Goal: Transaction & Acquisition: Purchase product/service

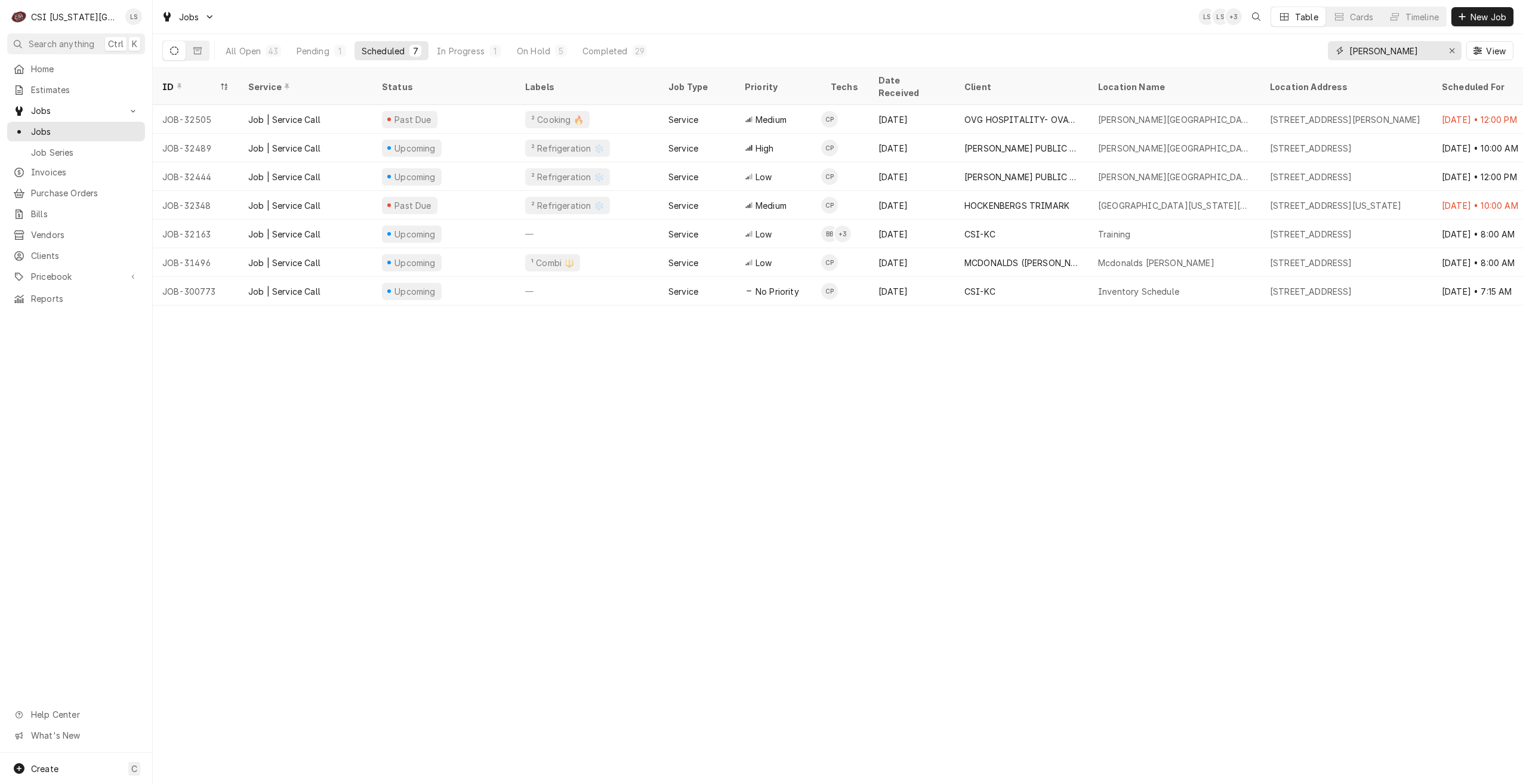
click at [1361, 46] on input "charles" at bounding box center [1394, 50] width 90 height 19
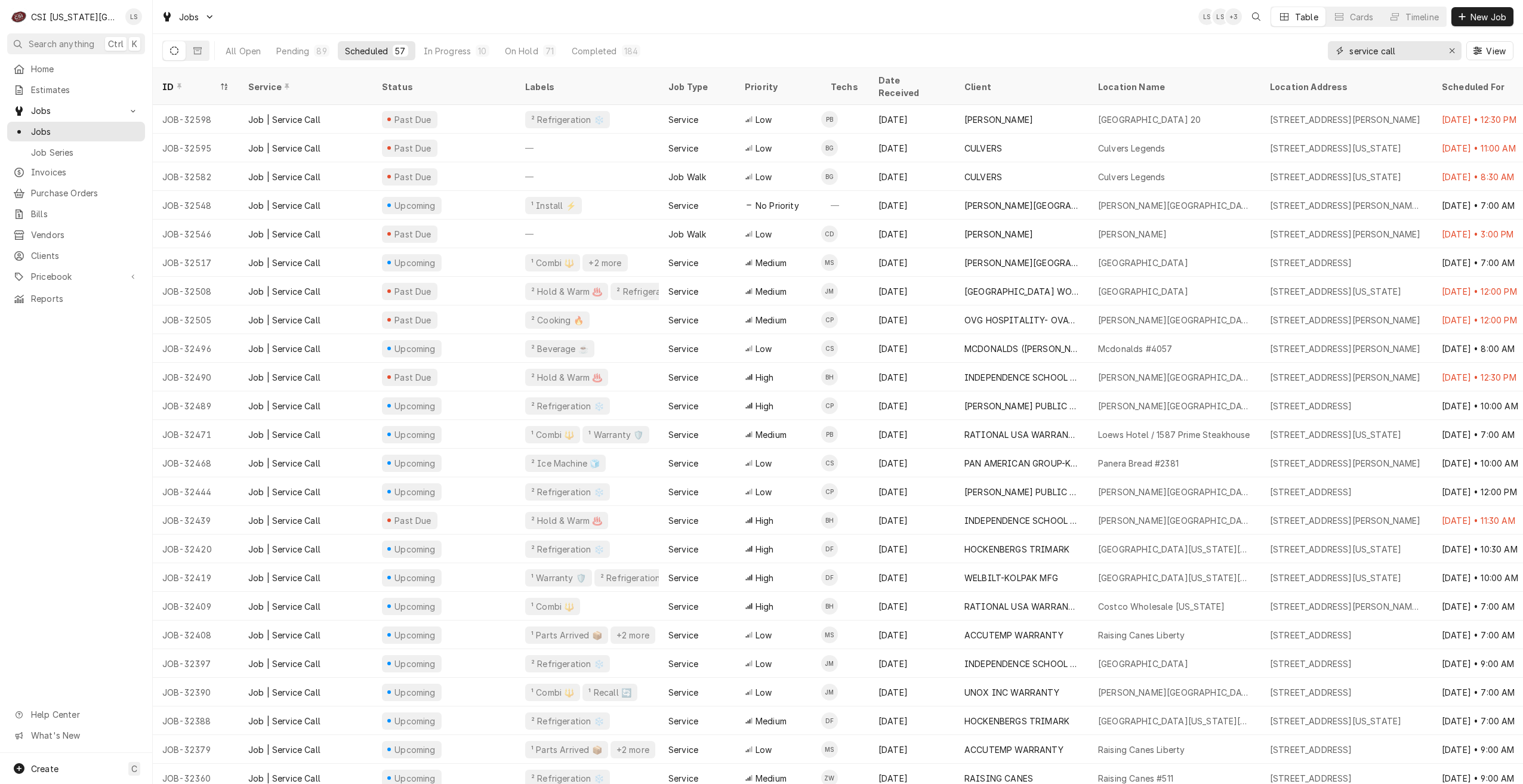
drag, startPoint x: 1424, startPoint y: 52, endPoint x: 1275, endPoint y: 41, distance: 149.4
click at [1275, 41] on div "All Open Pending 89 Scheduled 57 In Progress 10 On Hold 71 Completed 184 servic…" at bounding box center [838, 50] width 1351 height 33
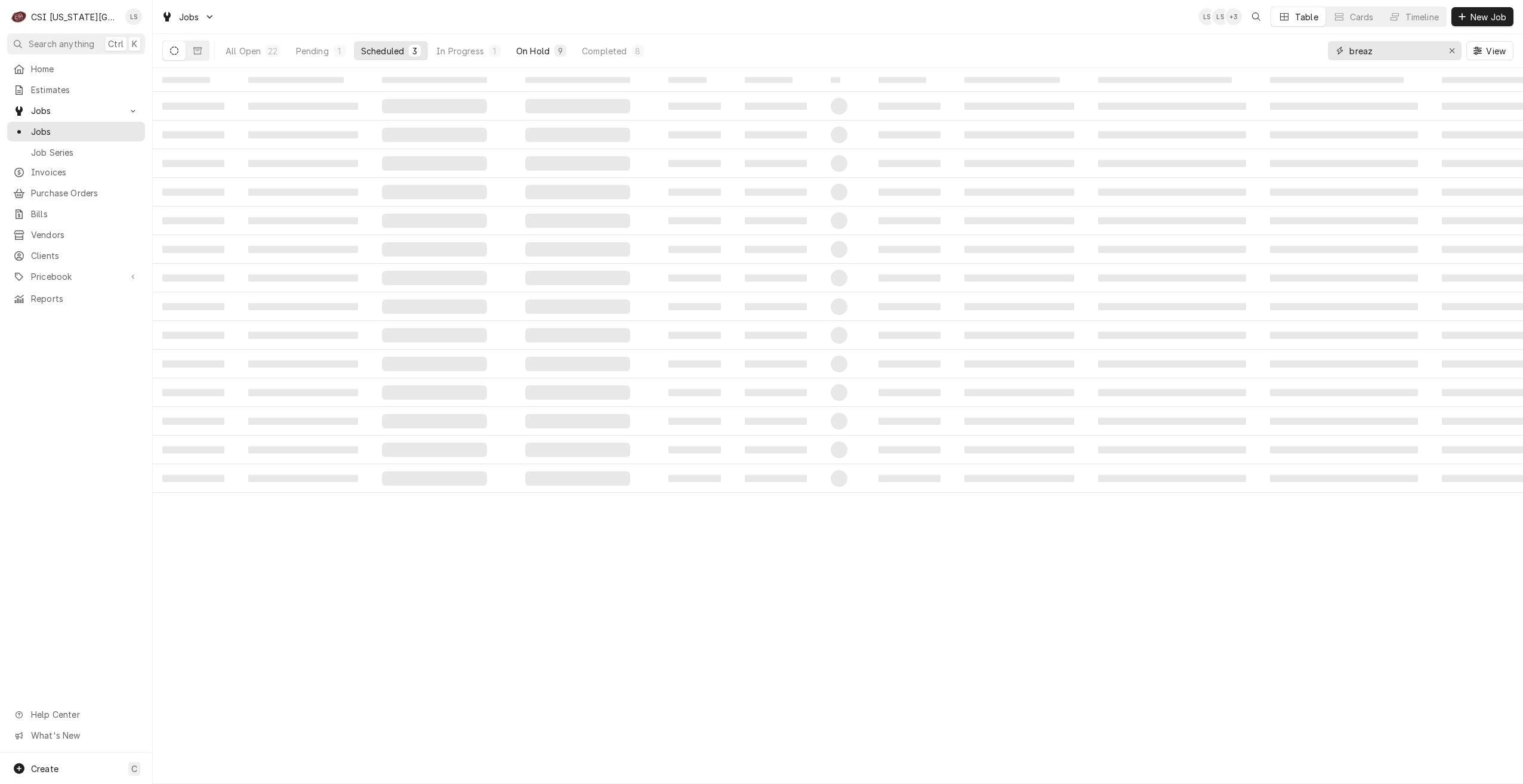
type input "breaz"
click at [563, 54] on div "9" at bounding box center [561, 50] width 8 height 13
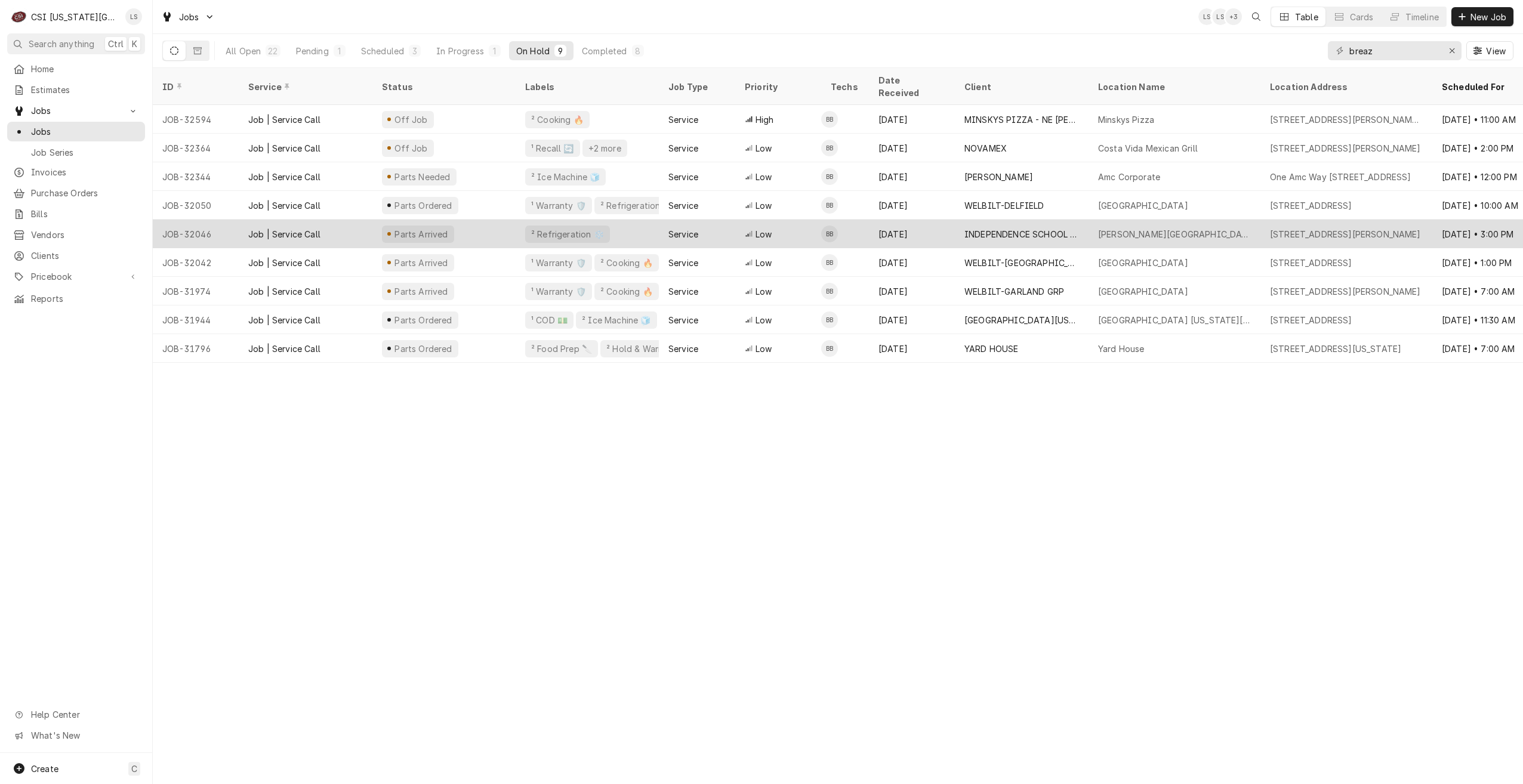
click at [845, 227] on td "BB" at bounding box center [844, 234] width 47 height 29
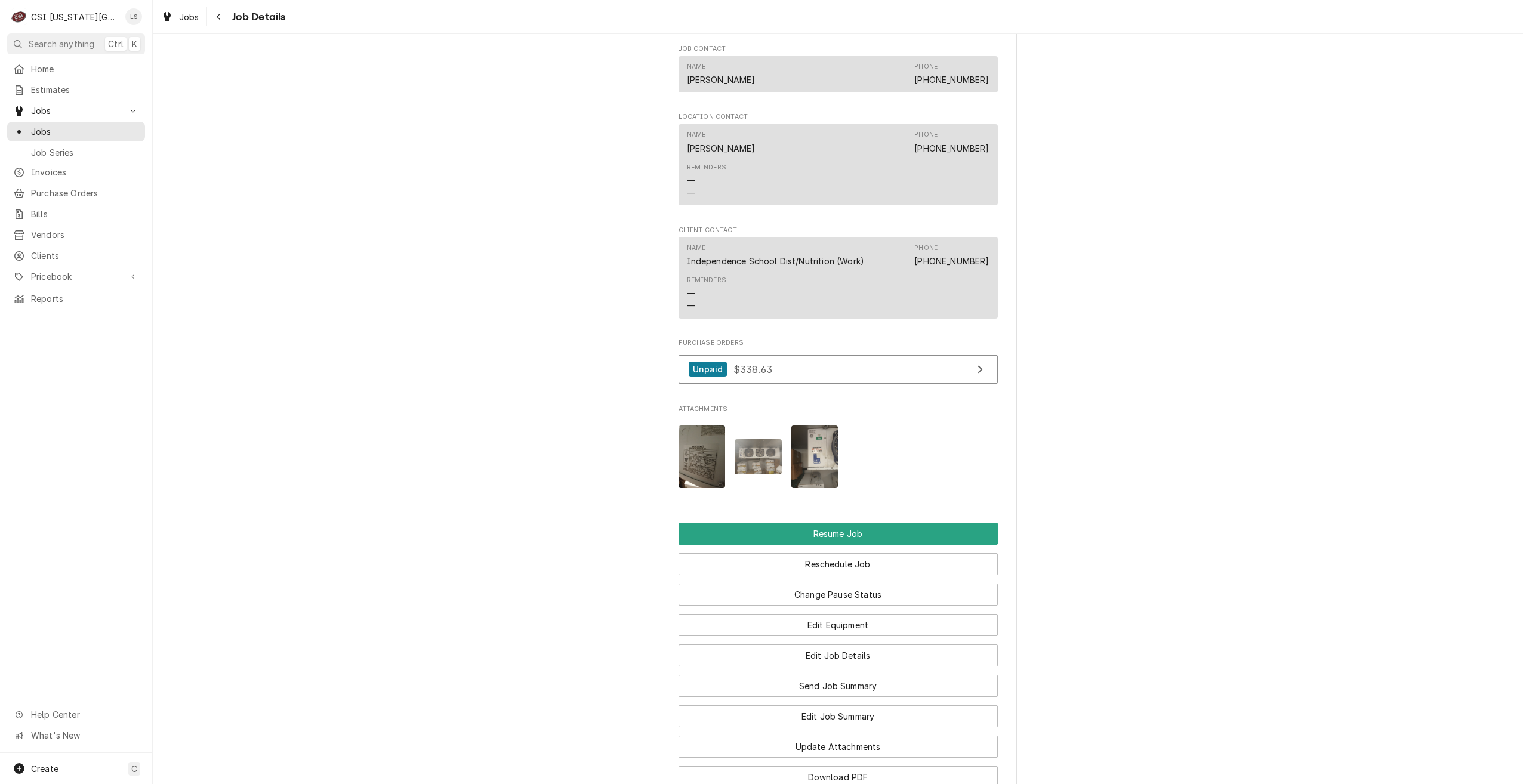
scroll to position [1433, 0]
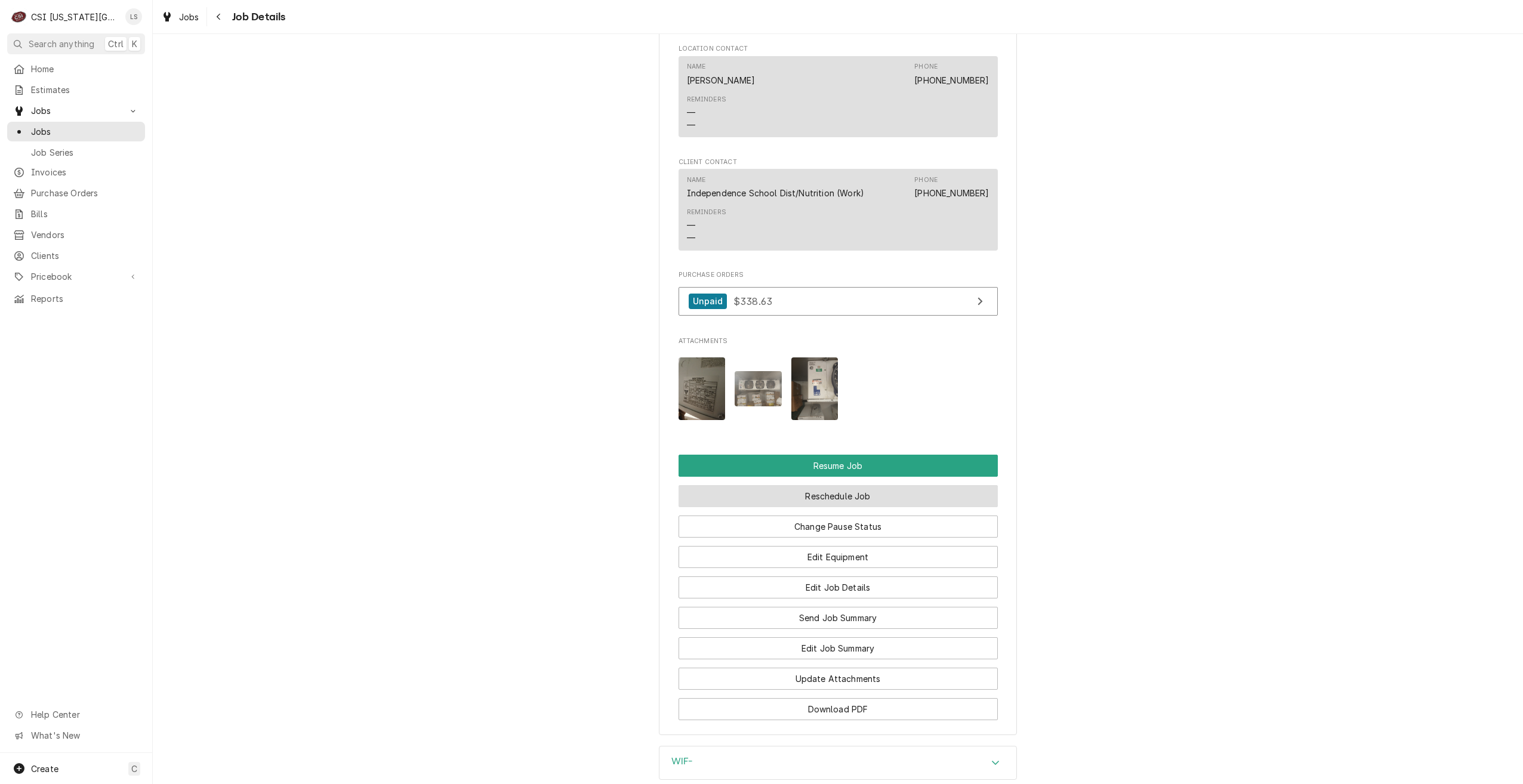
click at [841, 505] on button "Reschedule Job" at bounding box center [838, 496] width 319 height 22
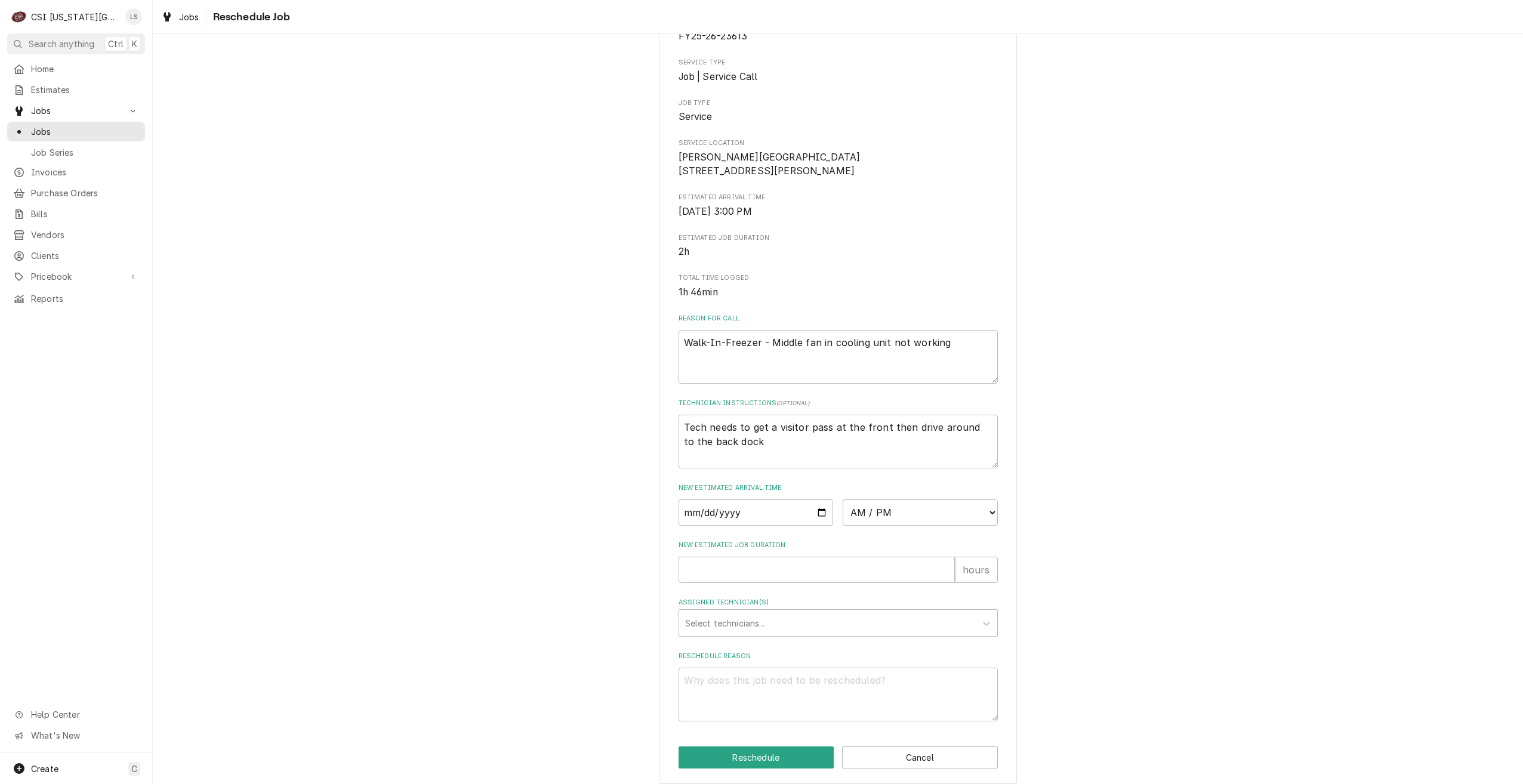
scroll to position [148, 0]
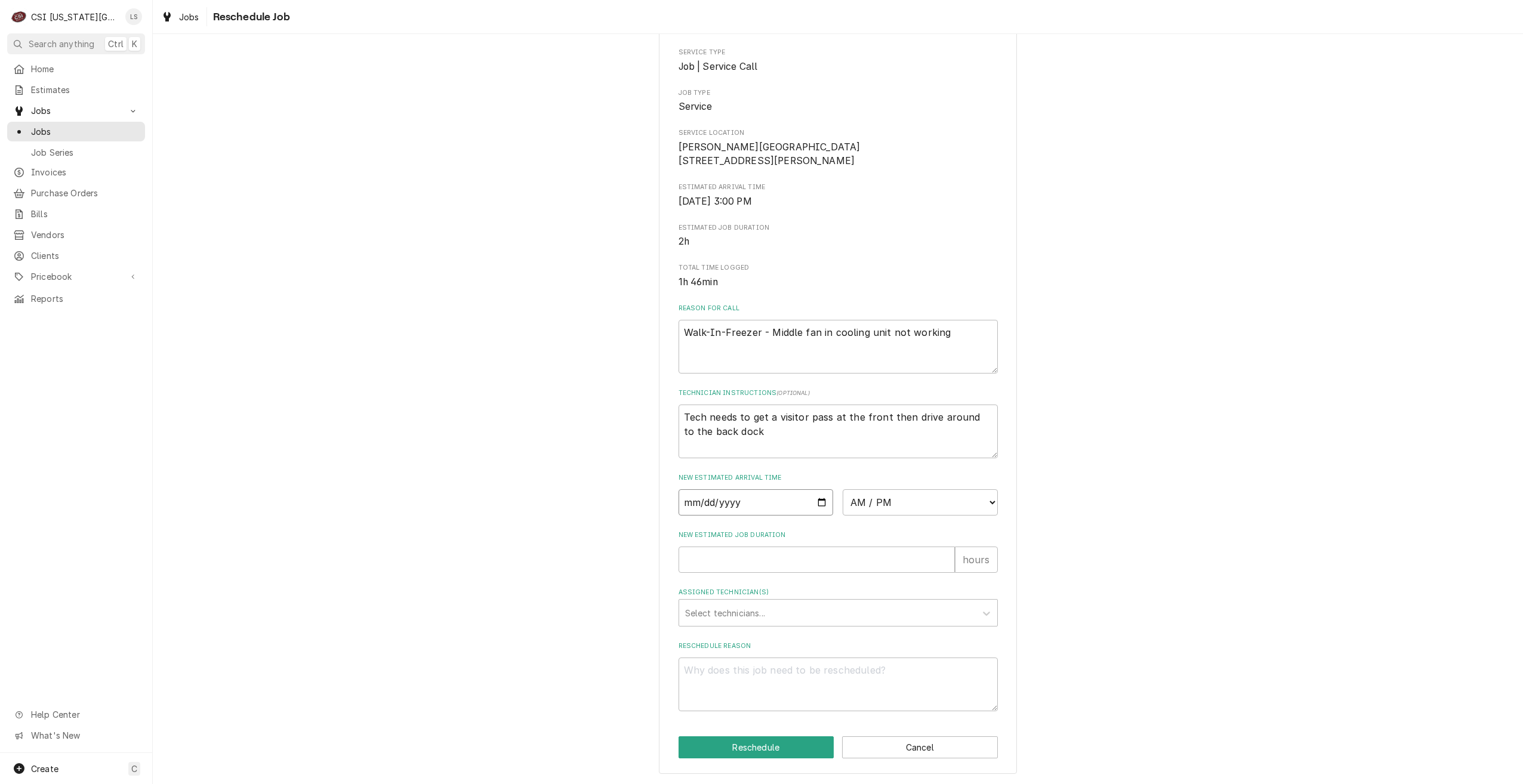
click at [814, 503] on input "Date" at bounding box center [756, 502] width 155 height 26
type input "[DATE]"
type textarea "x"
click at [874, 506] on select "AM / PM 6:00 AM 6:15 AM 6:30 AM 6:45 AM 7:00 AM 7:15 AM 7:30 AM 7:45 AM 8:00 AM…" at bounding box center [920, 502] width 155 height 26
select select "07:00:00"
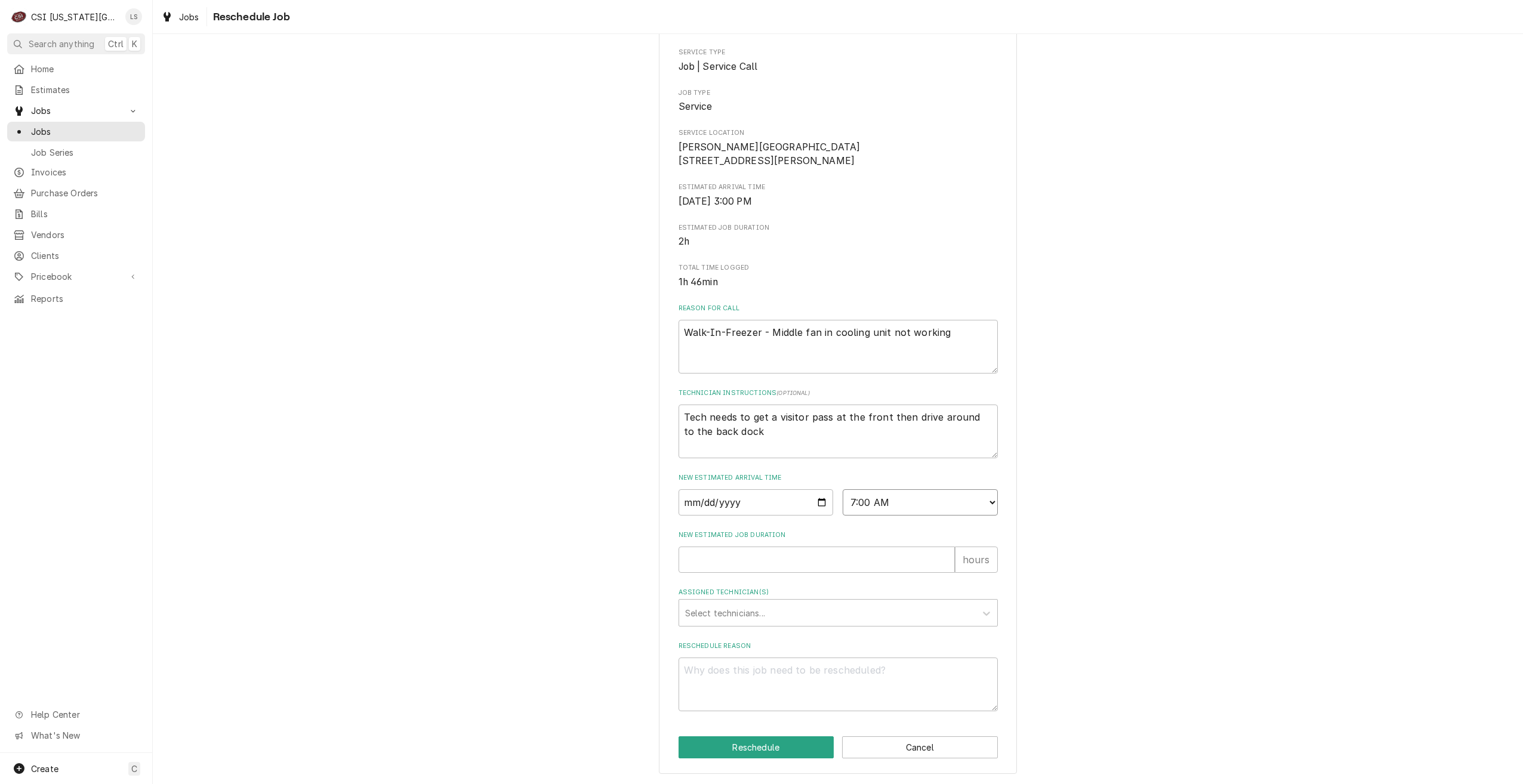
click at [843, 489] on select "AM / PM 6:00 AM 6:15 AM 6:30 AM 6:45 AM 7:00 AM 7:15 AM 7:30 AM 7:45 AM 8:00 AM…" at bounding box center [920, 502] width 155 height 26
click at [859, 561] on input "New Estimated Job Duration" at bounding box center [816, 560] width 276 height 26
type textarea "x"
type input "2"
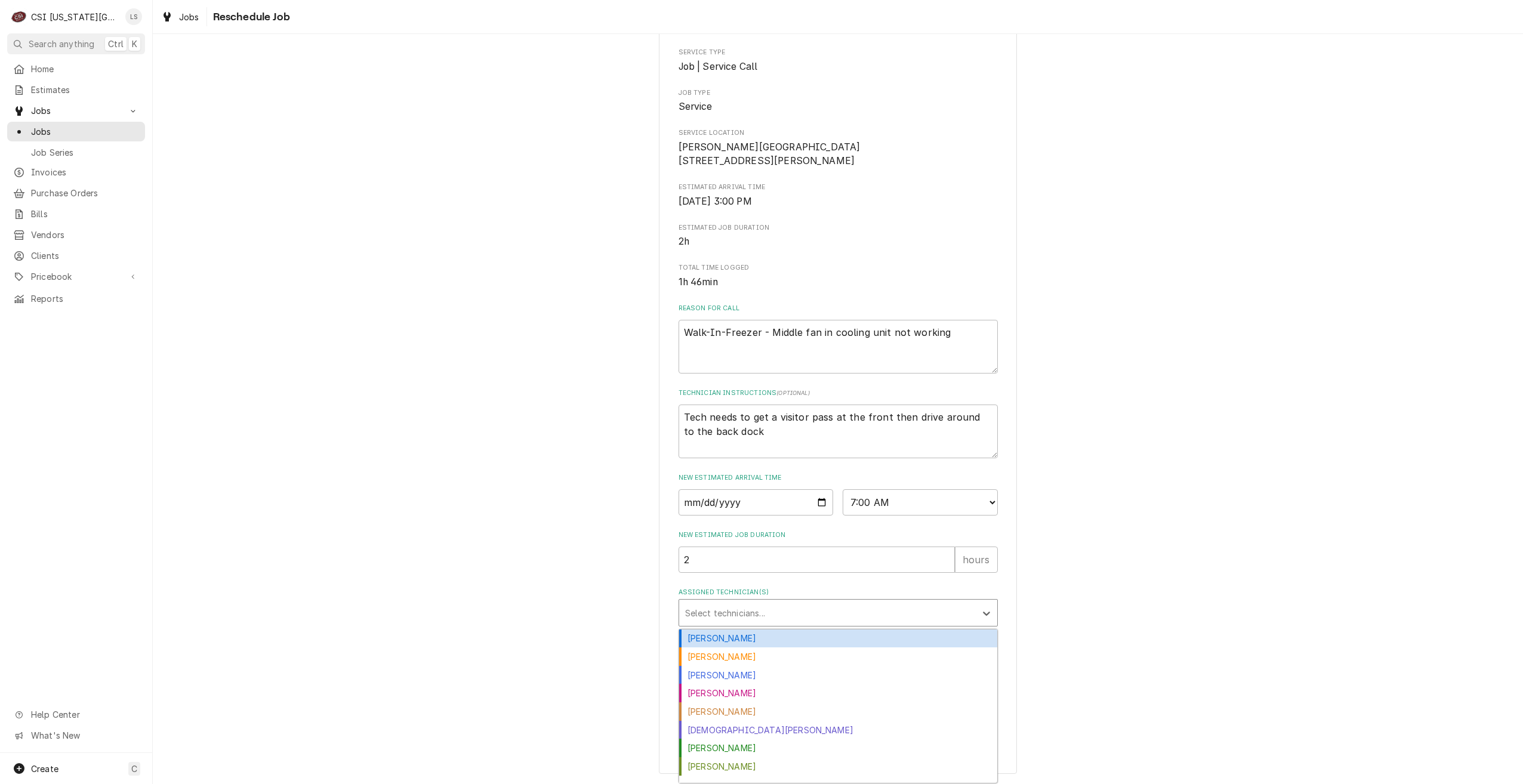
click at [849, 612] on div "Assigned Technician(s)" at bounding box center [828, 612] width 284 height 22
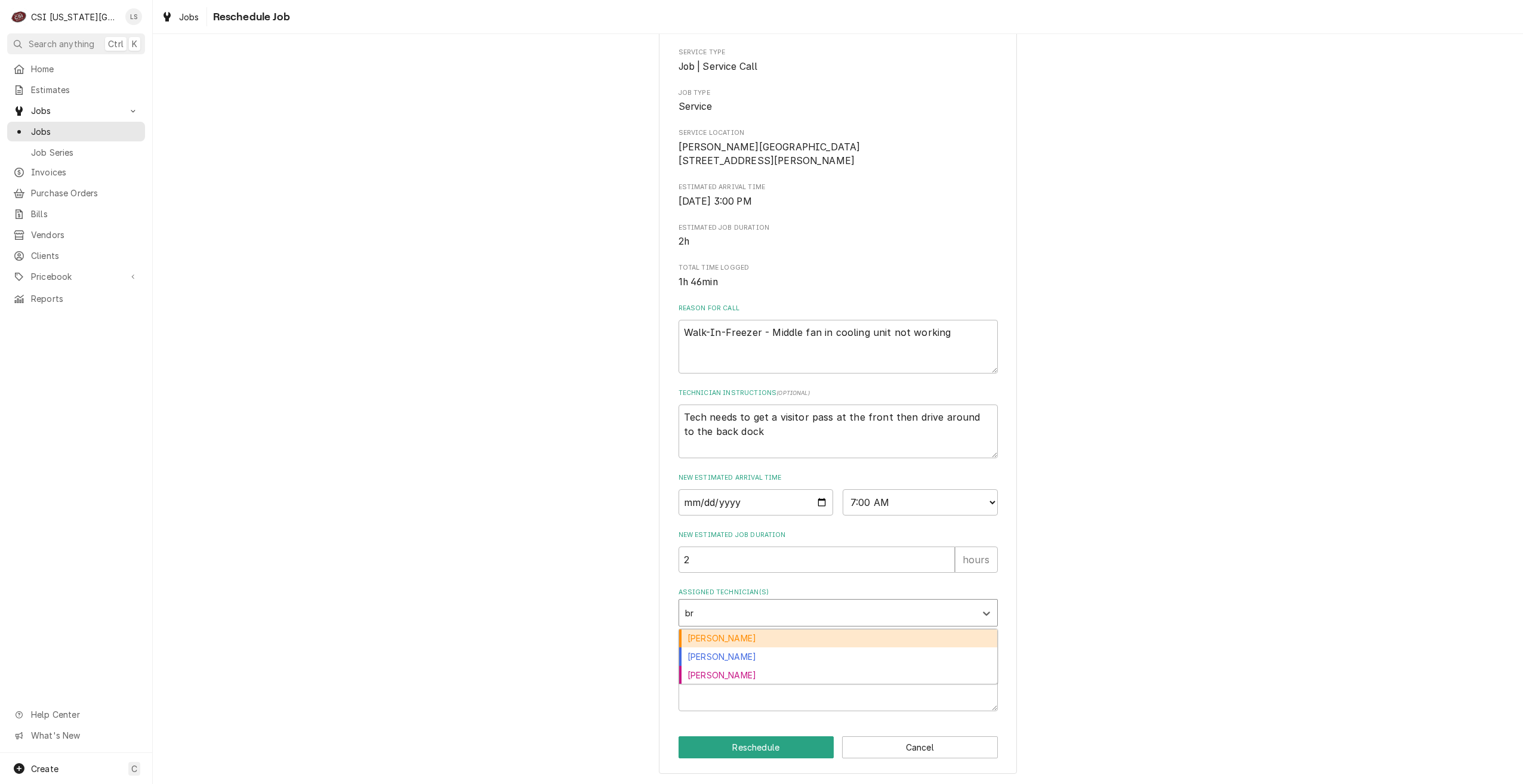
type input "bre"
click at [859, 643] on div "[PERSON_NAME]" at bounding box center [838, 639] width 318 height 19
type textarea "x"
click at [877, 681] on textarea "Reschedule Reason" at bounding box center [838, 684] width 319 height 53
type textarea "x"
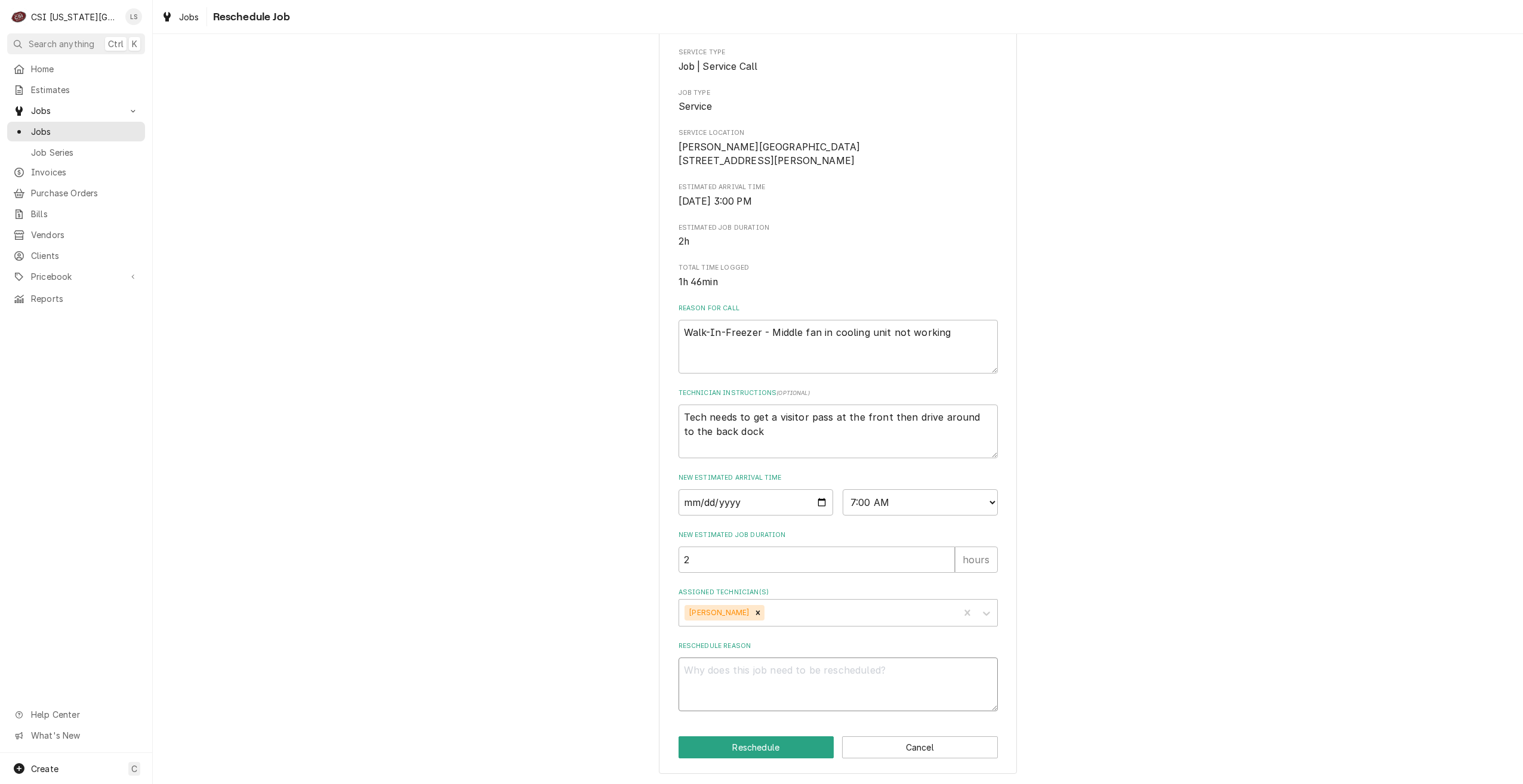
type textarea "R"
type textarea "x"
type textarea "RE"
type textarea "x"
type textarea "REt"
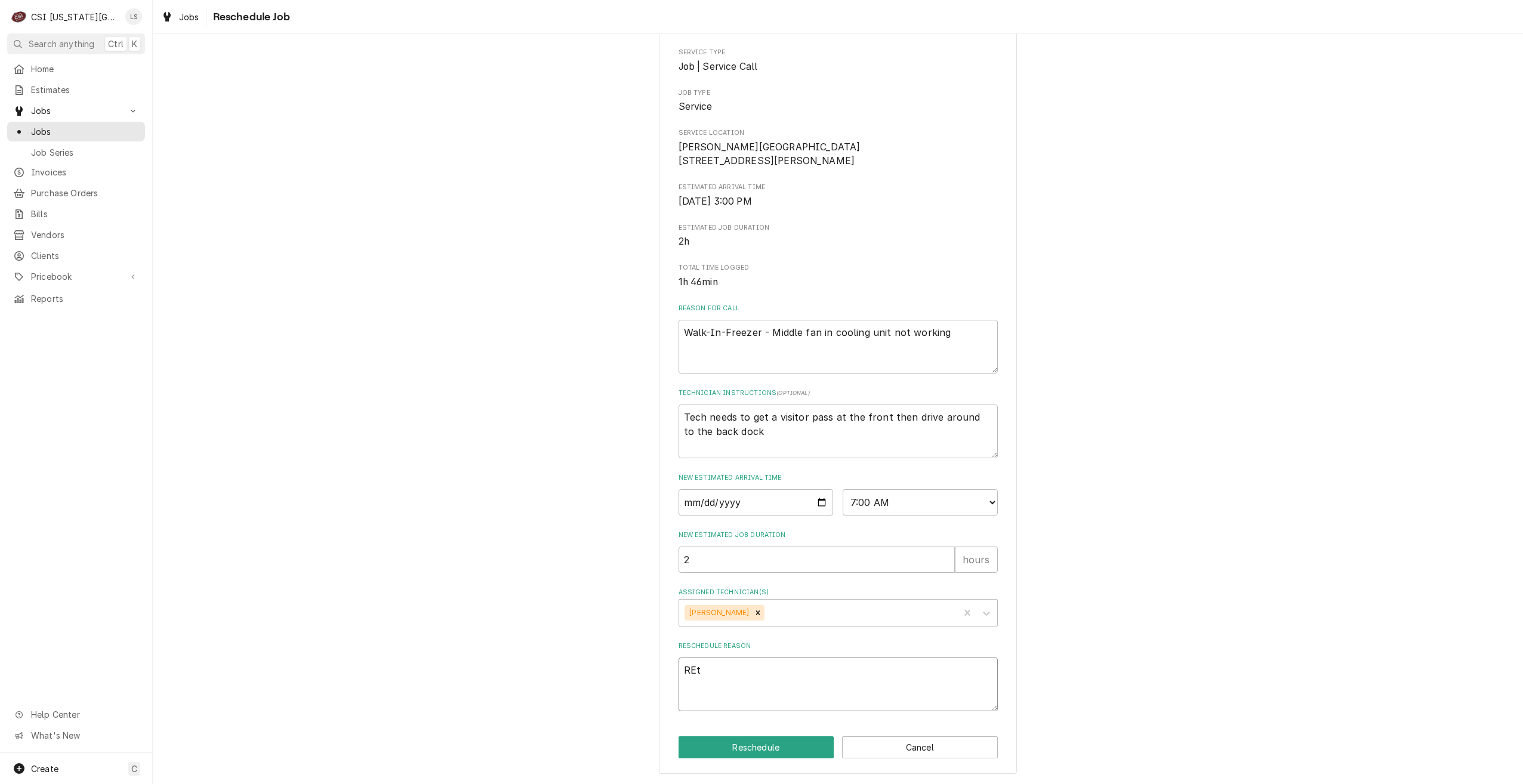
type textarea "x"
type textarea "REtu"
type textarea "x"
type textarea "REtur"
type textarea "x"
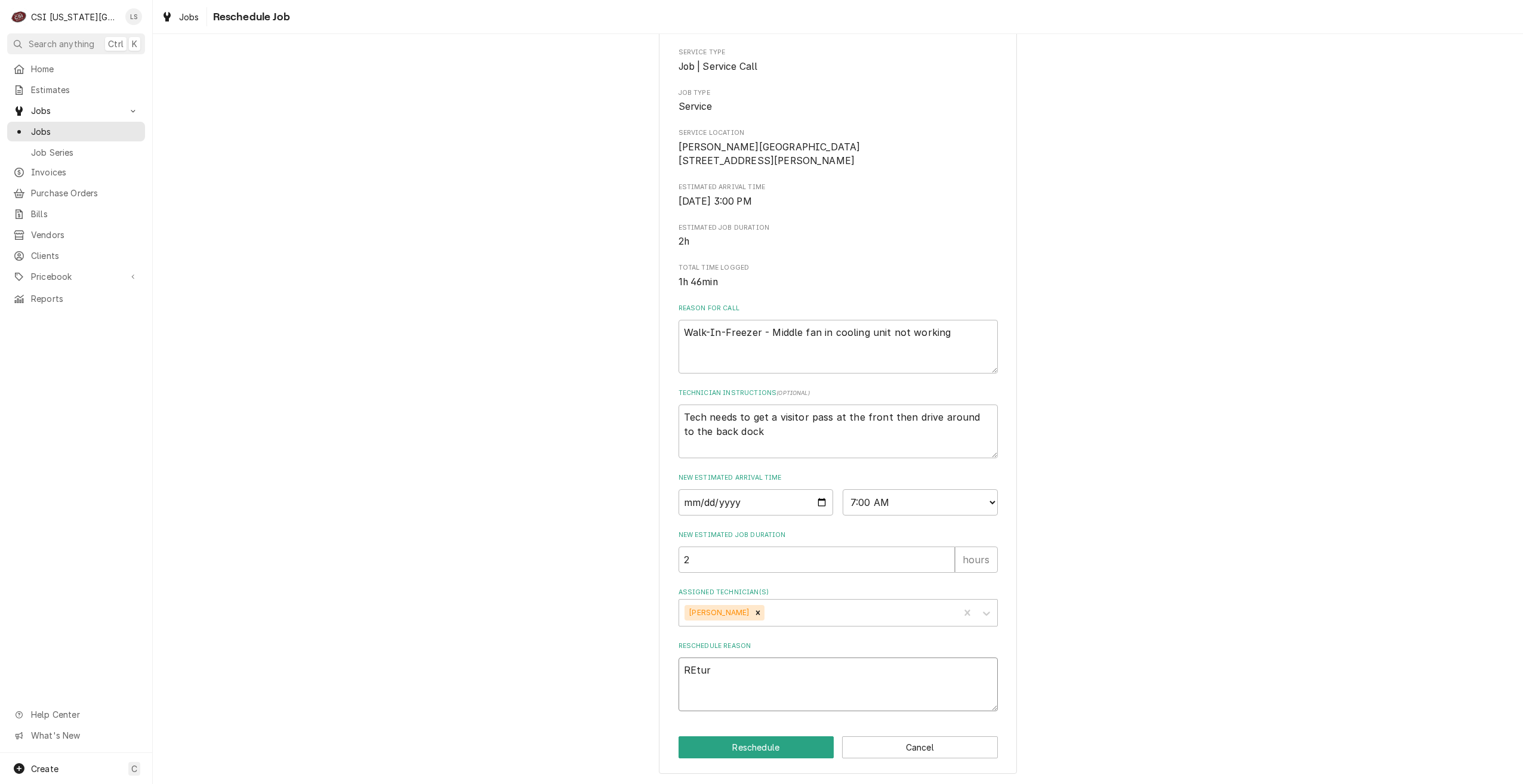
type textarea "REtu"
type textarea "x"
type textarea "REt"
type textarea "x"
type textarea "RE"
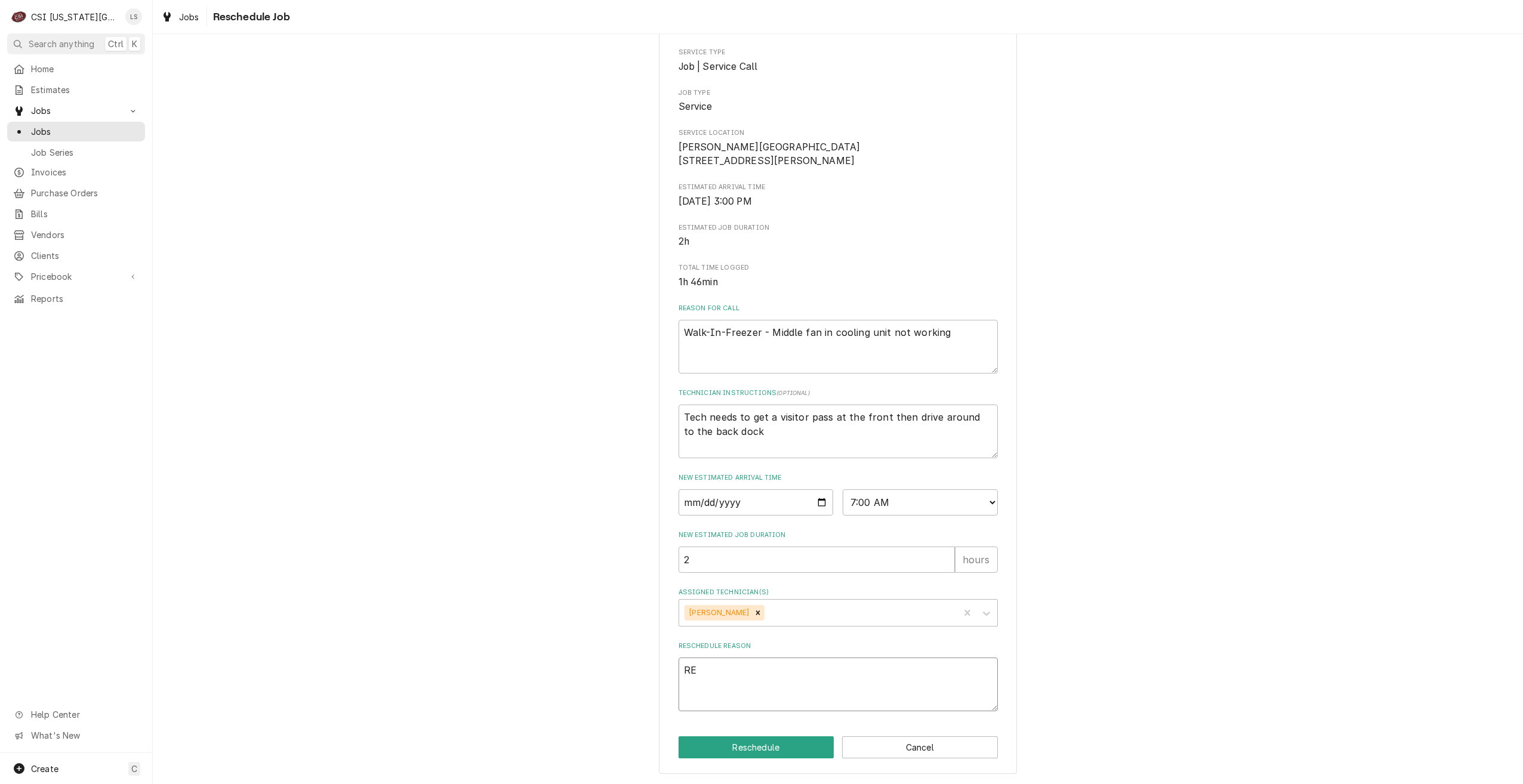
type textarea "x"
type textarea "R"
type textarea "x"
type textarea "R"
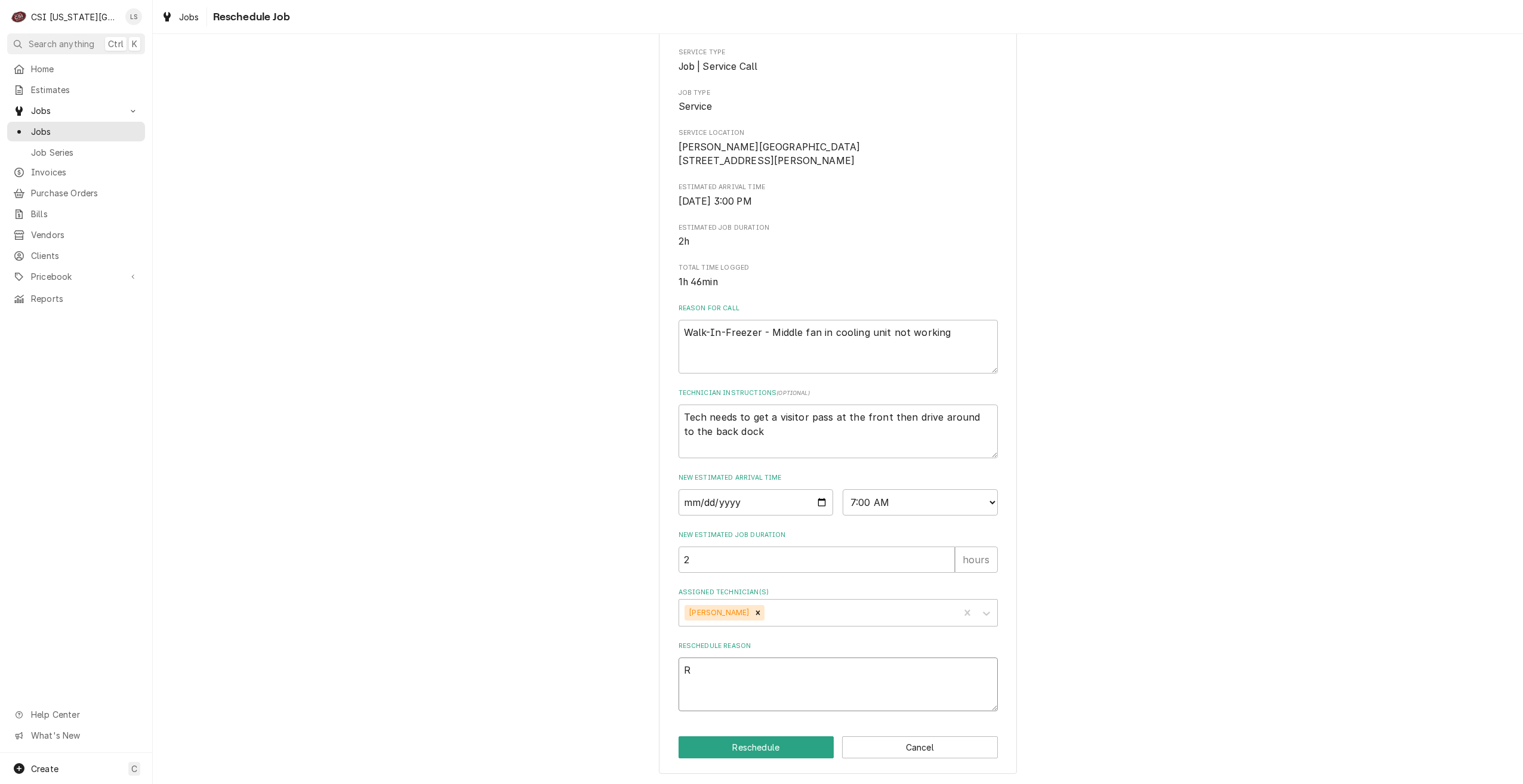
type textarea "x"
type textarea "Re"
type textarea "x"
type textarea "Ret"
type textarea "x"
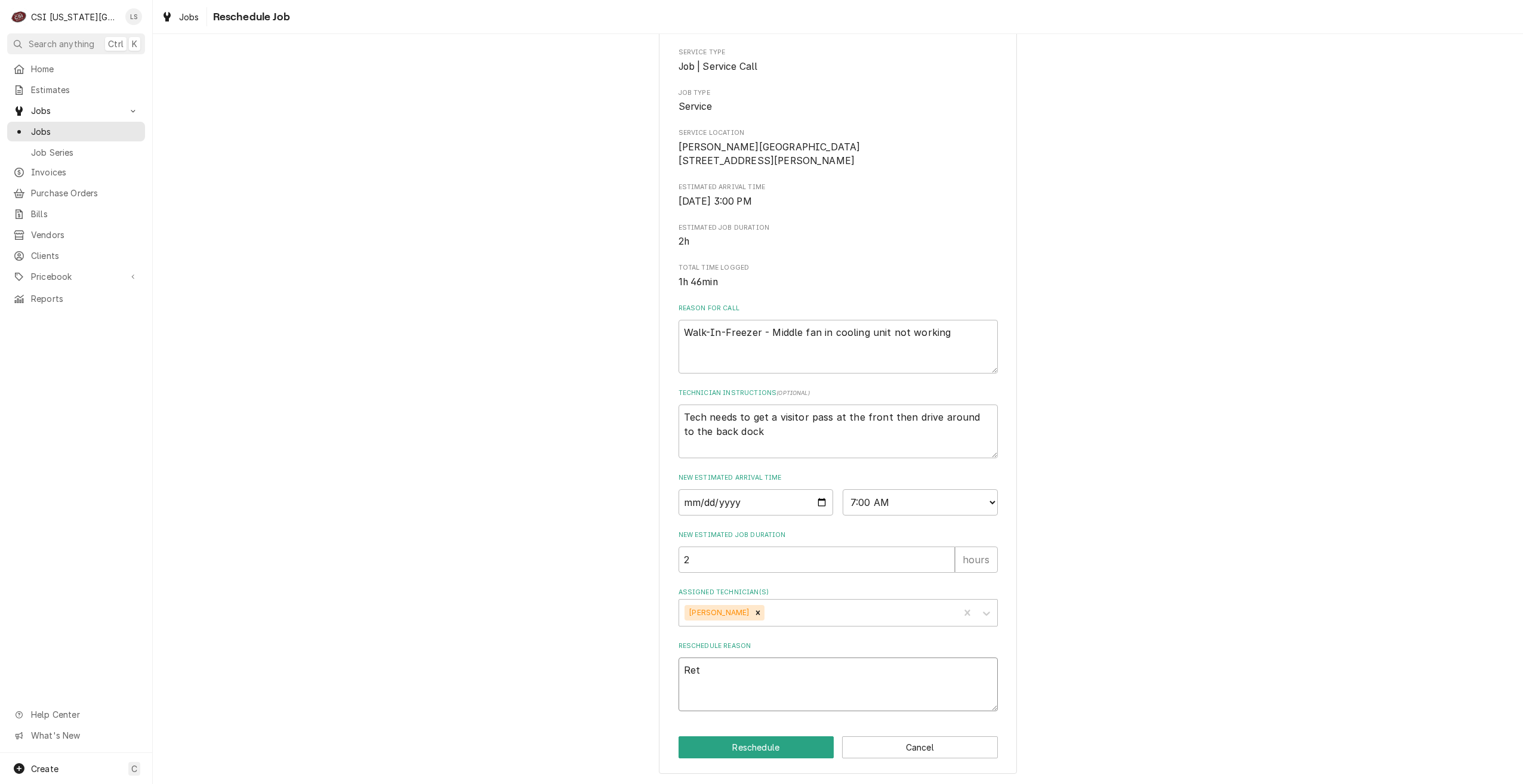
type textarea "Retu"
type textarea "x"
type textarea "Retur"
type textarea "x"
type textarea "Return"
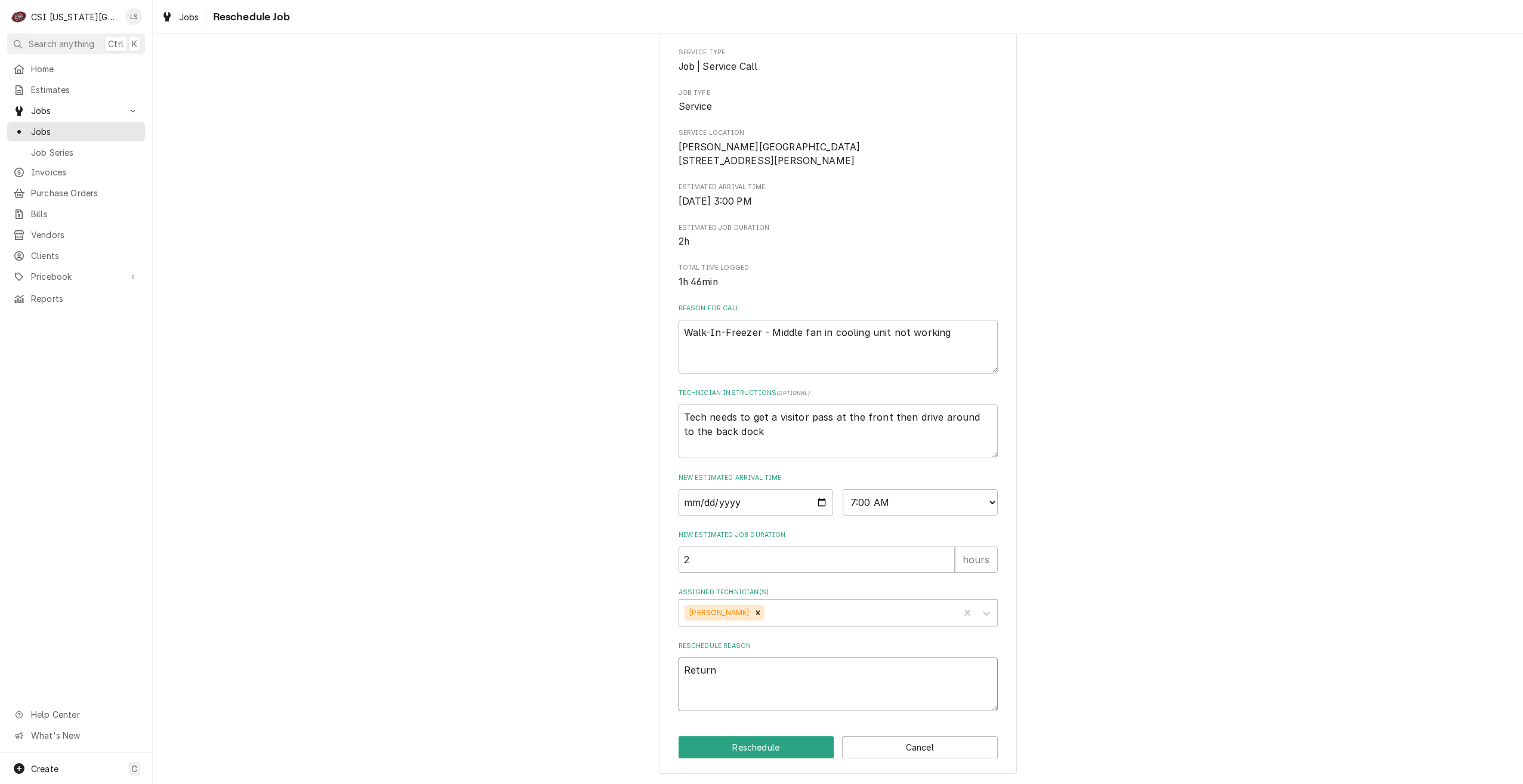
type textarea "x"
type textarea "Return"
type textarea "x"
type textarea "Return f"
type textarea "x"
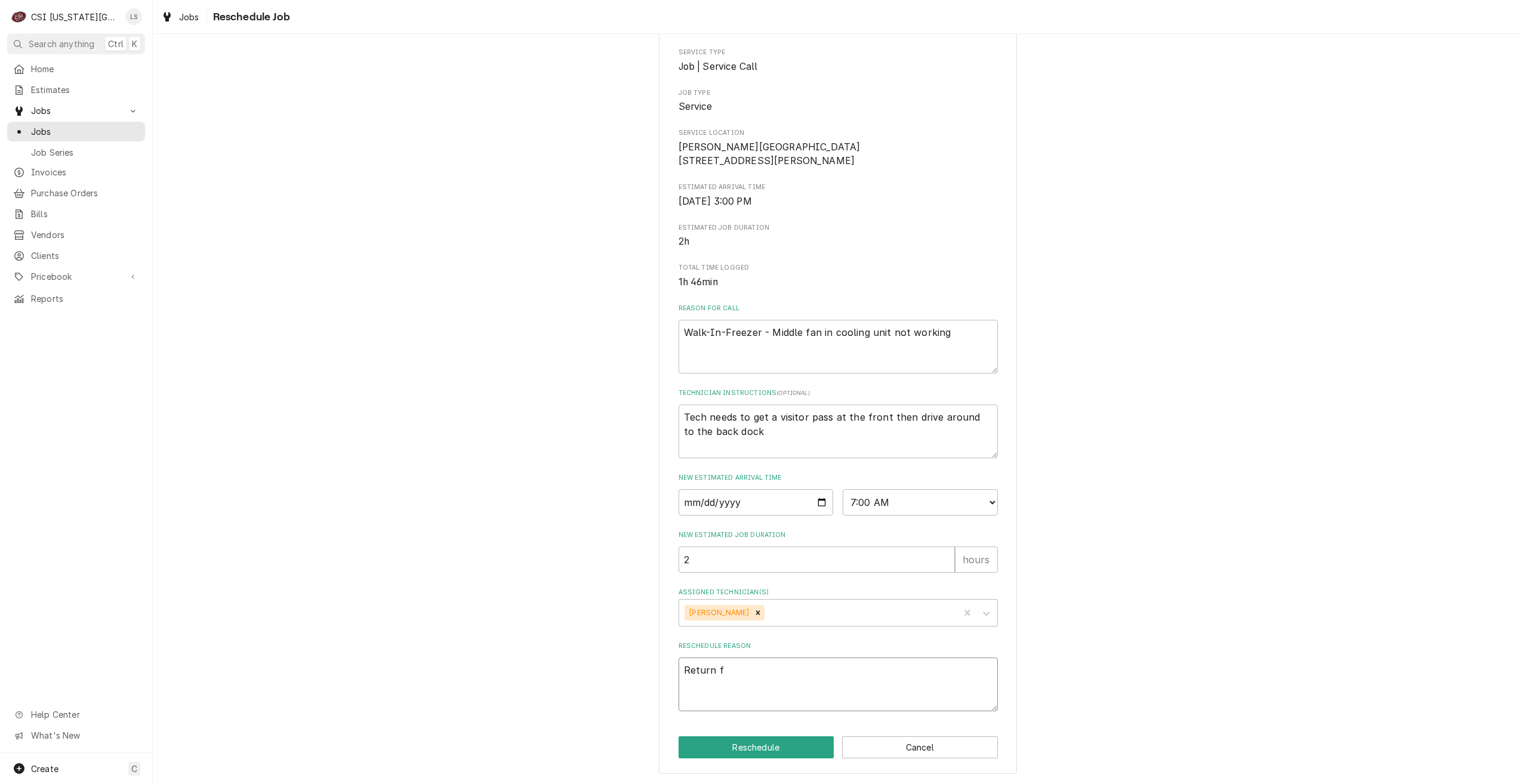
type textarea "Return fo"
type textarea "x"
type textarea "Return for"
type textarea "x"
type textarea "Return for"
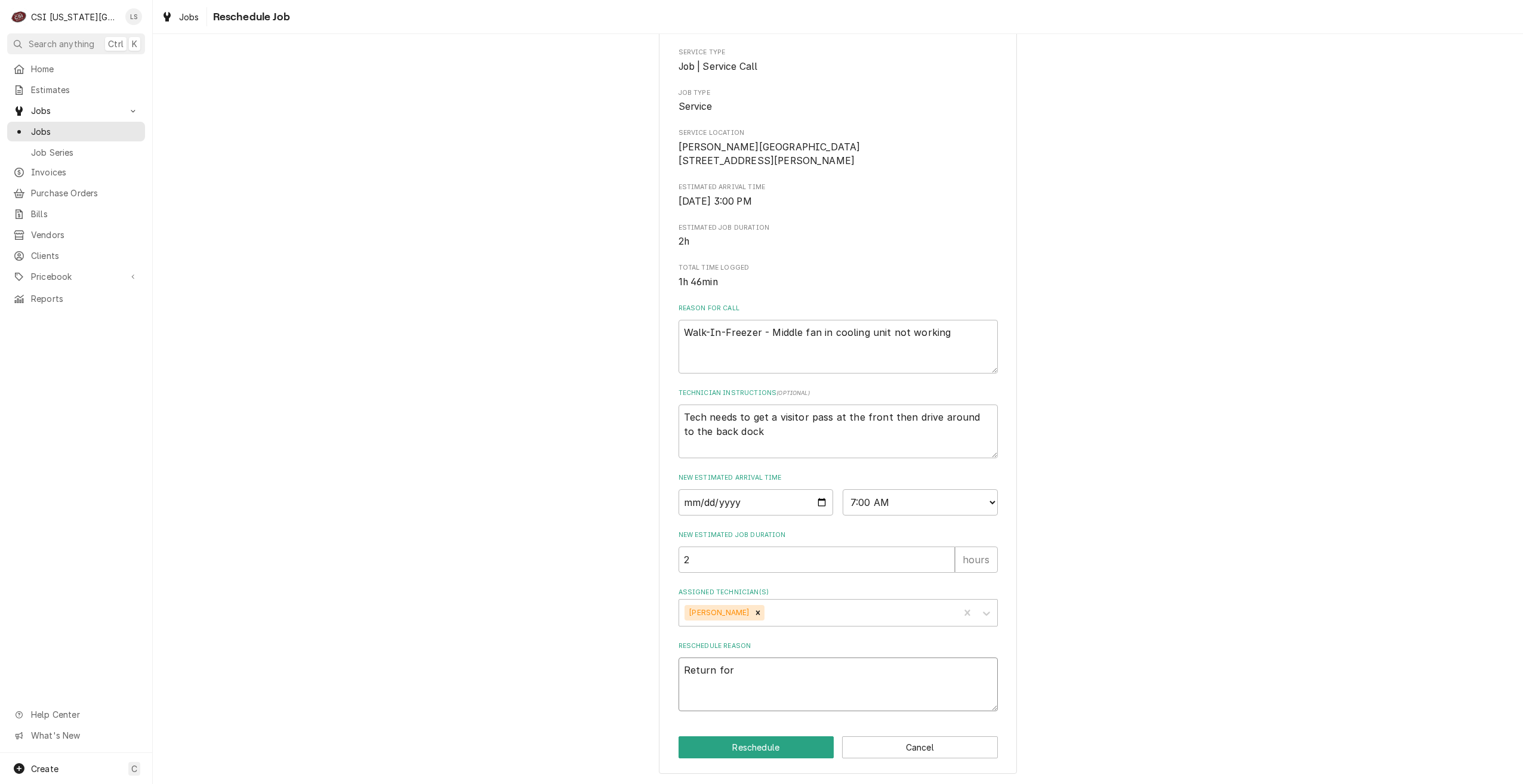
type textarea "x"
type textarea "Return for r"
type textarea "x"
type textarea "Return for re"
type textarea "x"
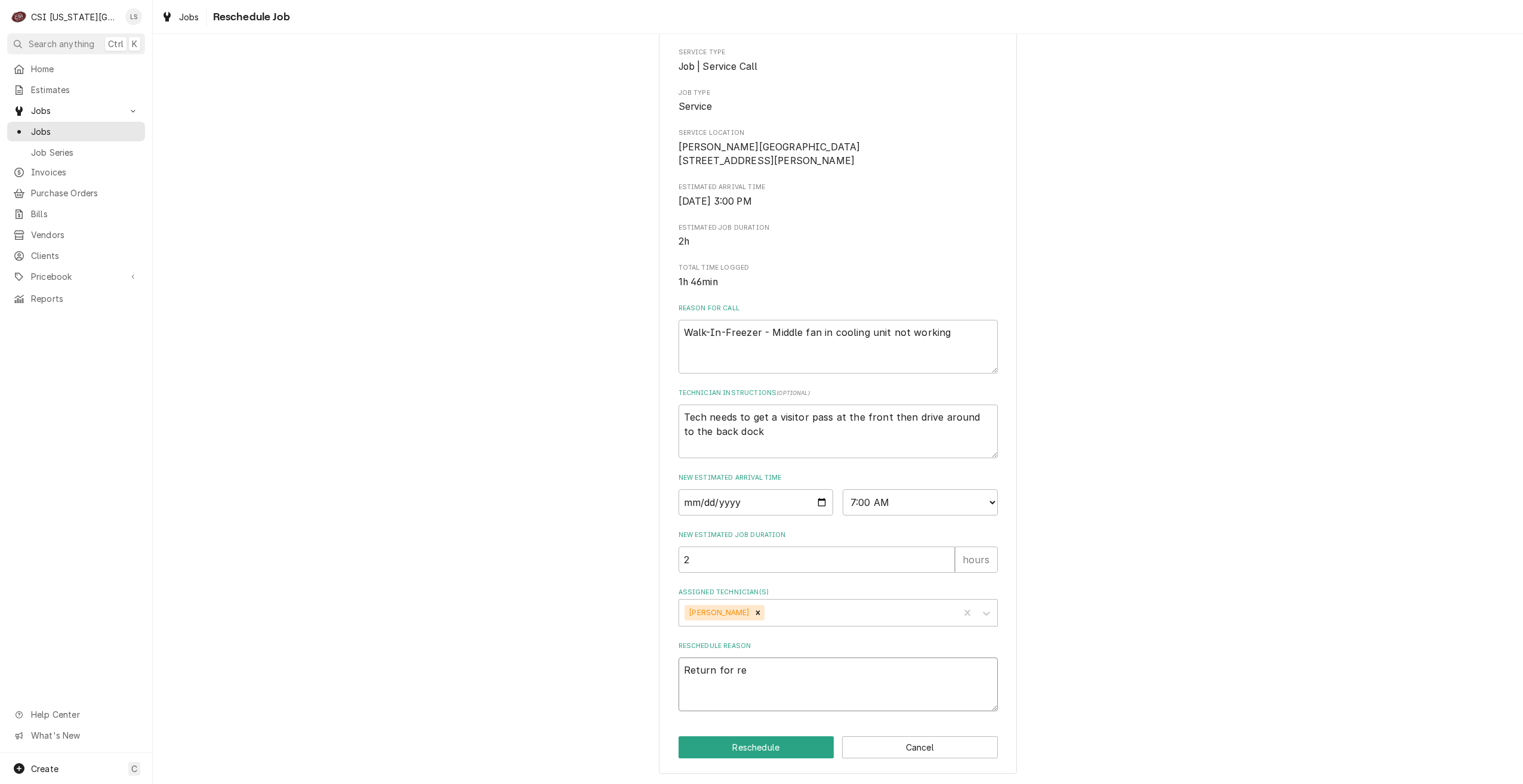
type textarea "Return for rep"
type textarea "x"
type textarea "Return for repa"
type textarea "x"
type textarea "Return for repai"
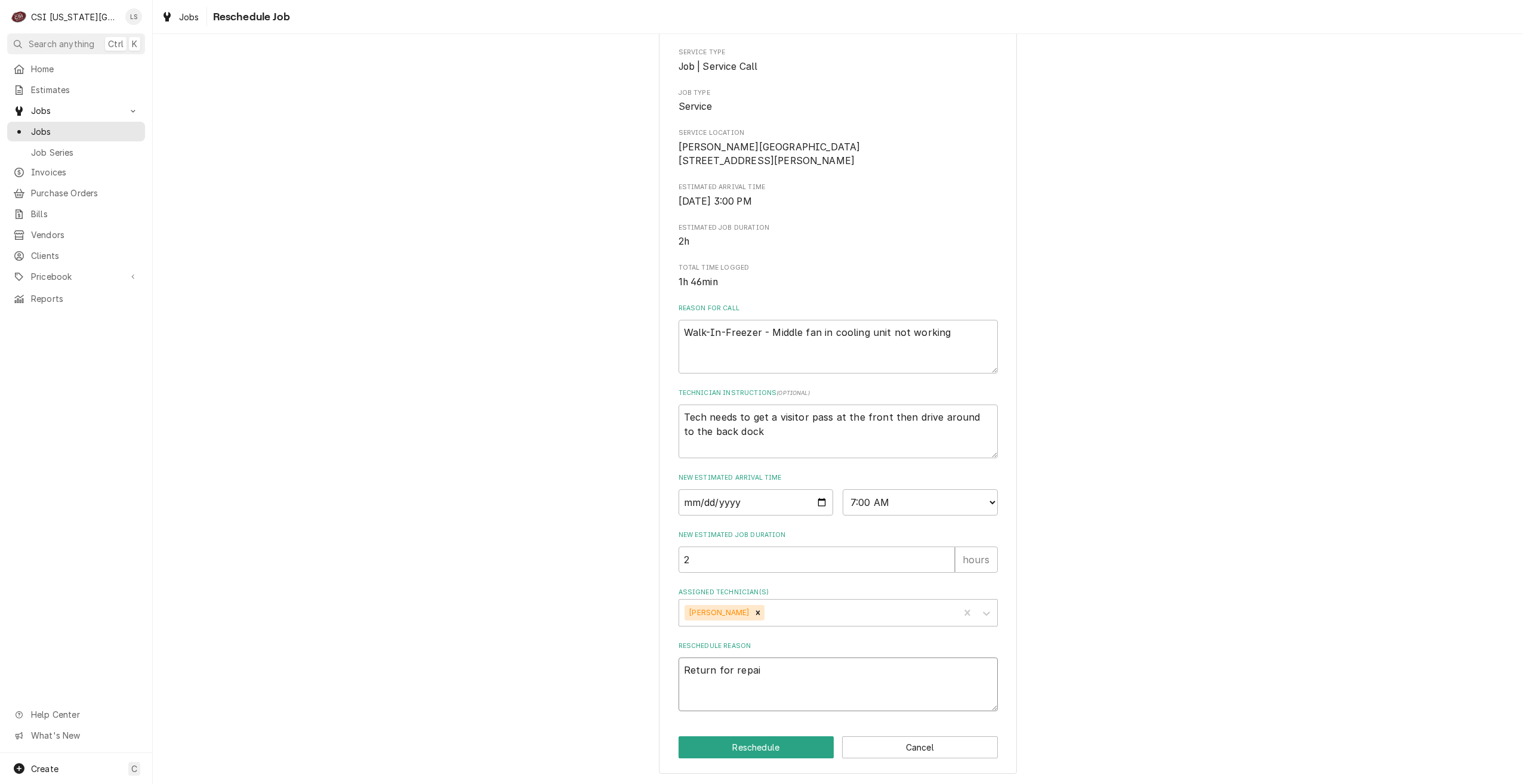
type textarea "x"
type textarea "Return for repair"
type textarea "x"
type textarea "Return for repairs"
click at [768, 737] on button "Reschedule" at bounding box center [756, 747] width 156 height 22
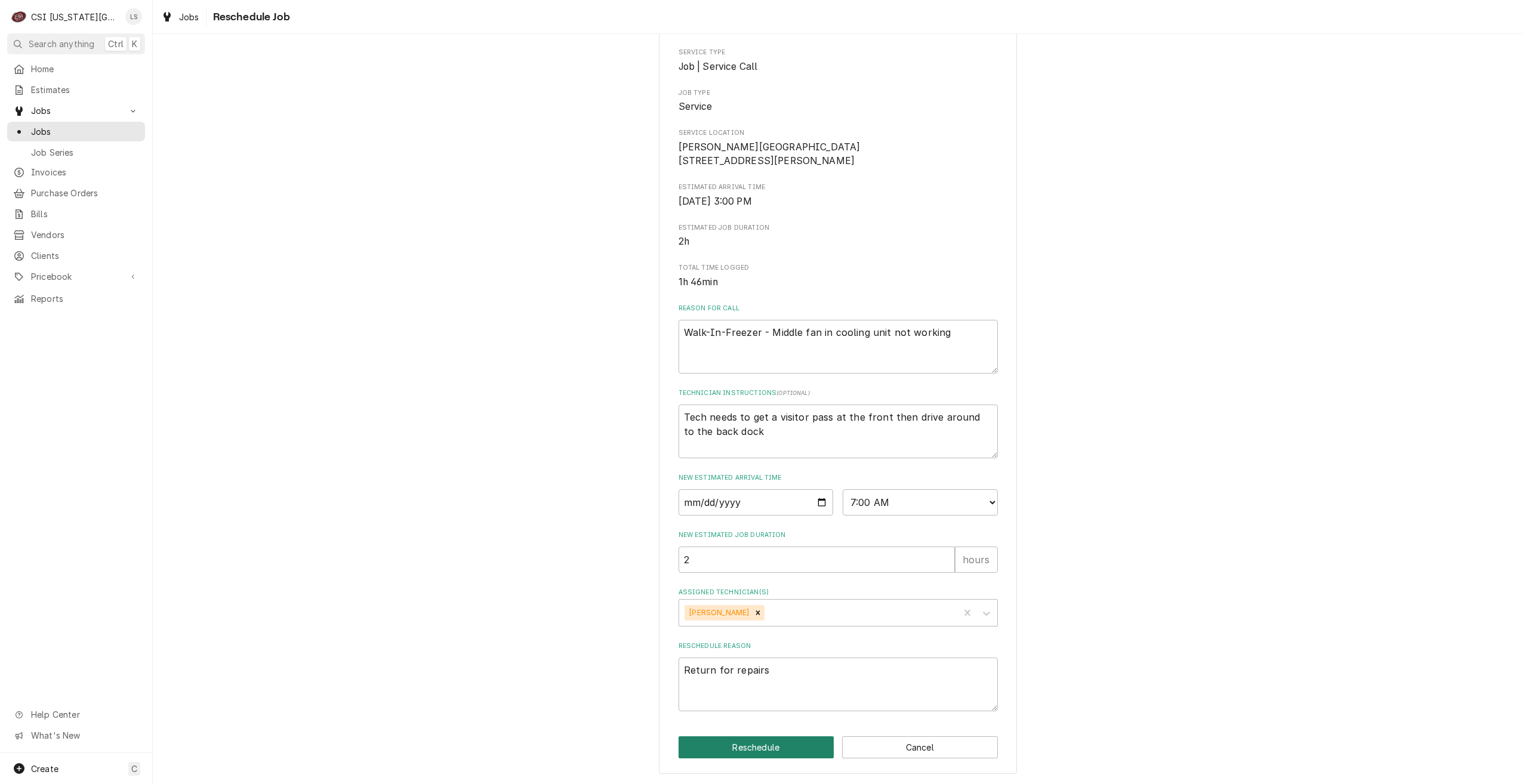
click at [758, 748] on button "Reschedule" at bounding box center [756, 747] width 156 height 22
type textarea "x"
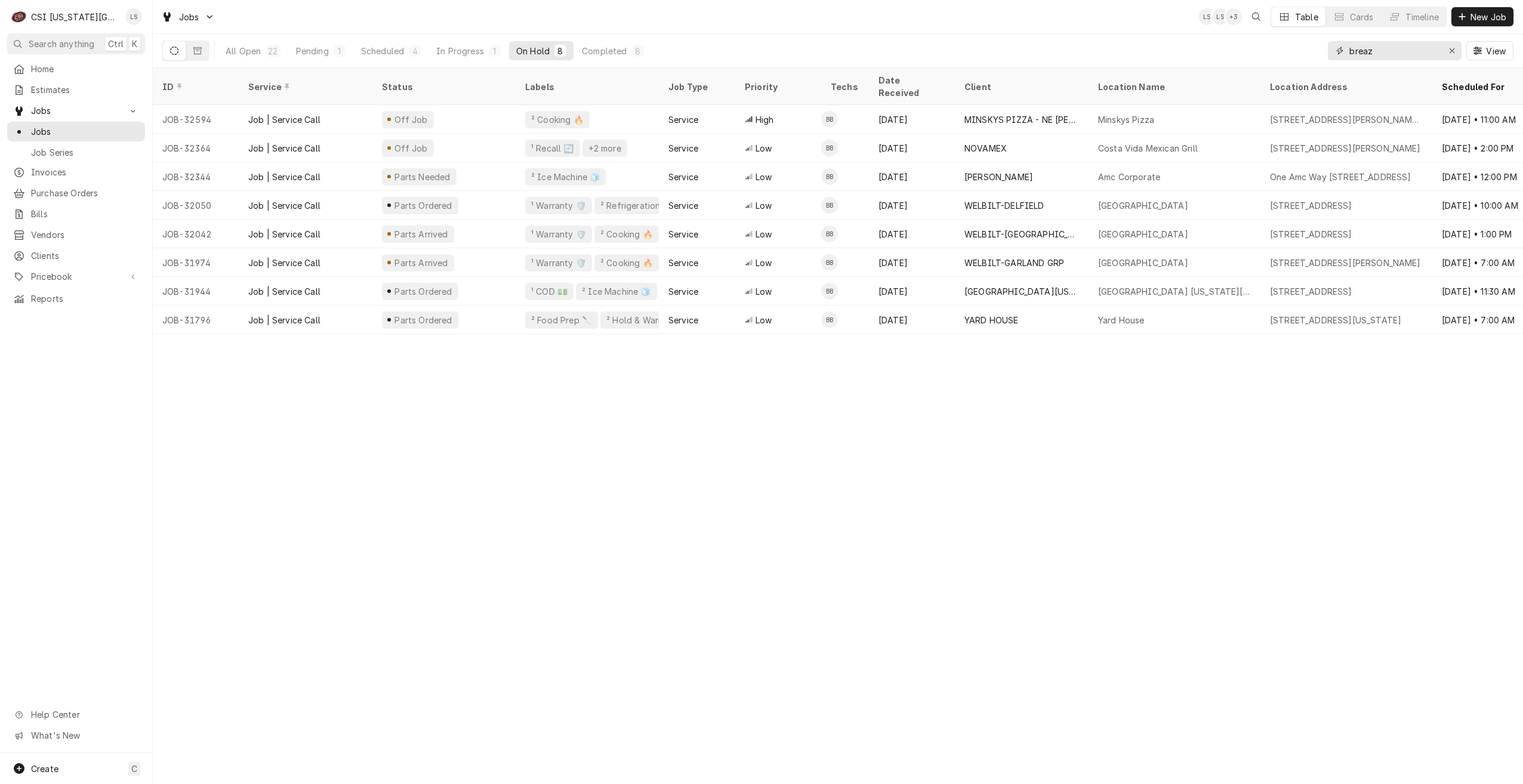
click at [1356, 53] on input "breaz" at bounding box center [1394, 50] width 90 height 19
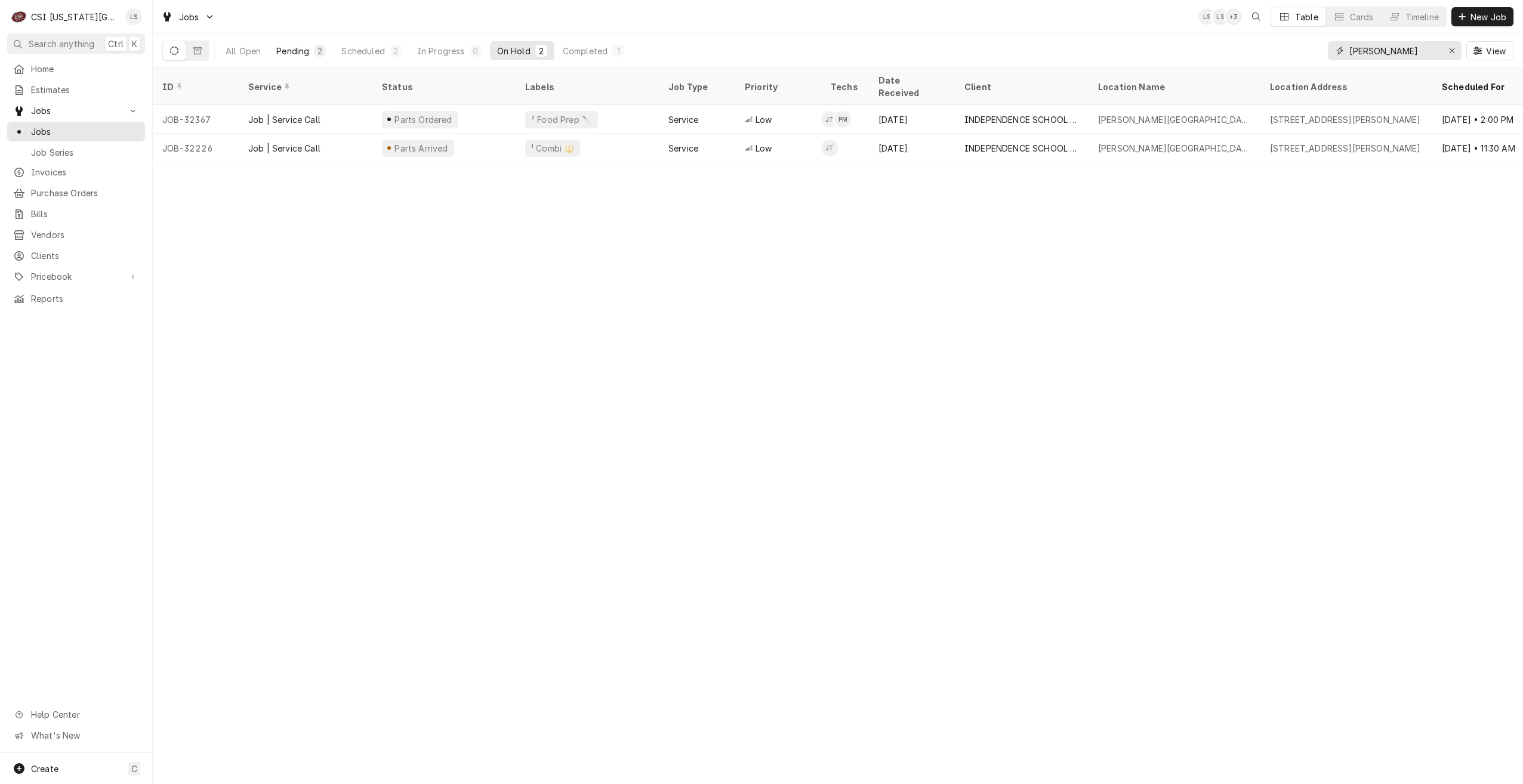
type input "truman"
click at [329, 56] on button "Pending 2" at bounding box center [301, 50] width 64 height 19
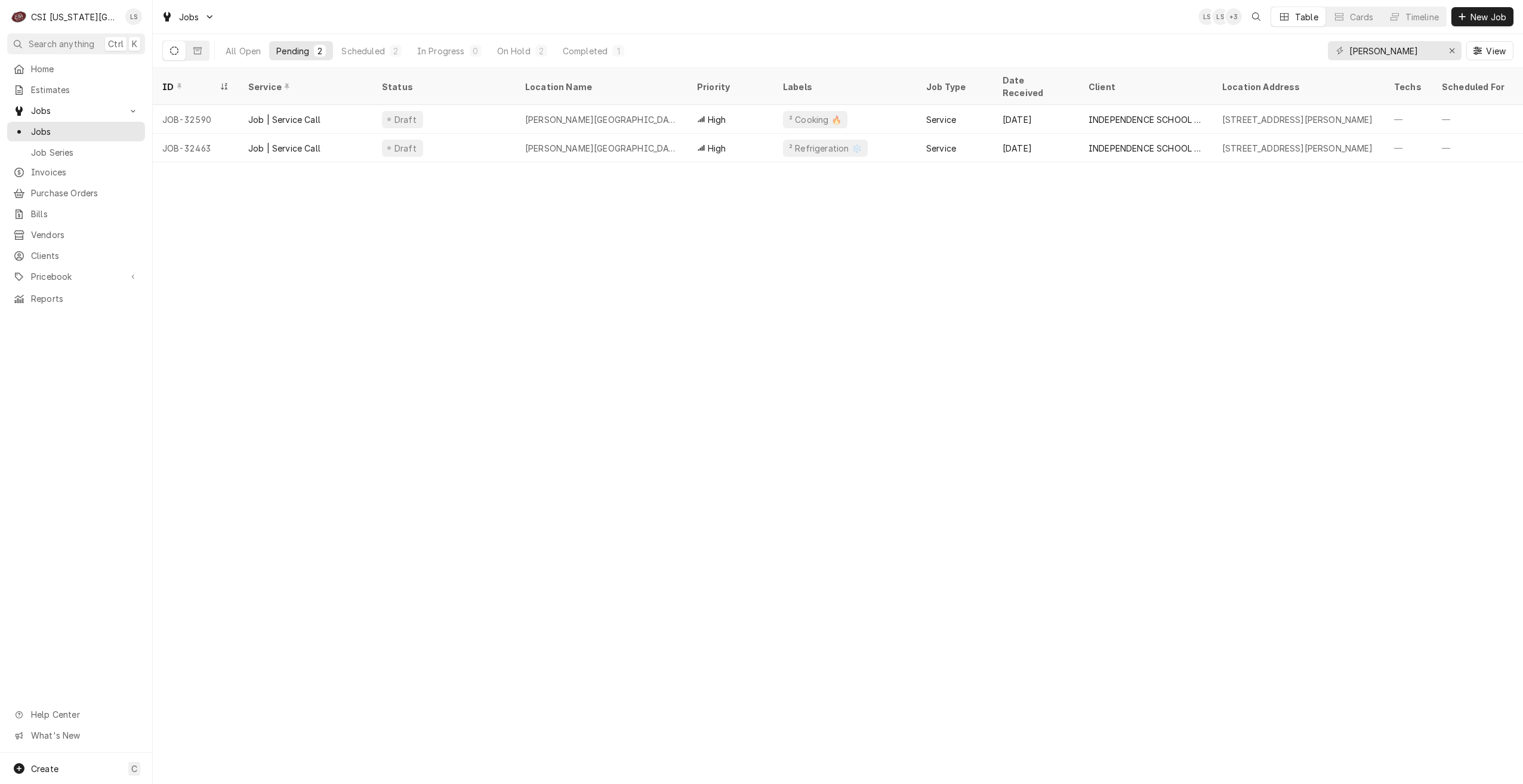
click at [813, 26] on div "Jobs LS LS + 3 Table Cards Timeline New Job" at bounding box center [837, 17] width 1370 height 33
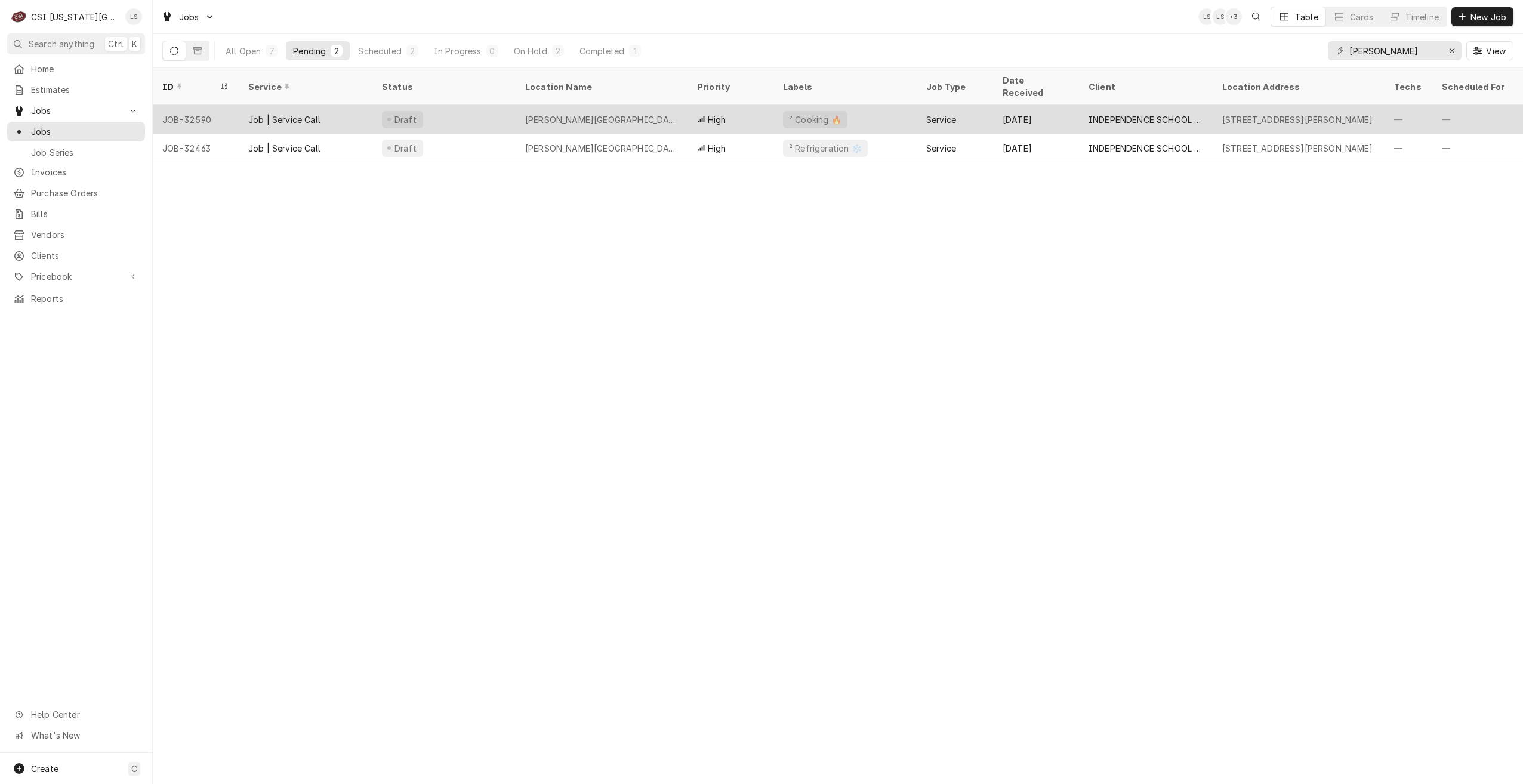
click at [682, 105] on div "Truman High School" at bounding box center [601, 120] width 172 height 29
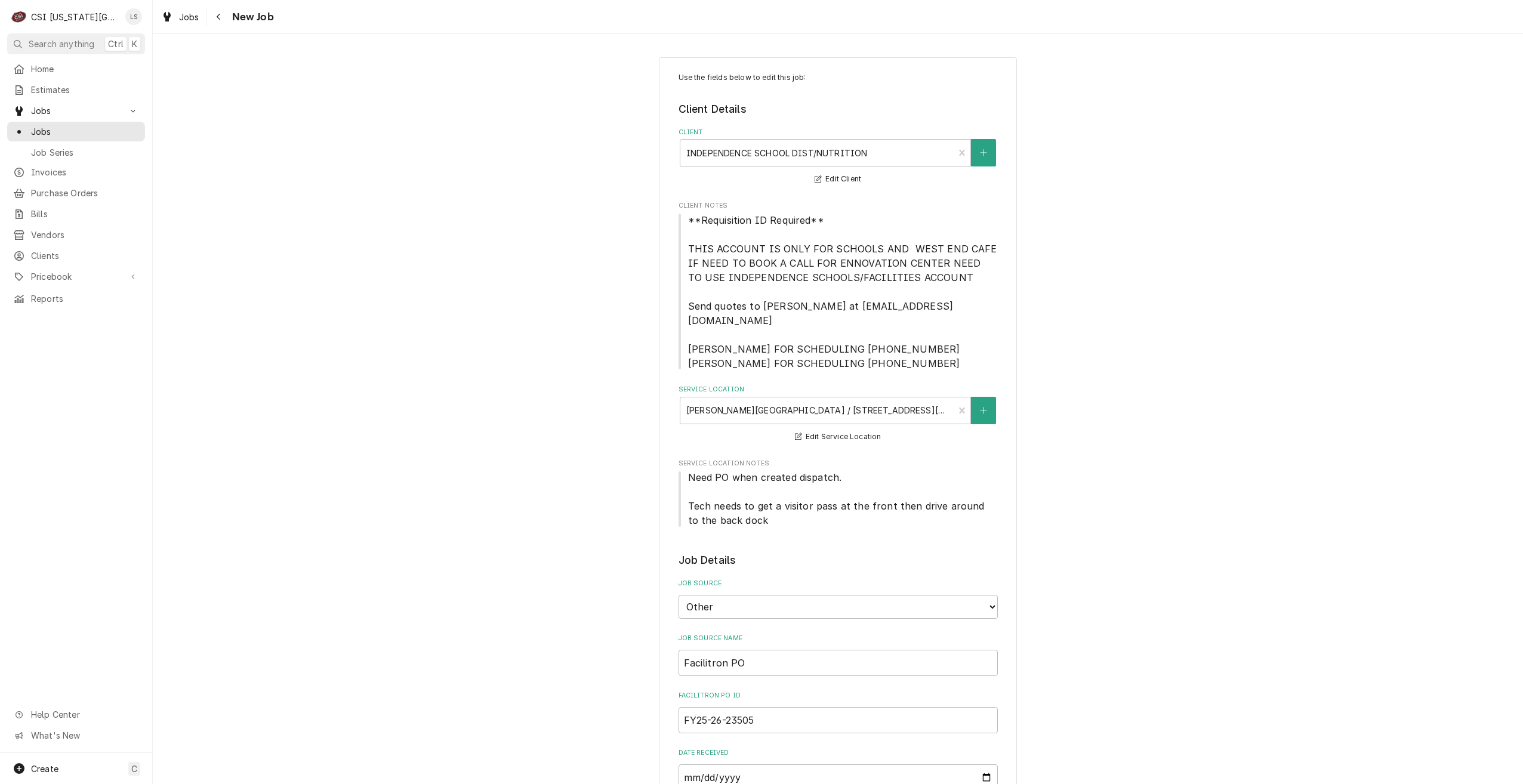
type textarea "x"
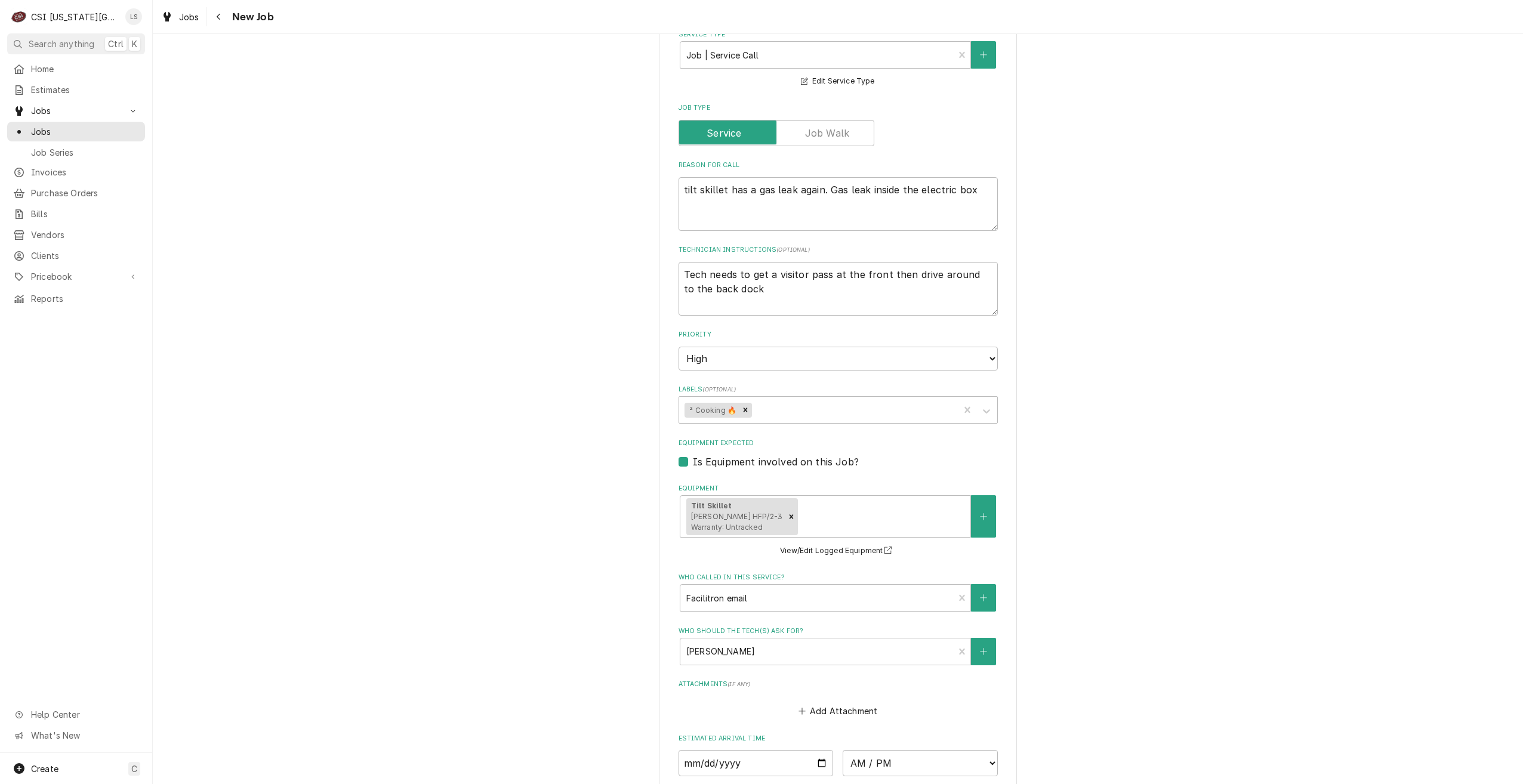
scroll to position [998, 0]
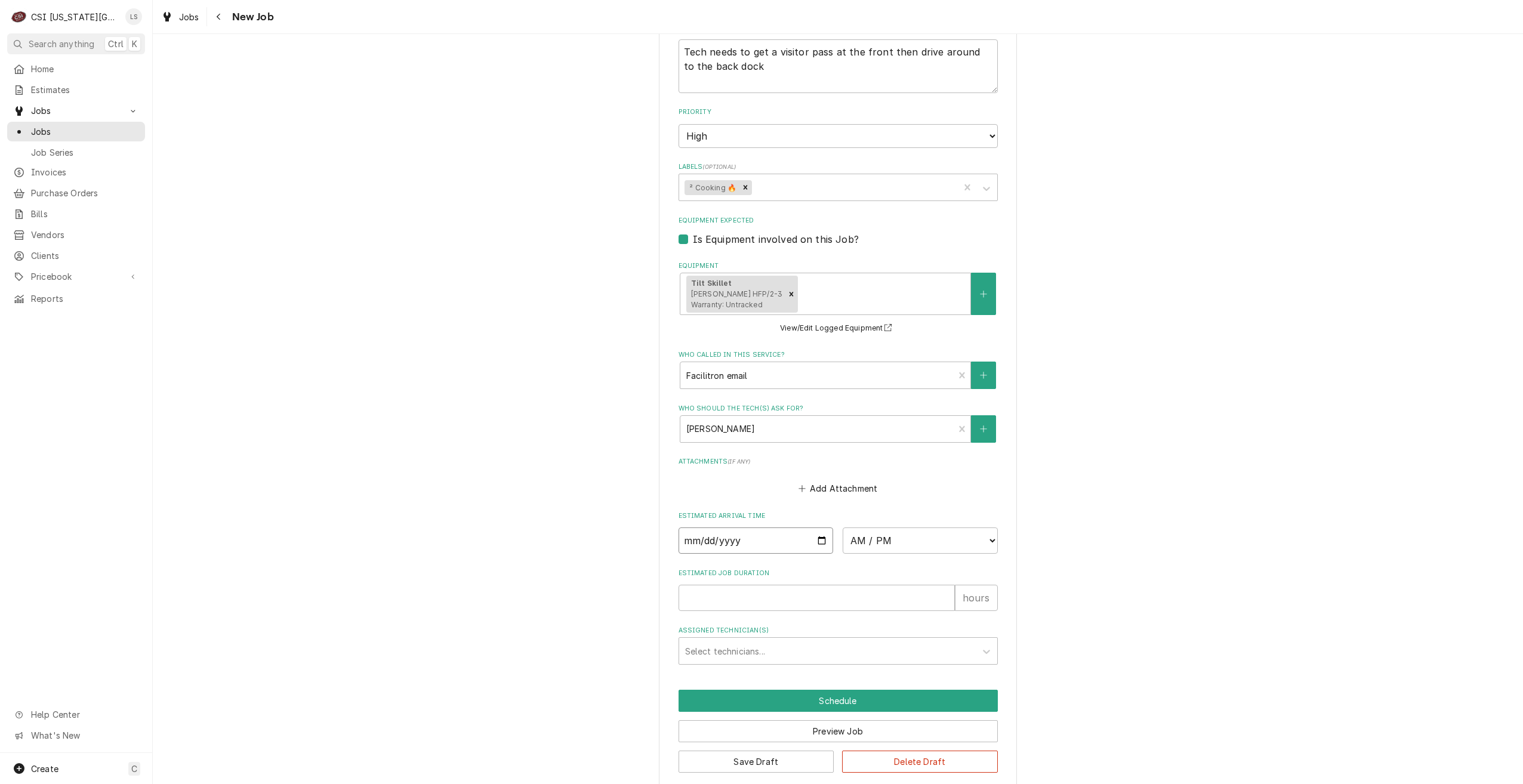
click at [815, 527] on input "Date" at bounding box center [756, 540] width 155 height 26
type input "[DATE]"
type textarea "x"
click at [871, 533] on select "AM / PM 6:00 AM 6:15 AM 6:30 AM 6:45 AM 7:00 AM 7:15 AM 7:30 AM 7:45 AM 8:00 AM…" at bounding box center [920, 540] width 155 height 26
select select "09:00:00"
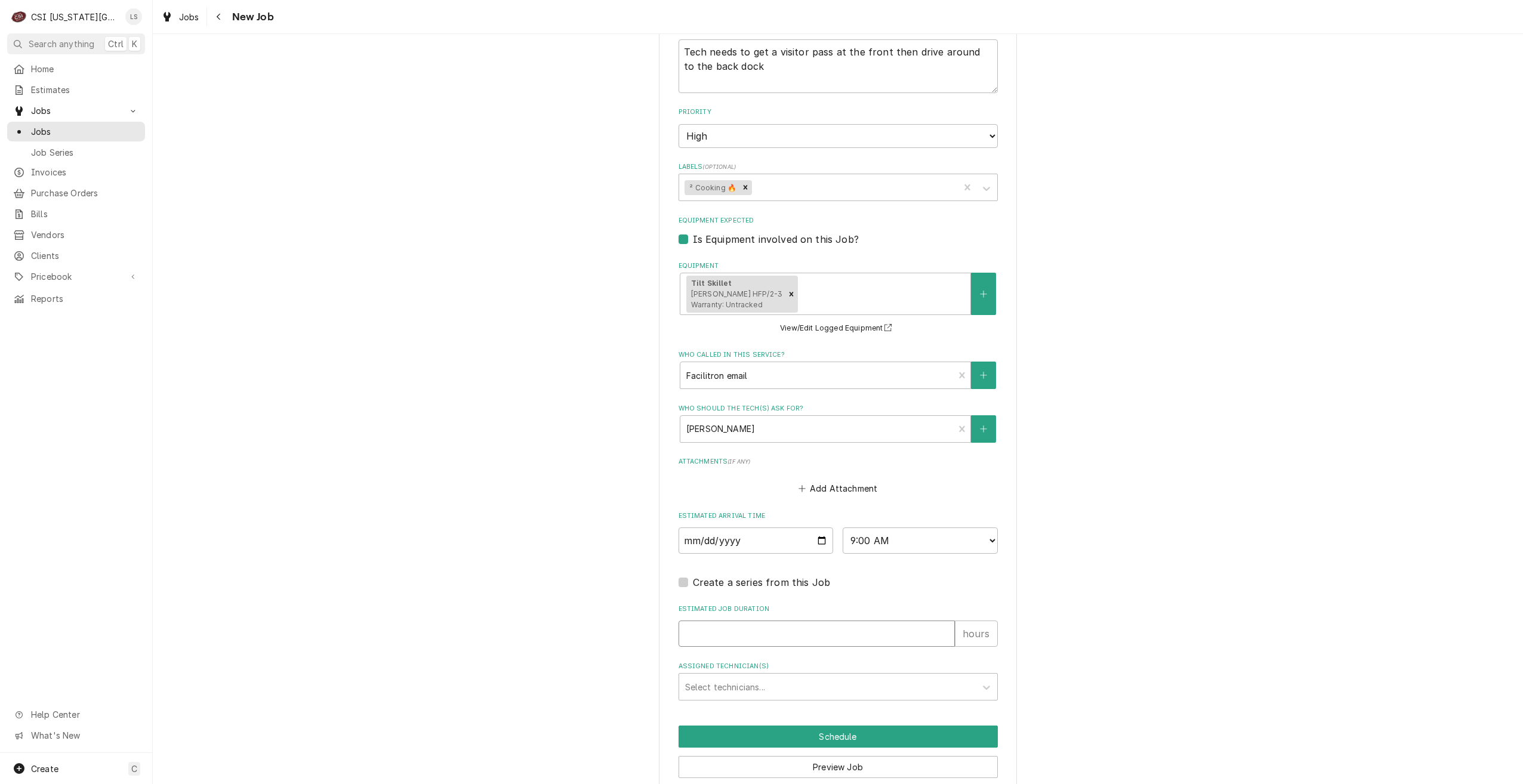
click at [885, 624] on input "Estimated Job Duration" at bounding box center [816, 634] width 276 height 26
type textarea "x"
type input "2"
type textarea "x"
type input "2"
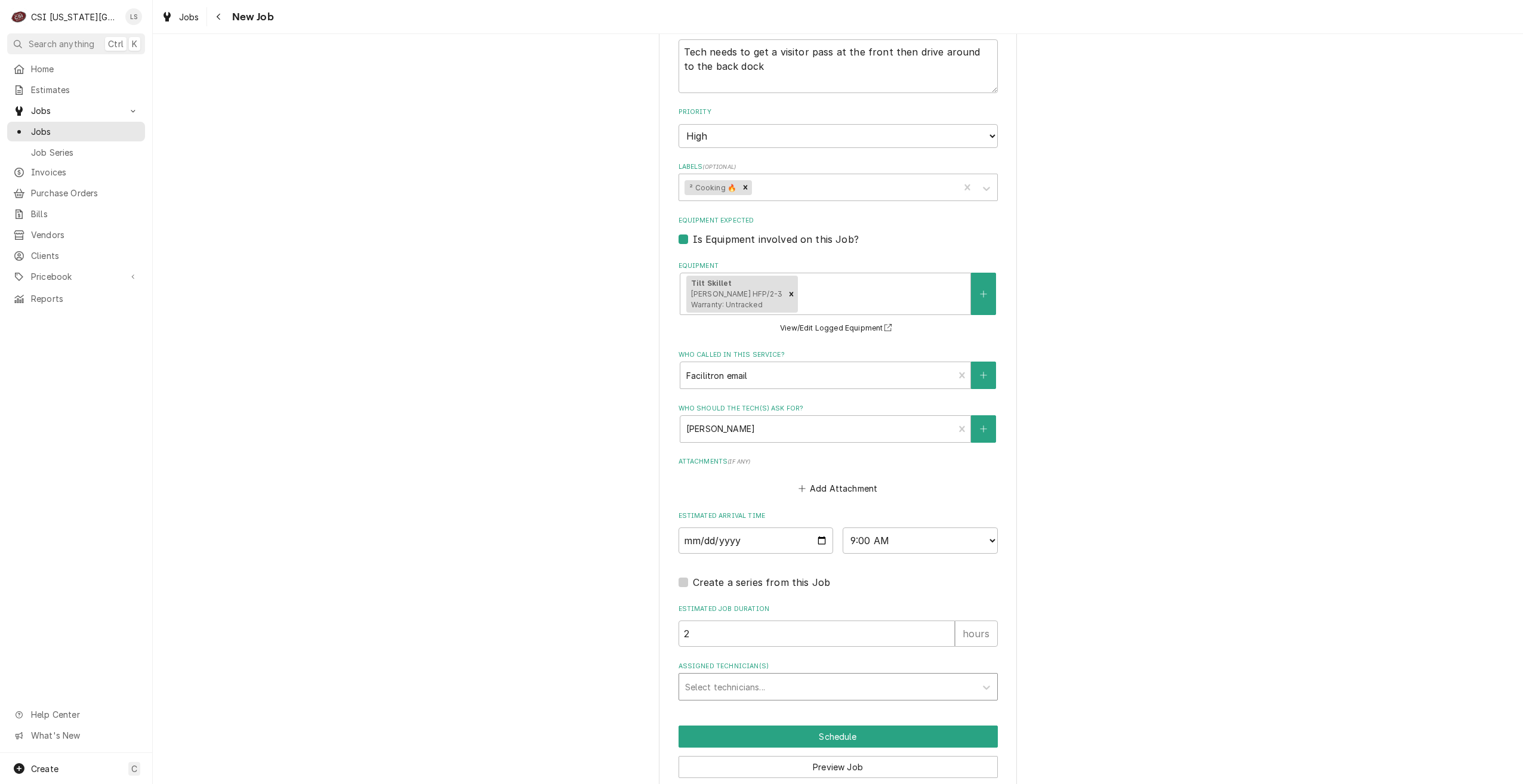
click at [925, 682] on div "Assigned Technician(s)" at bounding box center [828, 687] width 284 height 22
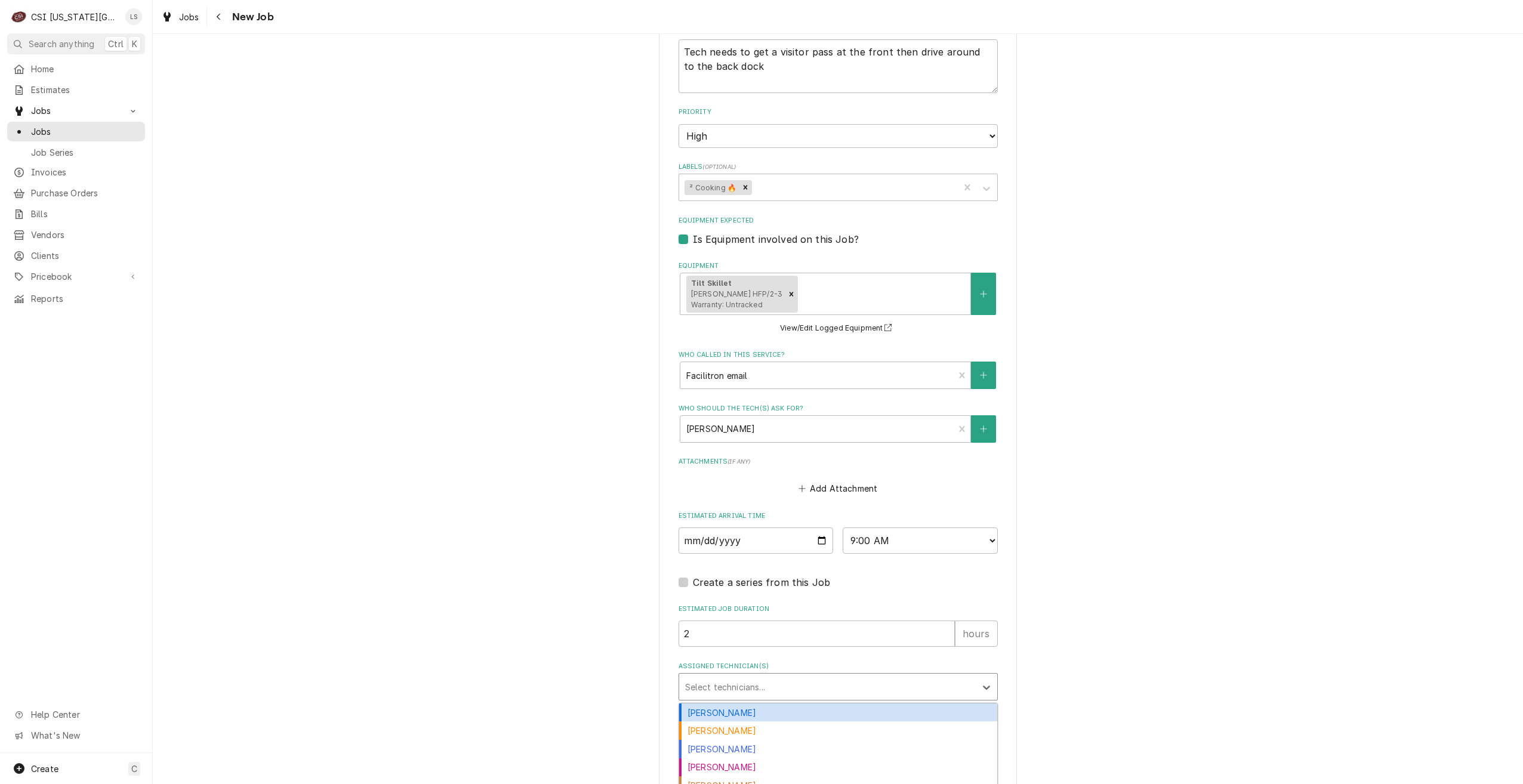
click at [925, 678] on div "Assigned Technician(s)" at bounding box center [828, 687] width 284 height 22
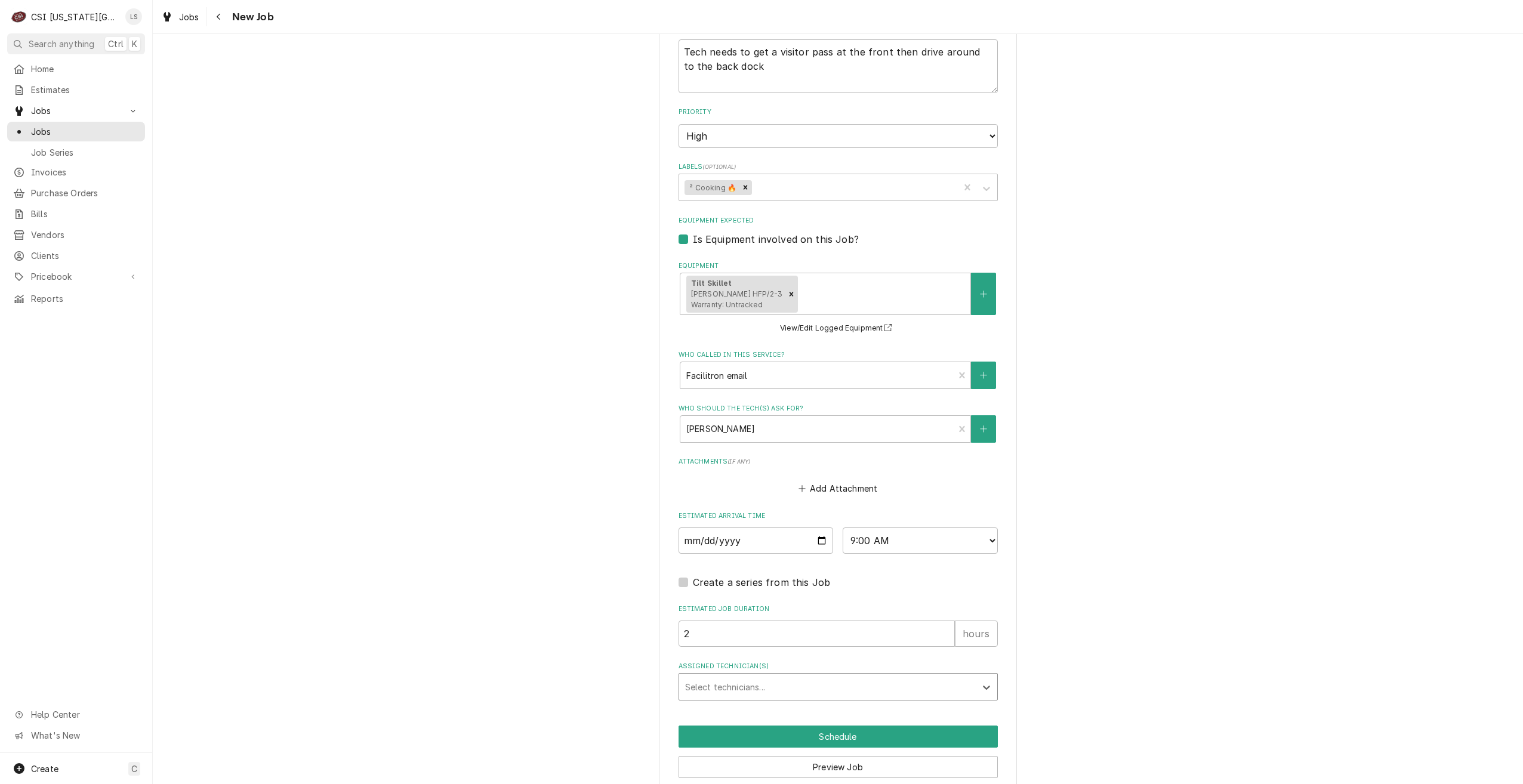
click at [925, 678] on div "Assigned Technician(s)" at bounding box center [828, 687] width 284 height 22
type input "brea"
click at [920, 703] on div "[PERSON_NAME]" at bounding box center [838, 713] width 318 height 19
type textarea "x"
click at [880, 725] on button "Schedule" at bounding box center [838, 736] width 319 height 22
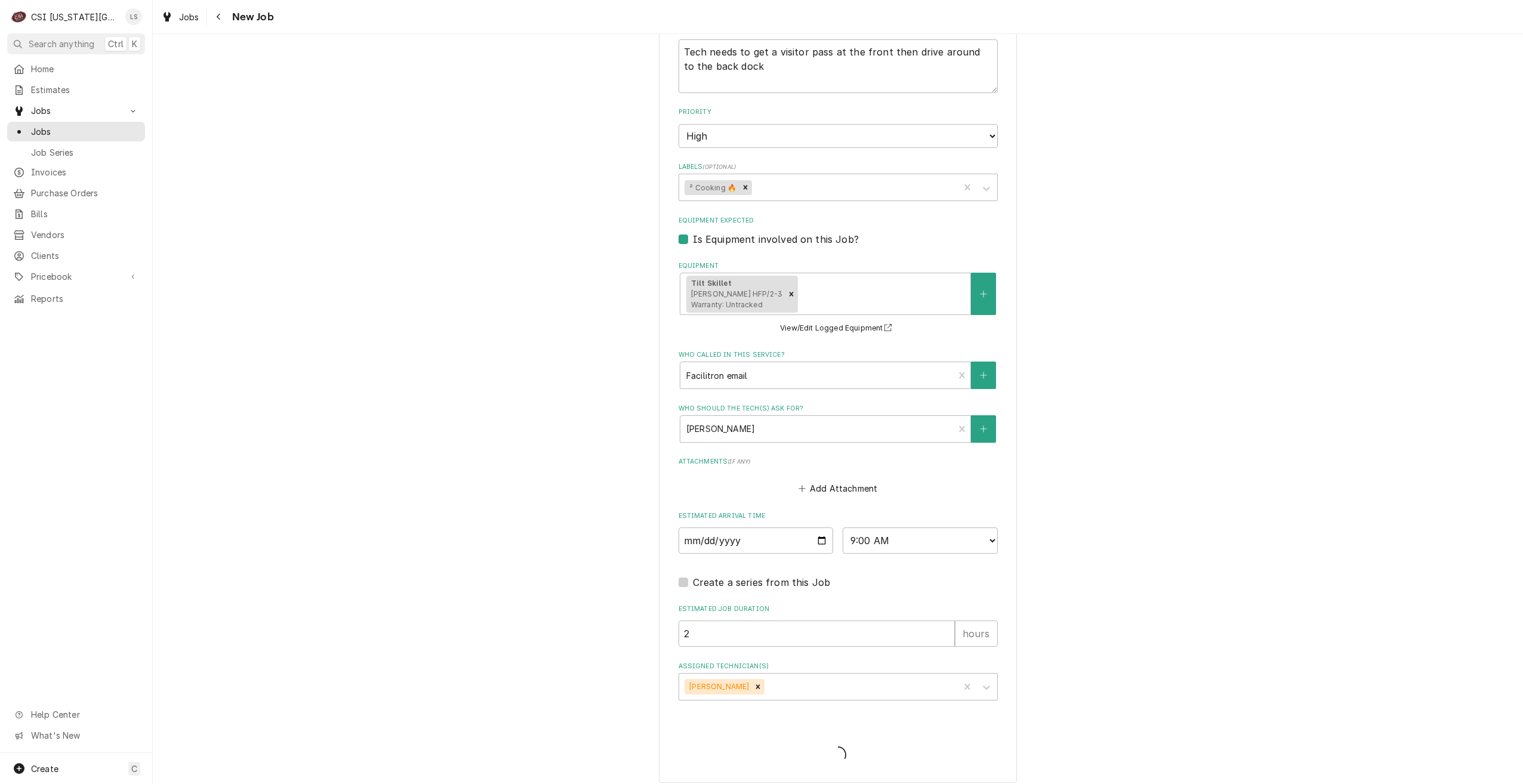
scroll to position [993, 0]
type textarea "x"
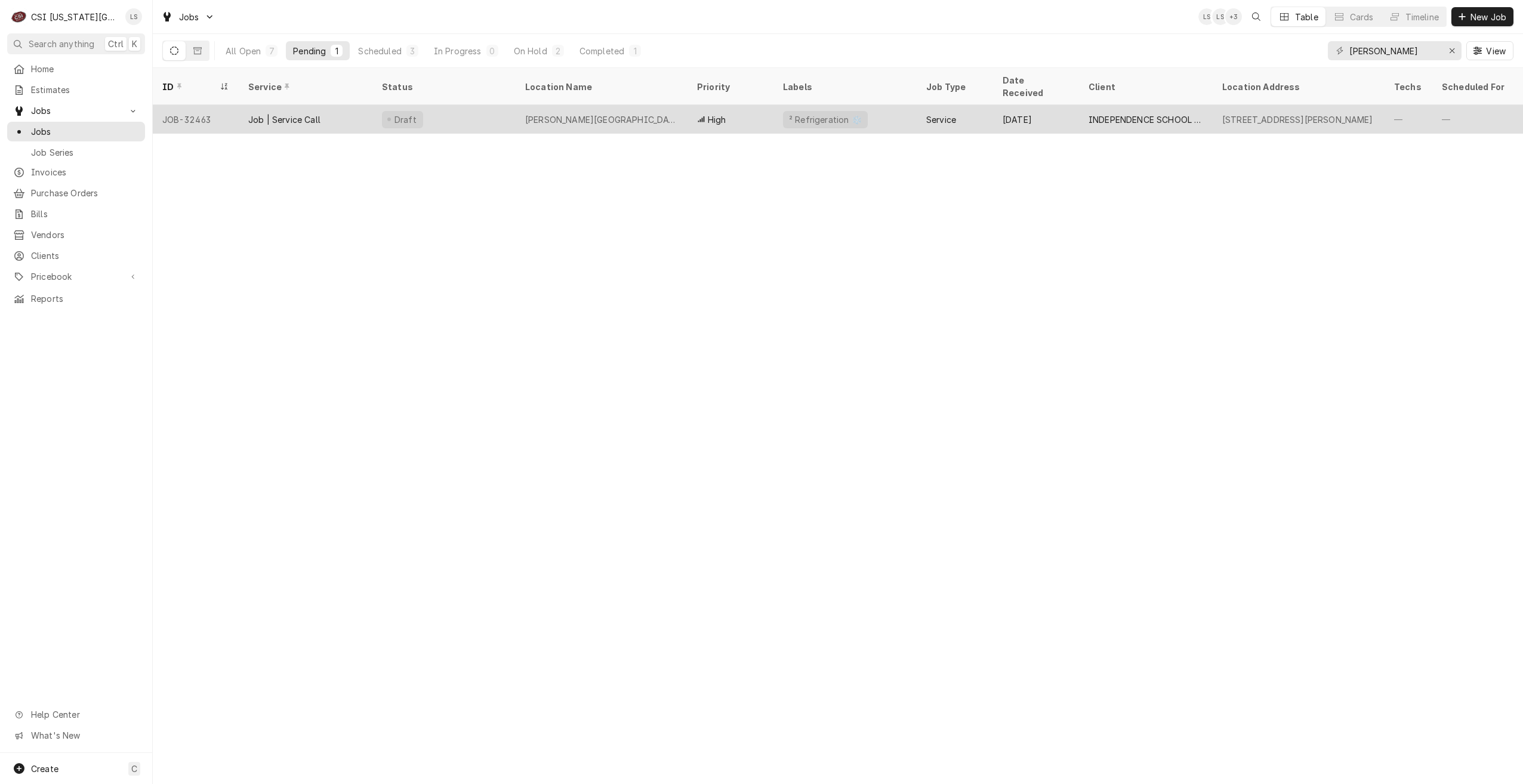
click at [578, 111] on div "Truman High School" at bounding box center [601, 120] width 172 height 29
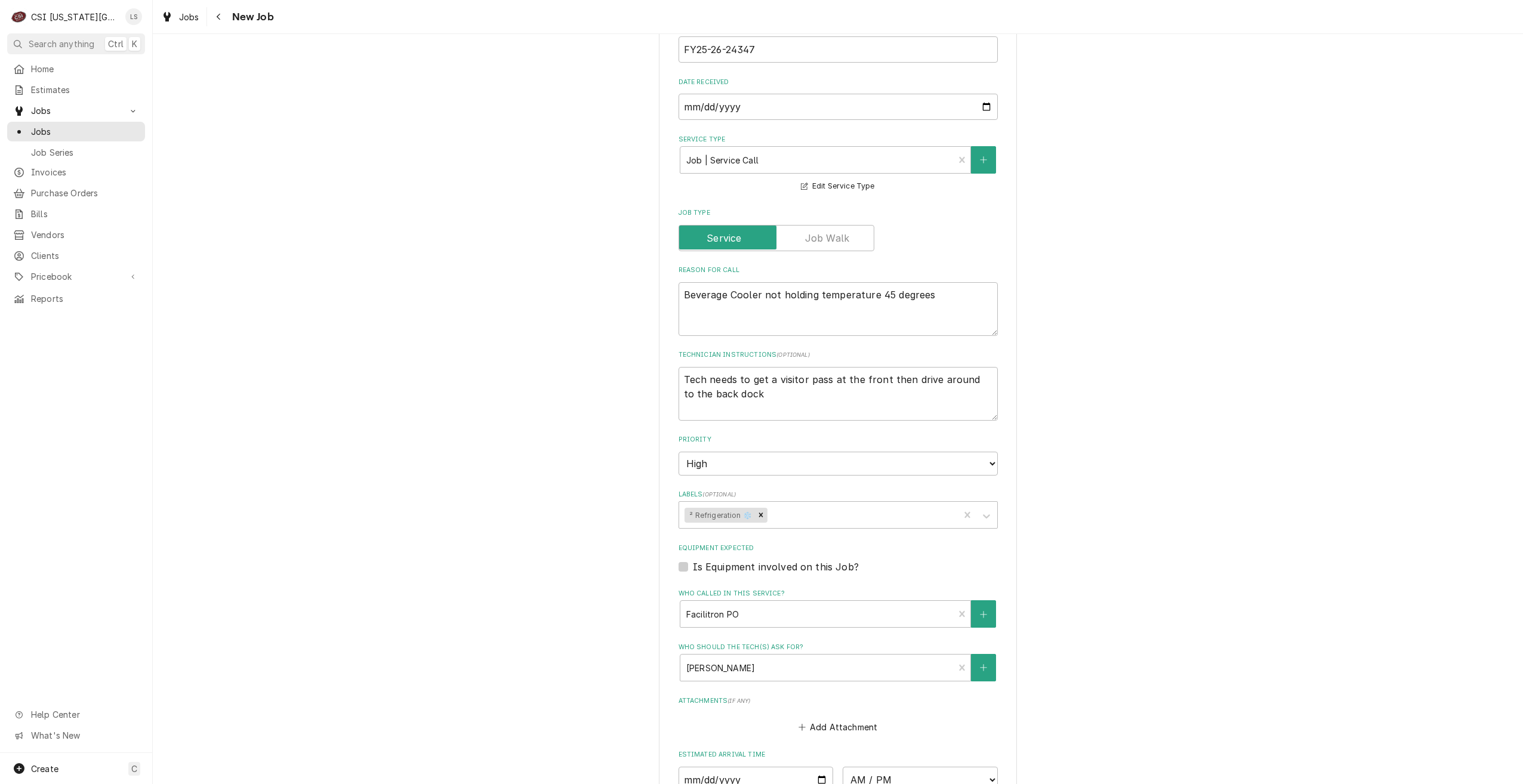
scroll to position [910, 0]
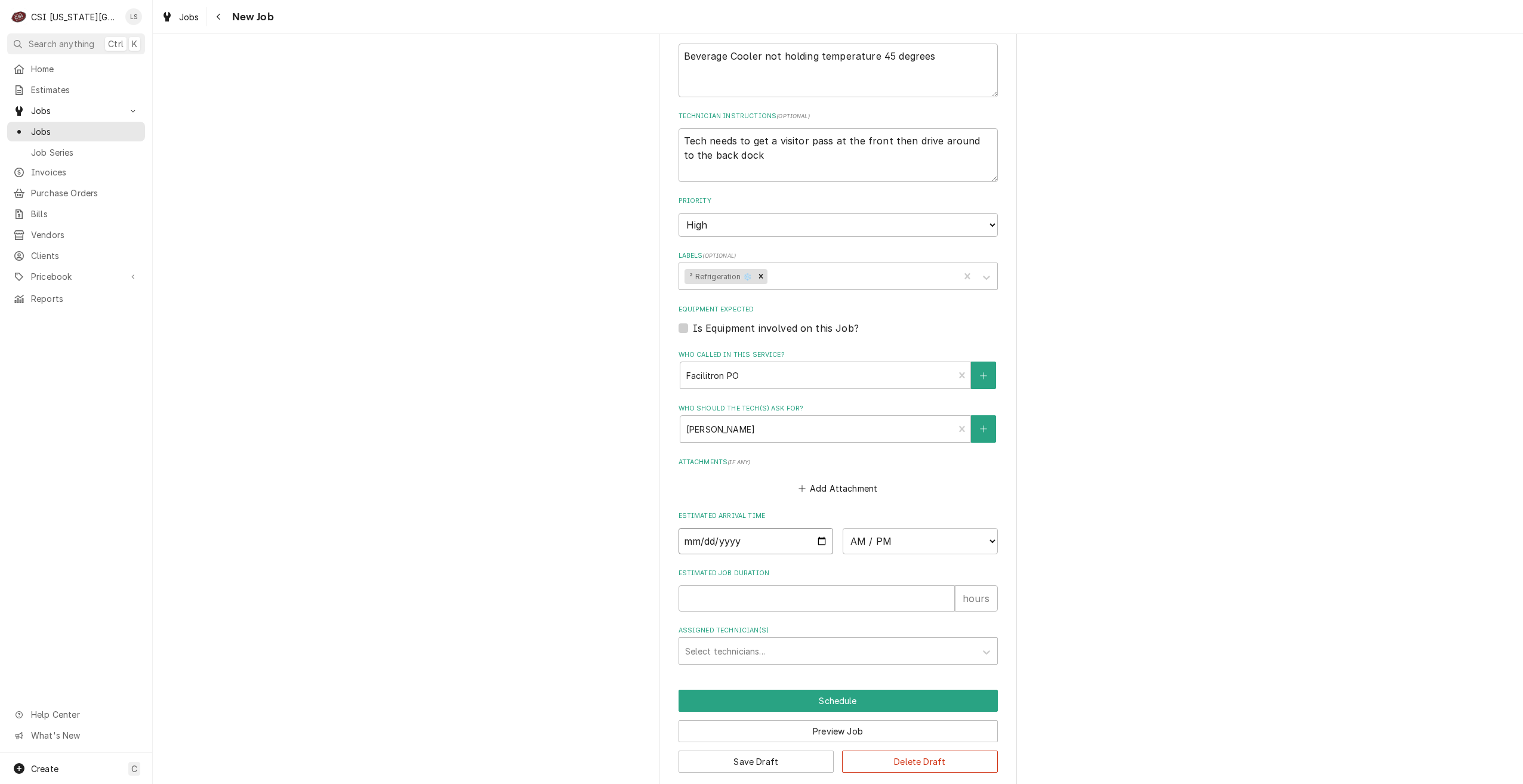
click at [815, 528] on input "Date" at bounding box center [756, 541] width 155 height 26
type textarea "x"
type input "2025-09-05"
type textarea "x"
click at [872, 536] on select "AM / PM 6:00 AM 6:15 AM 6:30 AM 6:45 AM 7:00 AM 7:15 AM 7:30 AM 7:45 AM 8:00 AM…" at bounding box center [920, 541] width 155 height 26
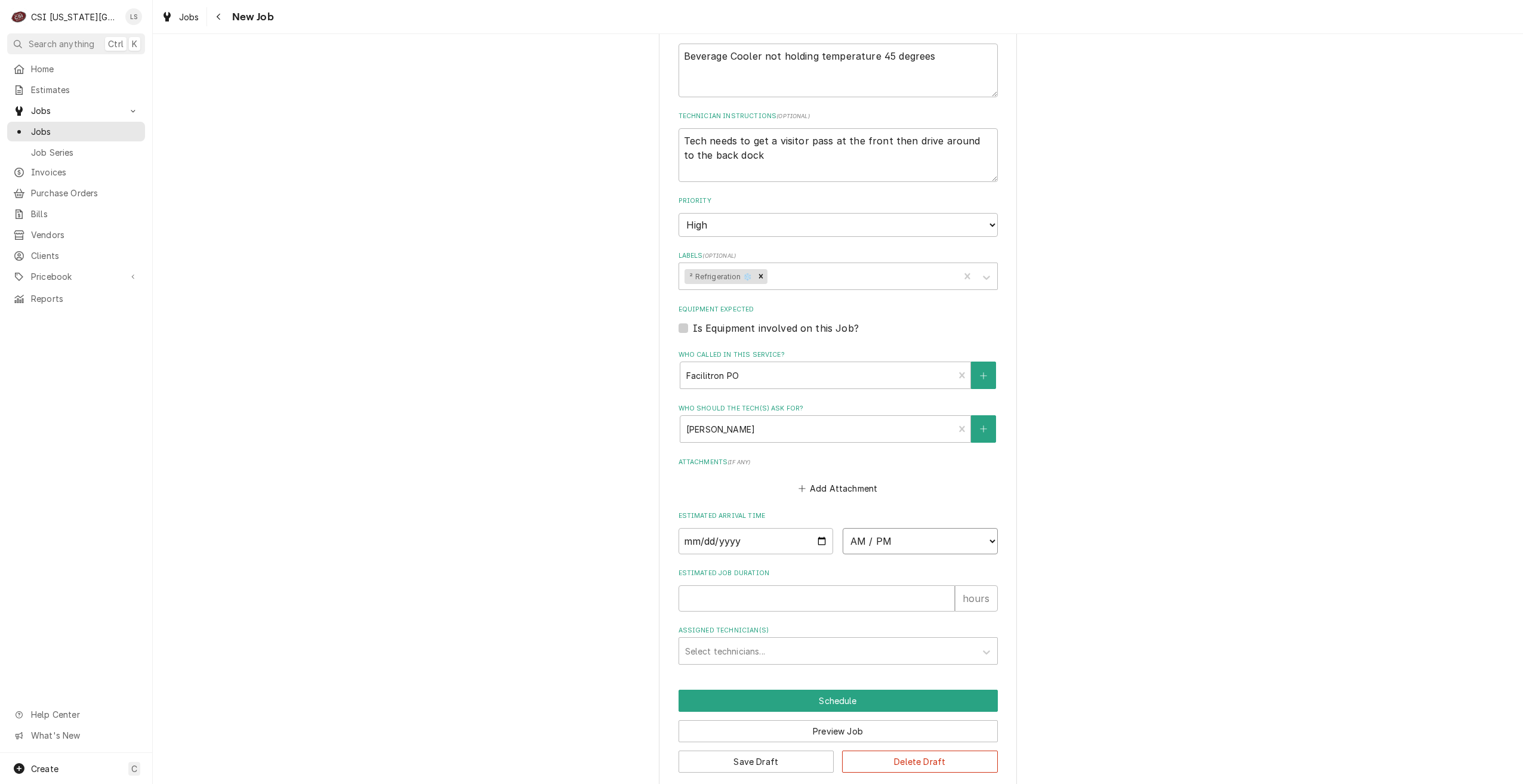
select select "11:00:00"
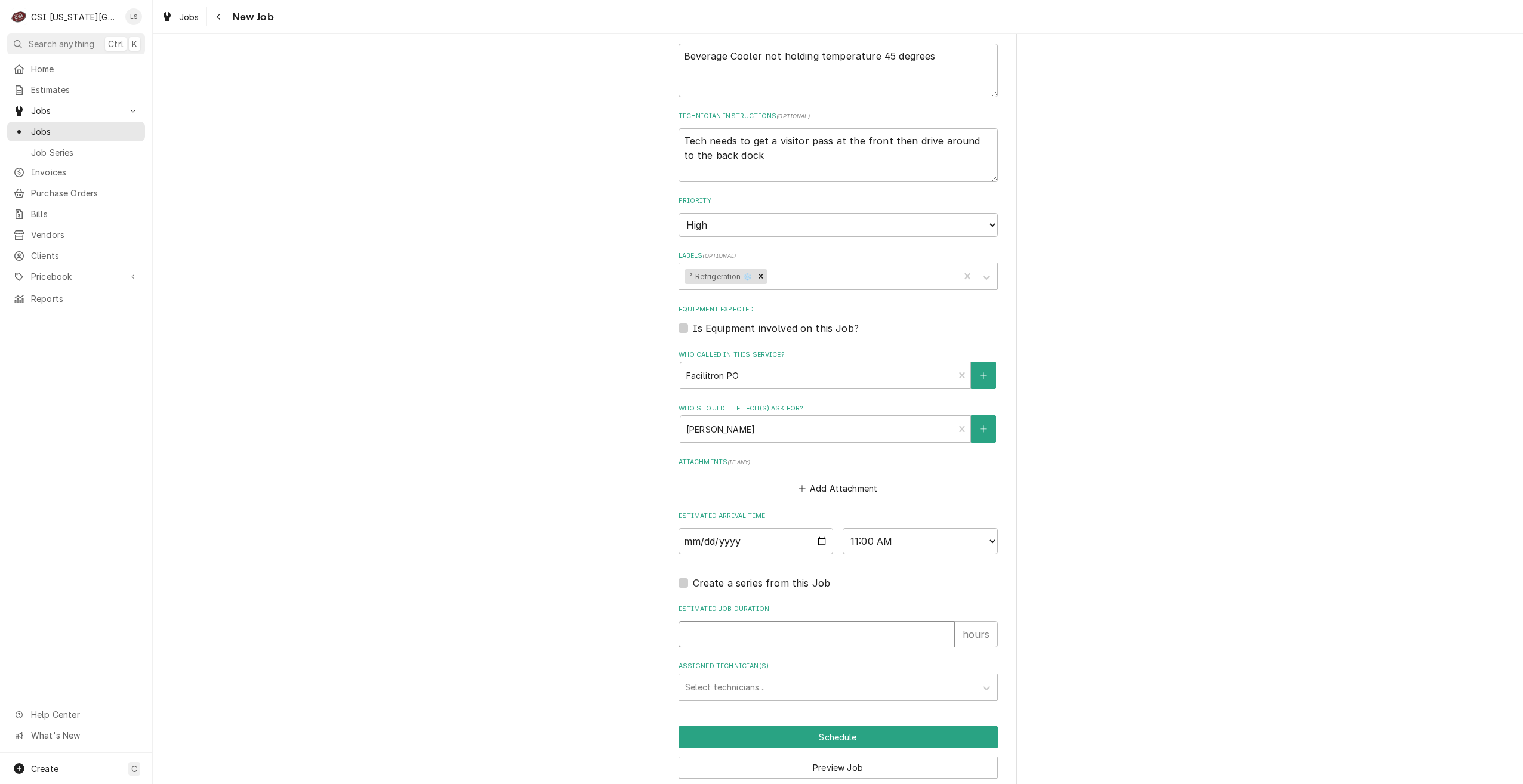
click at [873, 621] on input "Estimated Job Duration" at bounding box center [816, 634] width 276 height 26
type textarea "x"
type input "2"
type textarea "x"
type input "2"
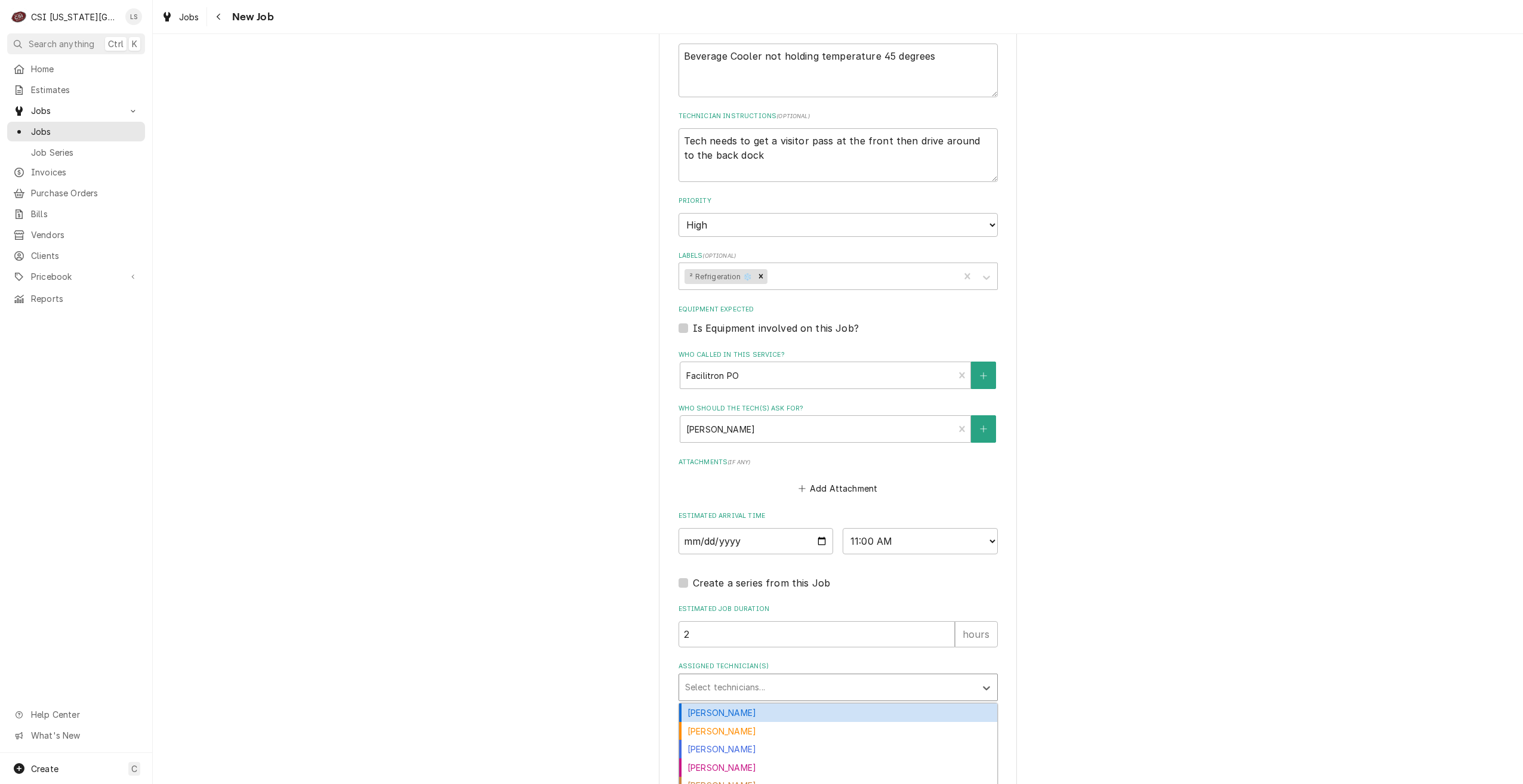
click at [887, 676] on div "Assigned Technician(s)" at bounding box center [828, 687] width 284 height 22
type input "bre"
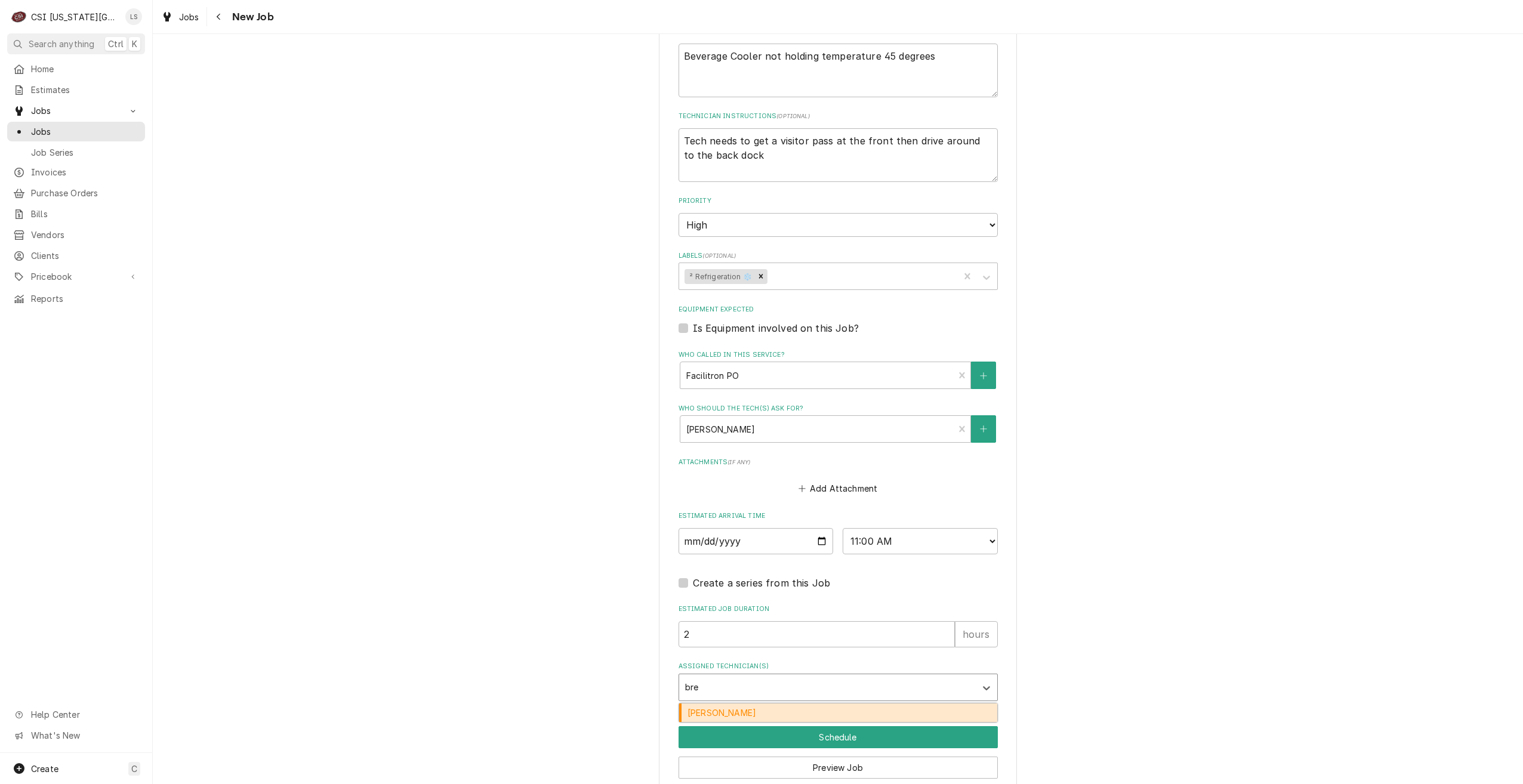
click at [877, 703] on div "[PERSON_NAME]" at bounding box center [838, 713] width 318 height 19
type textarea "x"
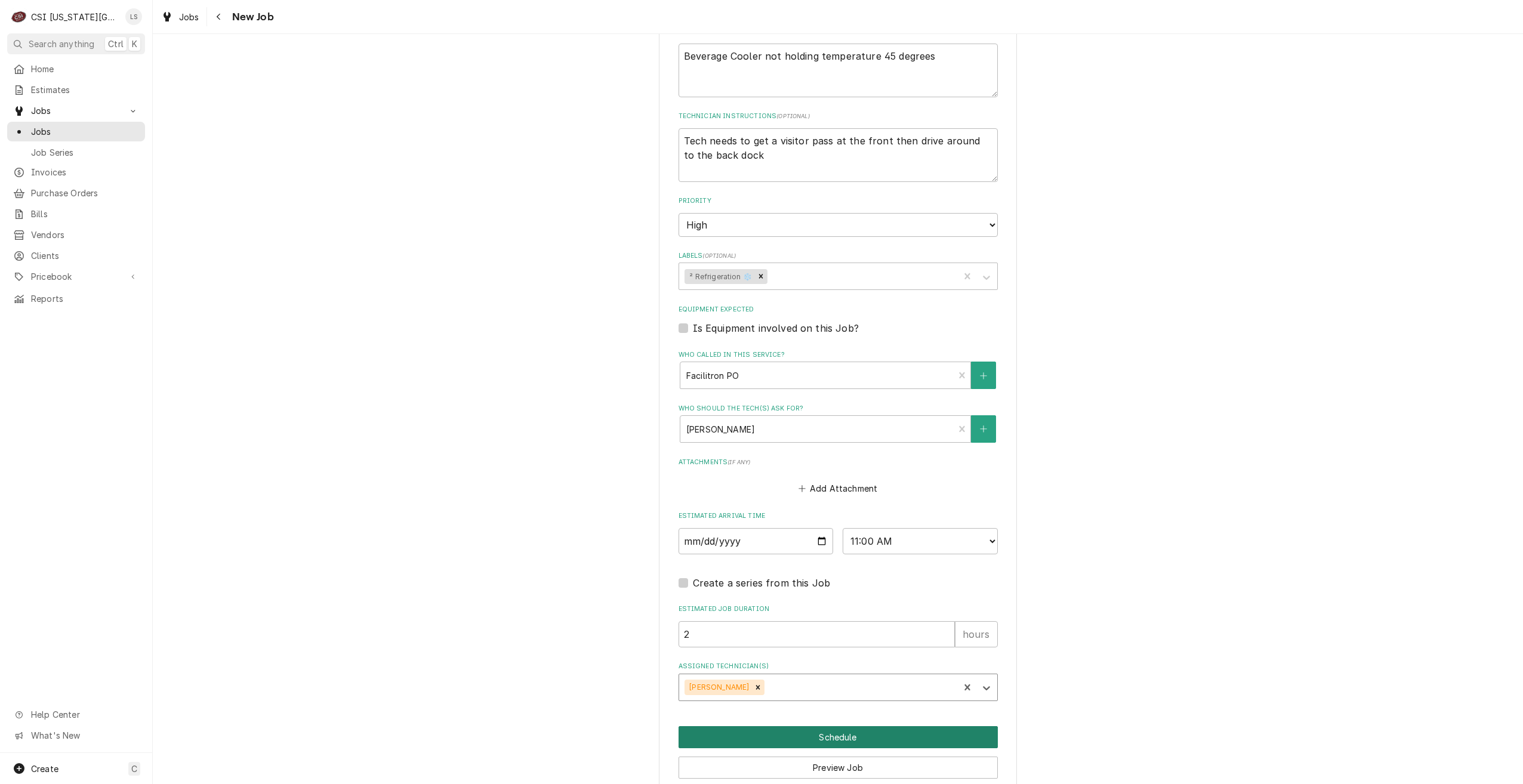
click at [859, 726] on button "Schedule" at bounding box center [838, 737] width 319 height 22
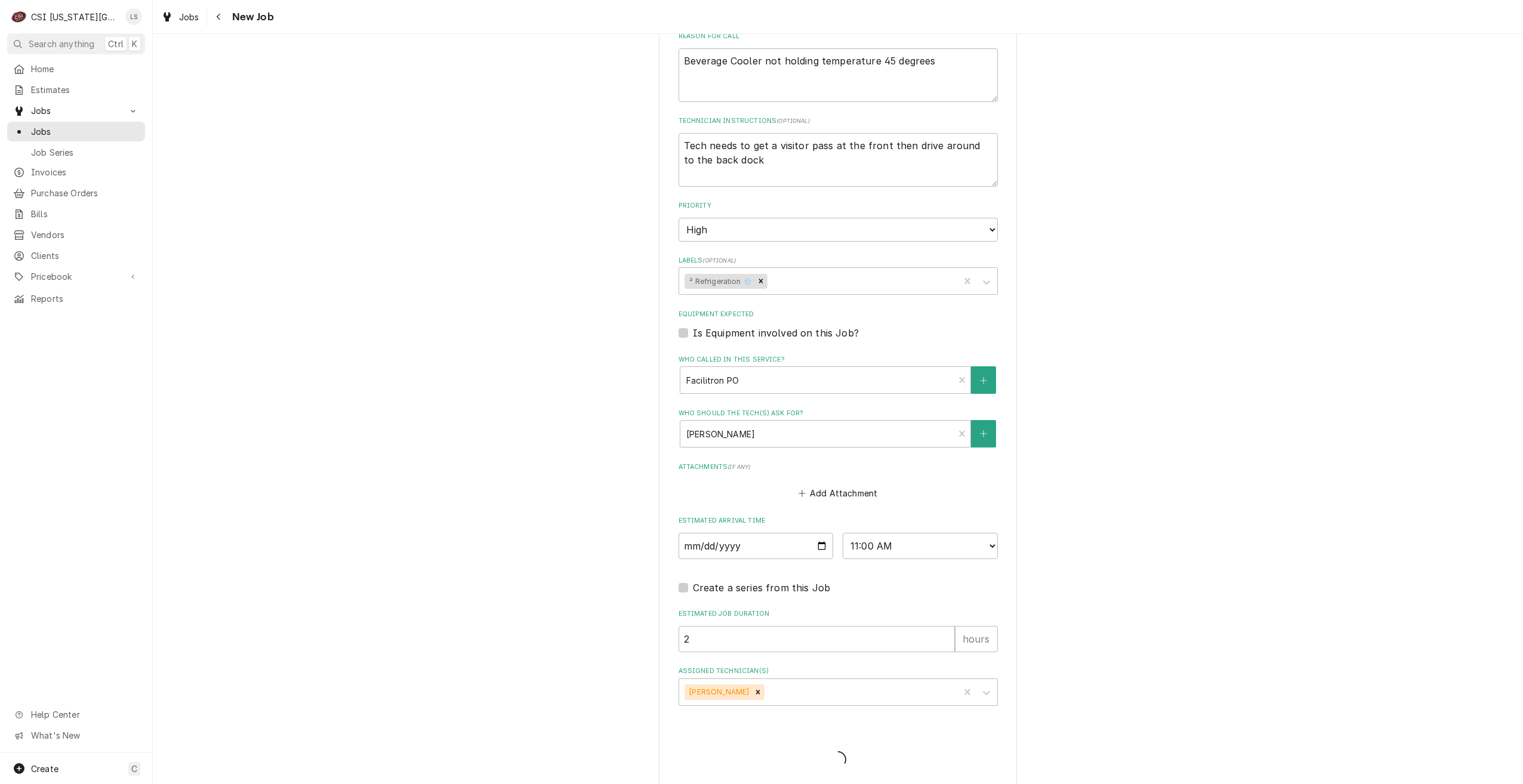
type textarea "x"
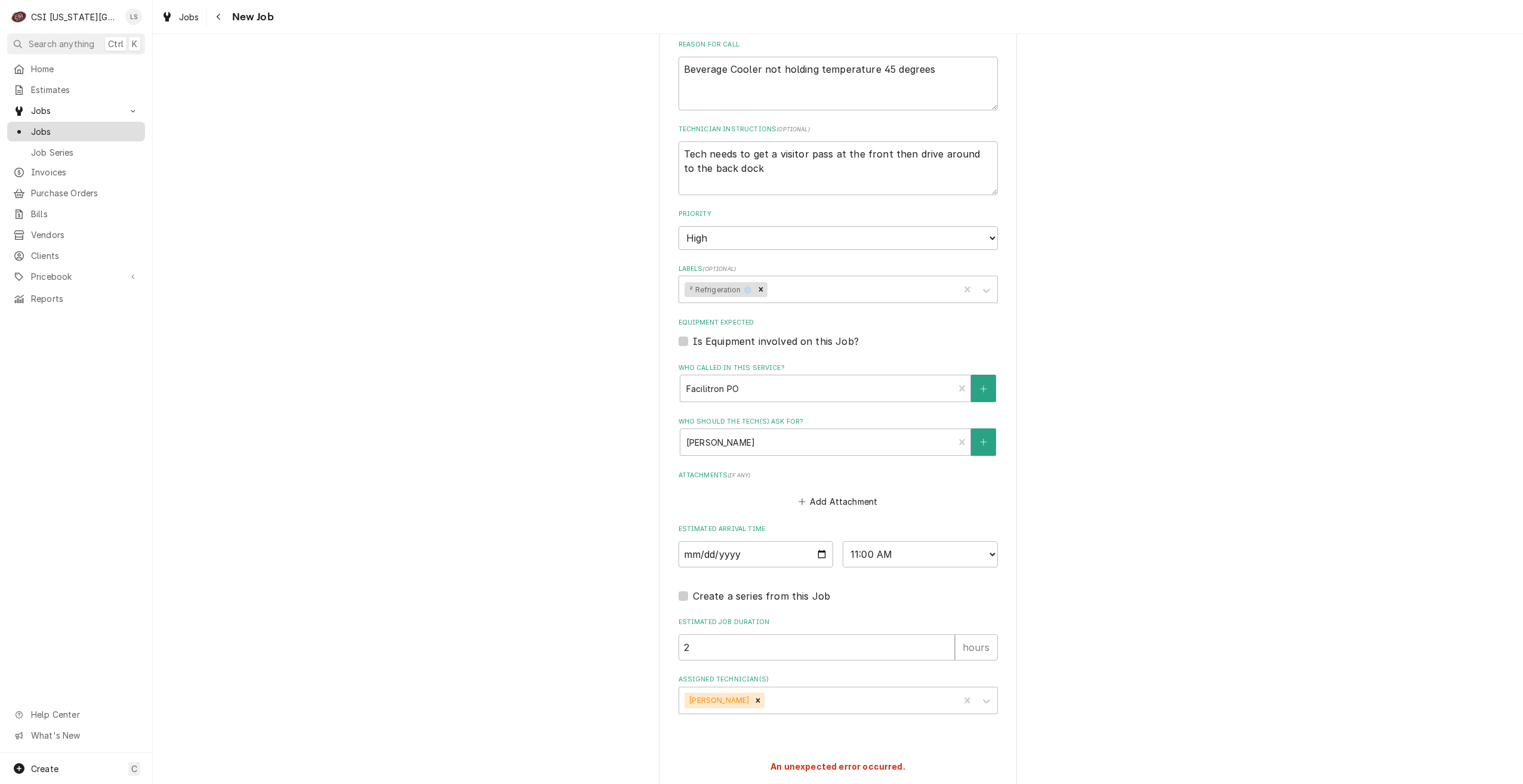
click at [104, 129] on span "Jobs" at bounding box center [85, 132] width 108 height 13
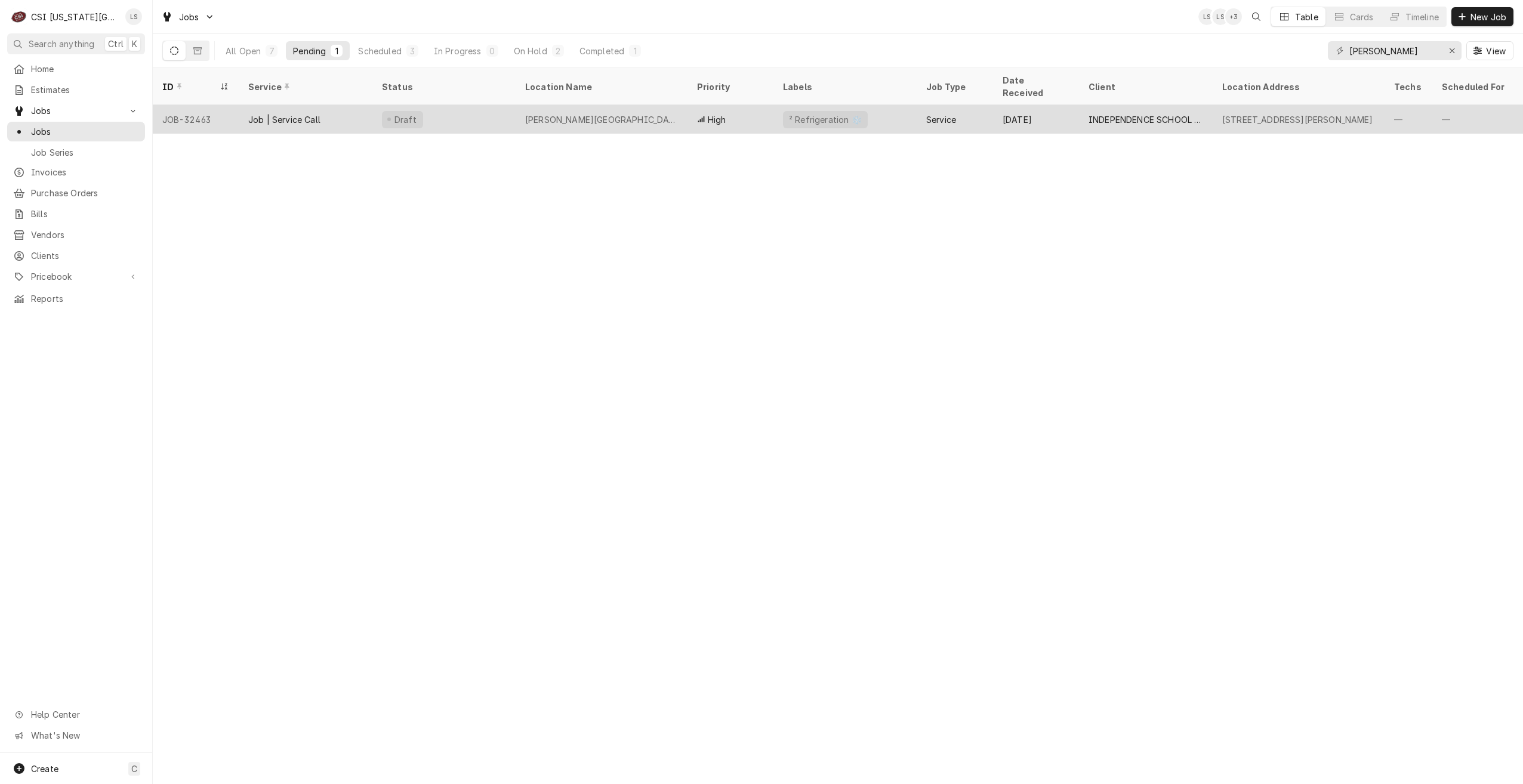
click at [663, 111] on div "[PERSON_NAME][GEOGRAPHIC_DATA]" at bounding box center [601, 120] width 172 height 29
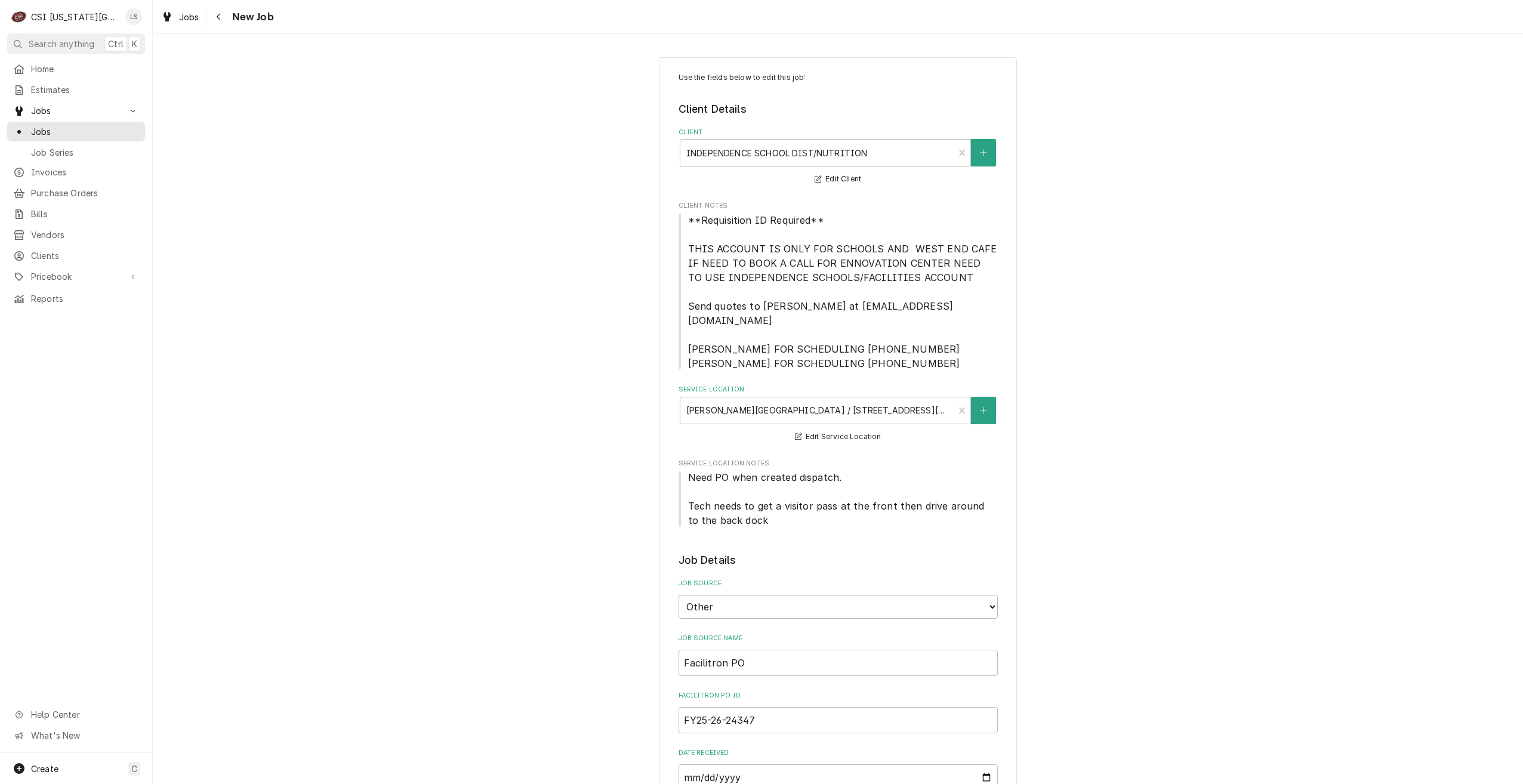
type textarea "x"
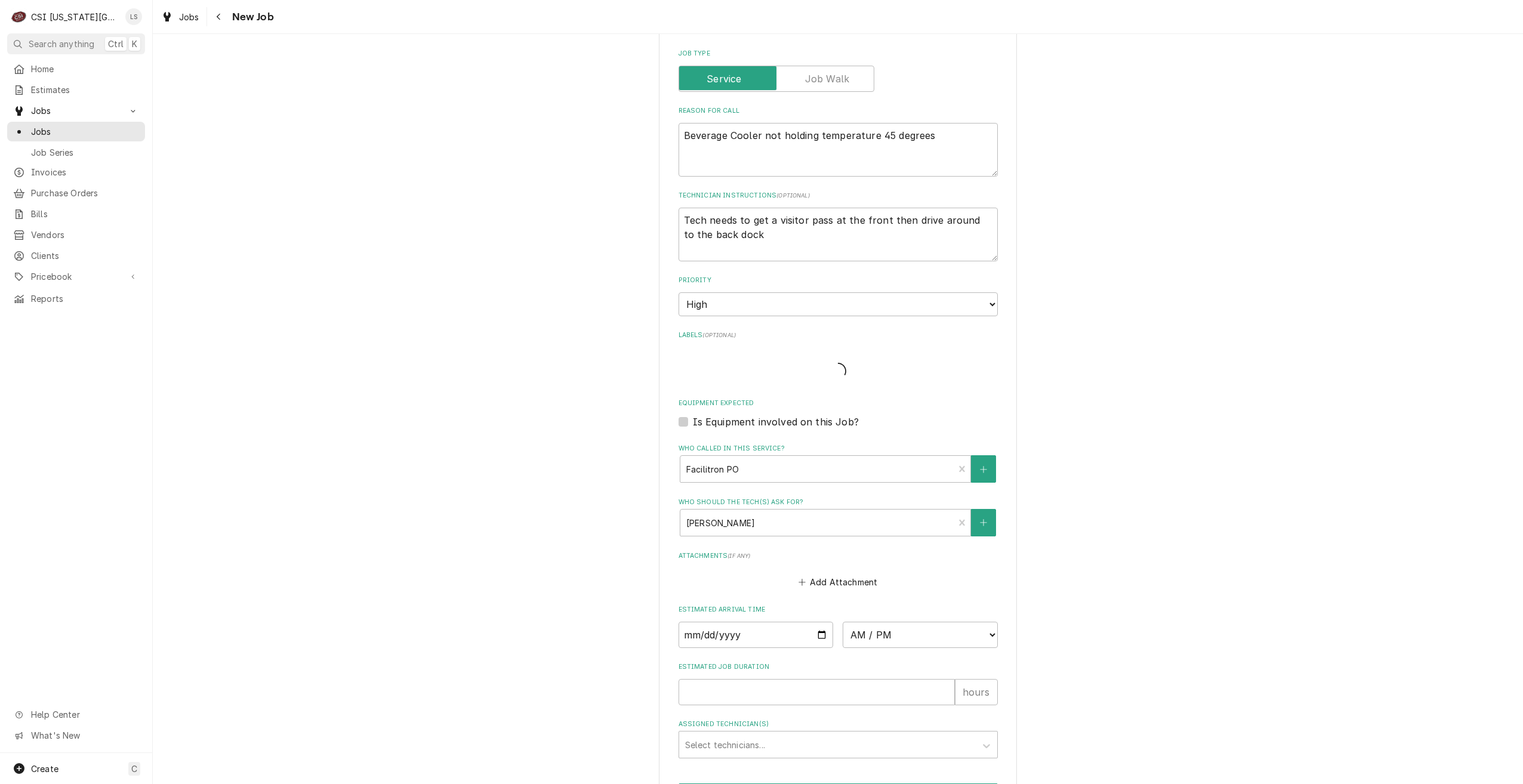
scroll to position [924, 0]
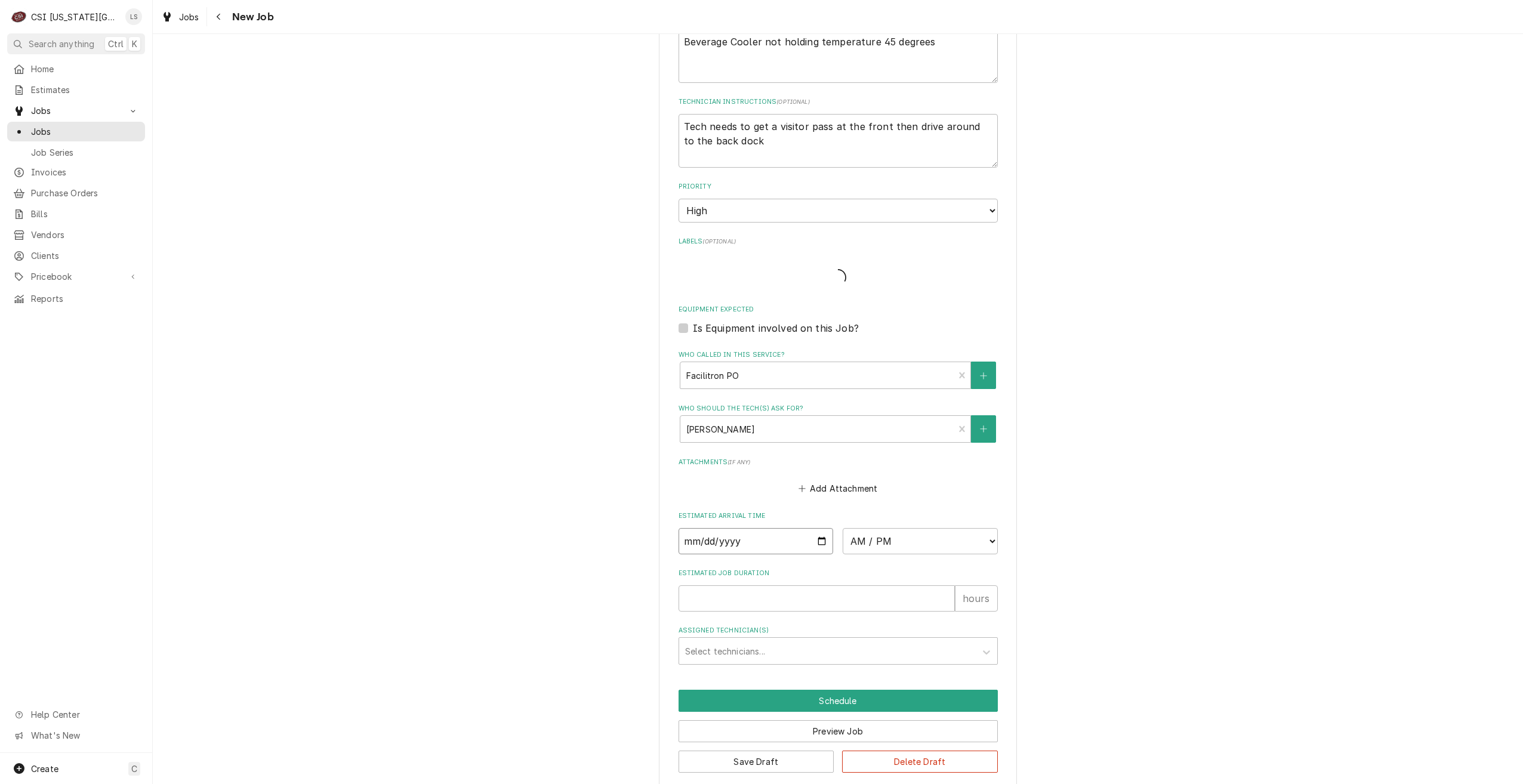
click at [821, 530] on input "Date" at bounding box center [756, 541] width 155 height 26
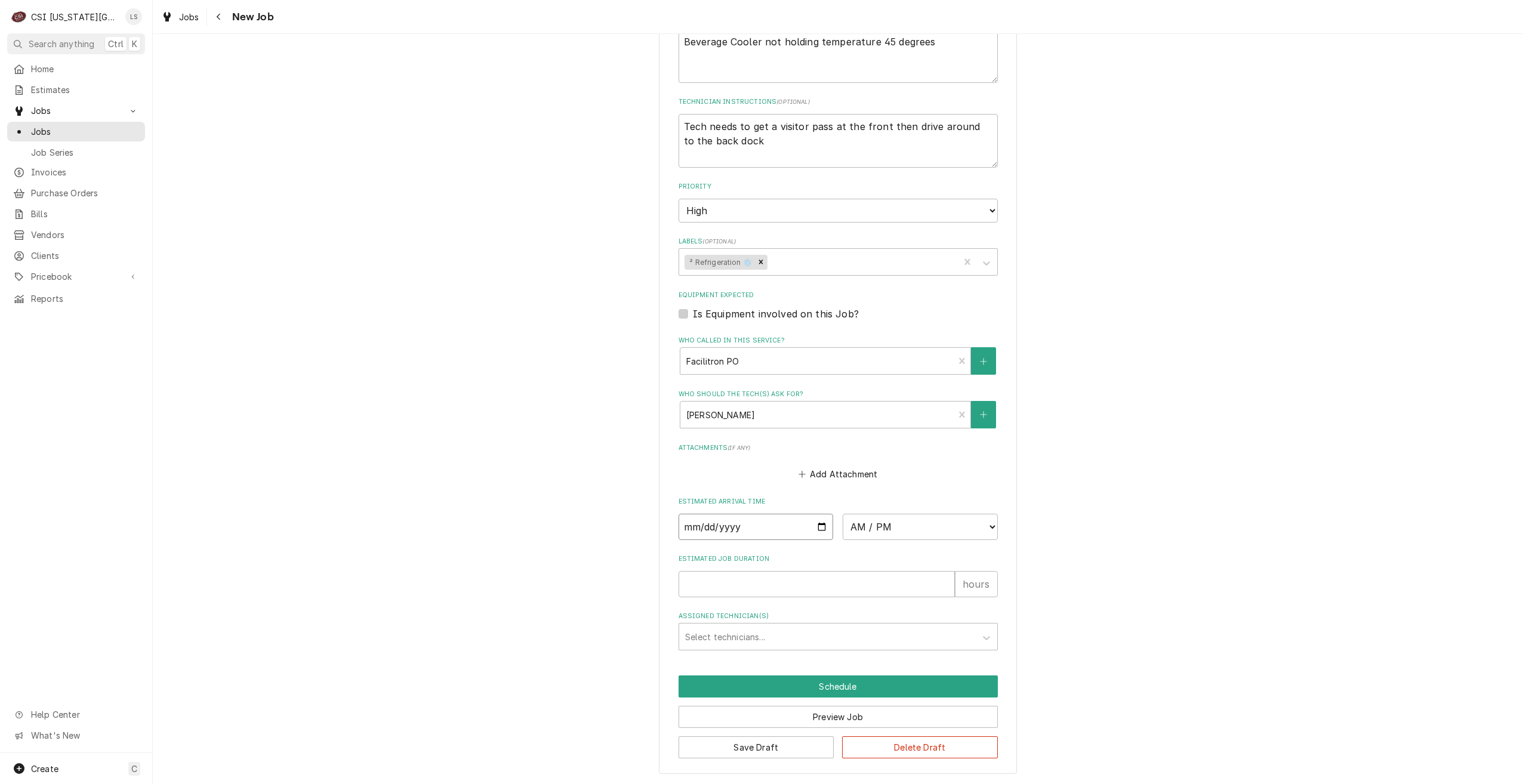
scroll to position [910, 0]
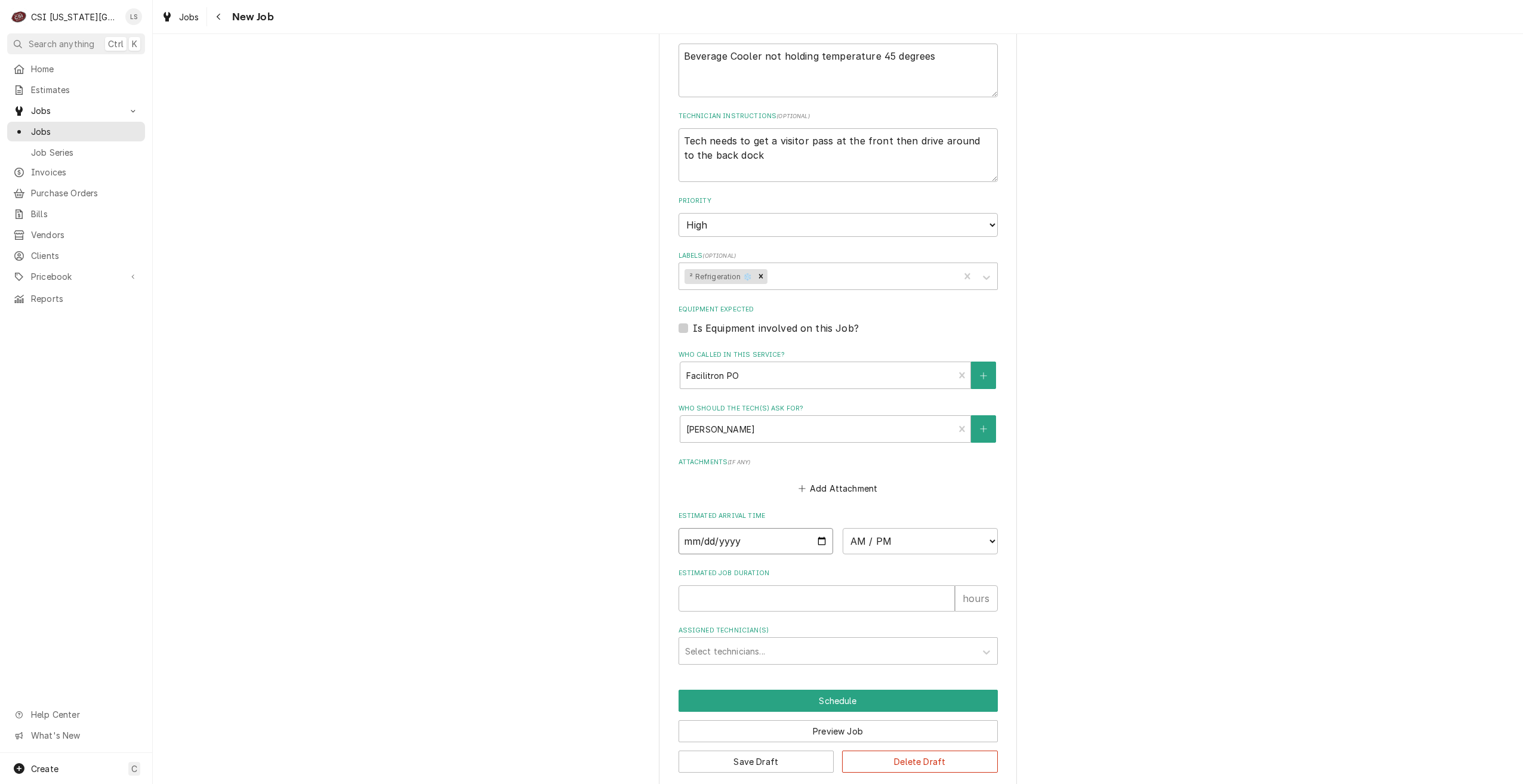
type input "[DATE]"
type textarea "x"
click at [907, 528] on select "AM / PM 6:00 AM 6:15 AM 6:30 AM 6:45 AM 7:00 AM 7:15 AM 7:30 AM 7:45 AM 8:00 AM…" at bounding box center [920, 541] width 155 height 26
select select "11:00:00"
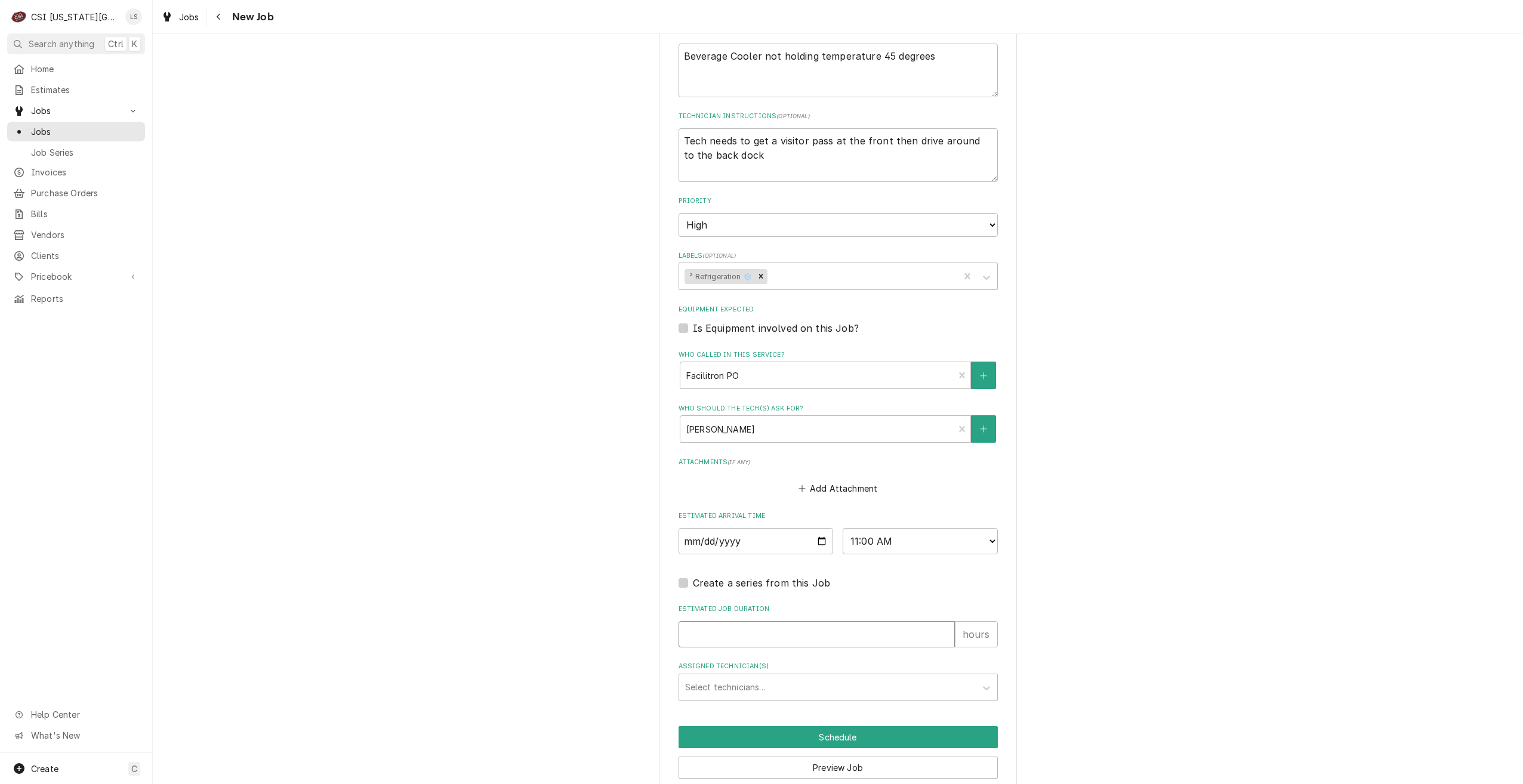
click at [865, 621] on input "Estimated Job Duration" at bounding box center [816, 634] width 276 height 26
type textarea "x"
type input "2"
type textarea "x"
type input "2"
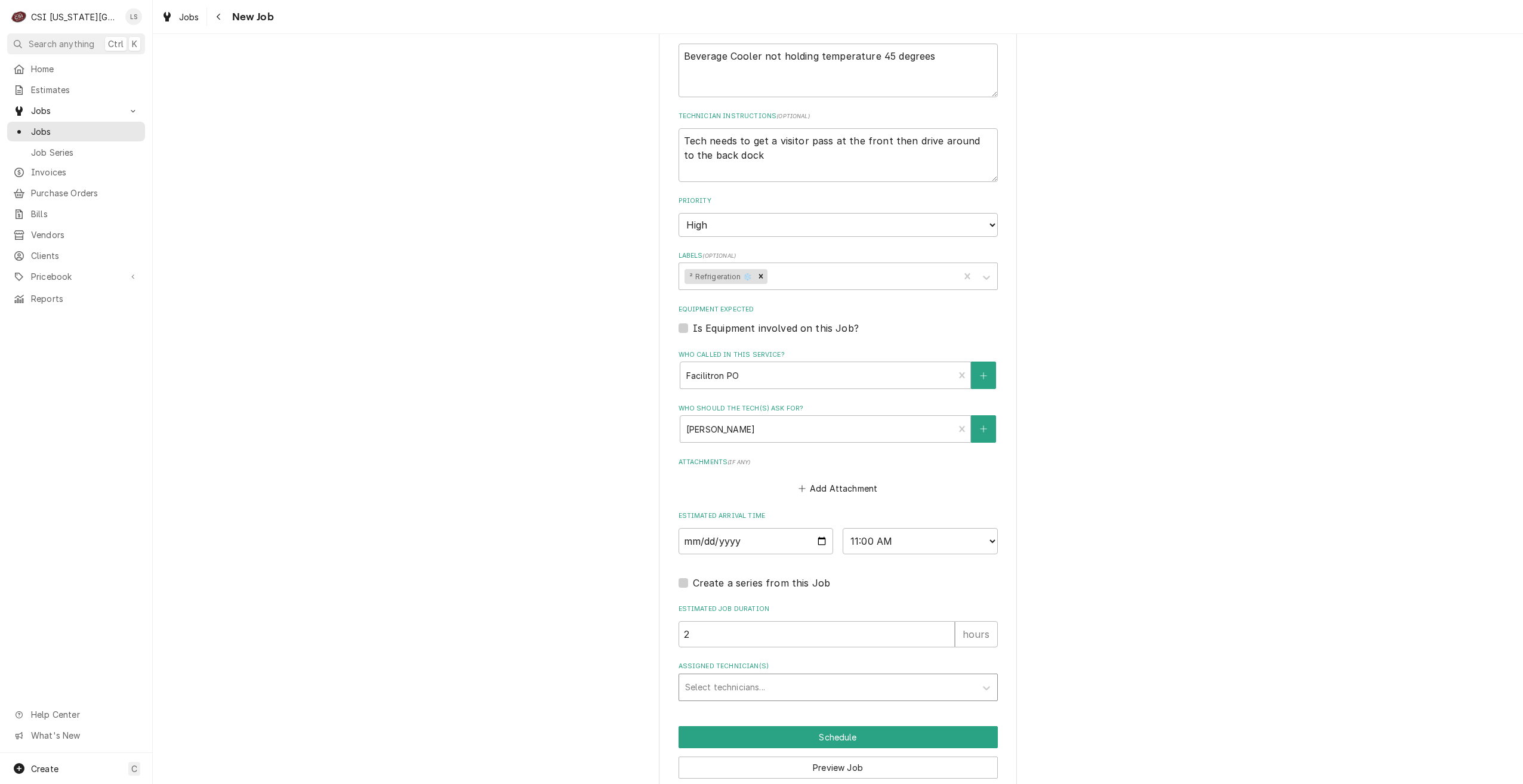
click at [851, 676] on div "Assigned Technician(s)" at bounding box center [828, 687] width 284 height 22
type input "brea"
click at [861, 703] on div "[PERSON_NAME]" at bounding box center [838, 713] width 318 height 19
type textarea "x"
click at [859, 726] on button "Schedule" at bounding box center [838, 737] width 319 height 22
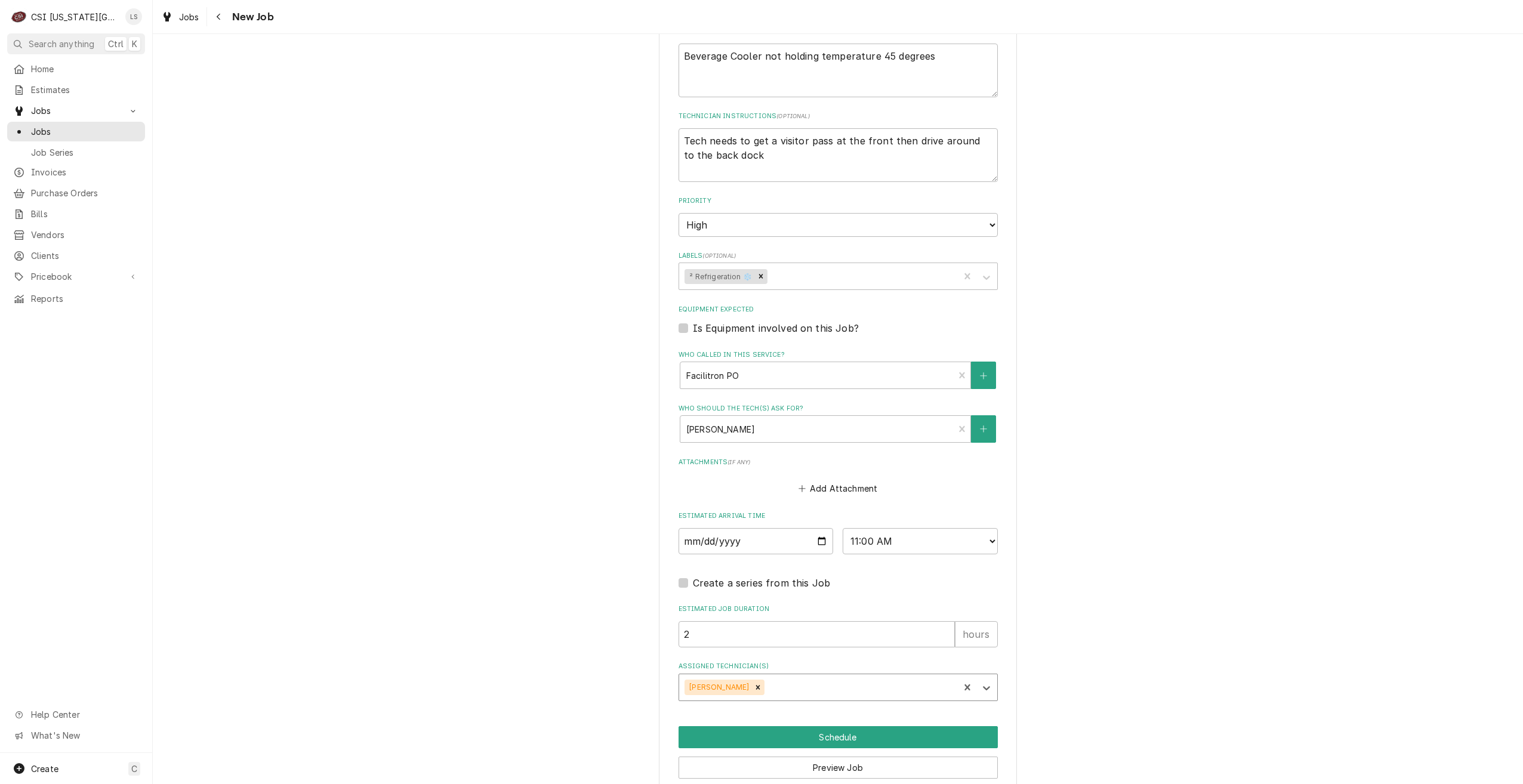
scroll to position [904, 0]
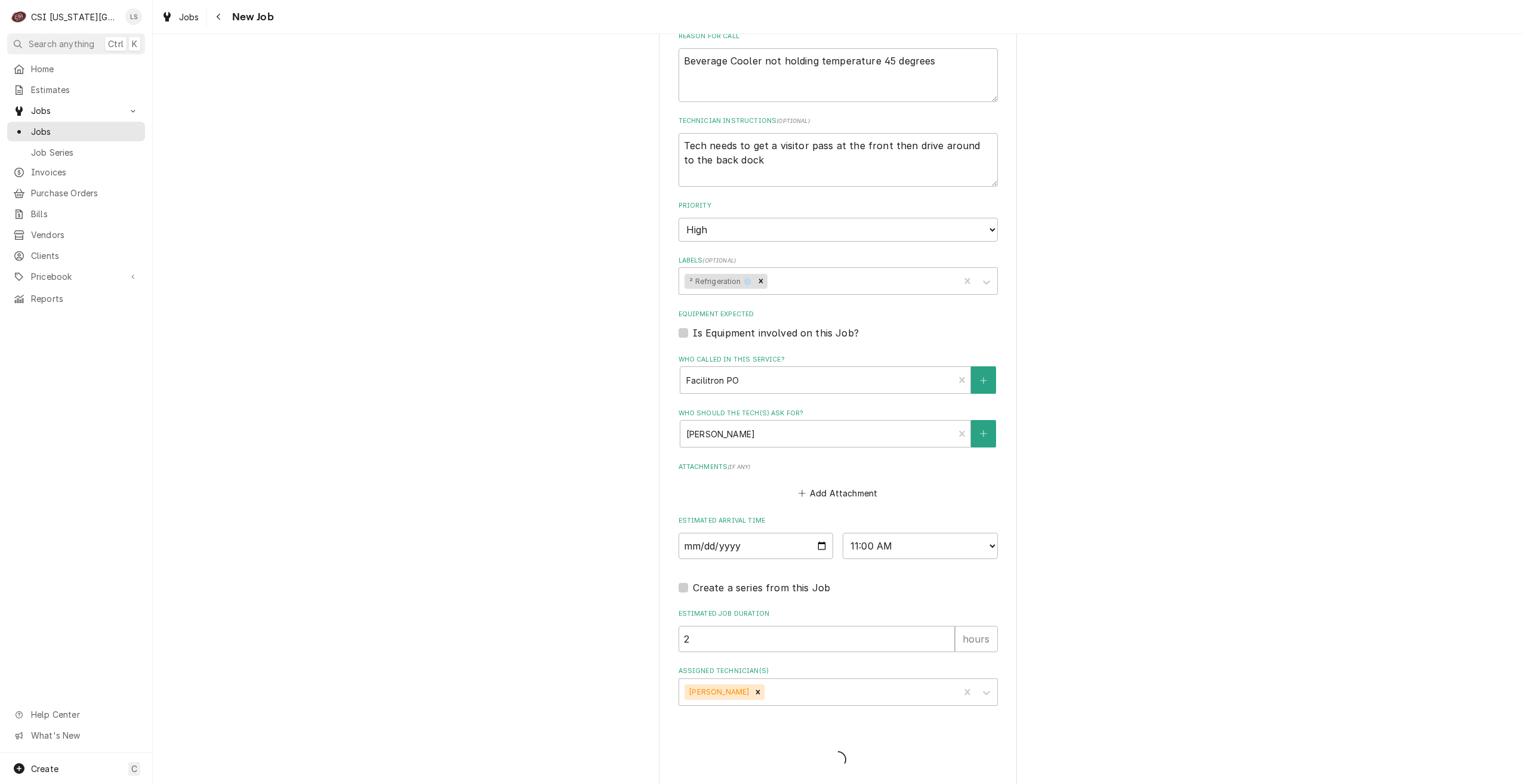
type textarea "x"
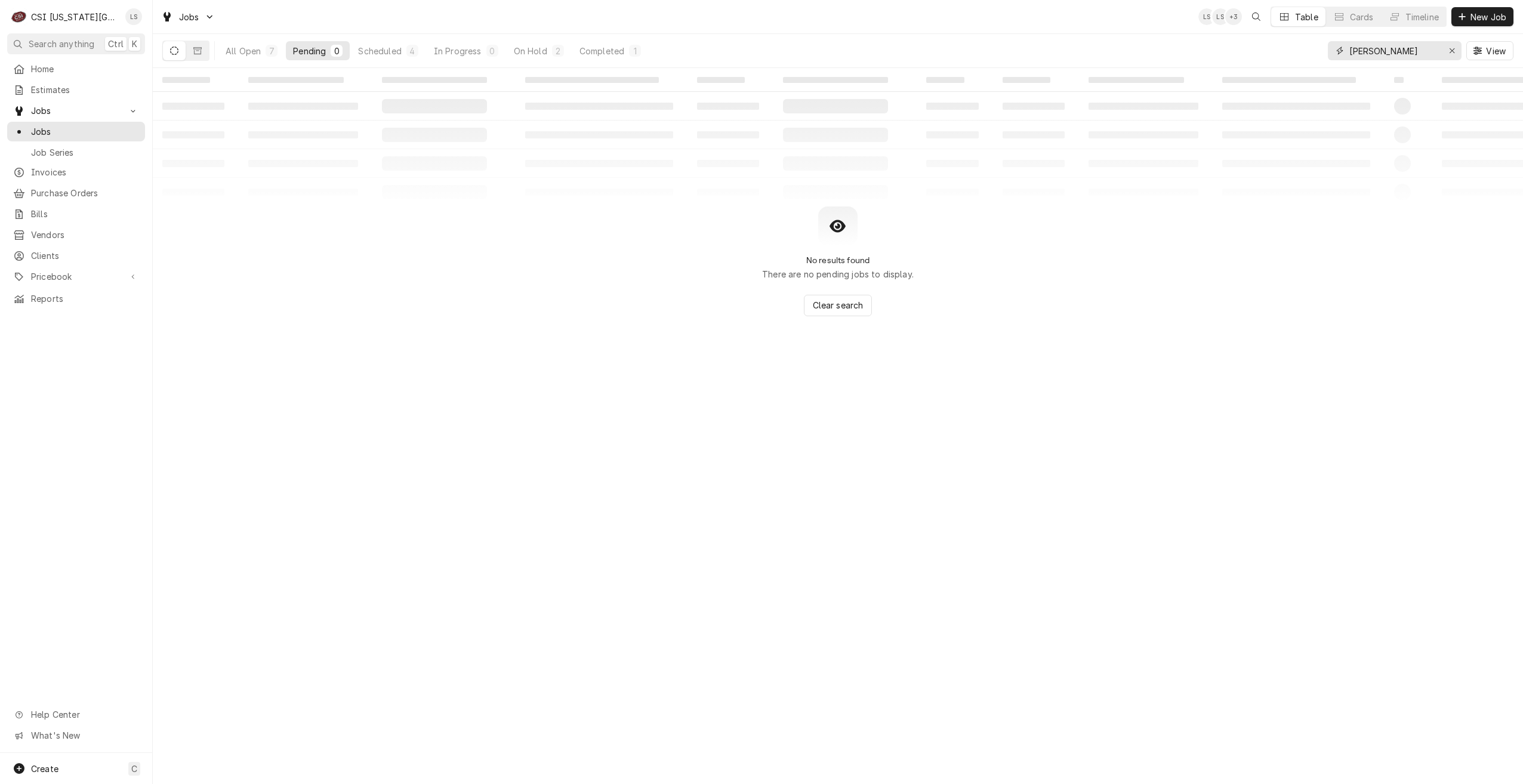
click at [1365, 50] on input "[PERSON_NAME]" at bounding box center [1394, 50] width 90 height 19
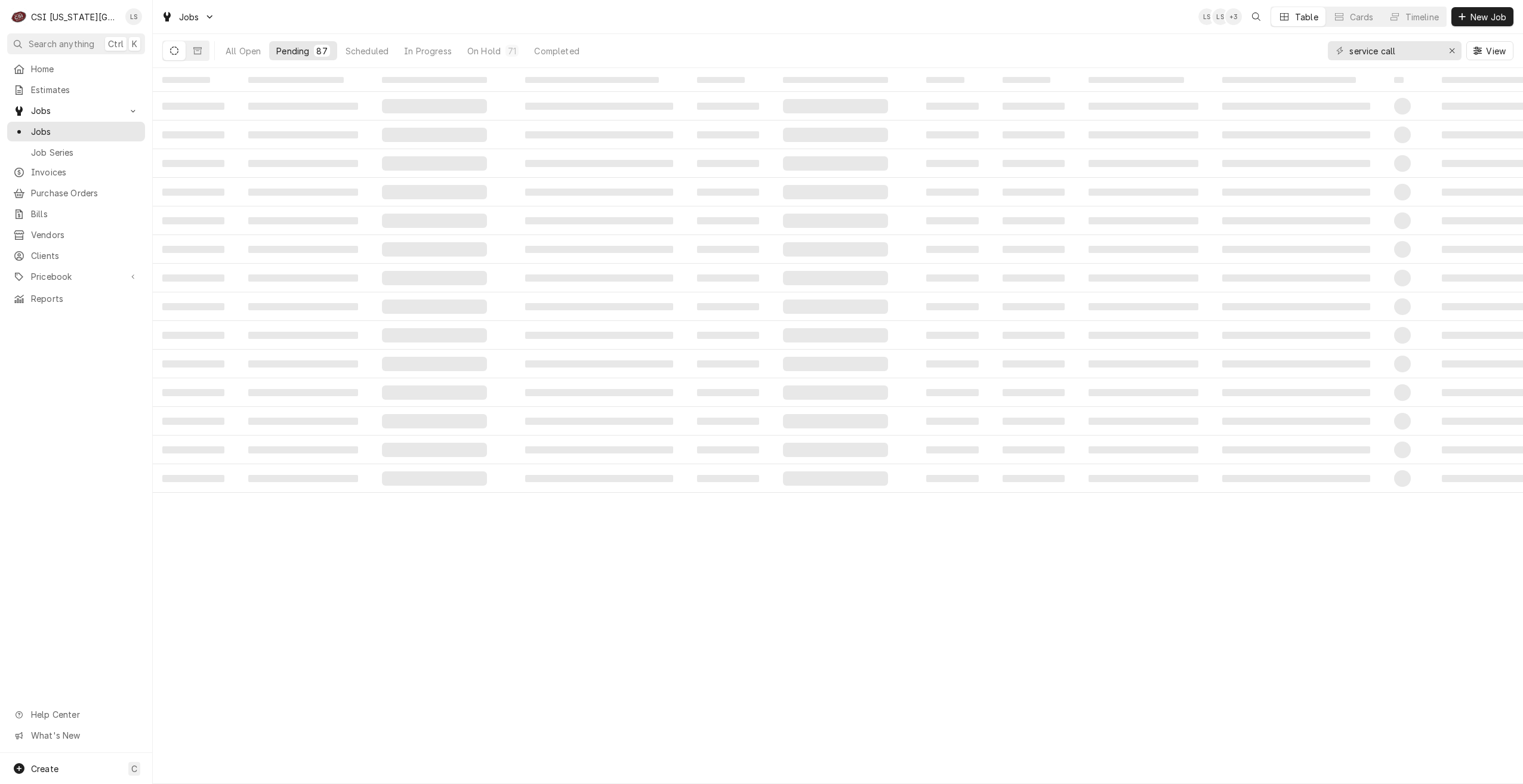
click at [1090, 28] on div "Jobs LS LS + 3 Table Cards Timeline New Job" at bounding box center [837, 17] width 1370 height 33
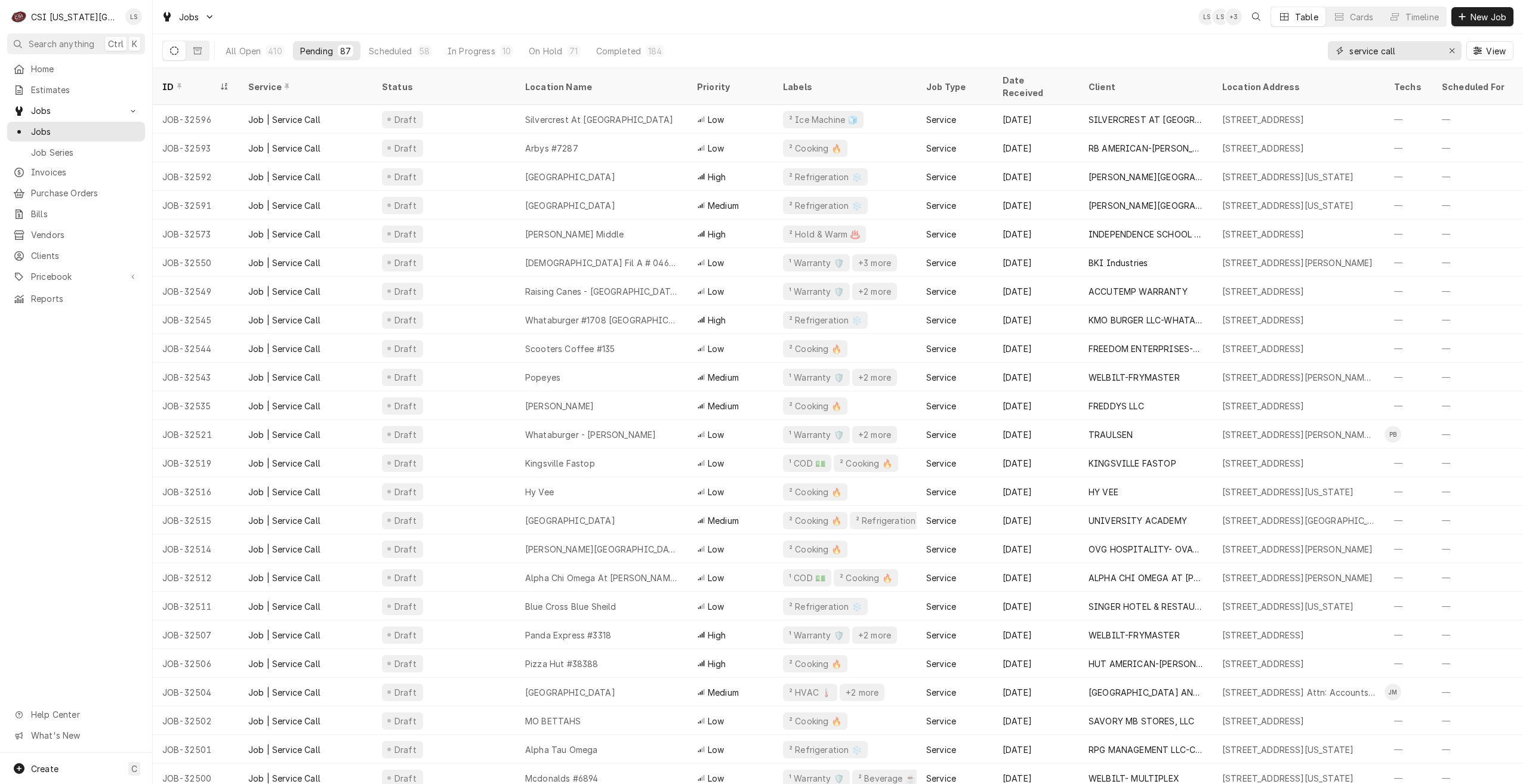
drag, startPoint x: 1421, startPoint y: 55, endPoint x: 1296, endPoint y: 41, distance: 125.8
click at [1296, 41] on div "All Open 410 Pending 87 Scheduled 58 In Progress 10 On Hold 71 Completed 184 se…" at bounding box center [838, 50] width 1351 height 33
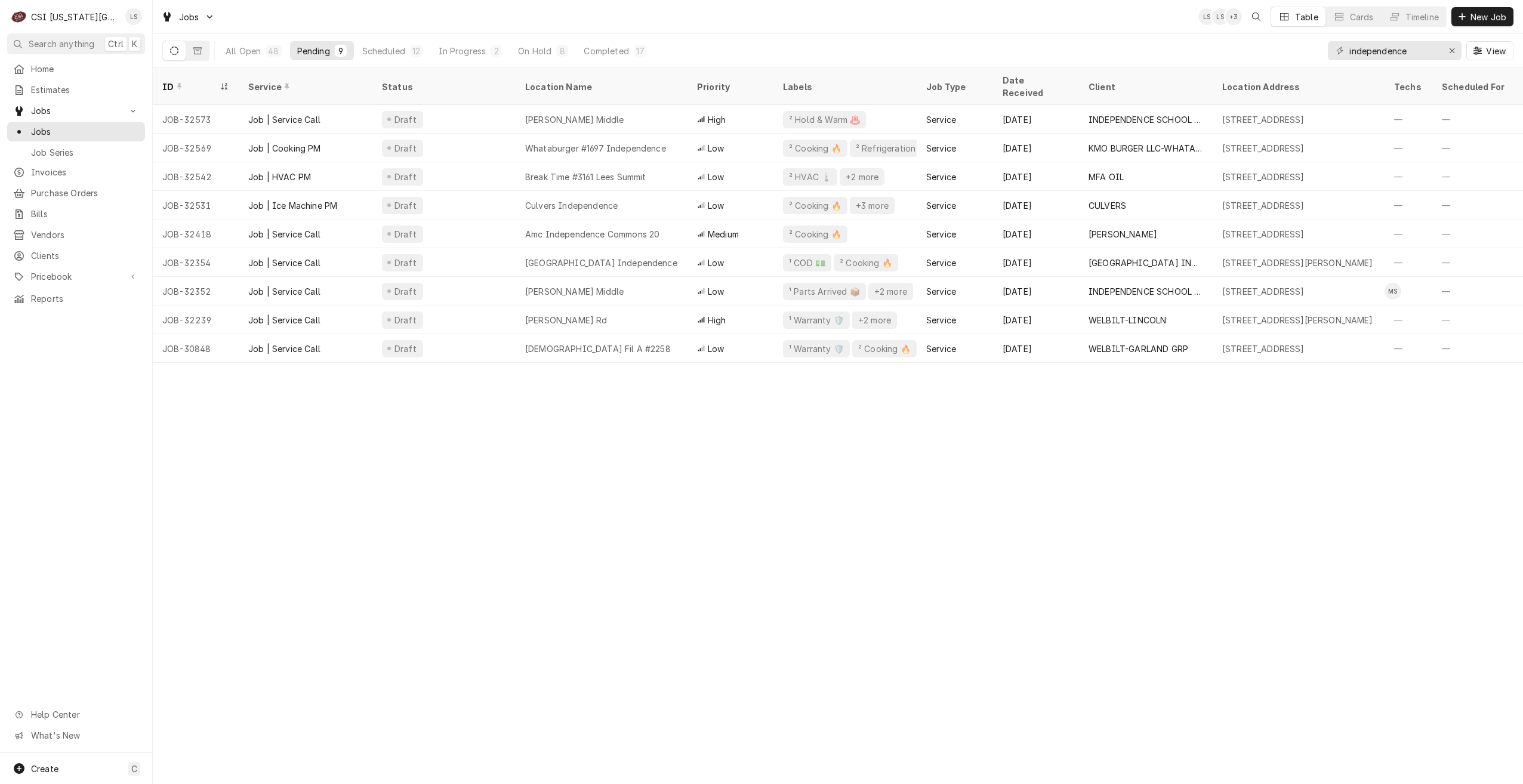
click at [753, 19] on div "Jobs LS LS + 3 Table Cards Timeline New Job" at bounding box center [837, 17] width 1370 height 33
click at [1369, 56] on input "independence" at bounding box center [1394, 50] width 90 height 19
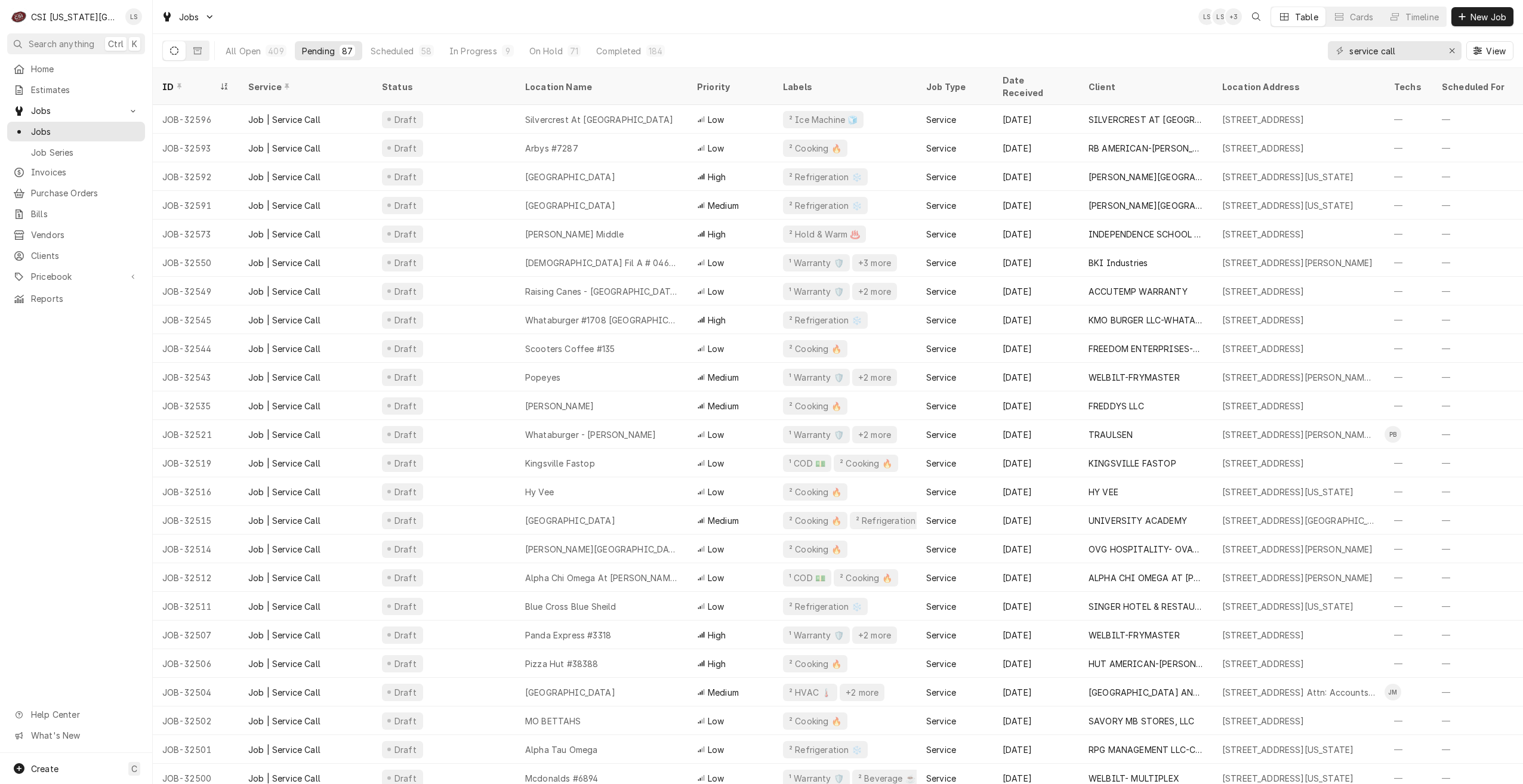
click at [1141, 29] on div "Jobs LS LS + 3 Table Cards Timeline New Job" at bounding box center [837, 17] width 1370 height 33
drag, startPoint x: 1424, startPoint y: 53, endPoint x: 1263, endPoint y: 52, distance: 161.0
click at [1263, 52] on div "All Open 409 Pending 87 Scheduled 58 In Progress 9 On Hold 71 Completed 184 ser…" at bounding box center [838, 50] width 1351 height 33
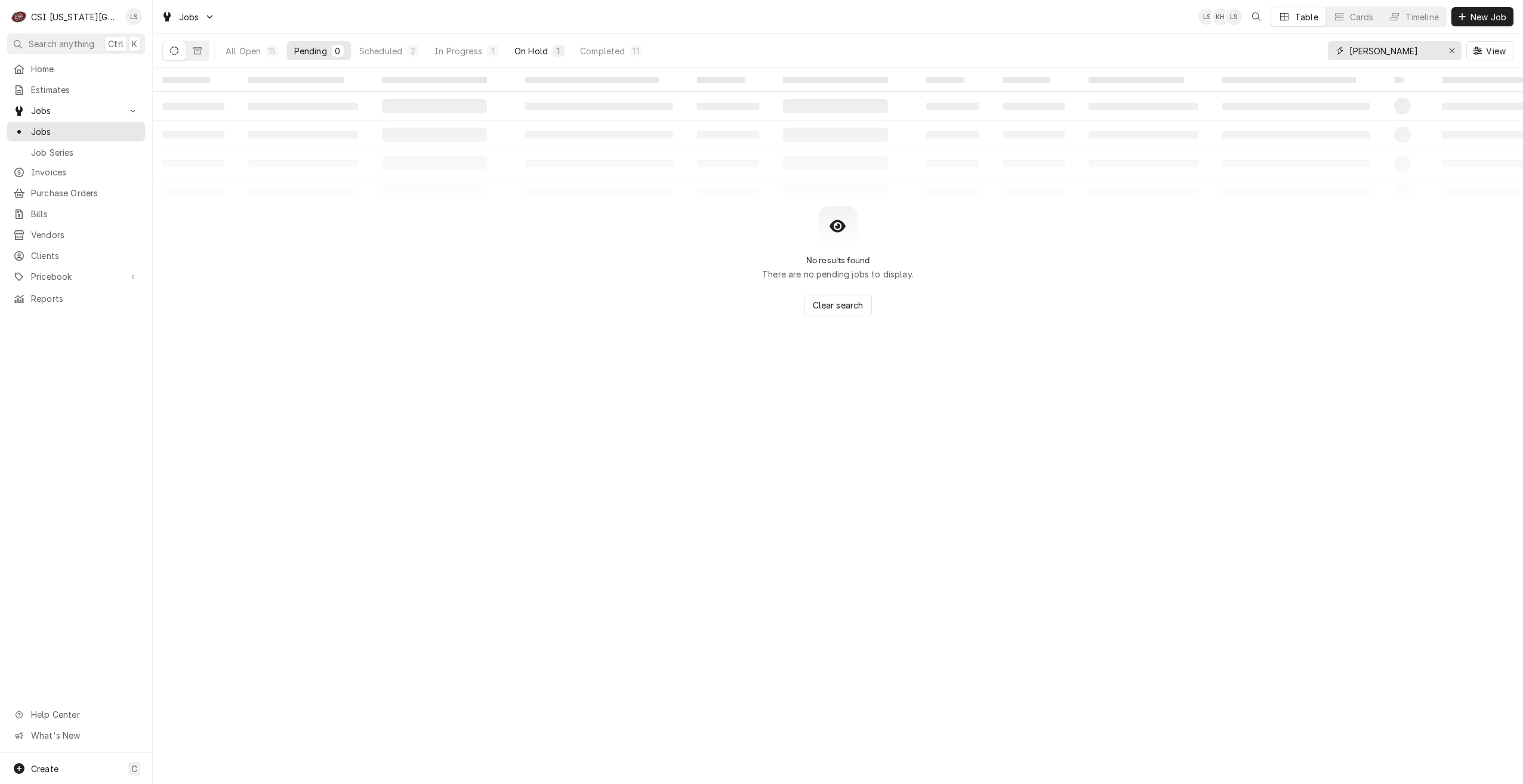
type input "[PERSON_NAME]"
click at [530, 48] on div "On Hold" at bounding box center [531, 50] width 33 height 13
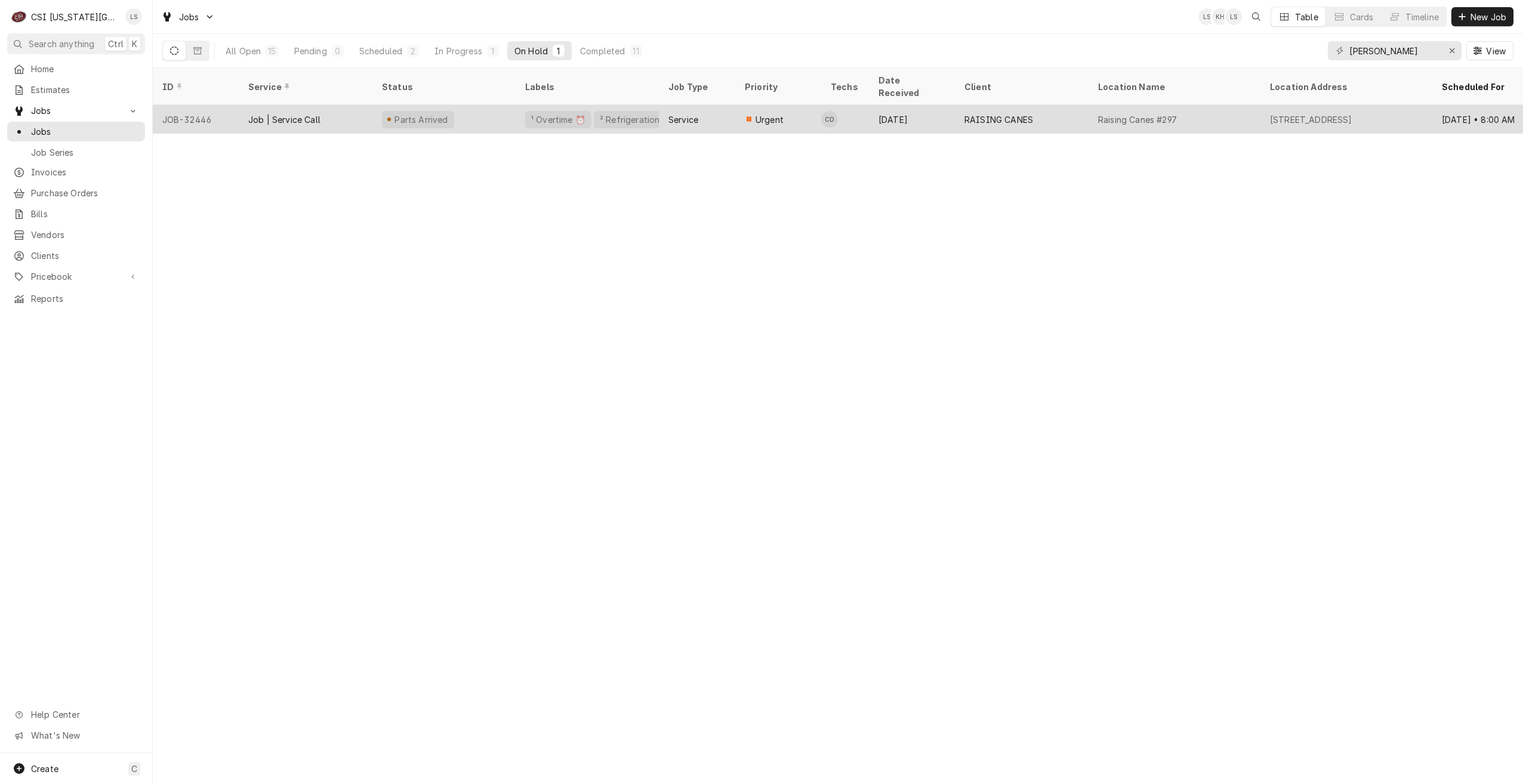
click at [807, 105] on div "Urgent" at bounding box center [778, 120] width 86 height 29
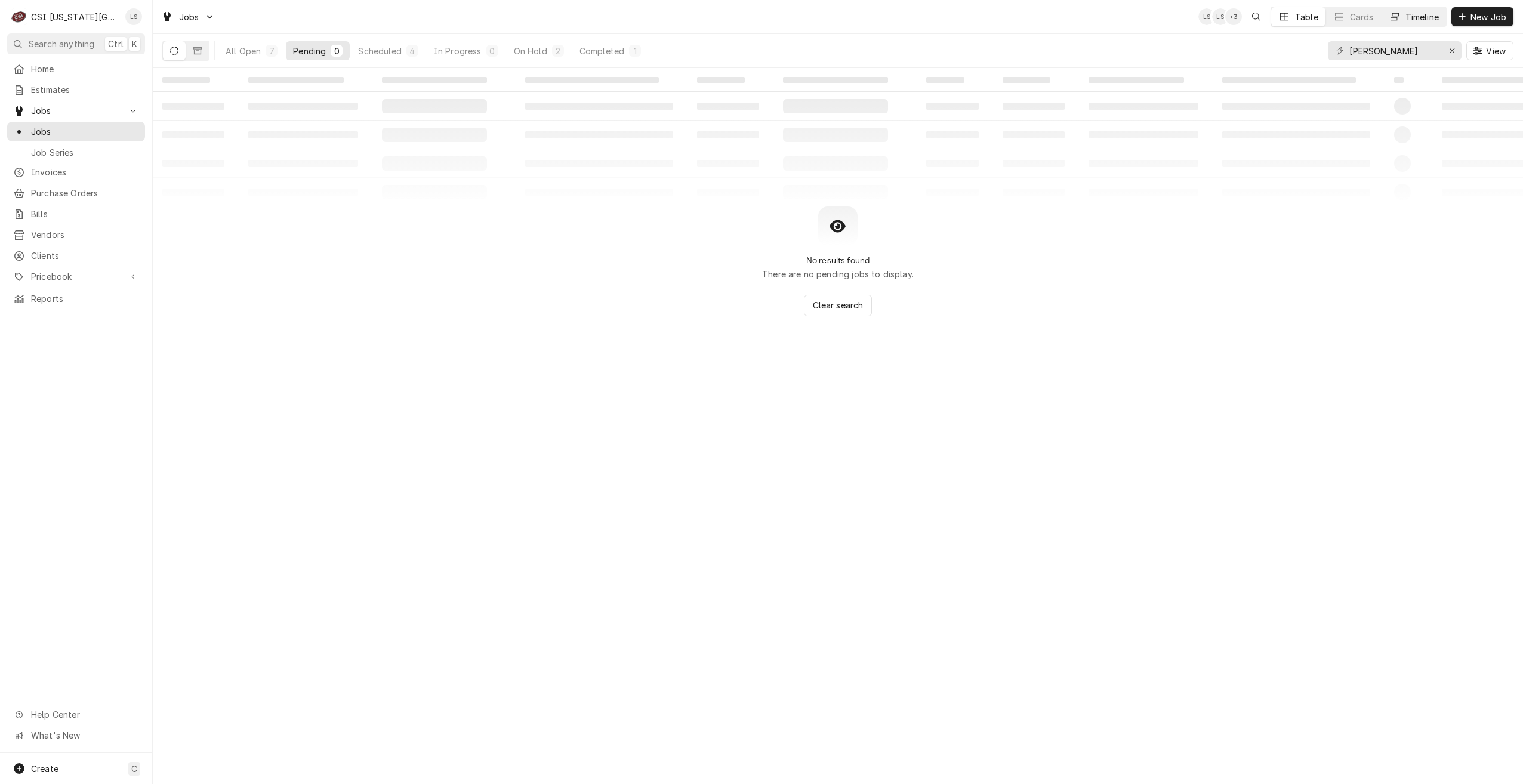
click at [1424, 22] on div "Timeline" at bounding box center [1422, 17] width 33 height 13
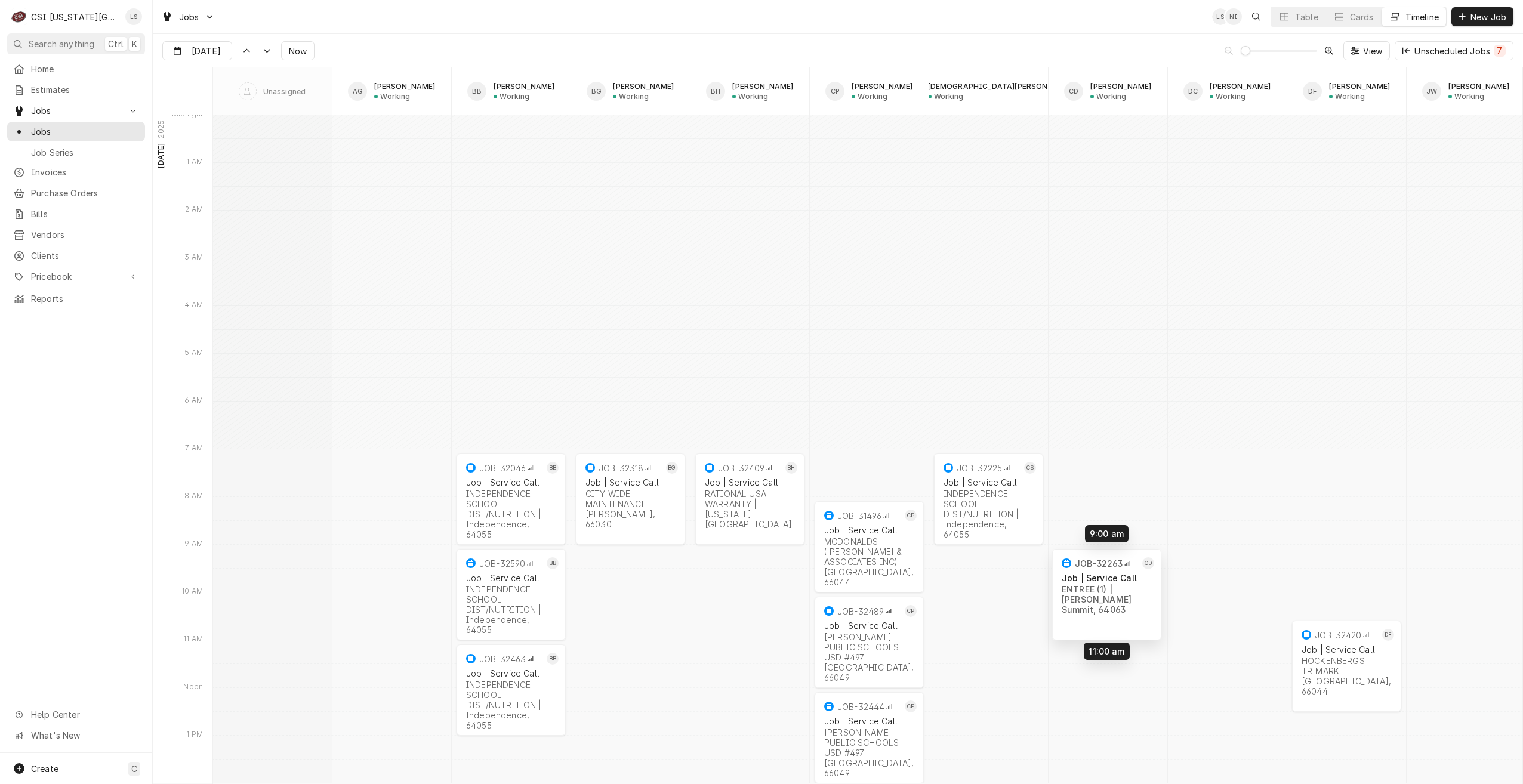
drag, startPoint x: 1093, startPoint y: 501, endPoint x: 1092, endPoint y: 593, distance: 92.0
click at [1092, 593] on div "7:00 AM 9:00 AM JOB-32046 BB Job | Service Call INDEPENDENCE SCHOOL DIST/NUTRIT…" at bounding box center [868, 598] width 1309 height 28371
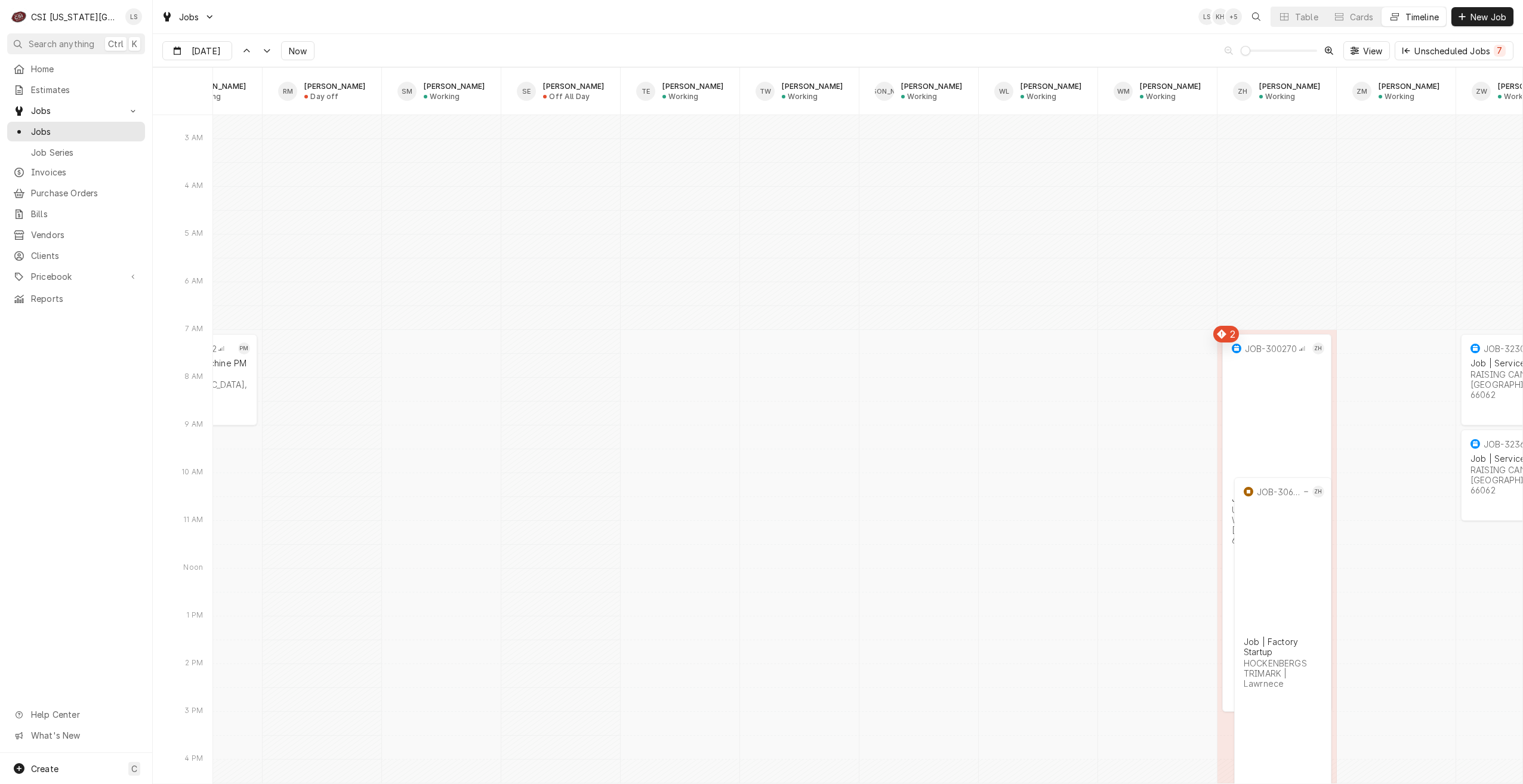
scroll to position [0, 1996]
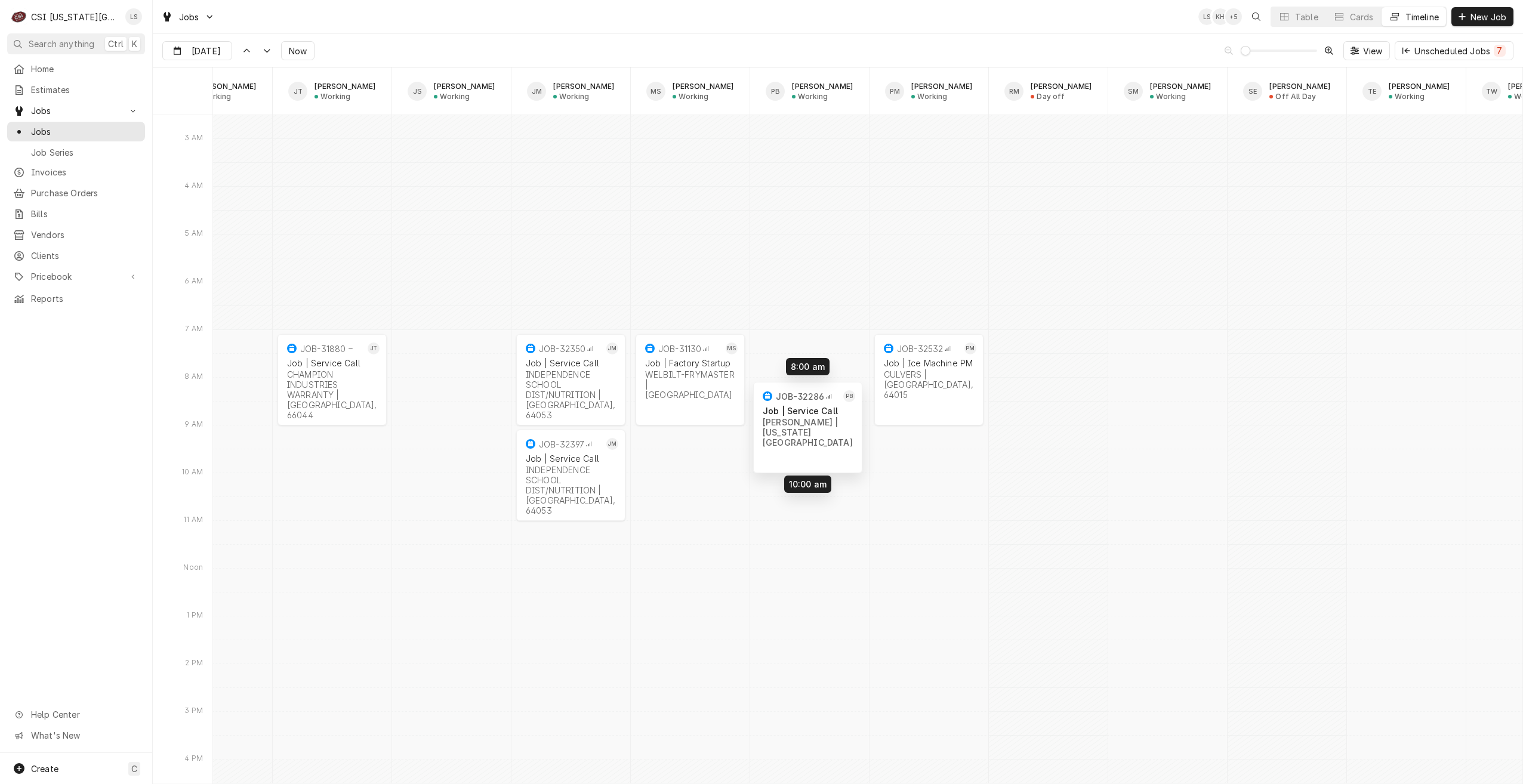
drag, startPoint x: 810, startPoint y: 398, endPoint x: 809, endPoint y: 448, distance: 50.0
click at [809, 448] on div "7:00 AM 9:00 AM JOB-32350 JM Job | Service Call INDEPENDENCE SCHOOL DIST/NUTRIT…" at bounding box center [868, 479] width 1309 height 28371
click at [832, 444] on div "7:00 AM 9:00 AM JOB-32350 JM Job | Service Call INDEPENDENCE SCHOOL DIST/NUTRIT…" at bounding box center [868, 479] width 1309 height 28371
click at [292, 55] on span "Now" at bounding box center [298, 50] width 23 height 13
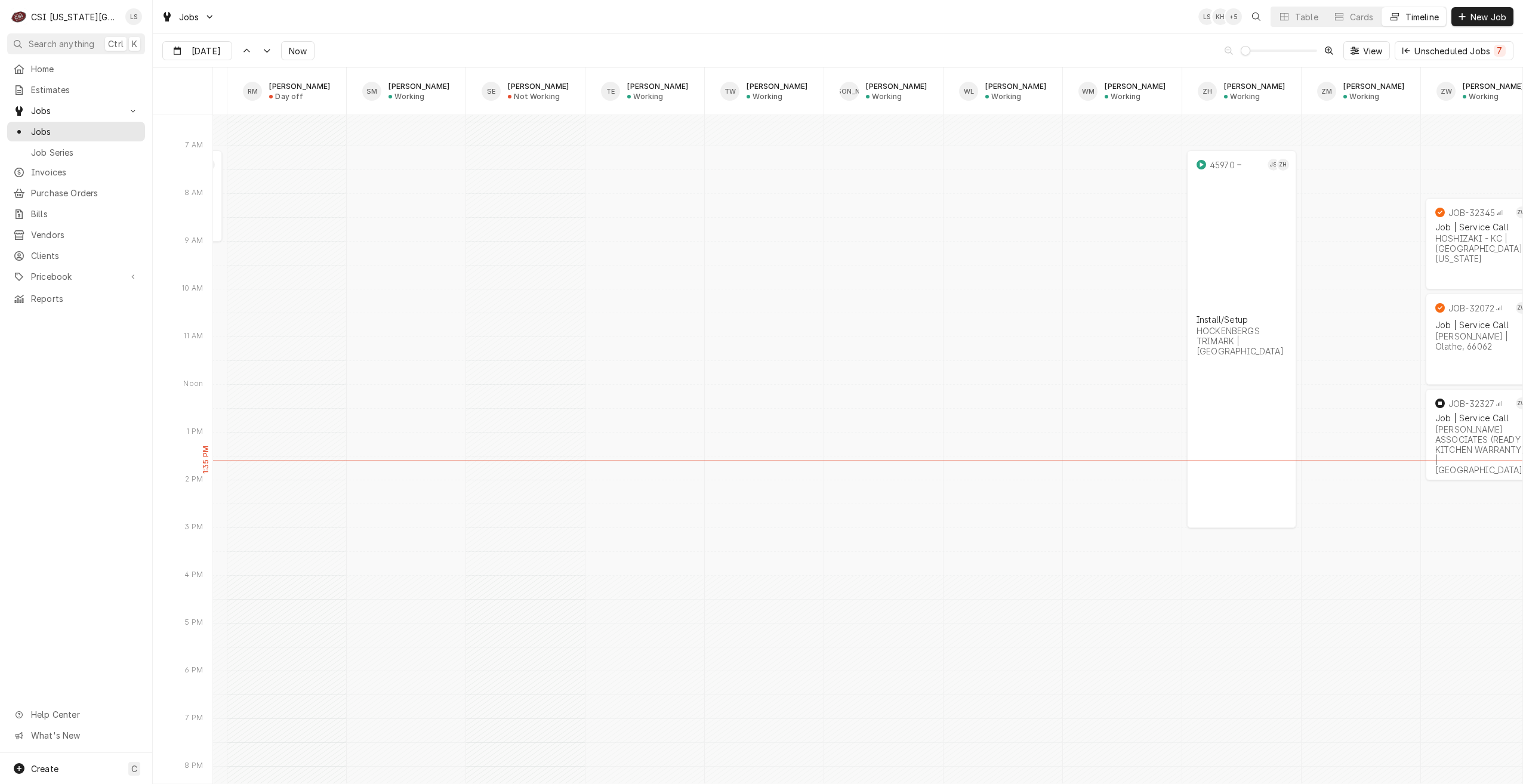
scroll to position [0, 2164]
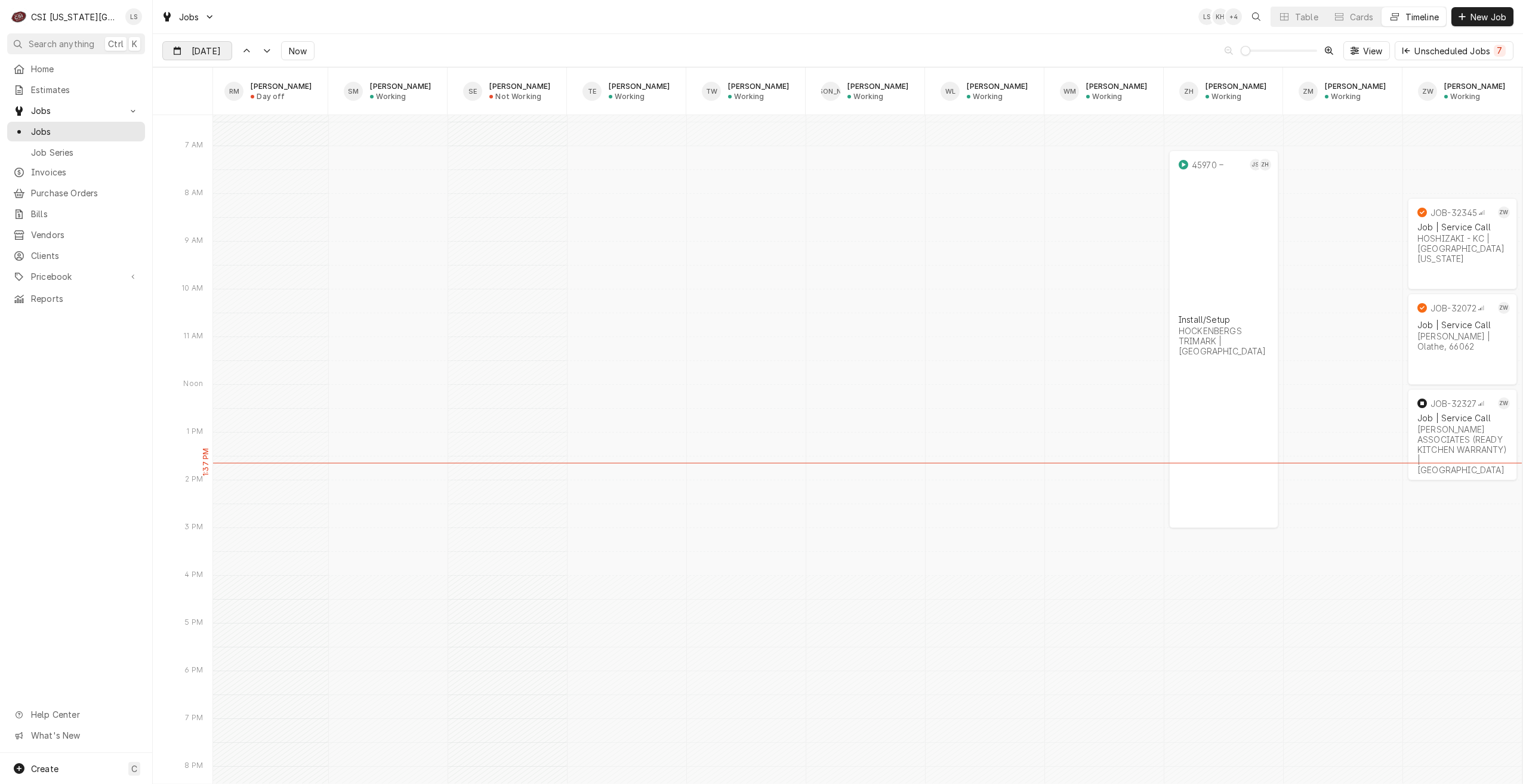
click at [206, 53] on input "[DATE]" at bounding box center [189, 53] width 52 height 23
click at [275, 121] on div "5" at bounding box center [281, 125] width 17 height 17
type input "Sep 5"
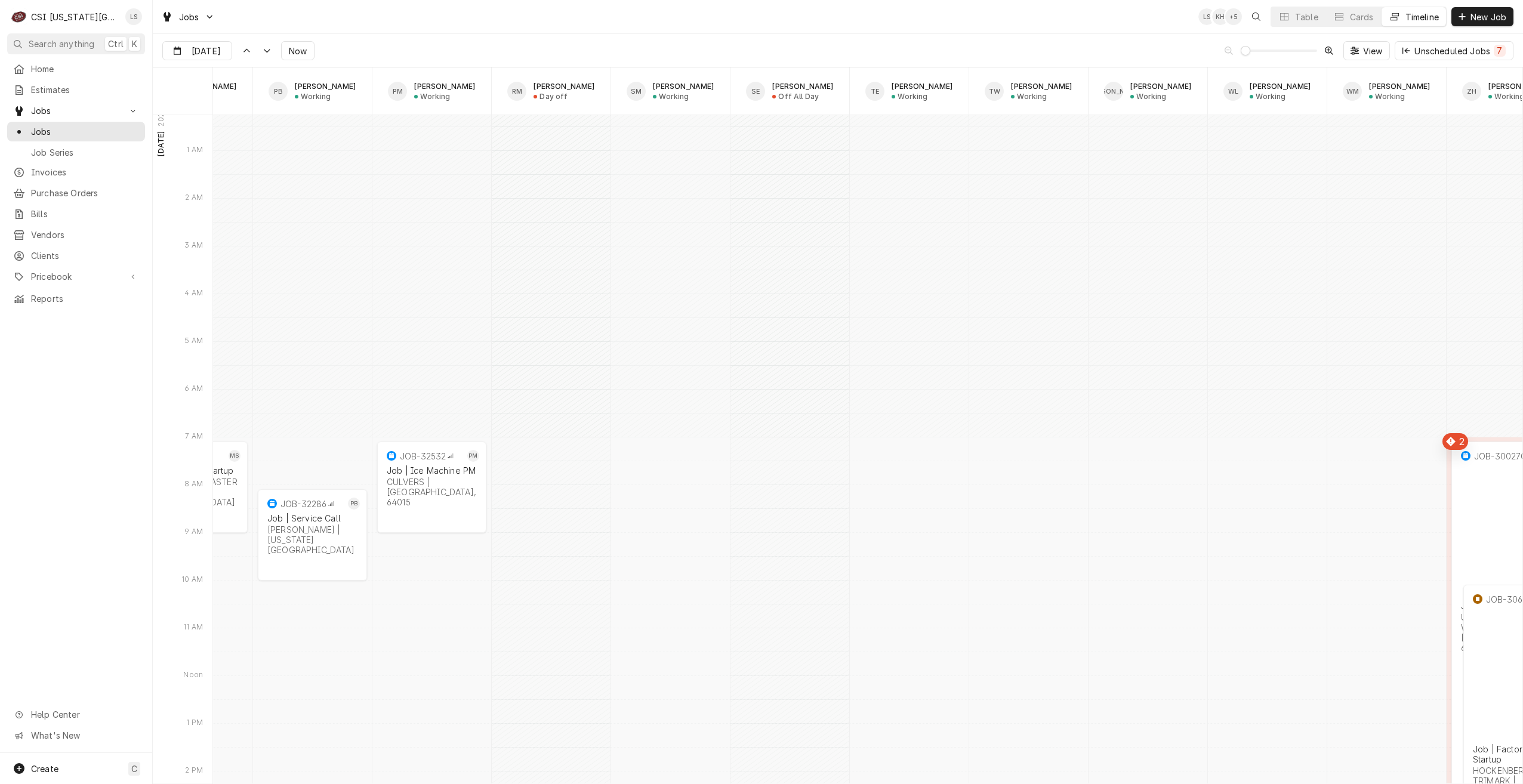
scroll to position [0, 2002]
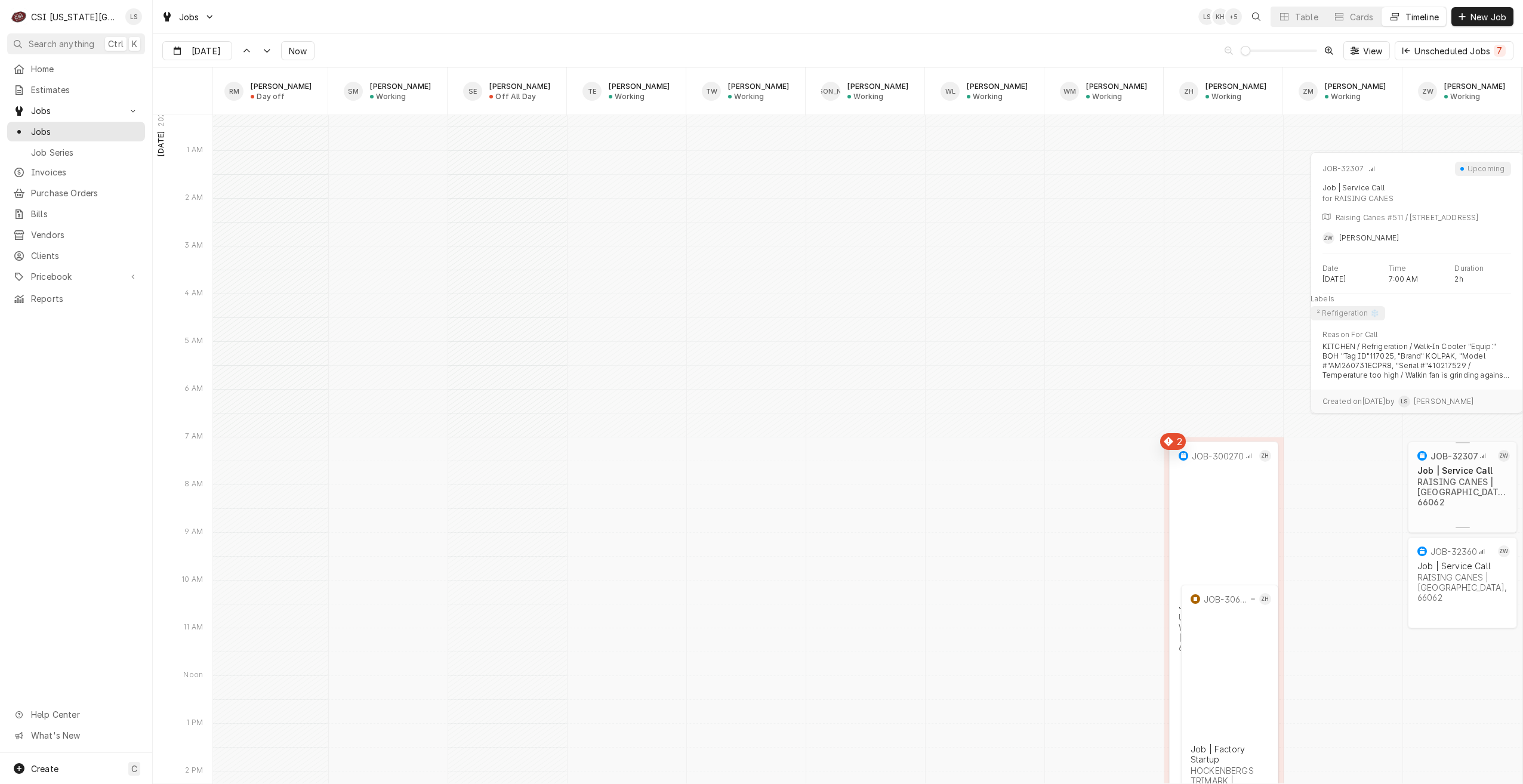
click at [1440, 495] on div "Job | Service Call RAISING CANES | Olathe, 66062" at bounding box center [1463, 486] width 95 height 47
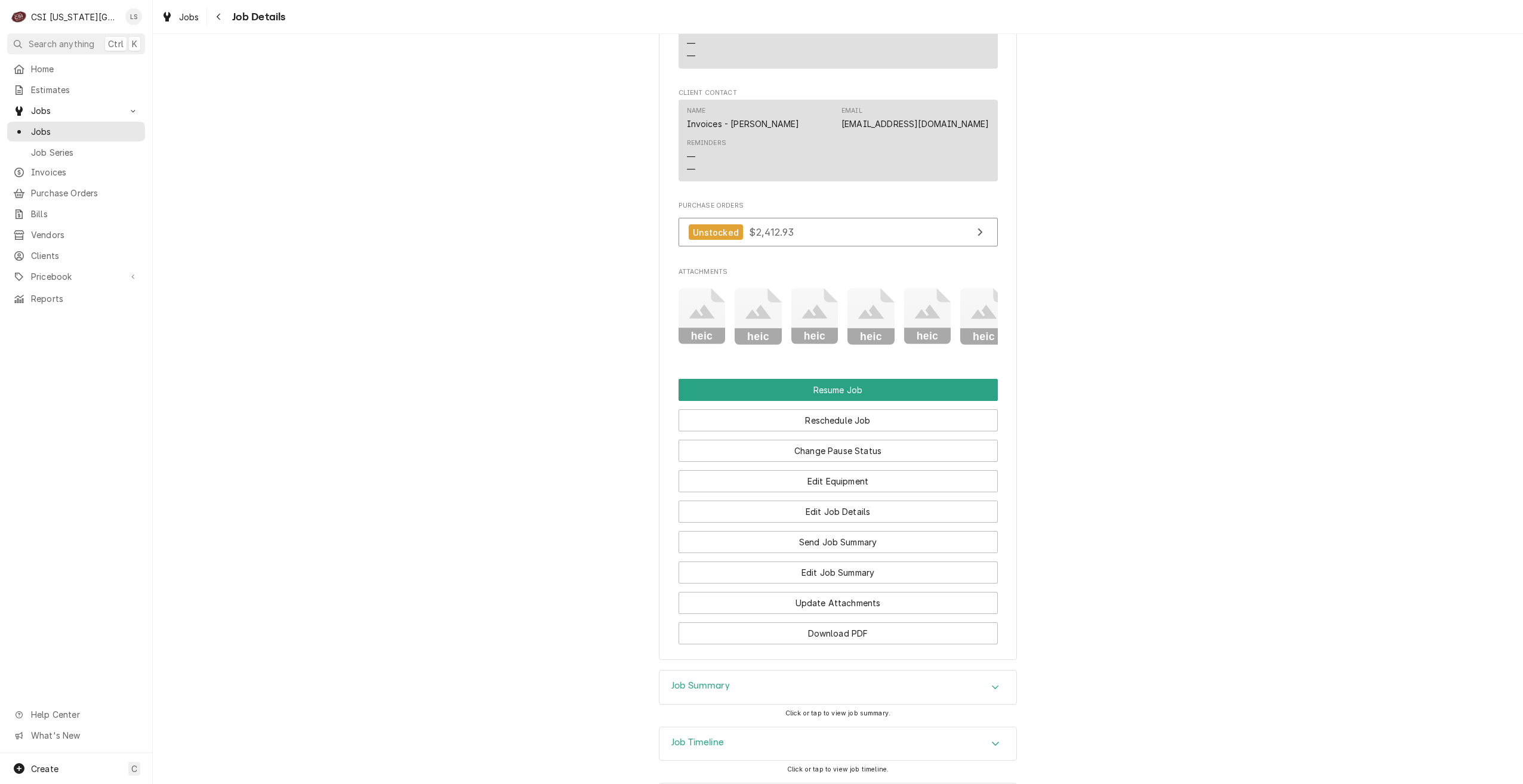
scroll to position [1928, 0]
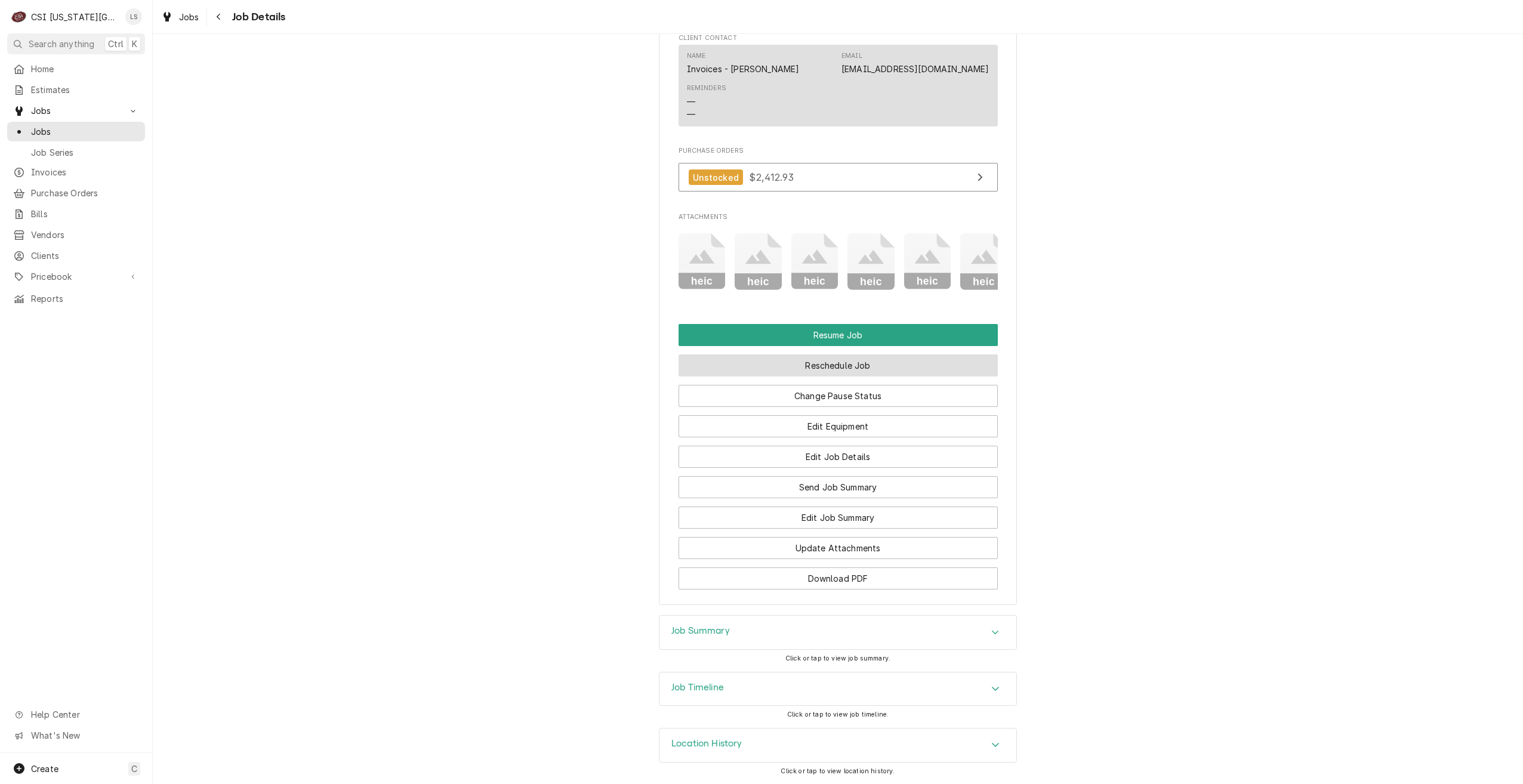
click at [832, 370] on button "Reschedule Job" at bounding box center [838, 365] width 319 height 22
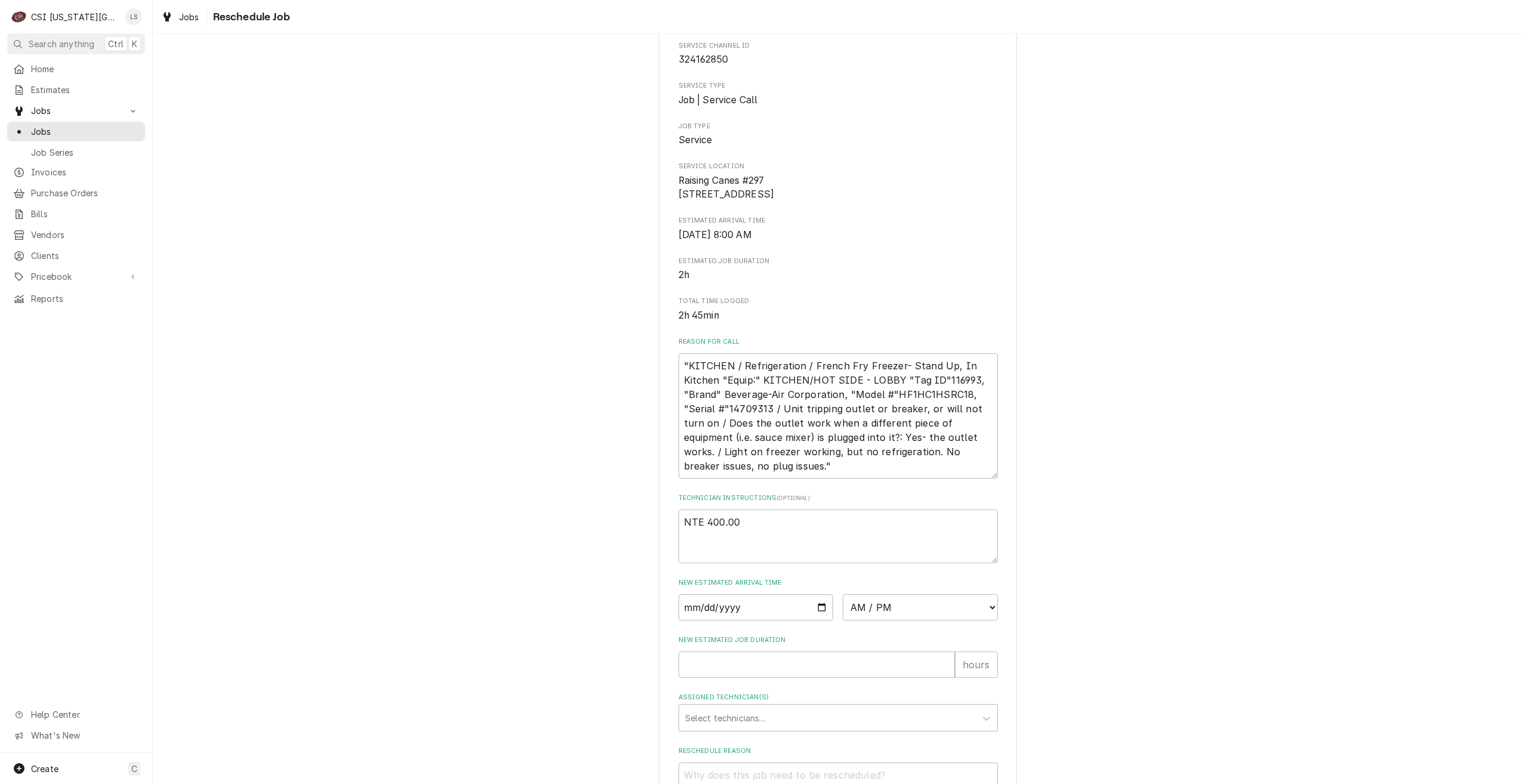
scroll to position [220, 0]
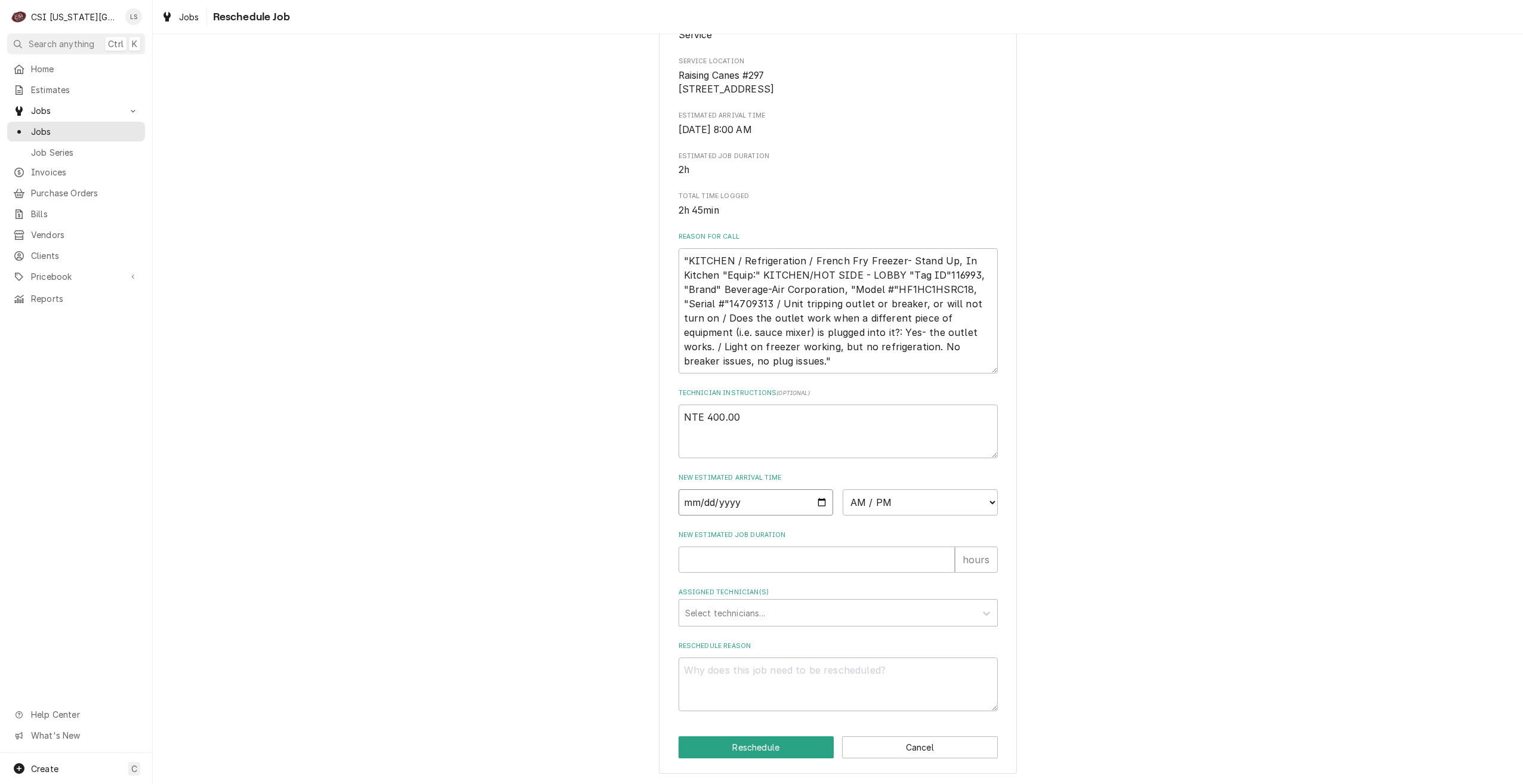
click at [815, 501] on input "Date" at bounding box center [756, 502] width 155 height 26
type textarea "x"
type input "[DATE]"
click at [893, 497] on select "AM / PM 6:00 AM 6:15 AM 6:30 AM 6:45 AM 7:00 AM 7:15 AM 7:30 AM 7:45 AM 8:00 AM…" at bounding box center [920, 502] width 155 height 26
select select "07:00:00"
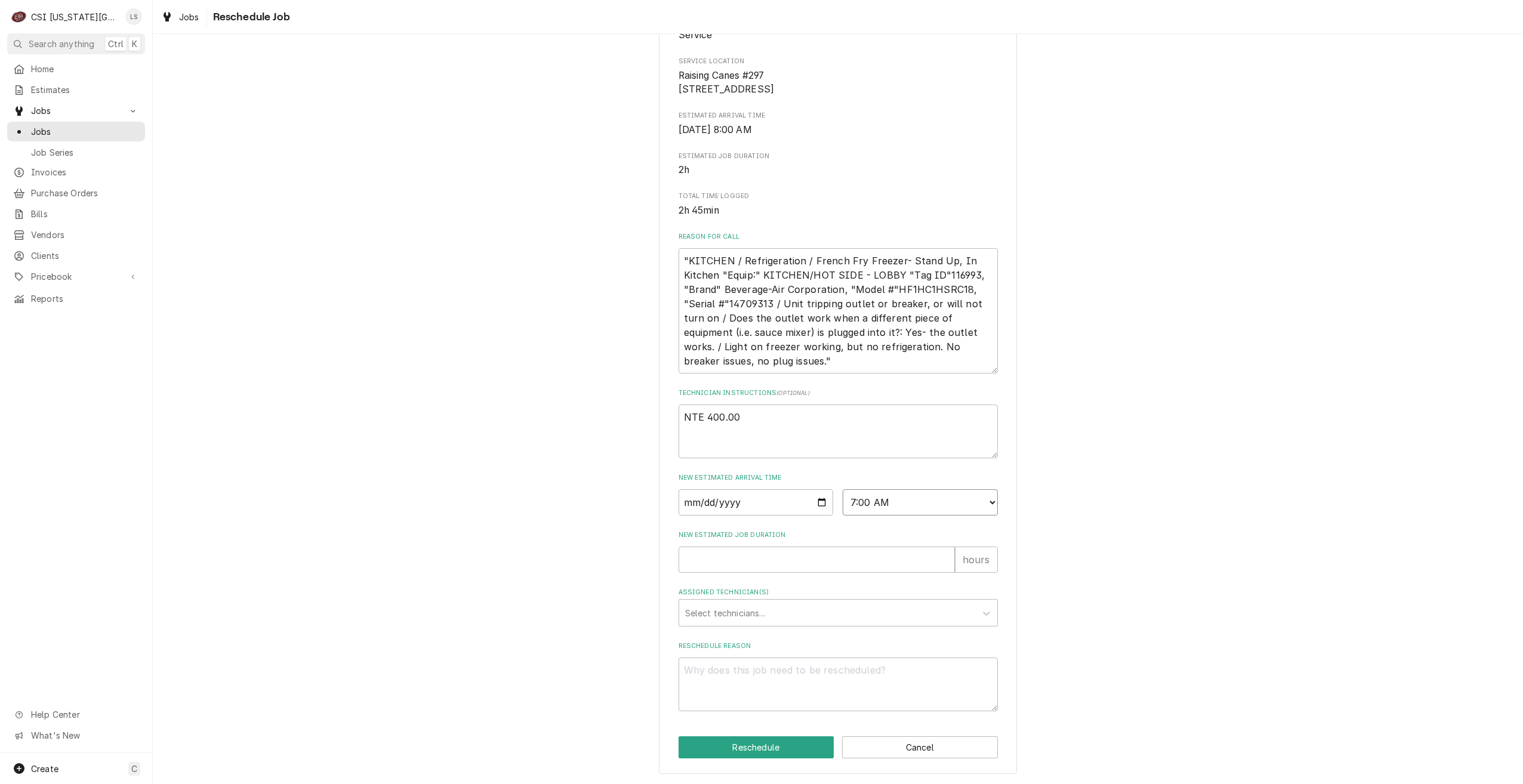
click at [843, 489] on select "AM / PM 6:00 AM 6:15 AM 6:30 AM 6:45 AM 7:00 AM 7:15 AM 7:30 AM 7:45 AM 8:00 AM…" at bounding box center [920, 502] width 155 height 26
click at [876, 552] on input "New Estimated Job Duration" at bounding box center [816, 560] width 276 height 26
type textarea "x"
type input "2"
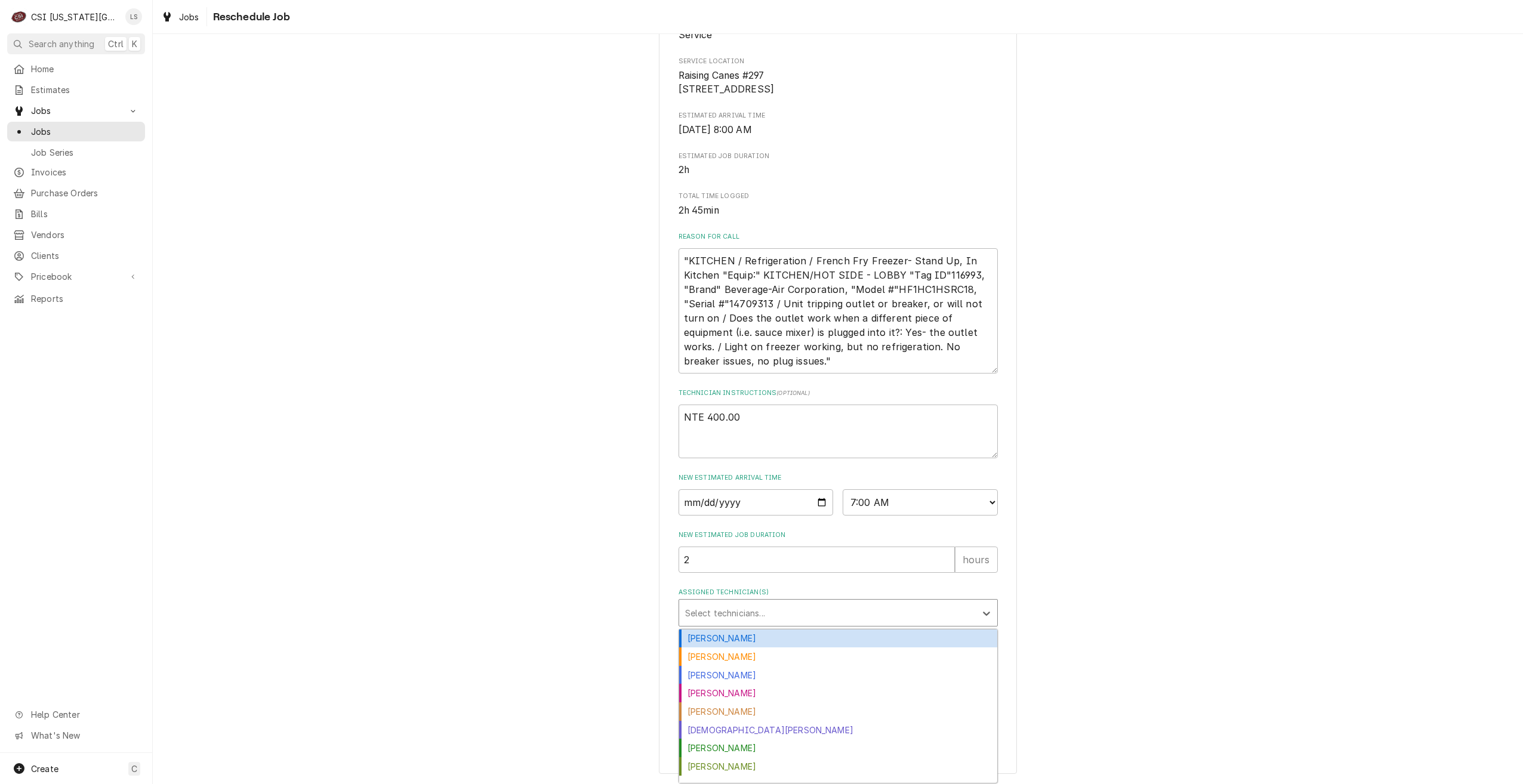
click at [879, 607] on div "Assigned Technician(s)" at bounding box center [828, 612] width 284 height 22
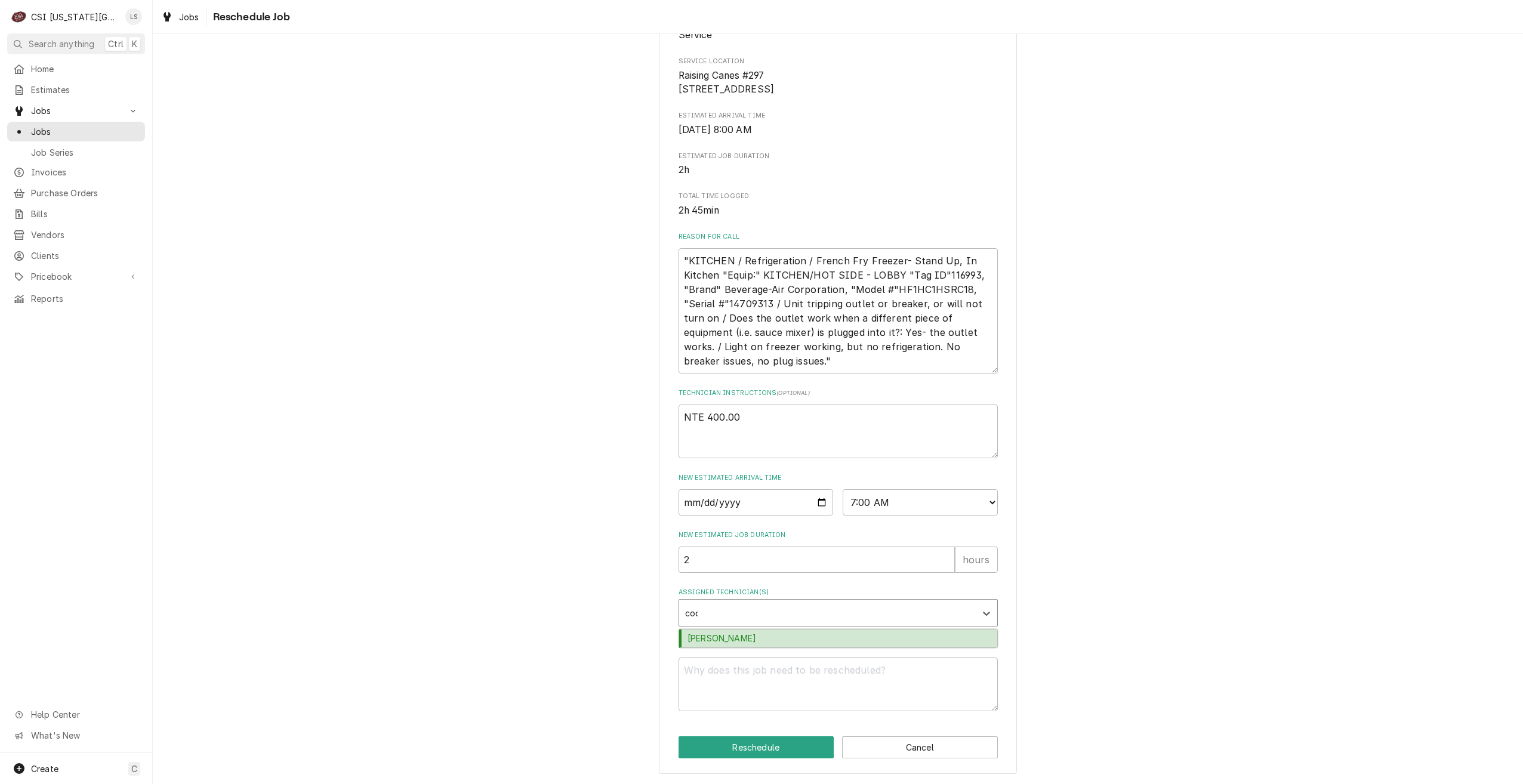
type input "cody"
click at [881, 641] on div "[PERSON_NAME]" at bounding box center [838, 639] width 318 height 19
type textarea "x"
click at [881, 673] on textarea "Reschedule Reason" at bounding box center [838, 684] width 319 height 53
type textarea "x"
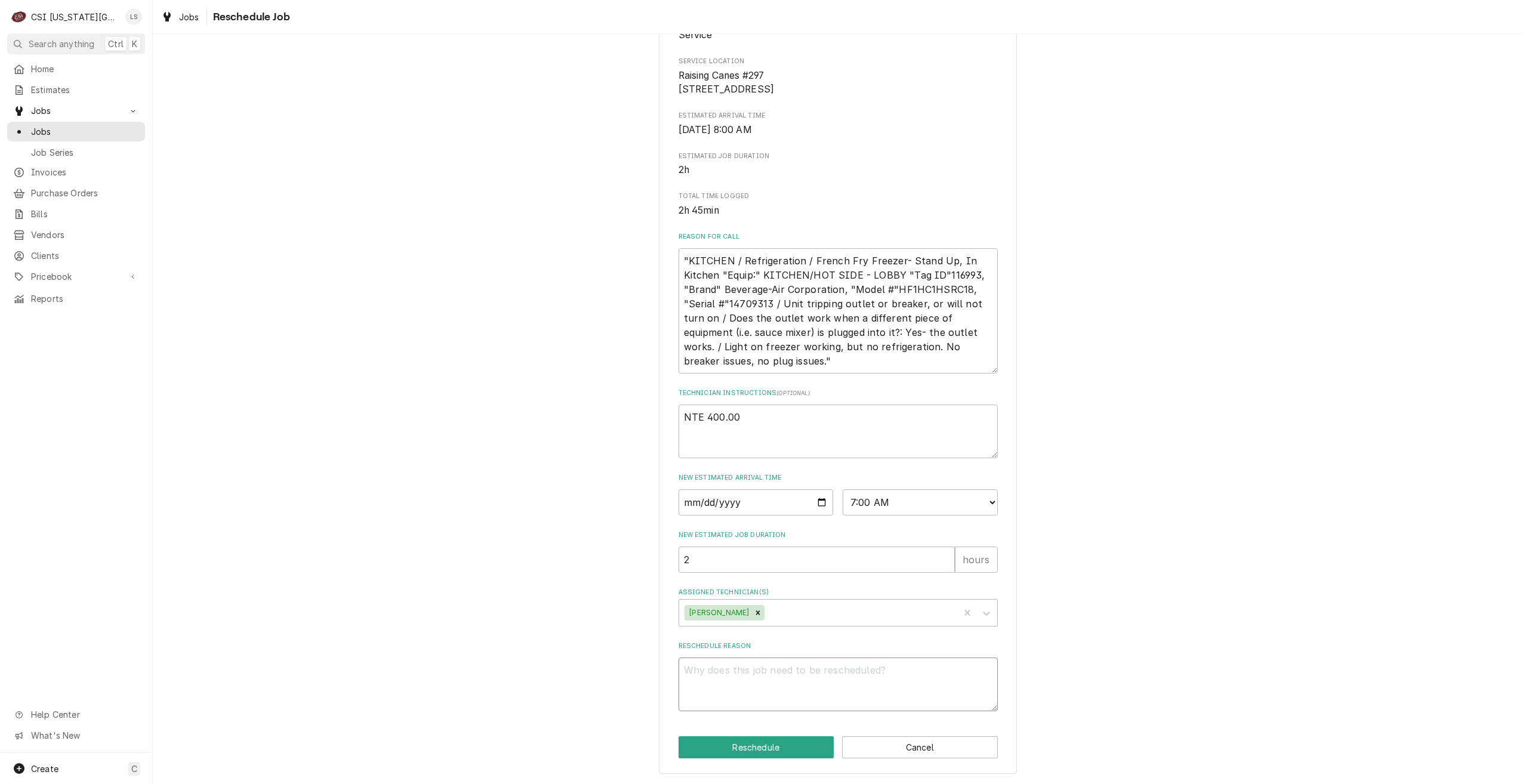
type textarea "R"
type textarea "x"
type textarea "Re"
type textarea "x"
type textarea "Ret"
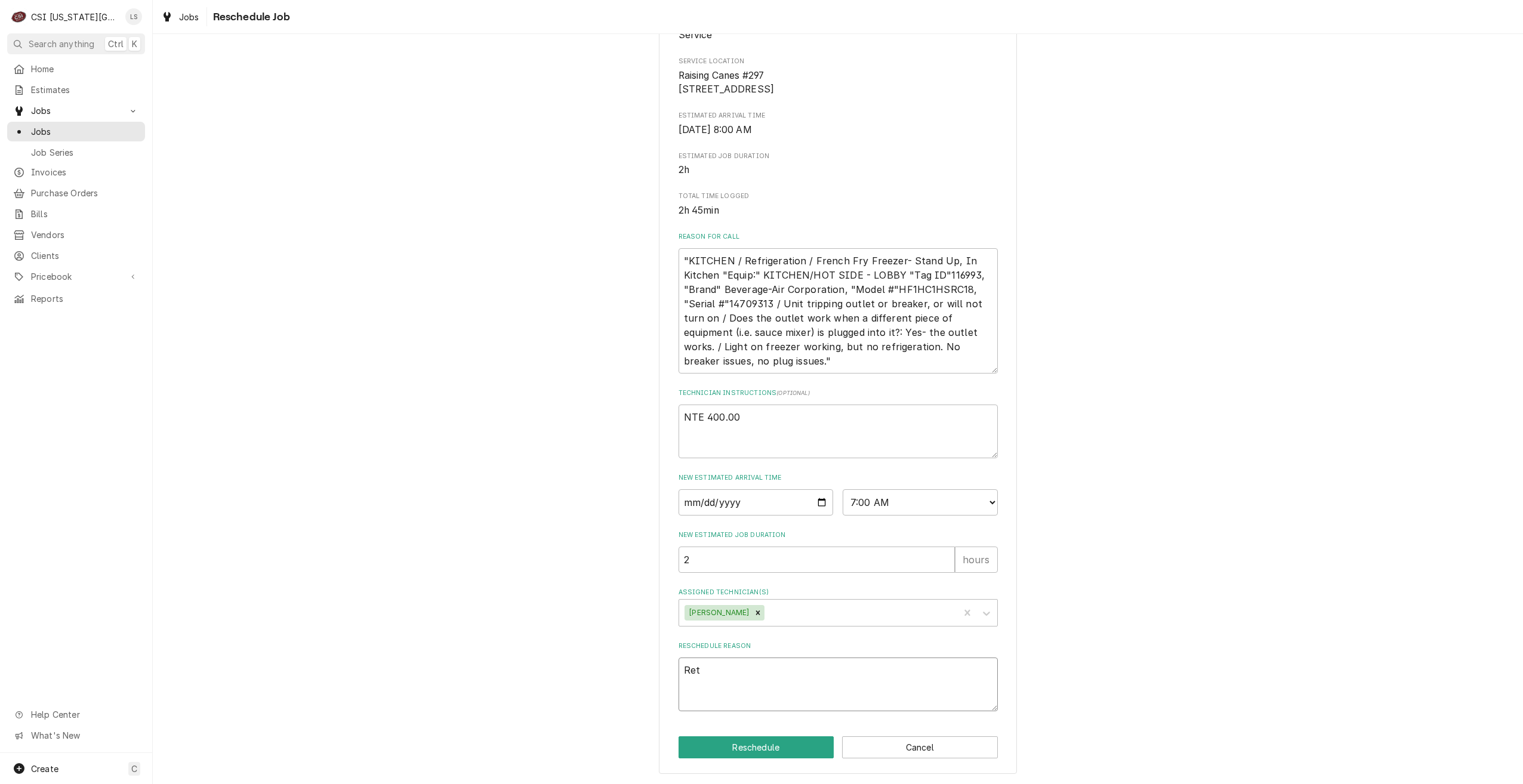
type textarea "x"
type textarea "Retu"
type textarea "x"
type textarea "Retur"
type textarea "x"
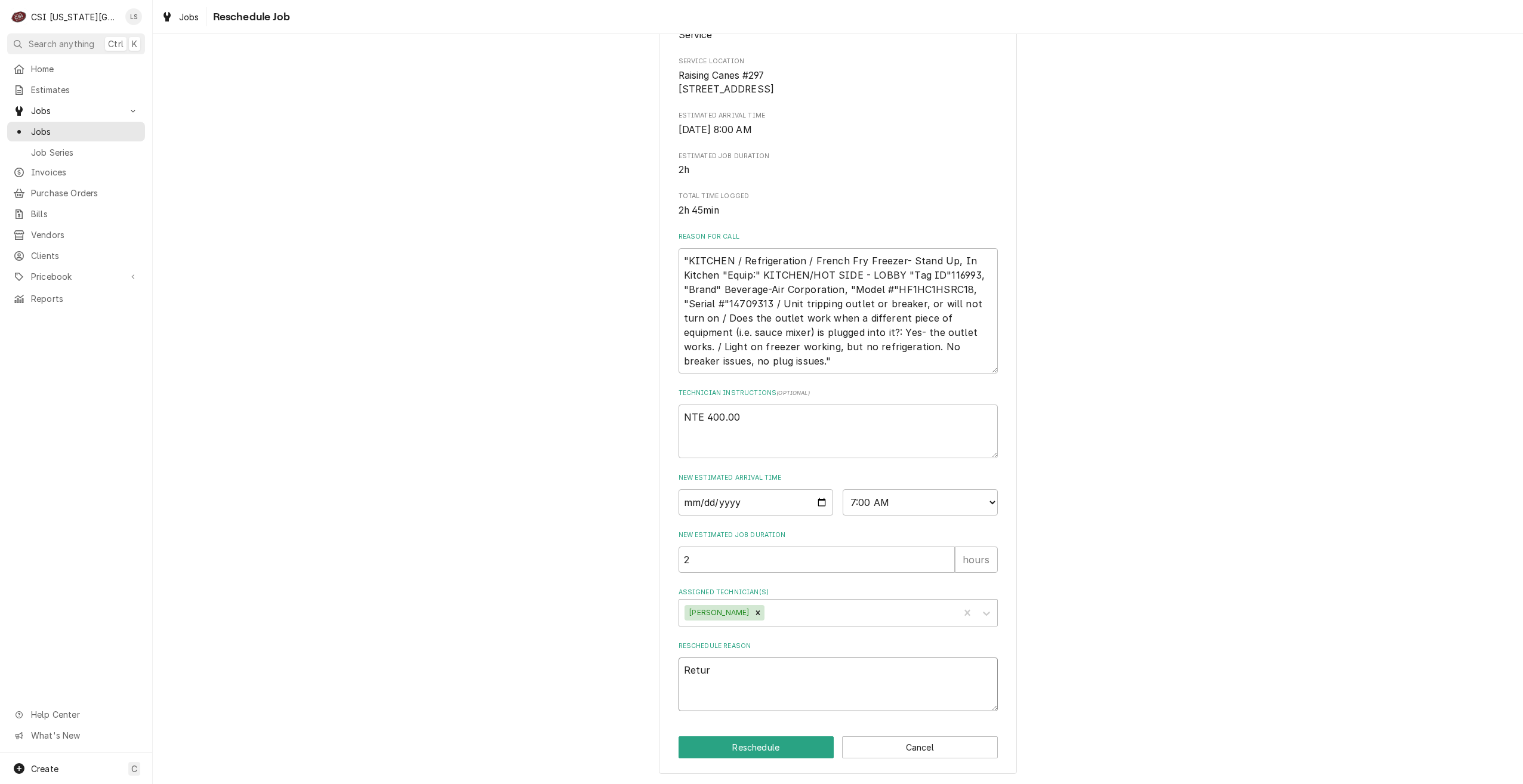
type textarea "Return"
type textarea "x"
type textarea "Return"
type textarea "x"
type textarea "Return w"
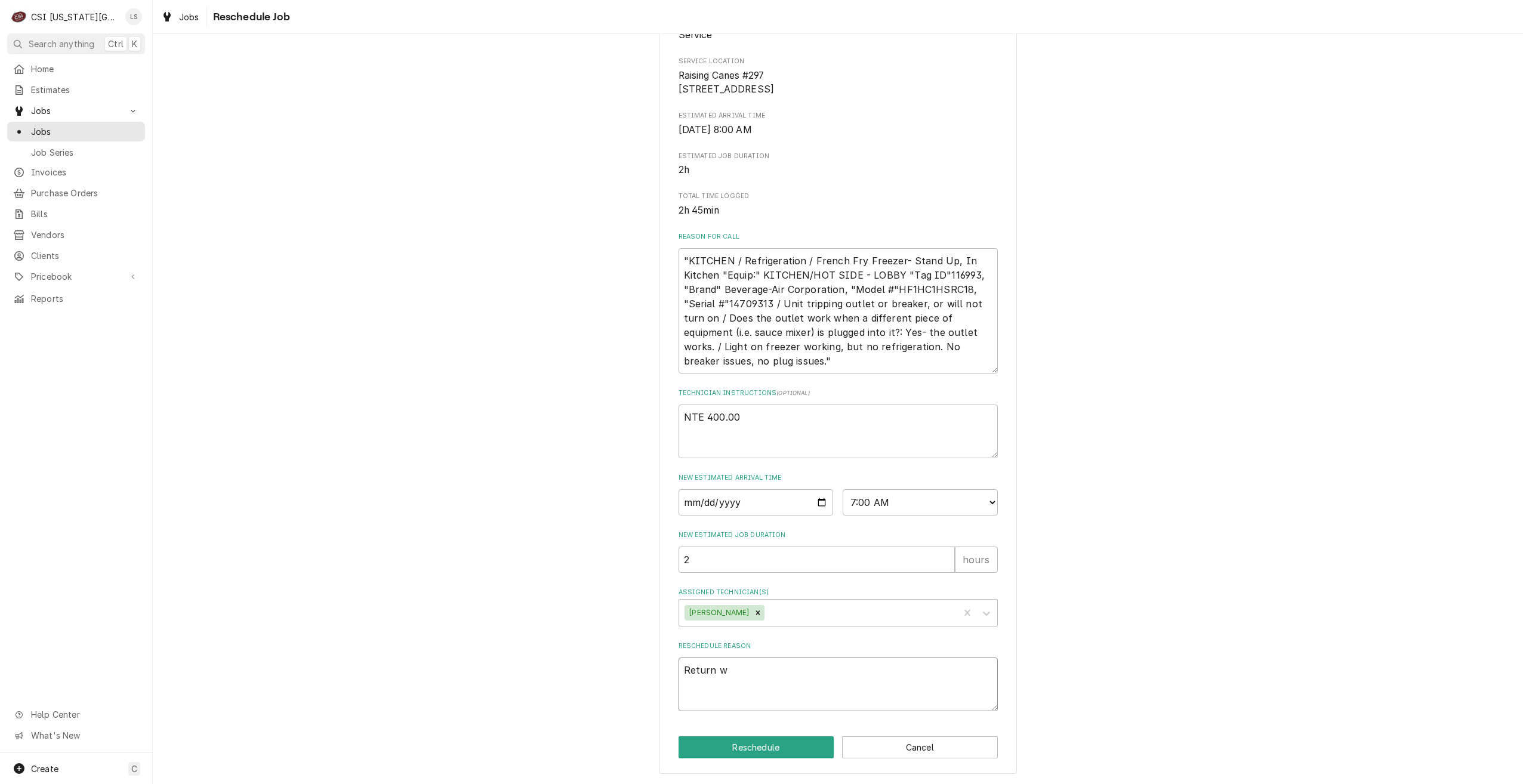
type textarea "x"
type textarea "Return wi"
type textarea "x"
type textarea "Return wit"
type textarea "x"
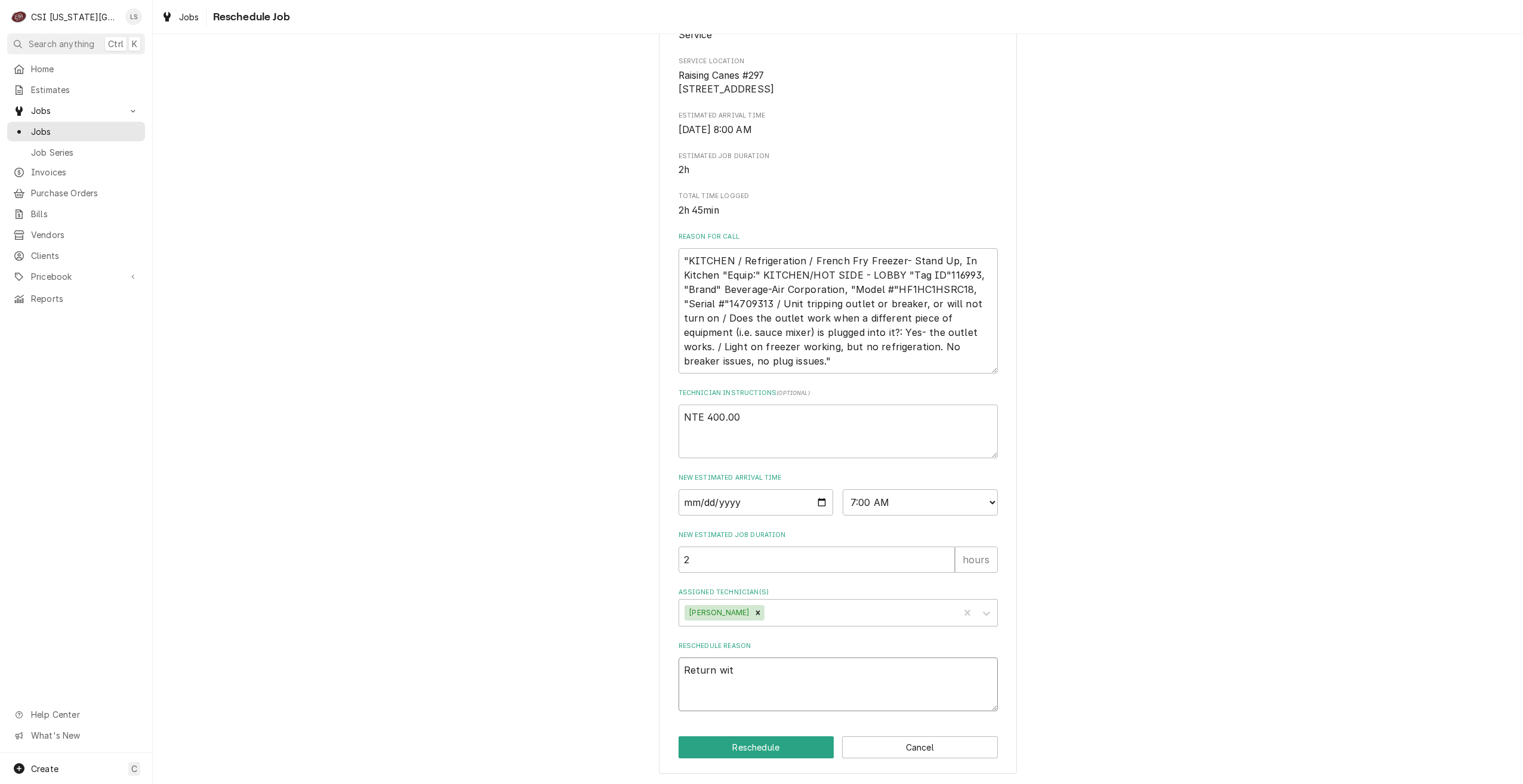
type textarea "Return with"
type textarea "x"
type textarea "Return with"
type textarea "x"
type textarea "Return with"
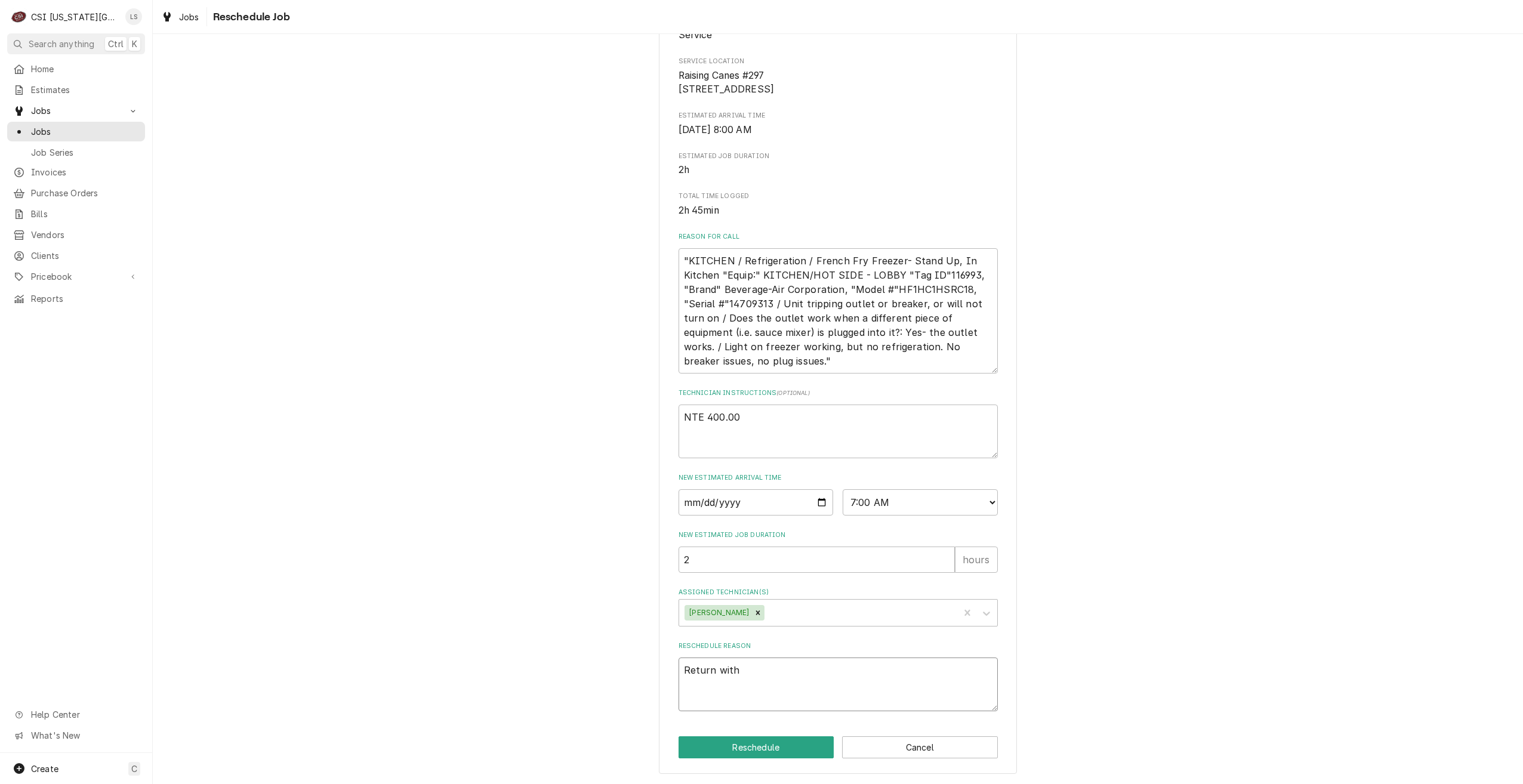
type textarea "x"
type textarea "Return wit"
type textarea "x"
type textarea "Return wi"
type textarea "x"
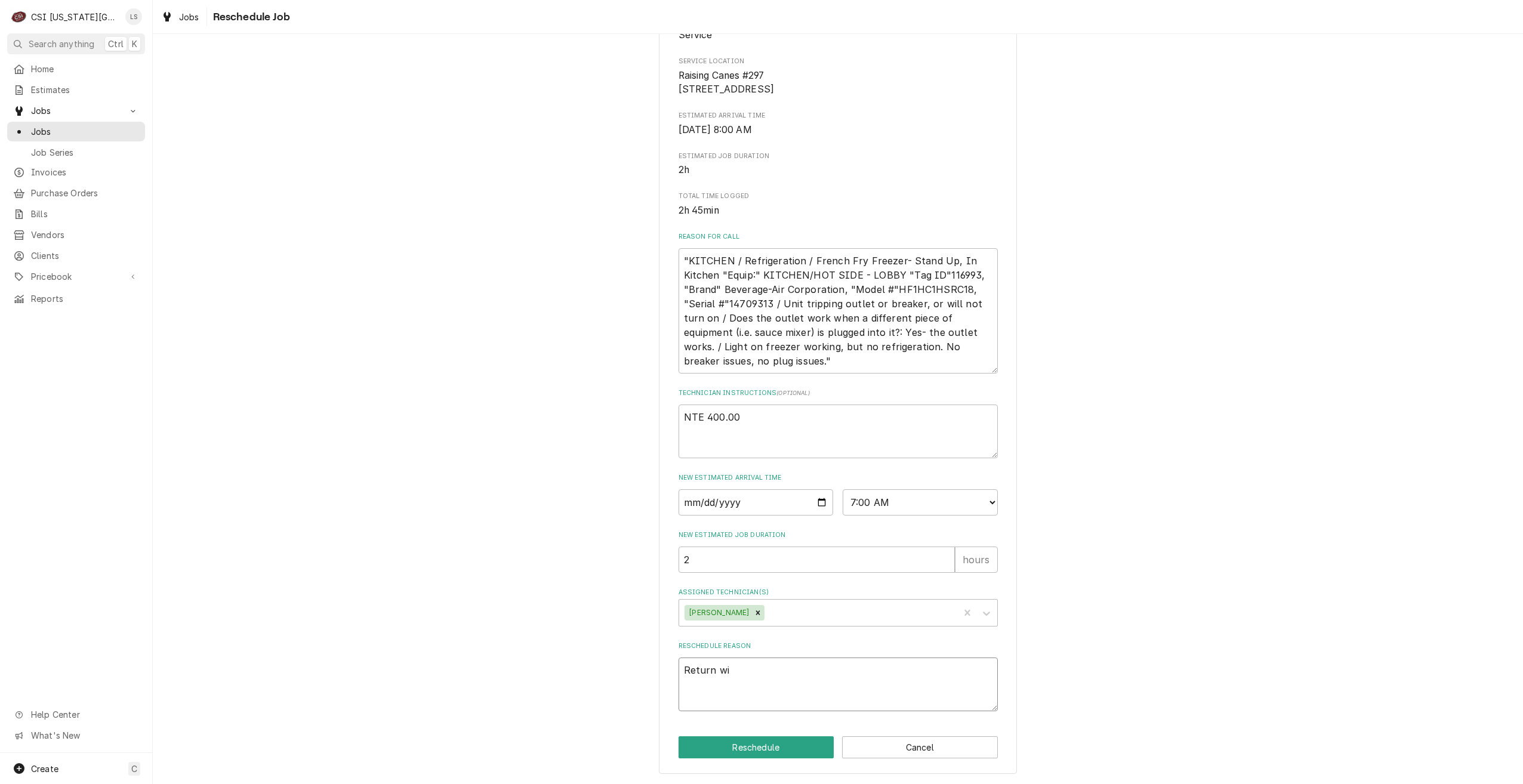
type textarea "Return w"
type textarea "x"
type textarea "Return"
type textarea "x"
type textarea "Return f"
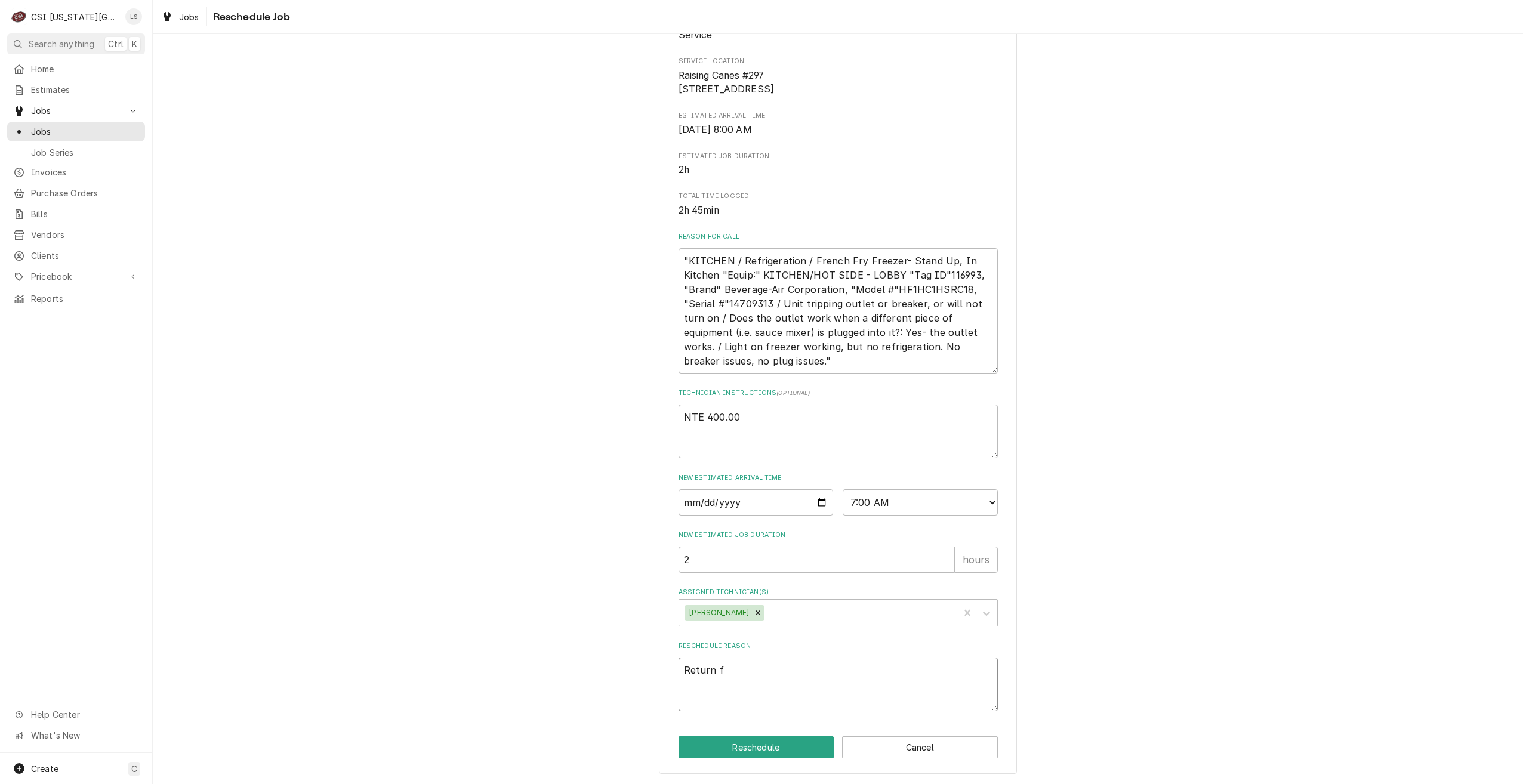
type textarea "x"
type textarea "Return fo"
type textarea "x"
type textarea "Return for"
type textarea "x"
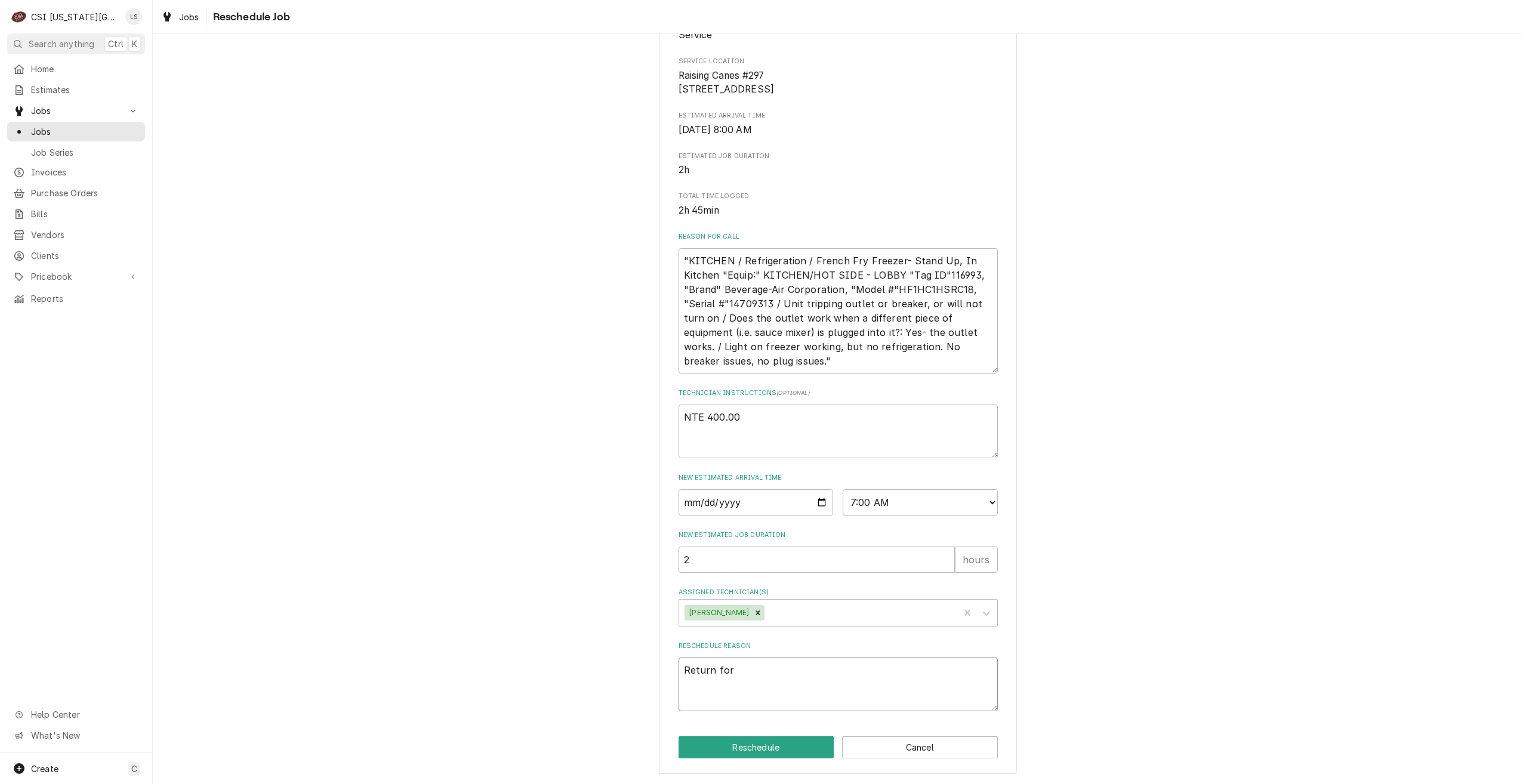
type textarea "Return for"
type textarea "x"
type textarea "Return for r"
type textarea "x"
type textarea "Return for re"
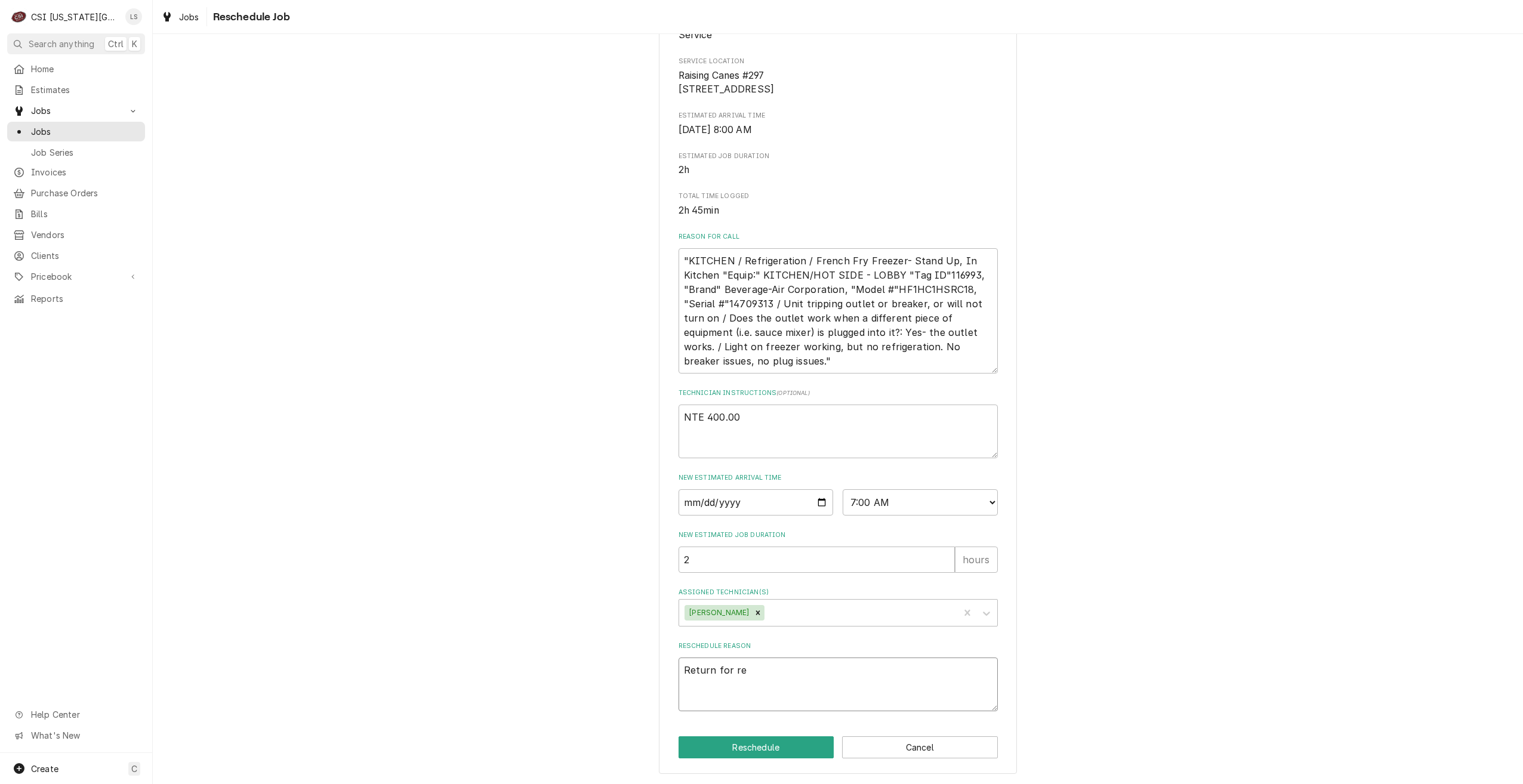
type textarea "x"
type textarea "Return for rep"
type textarea "x"
type textarea "Return for repa"
type textarea "x"
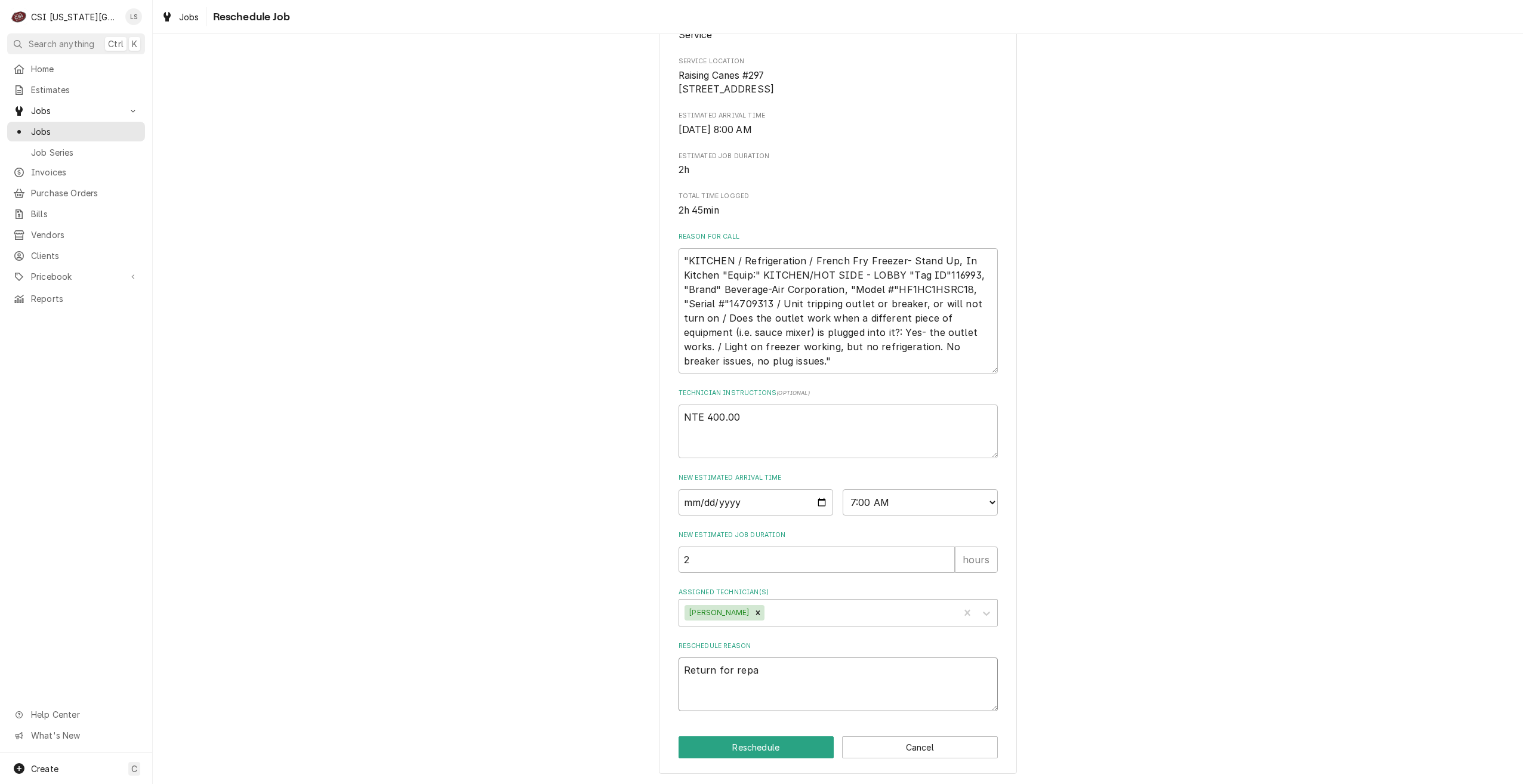
type textarea "Return for repai"
type textarea "x"
type textarea "Return for repair"
type textarea "x"
type textarea "Return for repairs"
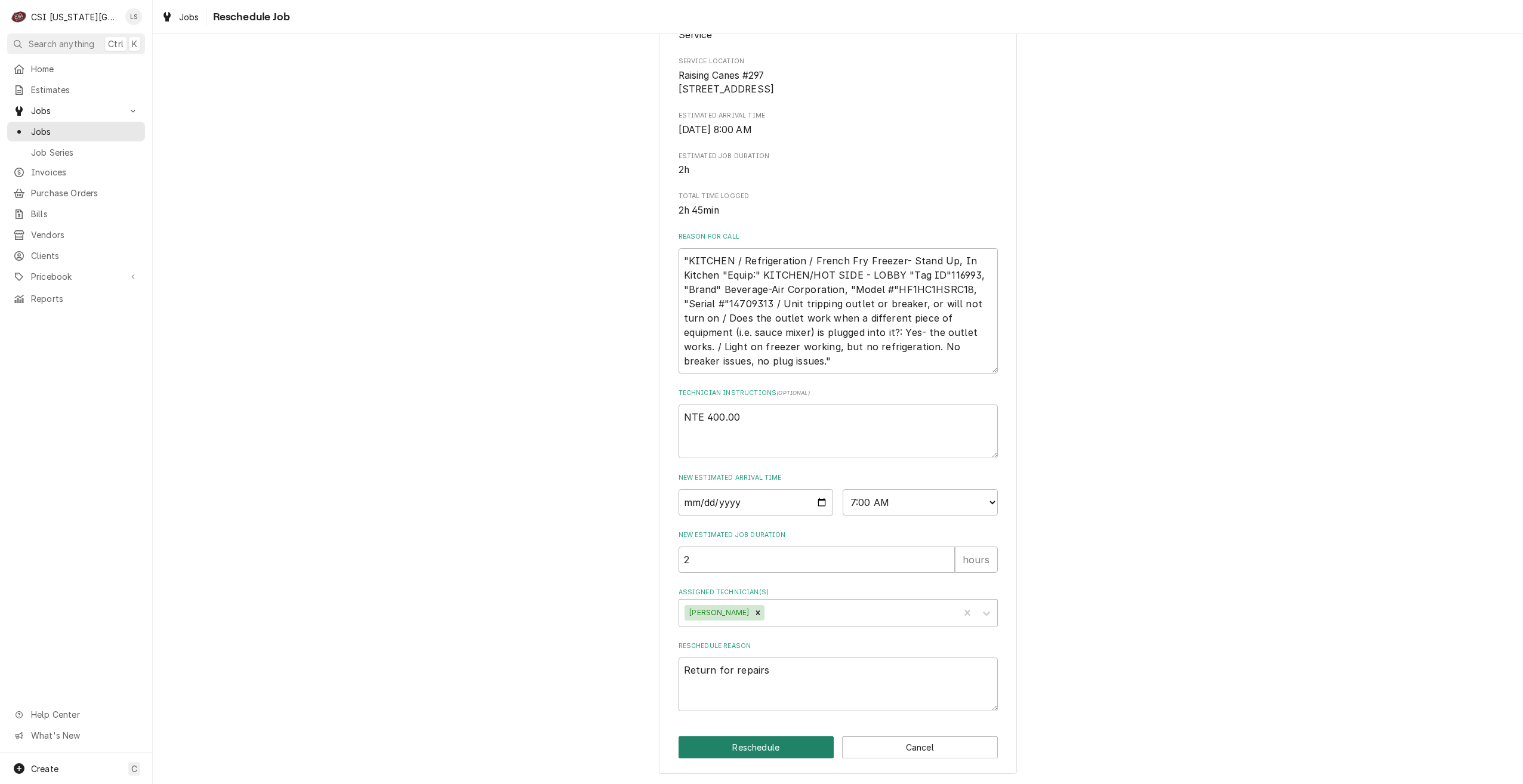
click at [801, 741] on button "Reschedule" at bounding box center [756, 747] width 156 height 22
type textarea "x"
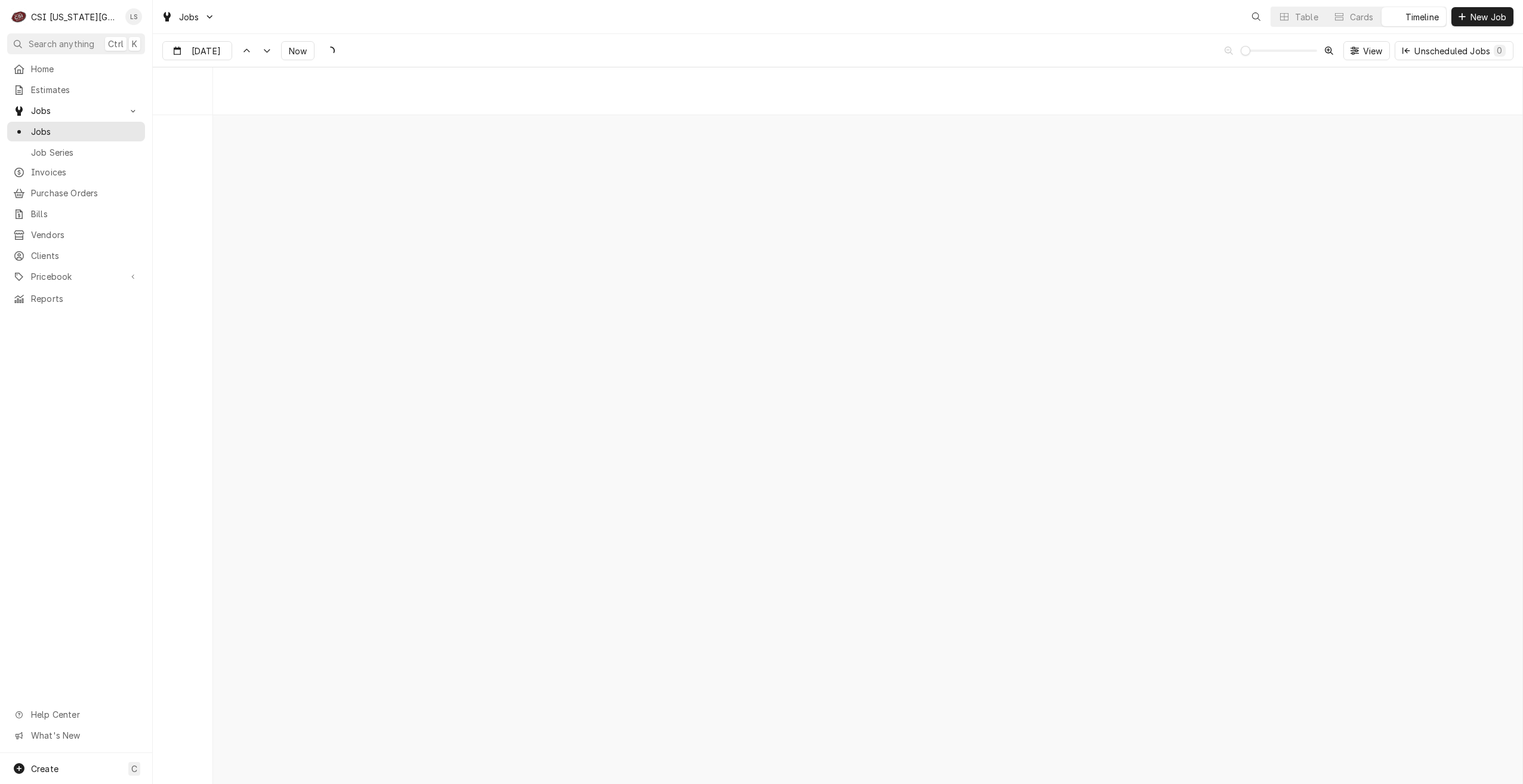
scroll to position [13702, 0]
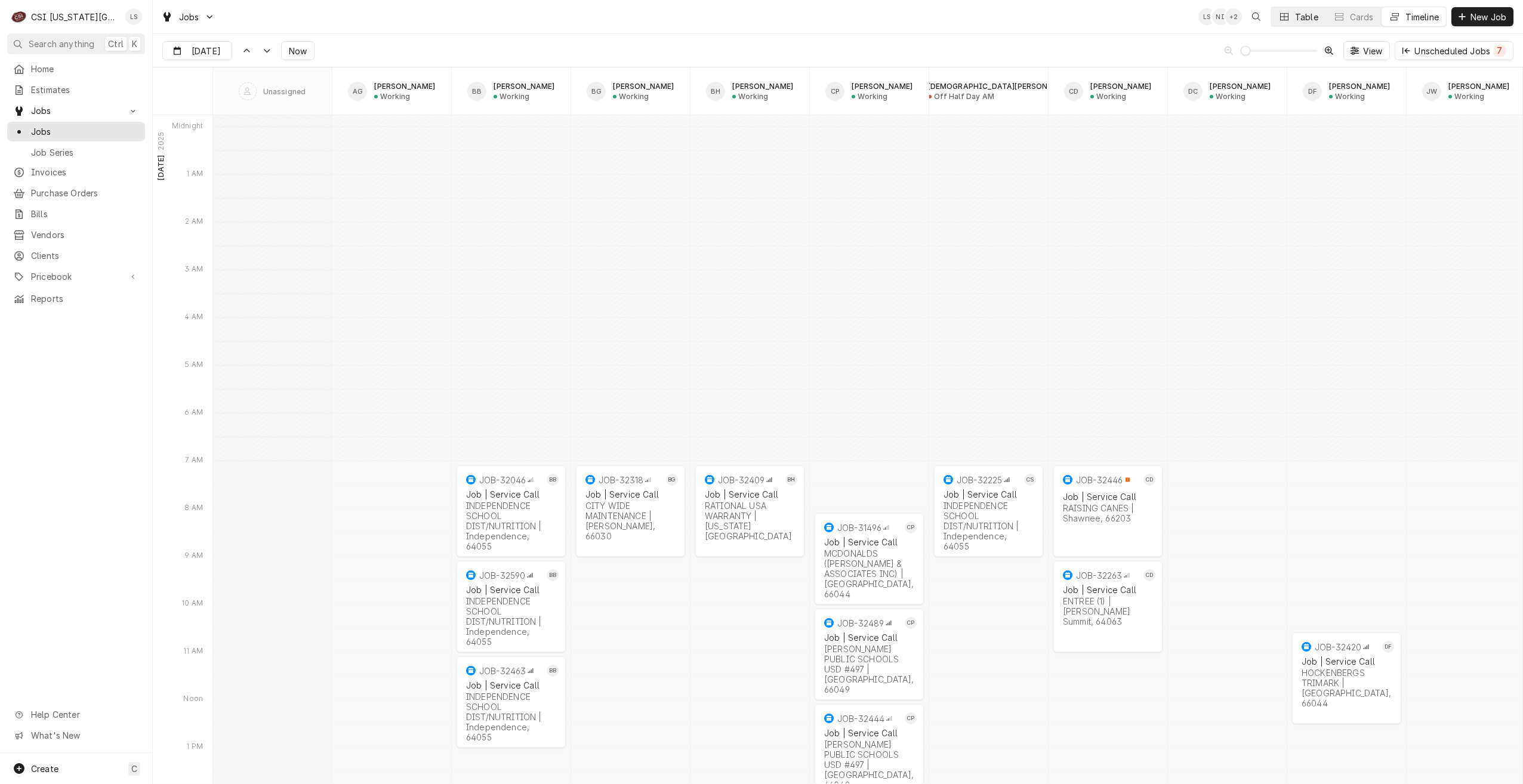
click at [1295, 25] on button "Table" at bounding box center [1298, 17] width 54 height 19
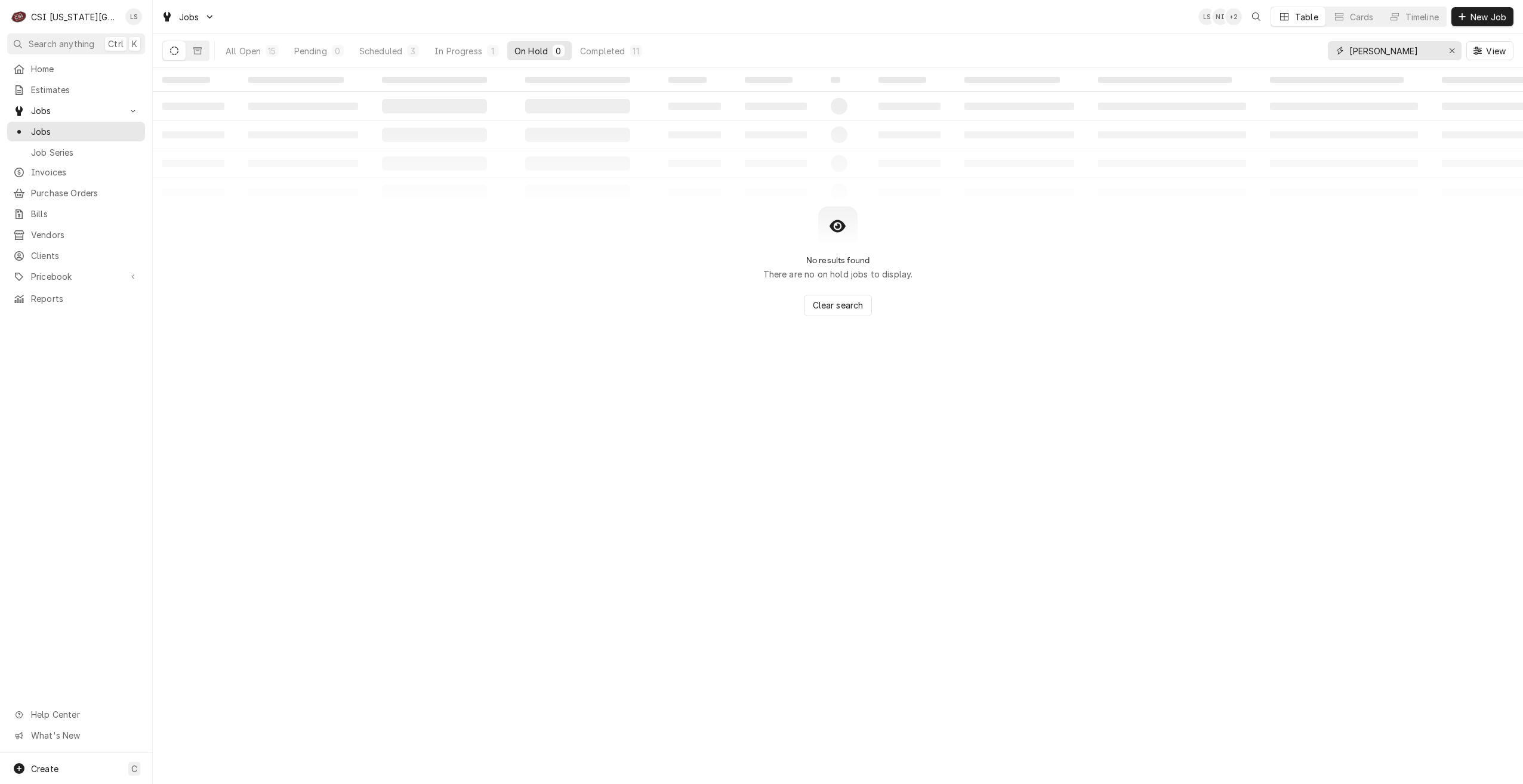
click at [1357, 54] on input "[PERSON_NAME]" at bounding box center [1394, 50] width 90 height 19
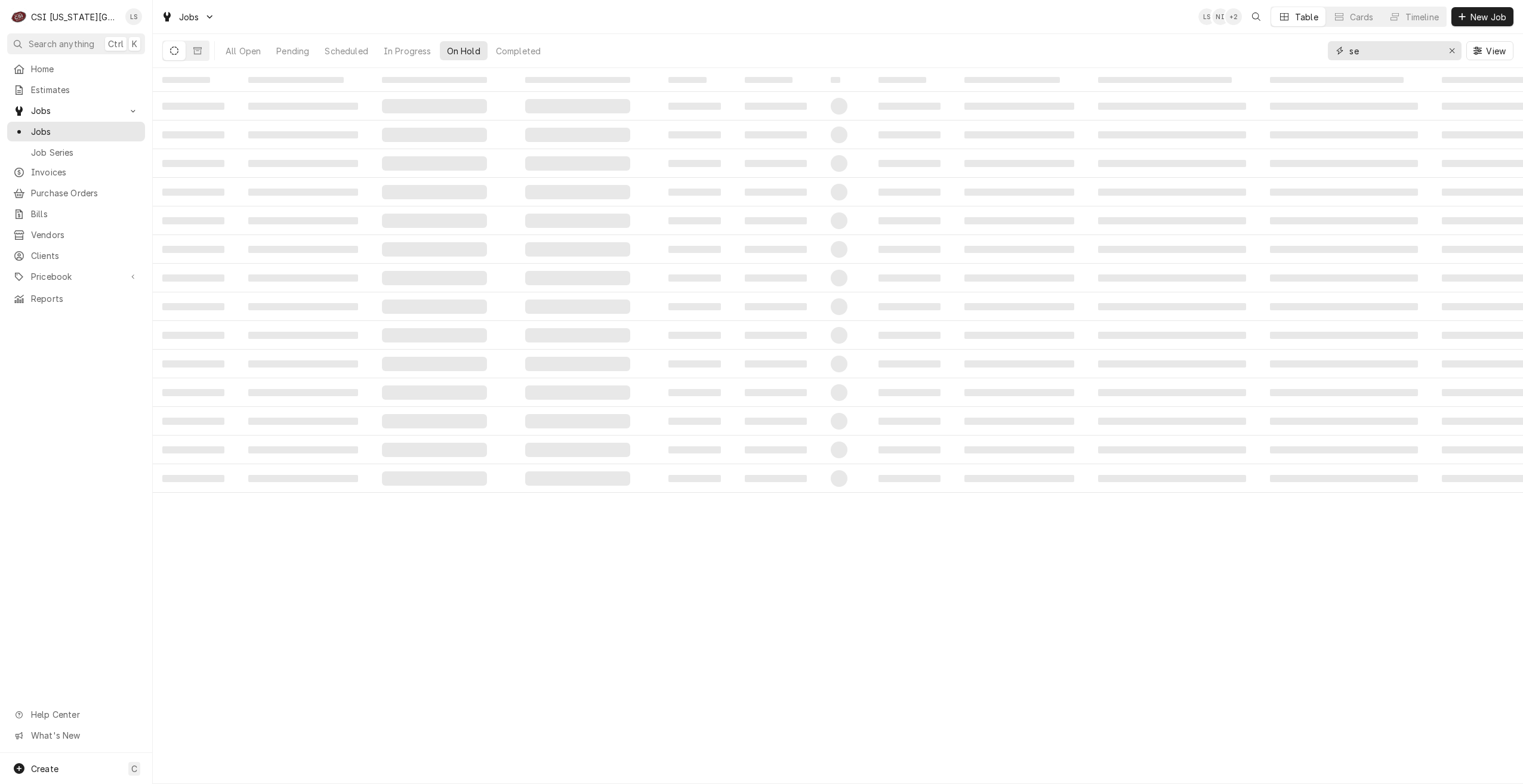
type input "s"
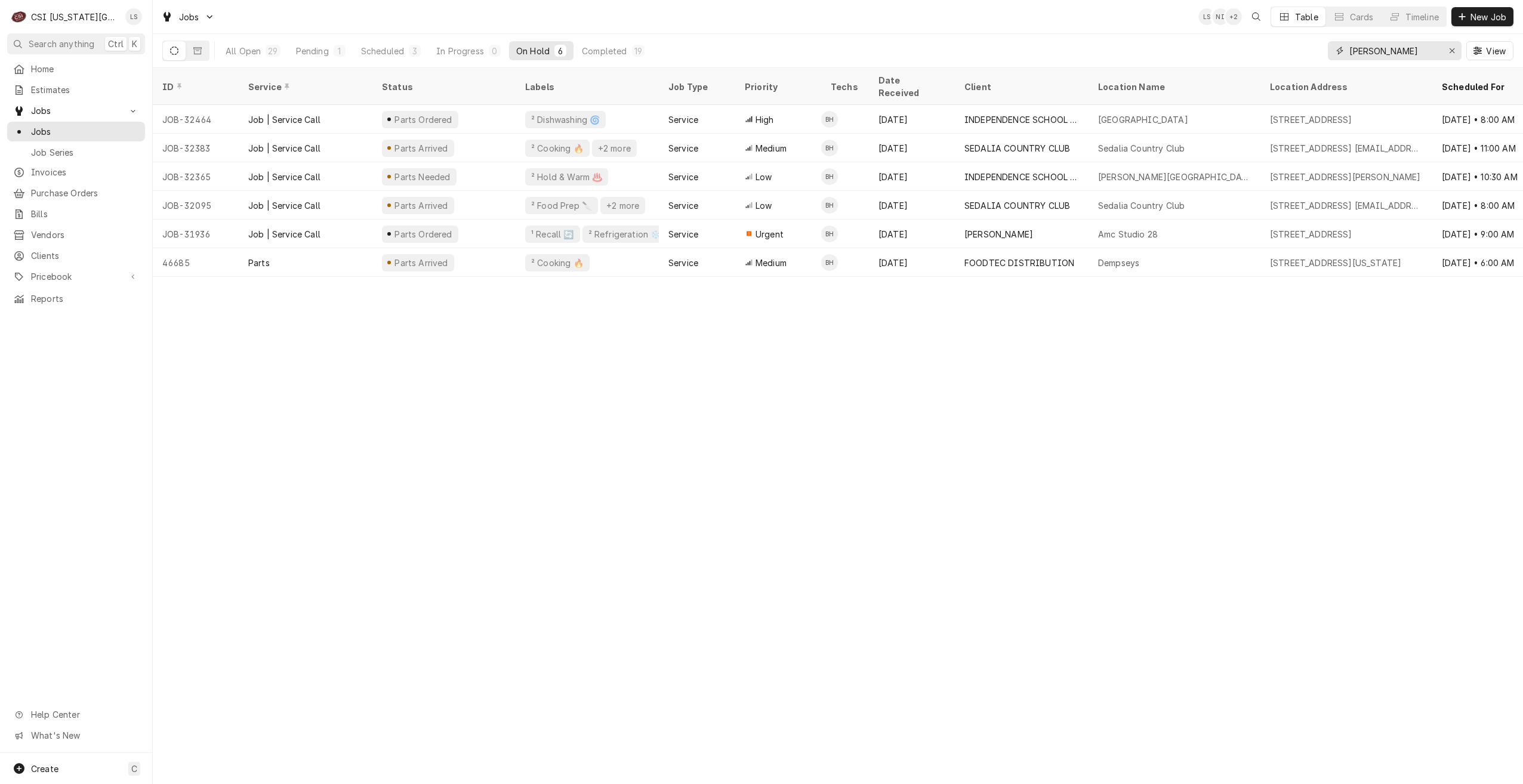
click at [1374, 51] on input "[PERSON_NAME]" at bounding box center [1394, 50] width 90 height 19
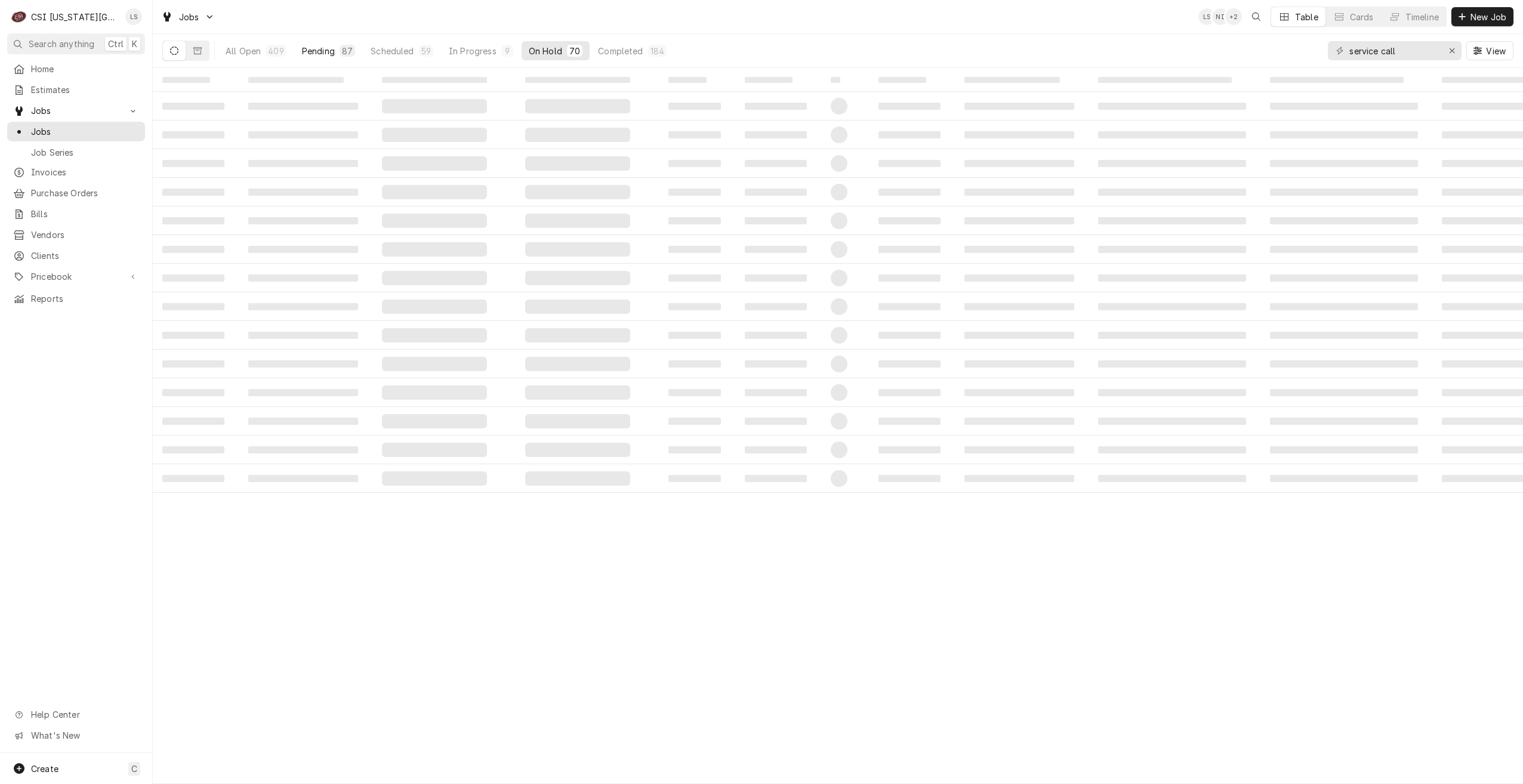
click at [316, 53] on div "Pending" at bounding box center [318, 50] width 33 height 13
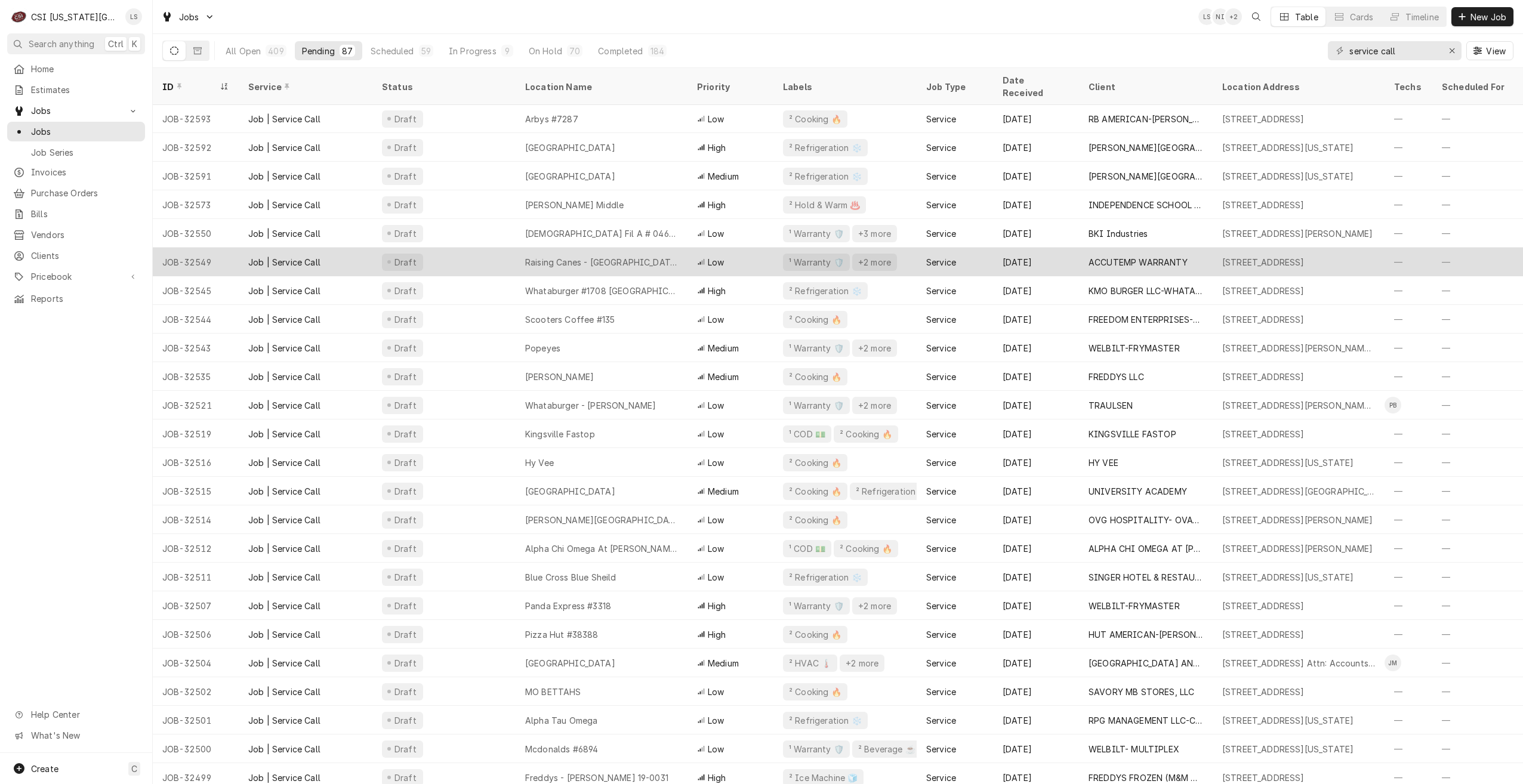
scroll to position [0, 0]
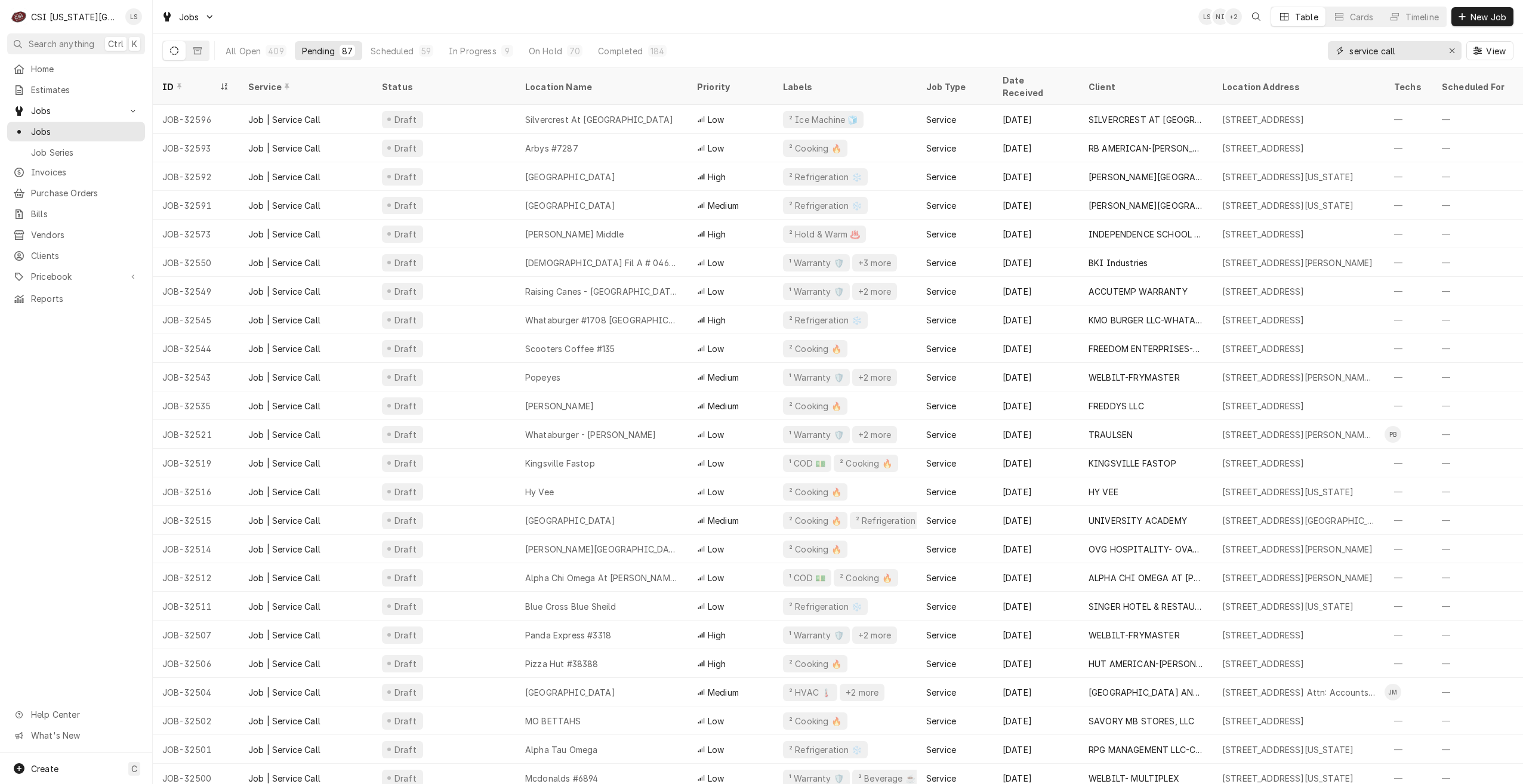
drag, startPoint x: 1411, startPoint y: 57, endPoint x: 1319, endPoint y: 47, distance: 92.5
click at [1319, 47] on div "All Open 409 Pending 87 Scheduled 59 In Progress 9 On Hold 70 Completed 184 ser…" at bounding box center [838, 50] width 1351 height 33
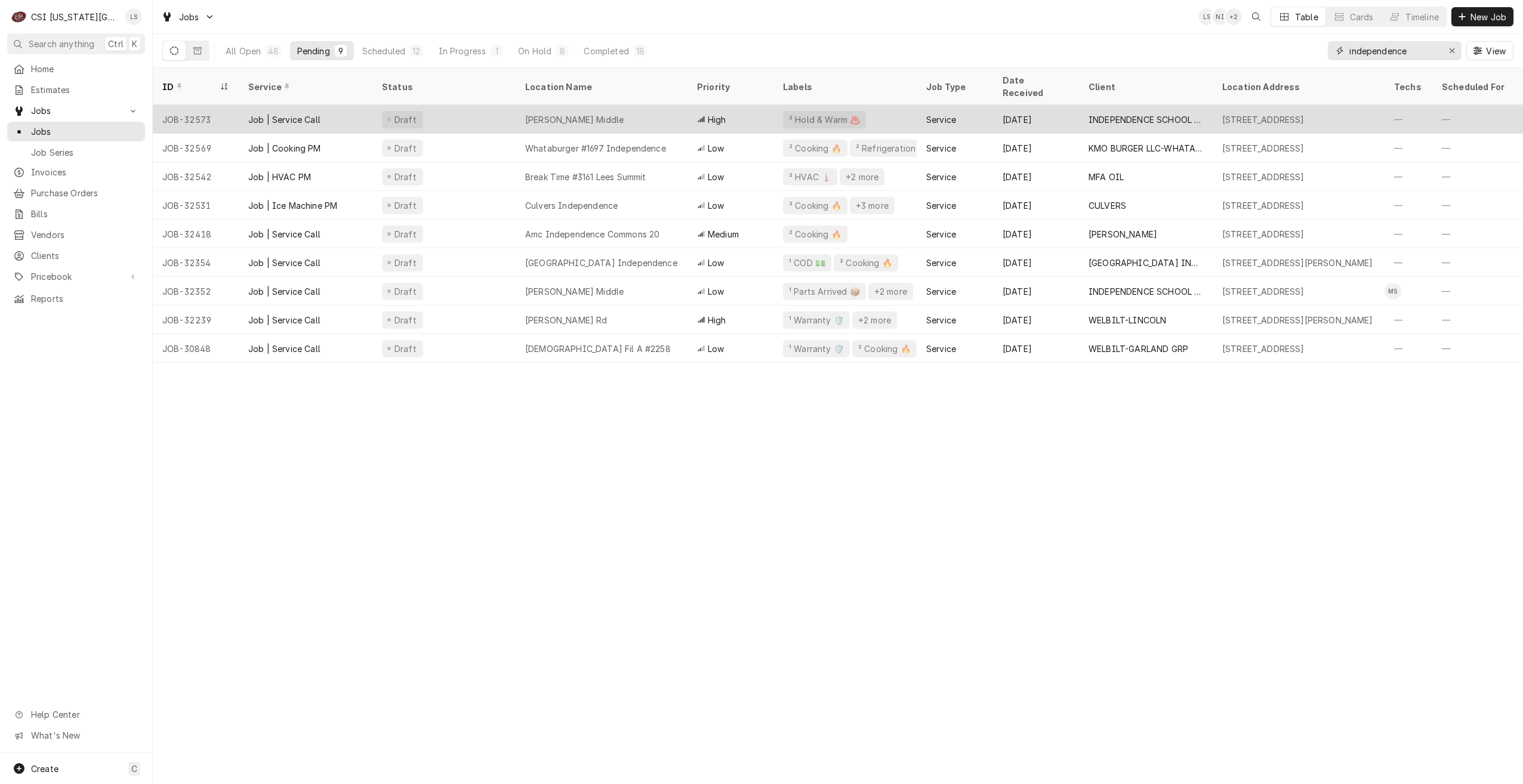
type input "independence"
click at [637, 111] on div "[PERSON_NAME] Middle" at bounding box center [601, 120] width 172 height 29
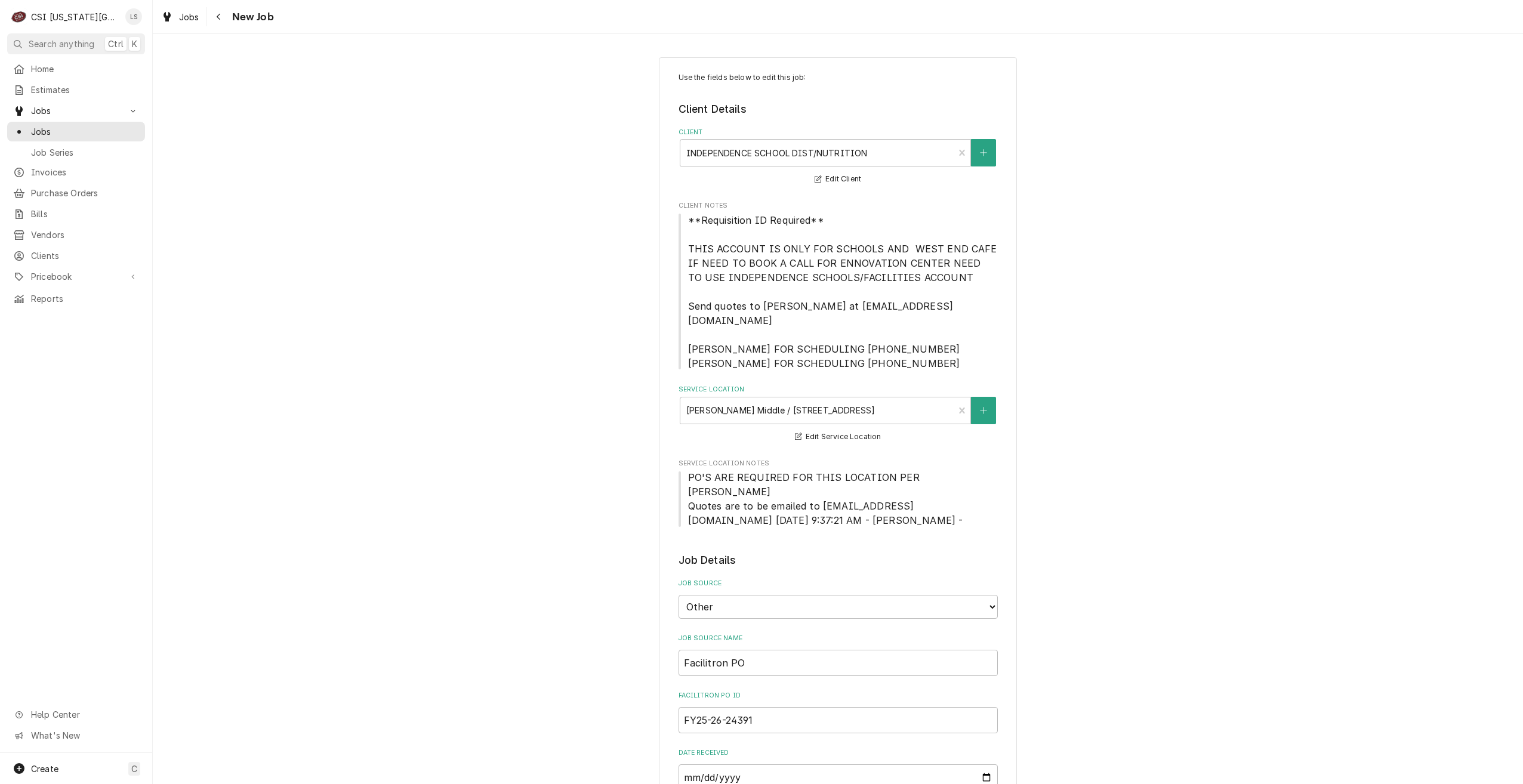
type textarea "x"
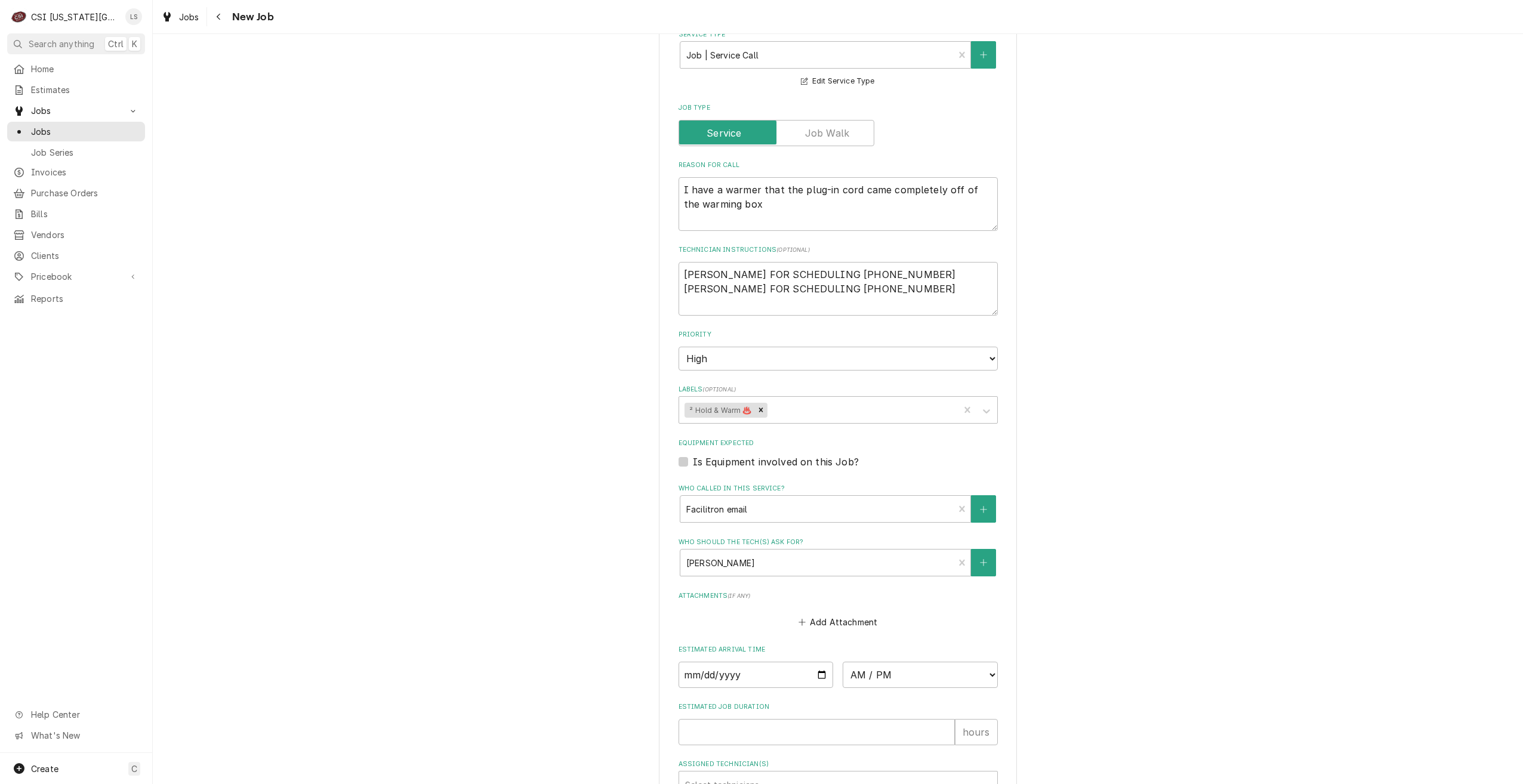
scroll to position [895, 0]
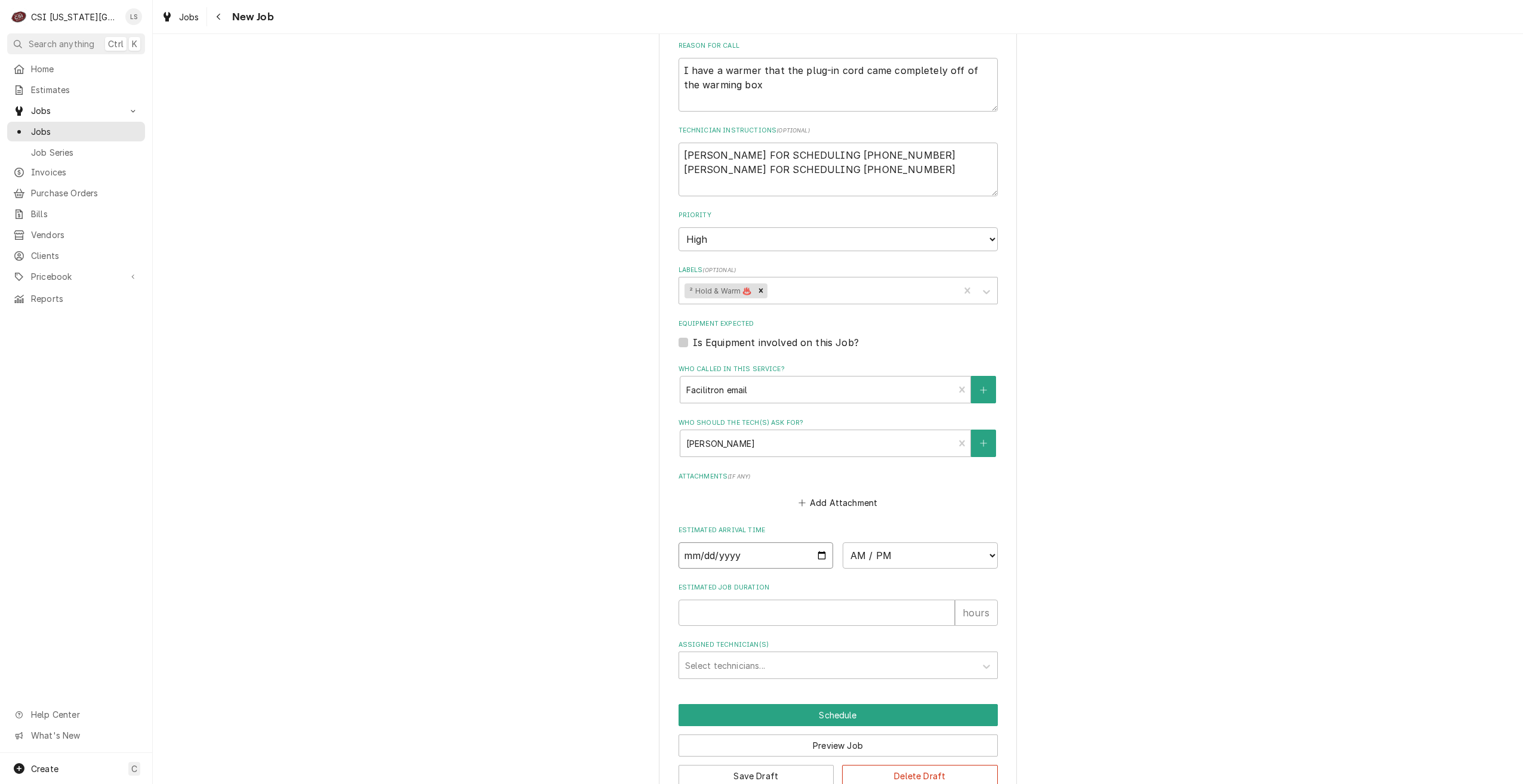
click at [819, 542] on input "Date" at bounding box center [756, 555] width 155 height 26
type input "2025-09-04"
type textarea "x"
click at [893, 542] on select "AM / PM 6:00 AM 6:15 AM 6:30 AM 6:45 AM 7:00 AM 7:15 AM 7:30 AM 7:45 AM 8:00 AM…" at bounding box center [920, 555] width 155 height 26
select select "13:15:00"
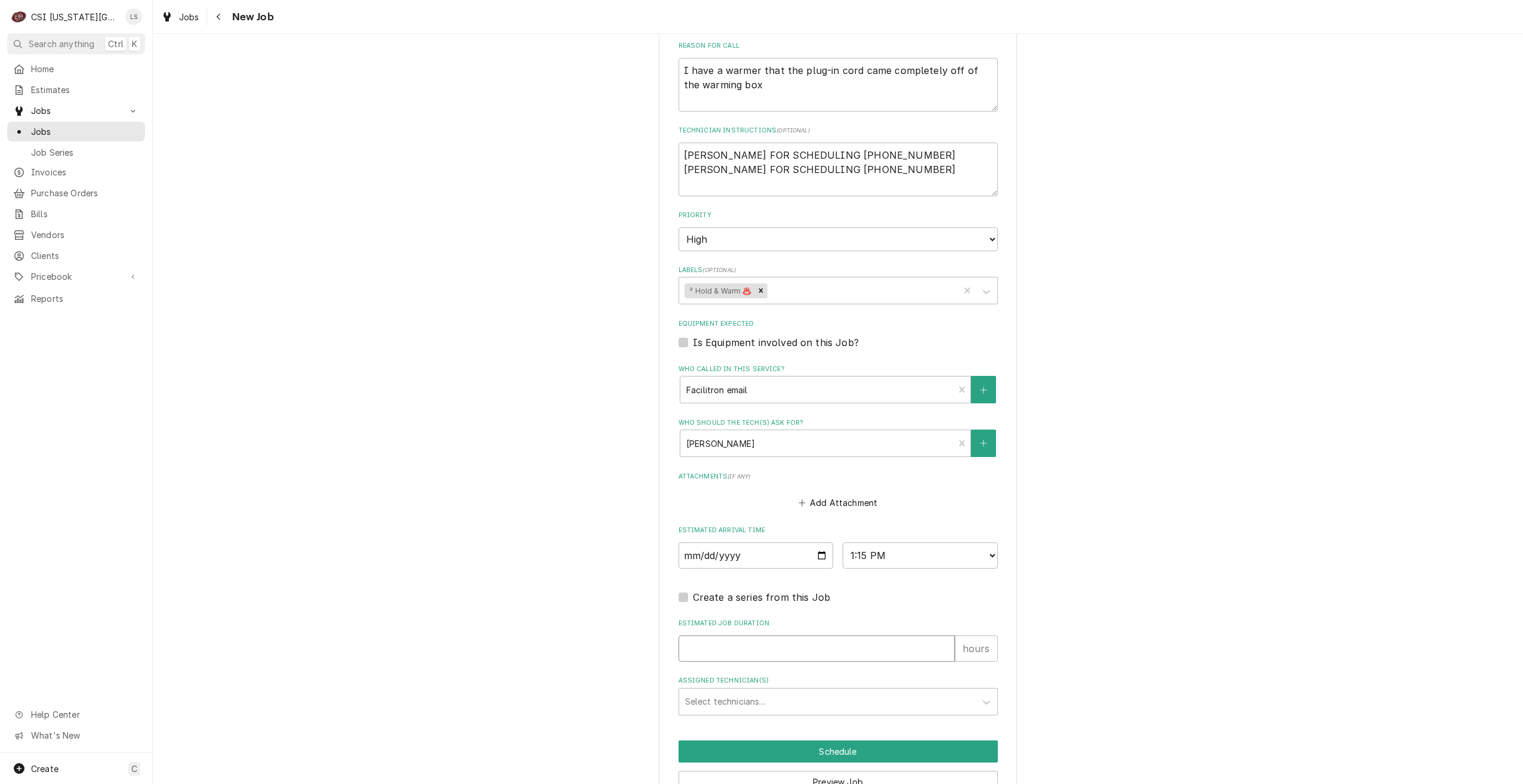
click at [862, 636] on input "Estimated Job Duration" at bounding box center [816, 649] width 276 height 26
type textarea "x"
type input "2"
type textarea "x"
type input "2"
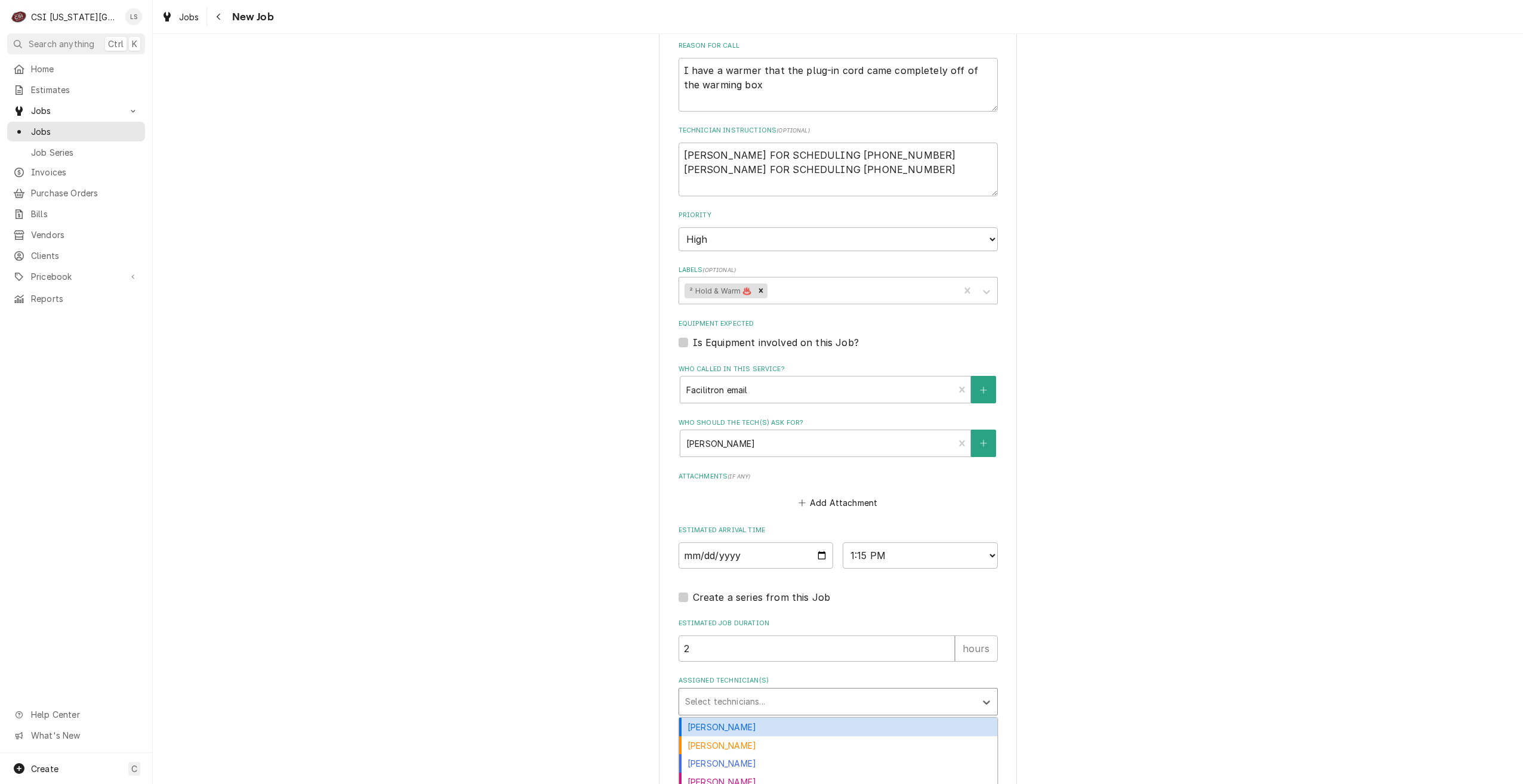
click at [913, 691] on div "Assigned Technician(s)" at bounding box center [828, 701] width 284 height 22
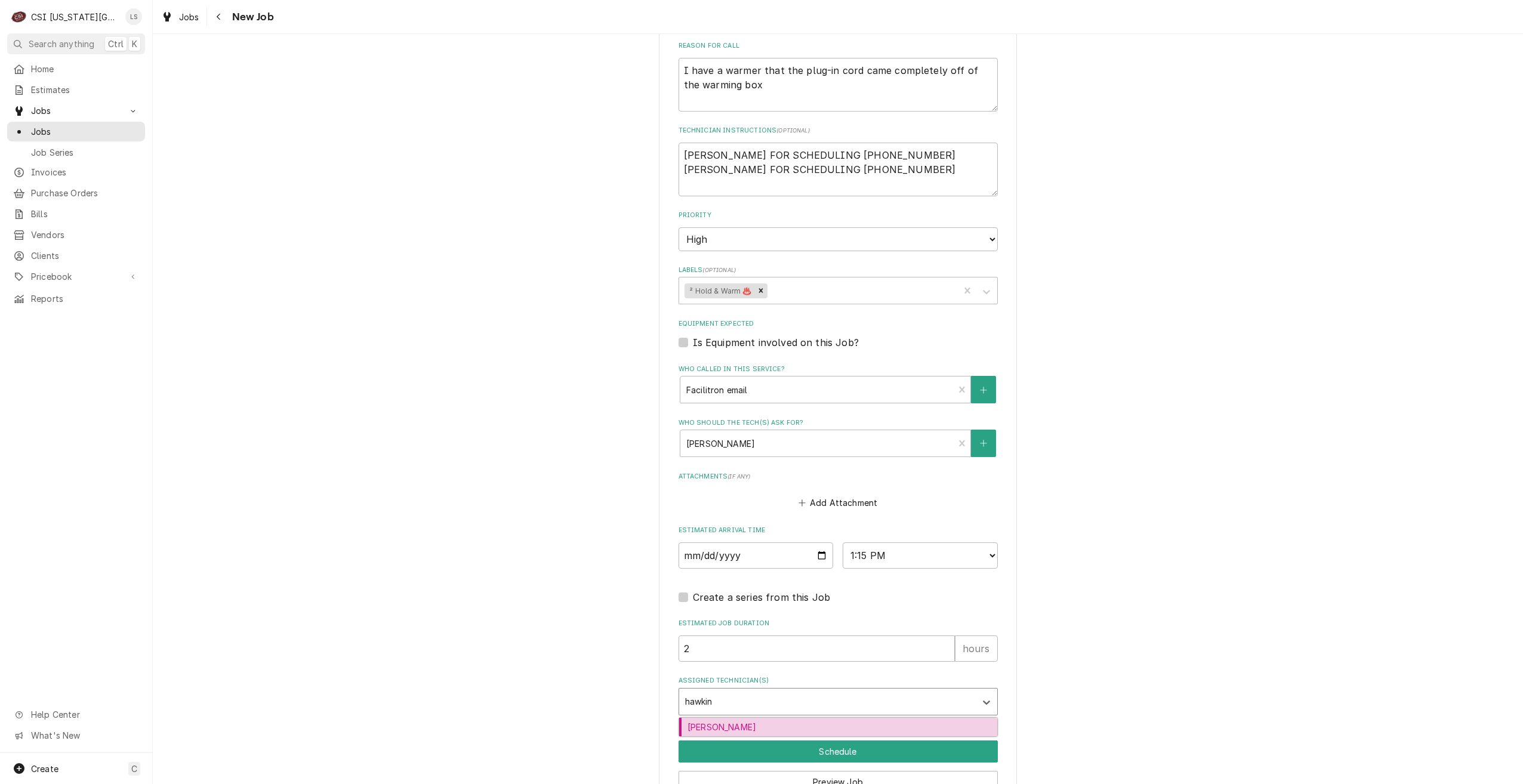
type input "hawkins"
click at [907, 718] on div "Brian Hawkins" at bounding box center [838, 727] width 318 height 19
type textarea "x"
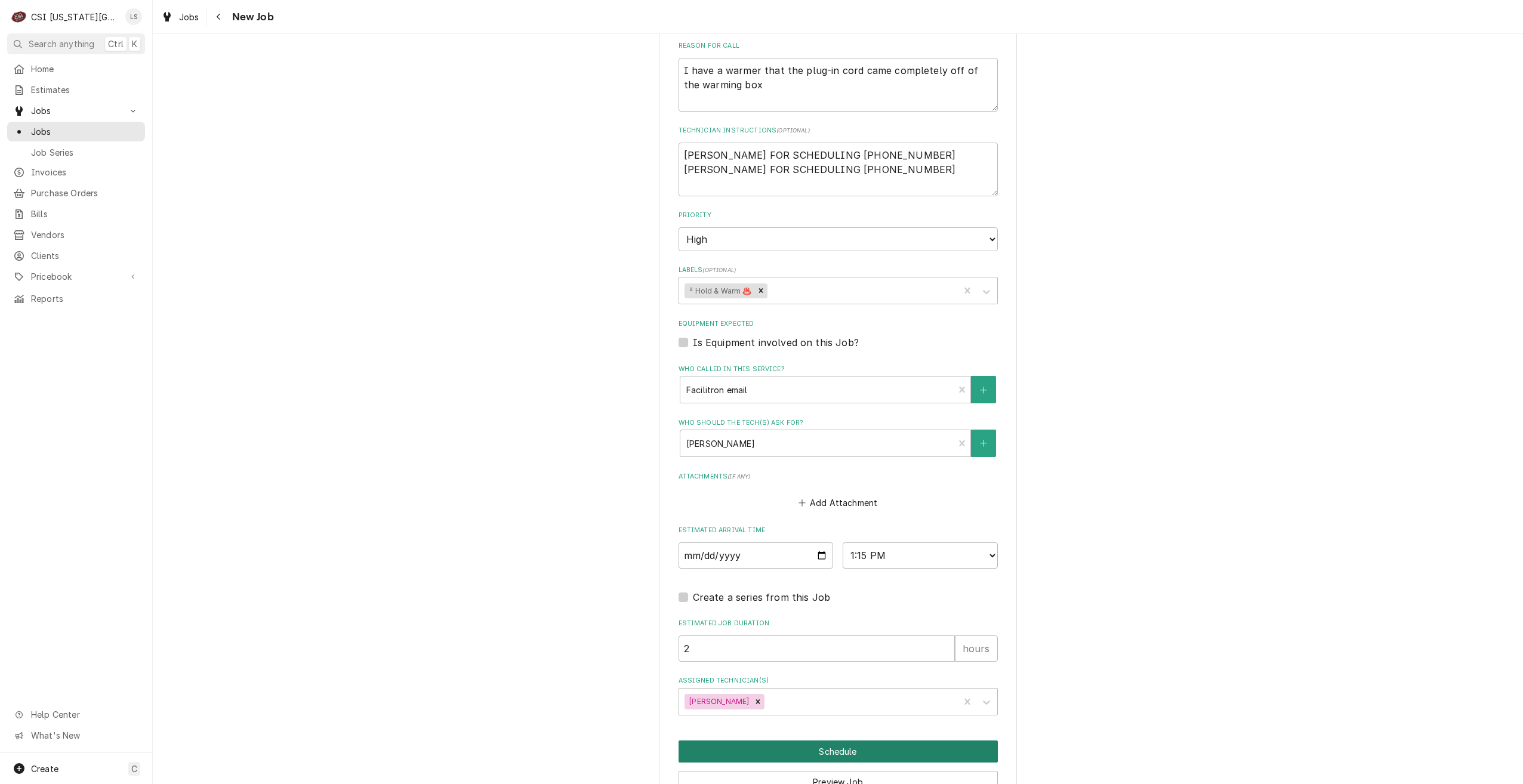
click at [847, 740] on button "Schedule" at bounding box center [838, 751] width 319 height 22
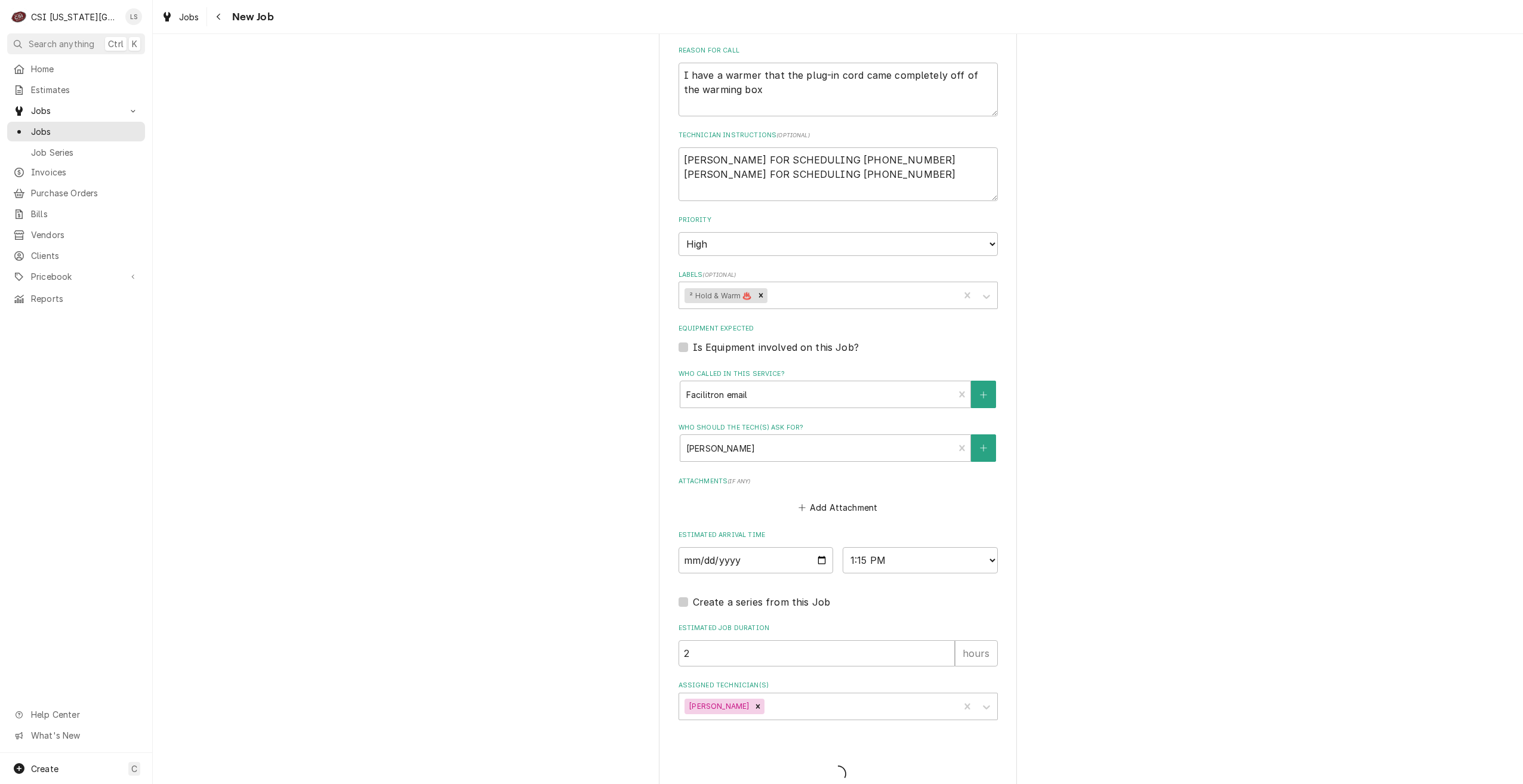
type textarea "x"
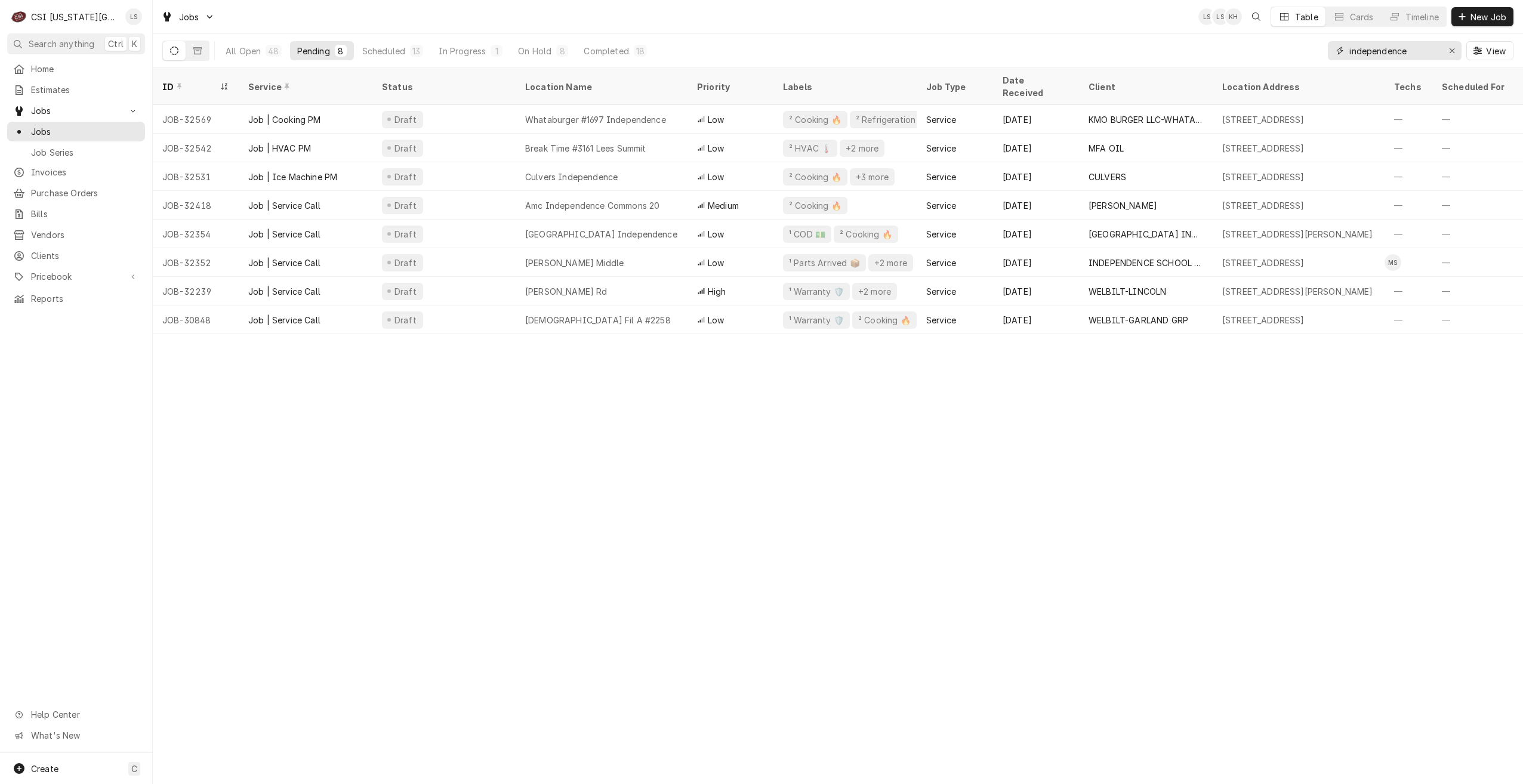
click at [1369, 53] on input "independence" at bounding box center [1394, 50] width 90 height 19
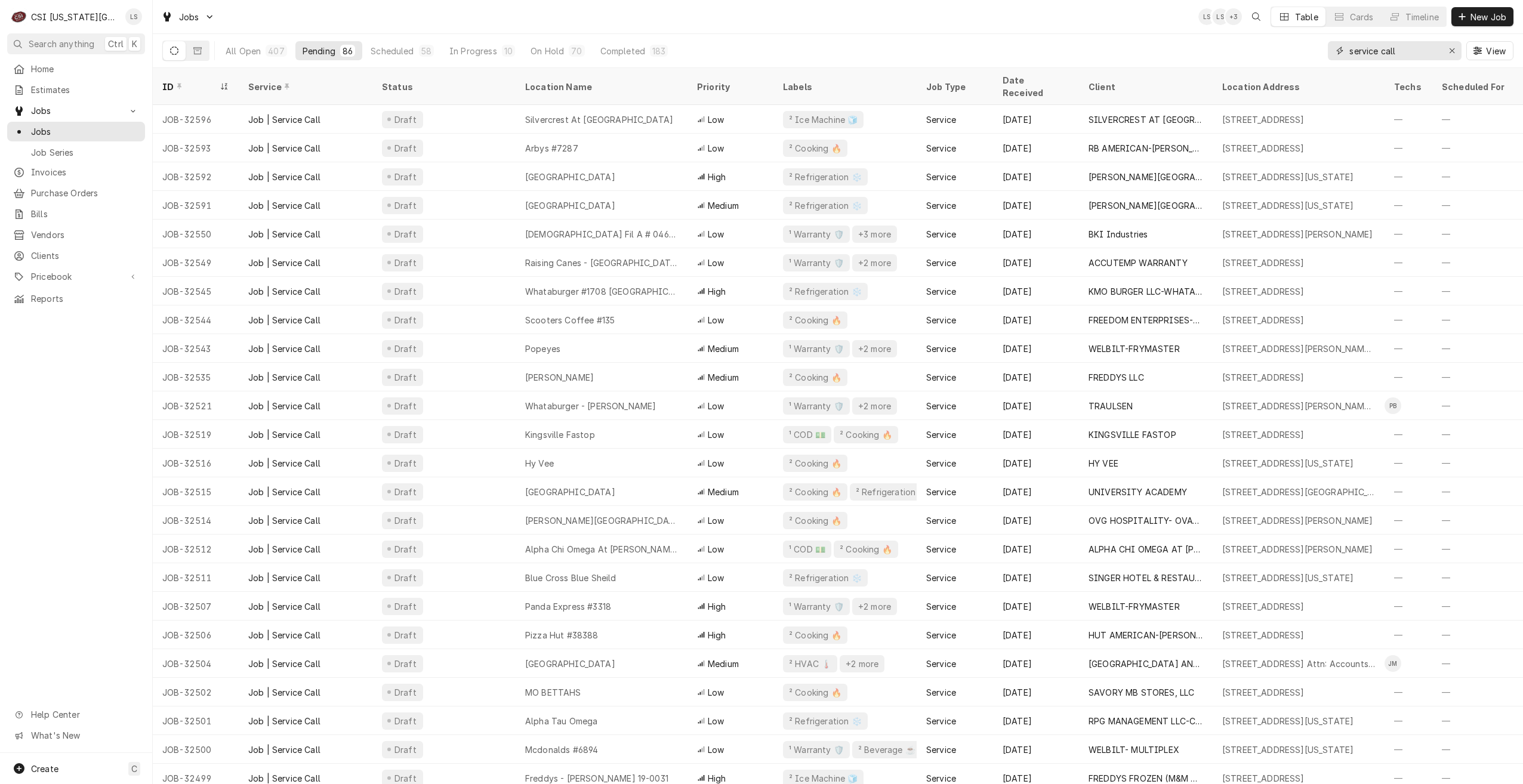
drag, startPoint x: 1401, startPoint y: 52, endPoint x: 1312, endPoint y: 52, distance: 89.0
click at [1312, 52] on div "All Open 407 Pending 86 Scheduled 58 In Progress 10 On Hold 70 Completed 183 se…" at bounding box center [838, 50] width 1351 height 33
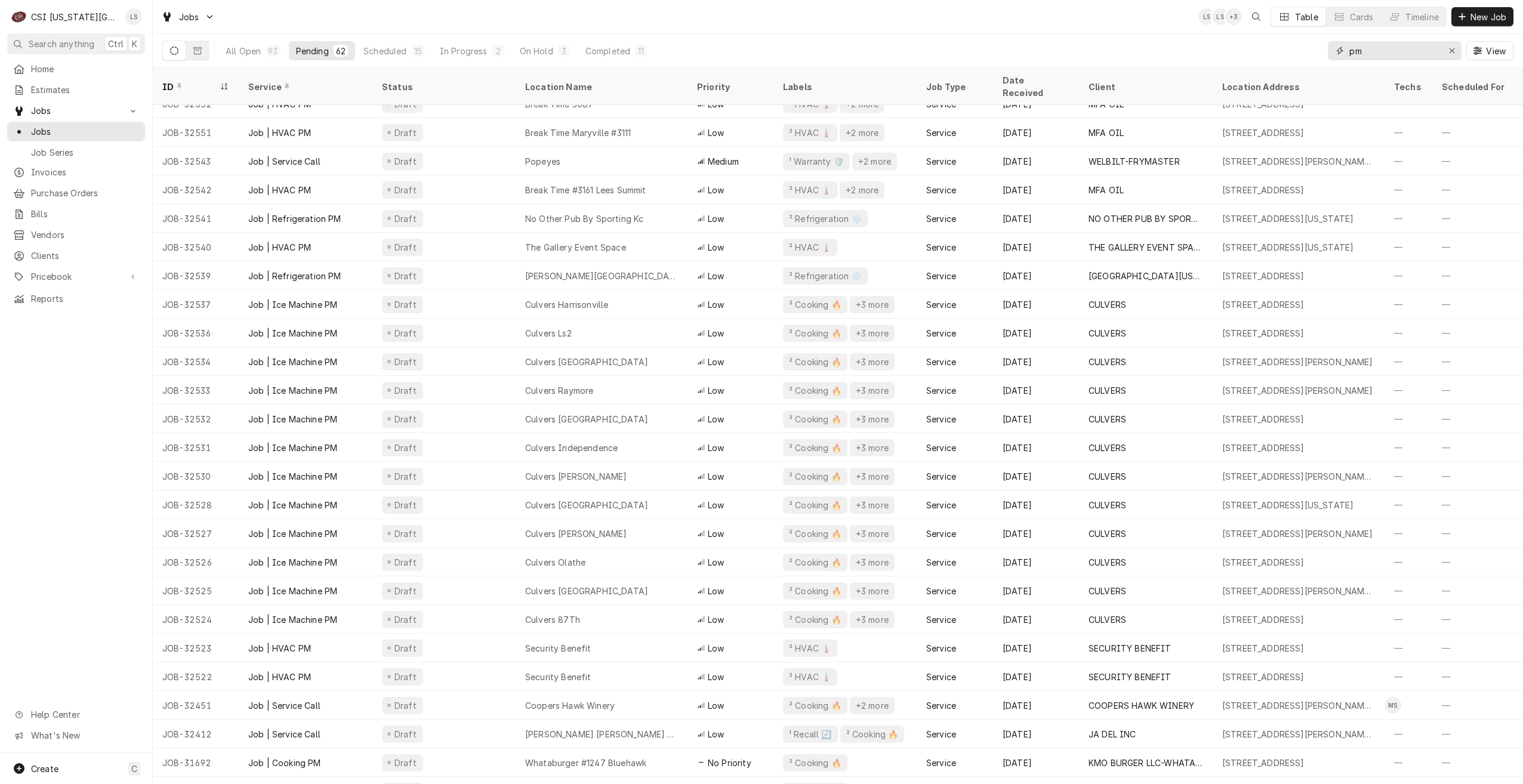
scroll to position [948, 0]
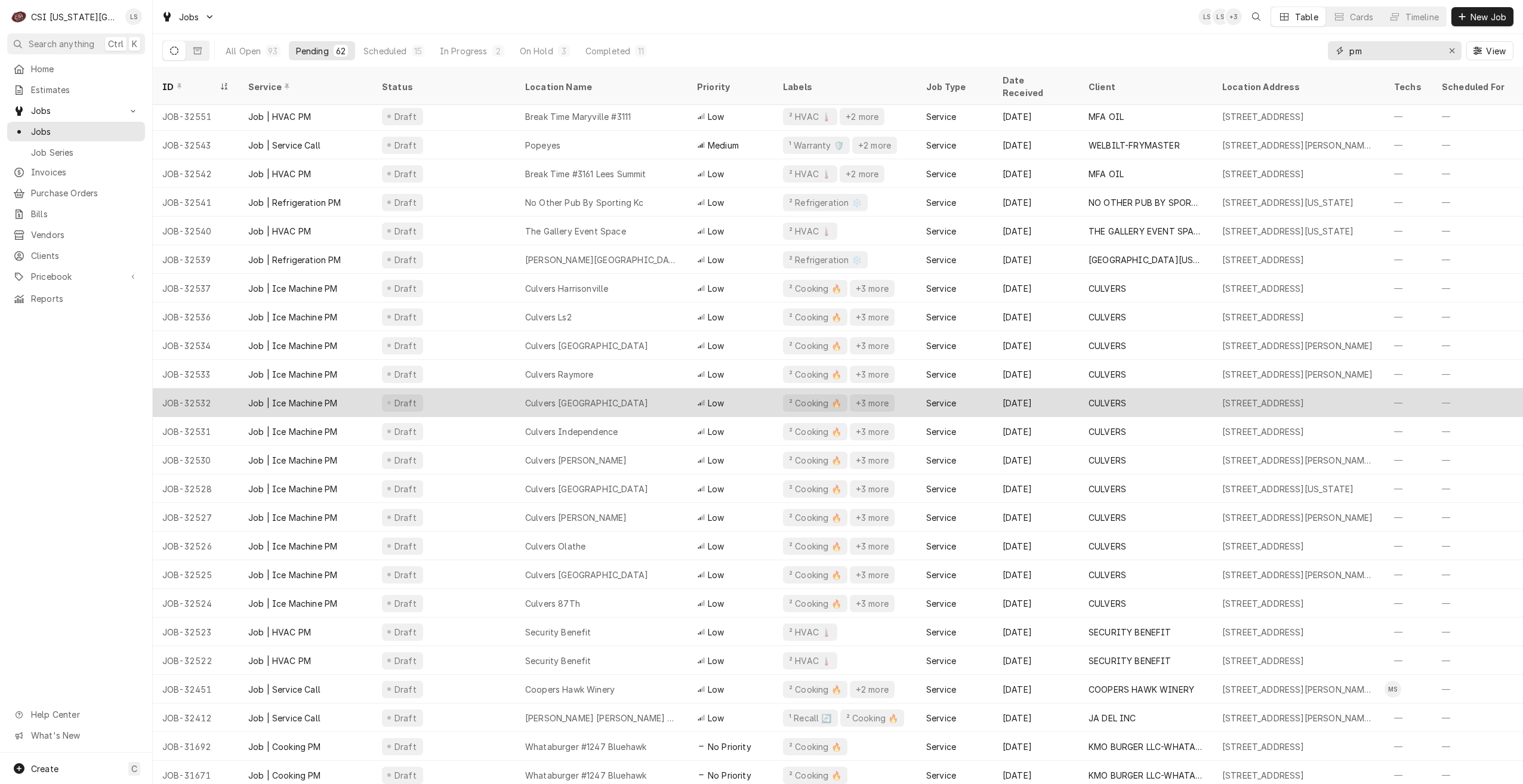
type input "pm"
click at [580, 397] on div "Culvers Blue Springs" at bounding box center [586, 403] width 123 height 13
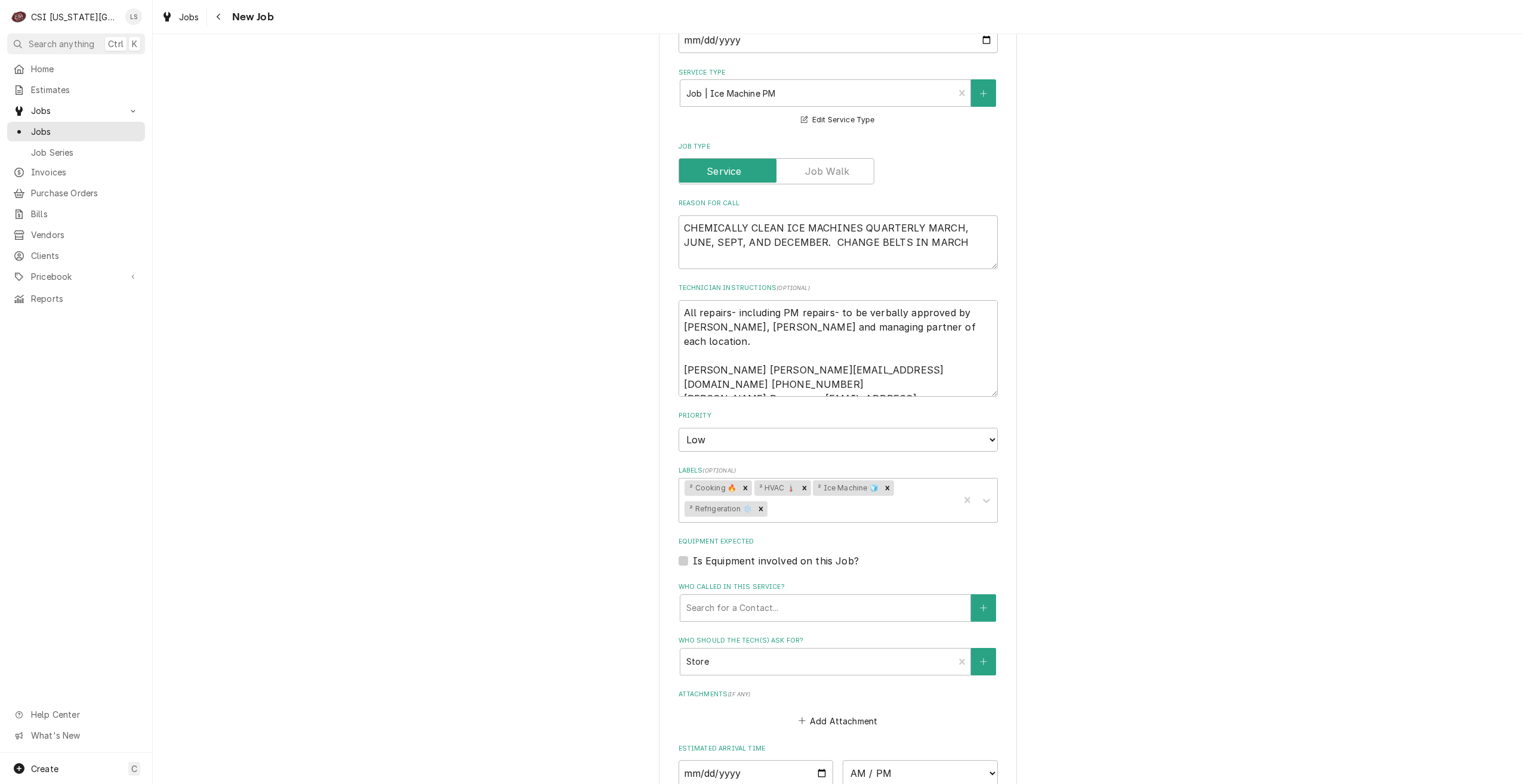
scroll to position [755, 0]
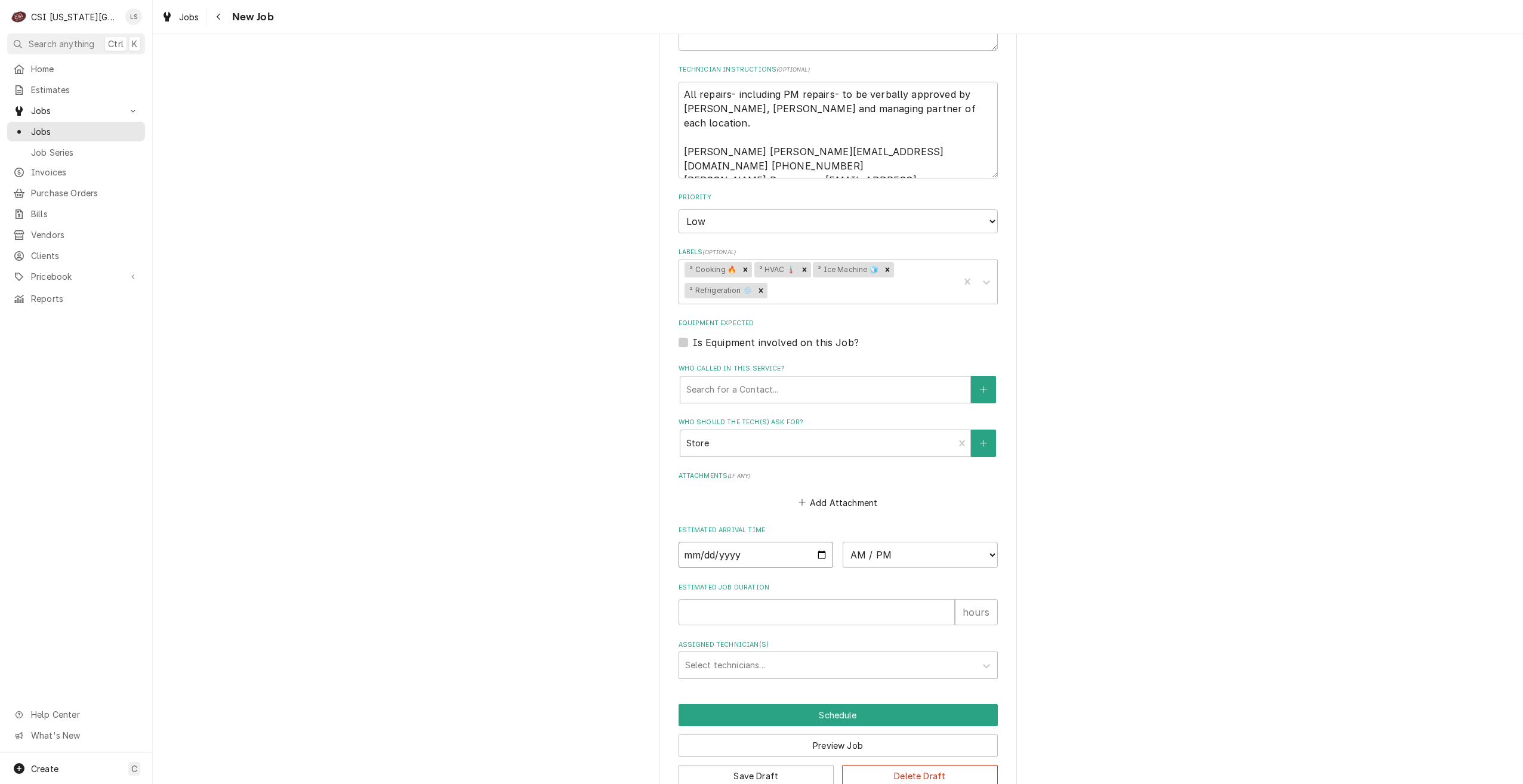
click at [819, 542] on input "Date" at bounding box center [756, 555] width 155 height 26
type textarea "x"
type input "[DATE]"
click at [869, 542] on select "AM / PM 6:00 AM 6:15 AM 6:30 AM 6:45 AM 7:00 AM 7:15 AM 7:30 AM 7:45 AM 8:00 AM…" at bounding box center [920, 555] width 155 height 26
type textarea "x"
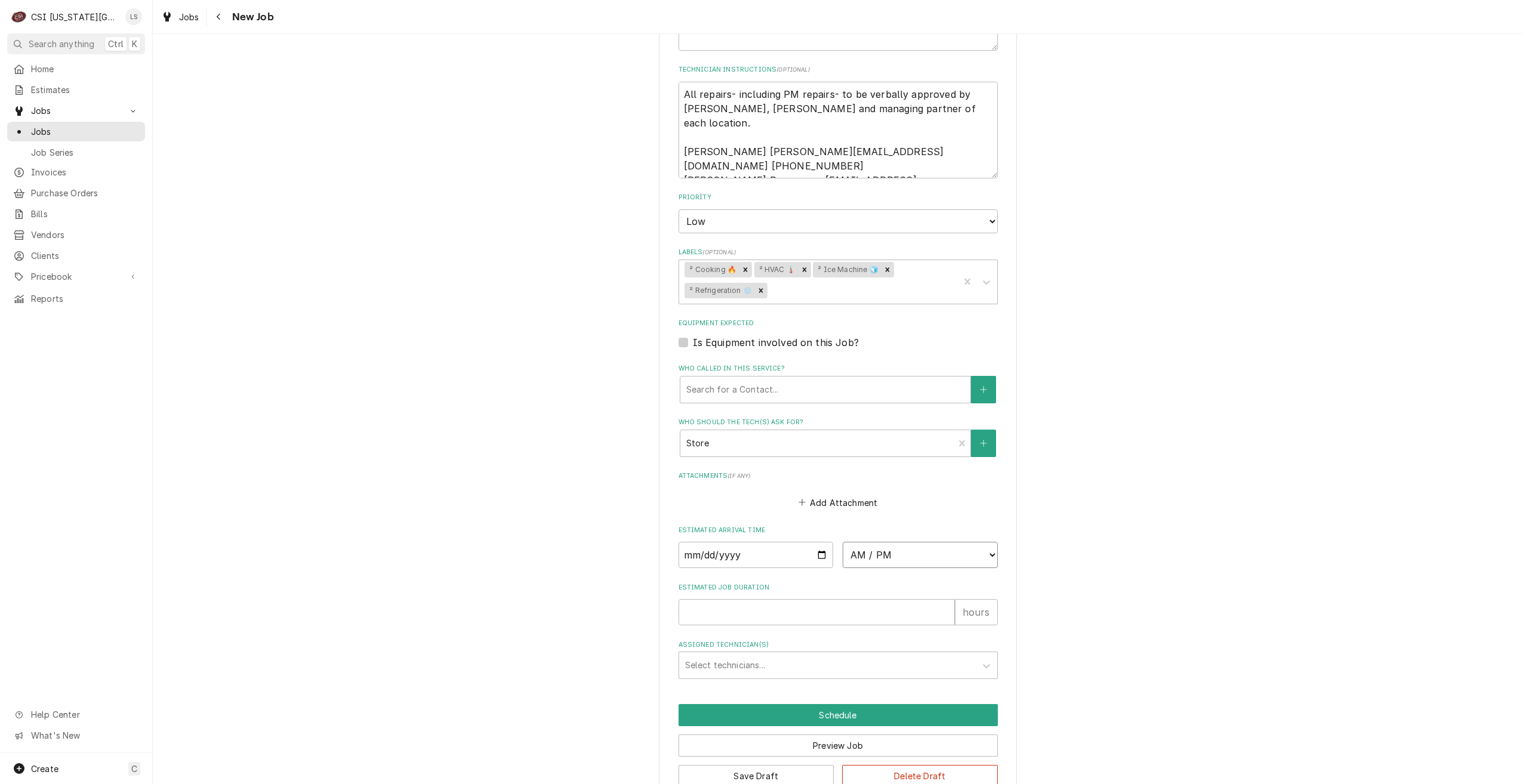
select select "07:00:00"
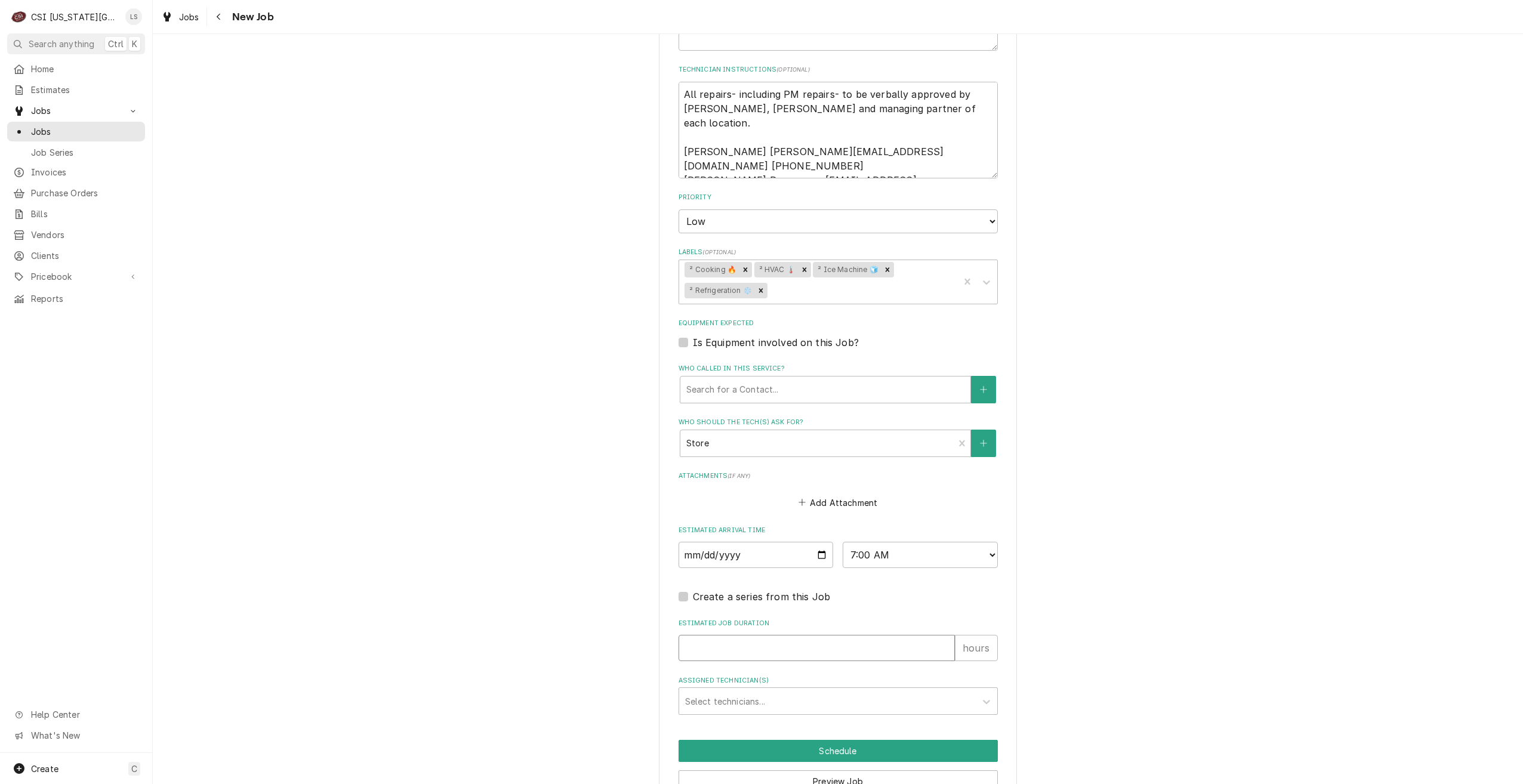
click at [862, 635] on input "Estimated Job Duration" at bounding box center [816, 648] width 276 height 26
type textarea "x"
type input "2"
type textarea "x"
type input "2"
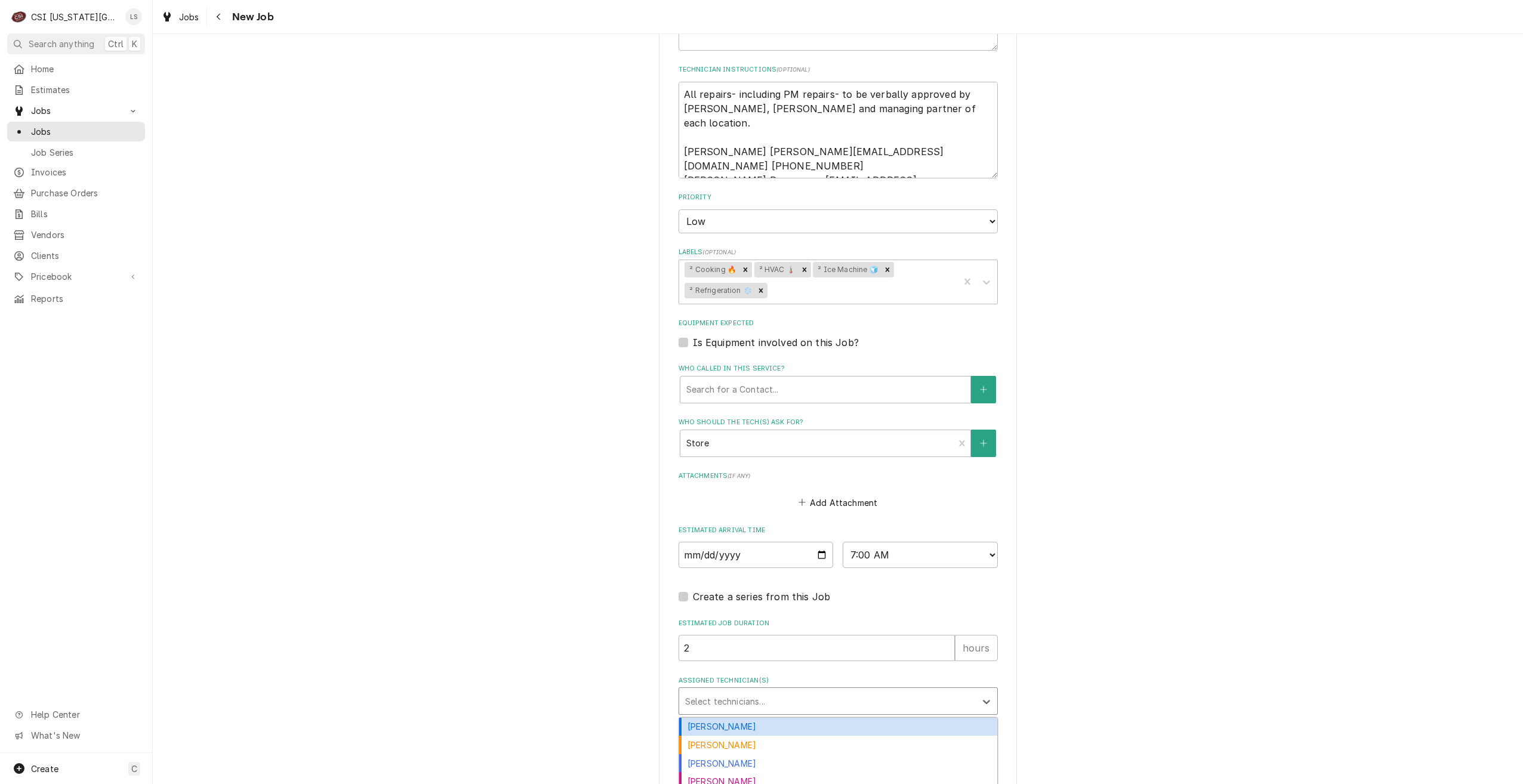
click at [917, 691] on div "Assigned Technician(s)" at bounding box center [828, 701] width 284 height 22
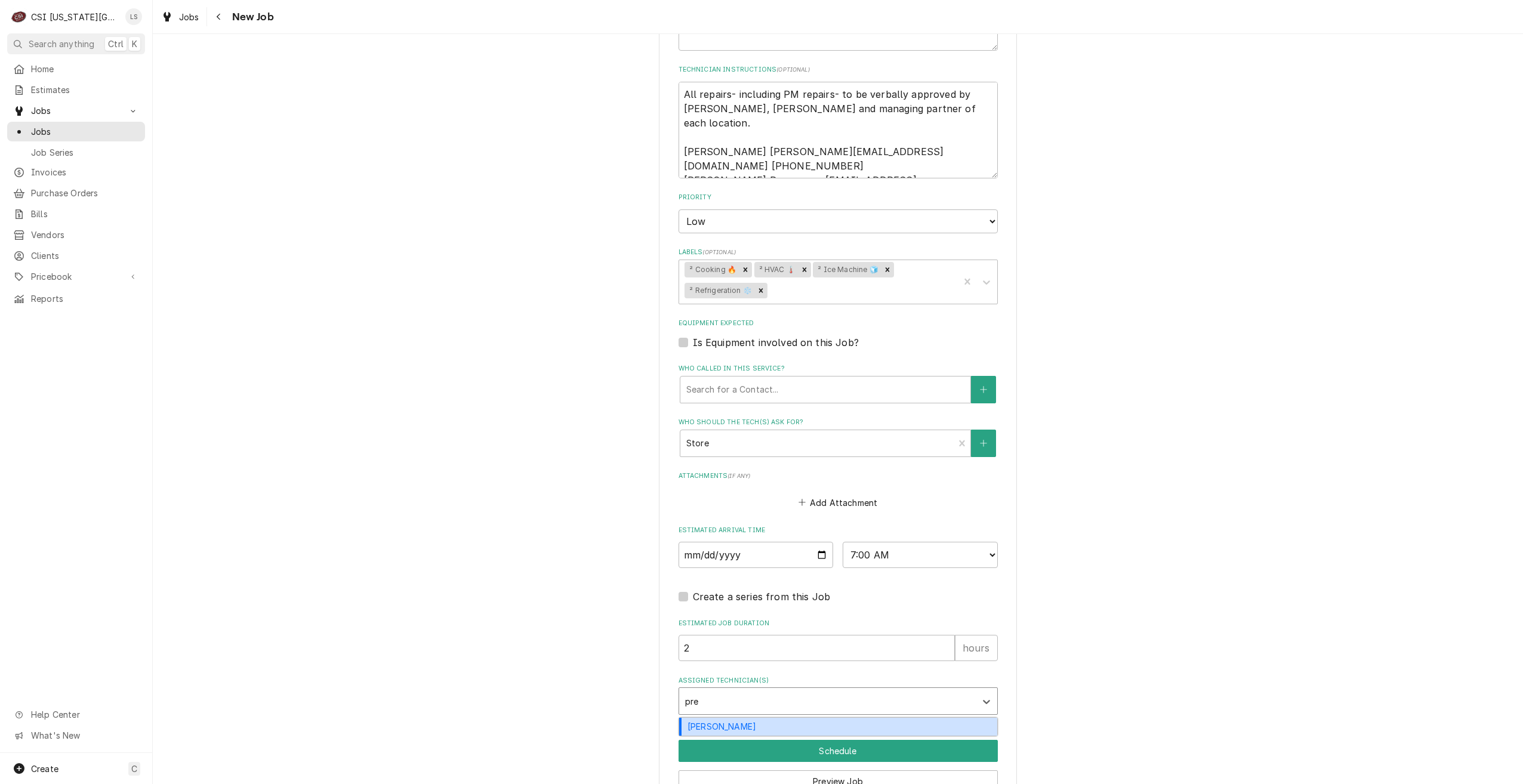
type input "pres"
click at [881, 718] on div "[PERSON_NAME]" at bounding box center [838, 727] width 318 height 19
type textarea "x"
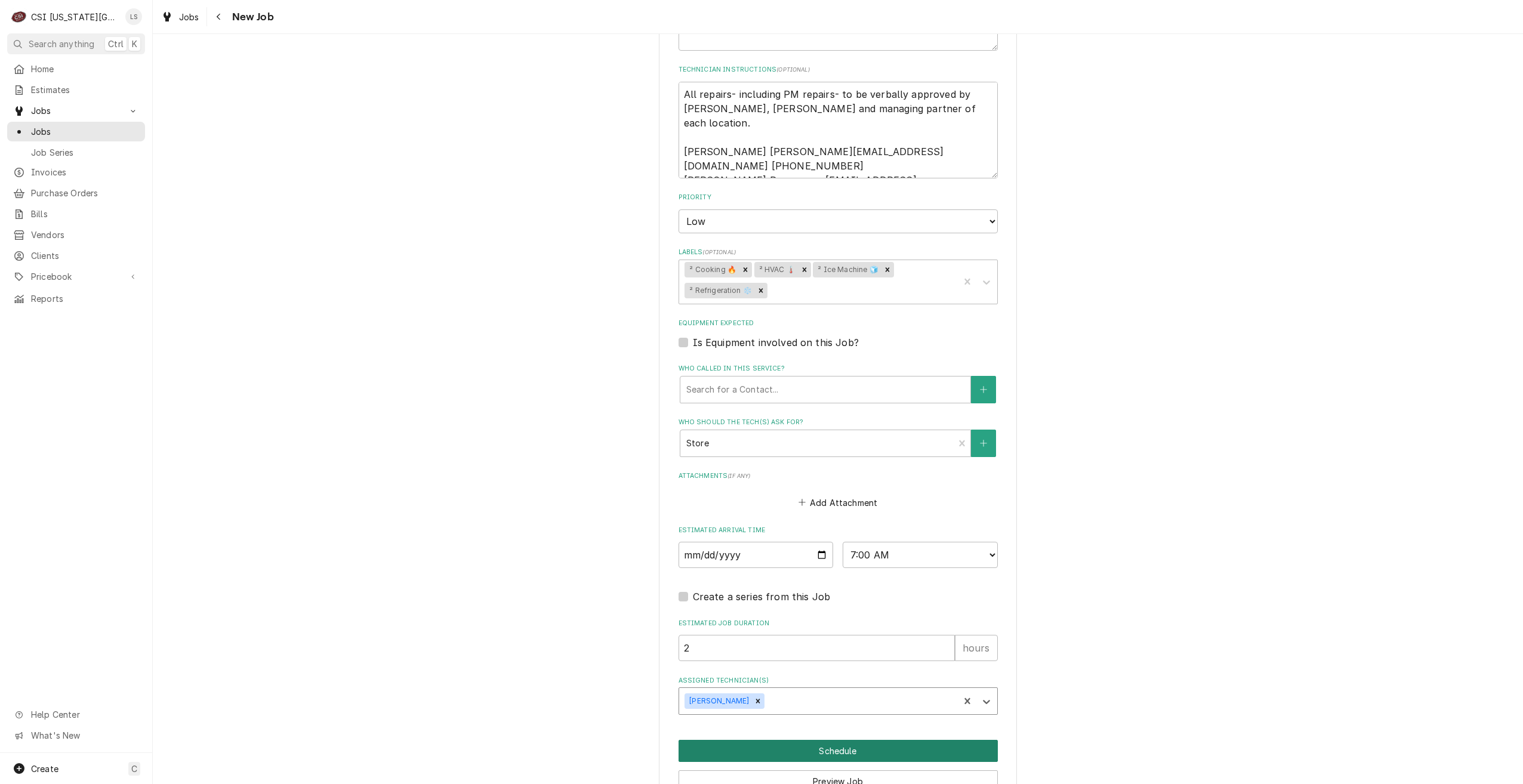
click at [866, 740] on button "Schedule" at bounding box center [838, 751] width 319 height 22
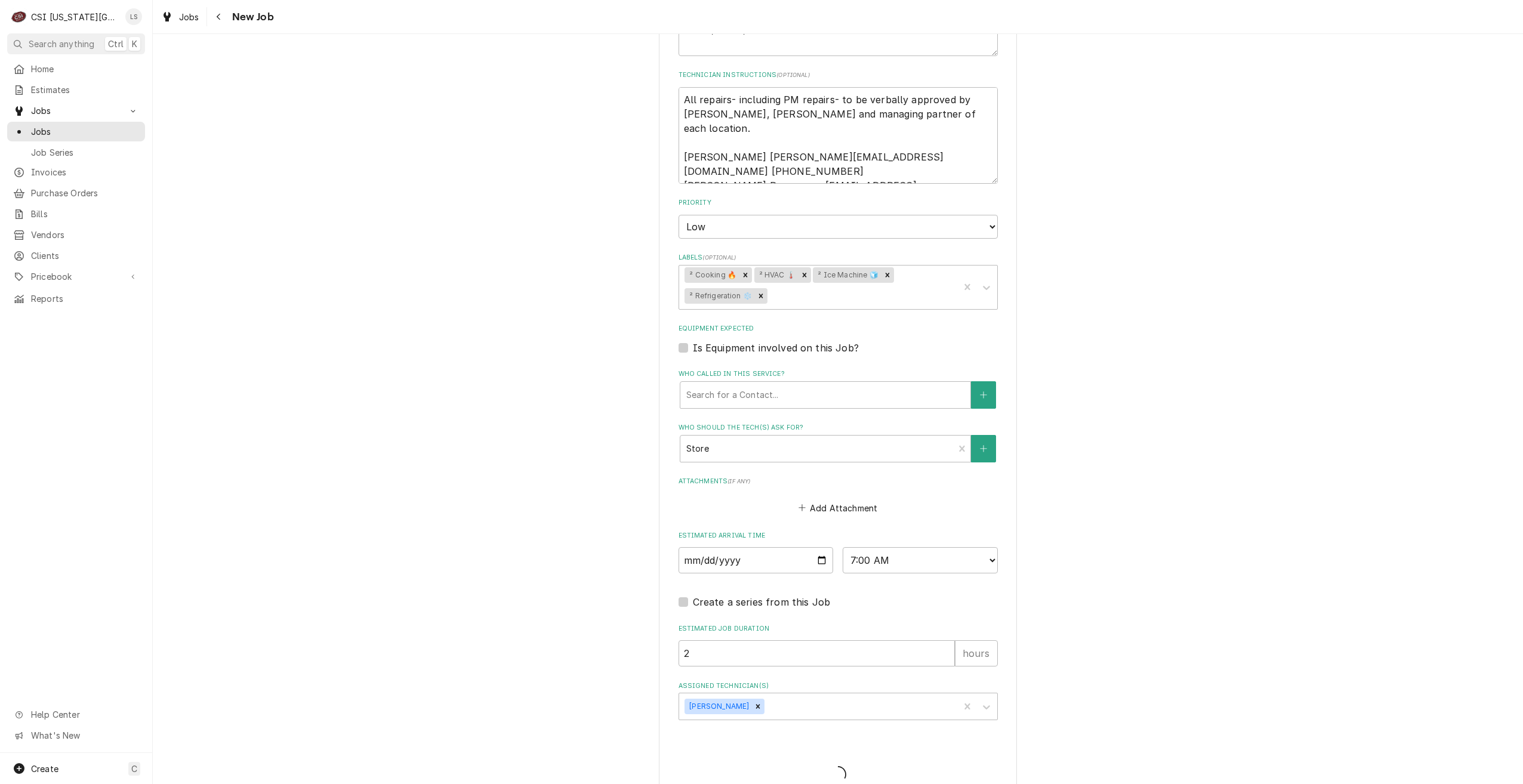
type textarea "x"
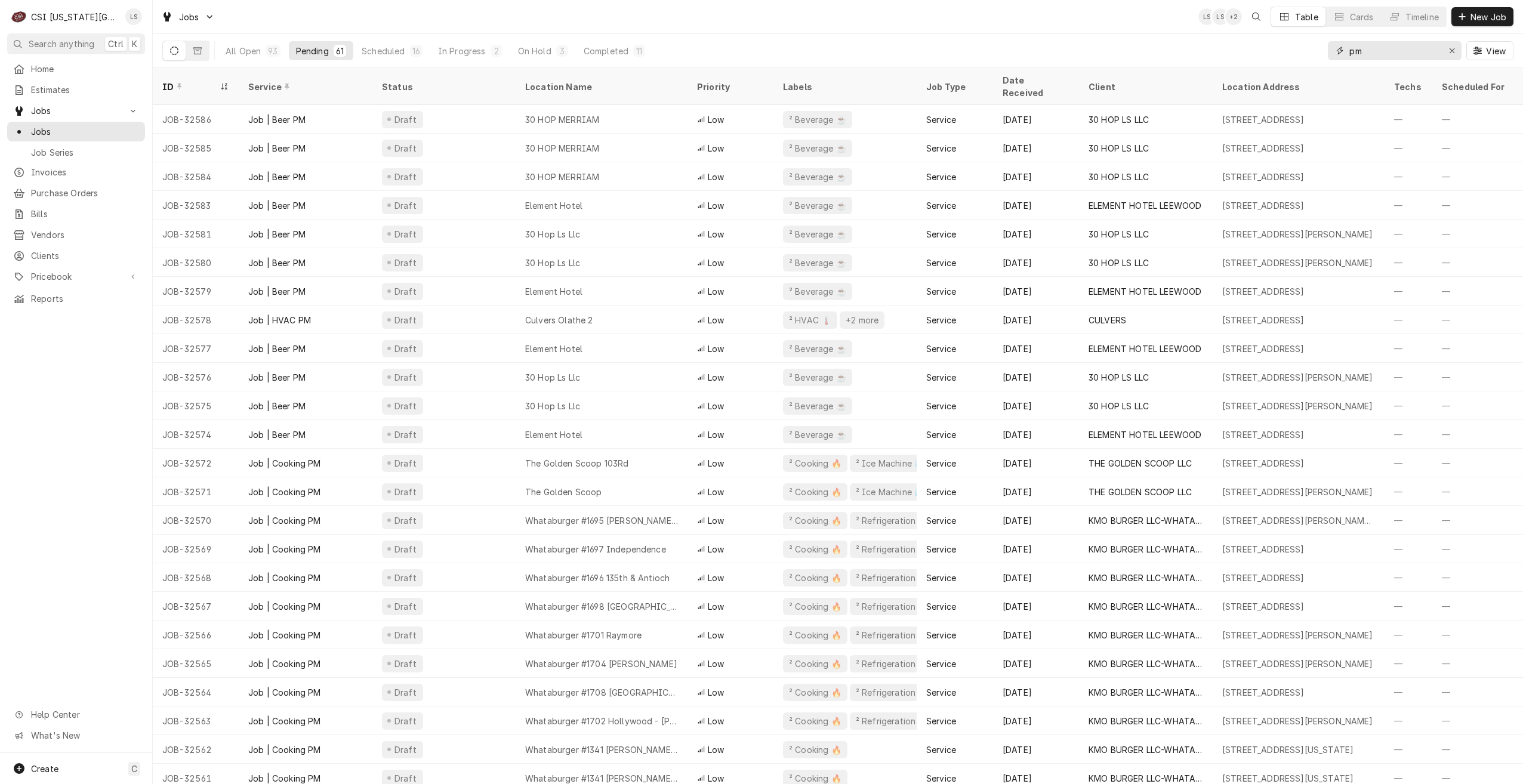
drag, startPoint x: 1378, startPoint y: 49, endPoint x: 1328, endPoint y: 48, distance: 50.0
click at [1328, 48] on div "pm" at bounding box center [1395, 50] width 134 height 19
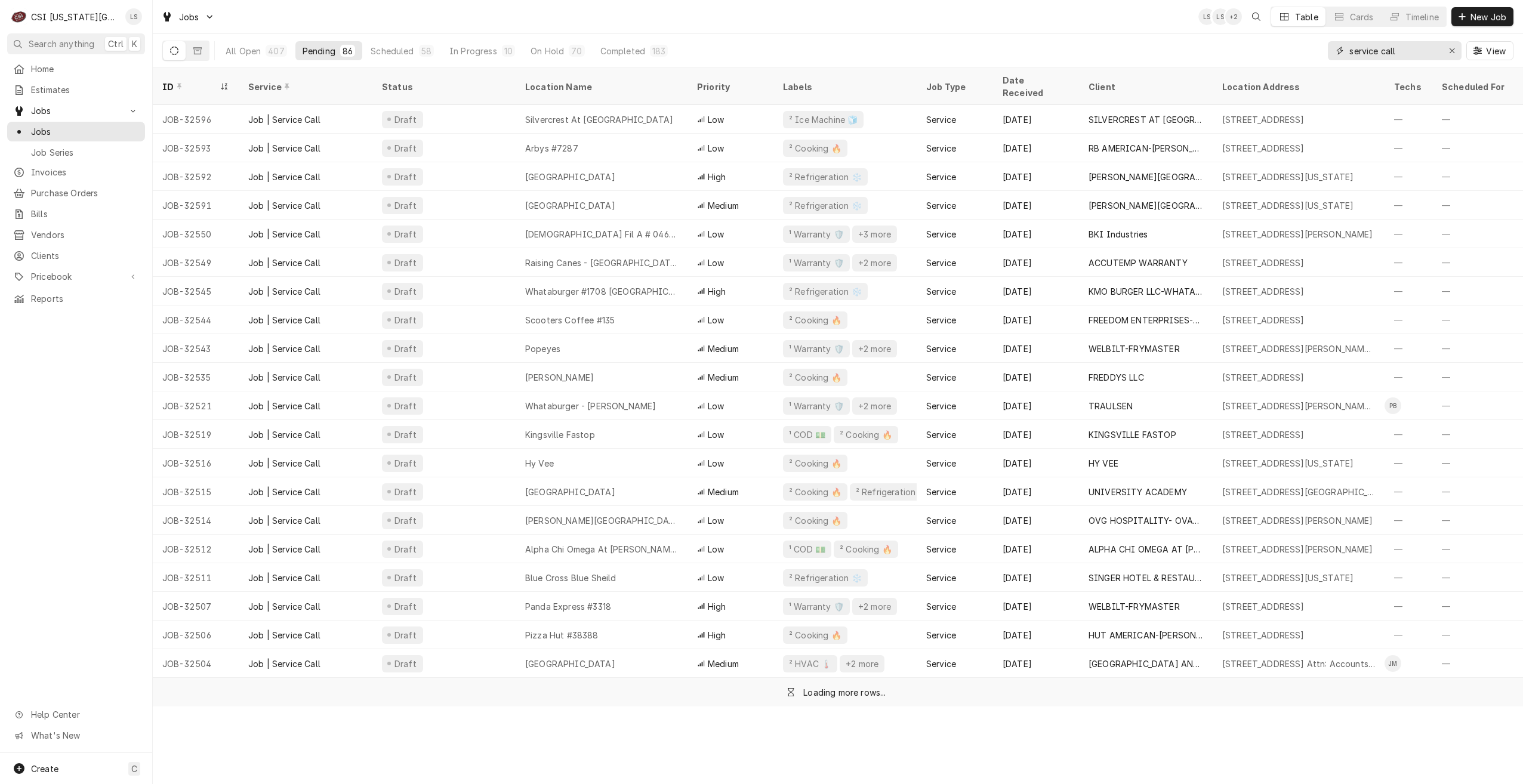
type input "service call"
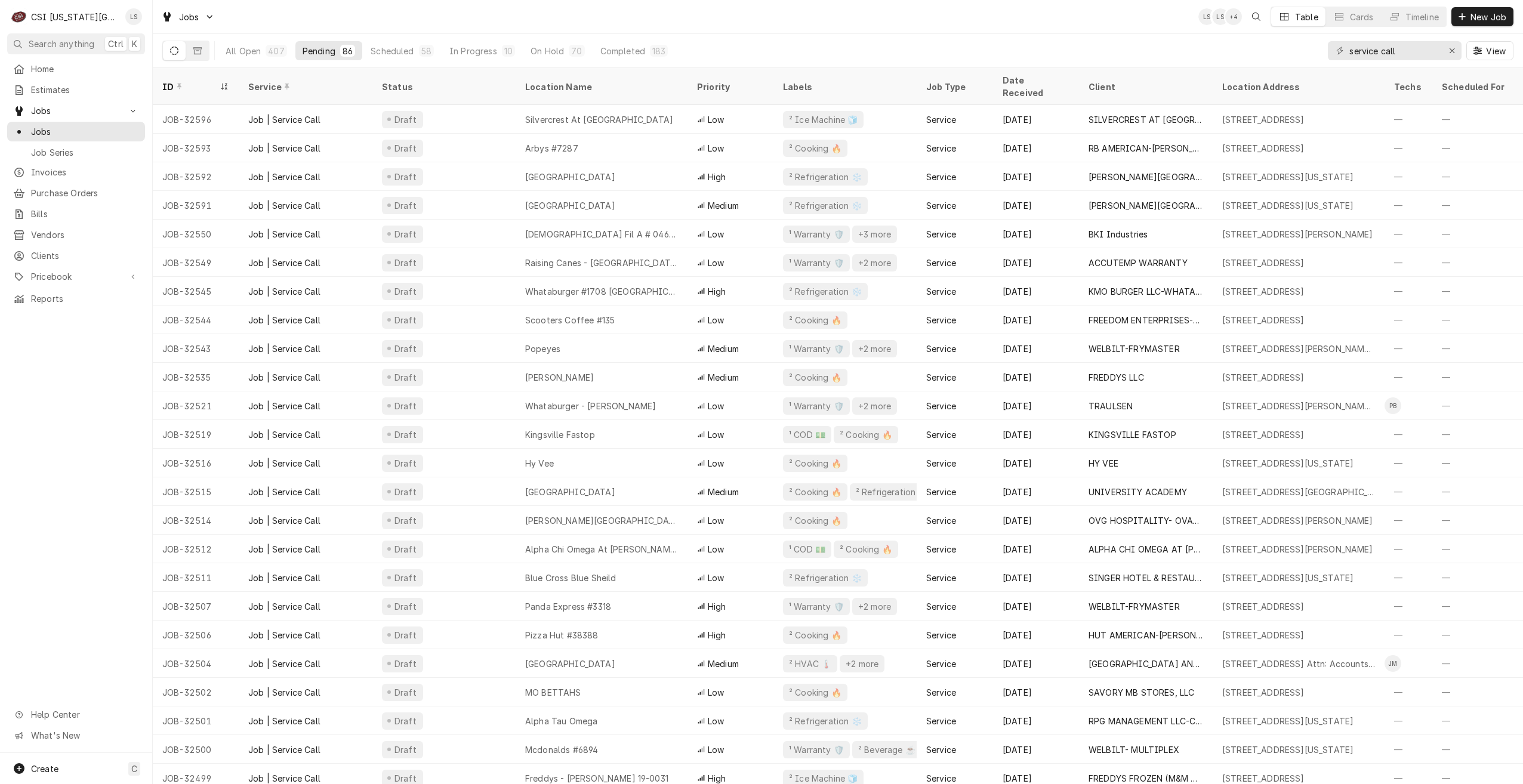
click at [1027, 39] on div "All Open 407 Pending 86 Scheduled 58 In Progress 10 On Hold 70 Completed 183 se…" at bounding box center [838, 50] width 1351 height 33
click at [813, 19] on div "Jobs LS LS + 4 Table Cards Timeline New Job" at bounding box center [837, 17] width 1370 height 33
click at [1011, 23] on div "Jobs LS LS + 4 Table Cards Timeline New Job" at bounding box center [837, 17] width 1370 height 33
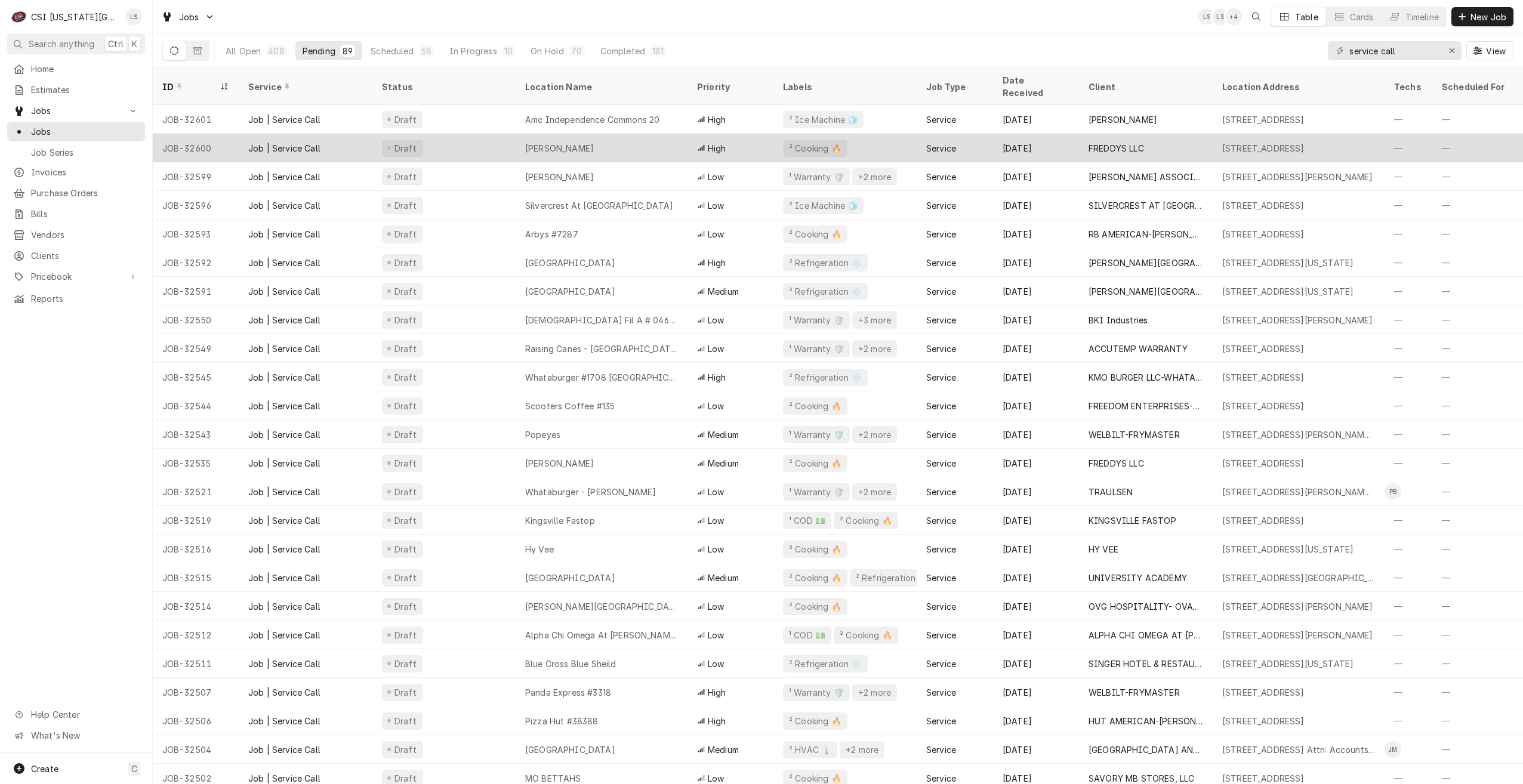
click at [640, 134] on div "[PERSON_NAME]" at bounding box center [601, 148] width 172 height 29
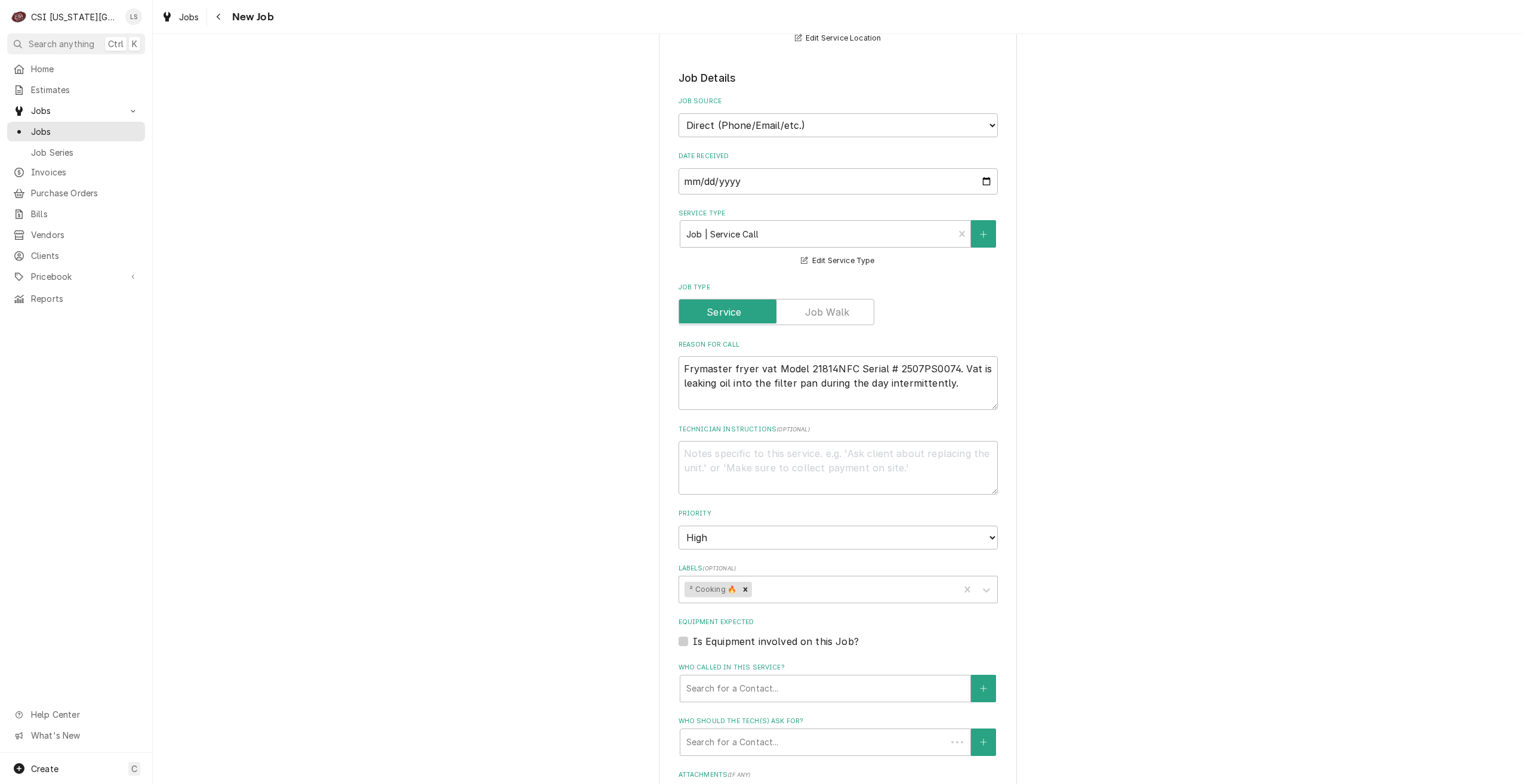
type textarea "x"
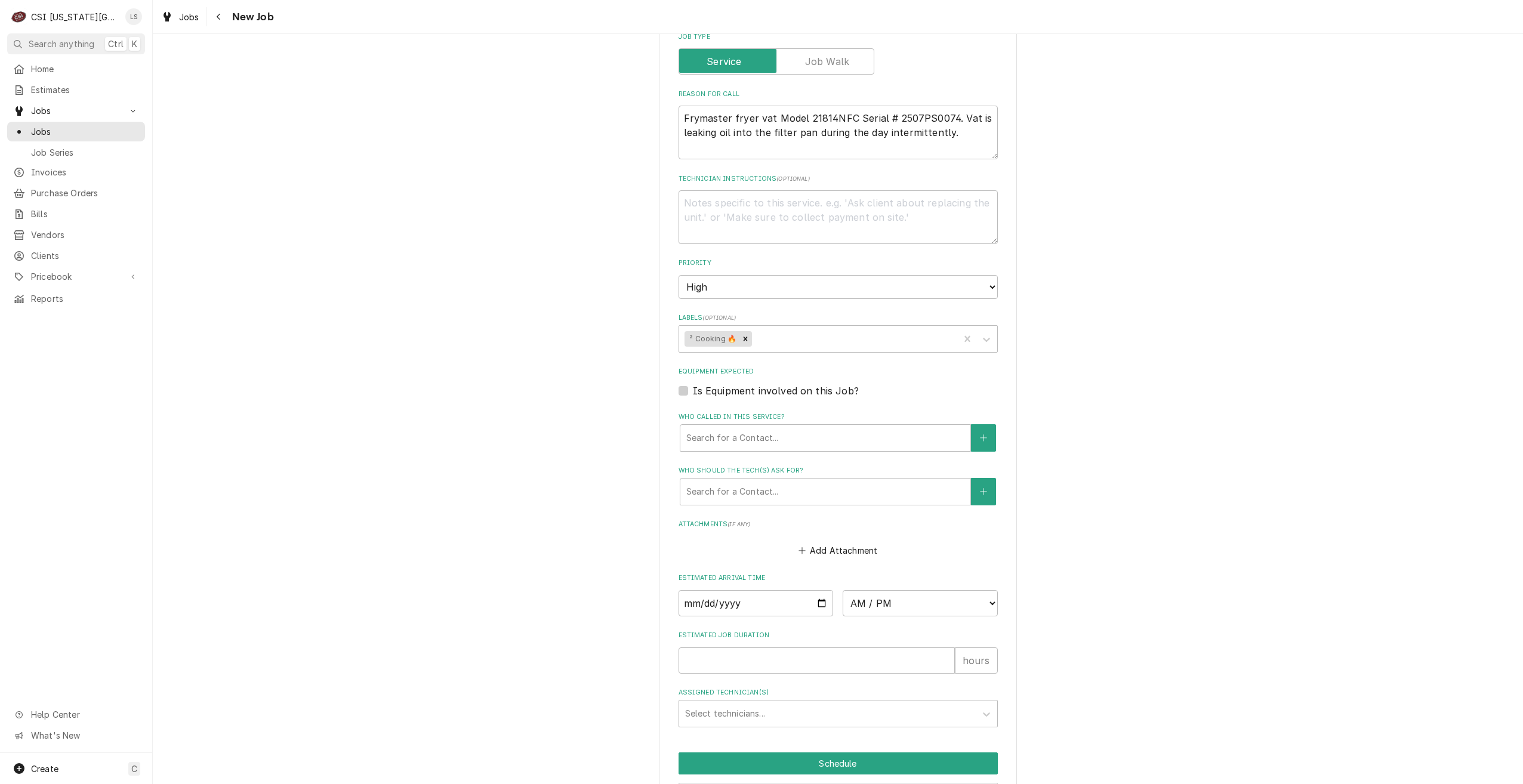
scroll to position [542, 0]
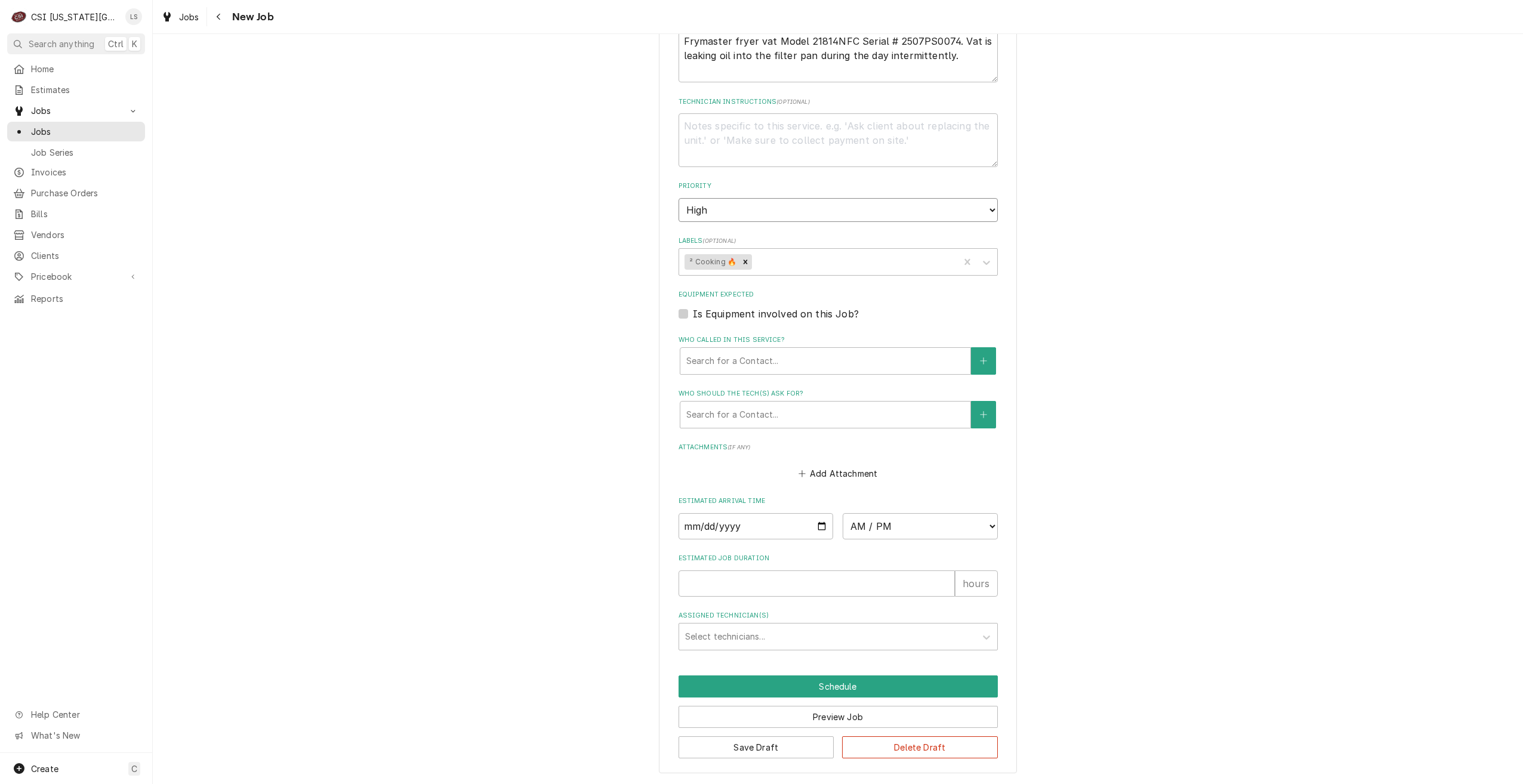
click at [815, 211] on select "No Priority Urgent High Medium Low" at bounding box center [838, 210] width 319 height 24
select select "1"
click at [679, 198] on select "No Priority Urgent High Medium Low" at bounding box center [838, 210] width 319 height 24
click at [1175, 267] on div "Use the fields below to edit this job: Client Details Client FREDDYS LLC Edit C…" at bounding box center [837, 144] width 1370 height 1280
click at [731, 752] on button "Save Draft" at bounding box center [756, 747] width 156 height 22
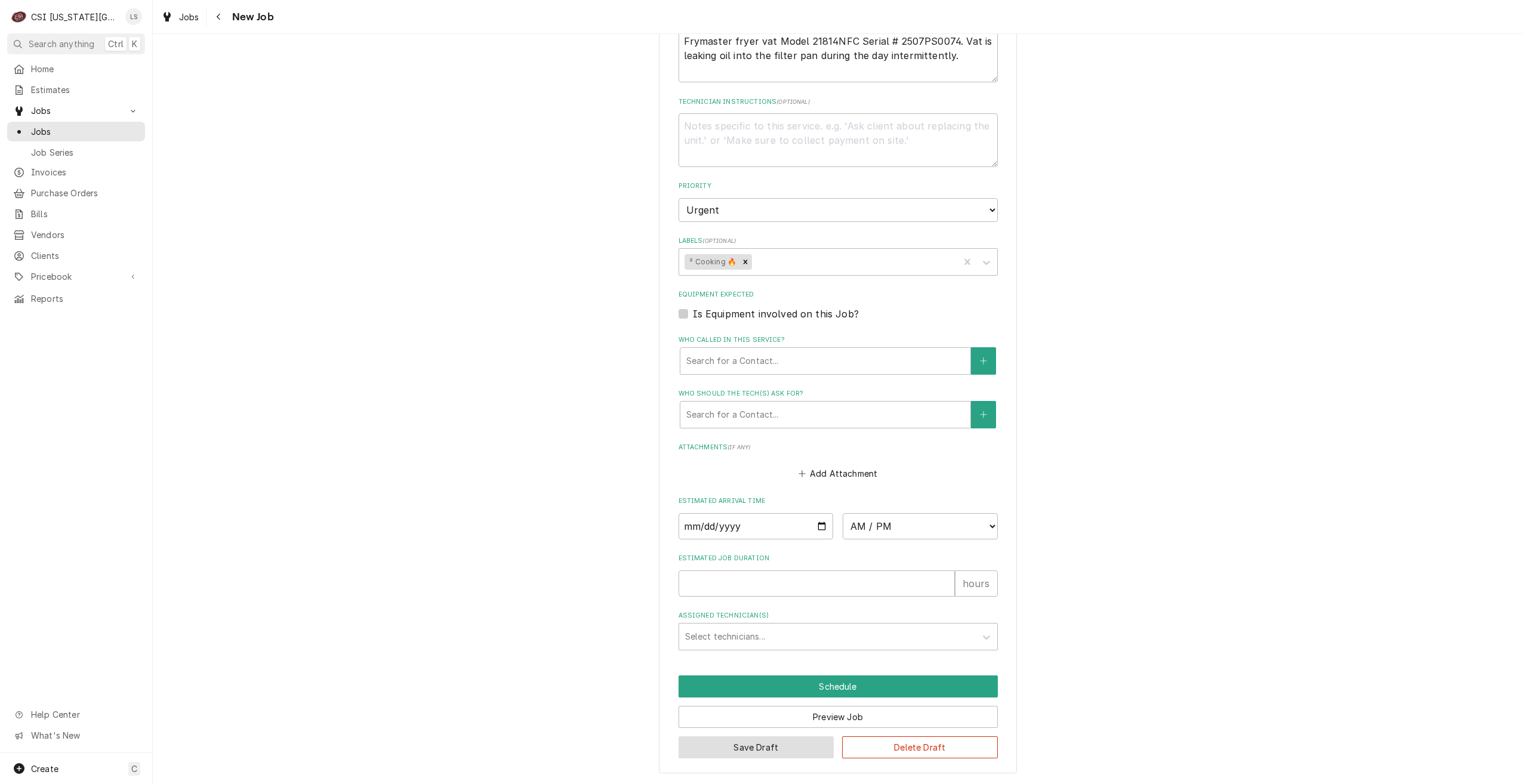
scroll to position [501, 0]
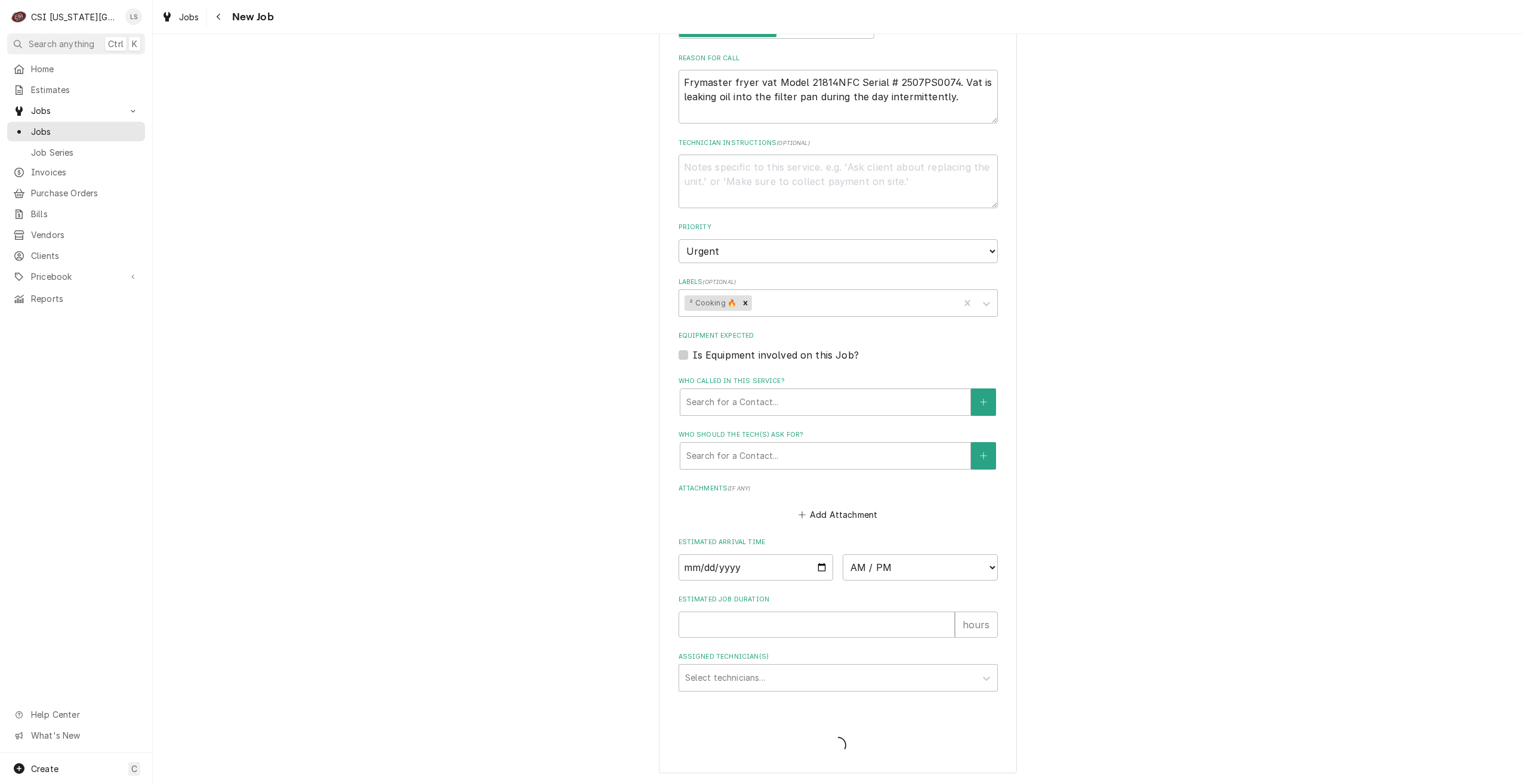
type textarea "x"
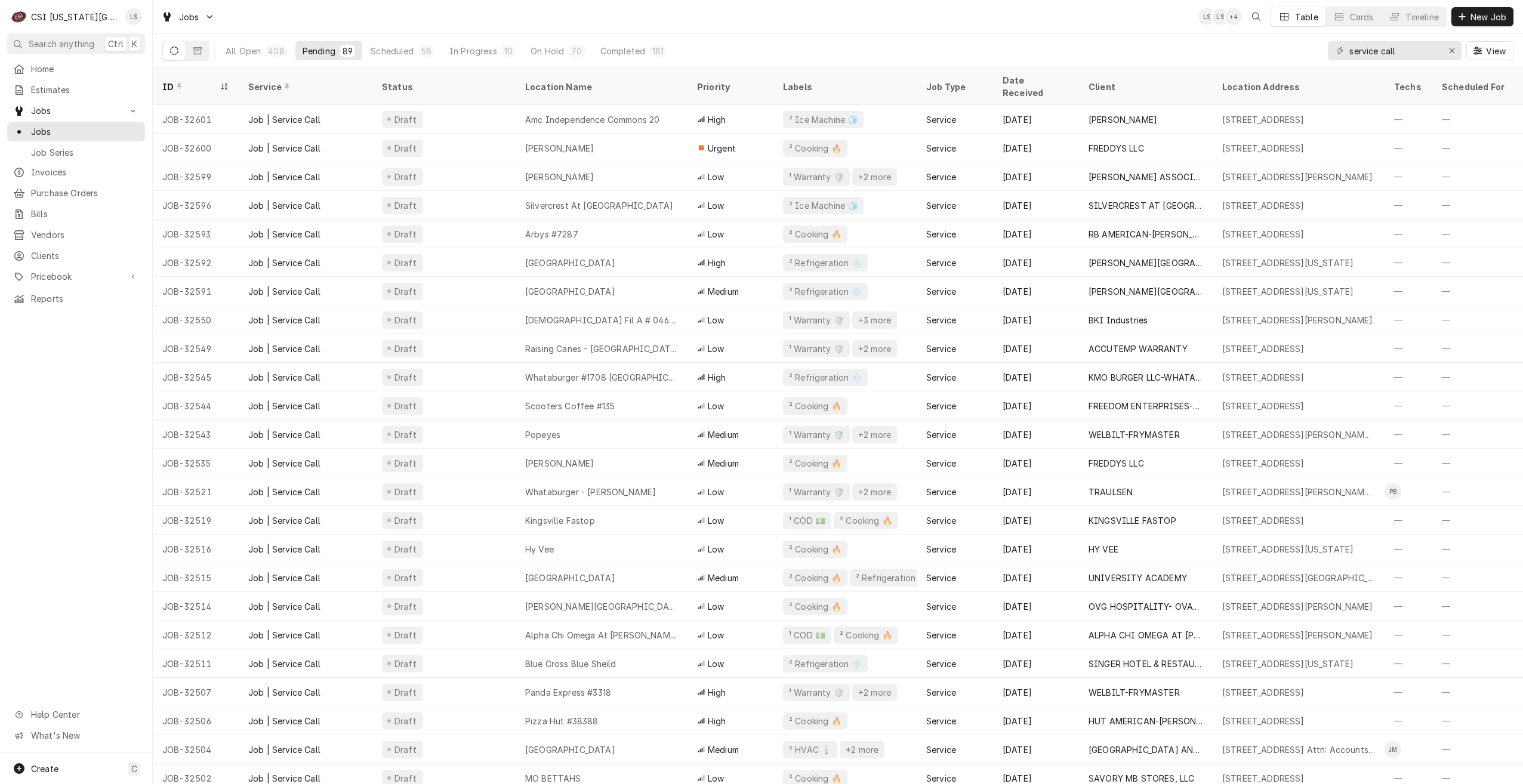
click at [1086, 25] on div "Jobs LS LS + 4 Table Cards Timeline New Job" at bounding box center [837, 17] width 1370 height 33
click at [856, 22] on div "Jobs LS LS + 4 Table Cards Timeline New Job" at bounding box center [837, 17] width 1370 height 33
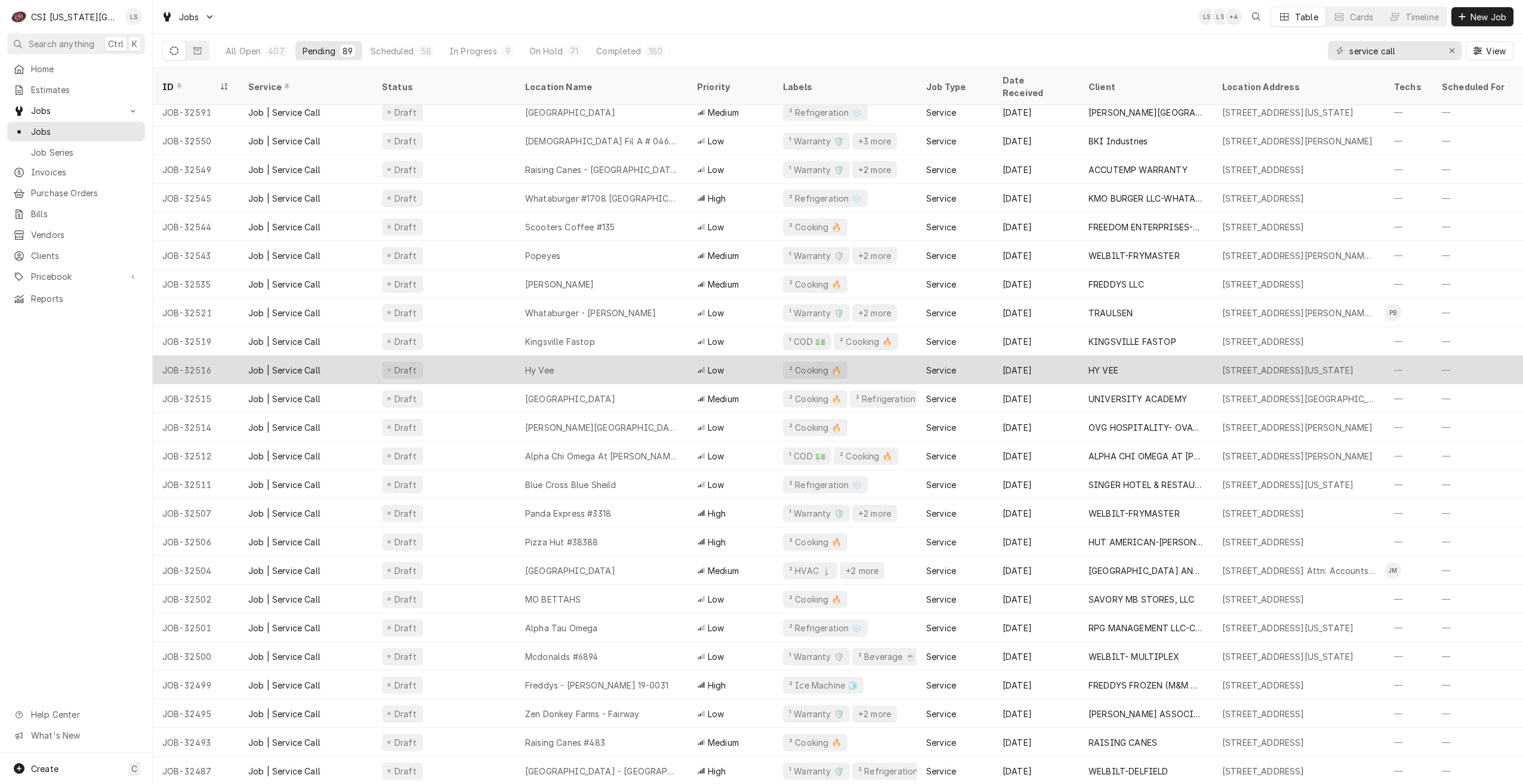
scroll to position [239, 0]
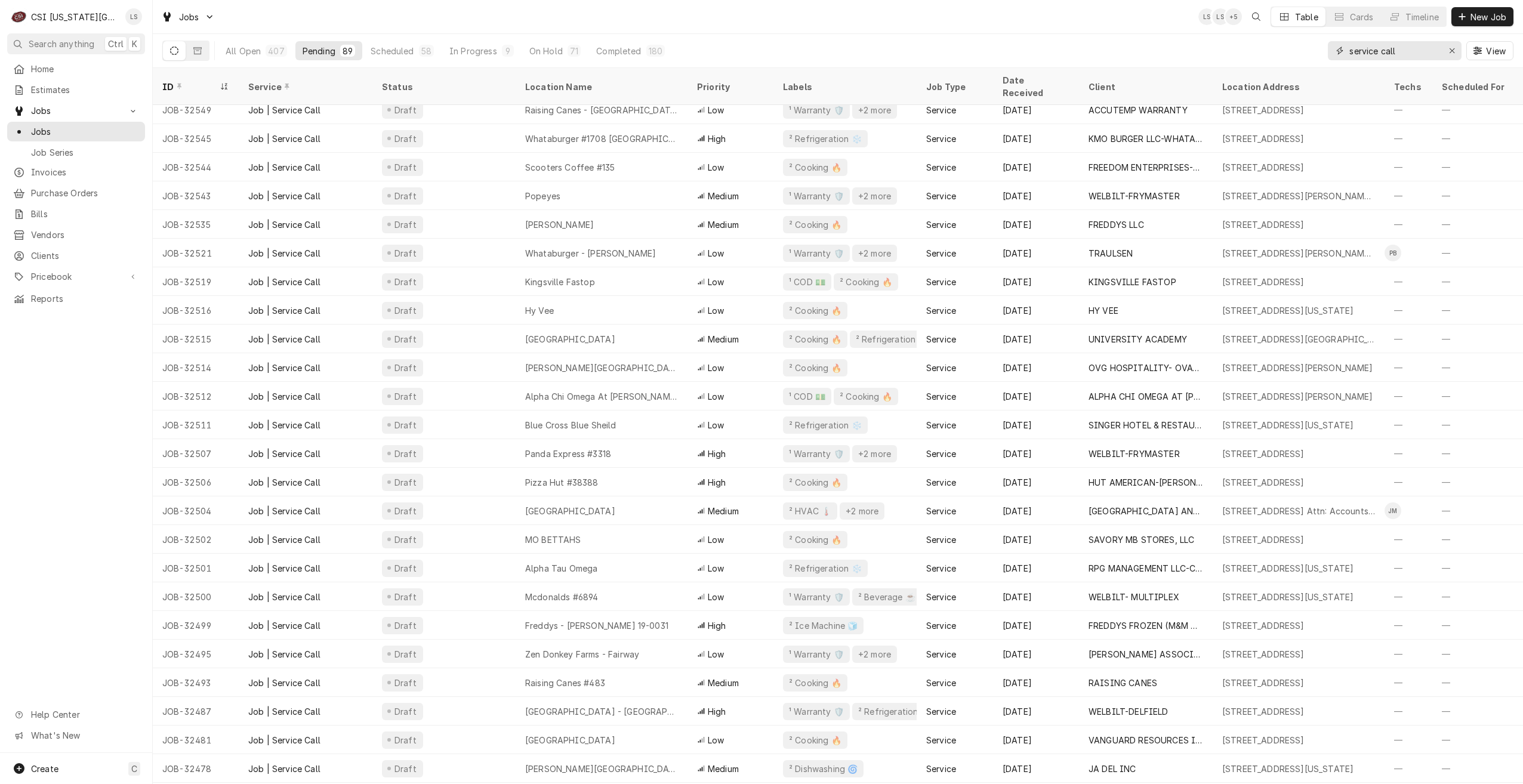
drag, startPoint x: 1401, startPoint y: 53, endPoint x: 1320, endPoint y: 44, distance: 81.5
click at [1320, 44] on div "All Open 407 Pending 89 Scheduled 58 In Progress 9 On Hold 71 Completed 180 ser…" at bounding box center [838, 50] width 1351 height 33
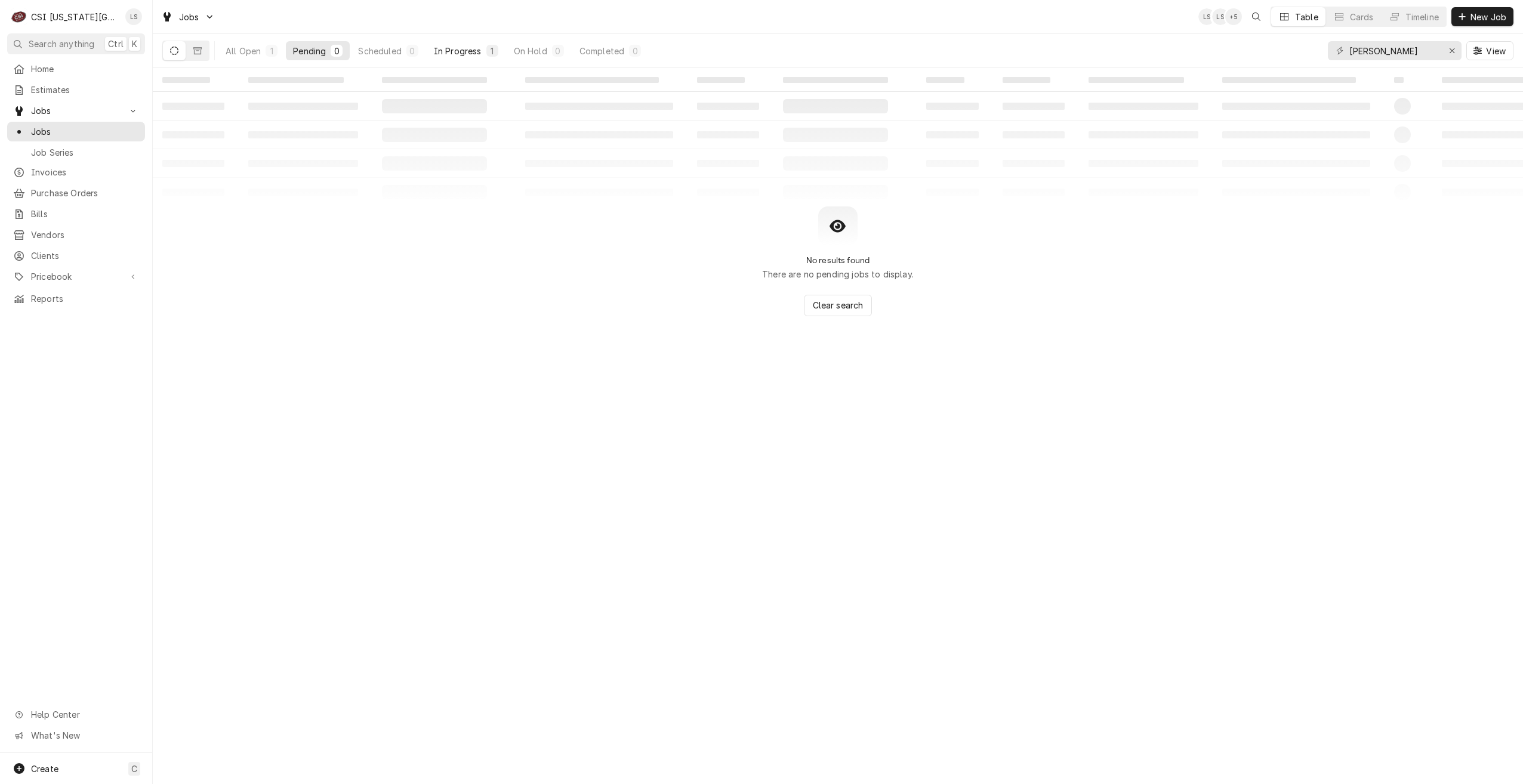
click at [461, 53] on div "In Progress" at bounding box center [458, 50] width 47 height 13
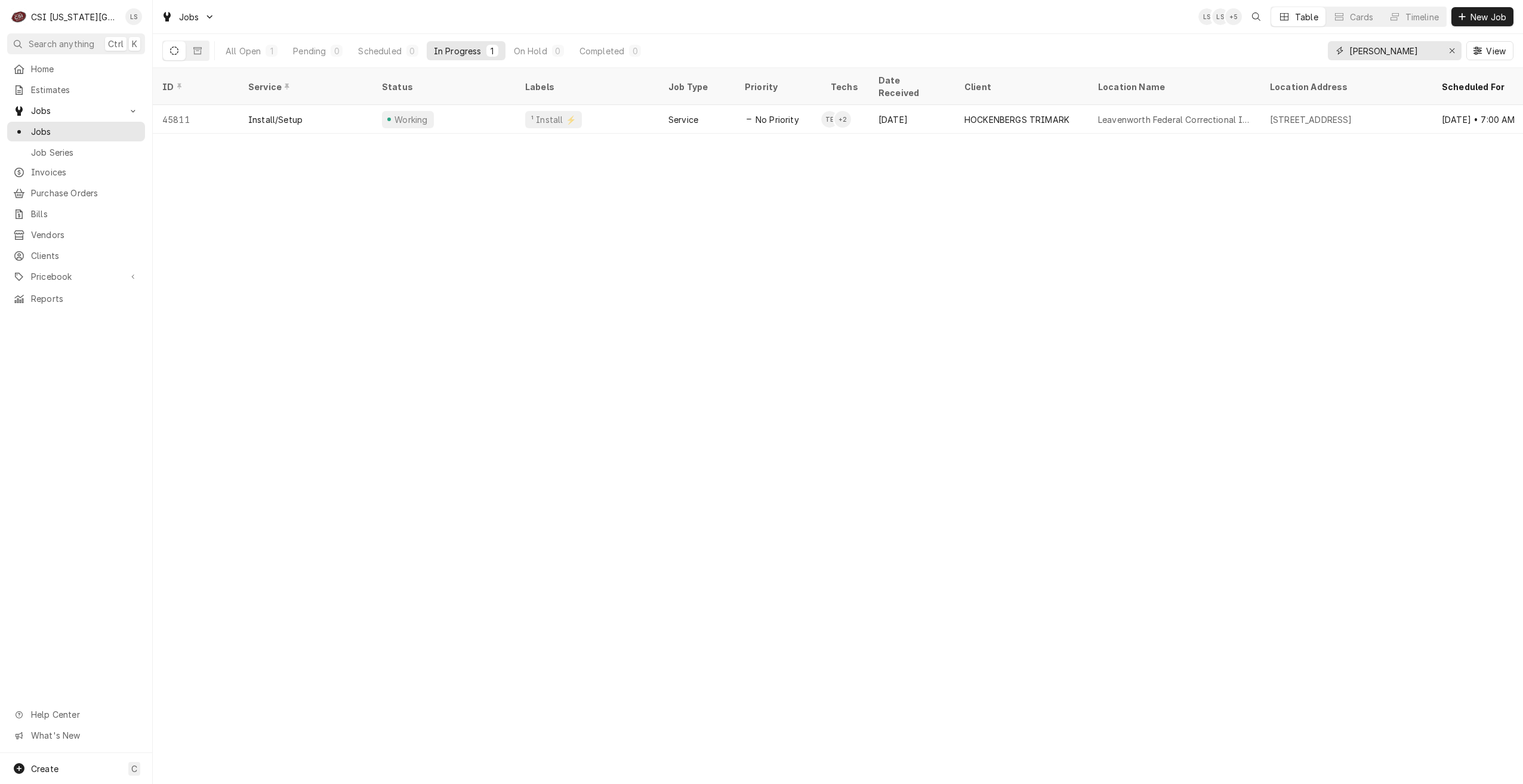
drag, startPoint x: 1408, startPoint y: 50, endPoint x: 1315, endPoint y: 42, distance: 93.3
click at [1315, 42] on div "All Open 1 Pending 0 Scheduled 0 In Progress 1 On Hold 0 Completed 0 tyler wils…" at bounding box center [838, 50] width 1351 height 33
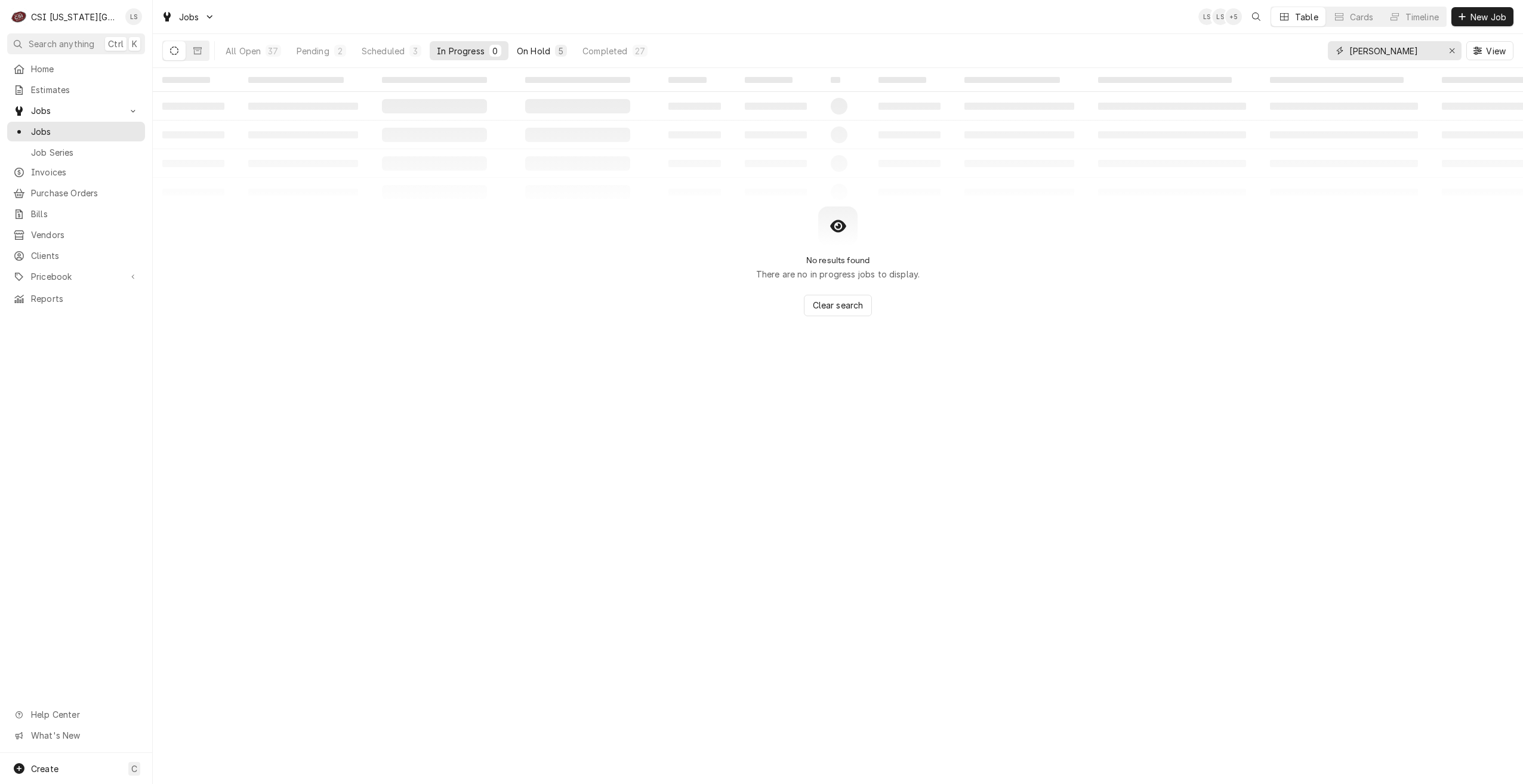
type input "zach wilson"
click at [545, 57] on button "On Hold 5" at bounding box center [542, 50] width 65 height 19
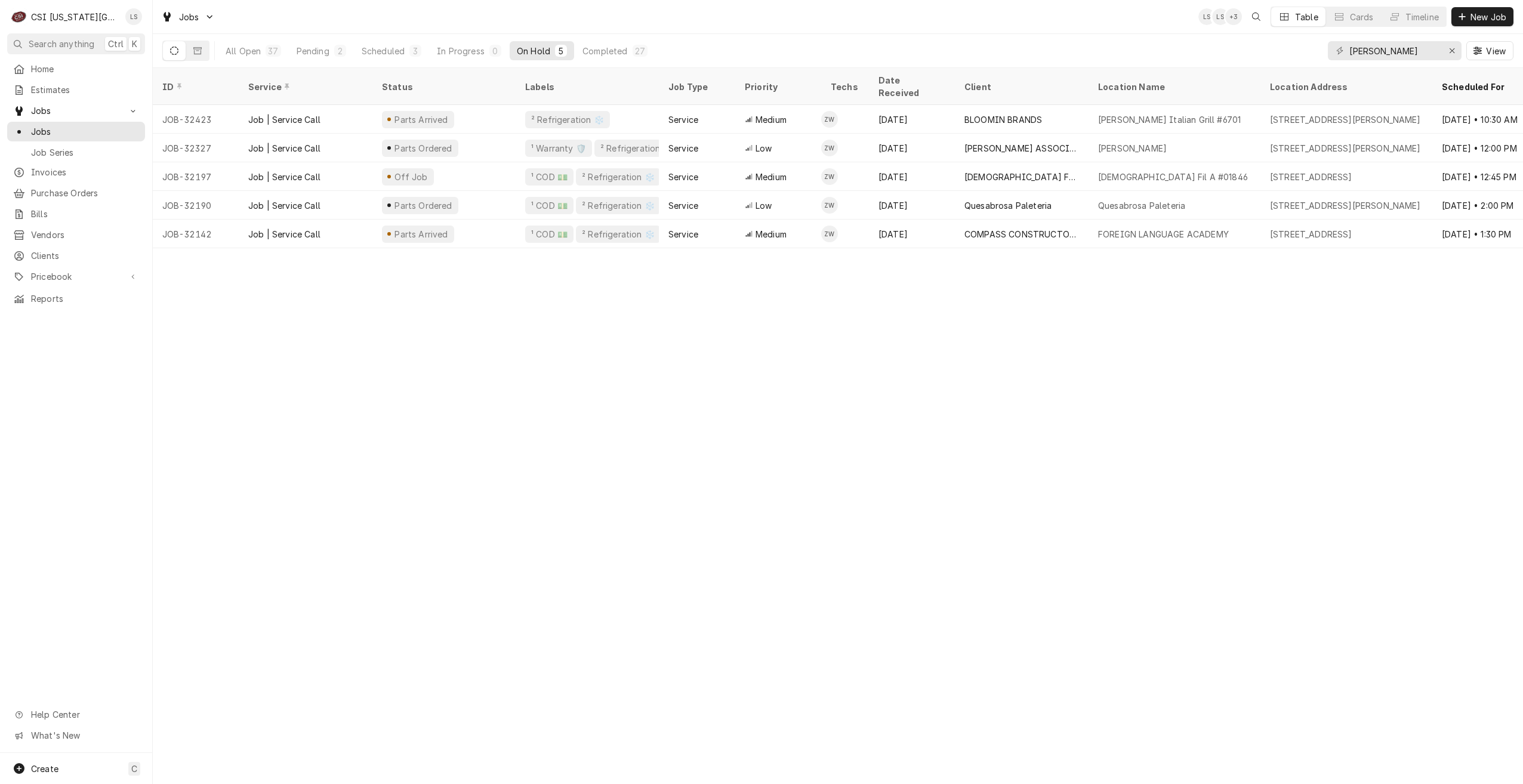
click at [1026, 35] on div "All Open 37 Pending 2 Scheduled 3 In Progress 0 On Hold 5 Completed 27 zach wil…" at bounding box center [838, 50] width 1351 height 33
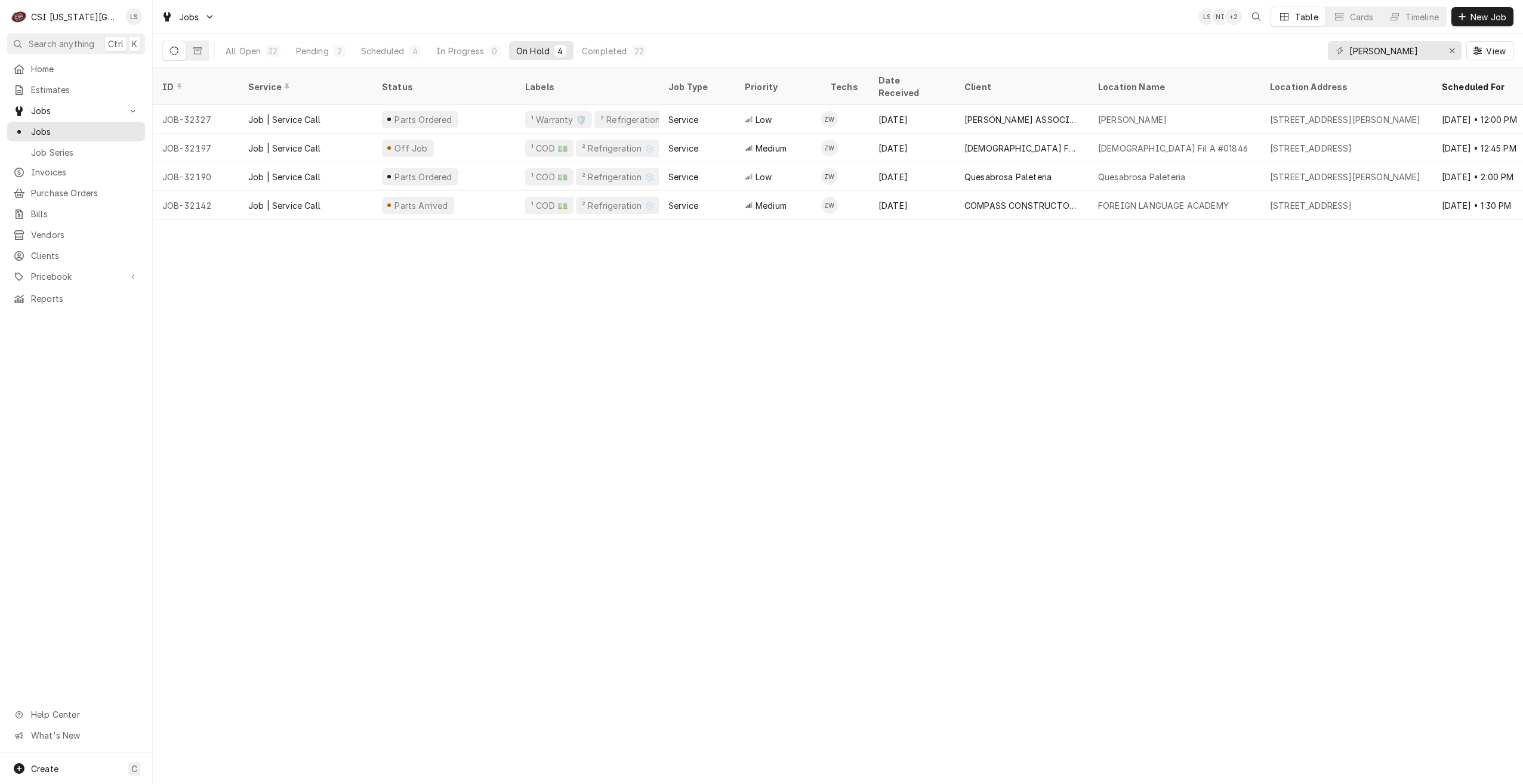
click at [593, 15] on div "Jobs LS NI + 2 Table Cards Timeline New Job" at bounding box center [837, 17] width 1370 height 33
click at [313, 47] on div "Pending" at bounding box center [312, 50] width 33 height 13
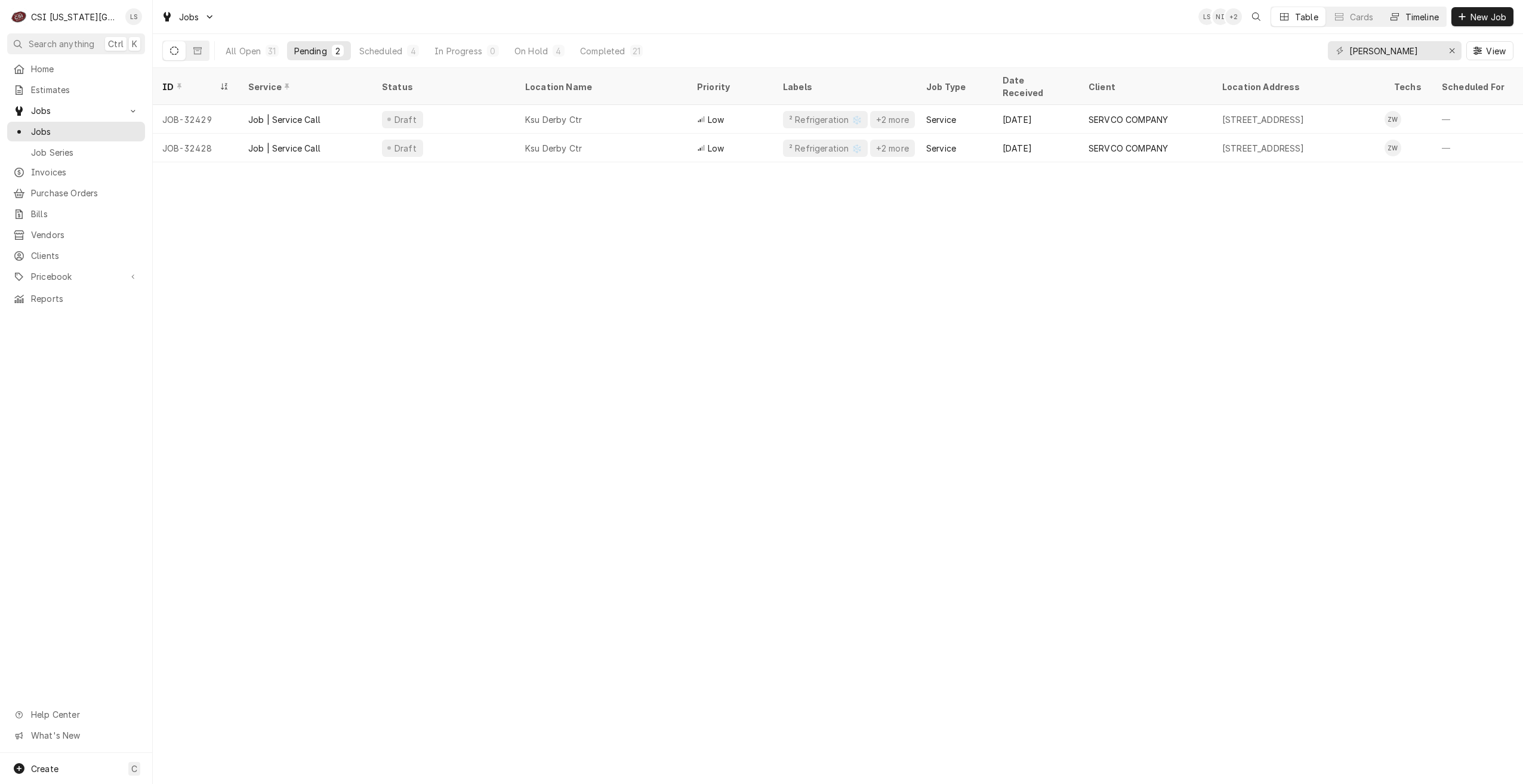
click at [1419, 20] on div "Timeline" at bounding box center [1422, 17] width 33 height 13
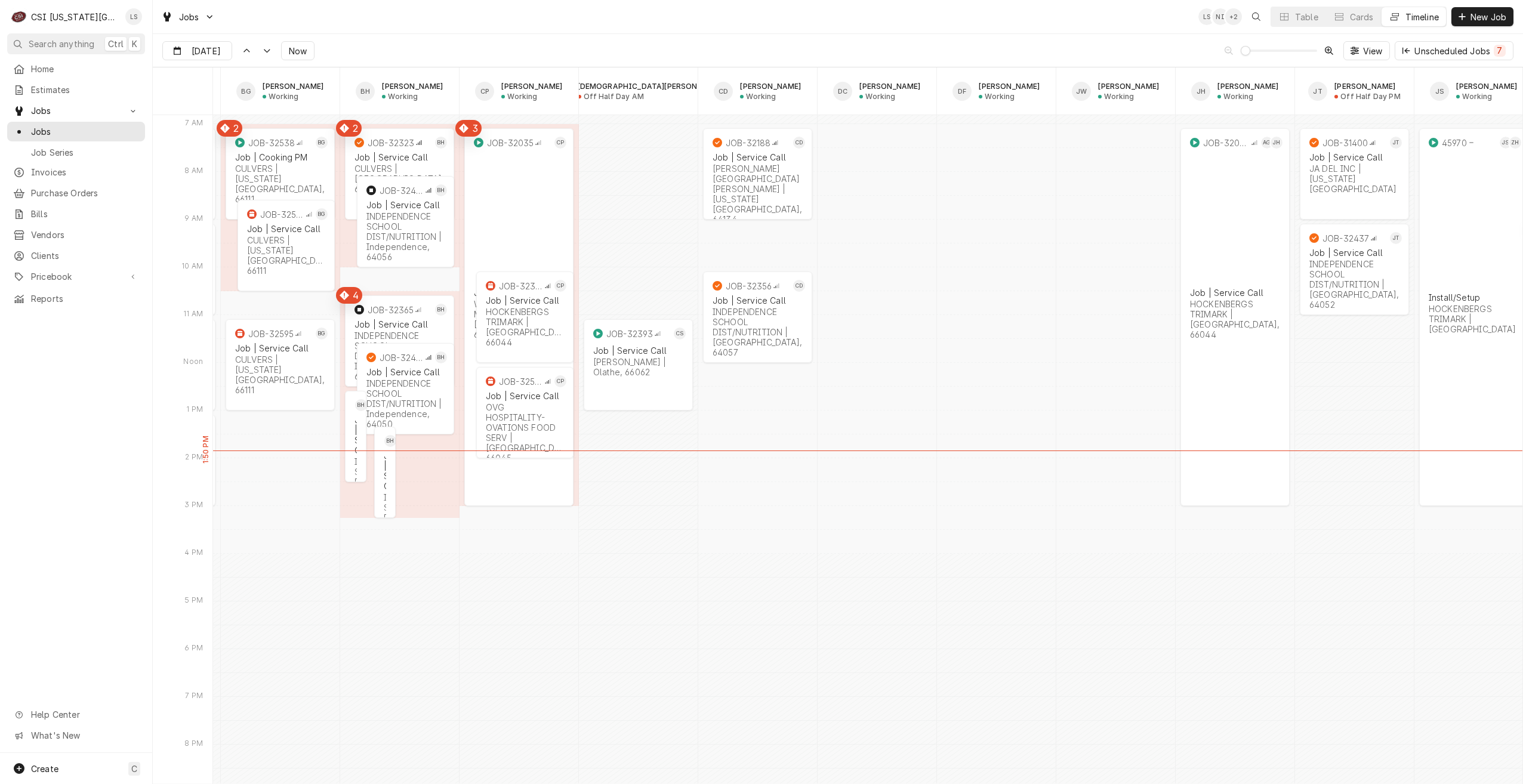
scroll to position [0, 0]
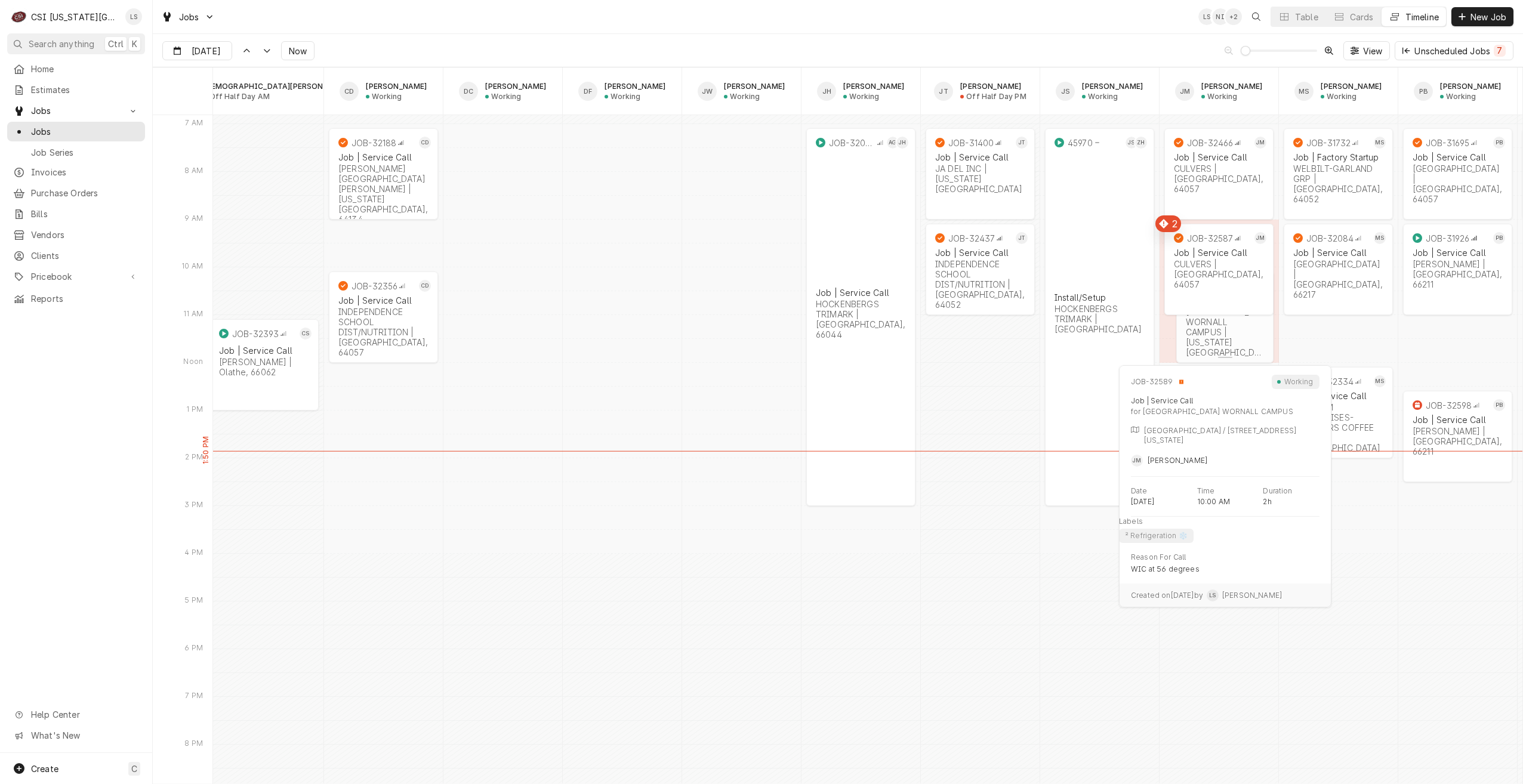
click at [1214, 341] on div "JOB-32589 JM Job | Service Call PEMBROKE HILL WORNALL CAMPUS | Kansas City, 641…" at bounding box center [1224, 317] width 97 height 91
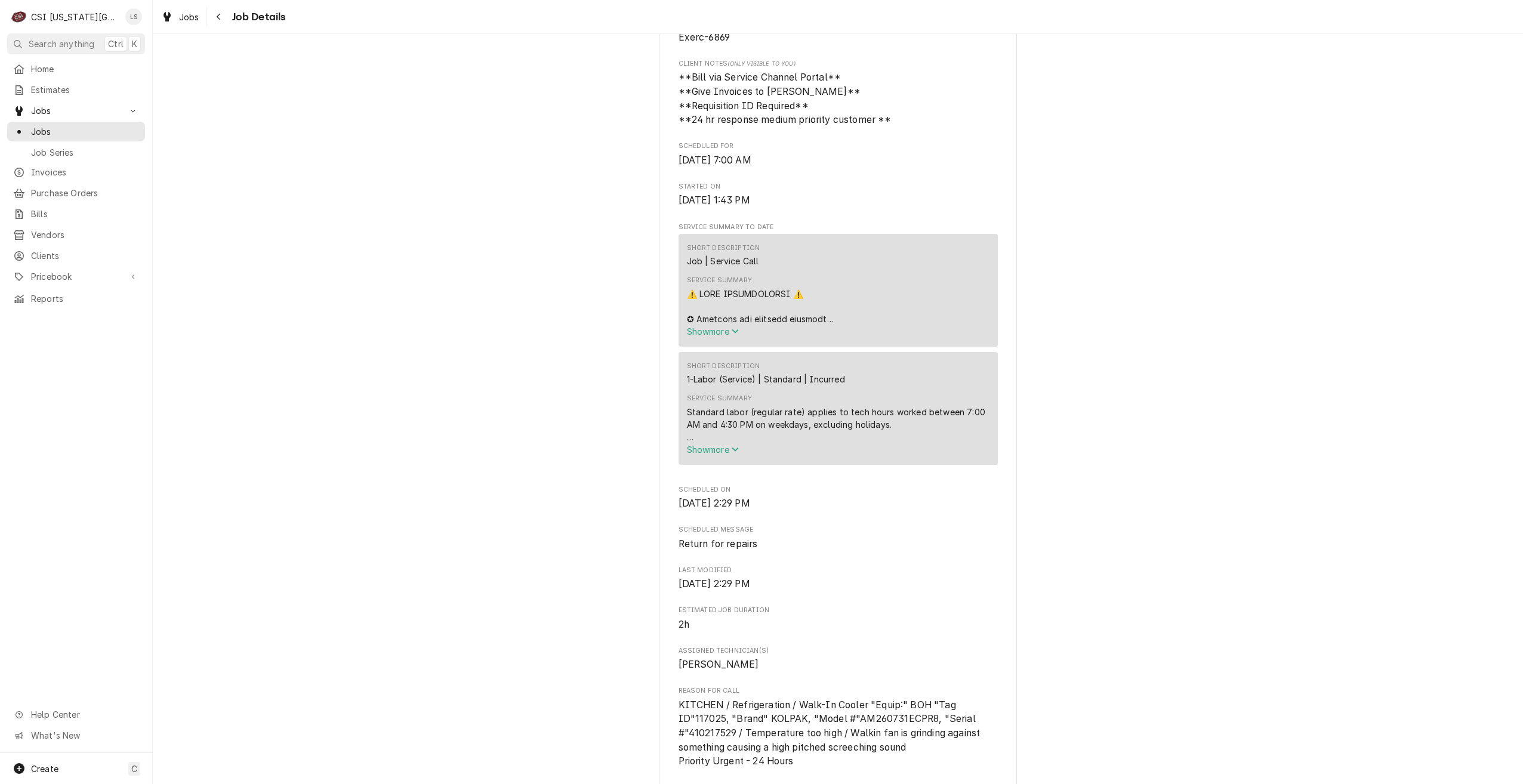
scroll to position [835, 0]
click at [91, 126] on span "Jobs" at bounding box center [85, 132] width 108 height 13
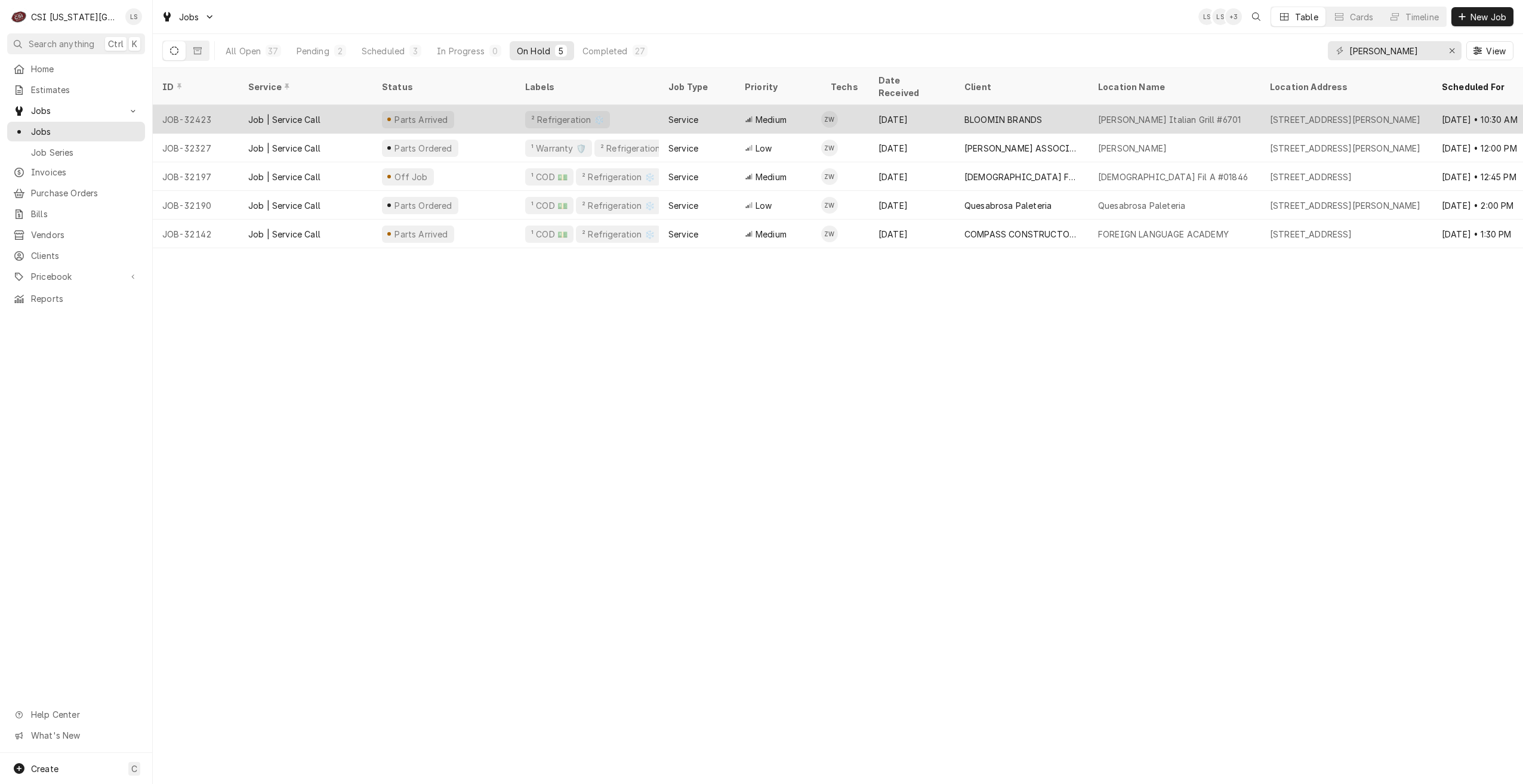
click at [801, 105] on div "Medium" at bounding box center [778, 120] width 86 height 29
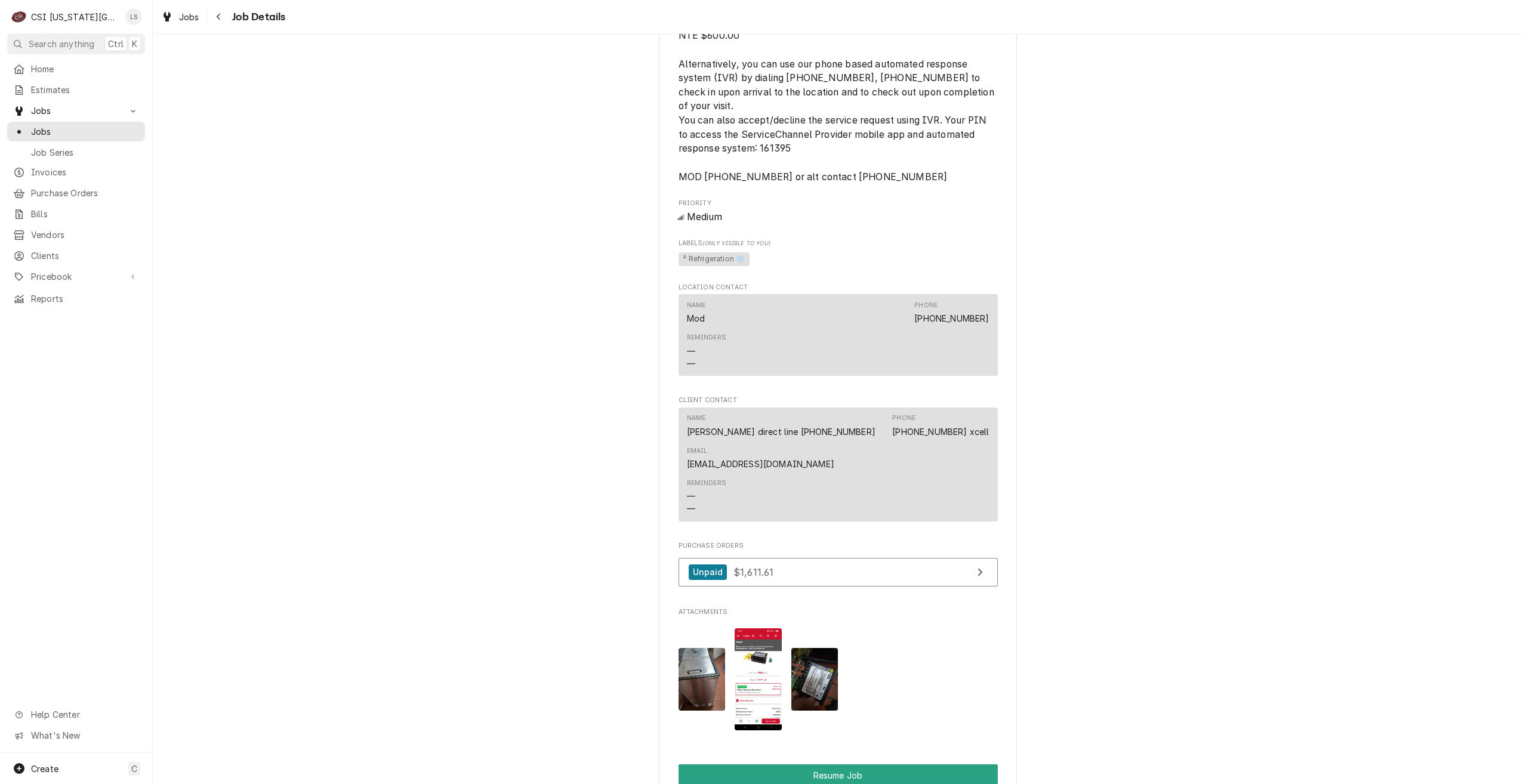
scroll to position [1433, 0]
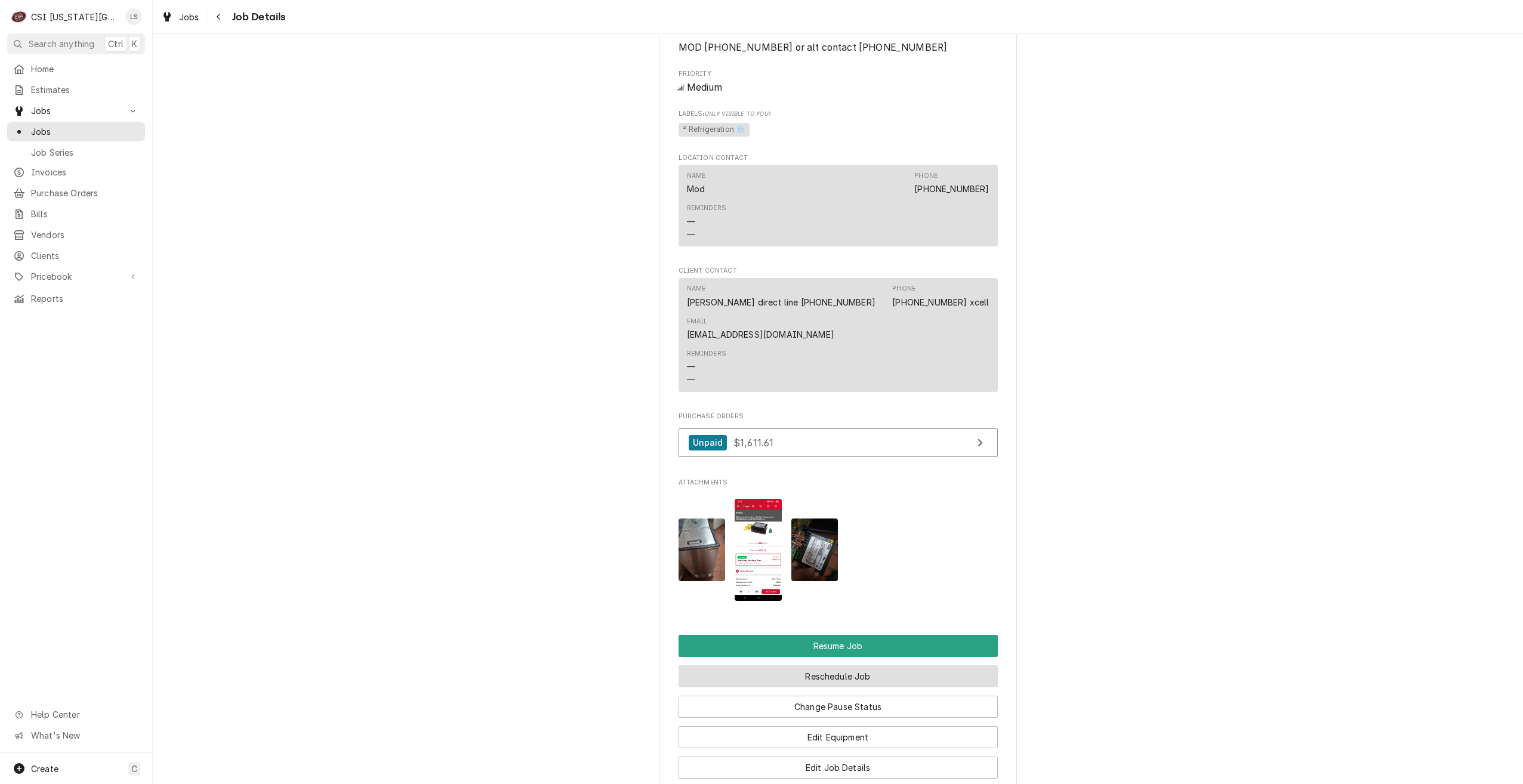
click at [795, 688] on button "Reschedule Job" at bounding box center [838, 676] width 319 height 22
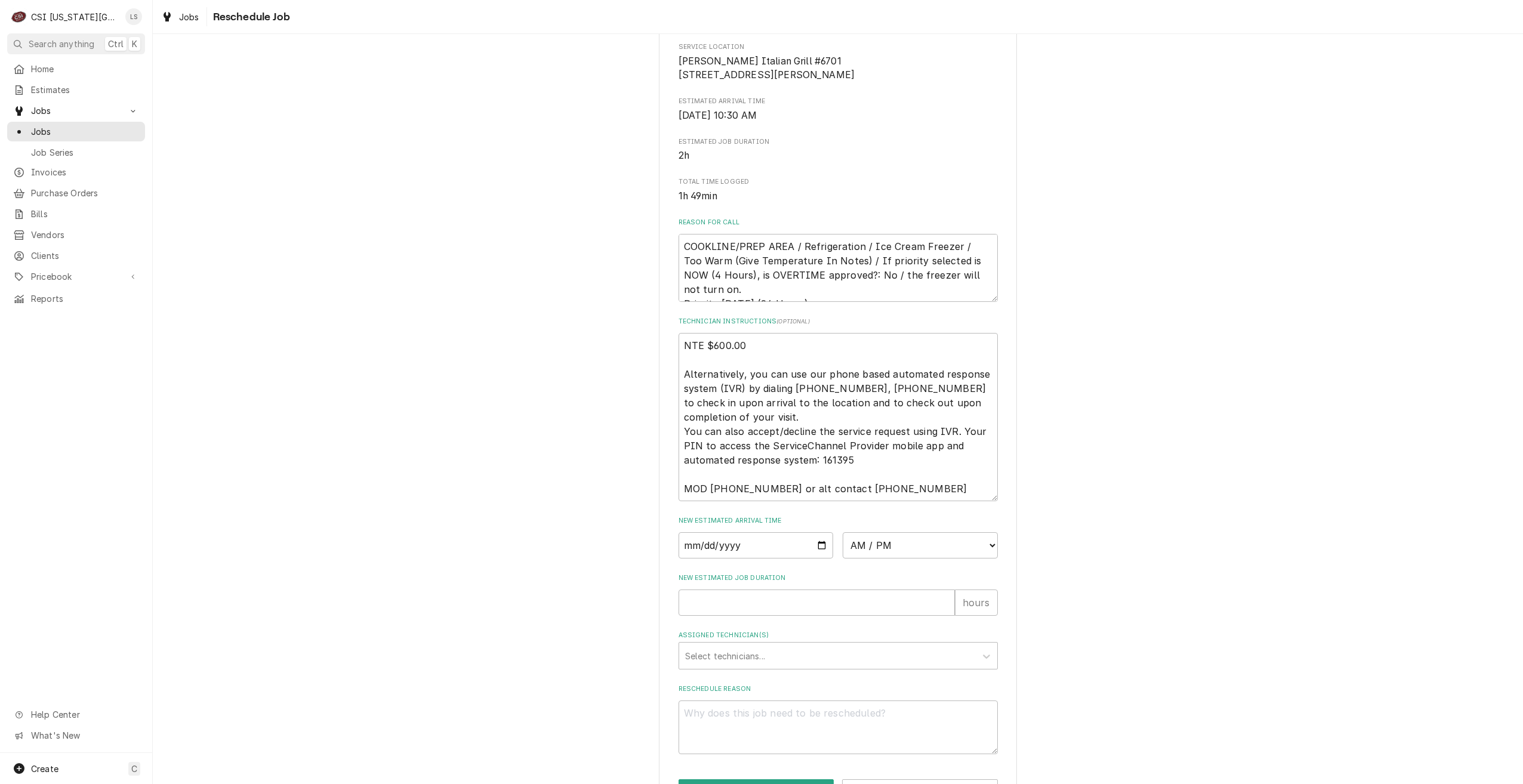
scroll to position [278, 0]
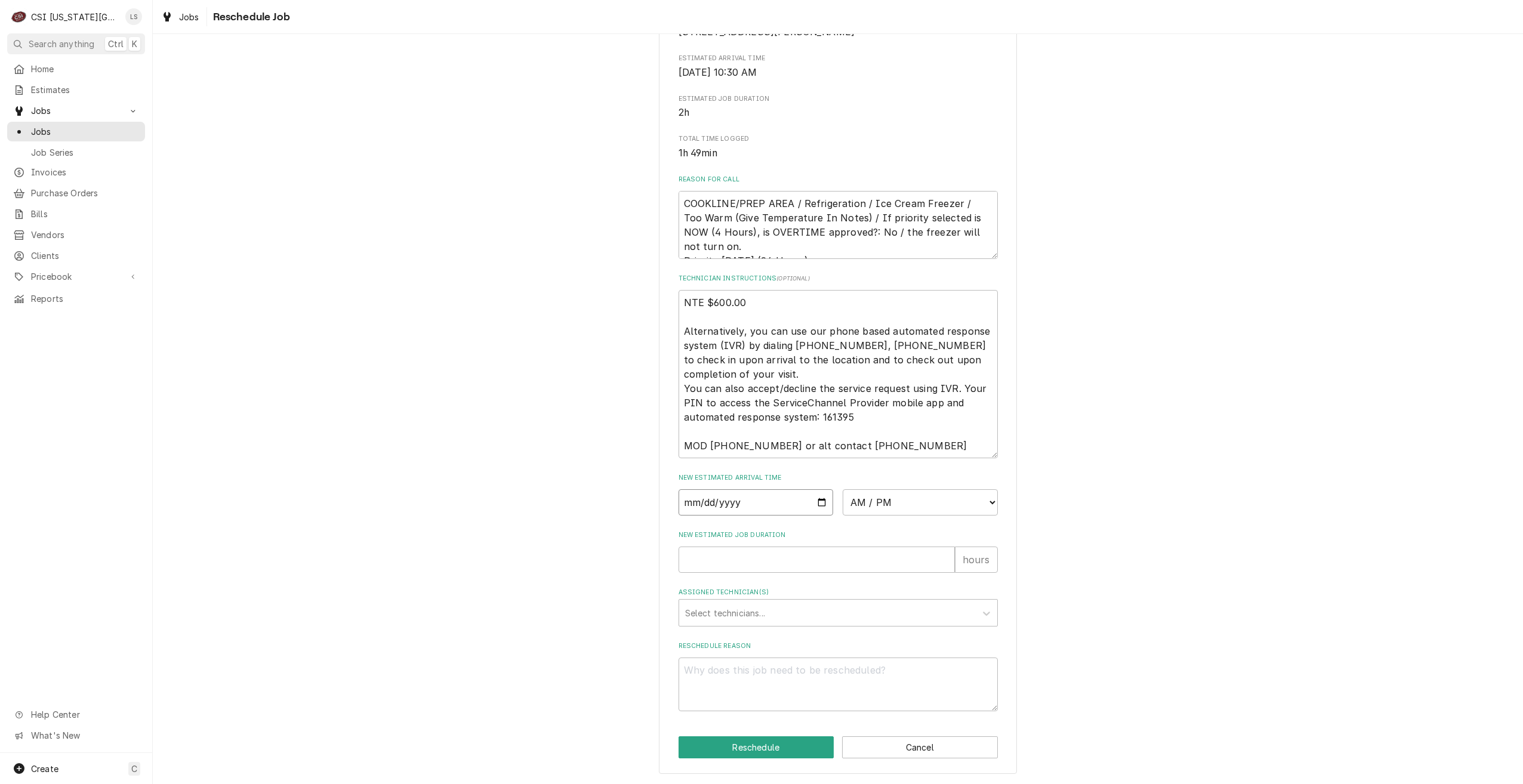
click at [821, 506] on input "Date" at bounding box center [756, 502] width 155 height 26
type textarea "x"
type input "[DATE]"
click at [868, 506] on select "AM / PM 6:00 AM 6:15 AM 6:30 AM 6:45 AM 7:00 AM 7:15 AM 7:30 AM 7:45 AM 8:00 AM…" at bounding box center [920, 502] width 155 height 26
select select "13:45:00"
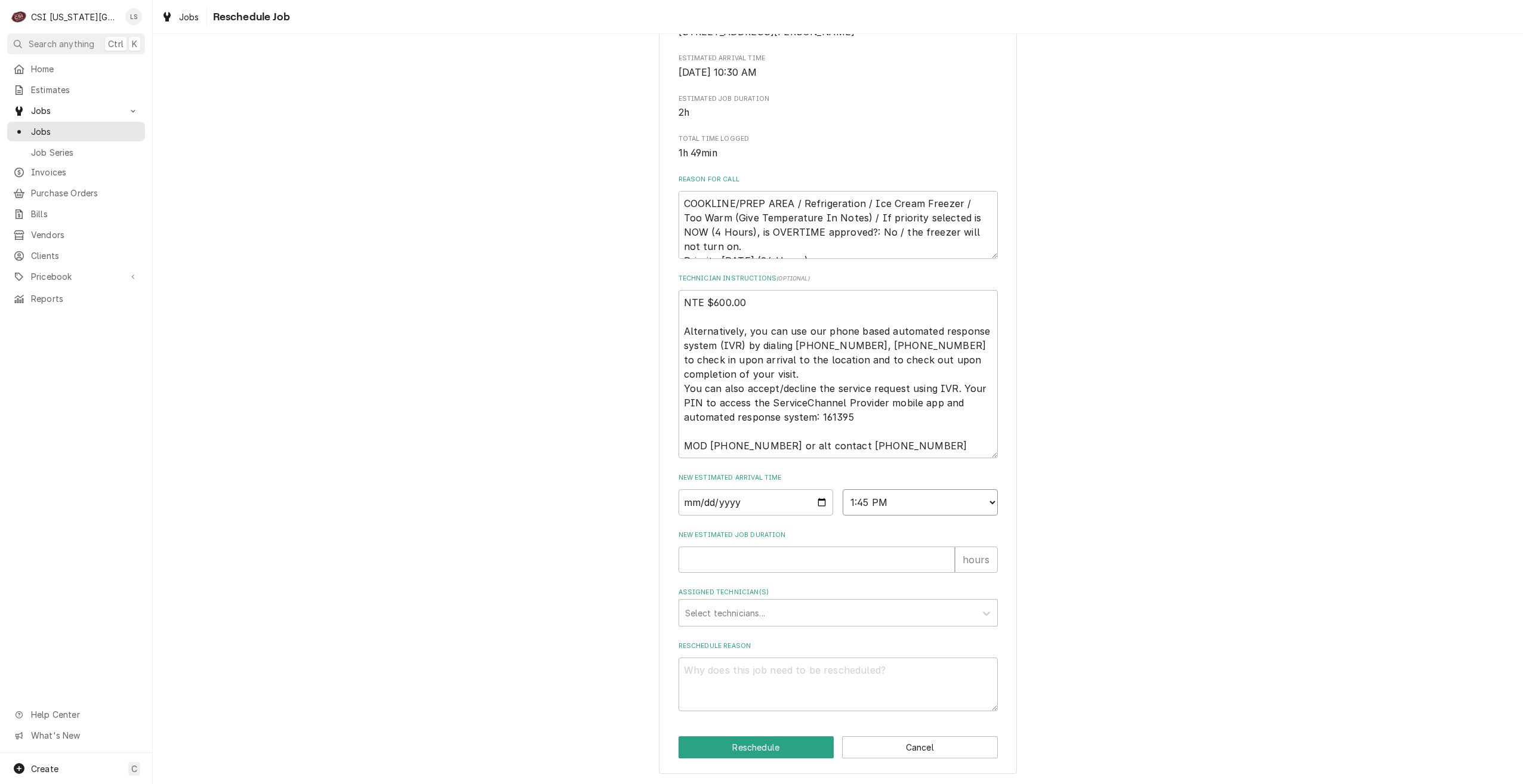
click at [843, 489] on select "AM / PM 6:00 AM 6:15 AM 6:30 AM 6:45 AM 7:00 AM 7:15 AM 7:30 AM 7:45 AM 8:00 AM…" at bounding box center [920, 502] width 155 height 26
click at [892, 561] on input "New Estimated Job Duration" at bounding box center [816, 560] width 276 height 26
type textarea "x"
type input "2"
click at [909, 610] on div "Assigned Technician(s)" at bounding box center [828, 612] width 284 height 22
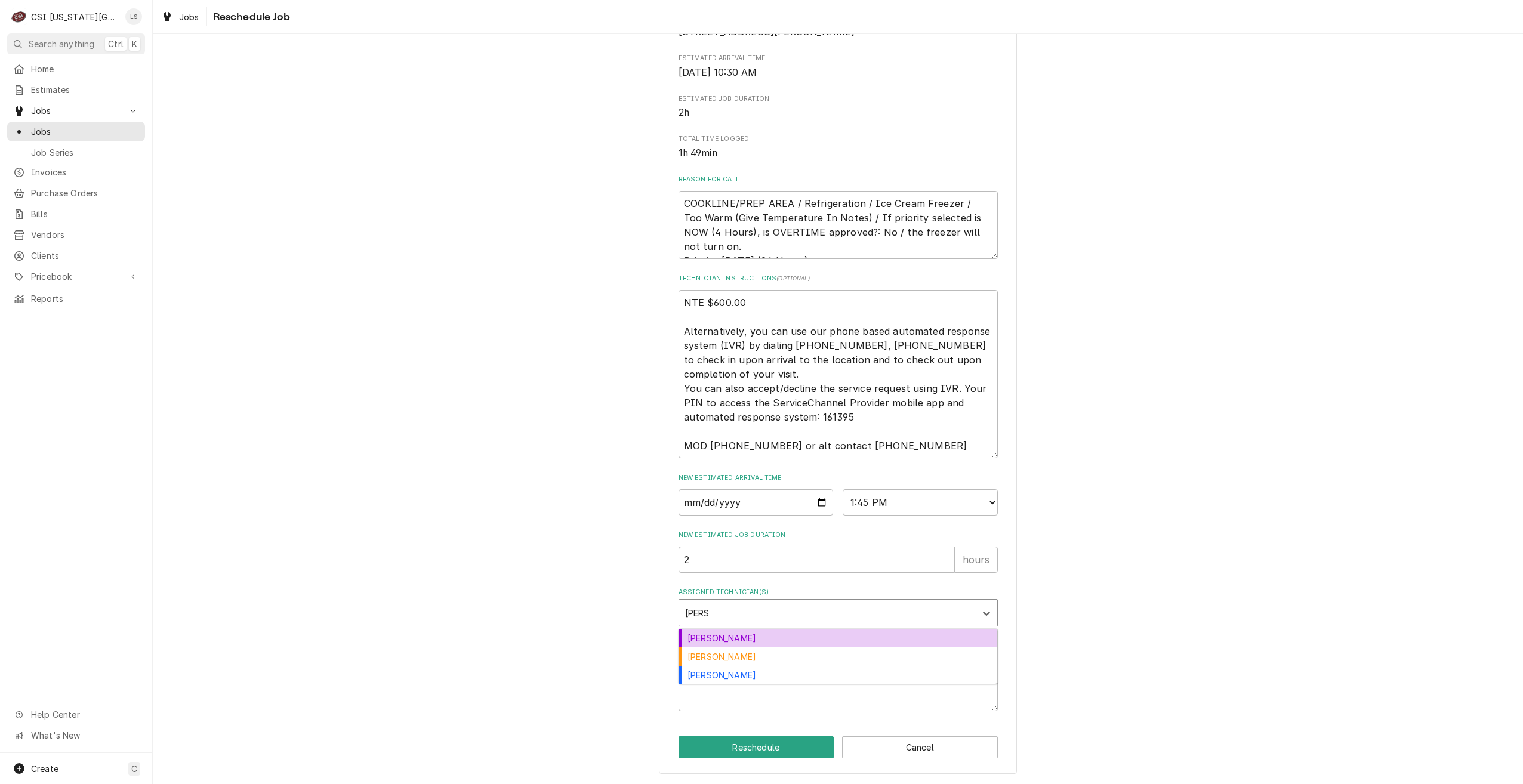
type input "[PERSON_NAME]"
type textarea "x"
click at [884, 678] on textarea "Reschedule Reason" at bounding box center [838, 684] width 319 height 53
type textarea "x"
type textarea "R"
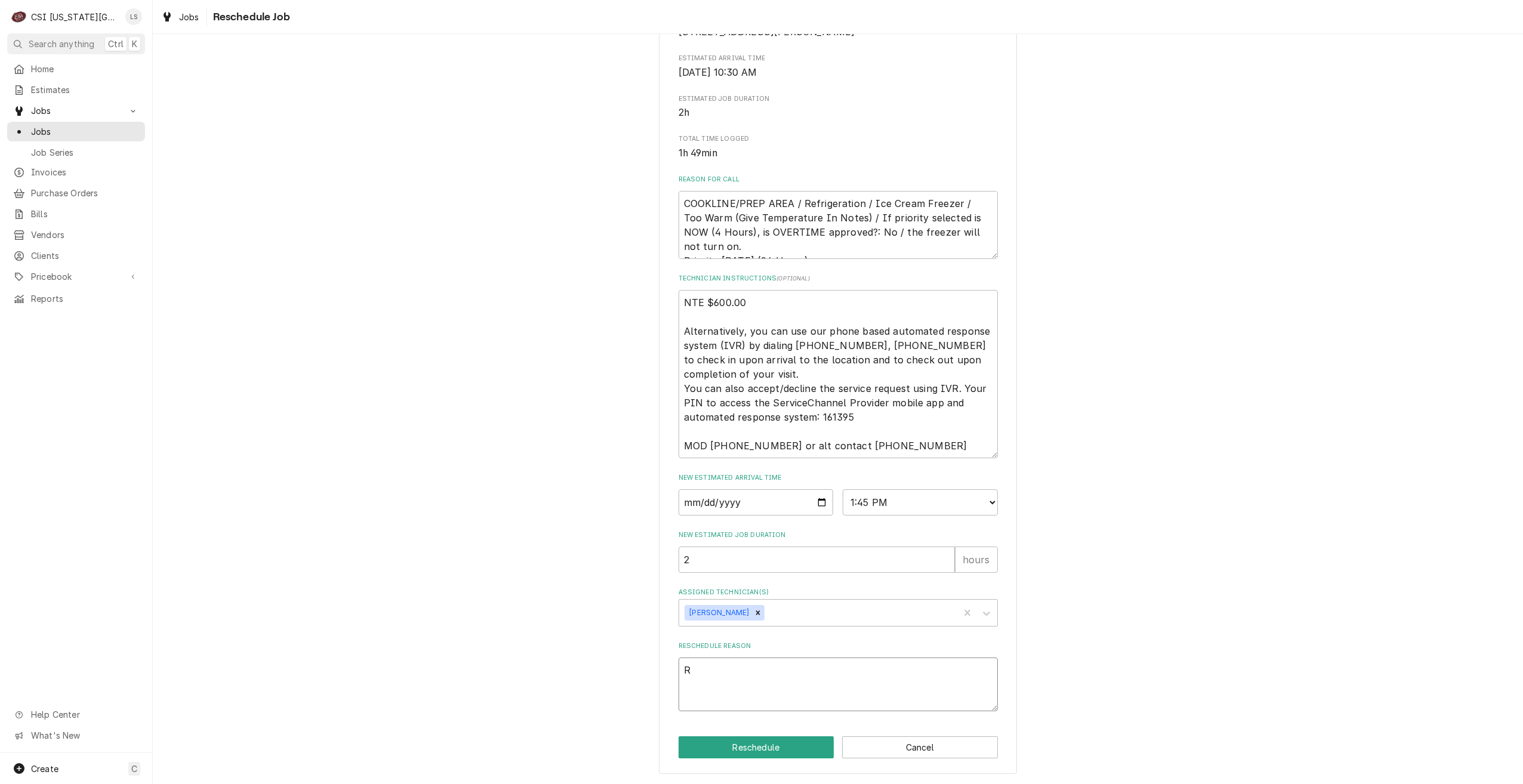
type textarea "x"
type textarea "Re"
type textarea "x"
type textarea "Ret"
type textarea "x"
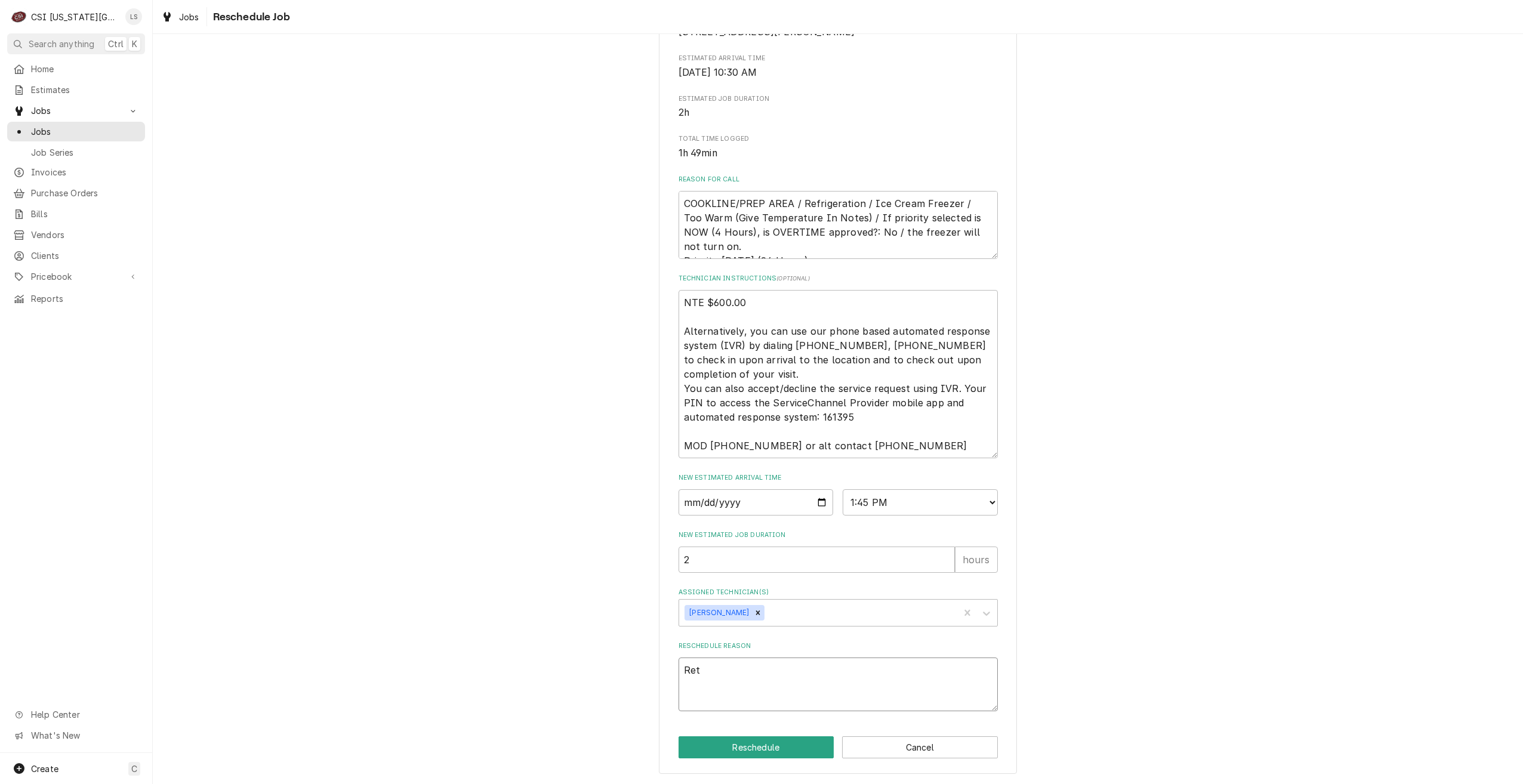
type textarea "Retu"
type textarea "x"
type textarea "Retur"
type textarea "x"
type textarea "Return"
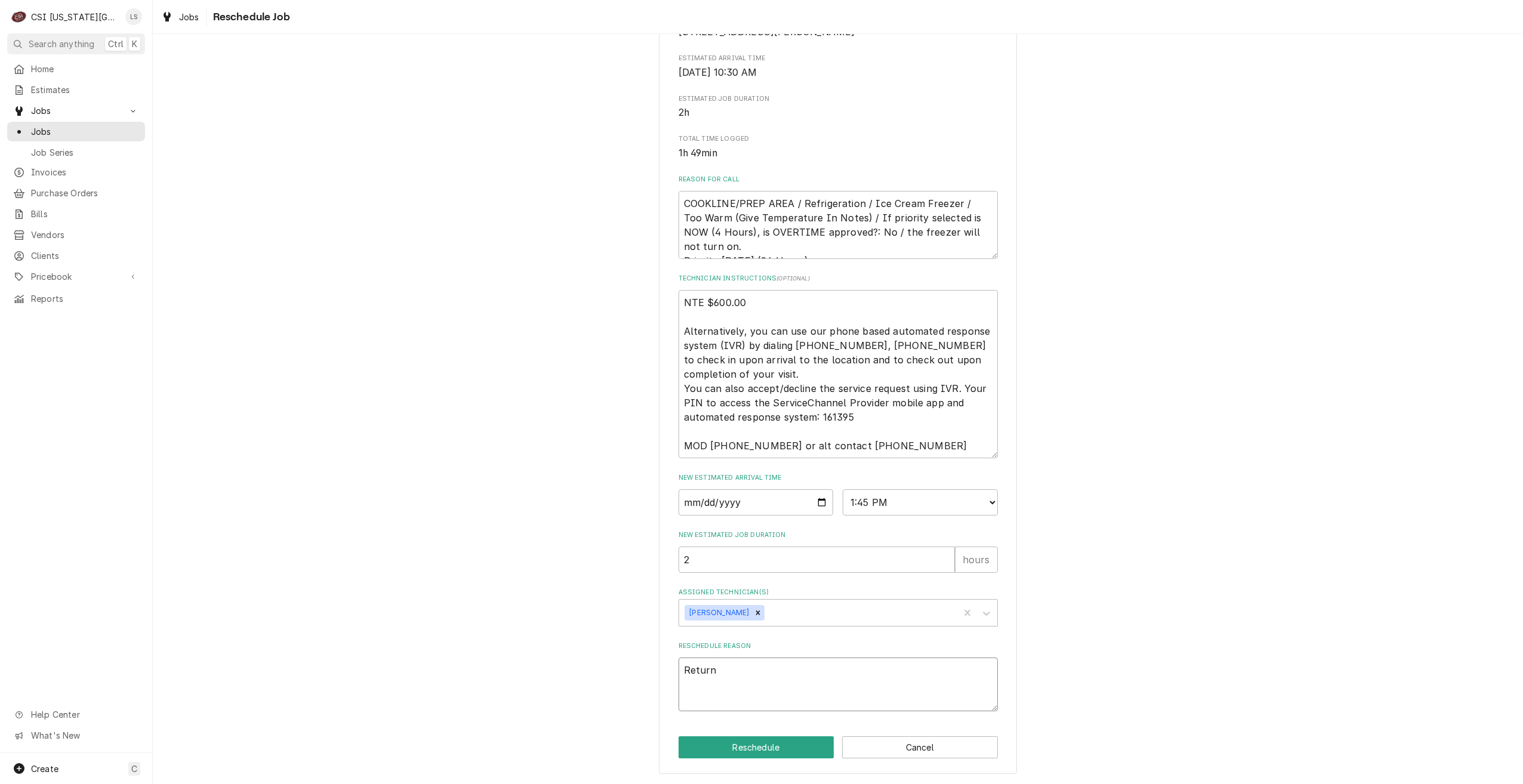
type textarea "x"
type textarea "Return"
type textarea "x"
type textarea "Return f"
type textarea "x"
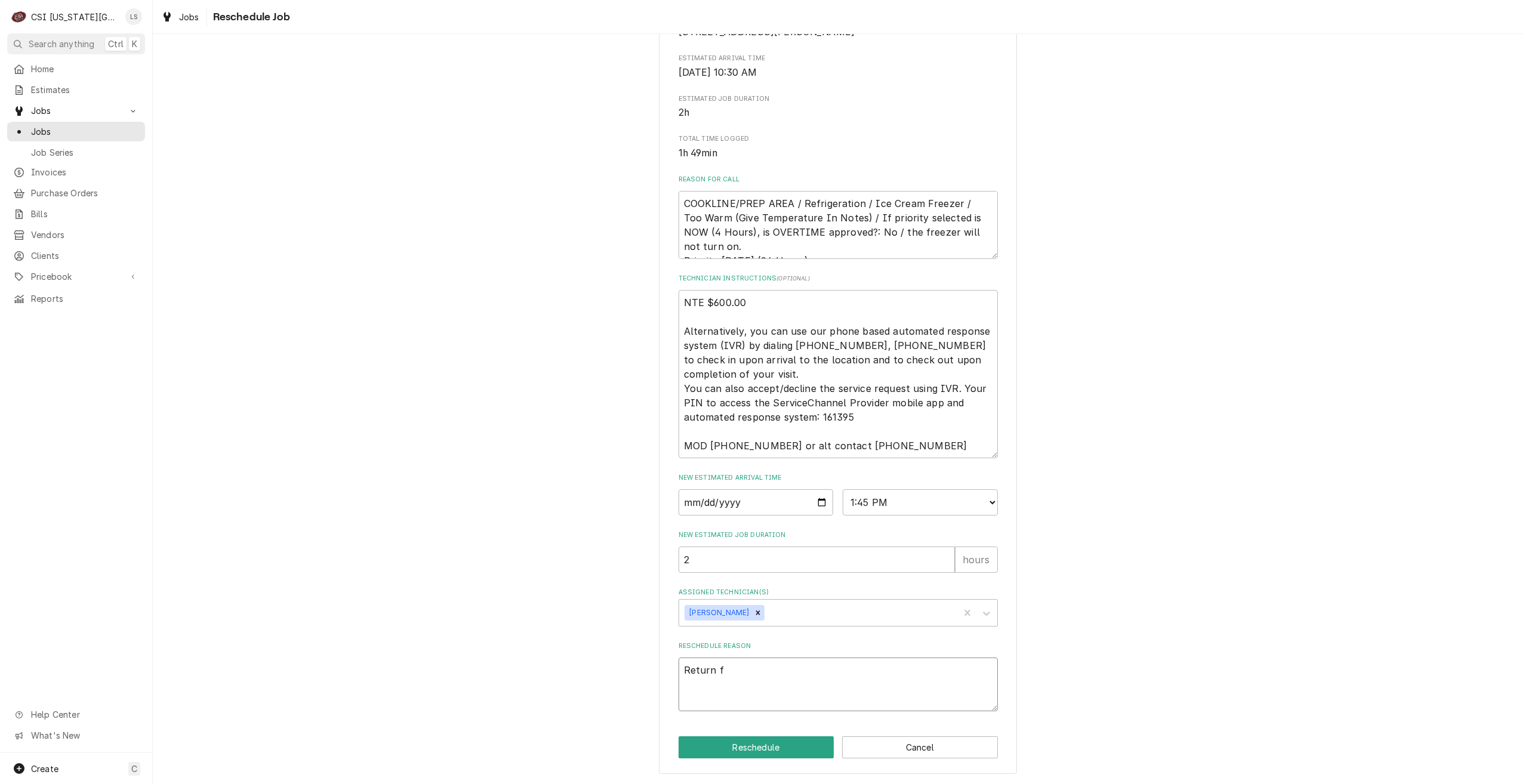
type textarea "Return fo"
type textarea "x"
type textarea "Return for"
type textarea "x"
type textarea "Return for"
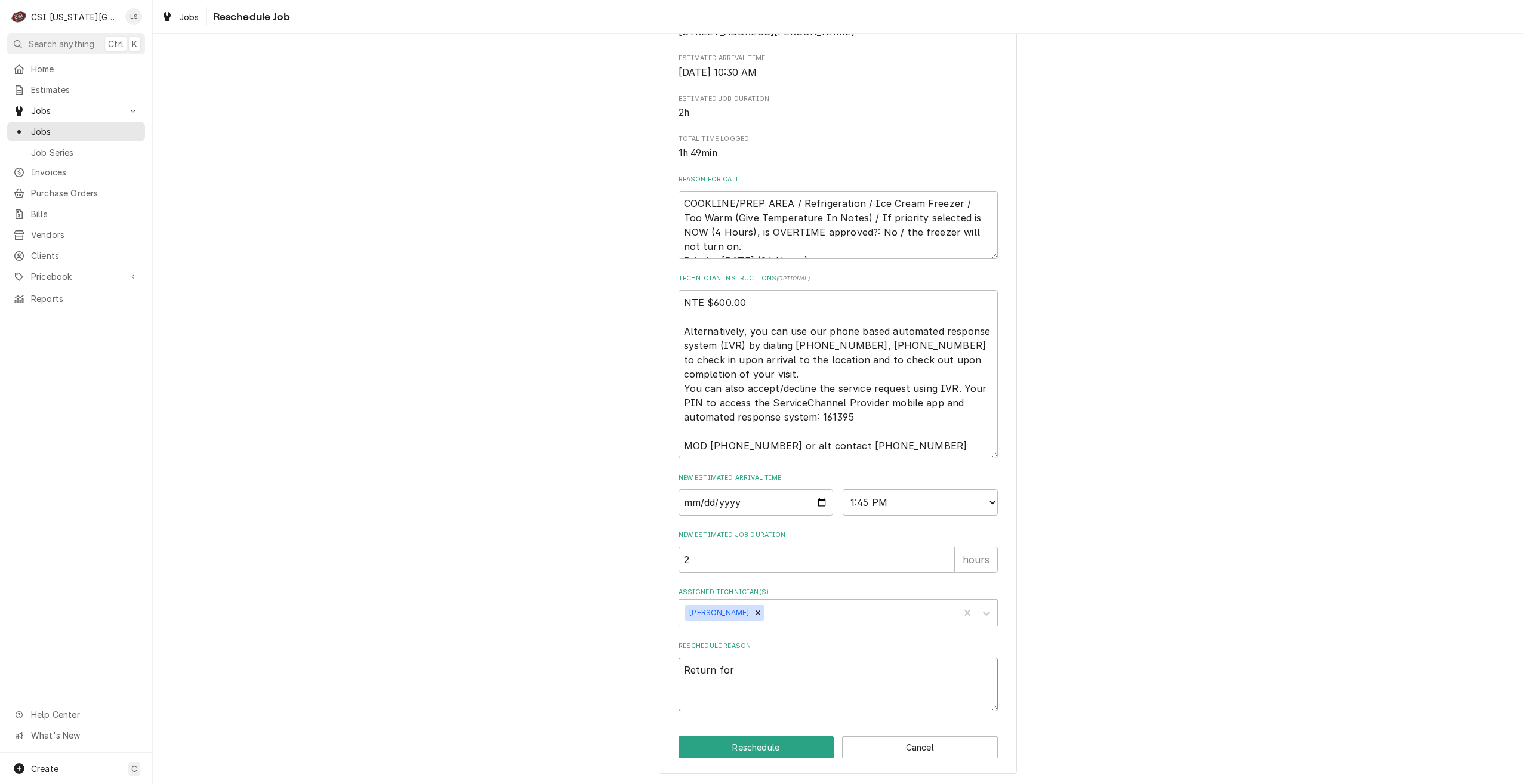
type textarea "x"
type textarea "Return for re"
type textarea "x"
type textarea "Return for rep"
type textarea "x"
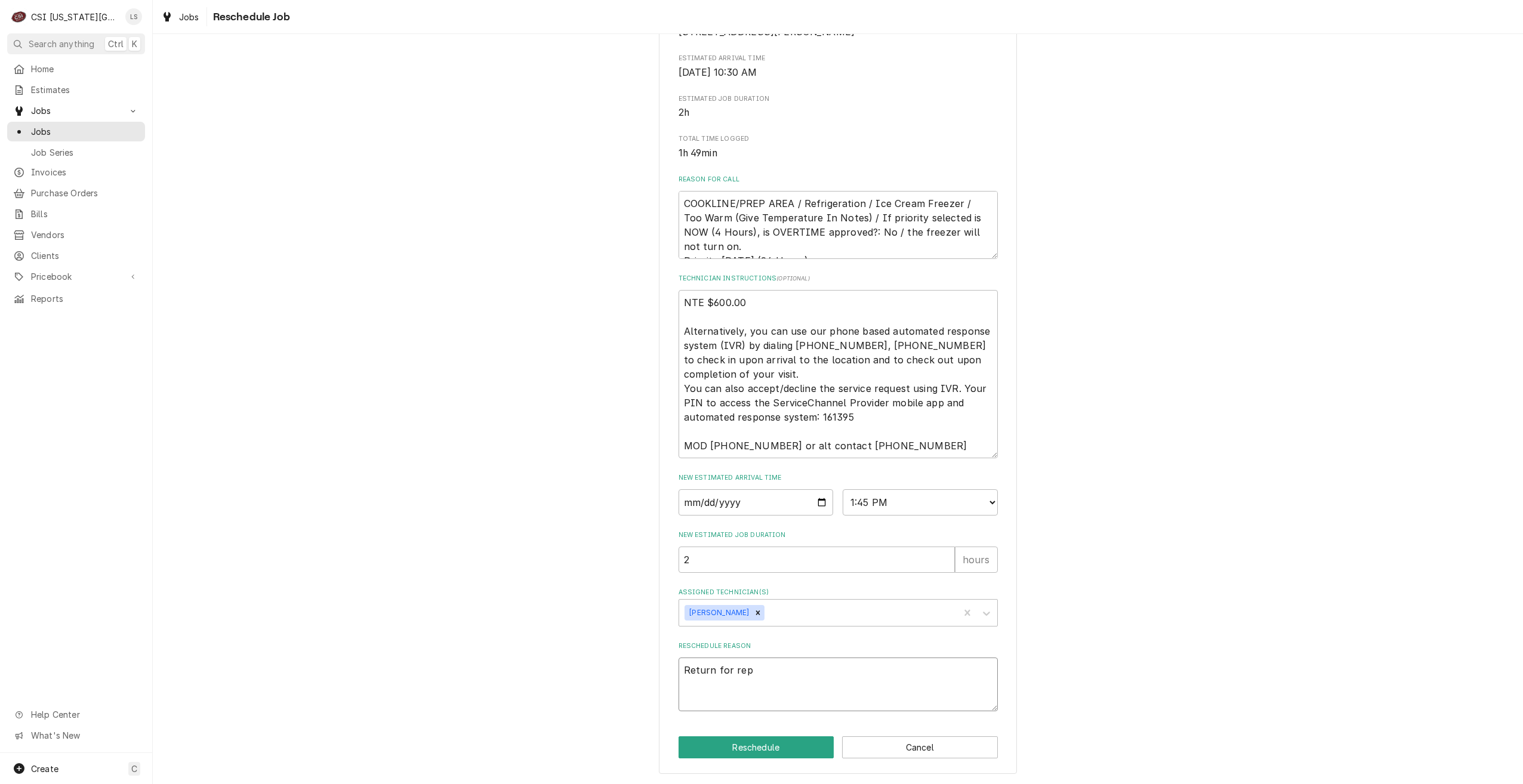
type textarea "Return for repa"
type textarea "x"
type textarea "Return for repai"
type textarea "x"
type textarea "Return for repair"
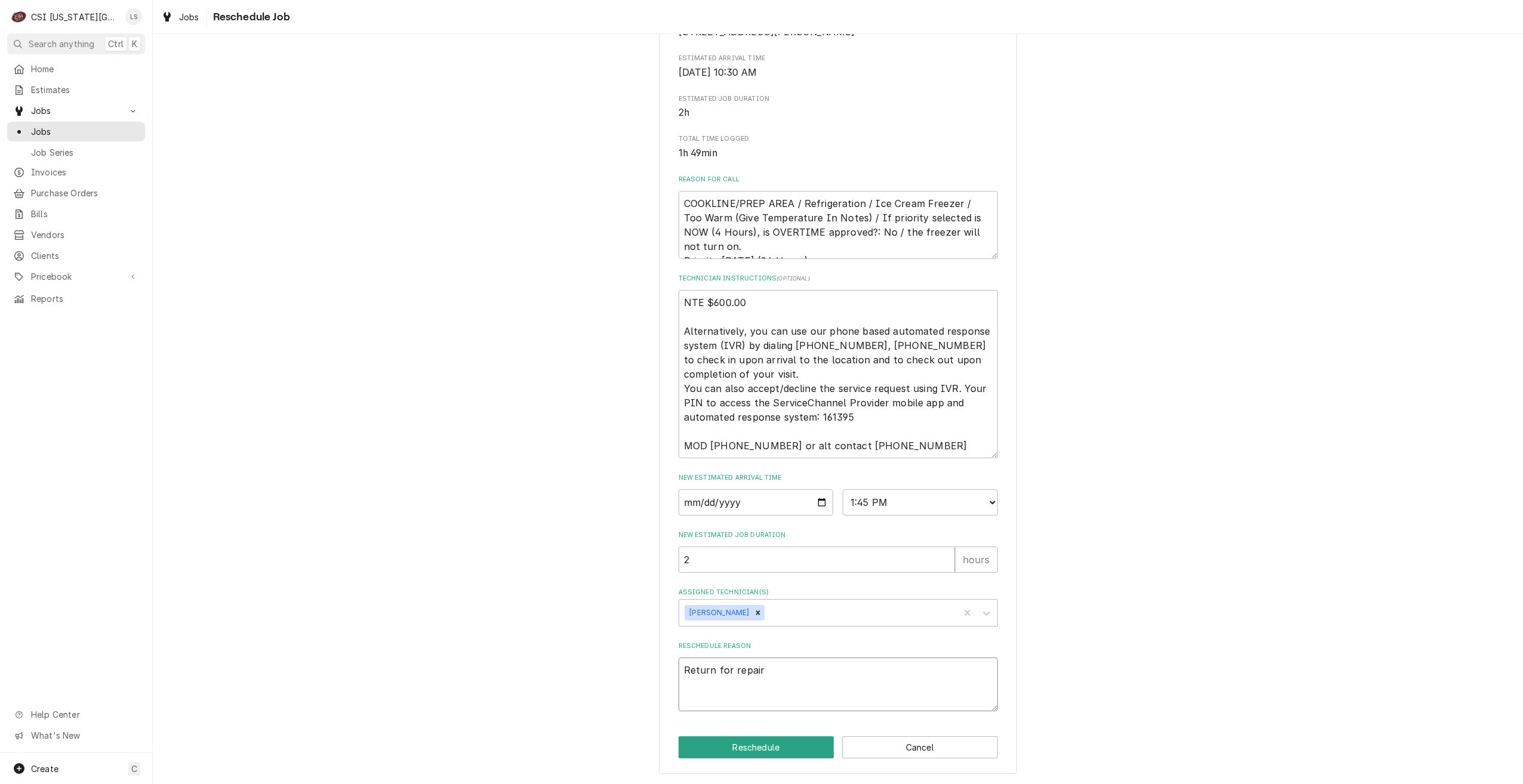
type textarea "x"
type textarea "Return for repairs"
click at [755, 743] on button "Reschedule" at bounding box center [756, 747] width 156 height 22
type textarea "x"
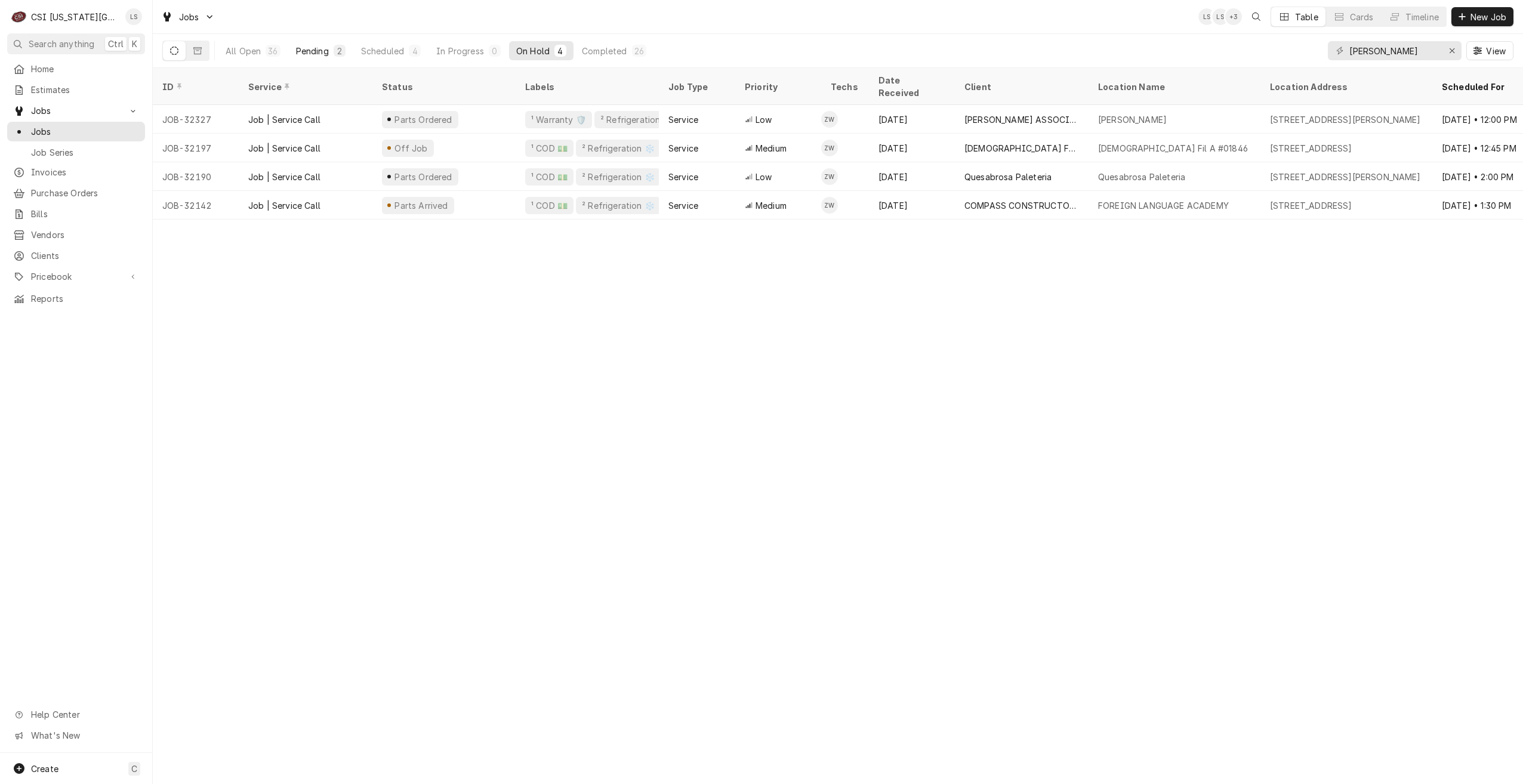
click at [324, 50] on div "Pending" at bounding box center [312, 50] width 33 height 13
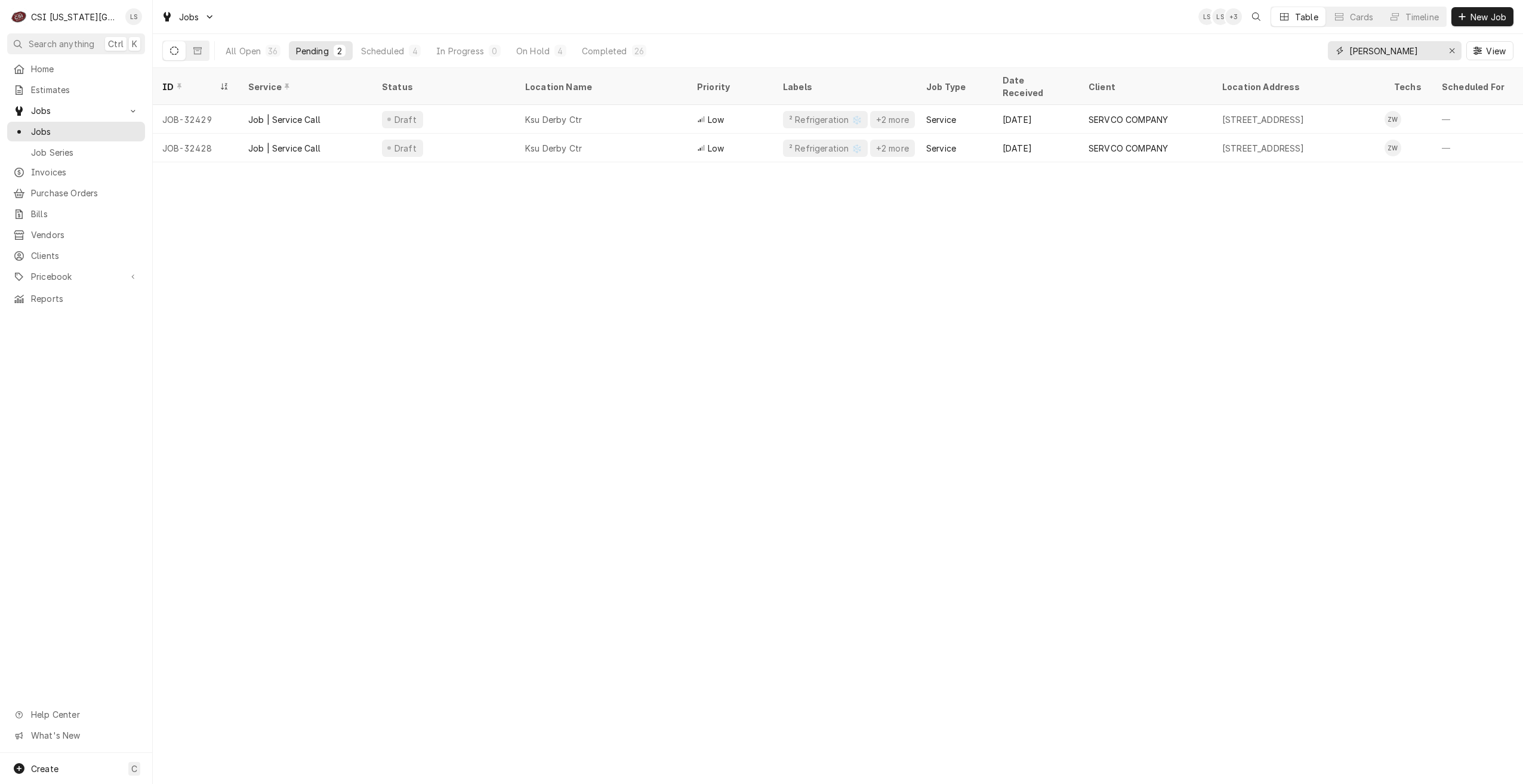
drag, startPoint x: 1409, startPoint y: 49, endPoint x: 1351, endPoint y: 50, distance: 58.0
click at [1352, 50] on input "[PERSON_NAME]" at bounding box center [1394, 50] width 90 height 19
type input "z"
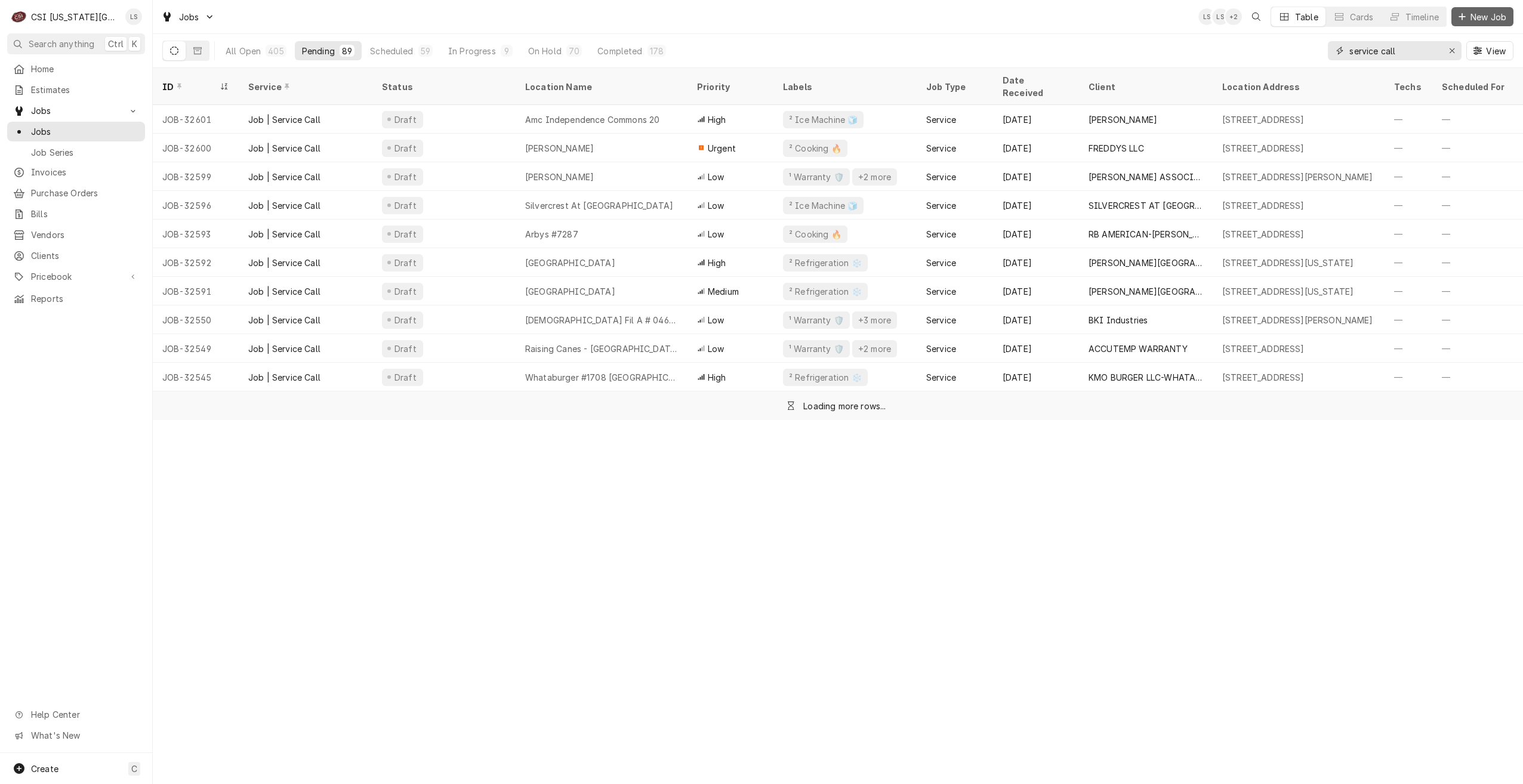
type input "service call"
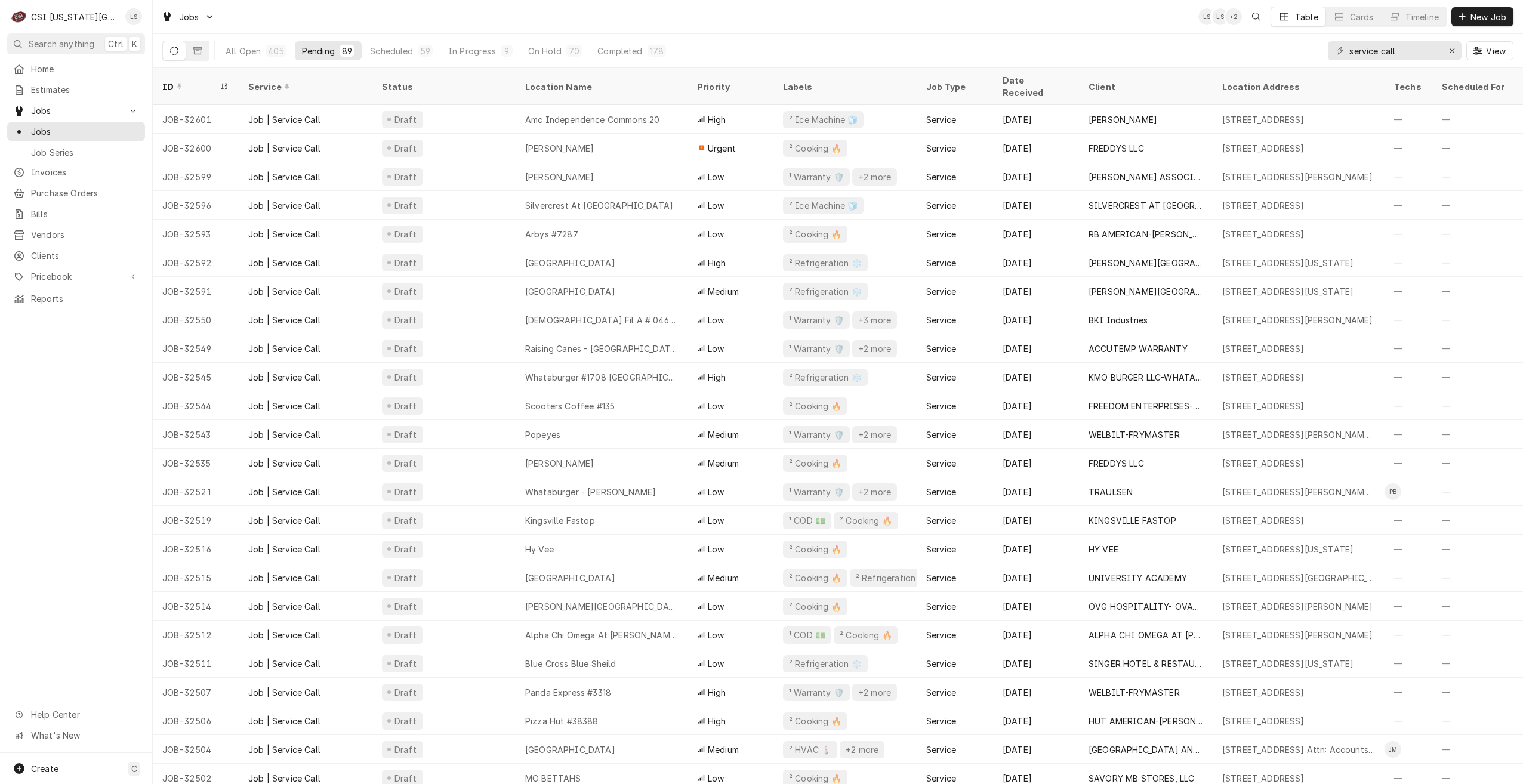
click at [1069, 38] on div "All Open 405 Pending 89 Scheduled 59 In Progress 9 On Hold 70 Completed 178 ser…" at bounding box center [838, 50] width 1351 height 33
click at [1121, 23] on div "Jobs LS LS + 2 Table Cards Timeline New Job" at bounding box center [837, 17] width 1370 height 33
click at [1403, 26] on button "Timeline" at bounding box center [1414, 17] width 65 height 19
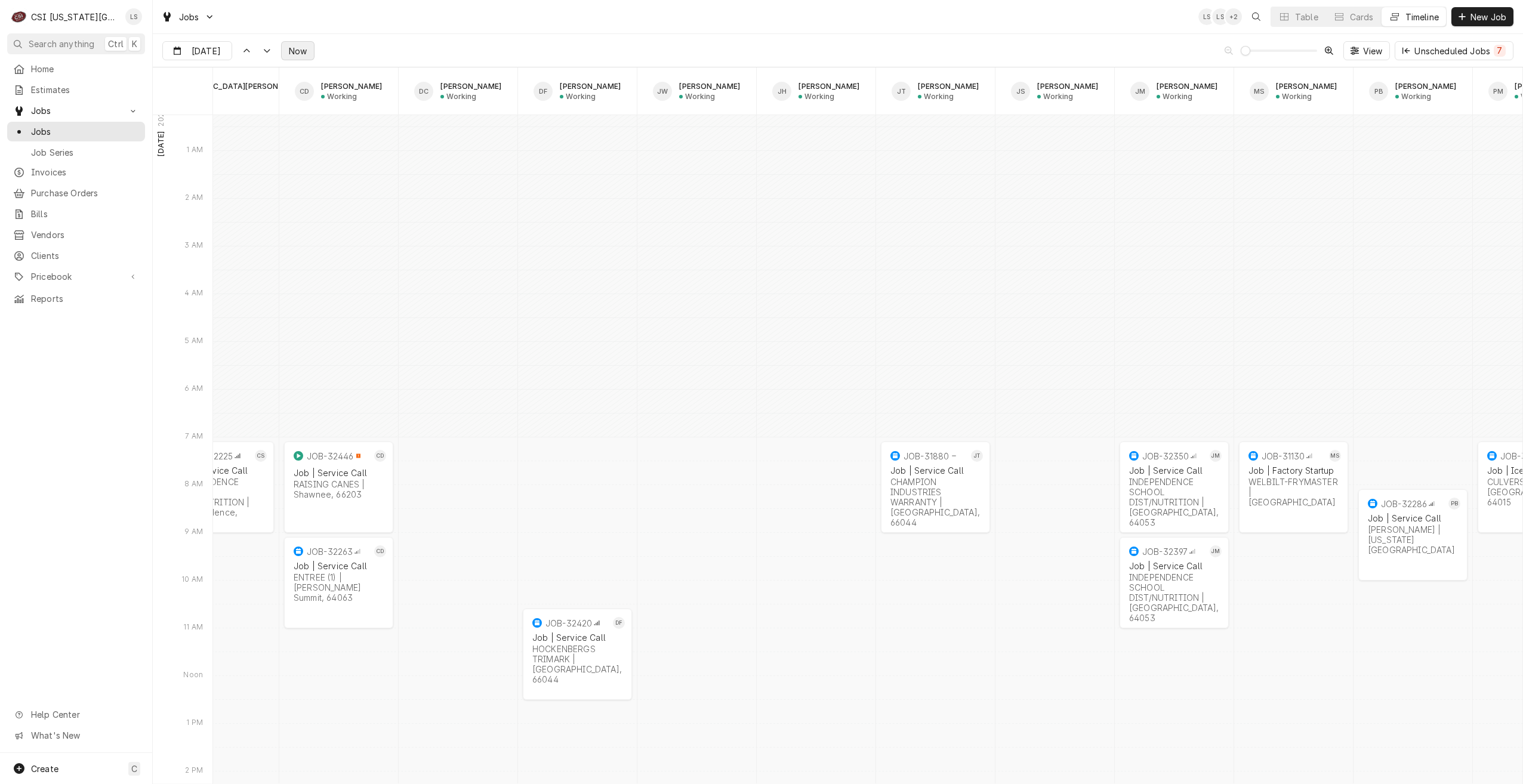
click at [296, 53] on span "Now" at bounding box center [298, 50] width 23 height 13
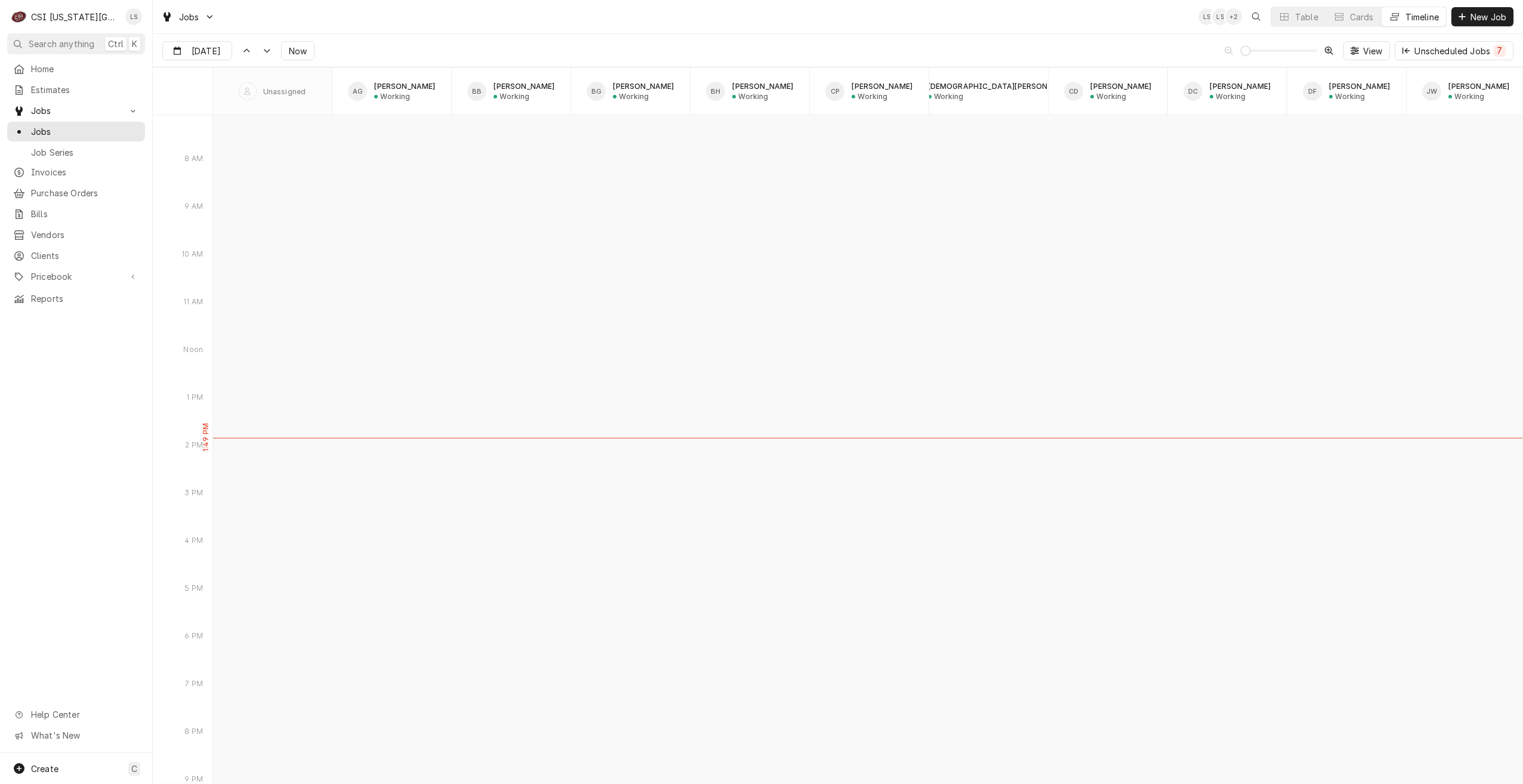
type input "[DATE]"
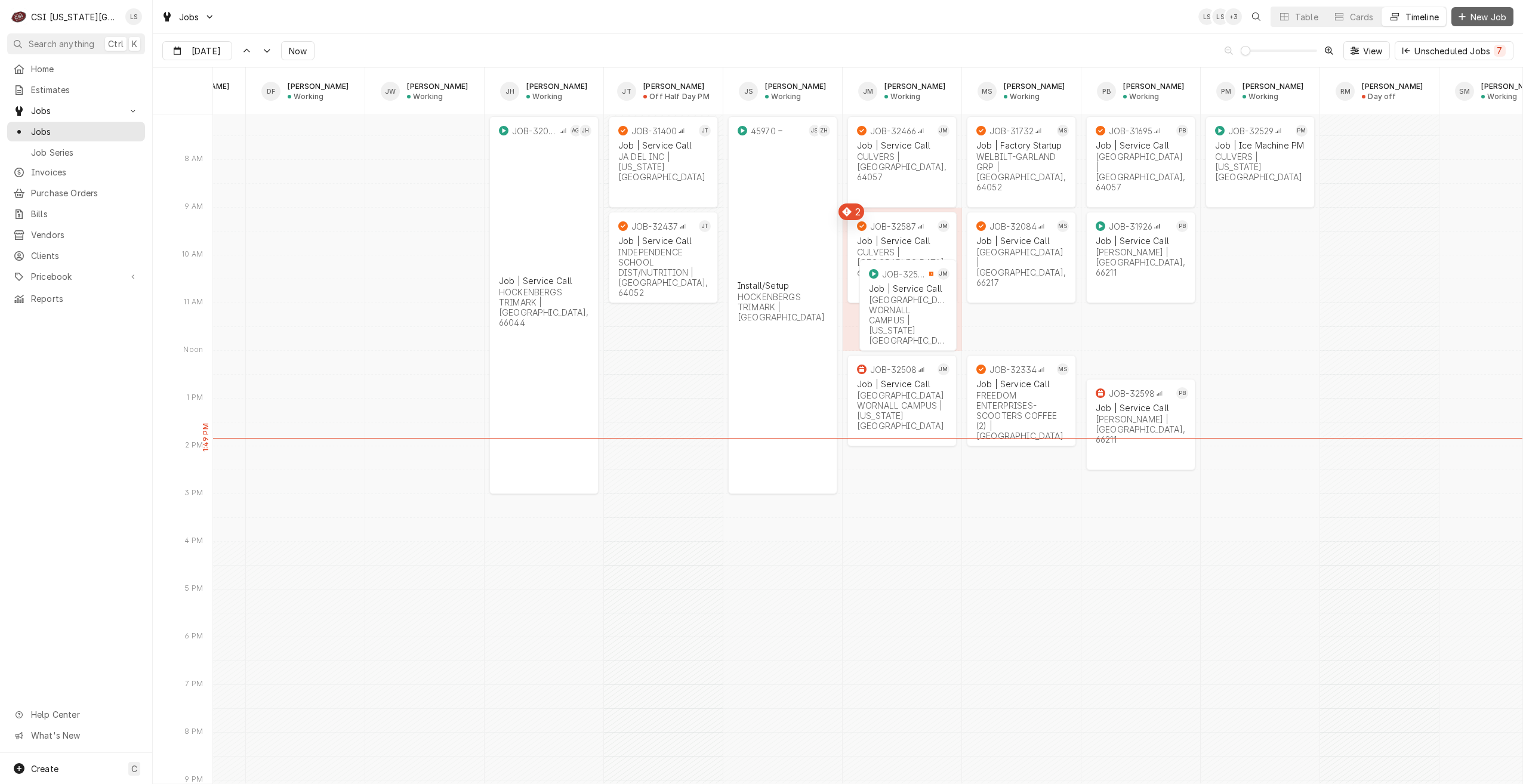
click at [1473, 19] on span "New Job" at bounding box center [1488, 17] width 41 height 13
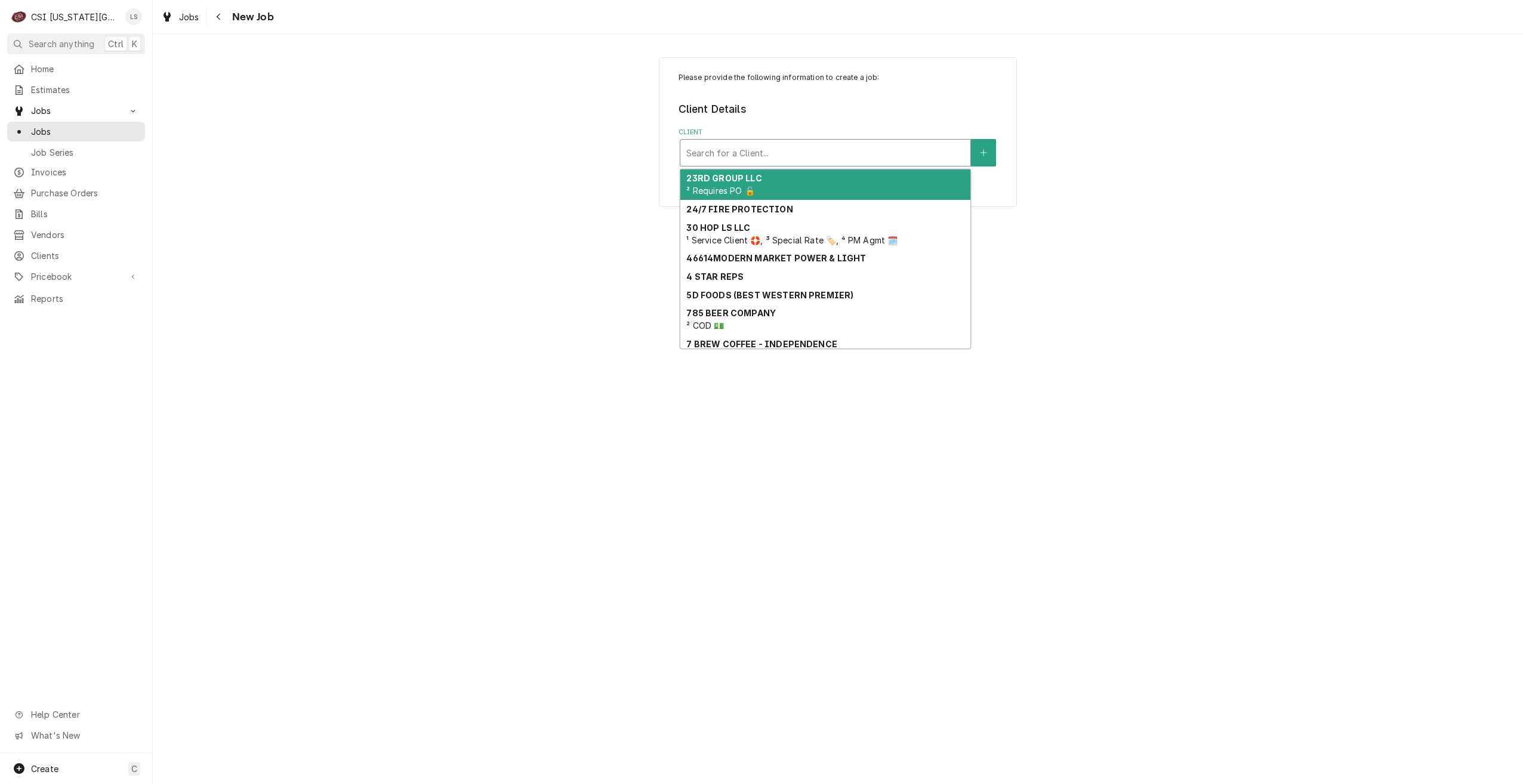
click at [859, 157] on div "Client" at bounding box center [825, 153] width 278 height 22
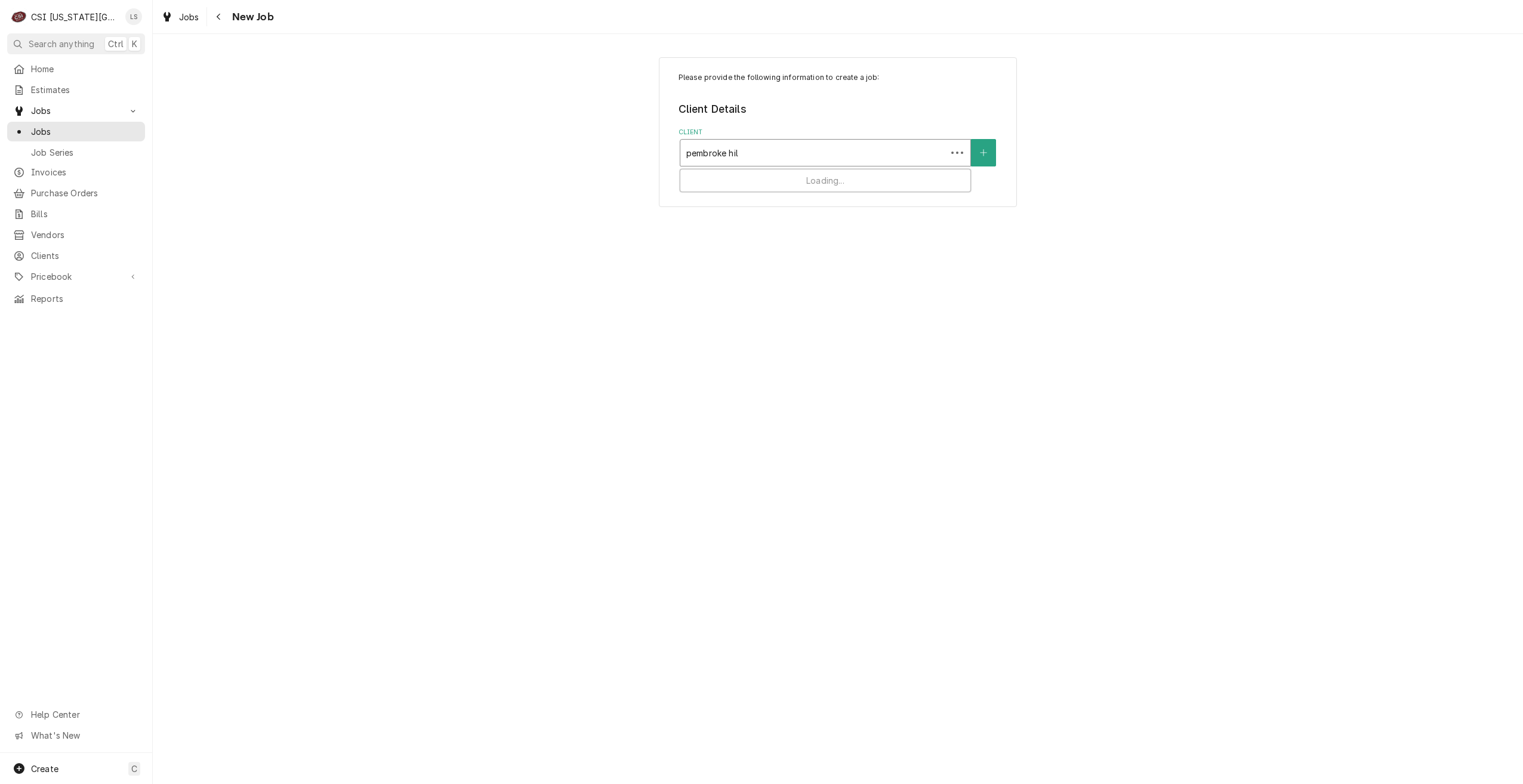
type input "[GEOGRAPHIC_DATA]"
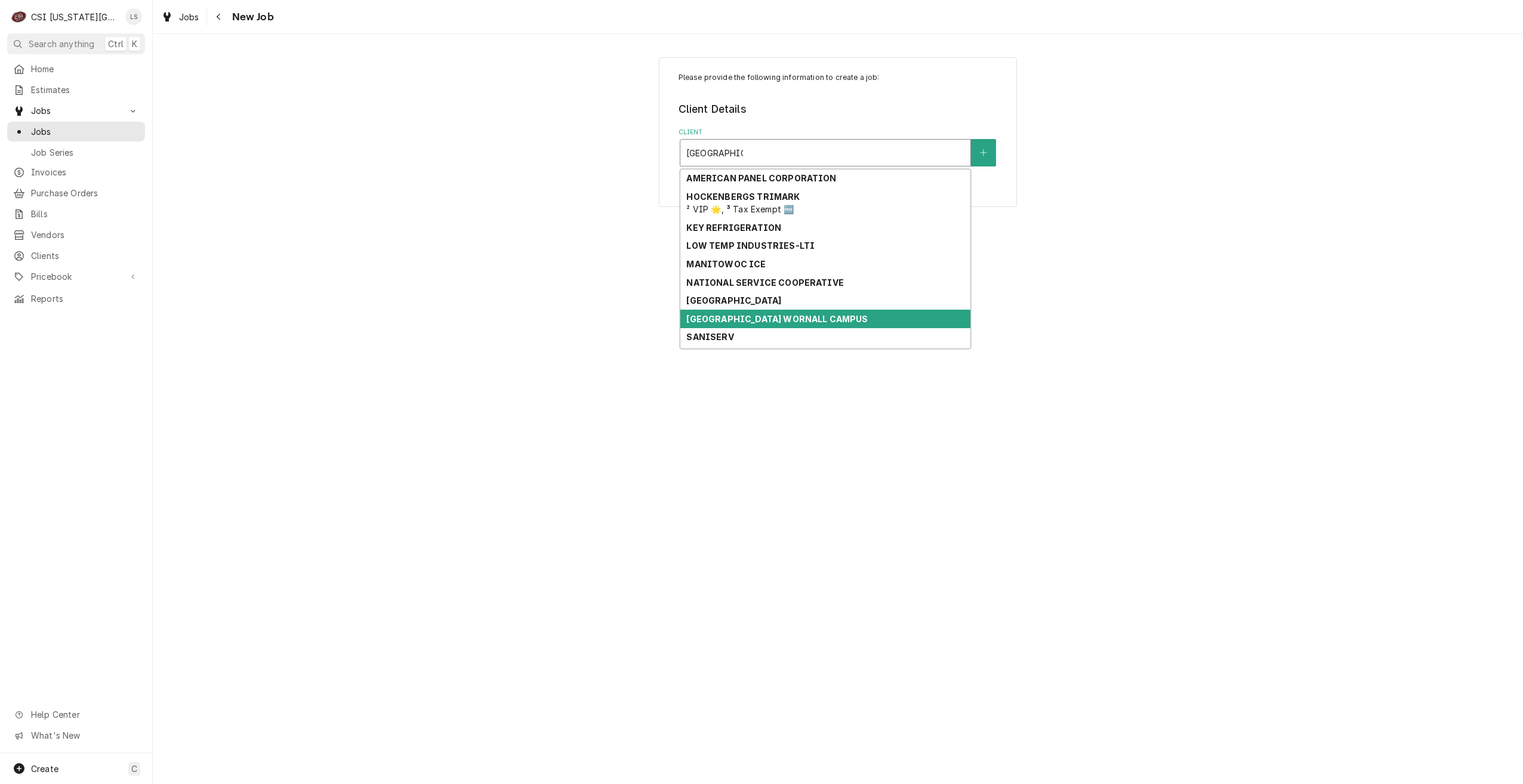
click at [806, 312] on div "[GEOGRAPHIC_DATA] WORNALL CAMPUS" at bounding box center [825, 319] width 290 height 19
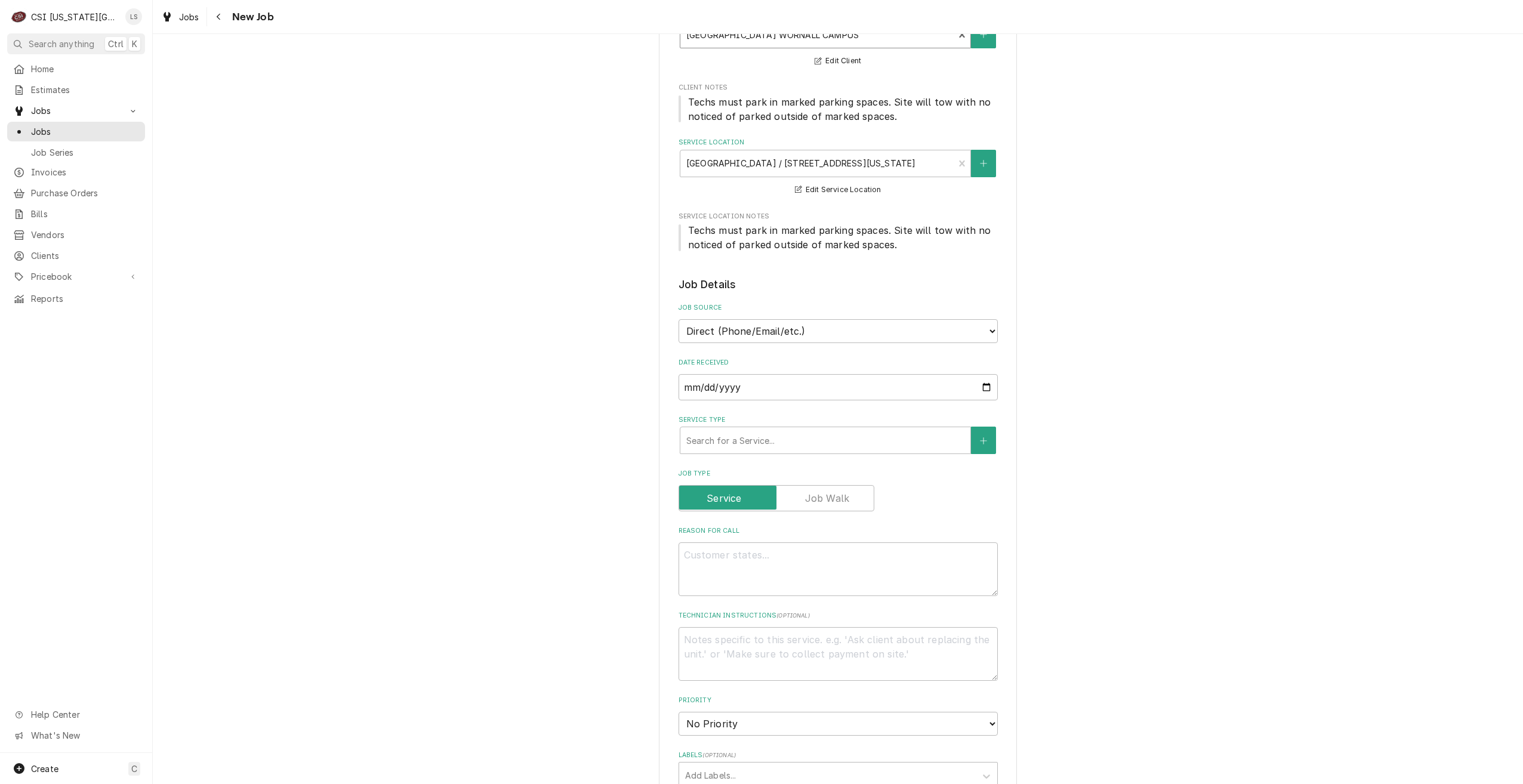
scroll to position [239, 0]
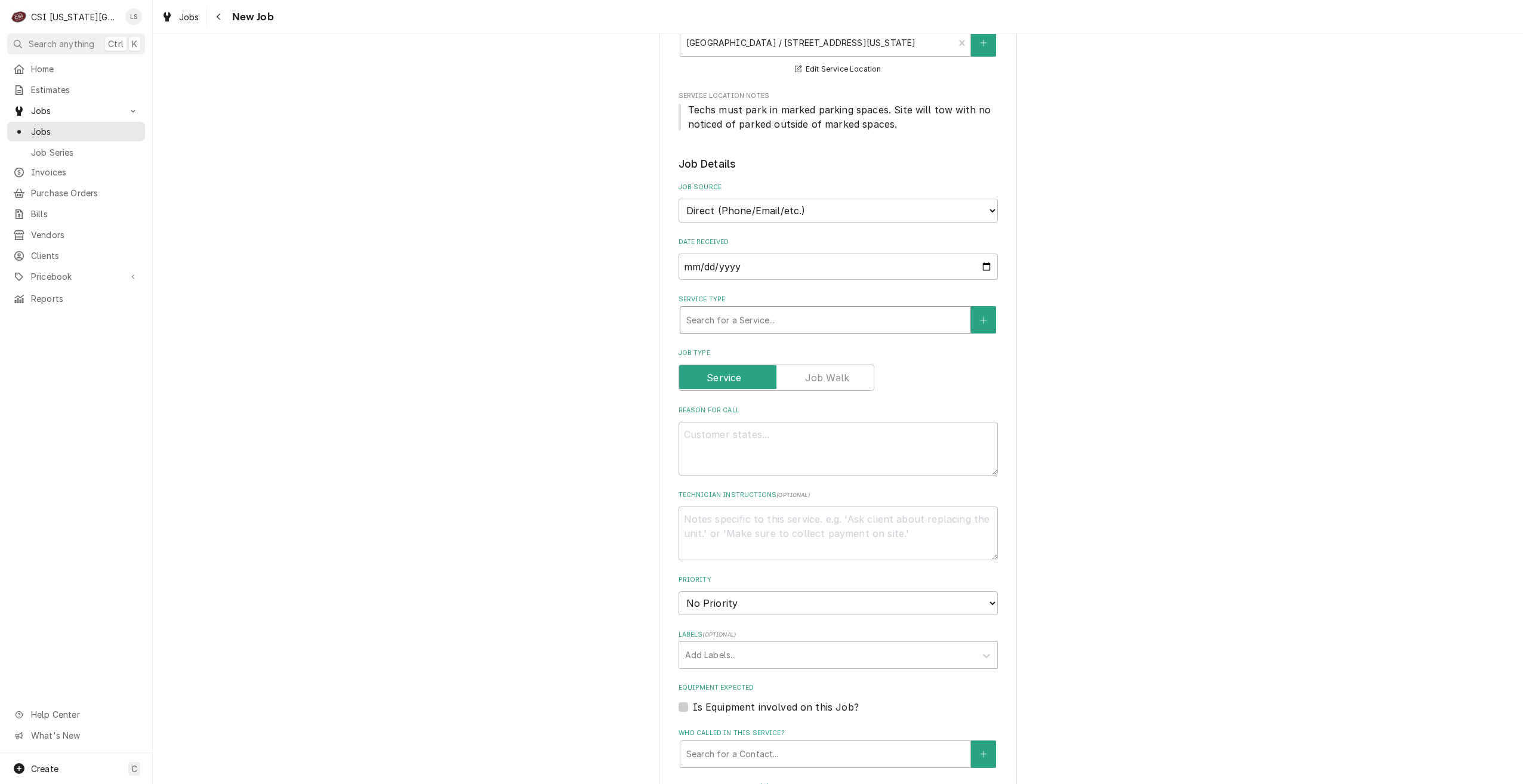
click at [786, 322] on div "Service Type" at bounding box center [825, 320] width 278 height 22
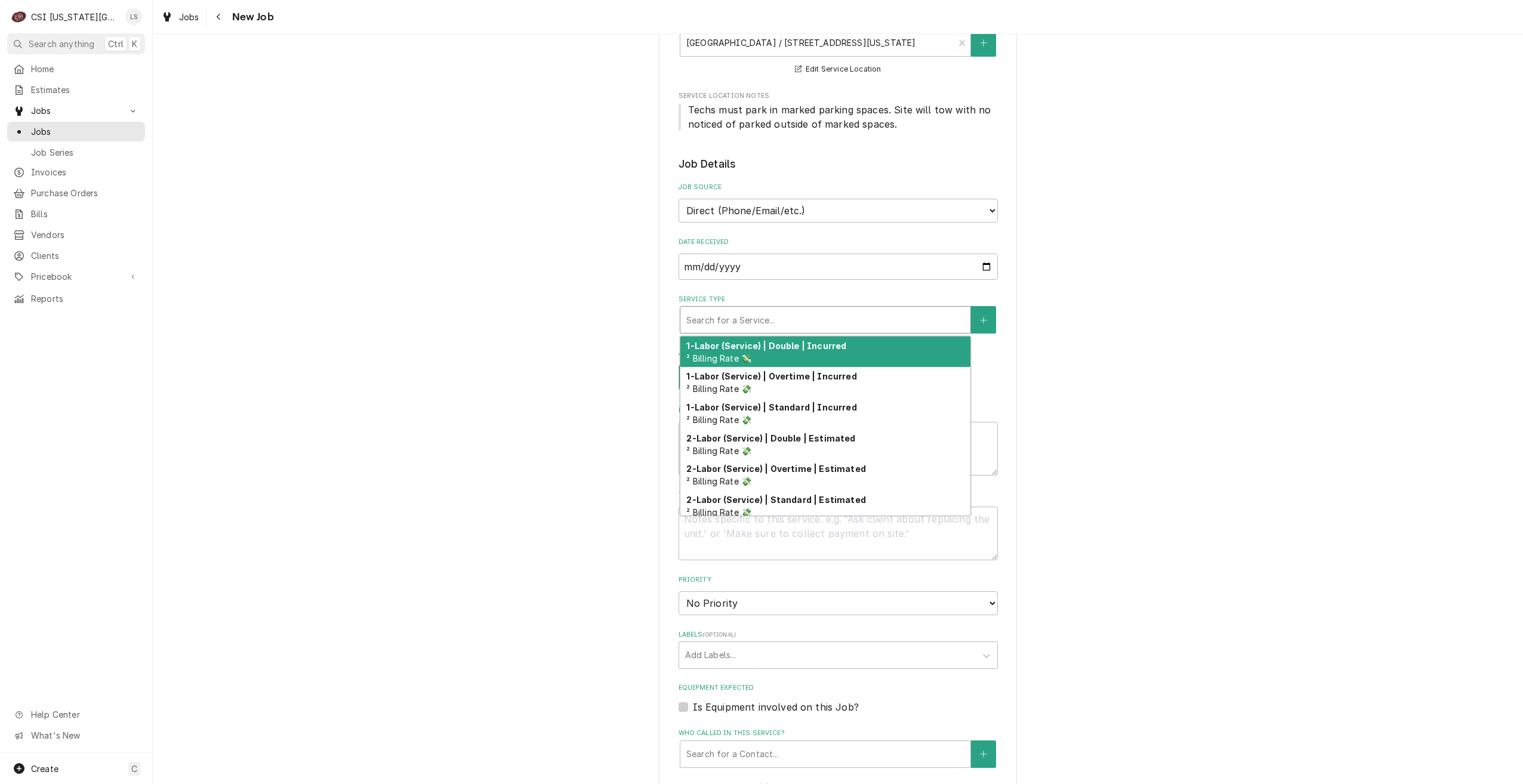
type textarea "x"
type input "s"
type textarea "x"
type input "se"
type textarea "x"
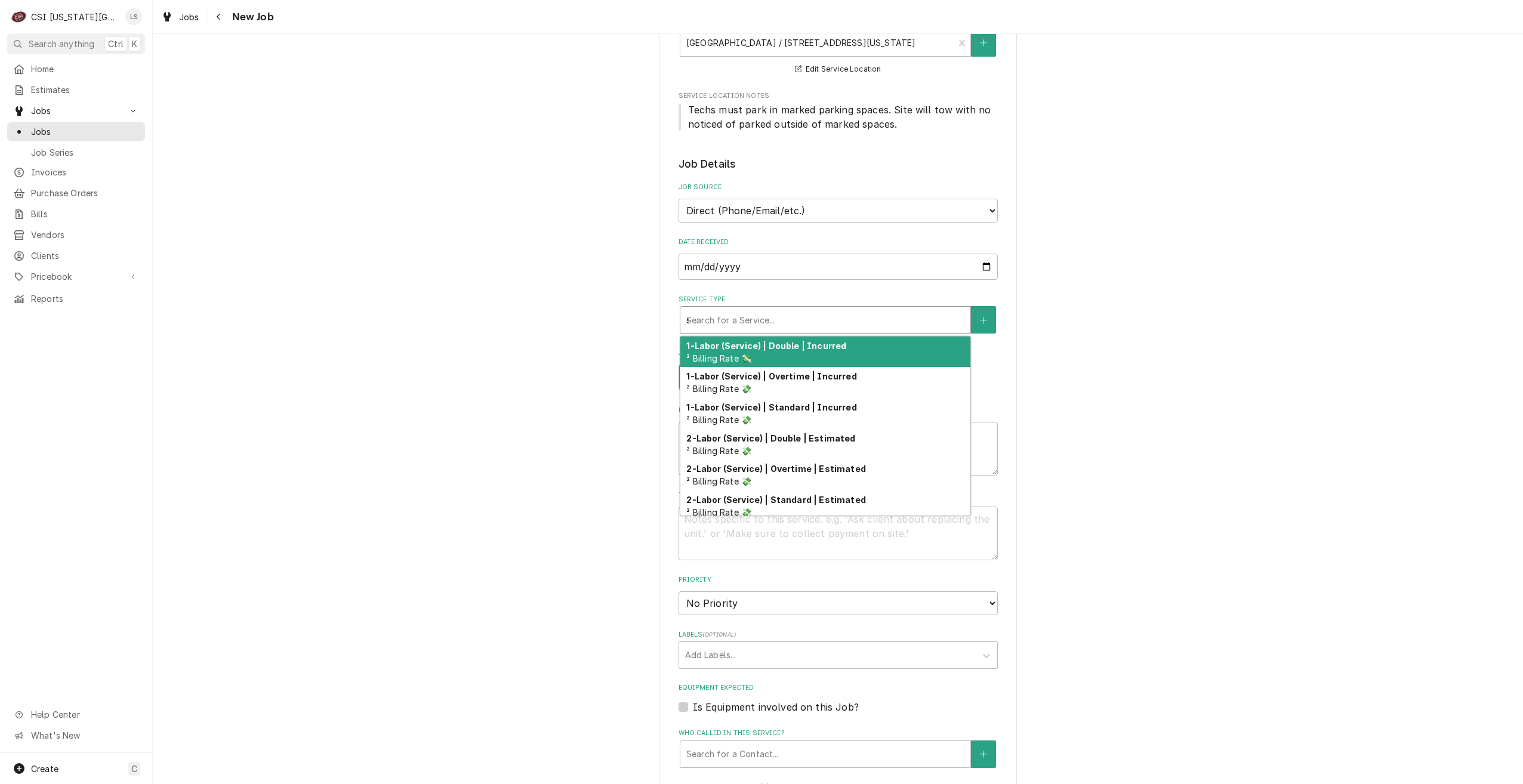
type input "ser"
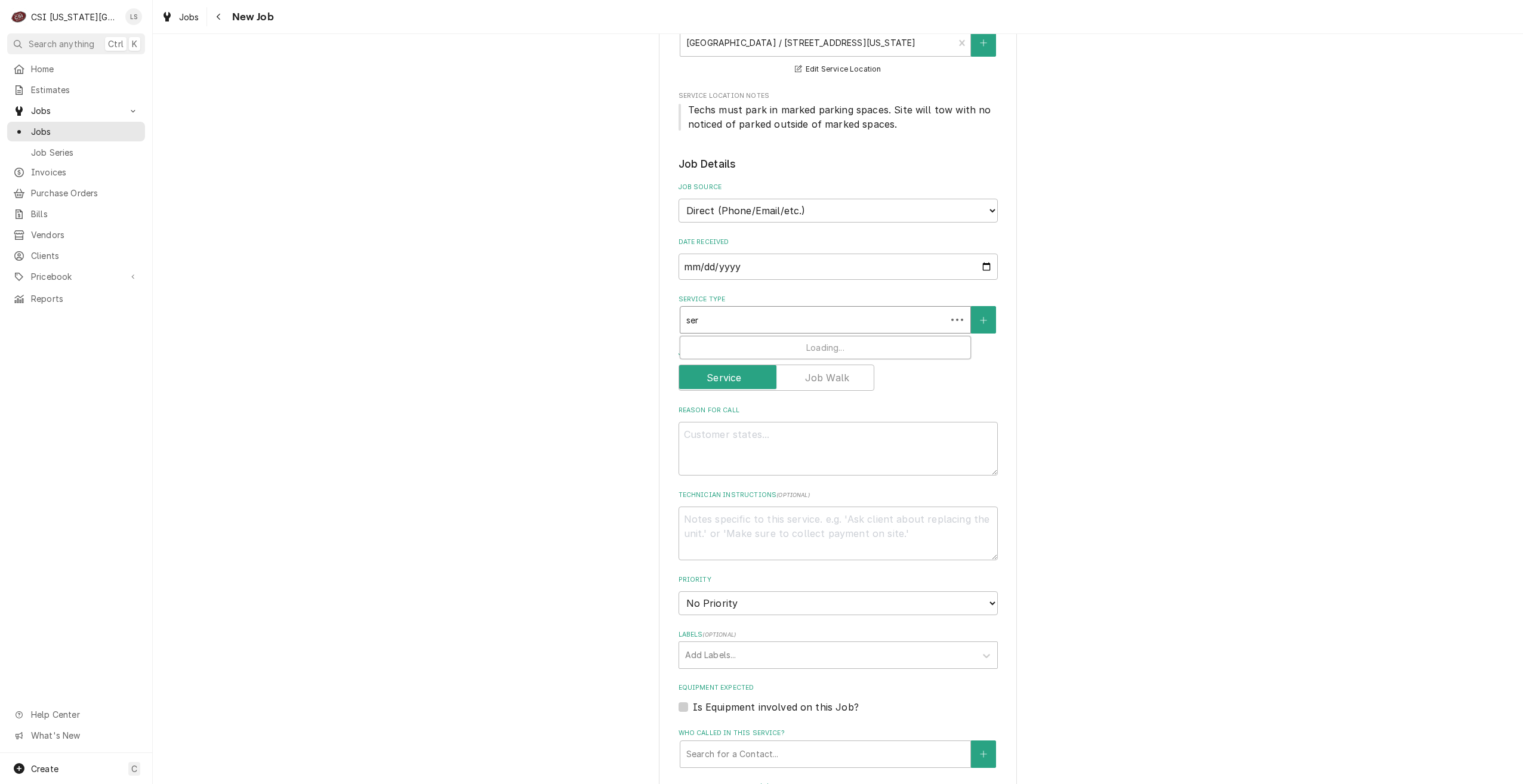
type textarea "x"
type input "servi"
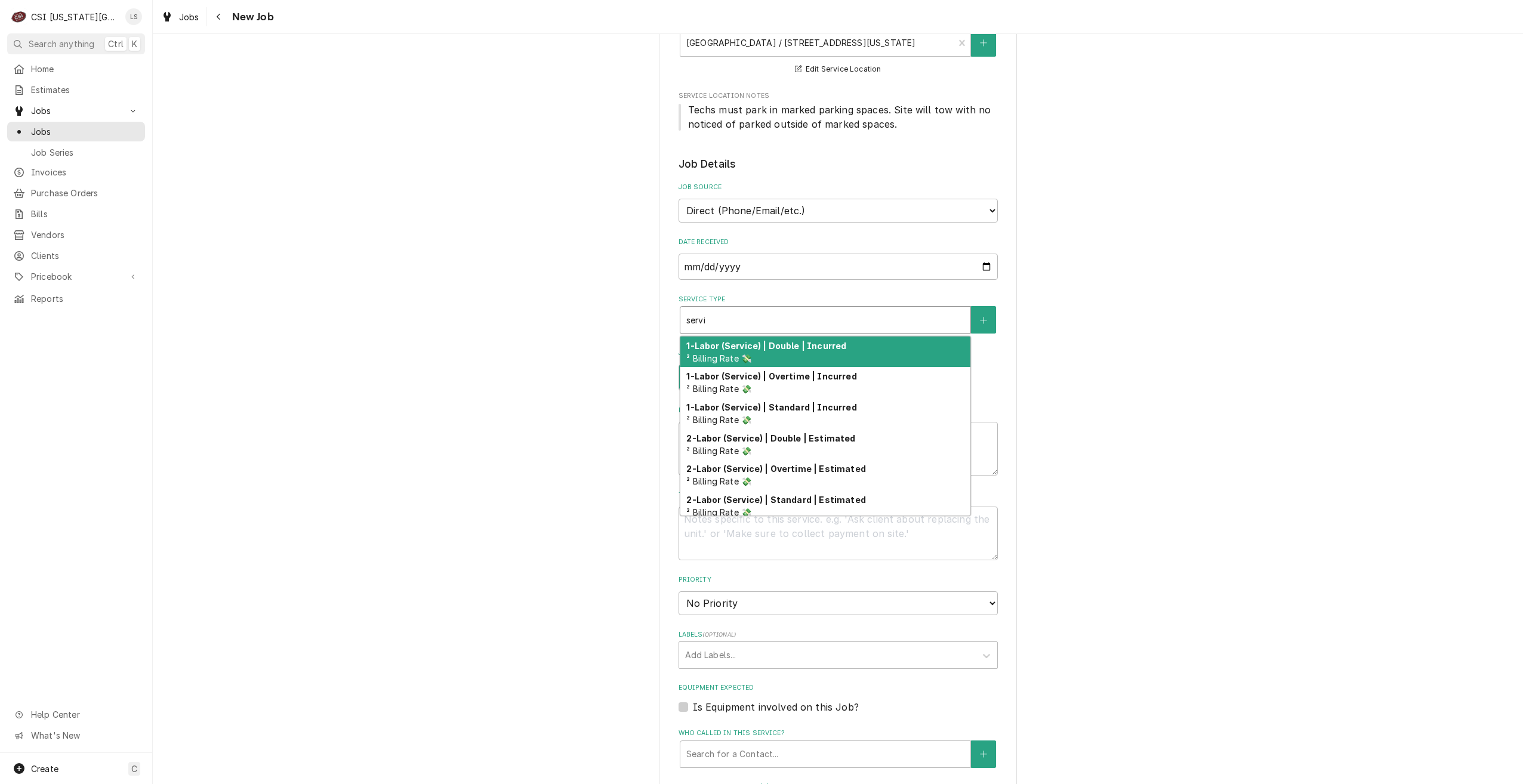
type textarea "x"
type input "serv"
type textarea "x"
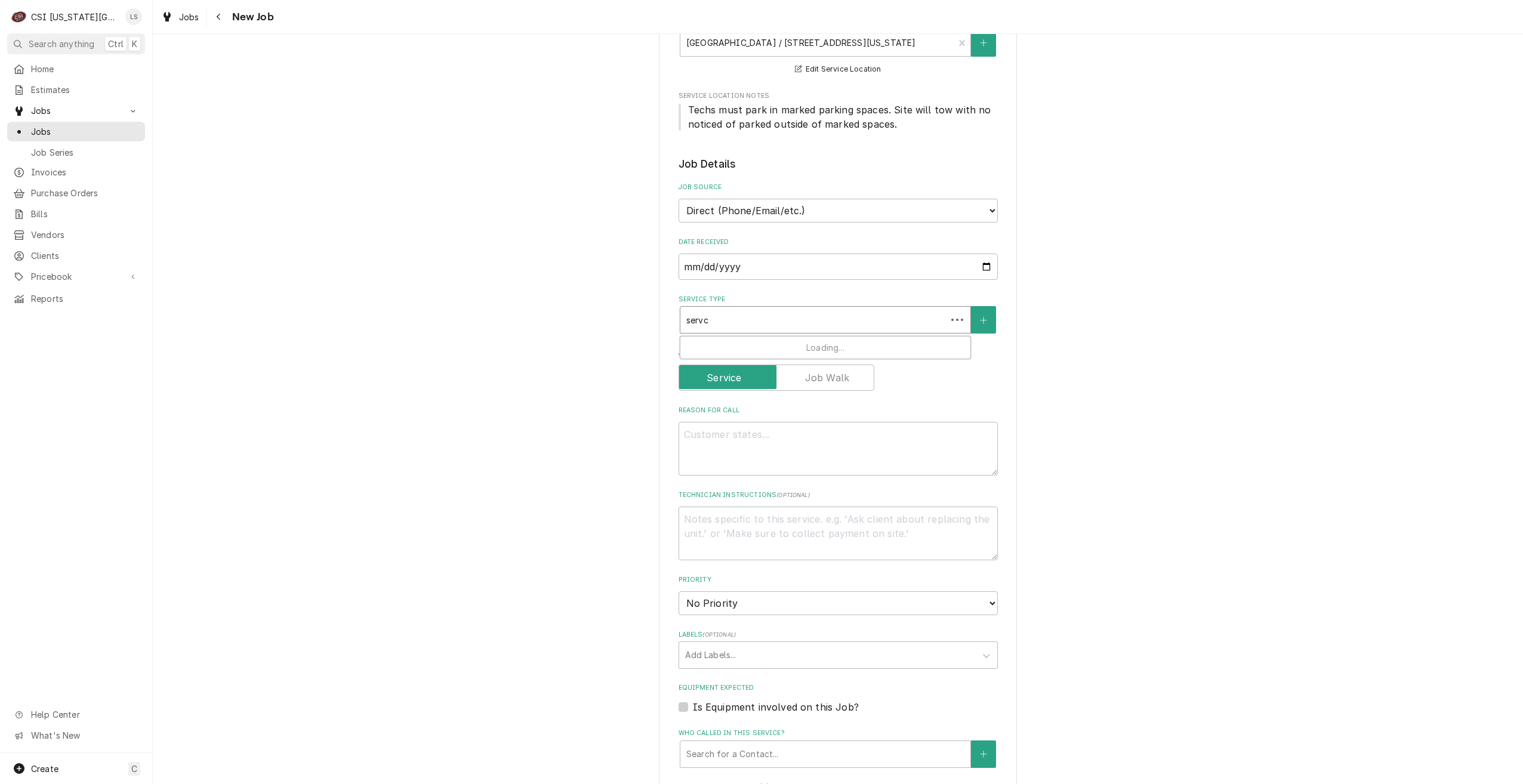
type input "servce"
type textarea "x"
type input "servce"
type textarea "x"
type input "servce c"
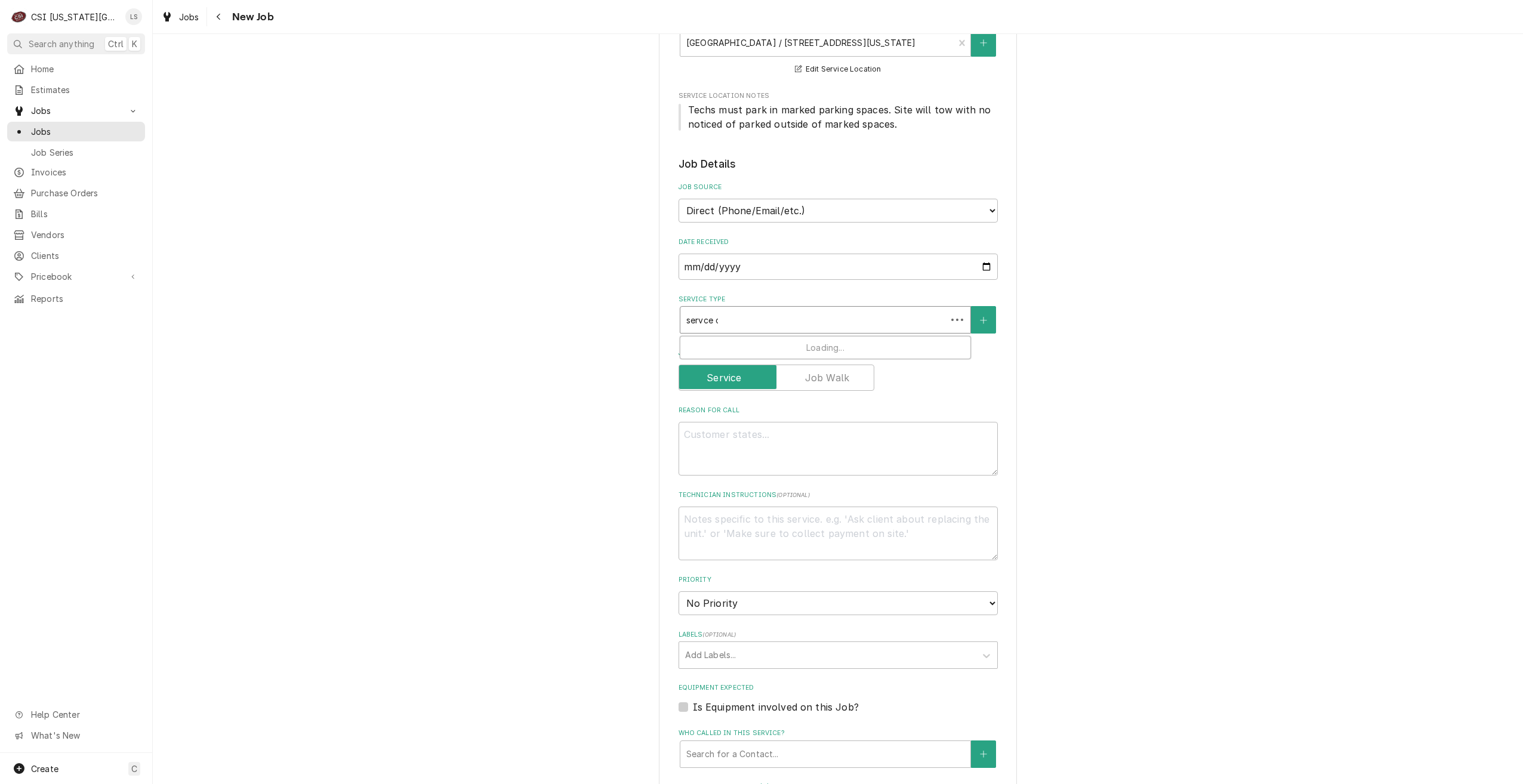
type textarea "x"
type input "servce cal"
type textarea "x"
type input "servce call"
type textarea "x"
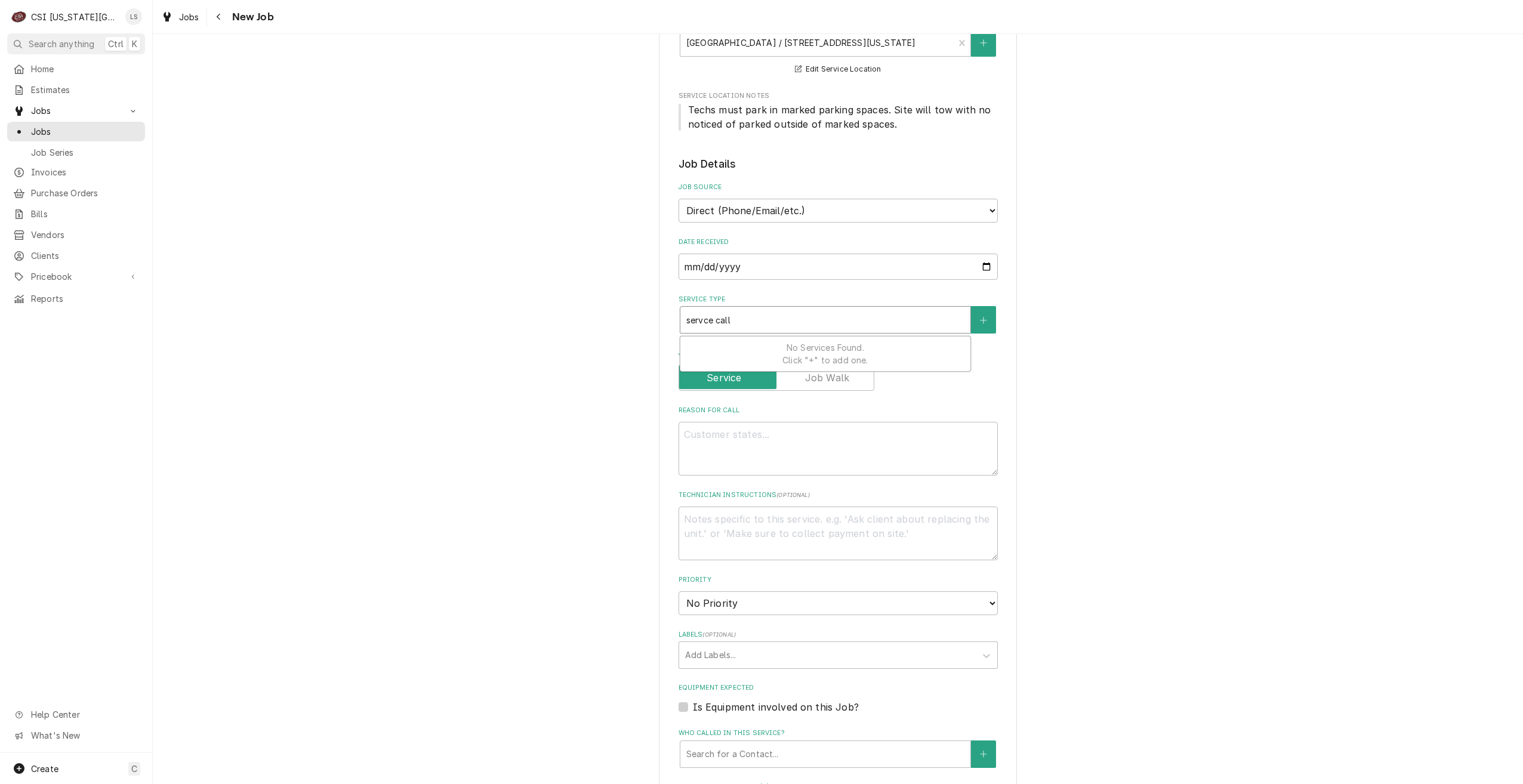
type input "servce cal"
type textarea "x"
type input "servce ca"
type textarea "x"
type input "servce c"
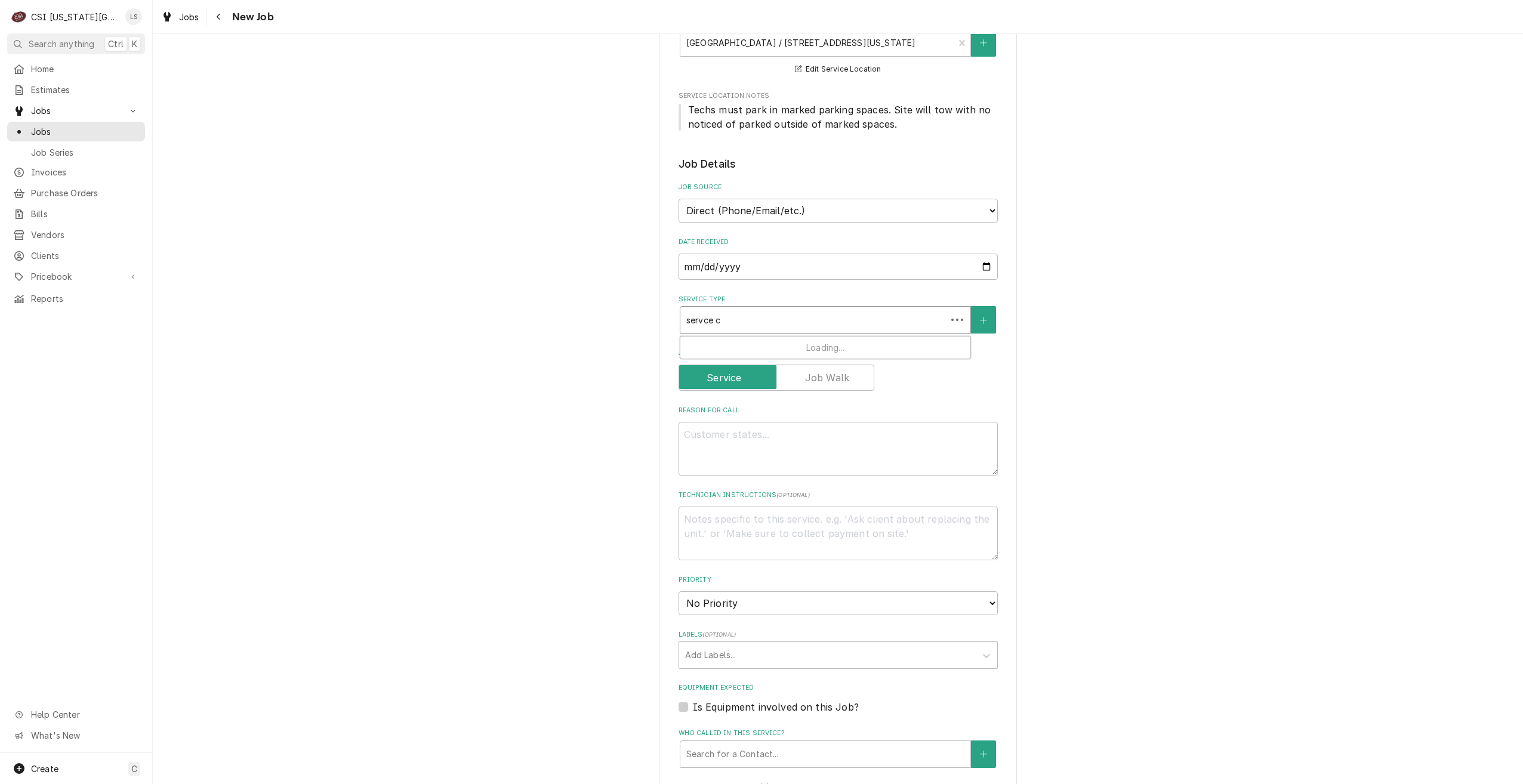
type textarea "x"
type input "servce"
type textarea "x"
type input "servce"
type textarea "x"
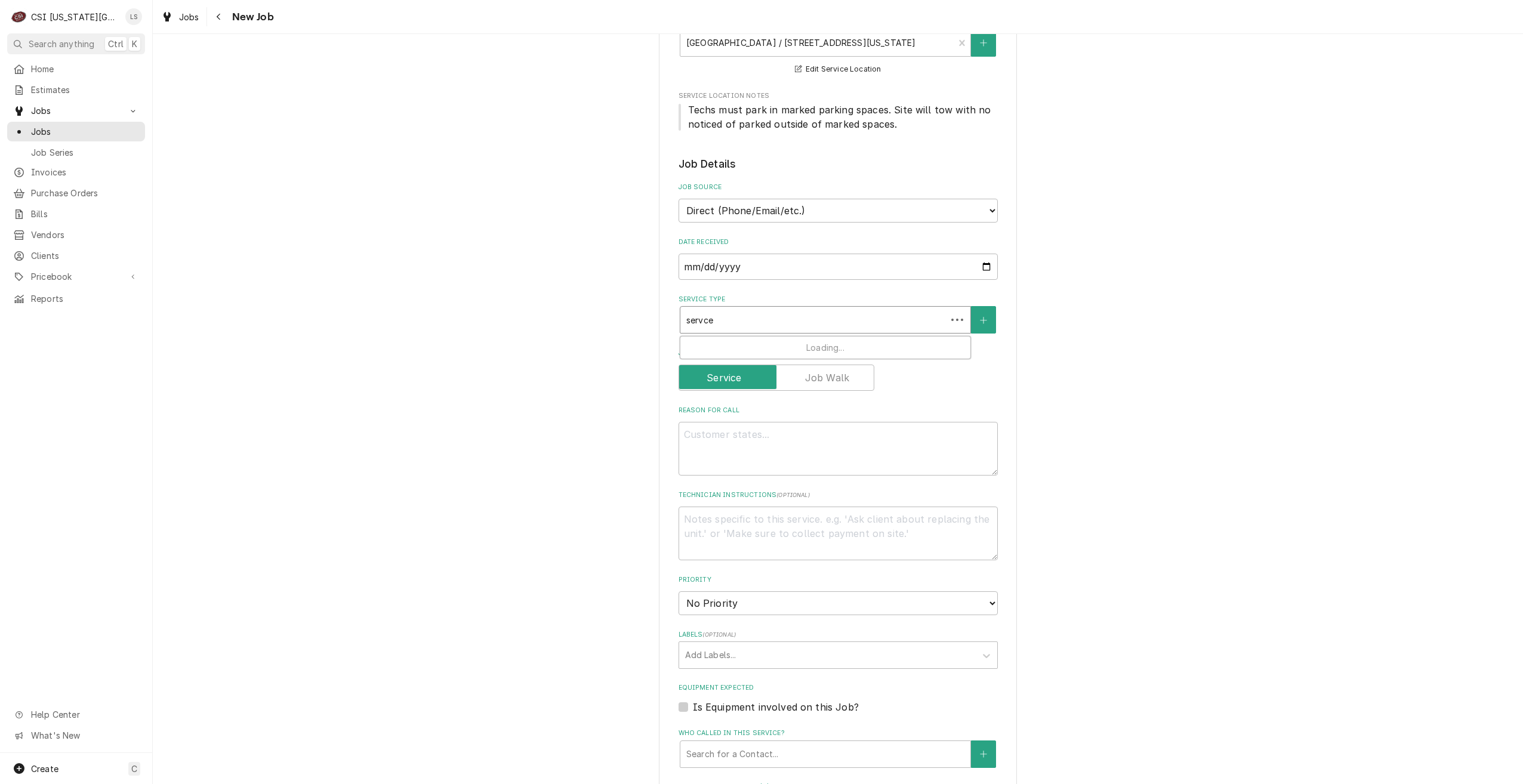
type input "servc"
type textarea "x"
type input "serv"
type textarea "x"
type input "servi"
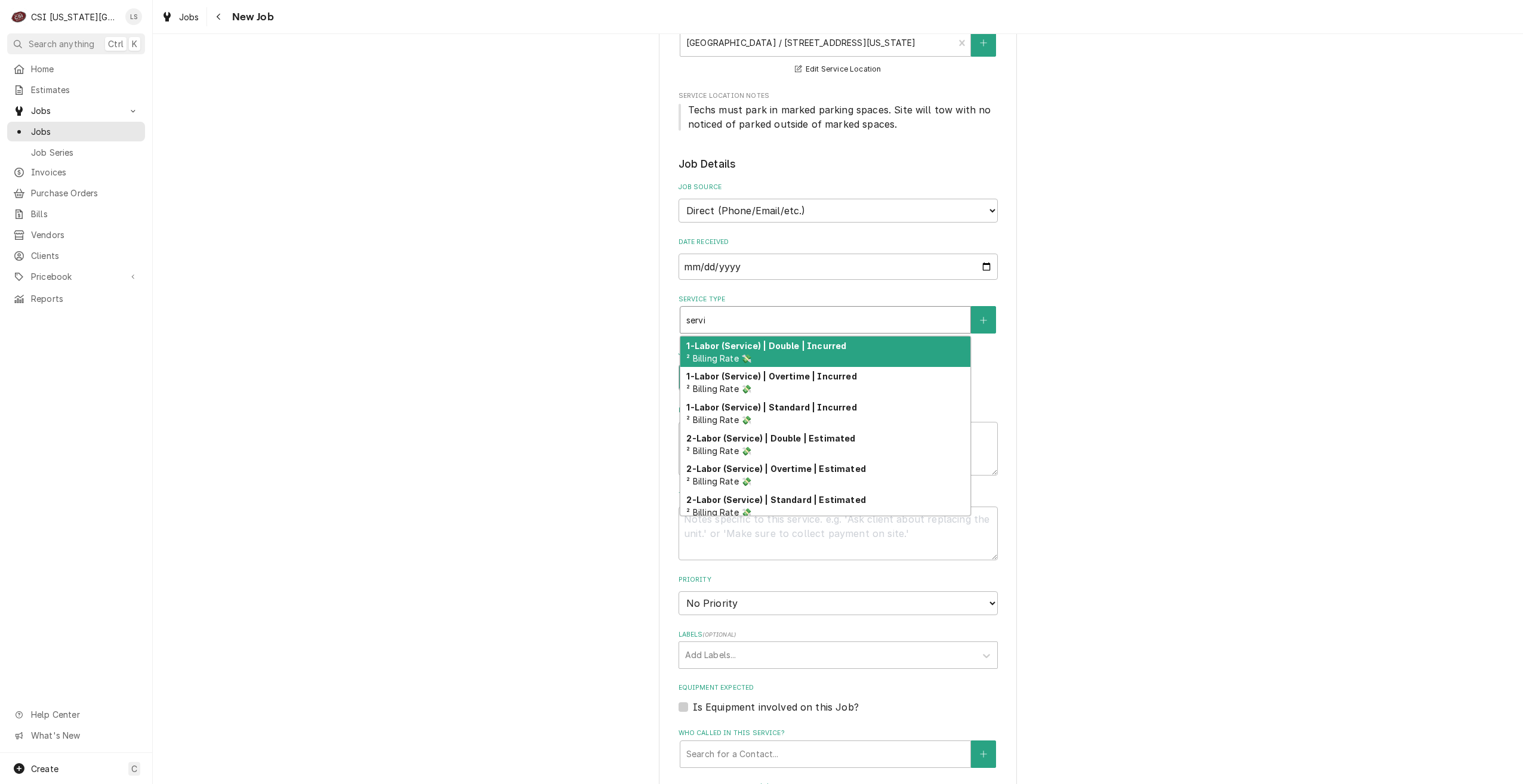
type textarea "x"
type input "servic"
type textarea "x"
type input "service"
type textarea "x"
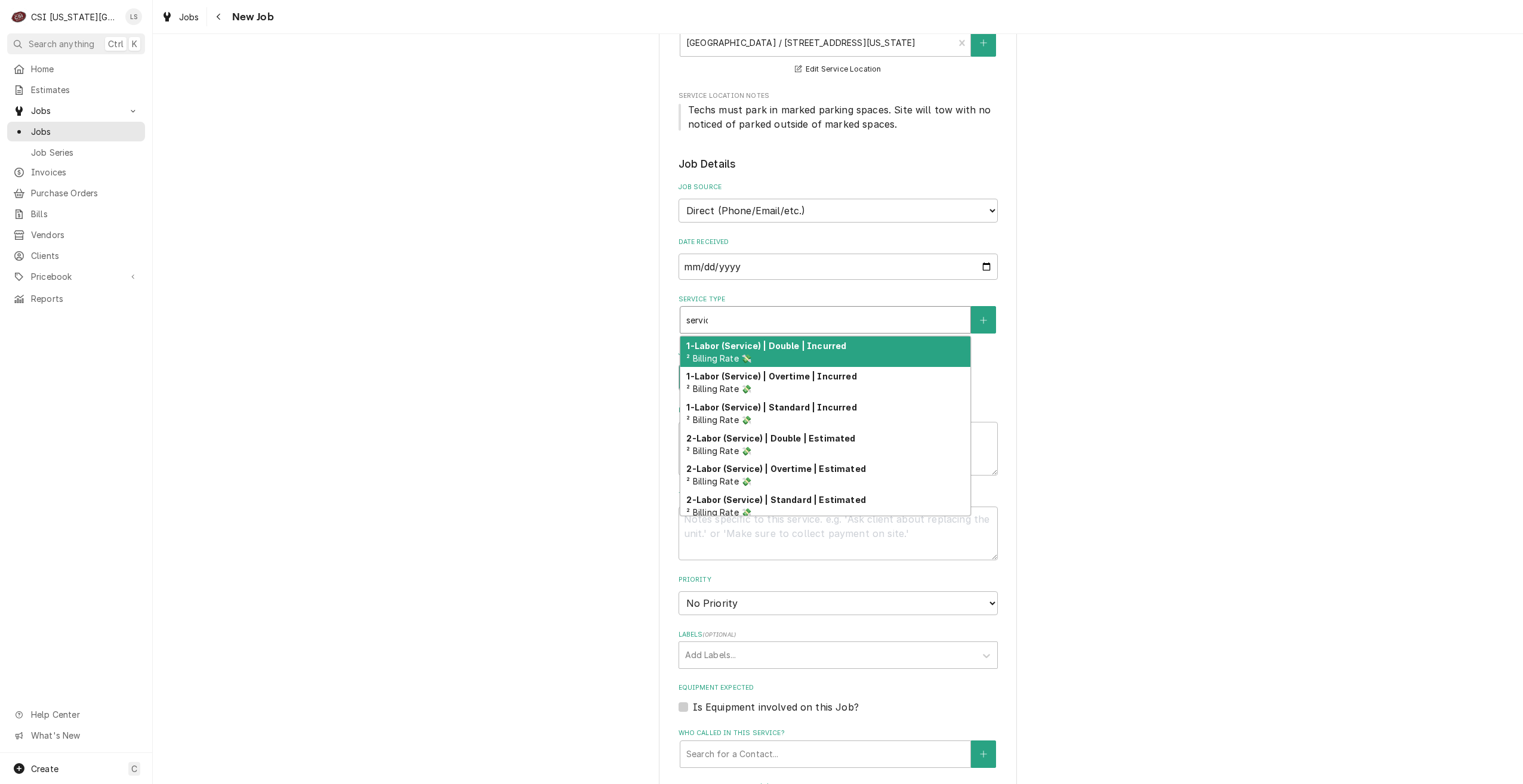
type input "service"
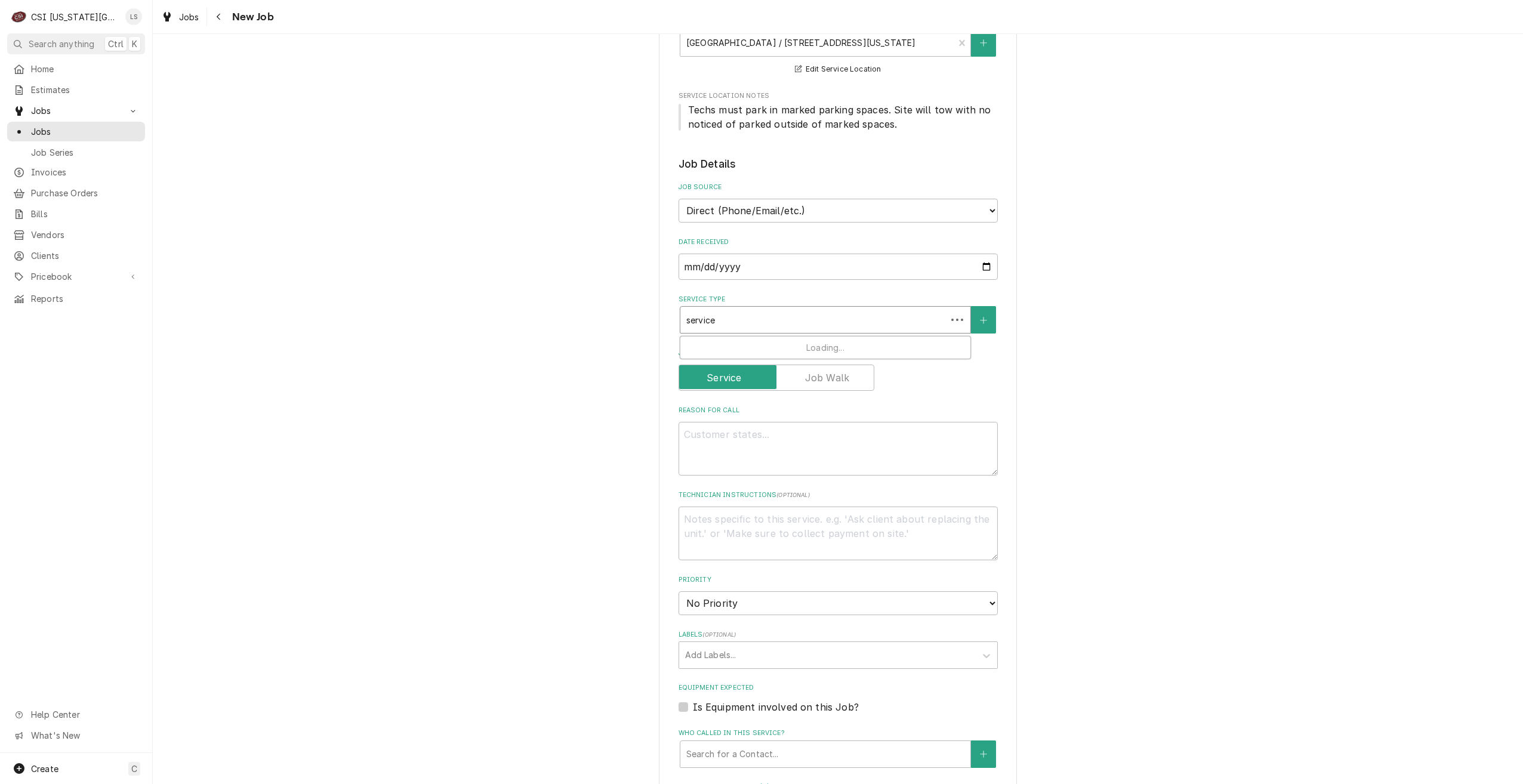
type textarea "x"
type input "service c"
type textarea "x"
type input "service ca"
type textarea "x"
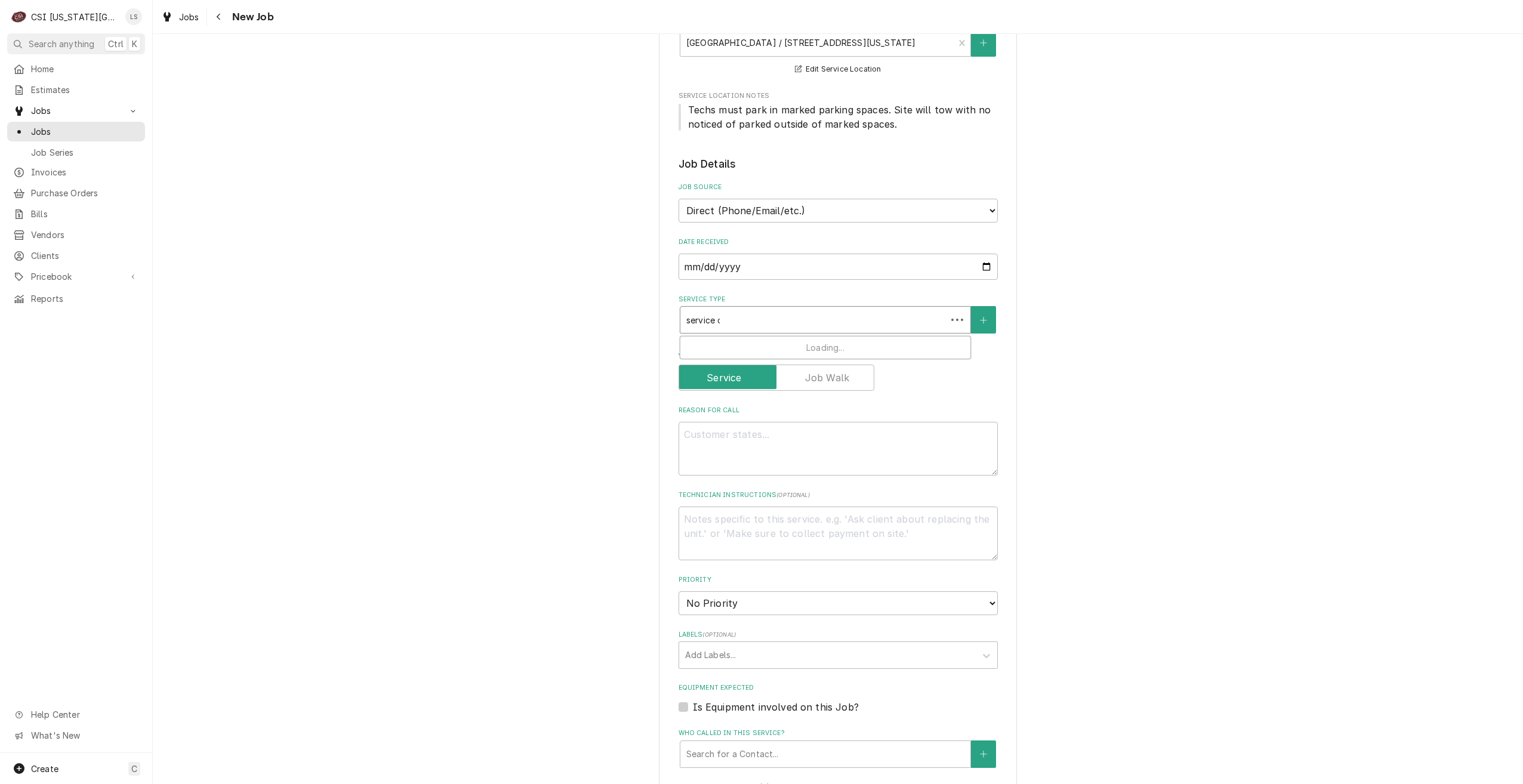
type input "service cal"
type textarea "x"
type input "service call"
click at [778, 346] on div "Job | Service Call ¹ Service Type 🛠️" at bounding box center [825, 351] width 290 height 31
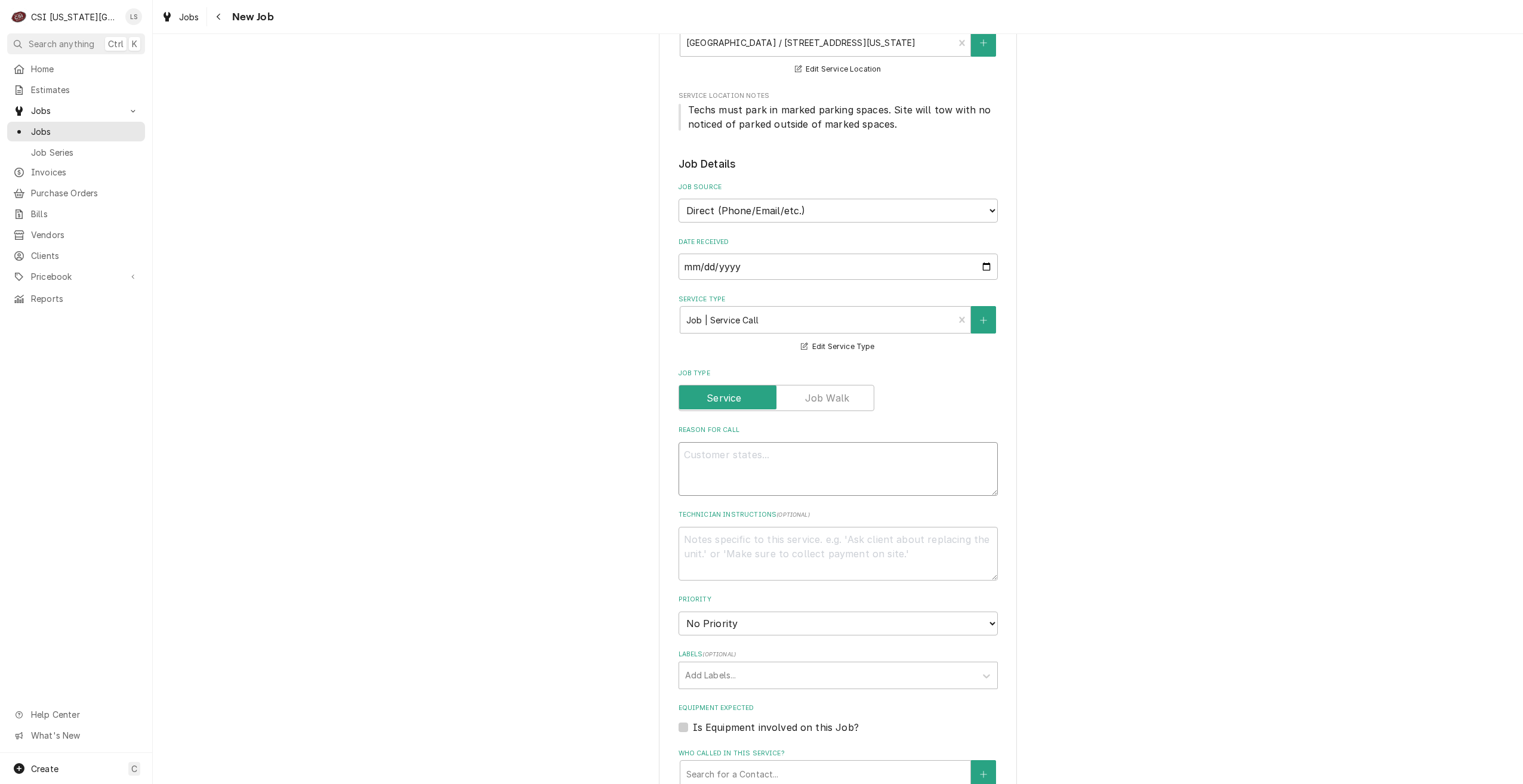
click at [821, 455] on textarea "Reason For Call" at bounding box center [838, 469] width 319 height 53
type textarea "x"
type textarea "C"
type textarea "x"
type textarea "Co"
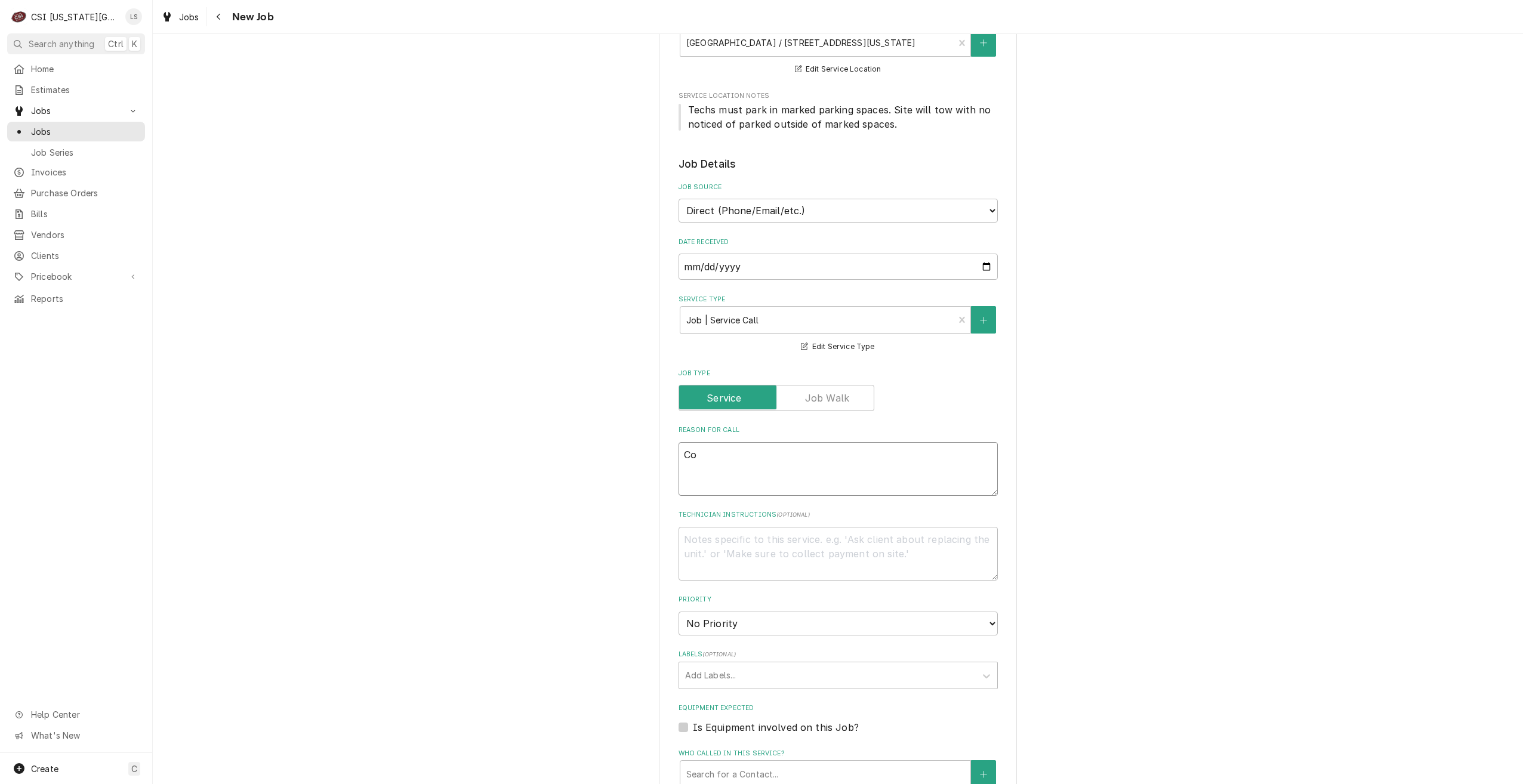
type textarea "x"
type textarea "Con"
type textarea "x"
type textarea "Conv"
type textarea "x"
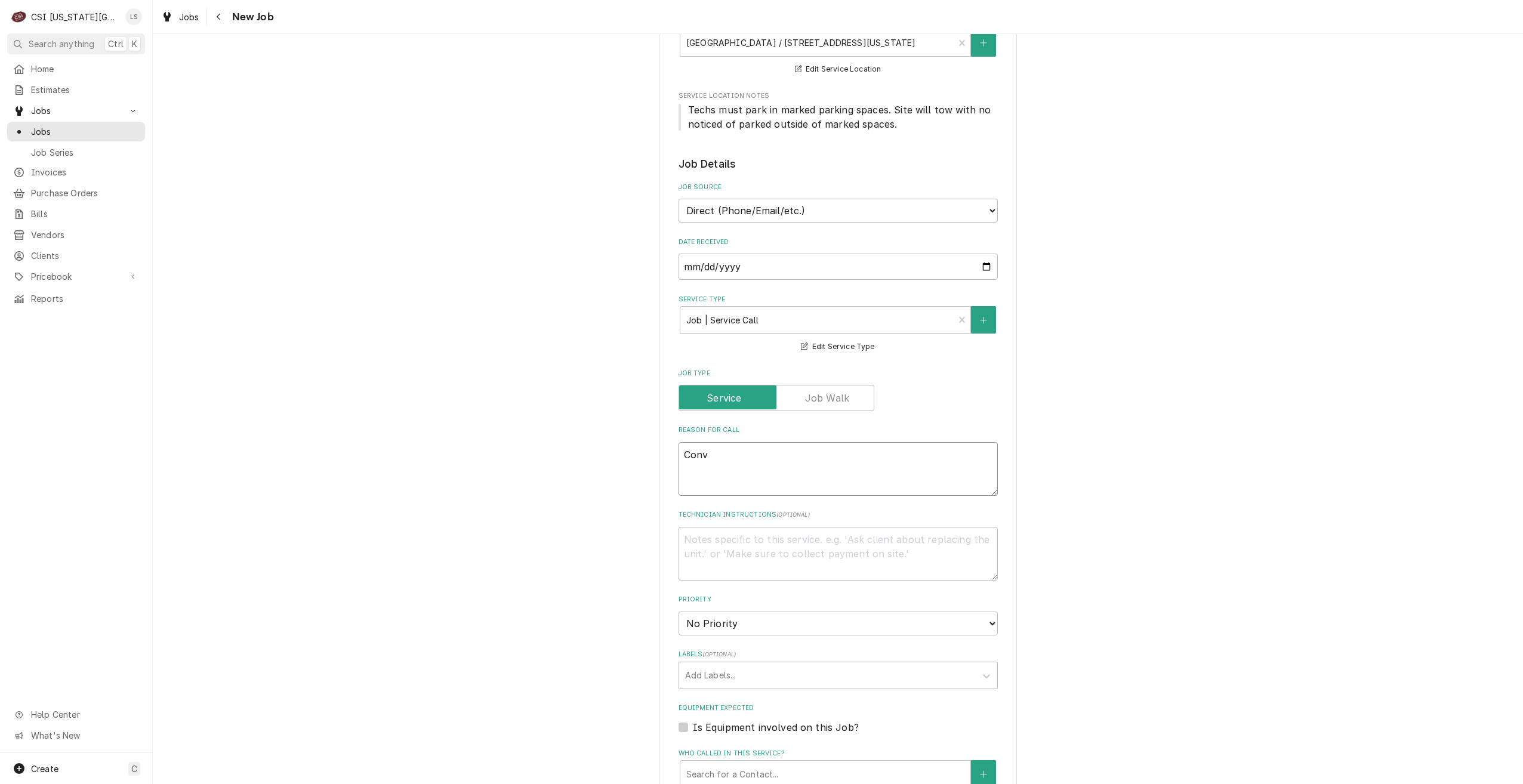
type textarea "Conve"
type textarea "x"
type textarea "Conven"
type textarea "x"
type textarea "Conve"
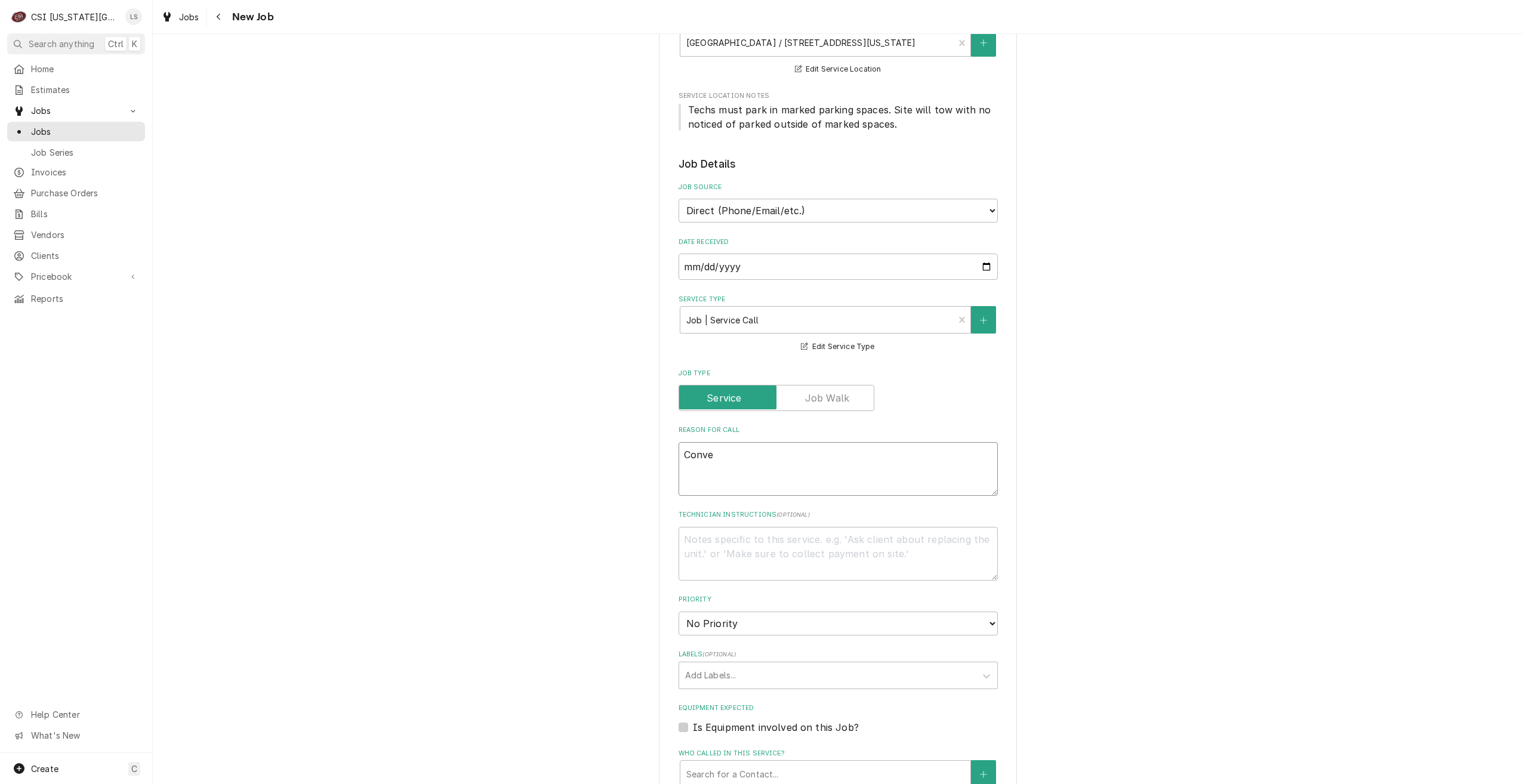
type textarea "x"
type textarea "Convec"
type textarea "x"
type textarea "Convect"
type textarea "x"
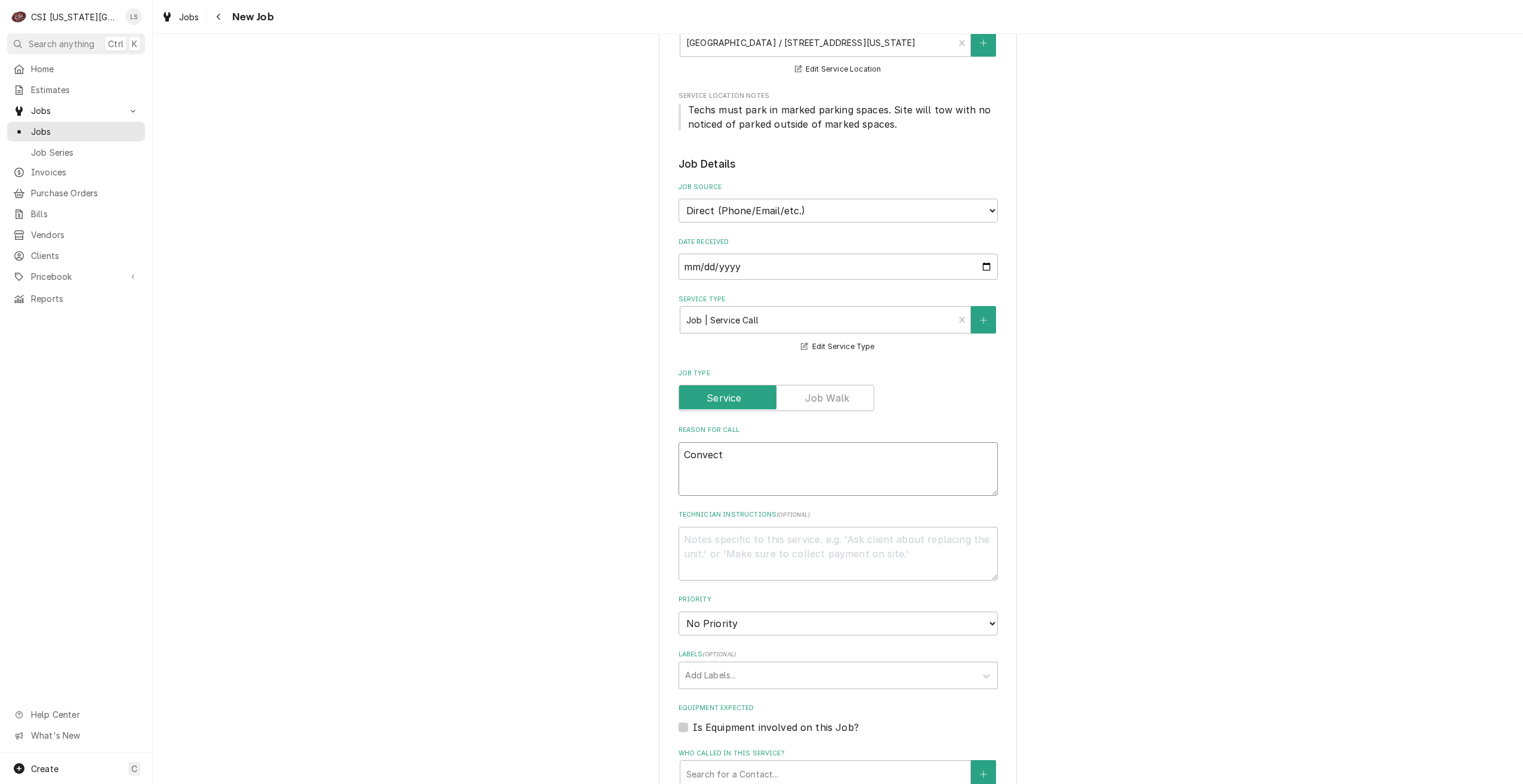
type textarea "Convecti"
type textarea "x"
type textarea "Convectio"
type textarea "x"
type textarea "Convection"
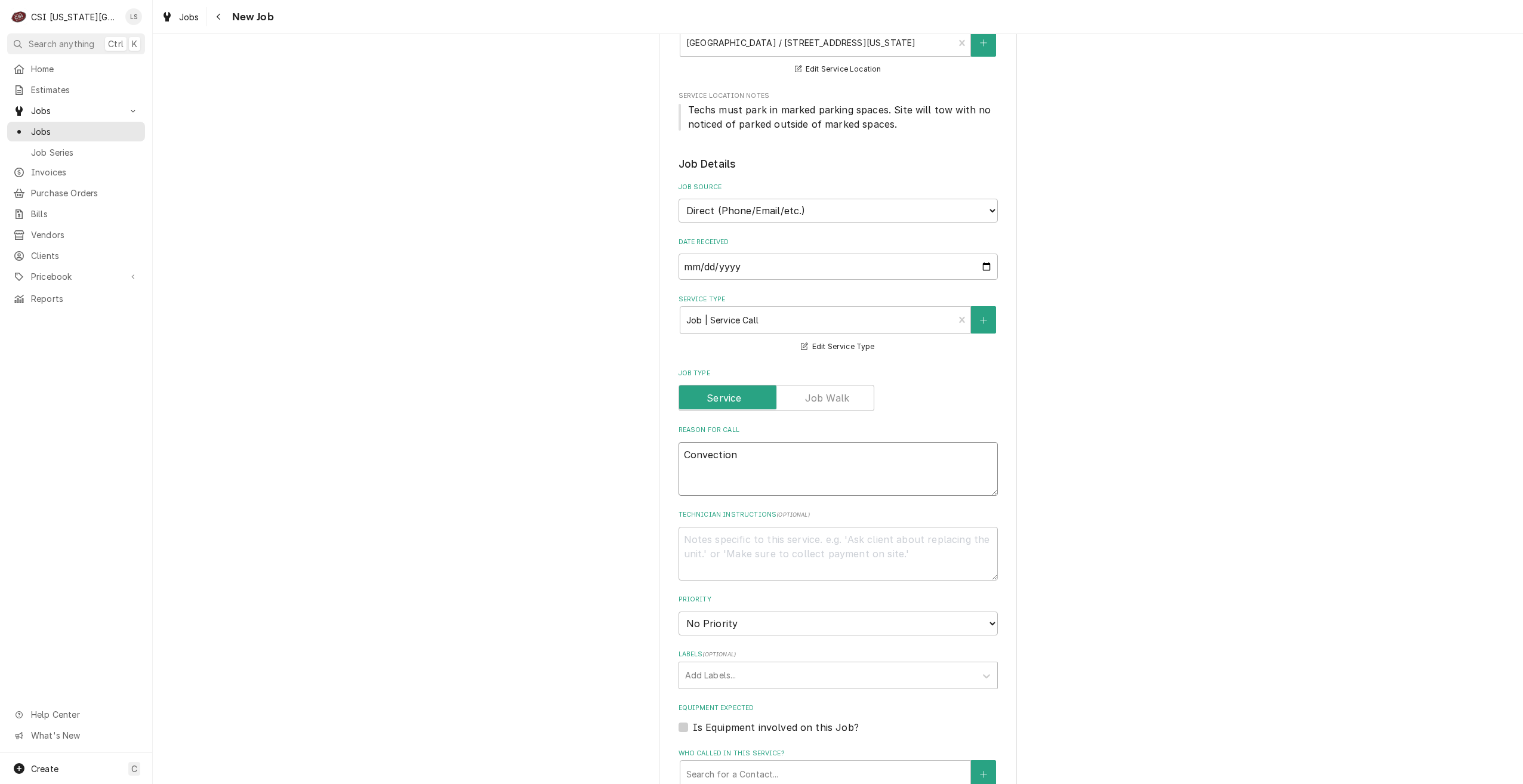
type textarea "x"
type textarea "Convection"
type textarea "x"
type textarea "Convection o"
type textarea "x"
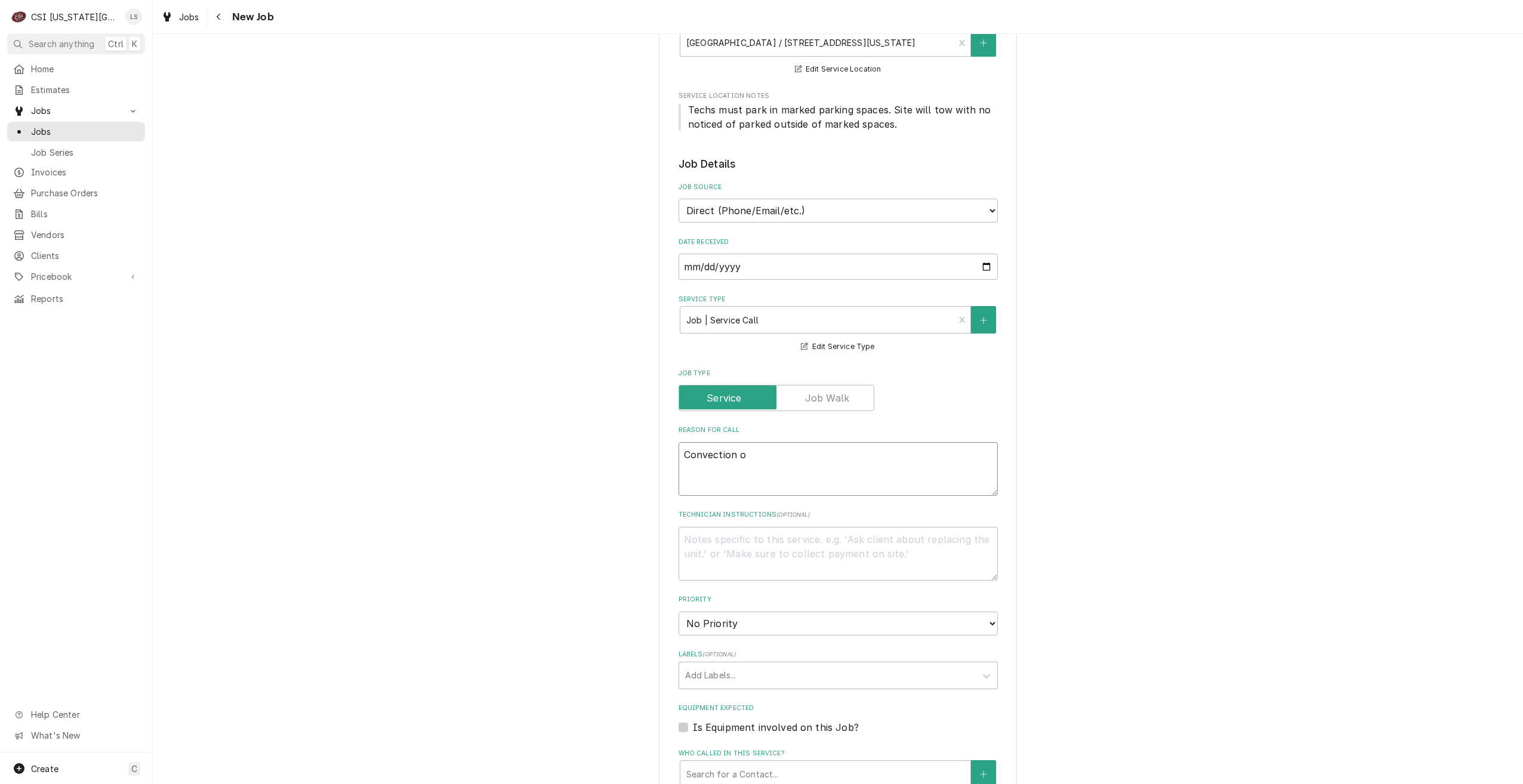
type textarea "Convection ov"
type textarea "x"
type textarea "Convection ove"
type textarea "x"
type textarea "Convection oven"
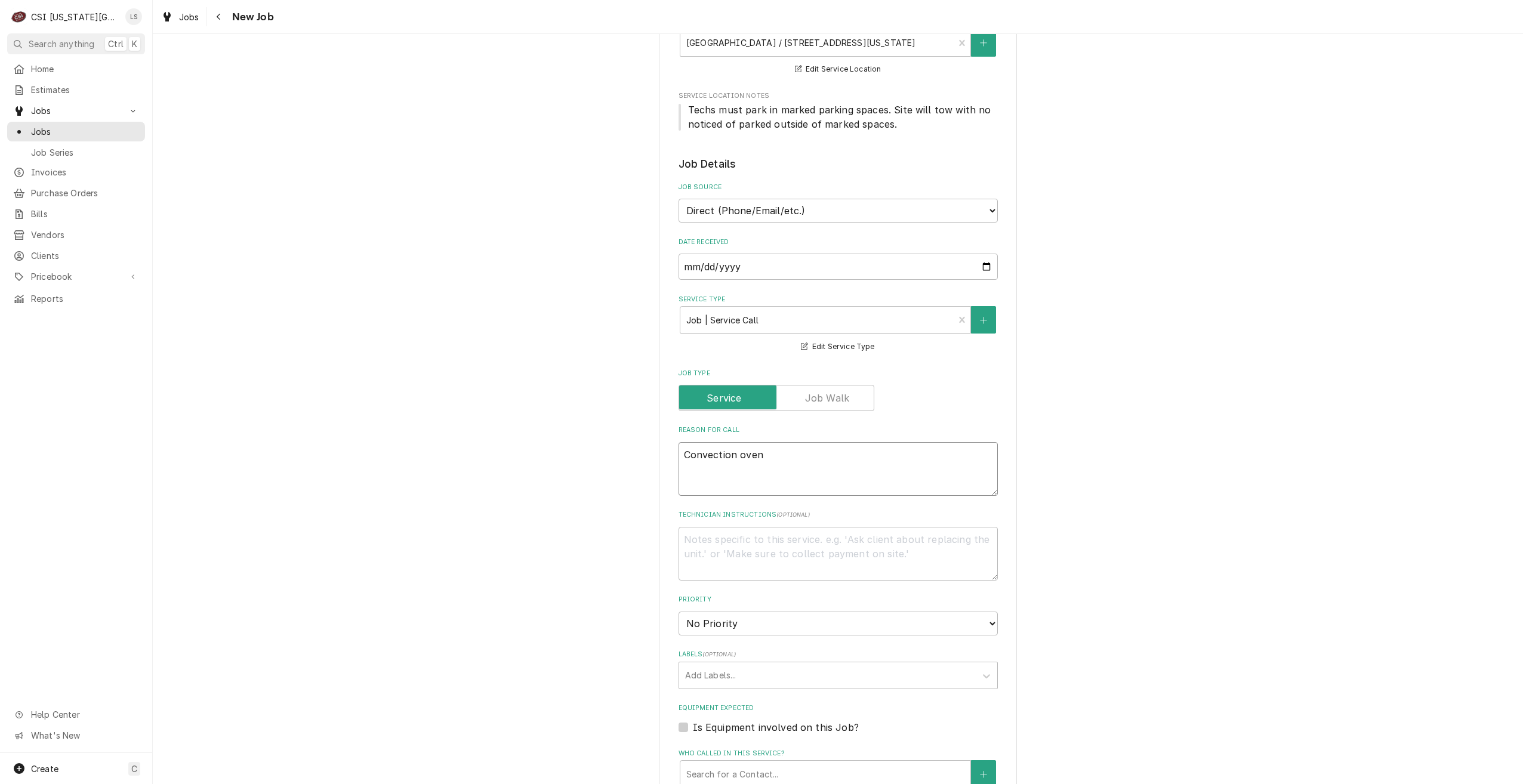
type textarea "x"
type textarea "Convection oven"
type textarea "x"
type textarea "Convection oven i"
type textarea "x"
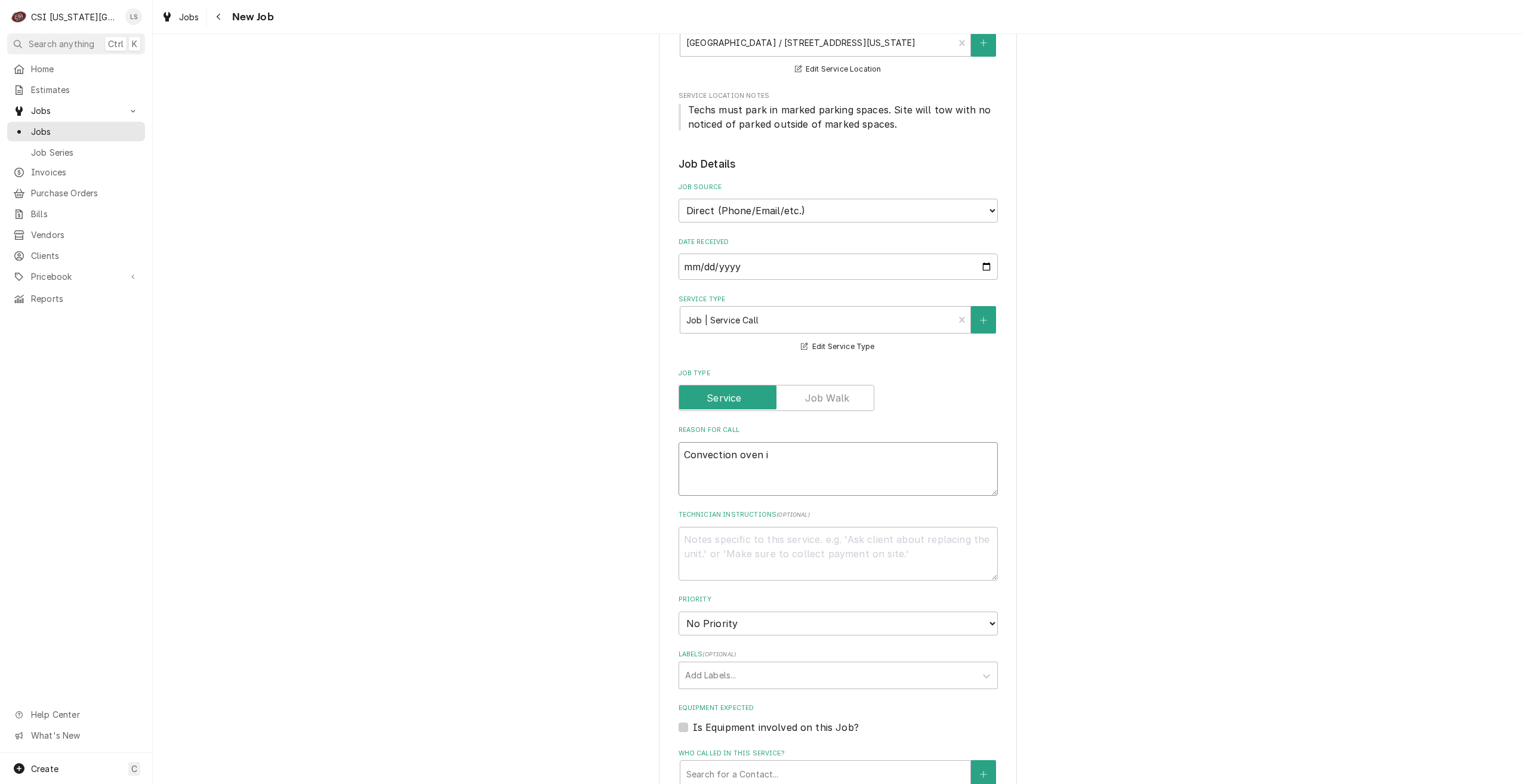
type textarea "Convection oven is"
type textarea "x"
type textarea "Convection oven ist"
type textarea "x"
type textarea "Convection oven istn"
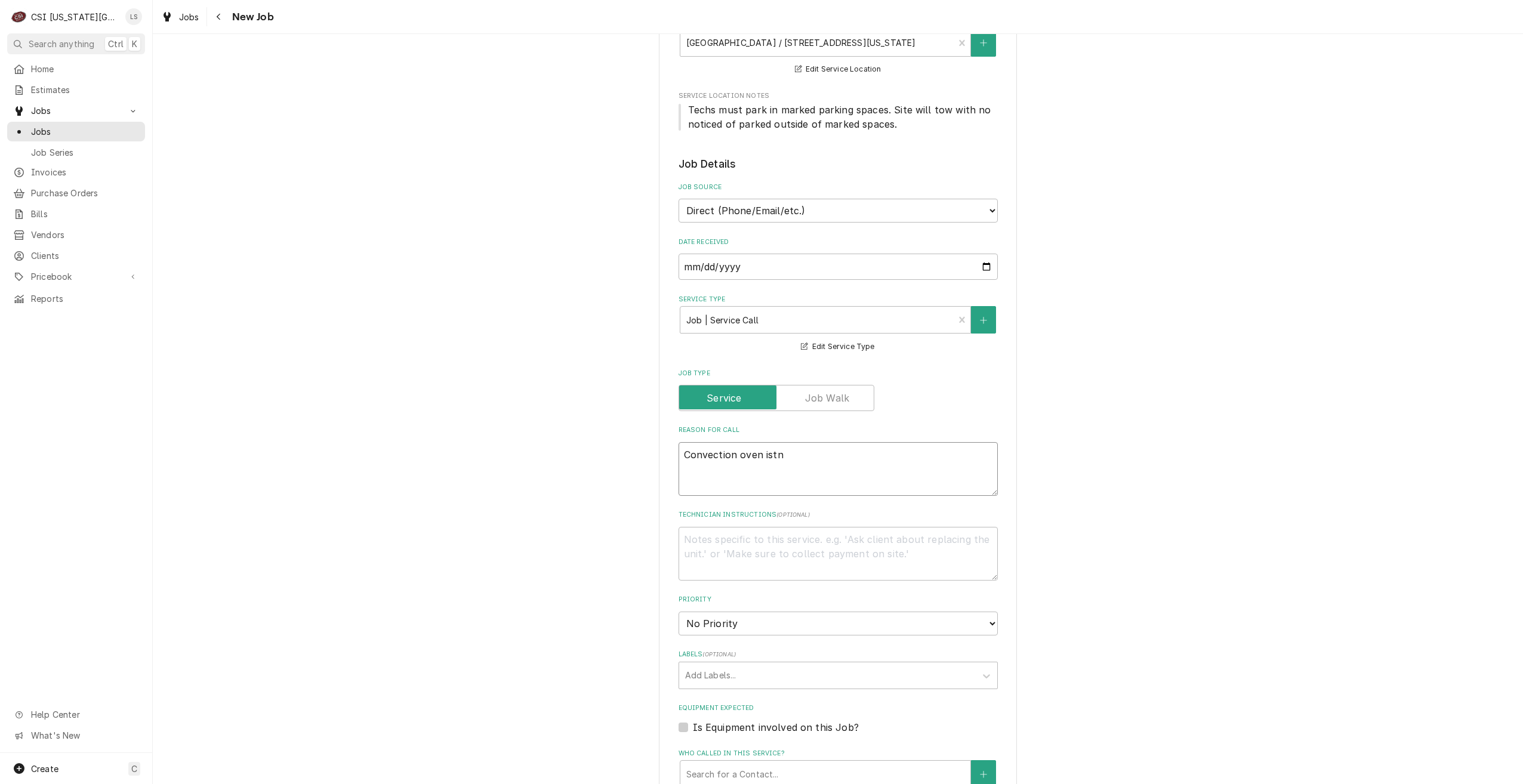
type textarea "x"
type textarea "Convection oven istn'"
type textarea "x"
type textarea "Convection oven istn'"
type textarea "x"
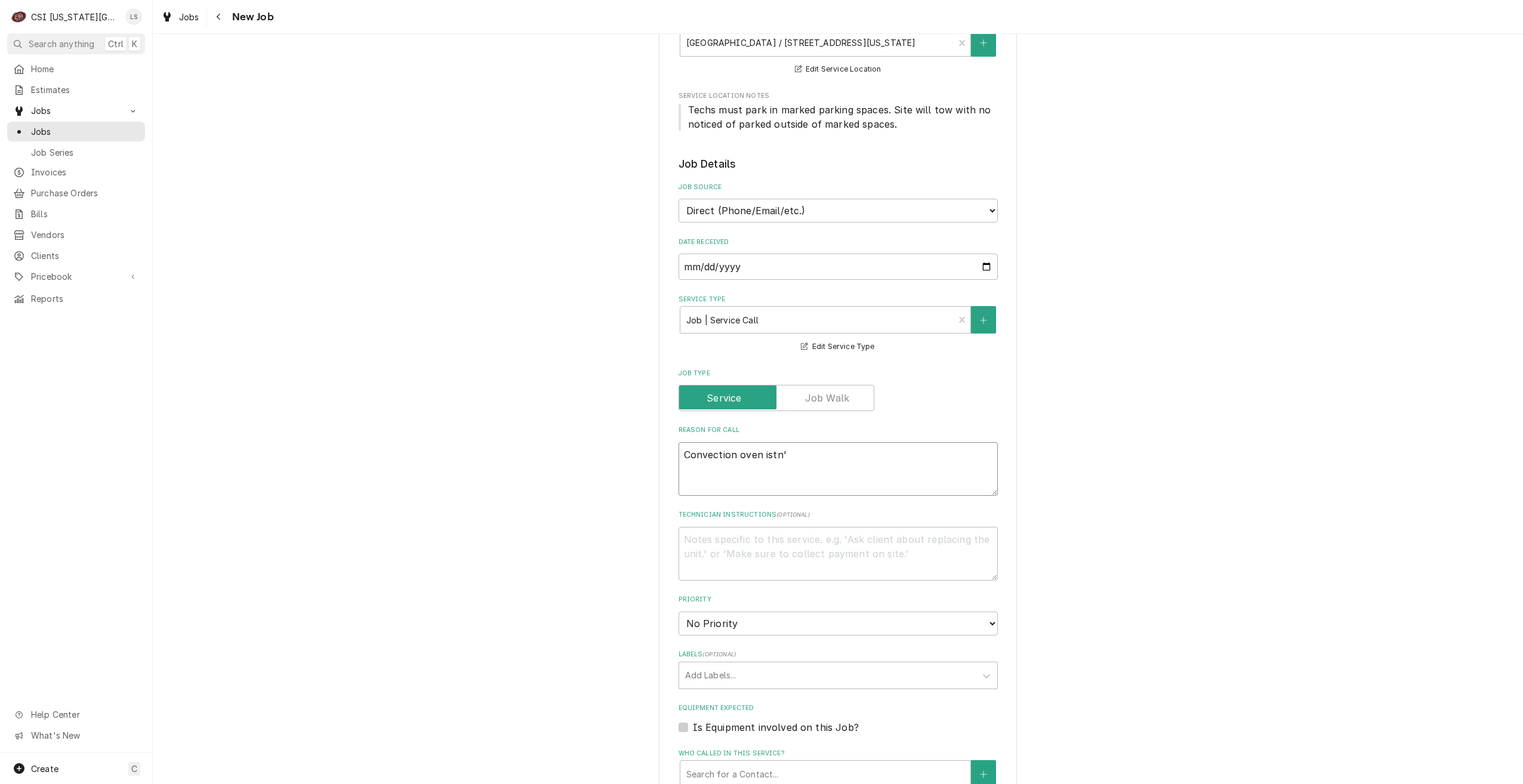
type textarea "Convection oven istn'"
type textarea "x"
type textarea "Convection oven istn"
type textarea "x"
type textarea "Convection oven ist"
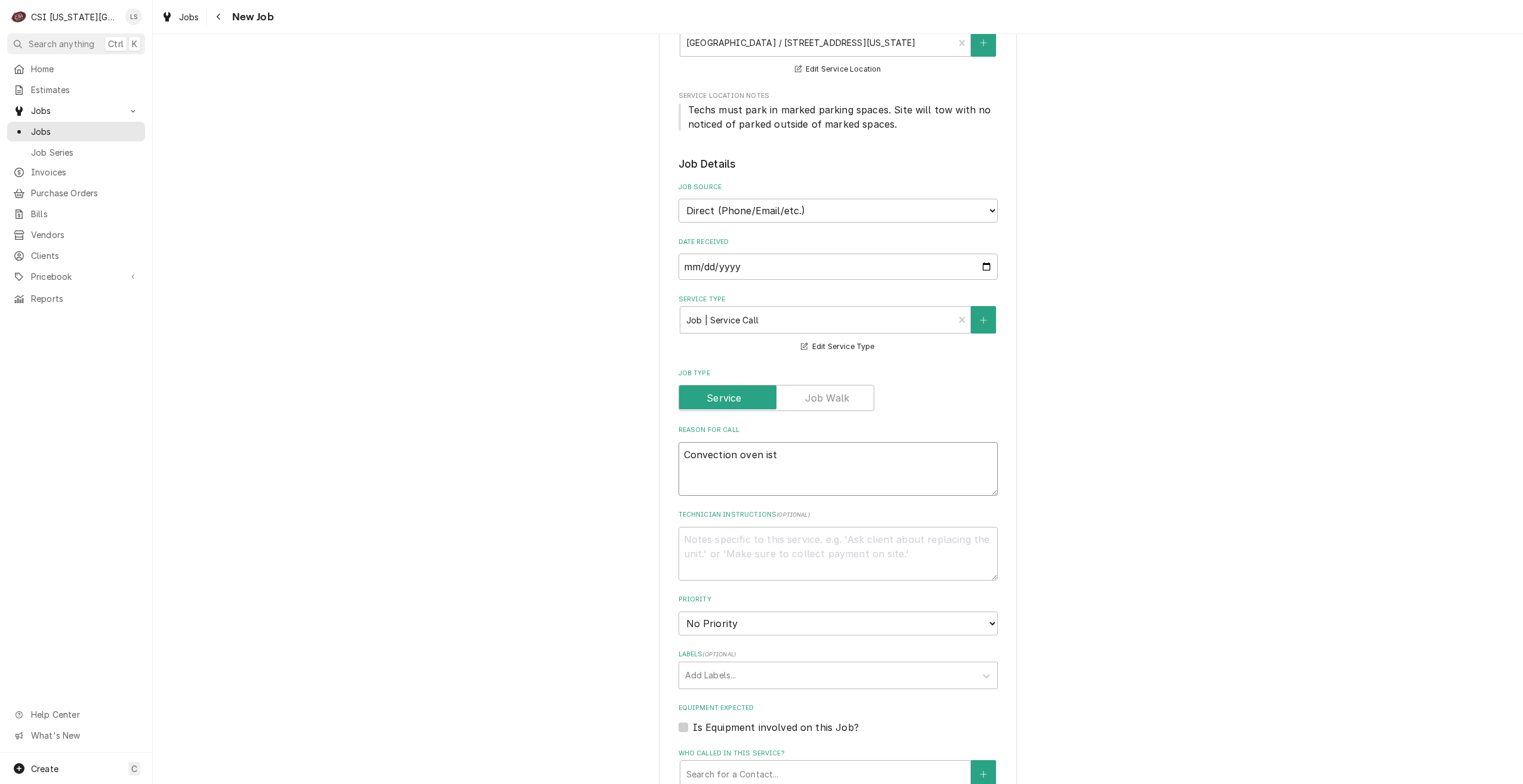
type textarea "x"
type textarea "Convection oven is"
type textarea "x"
type textarea "Convection oven isn"
type textarea "x"
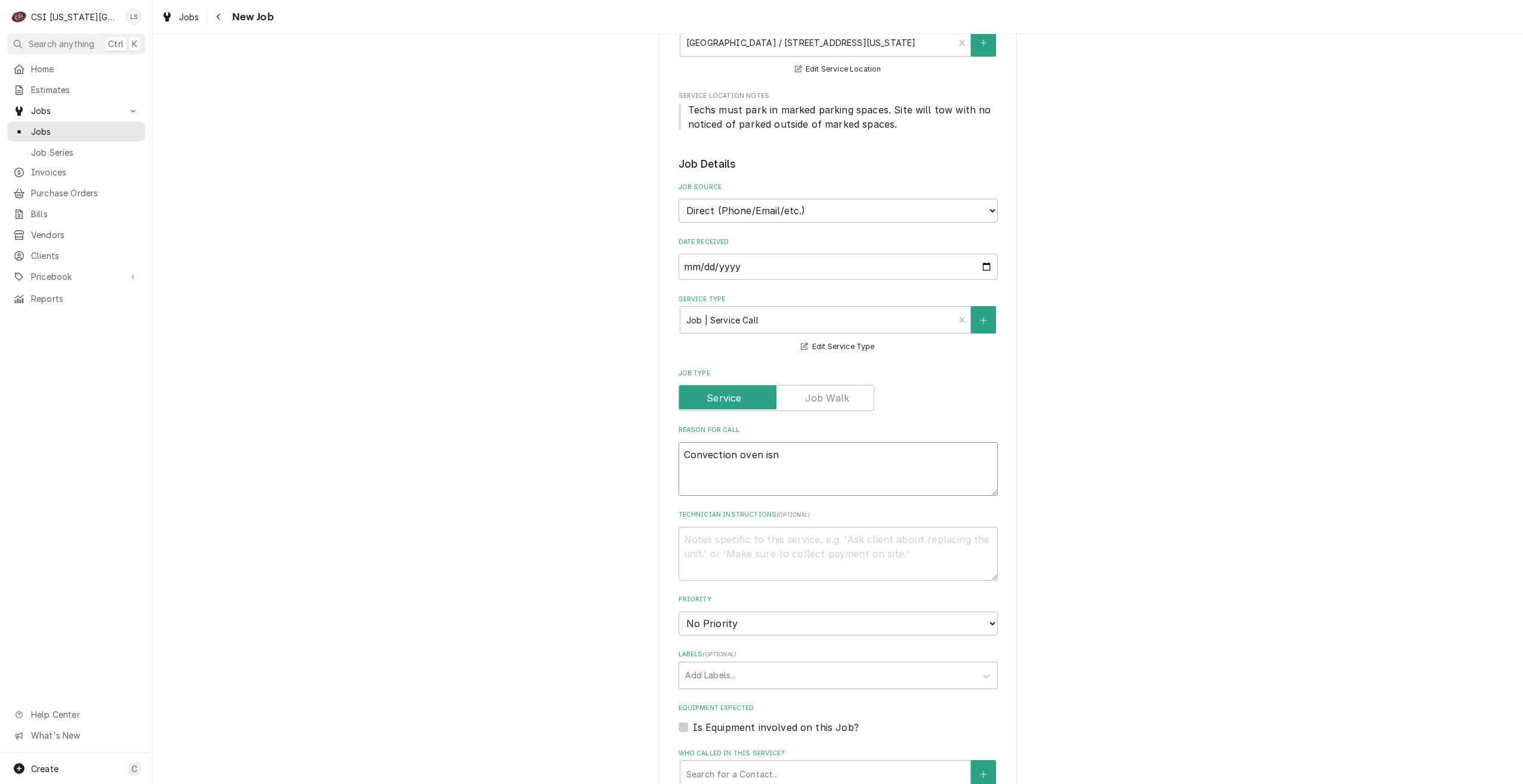
type textarea "Convection oven isn'"
type textarea "x"
type textarea "Convection oven isn't"
type textarea "x"
type textarea "Convection oven isn't"
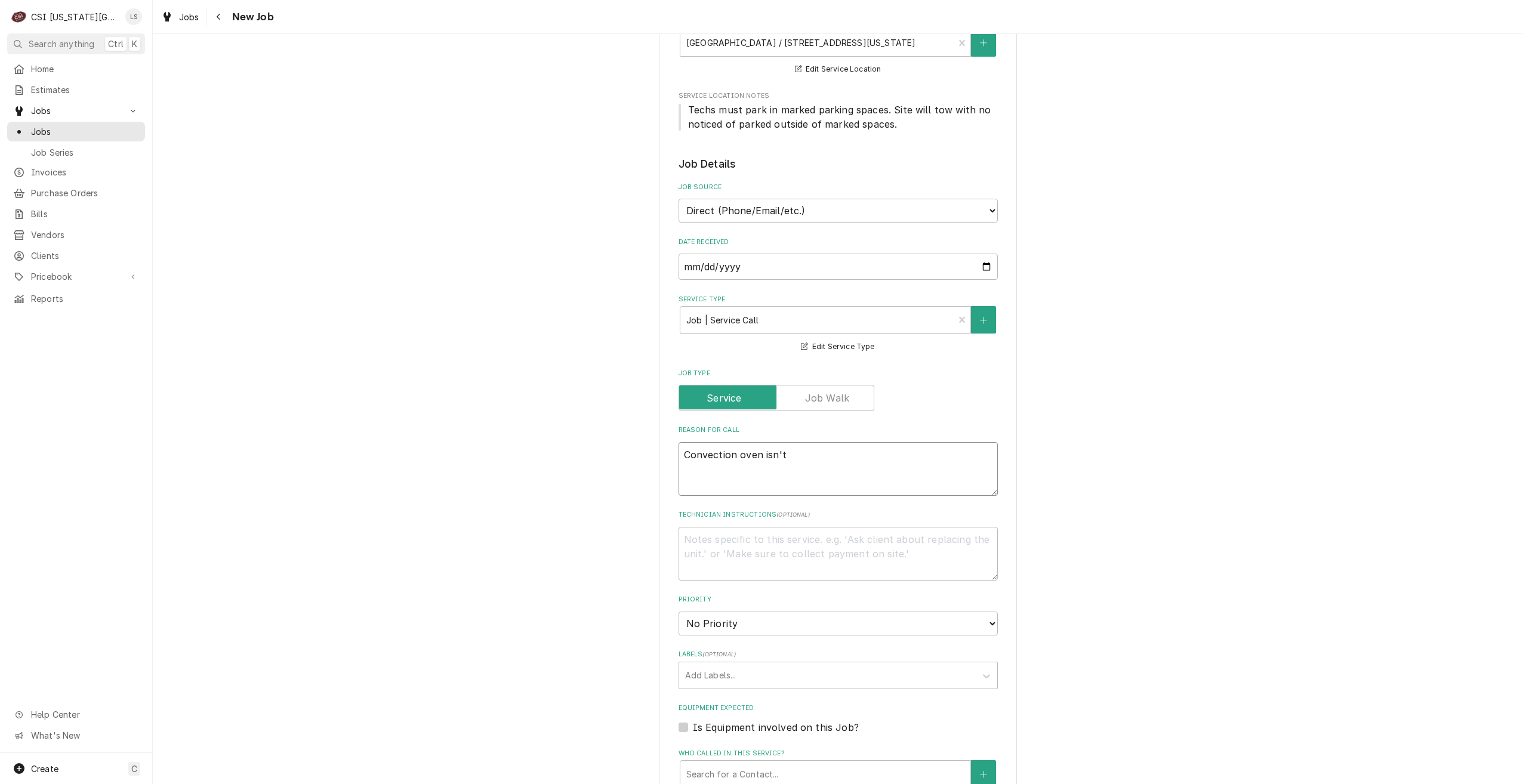
type textarea "x"
type textarea "Convection oven isn't o"
type textarea "x"
type textarea "Convection oven isn't op"
type textarea "x"
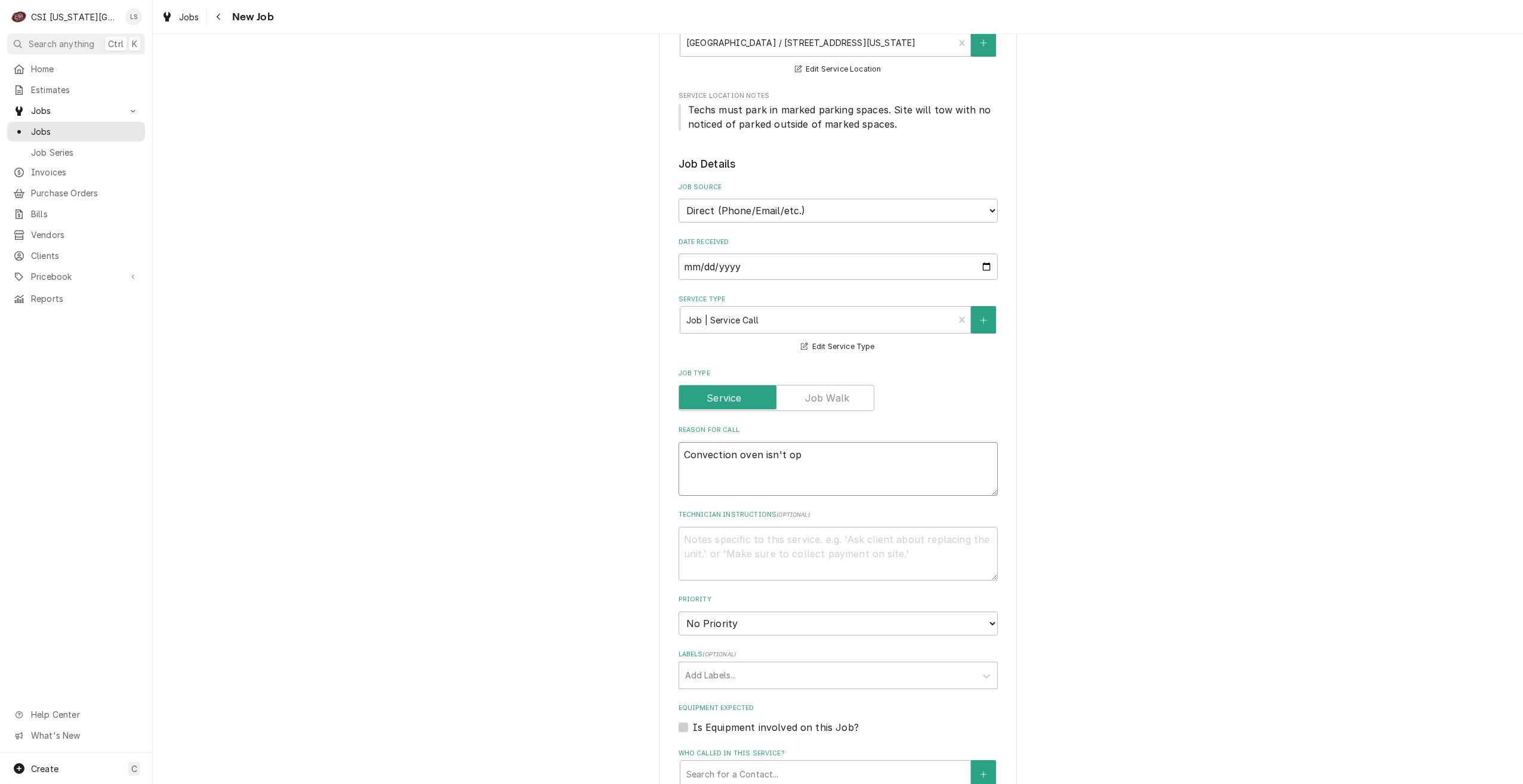
type textarea "Convection oven isn't ope"
type textarea "x"
type textarea "Convection oven isn't oper"
type textarea "x"
type textarea "Convection oven isn't opera"
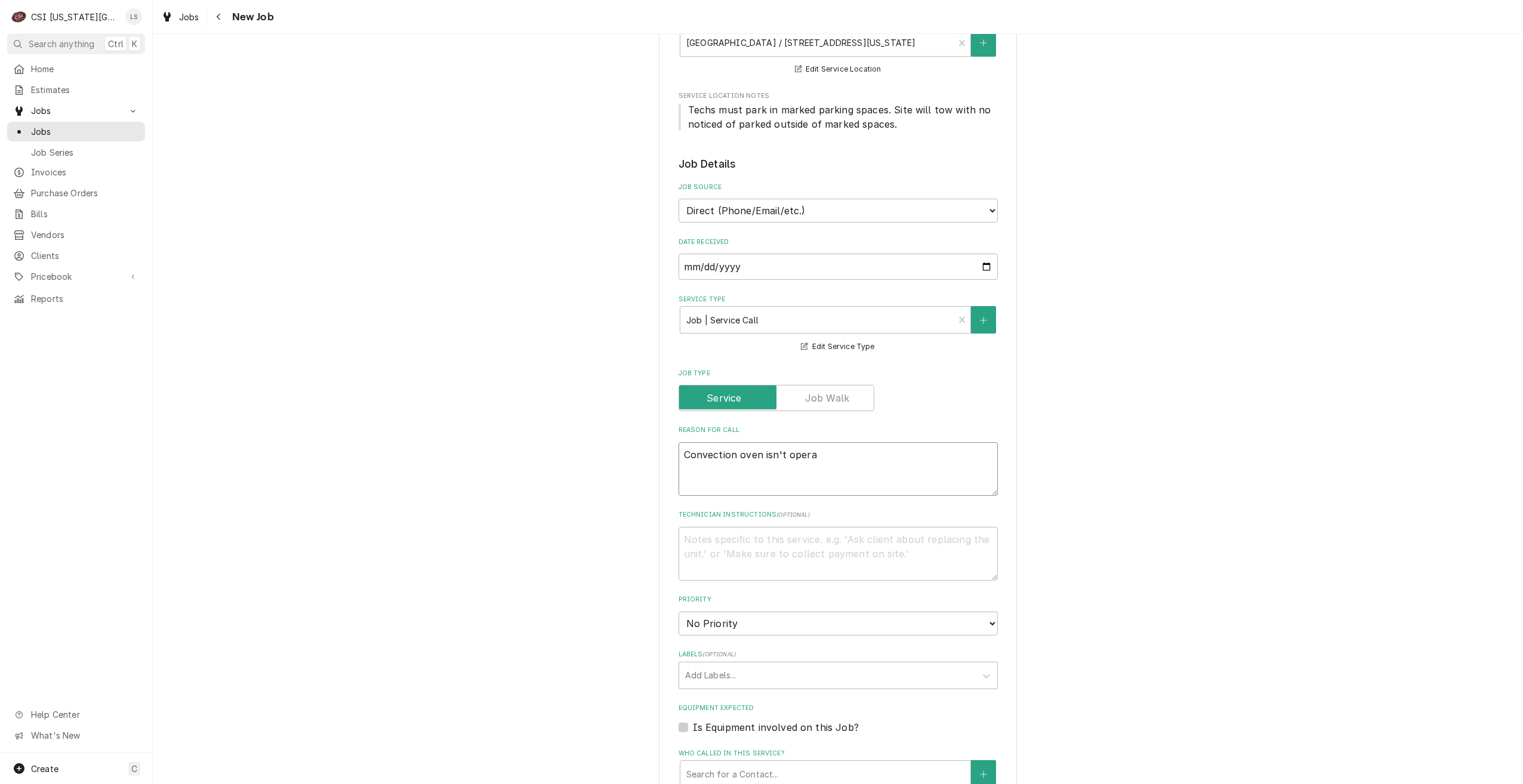
type textarea "x"
type textarea "Convection oven isn't operat"
type textarea "x"
type textarea "Convection oven isn't operati"
type textarea "x"
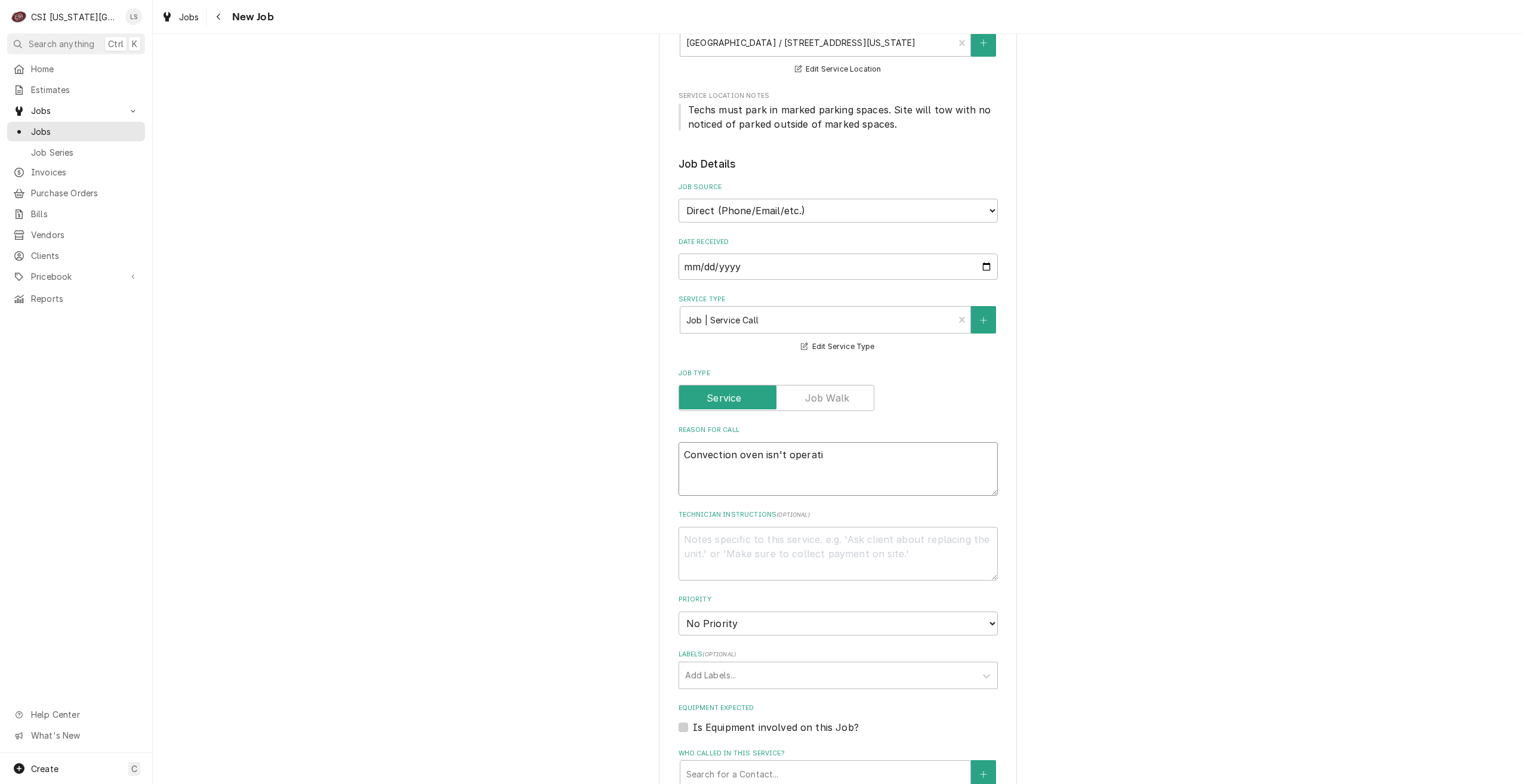
type textarea "Convection oven isn't operatin"
type textarea "x"
type textarea "Convection oven isn't operating"
type textarea "x"
type textarea "Convection oven isn't operating"
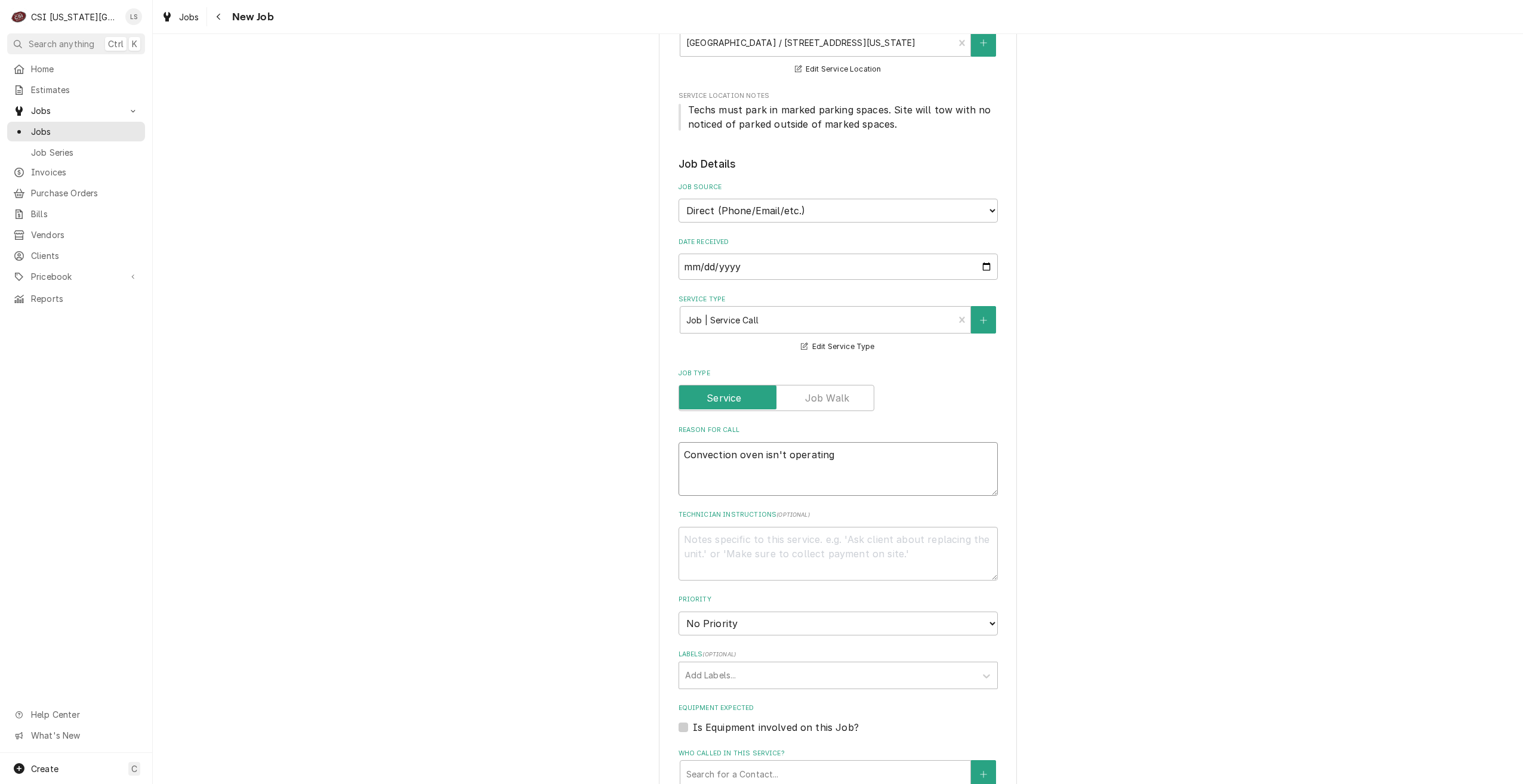
type textarea "x"
type textarea "Convection oven isn't operating p"
type textarea "x"
type textarea "Convection oven isn't operating pr"
type textarea "x"
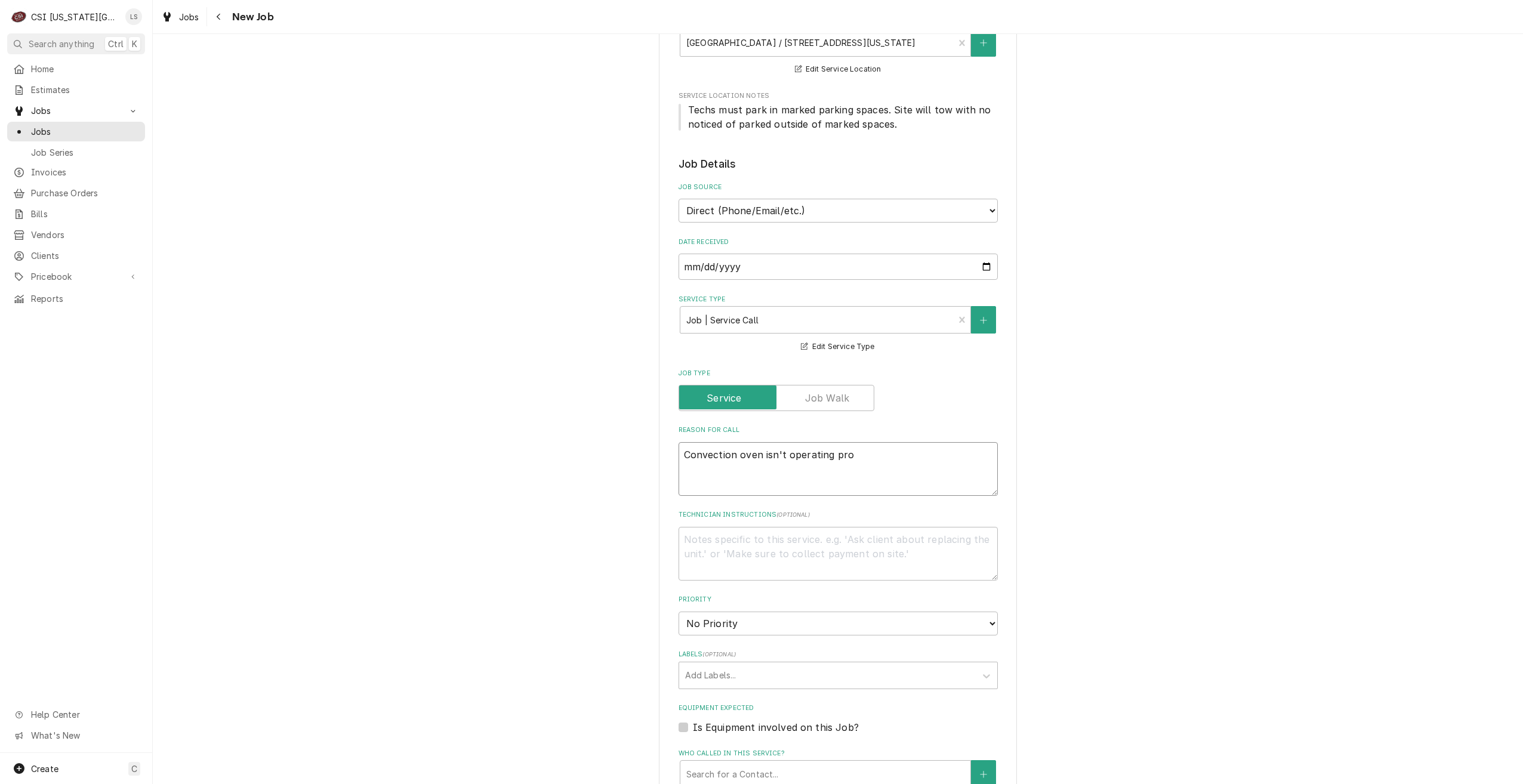
type textarea "Convection oven isn't operating prop"
type textarea "x"
type textarea "Convection oven isn't operating prope"
type textarea "x"
type textarea "Convection oven isn't operating properl"
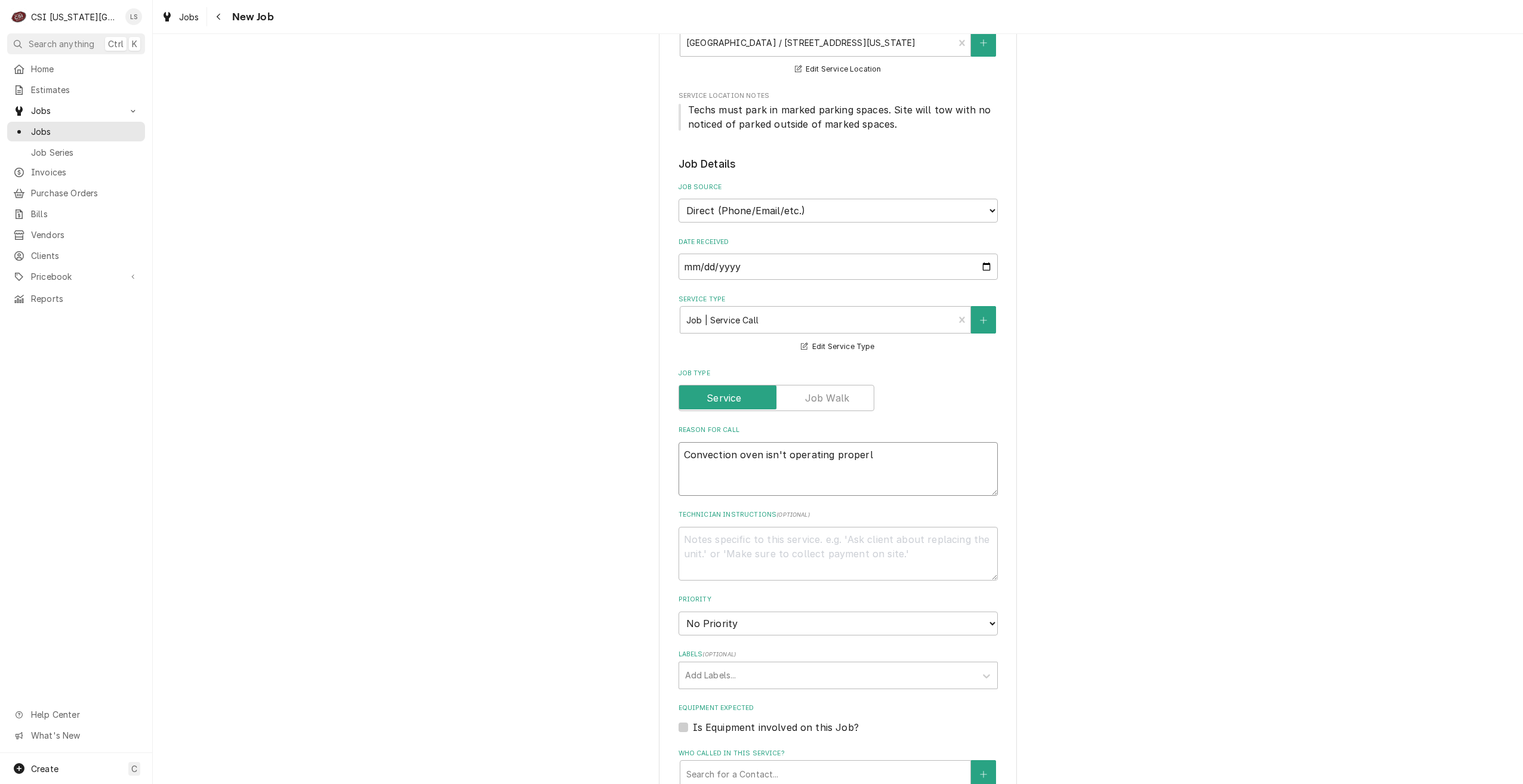
type textarea "x"
type textarea "Convection oven isn't operating properly"
type textarea "x"
type textarea "Convection oven isn't operating properly"
click at [932, 549] on textarea "Technician Instructions ( optional )" at bounding box center [838, 553] width 319 height 53
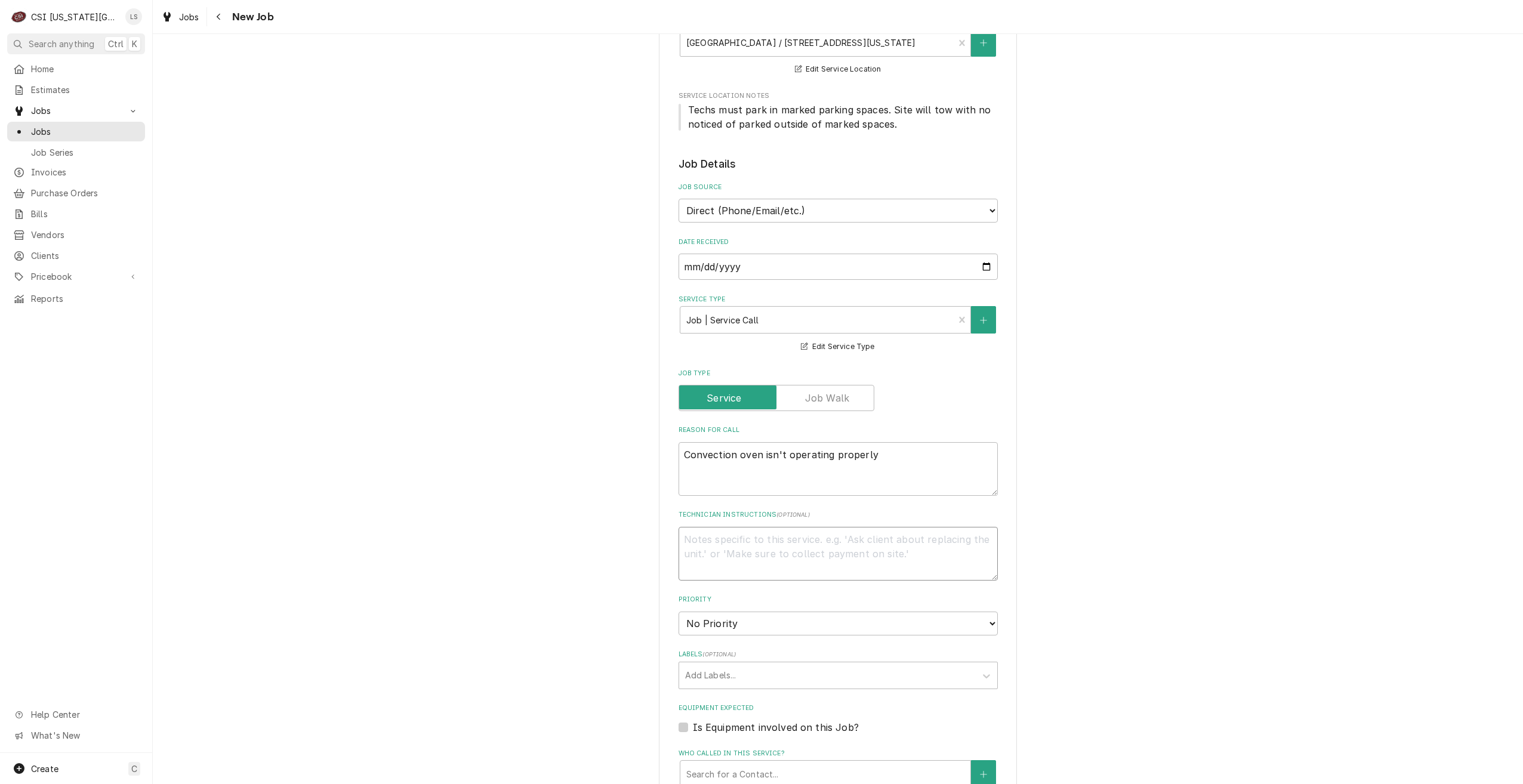
type textarea "x"
type textarea "F"
type textarea "x"
type textarea "Fo"
type textarea "x"
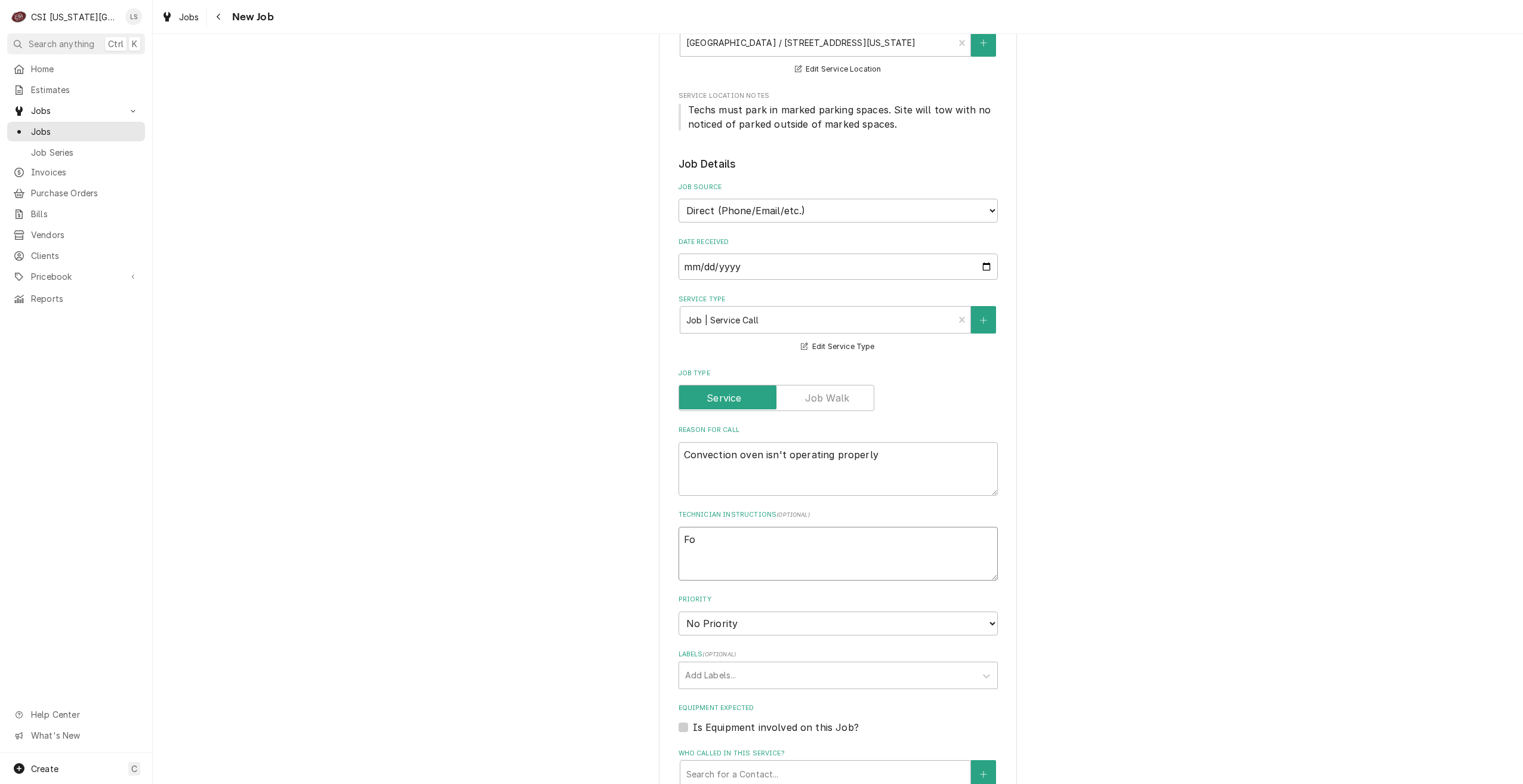
type textarea "Fou"
type textarea "x"
type textarea "Foun"
type textarea "x"
type textarea "Found"
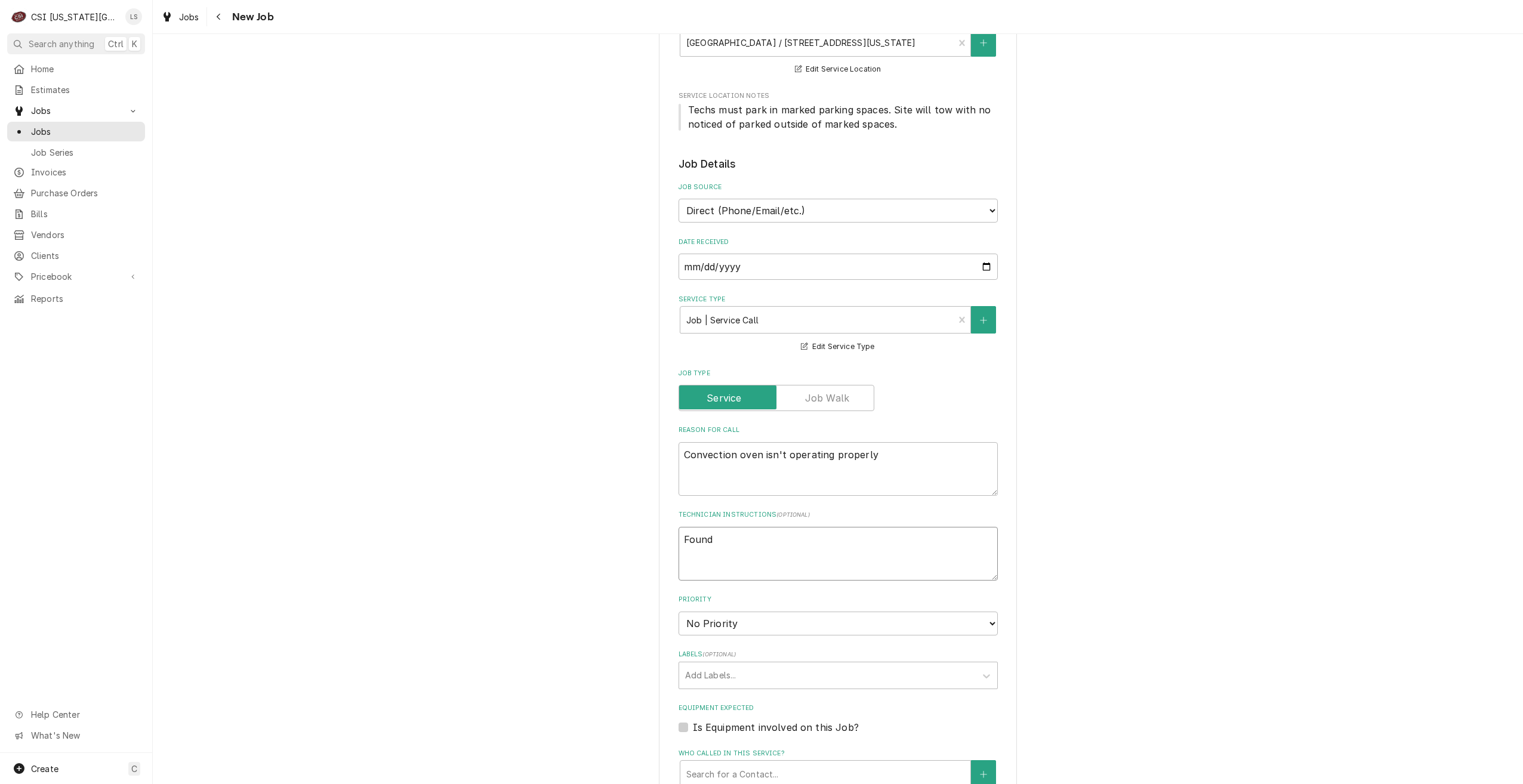
type textarea "x"
type textarea "Found o"
type textarea "x"
type textarea "Found on"
type textarea "x"
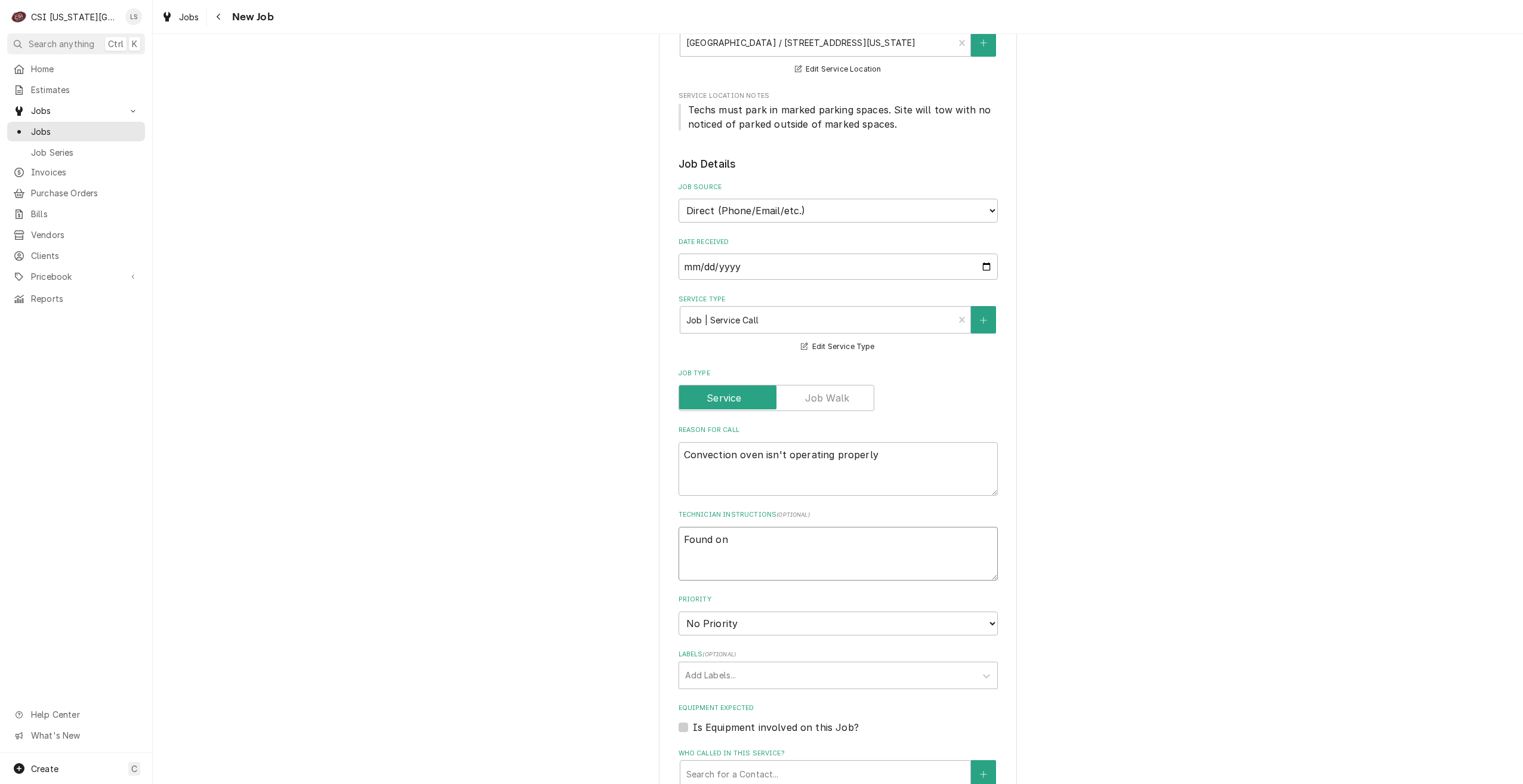
type textarea "Found on"
type textarea "x"
type textarea "Found on s"
type textarea "x"
type textarea "Found on si"
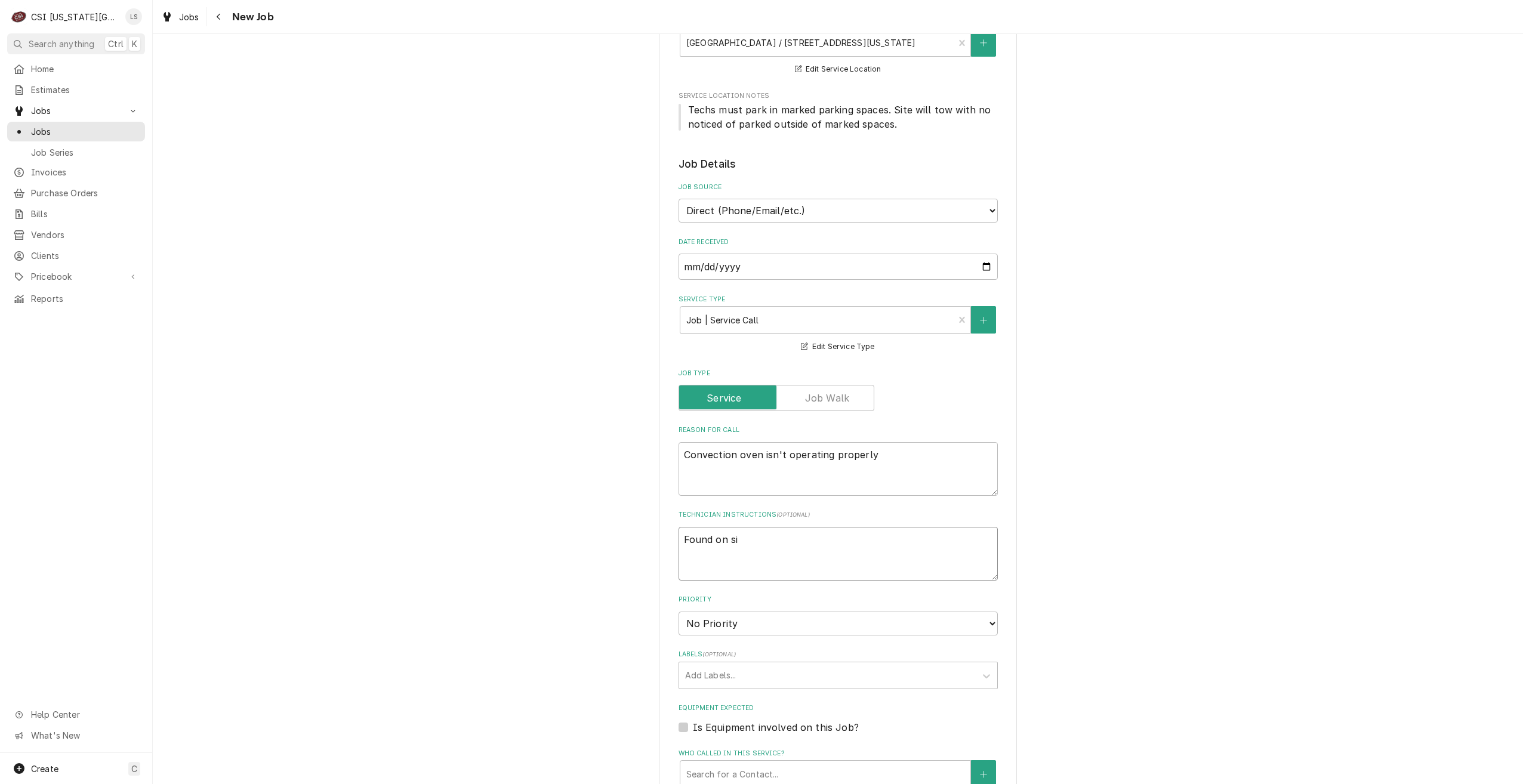
type textarea "x"
type textarea "Found on sir"
type textarea "x"
type textarea "Found on sire"
type textarea "x"
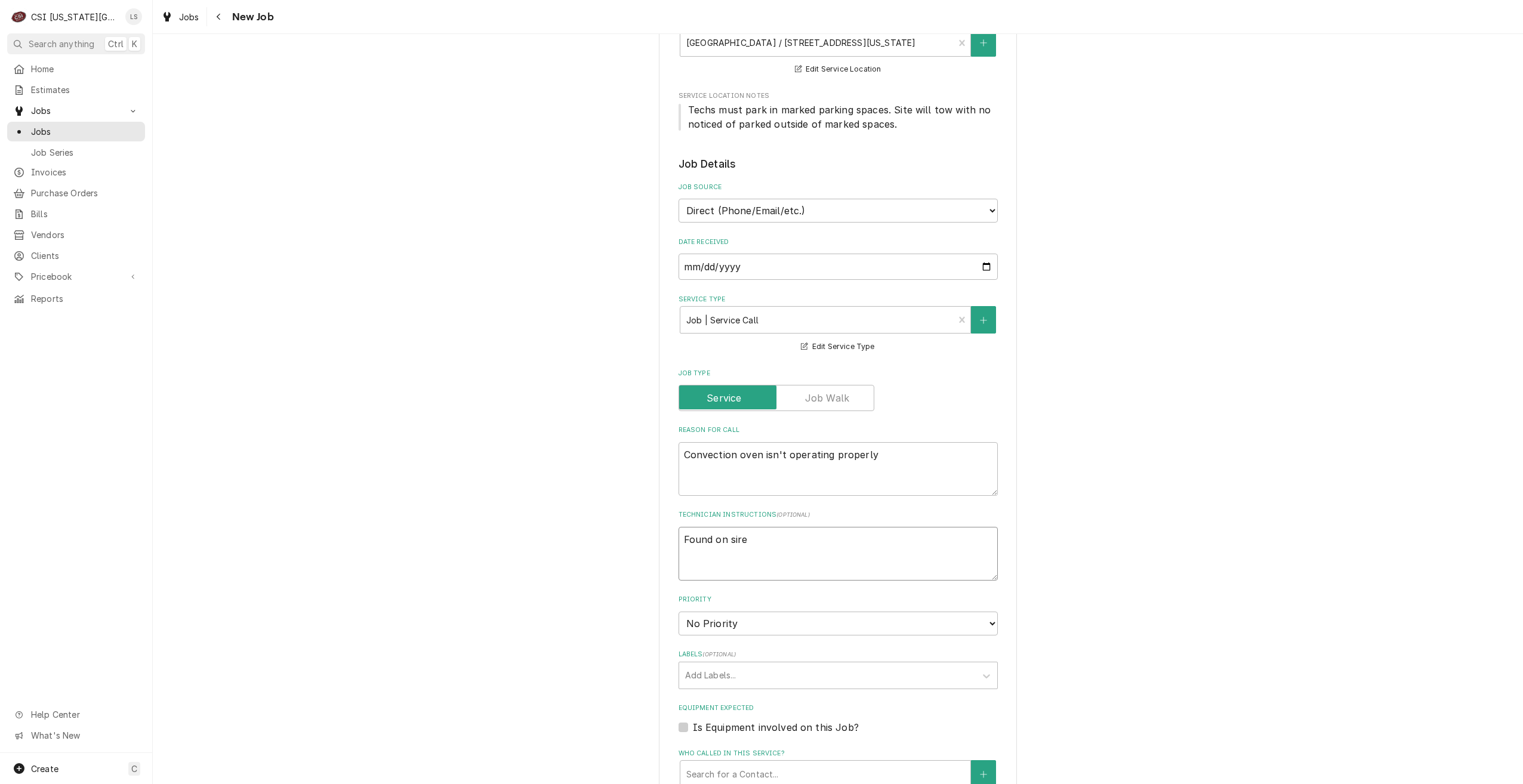
type textarea "Found on sire"
type textarea "x"
type textarea "Found on sire"
type textarea "x"
type textarea "Found on sir"
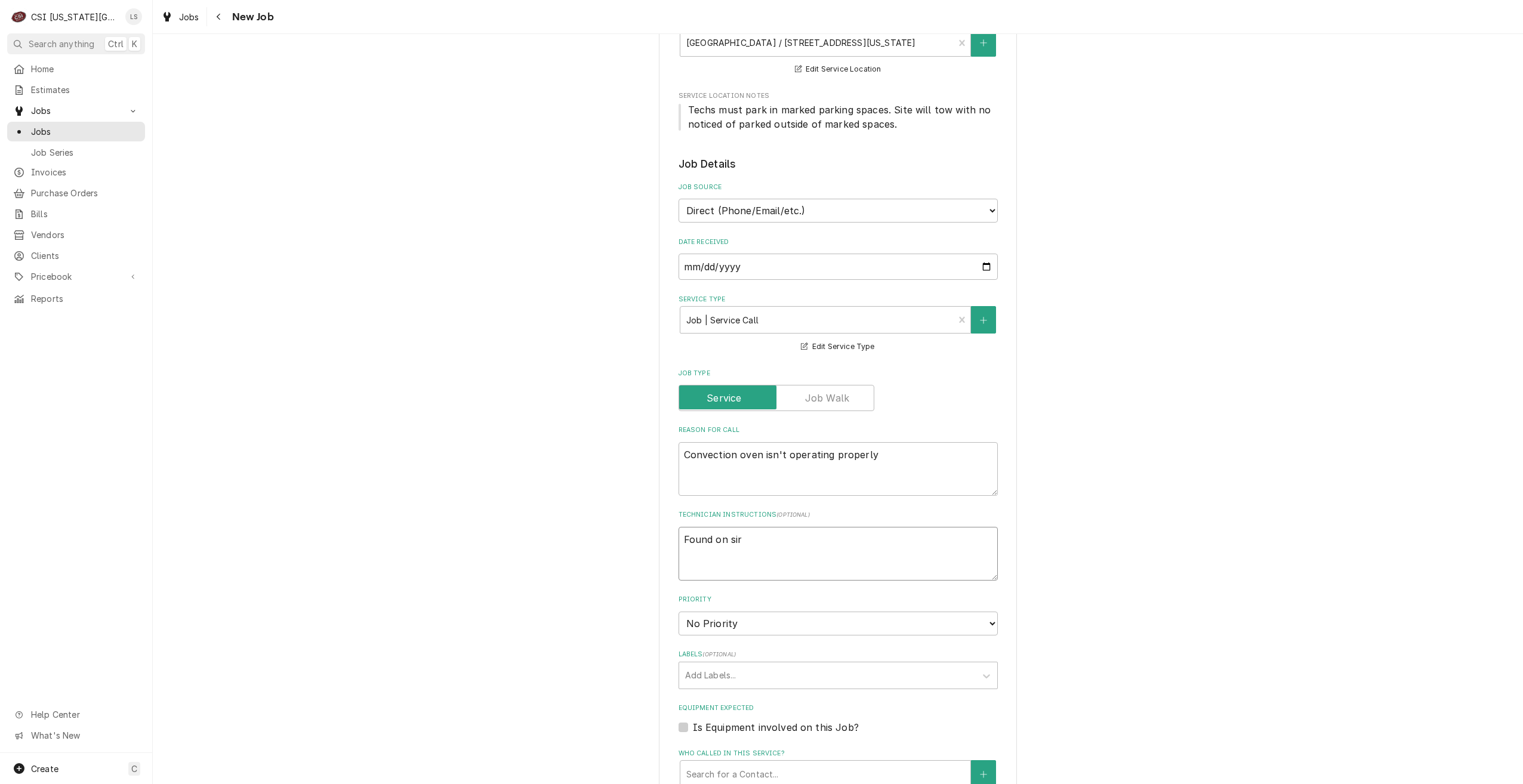
type textarea "x"
type textarea "Found on si"
type textarea "x"
type textarea "Found on sit"
type textarea "x"
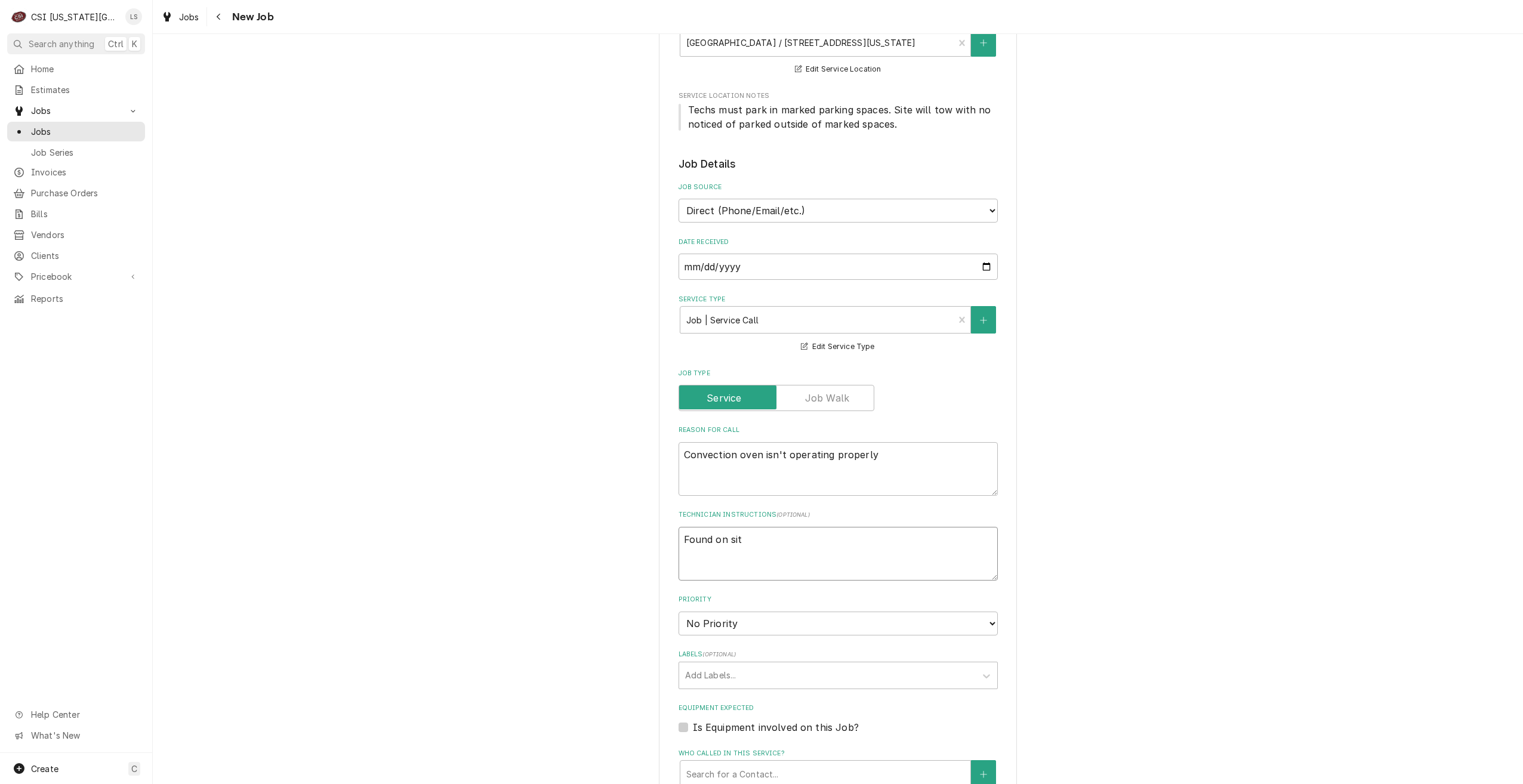
type textarea "Found on site"
type textarea "x"
type textarea "Found on siter"
type textarea "x"
type textarea "Found on siter"
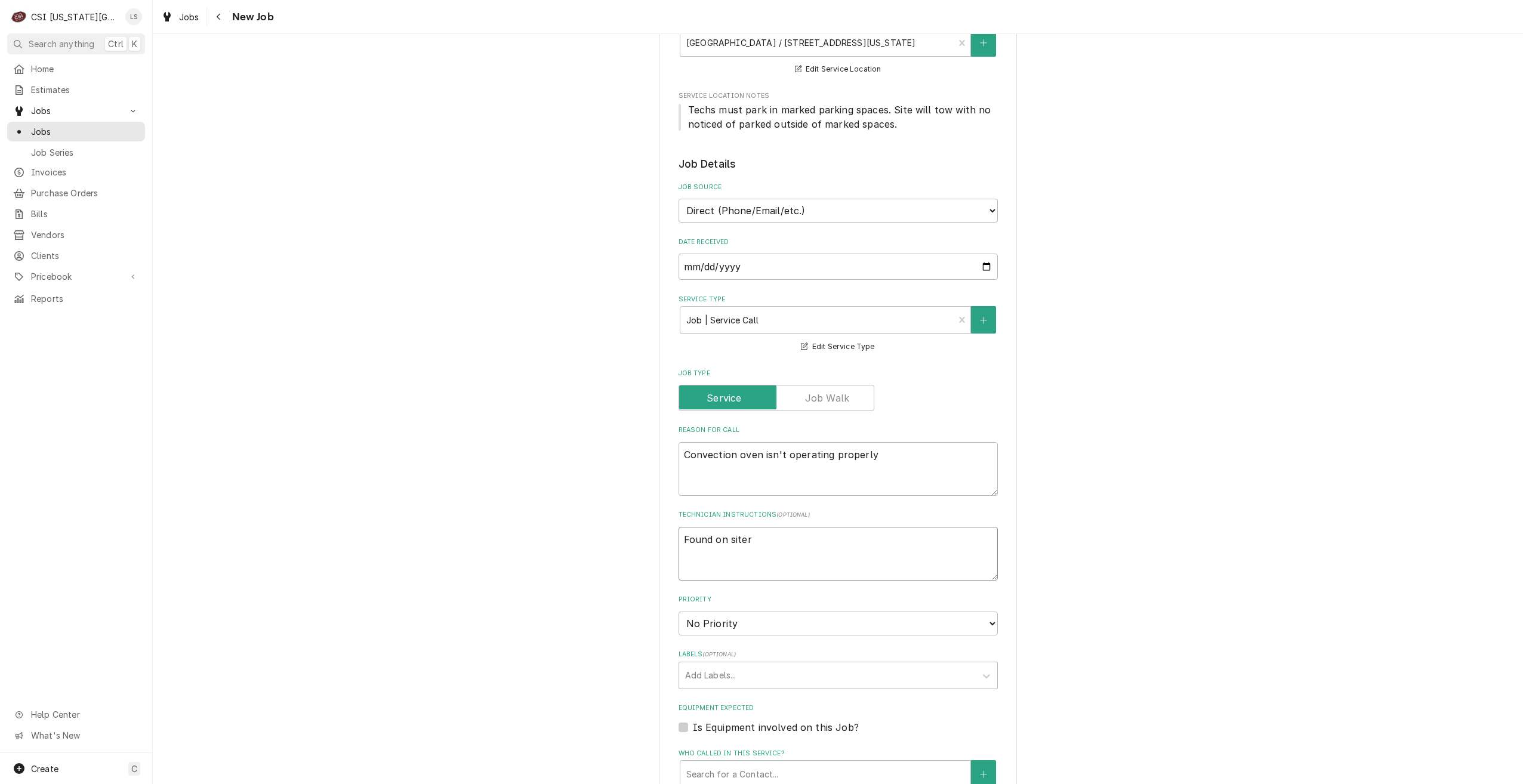
type textarea "x"
type textarea "Found on siter"
type textarea "x"
type textarea "Found on site"
type textarea "x"
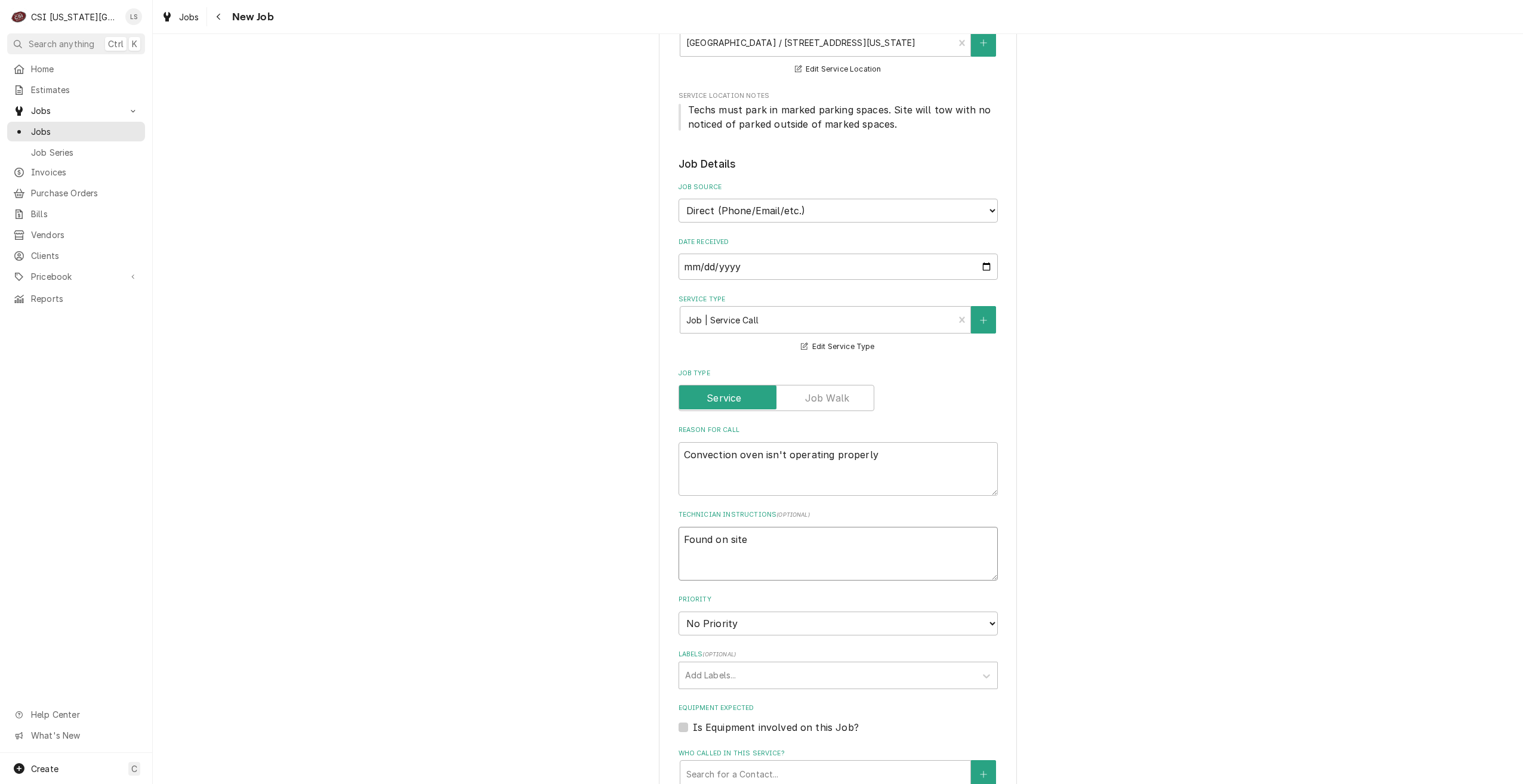
type textarea "Found on sit"
type textarea "x"
type textarea "Found on si"
type textarea "x"
click at [859, 537] on textarea "Found while on site for JOB-" at bounding box center [838, 553] width 319 height 53
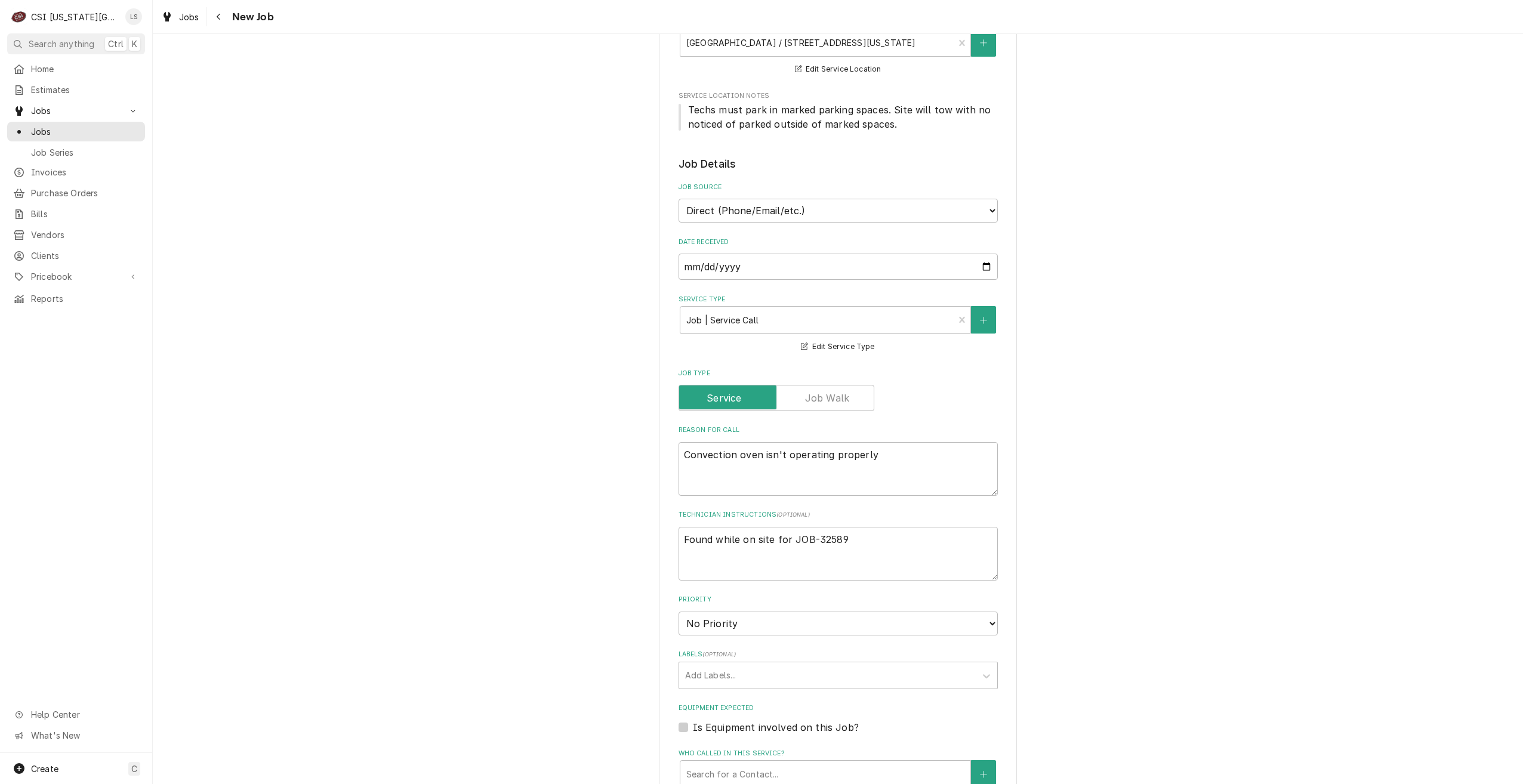
click at [1186, 448] on div "Please provide the following information to create a job: Client Details Client…" at bounding box center [837, 647] width 1370 height 1679
click at [1145, 480] on div "Please provide the following information to create a job: Client Details Client…" at bounding box center [837, 647] width 1370 height 1679
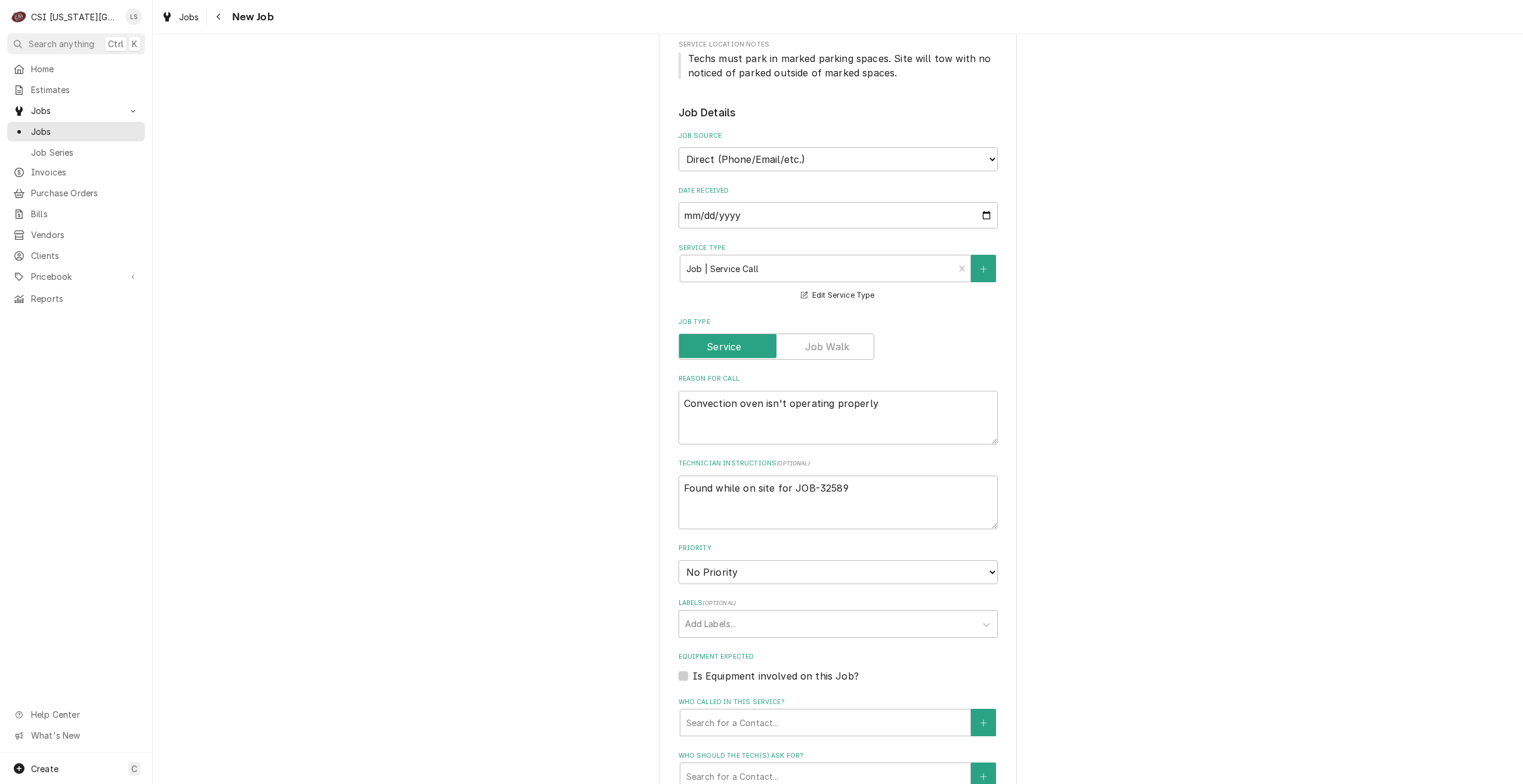
scroll to position [358, 0]
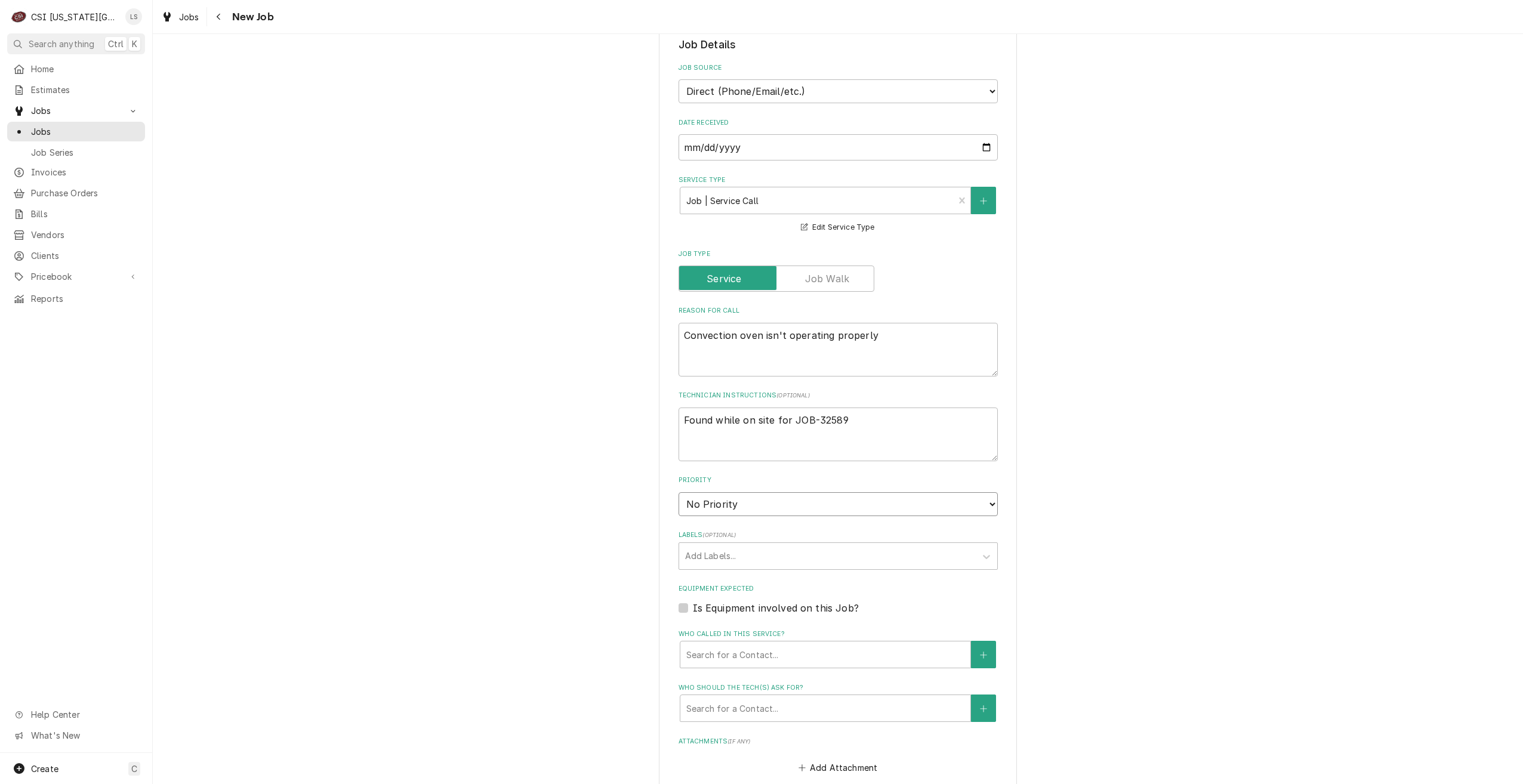
click at [864, 500] on select "No Priority Urgent High Medium Low" at bounding box center [838, 504] width 319 height 24
click at [679, 492] on select "No Priority Urgent High Medium Low" at bounding box center [838, 504] width 319 height 24
click at [815, 552] on div "Labels" at bounding box center [828, 556] width 284 height 22
click at [822, 576] on div "² Cooking 🔥" at bounding box center [838, 582] width 318 height 19
click at [1132, 530] on div "Please provide the following information to create a job: Client Details Client…" at bounding box center [837, 527] width 1370 height 1679
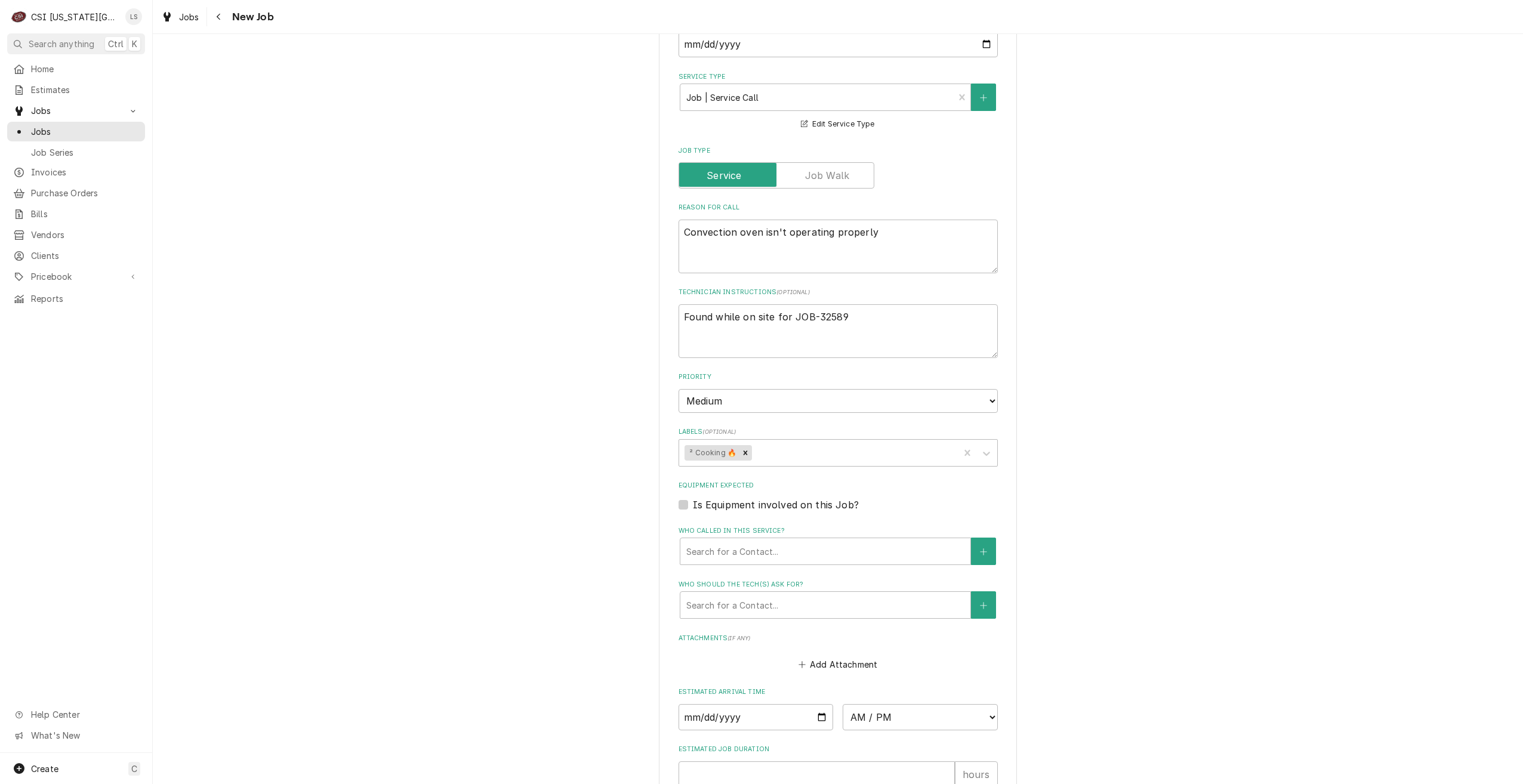
scroll to position [537, 0]
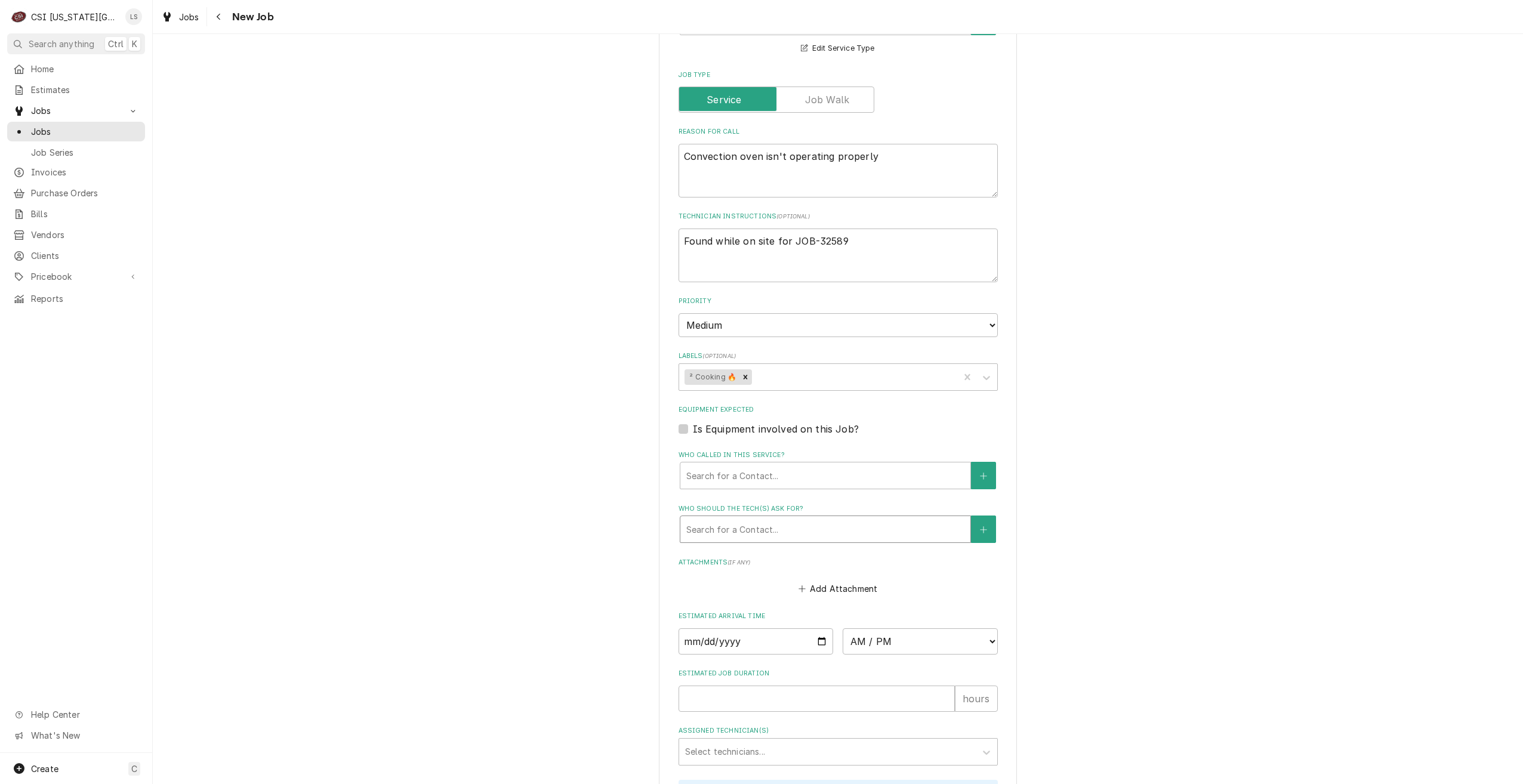
click at [703, 524] on div "Who should the tech(s) ask for?" at bounding box center [825, 529] width 278 height 22
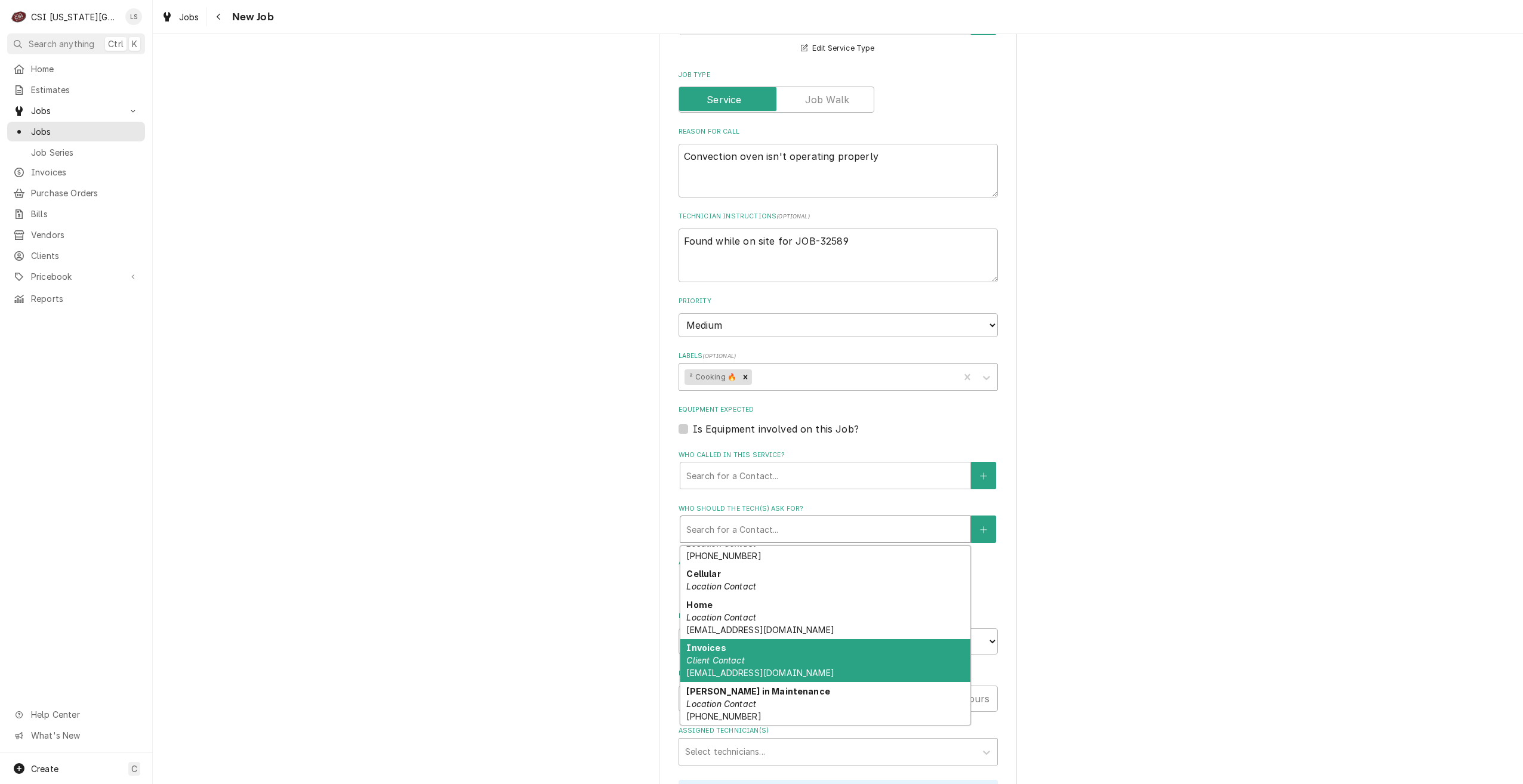
scroll to position [160, 0]
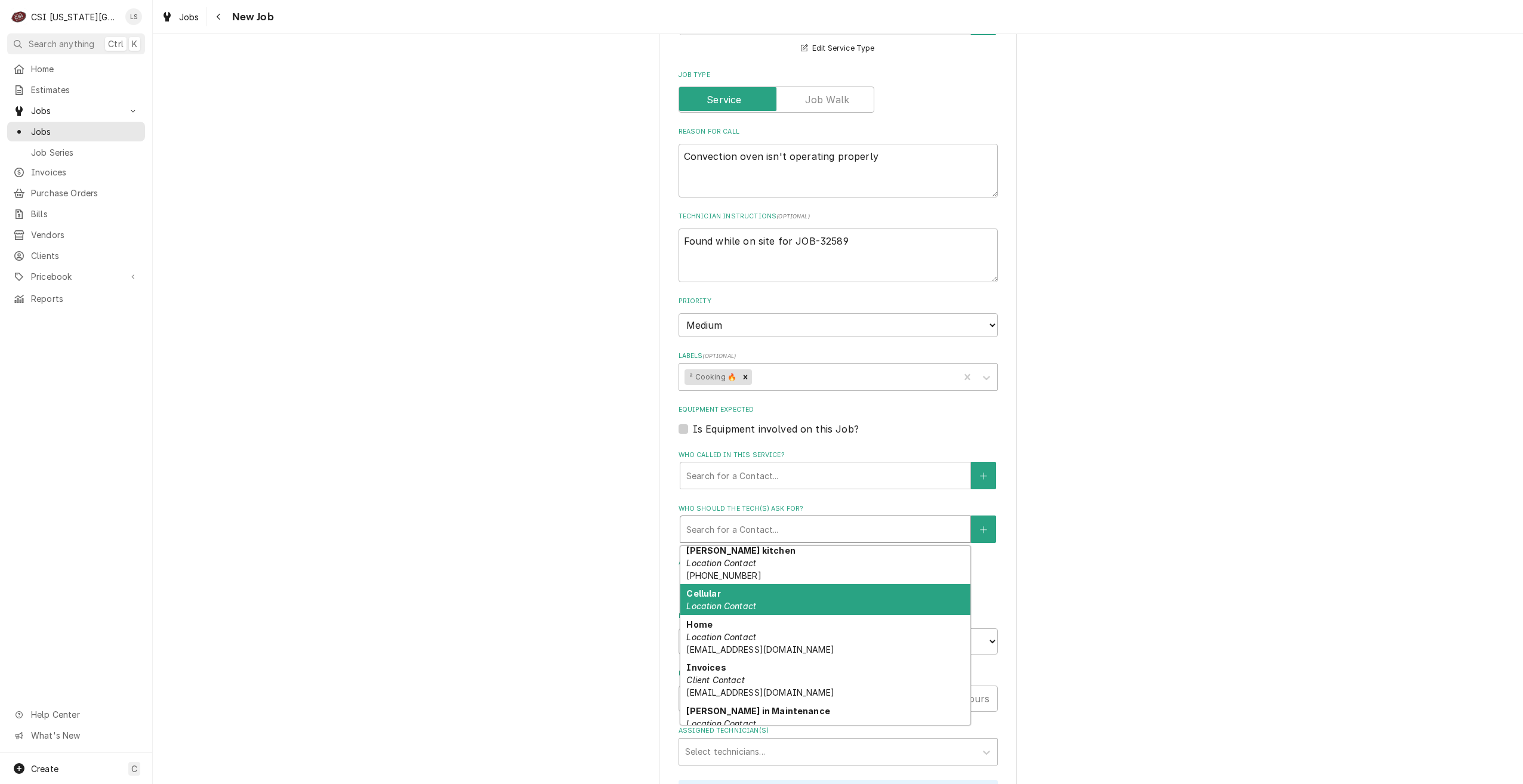
click at [1150, 442] on div "Please provide the following information to create a job: Client Details Client…" at bounding box center [837, 348] width 1370 height 1679
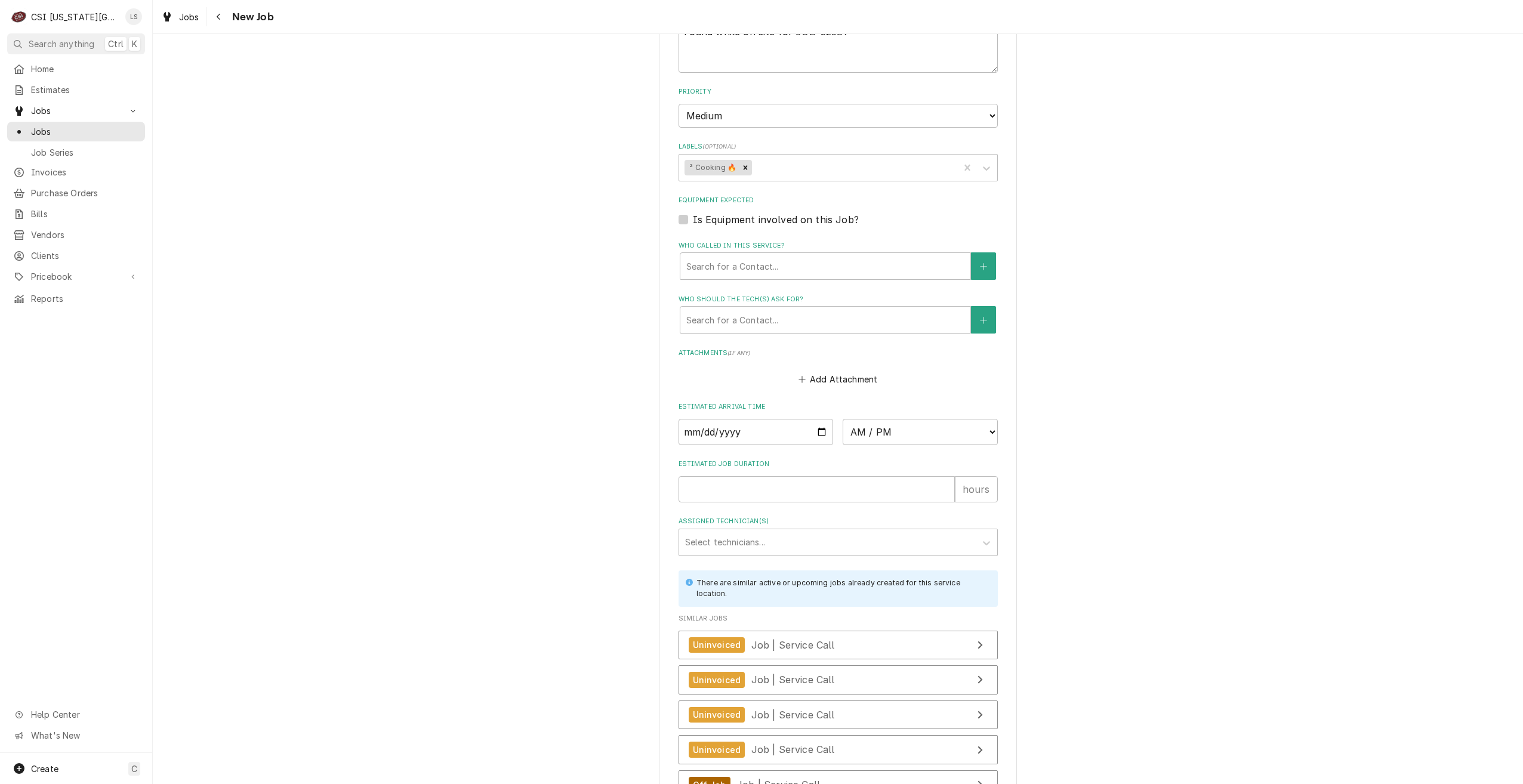
scroll to position [835, 0]
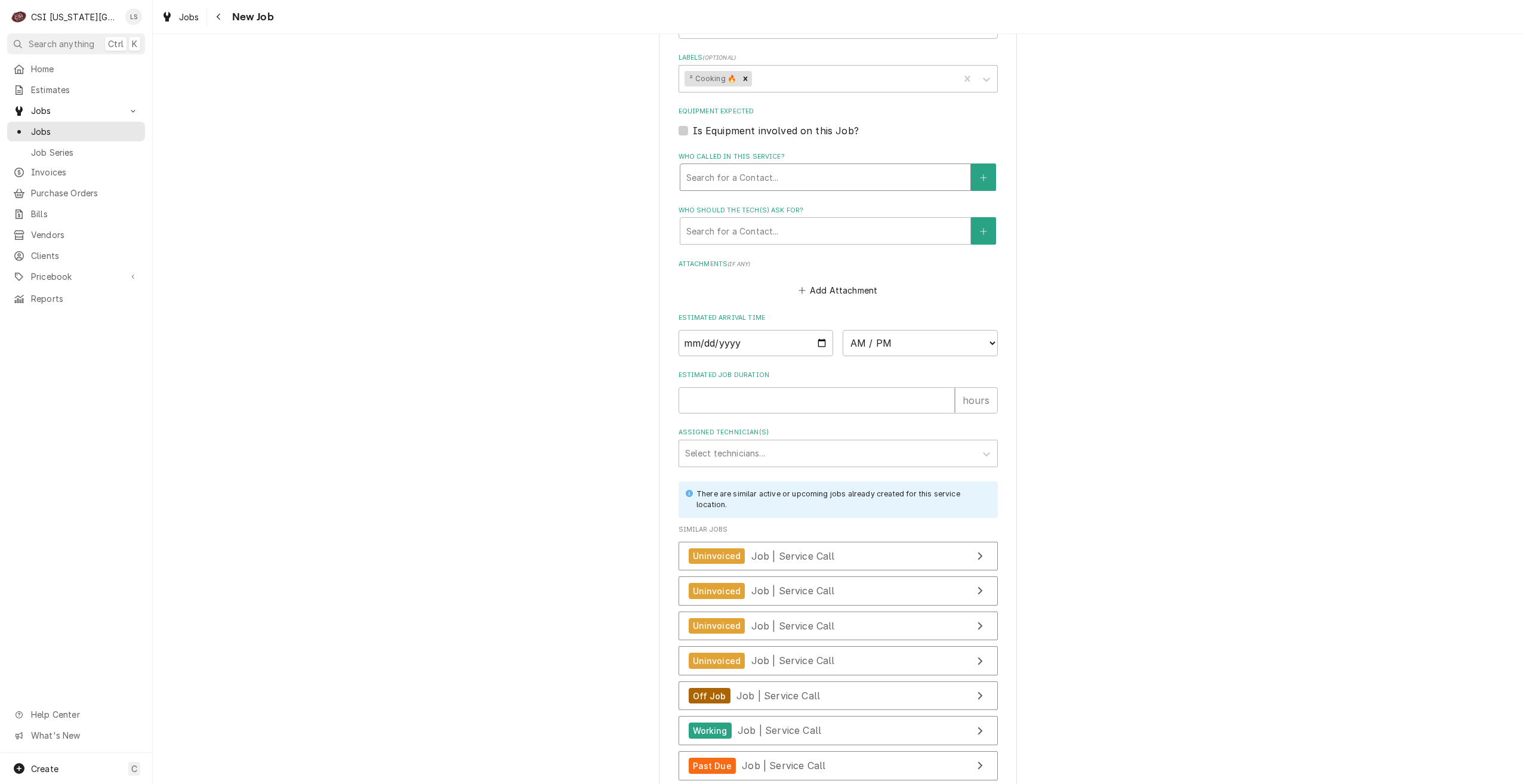
click at [758, 177] on div "Who called in this service?" at bounding box center [825, 177] width 278 height 22
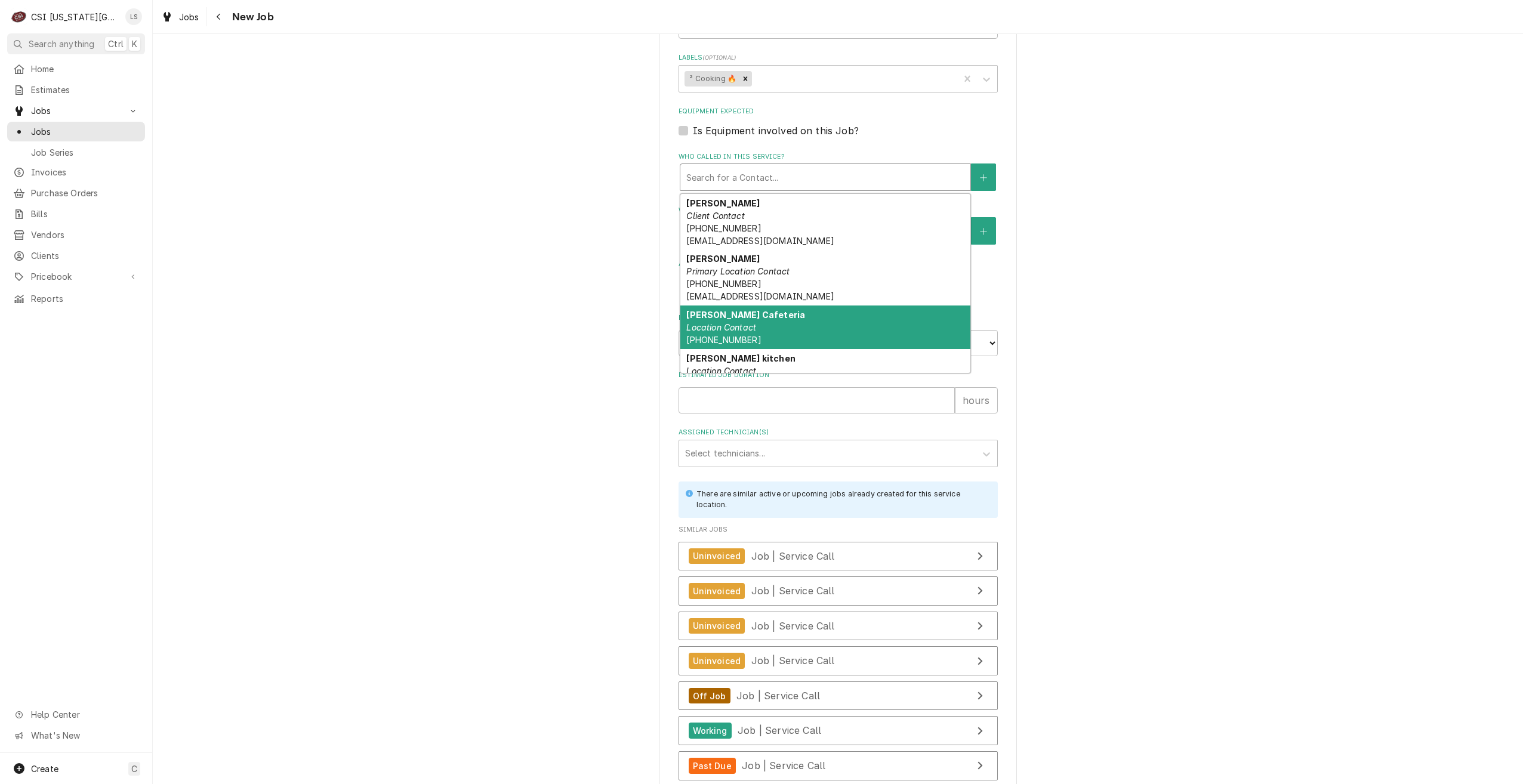
click at [763, 311] on strong "Carey Weir Cafeteria" at bounding box center [746, 315] width 119 height 10
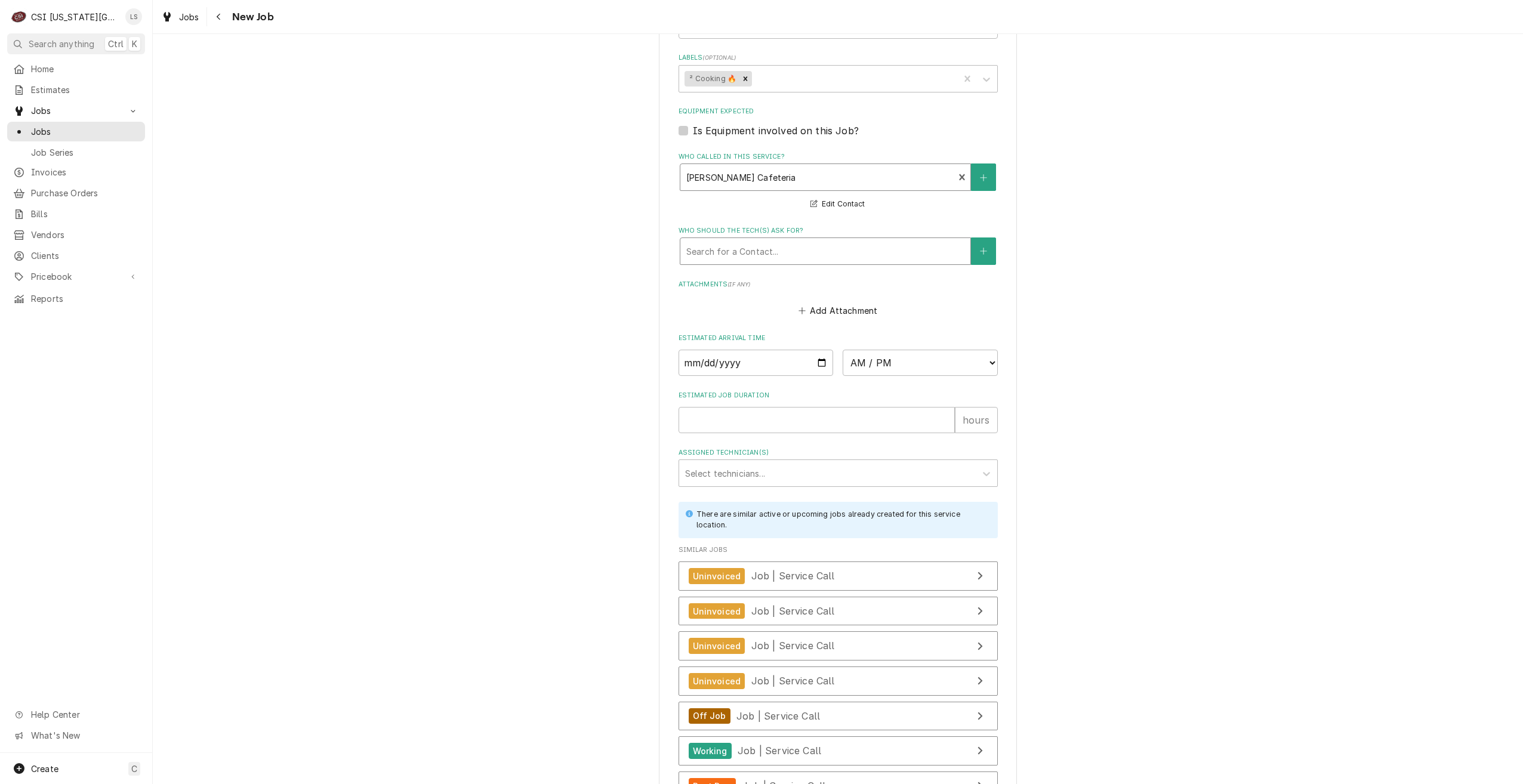
click at [824, 248] on div "Who should the tech(s) ask for?" at bounding box center [825, 251] width 278 height 22
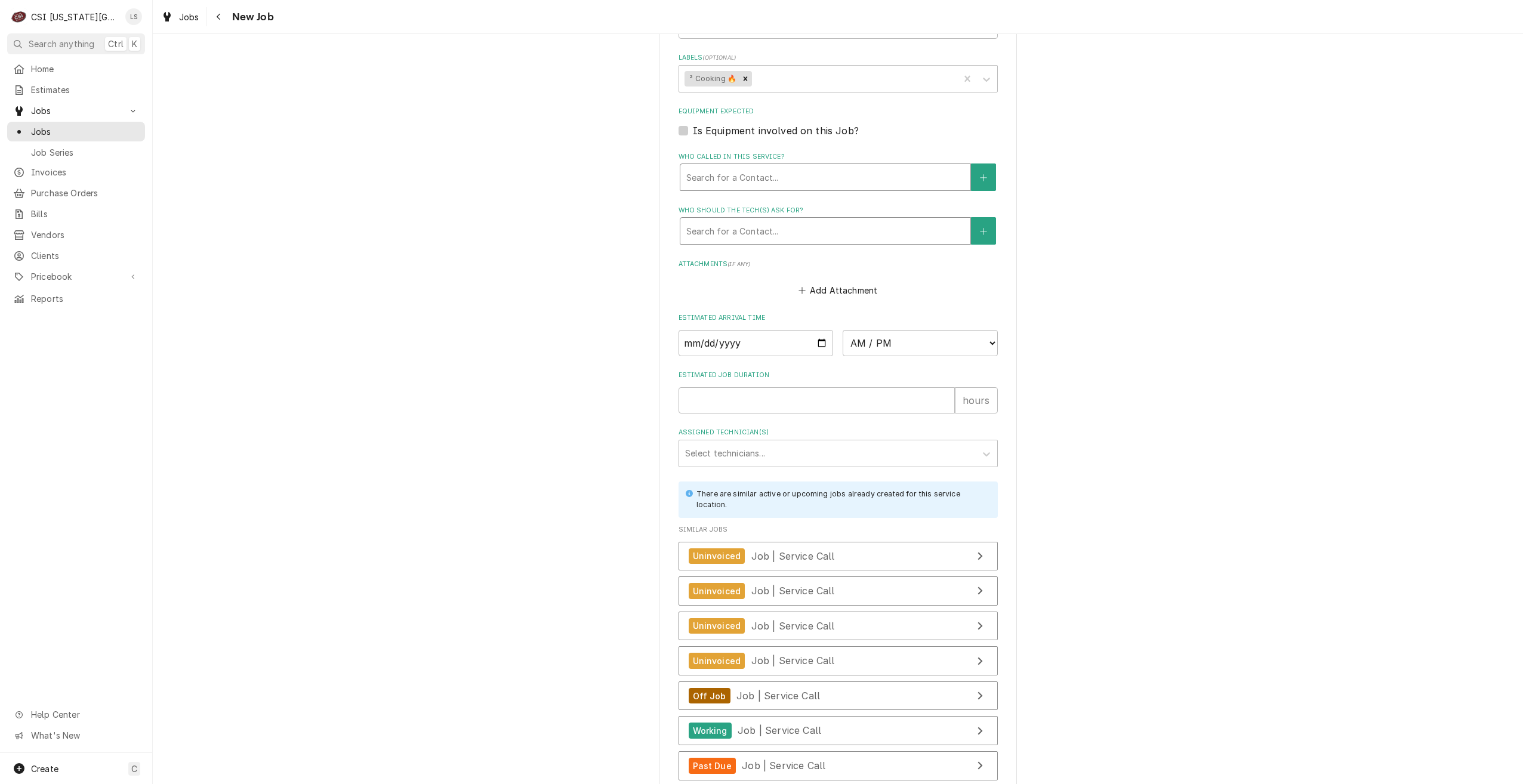
click at [828, 239] on div "Who should the tech(s) ask for?" at bounding box center [825, 231] width 278 height 22
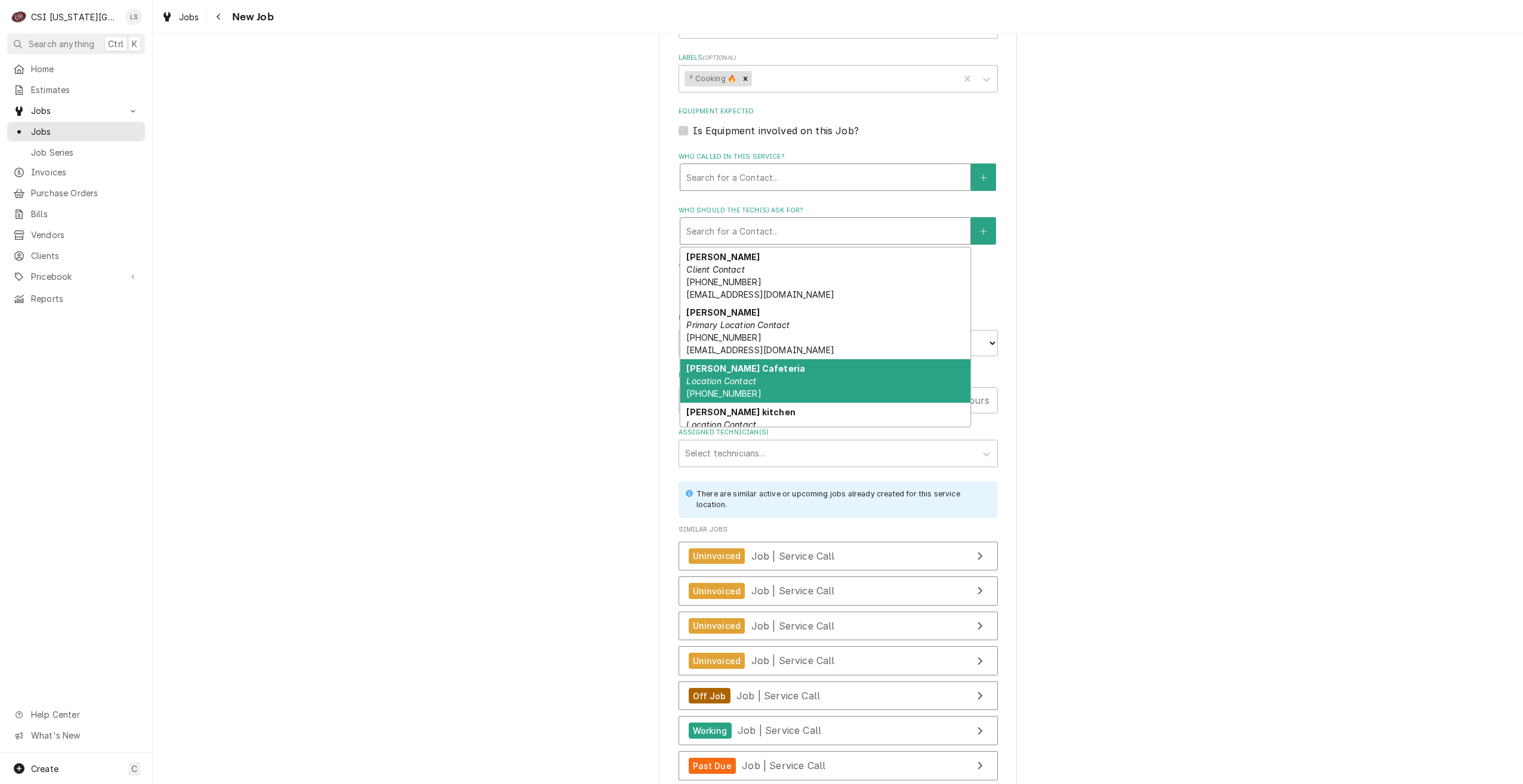
scroll to position [59, 0]
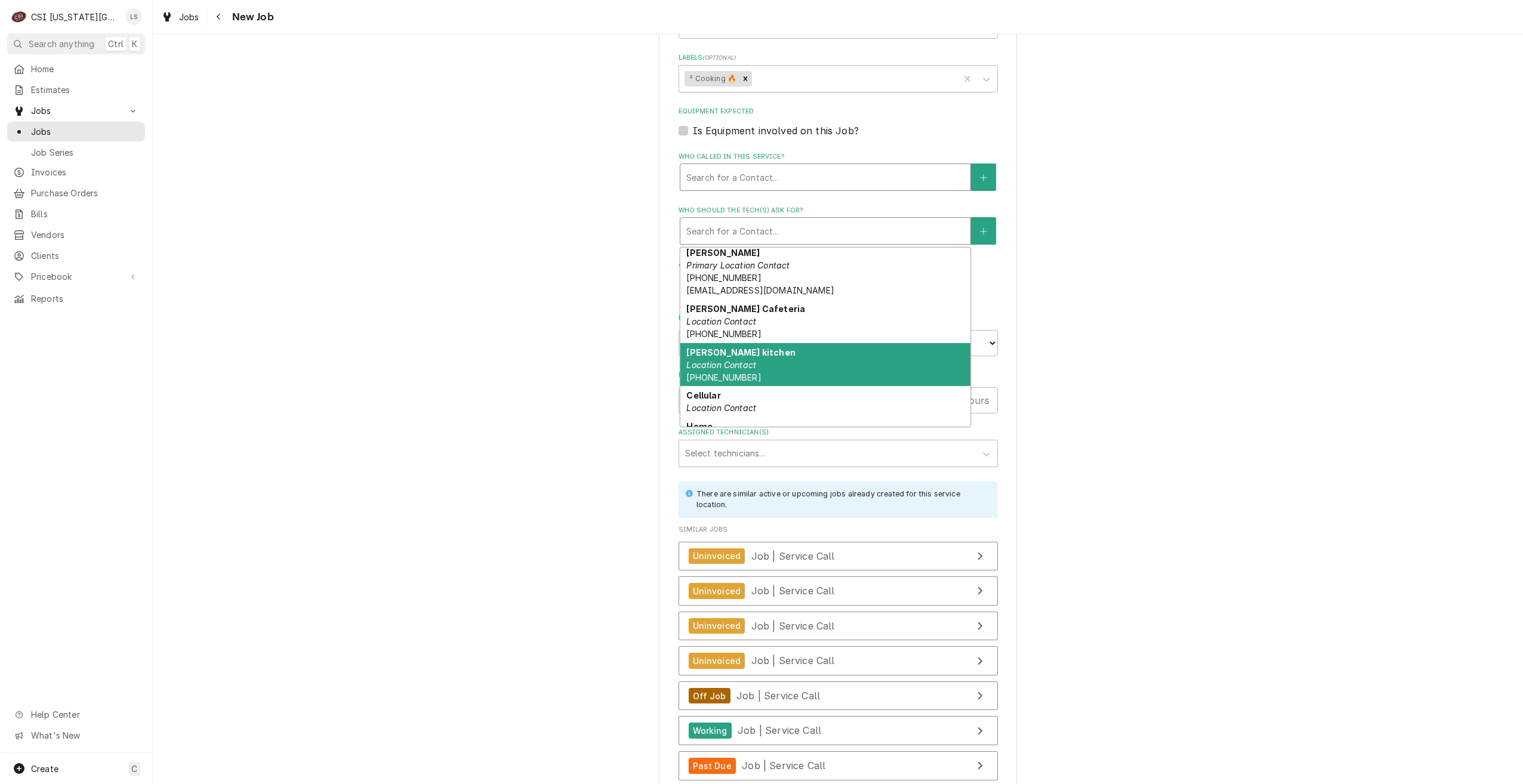
click at [799, 370] on div "Carrie Weir kitchen Location Contact (816) 721-9920" at bounding box center [825, 365] width 290 height 44
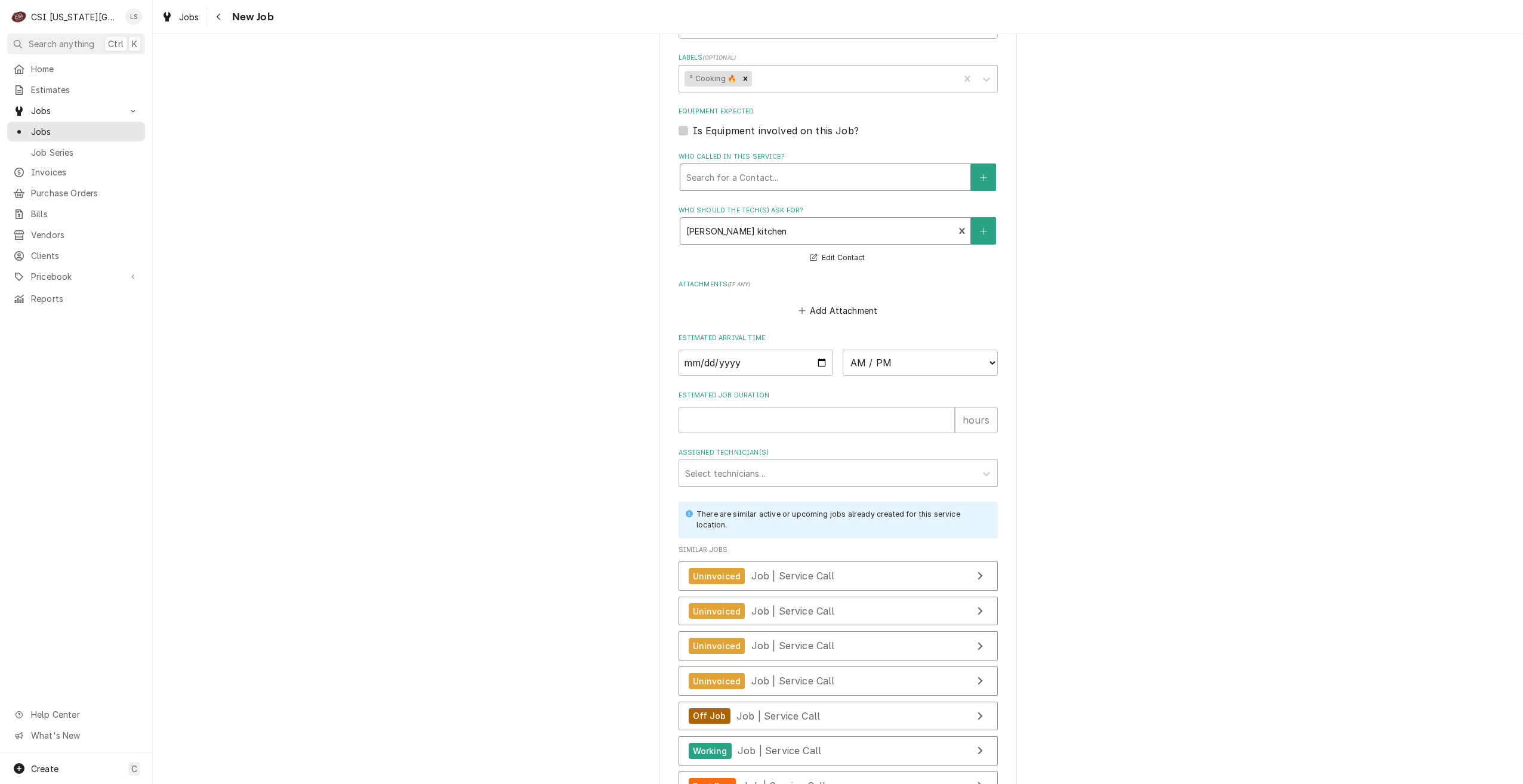
click at [1132, 296] on div "Please provide the following information to create a job: Client Details Client…" at bounding box center [837, 59] width 1370 height 1698
click at [812, 362] on input "Date" at bounding box center [756, 363] width 155 height 26
click at [901, 368] on select "AM / PM 6:00 AM 6:15 AM 6:30 AM 6:45 AM 7:00 AM 7:15 AM 7:30 AM 7:45 AM 8:00 AM…" at bounding box center [920, 363] width 155 height 26
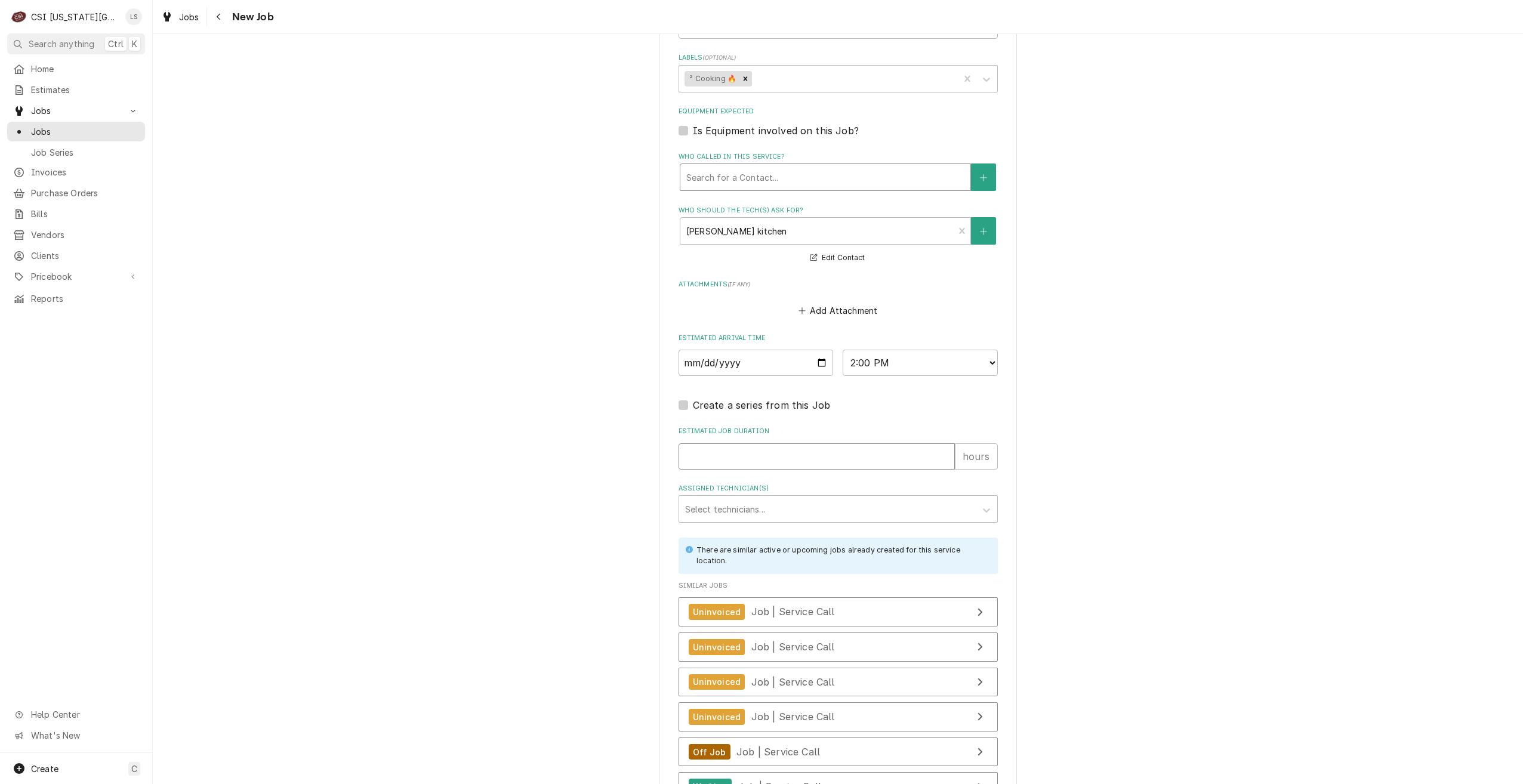
click at [780, 454] on input "Estimated Job Duration" at bounding box center [816, 456] width 276 height 26
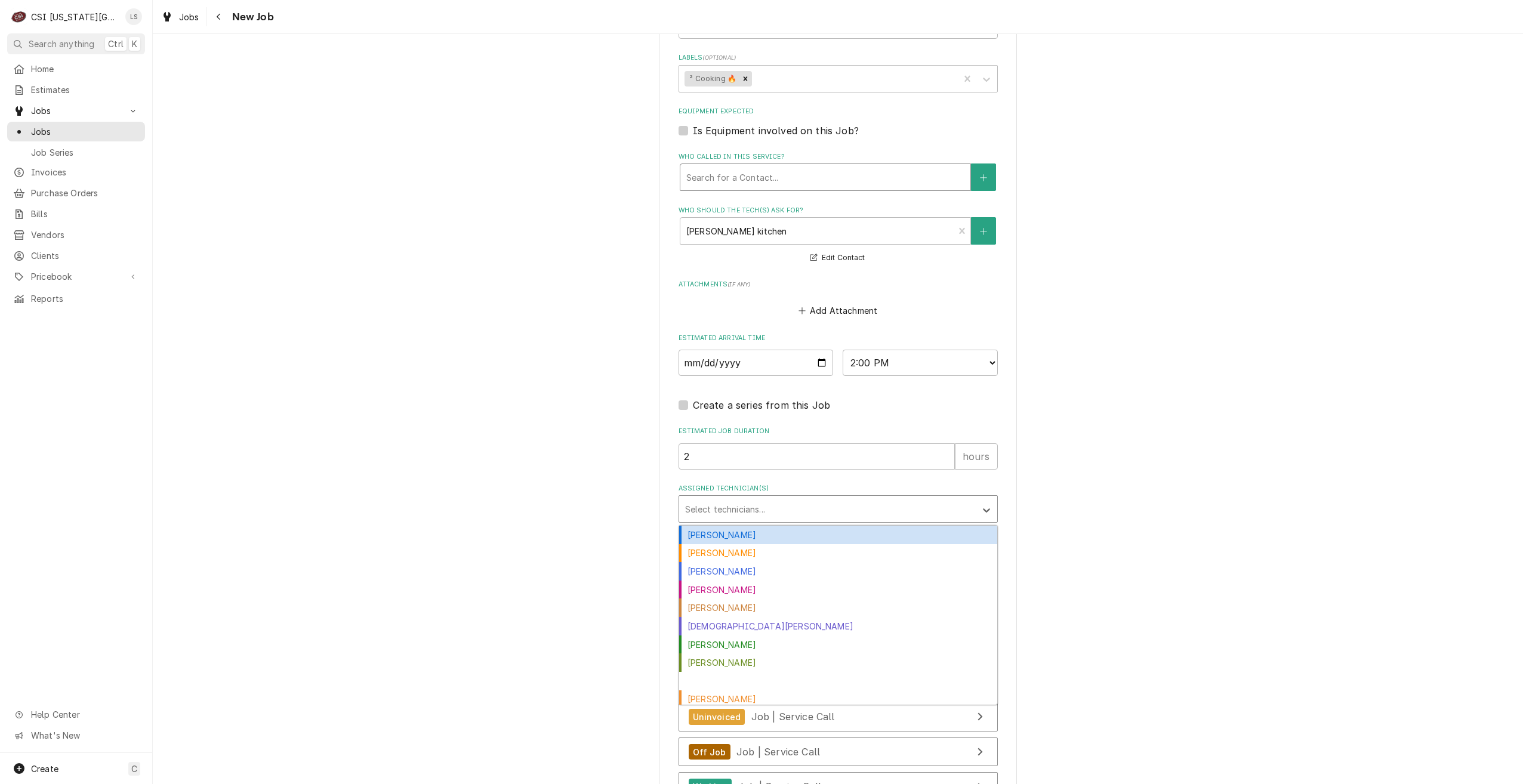
click at [818, 504] on div "Assigned Technician(s)" at bounding box center [828, 509] width 284 height 22
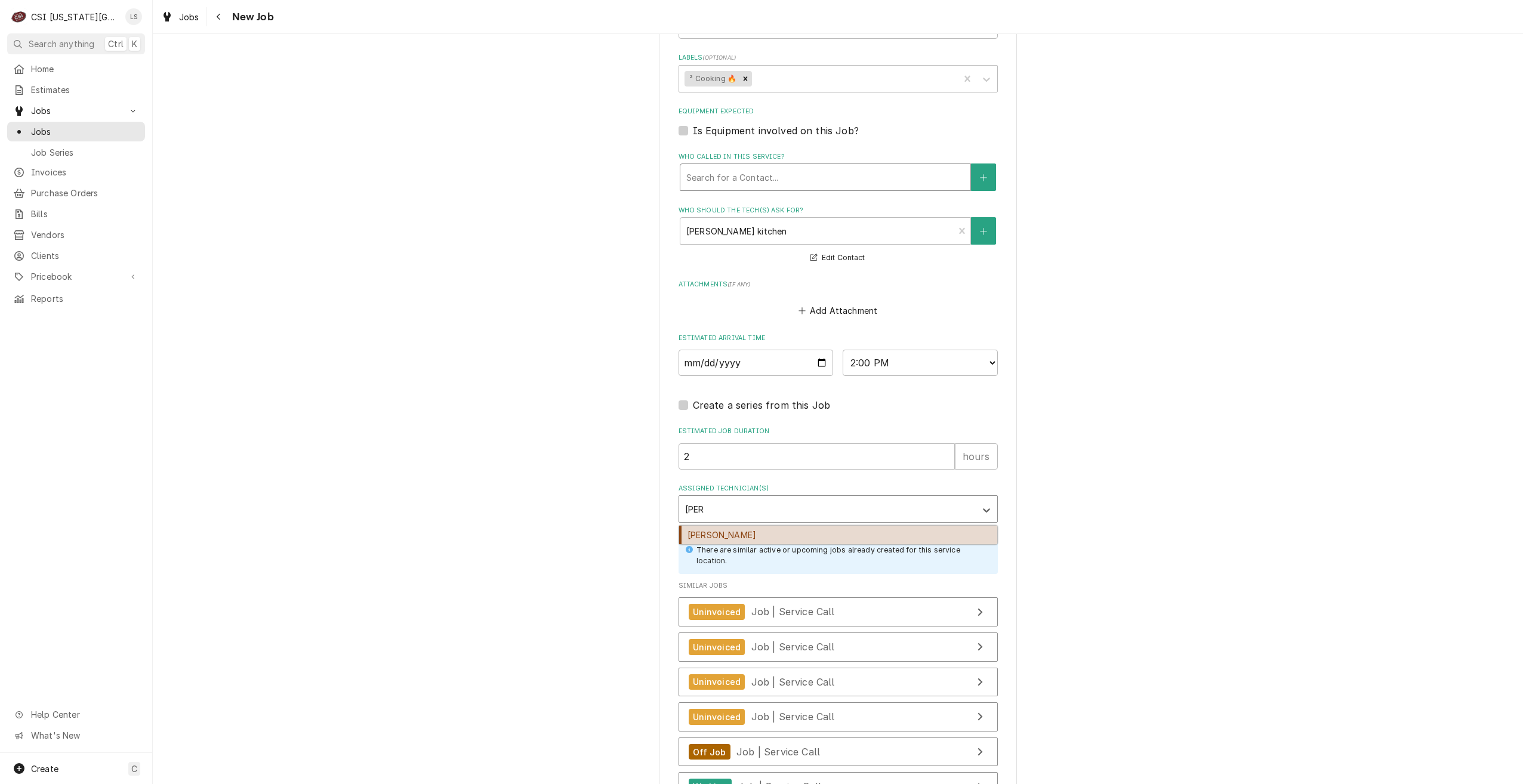
click at [950, 535] on div "Joshua Marshall" at bounding box center [838, 535] width 318 height 19
click at [1167, 510] on div "Please provide the following information to create a job: Client Details Client…" at bounding box center [837, 78] width 1370 height 1735
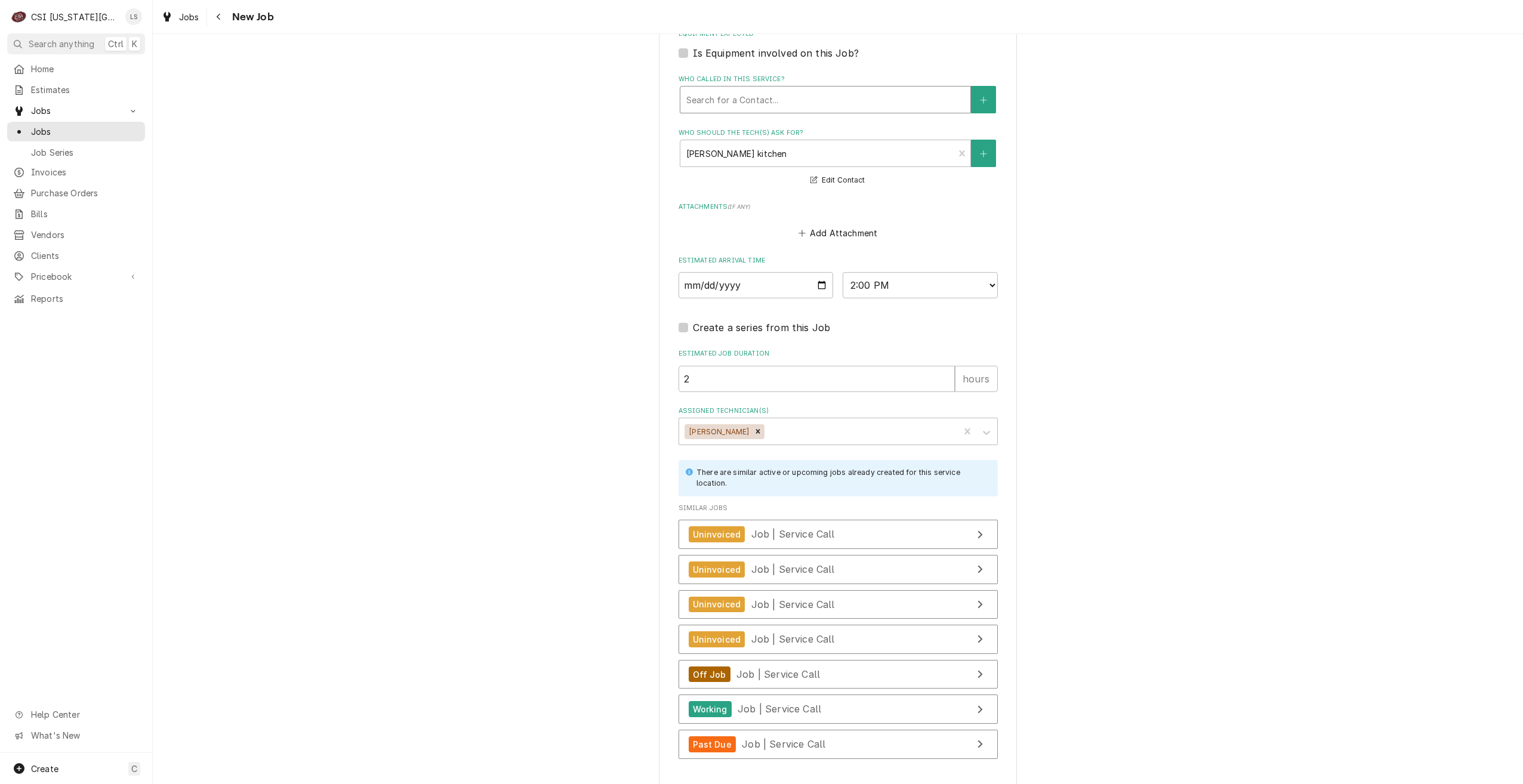
scroll to position [997, 0]
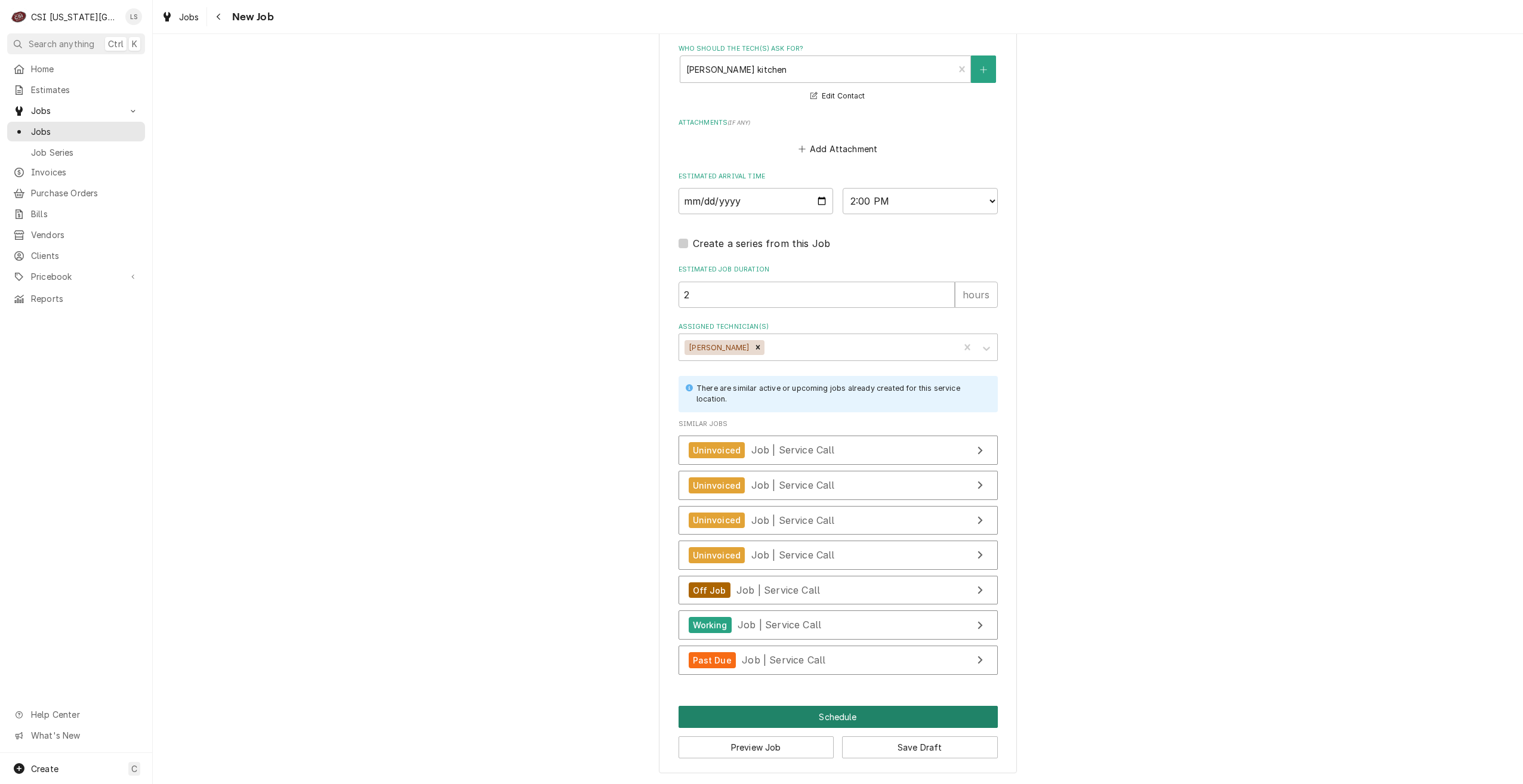
click at [841, 716] on button "Schedule" at bounding box center [838, 716] width 319 height 22
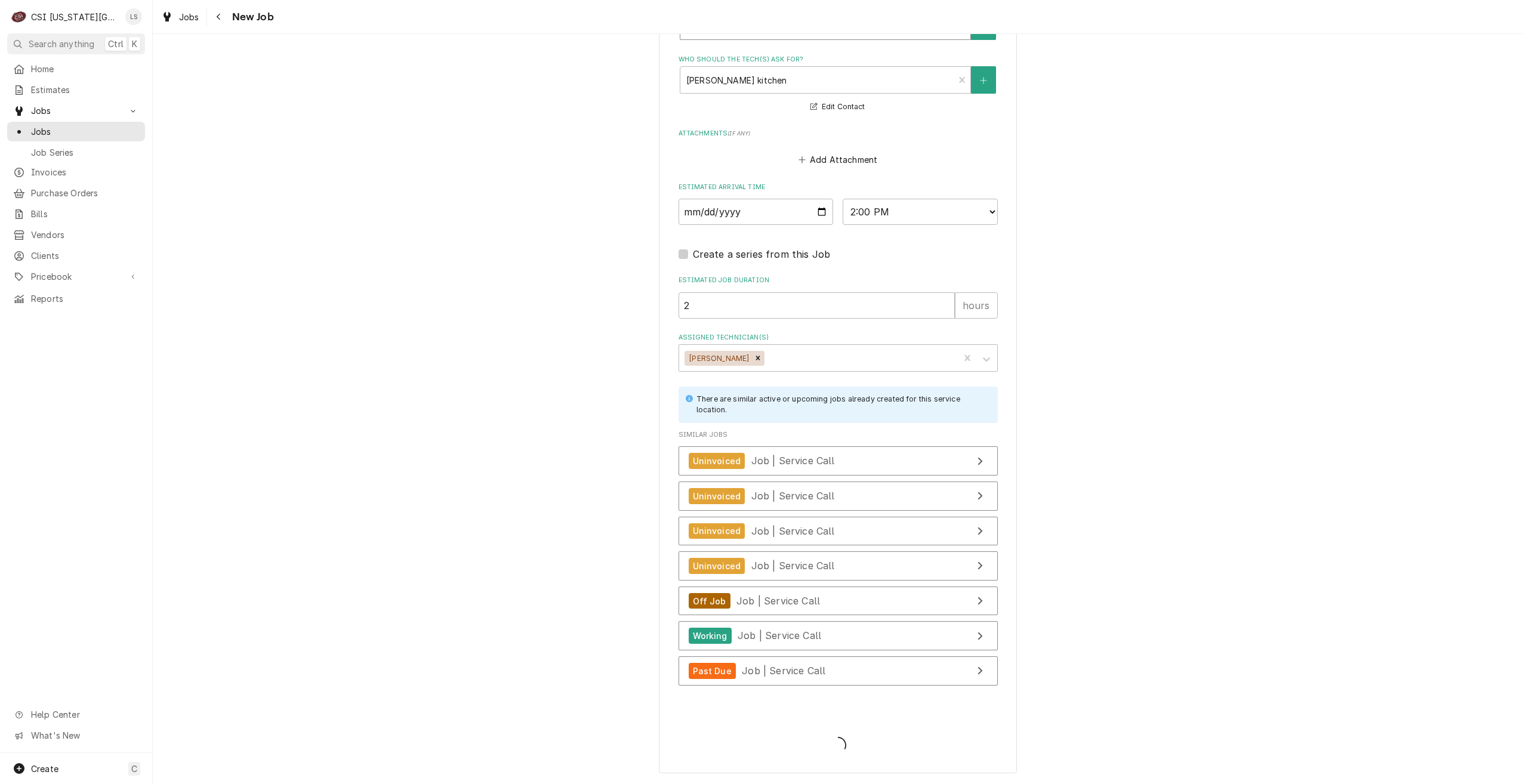
scroll to position [986, 0]
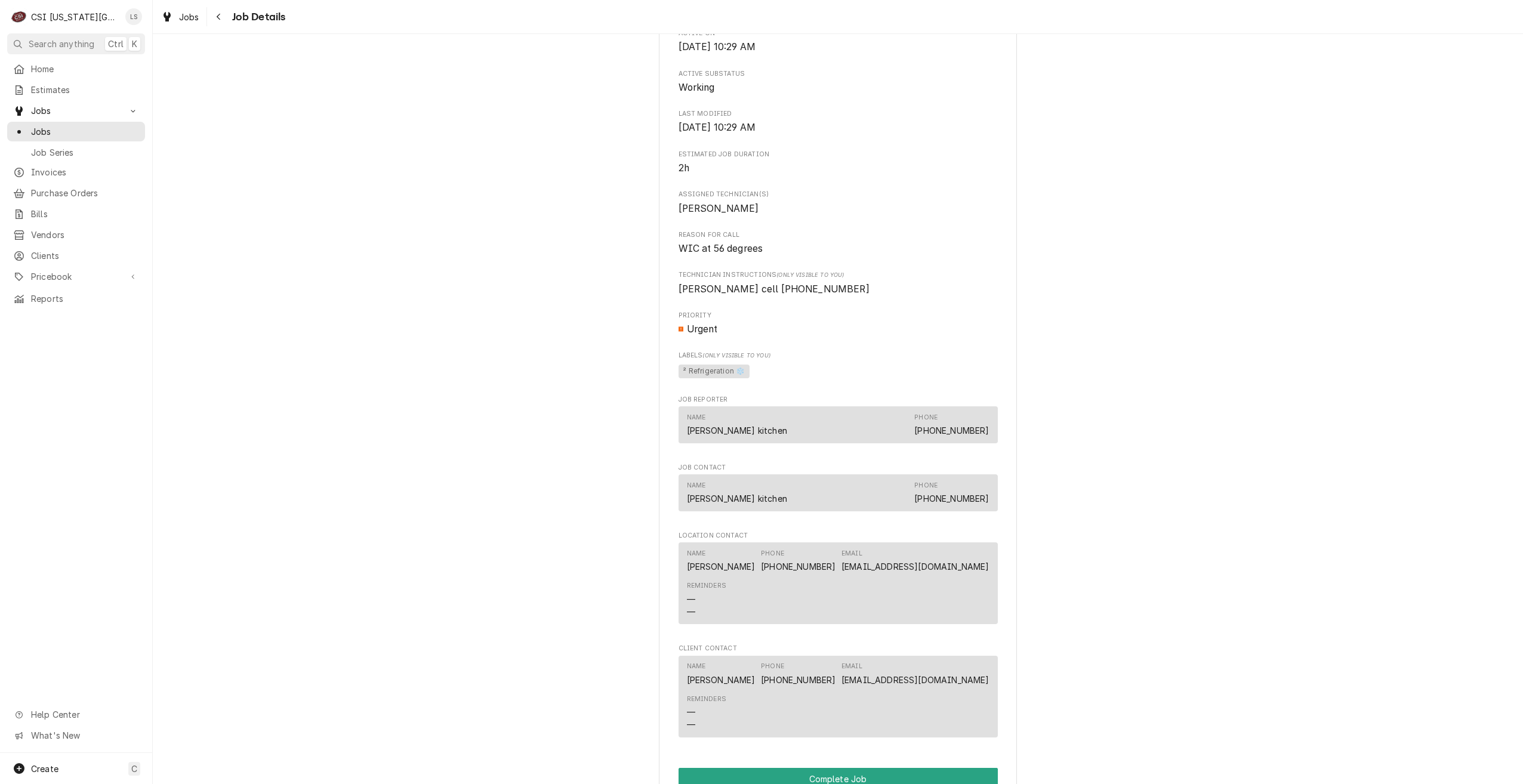
scroll to position [716, 0]
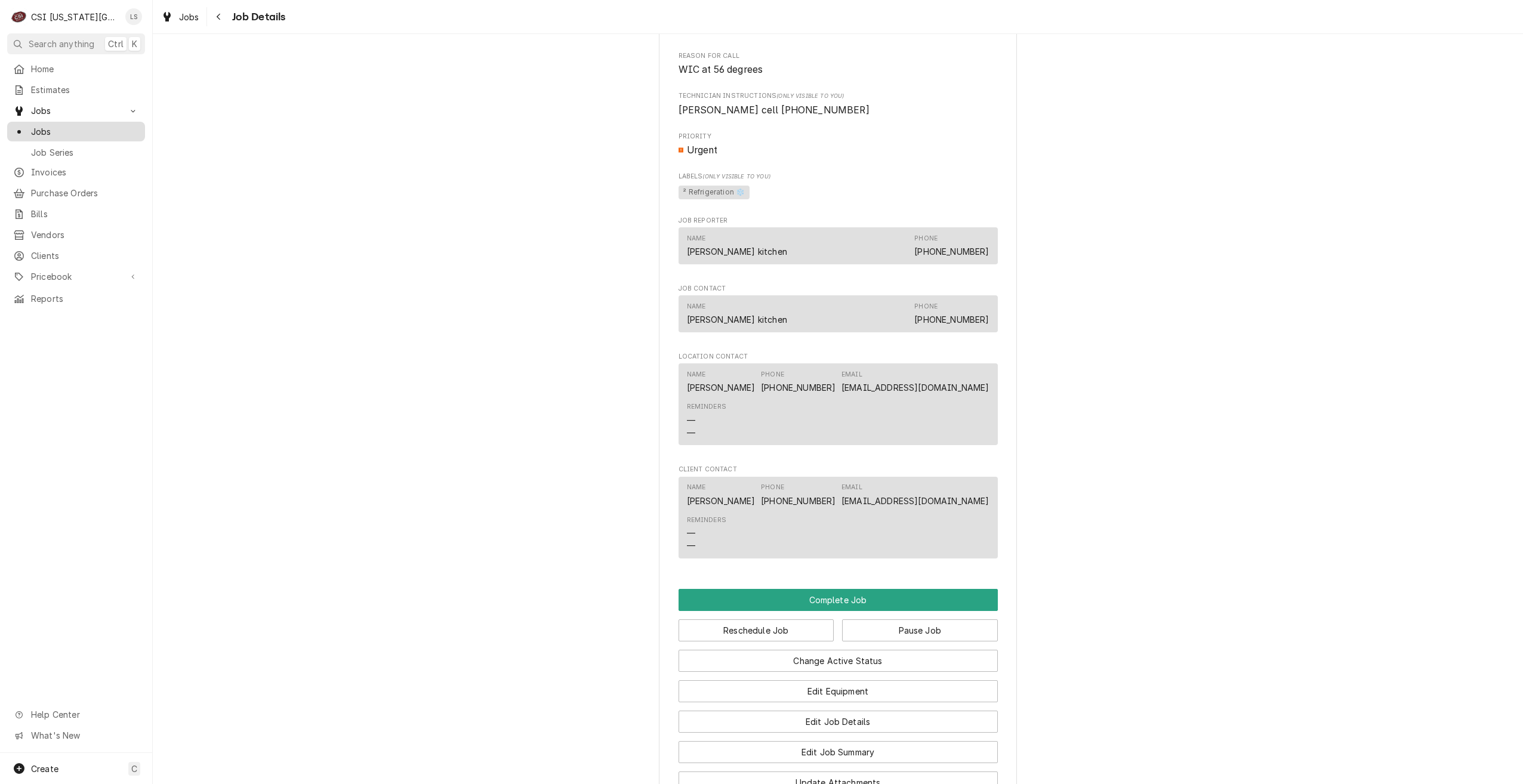
click at [100, 134] on div "Jobs" at bounding box center [76, 132] width 133 height 15
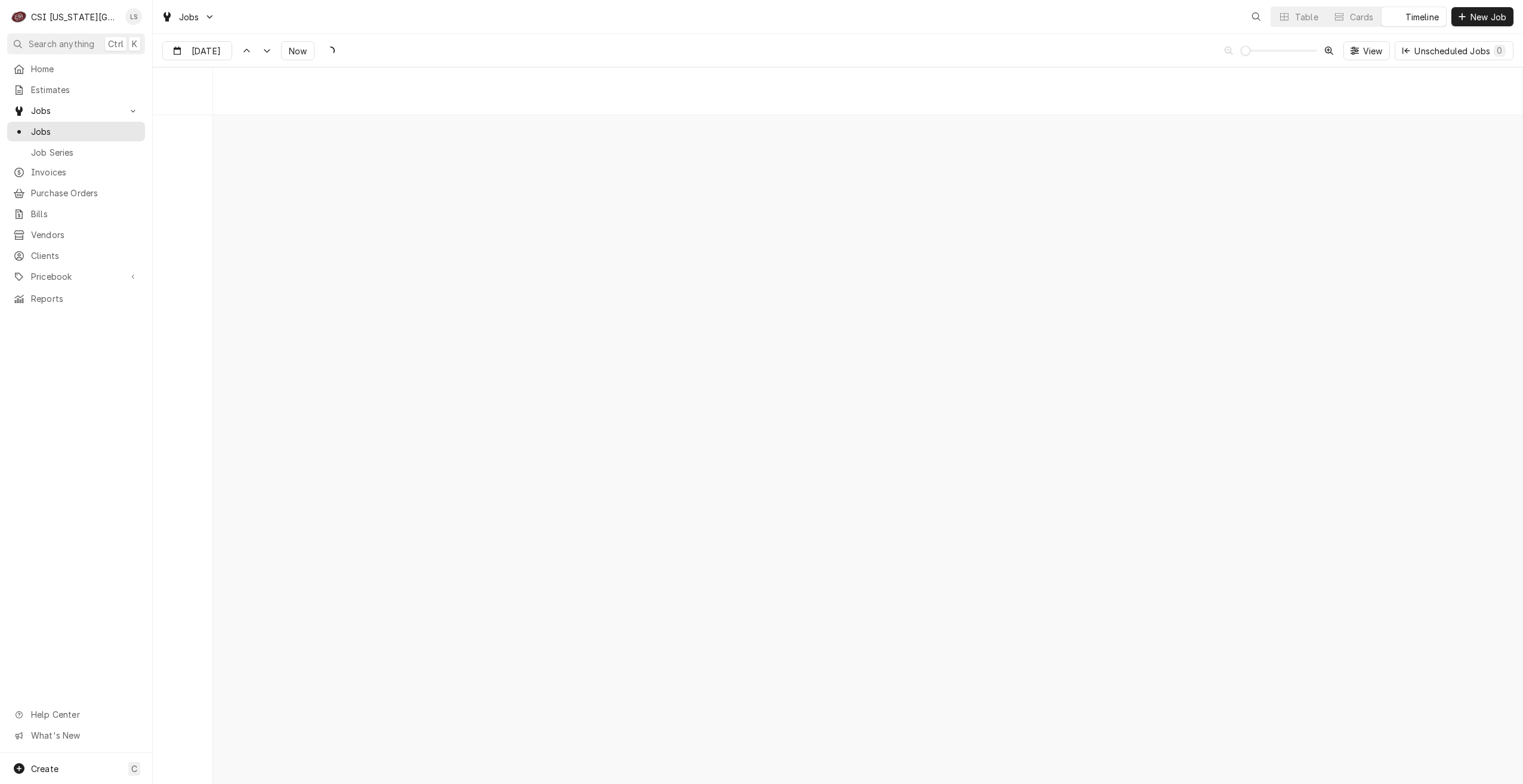
scroll to position [13705, 0]
click at [1285, 15] on icon "Dynamic Content Wrapper" at bounding box center [1284, 17] width 8 height 8
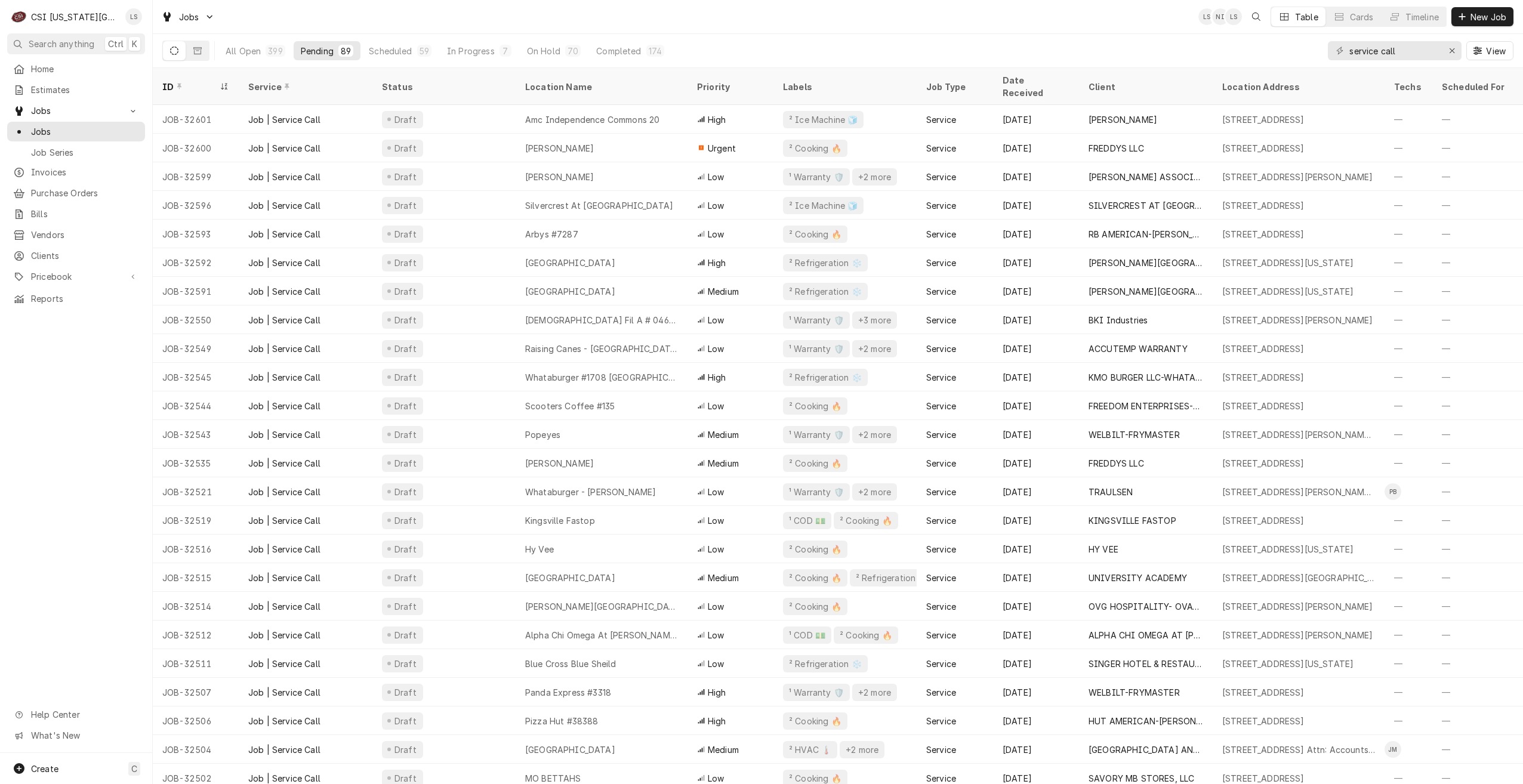
click at [838, 2] on div "Jobs LS NI LS Table Cards Timeline New Job" at bounding box center [837, 17] width 1370 height 33
click at [1064, 29] on div "Jobs LS NI + 2 Table Cards Timeline New Job" at bounding box center [837, 17] width 1370 height 33
drag, startPoint x: 1431, startPoint y: 53, endPoint x: 1306, endPoint y: 53, distance: 125.0
click at [1306, 53] on div "All Open 399 Pending 89 Scheduled 59 In Progress 7 On Hold 70 Completed 174 ser…" at bounding box center [838, 50] width 1351 height 33
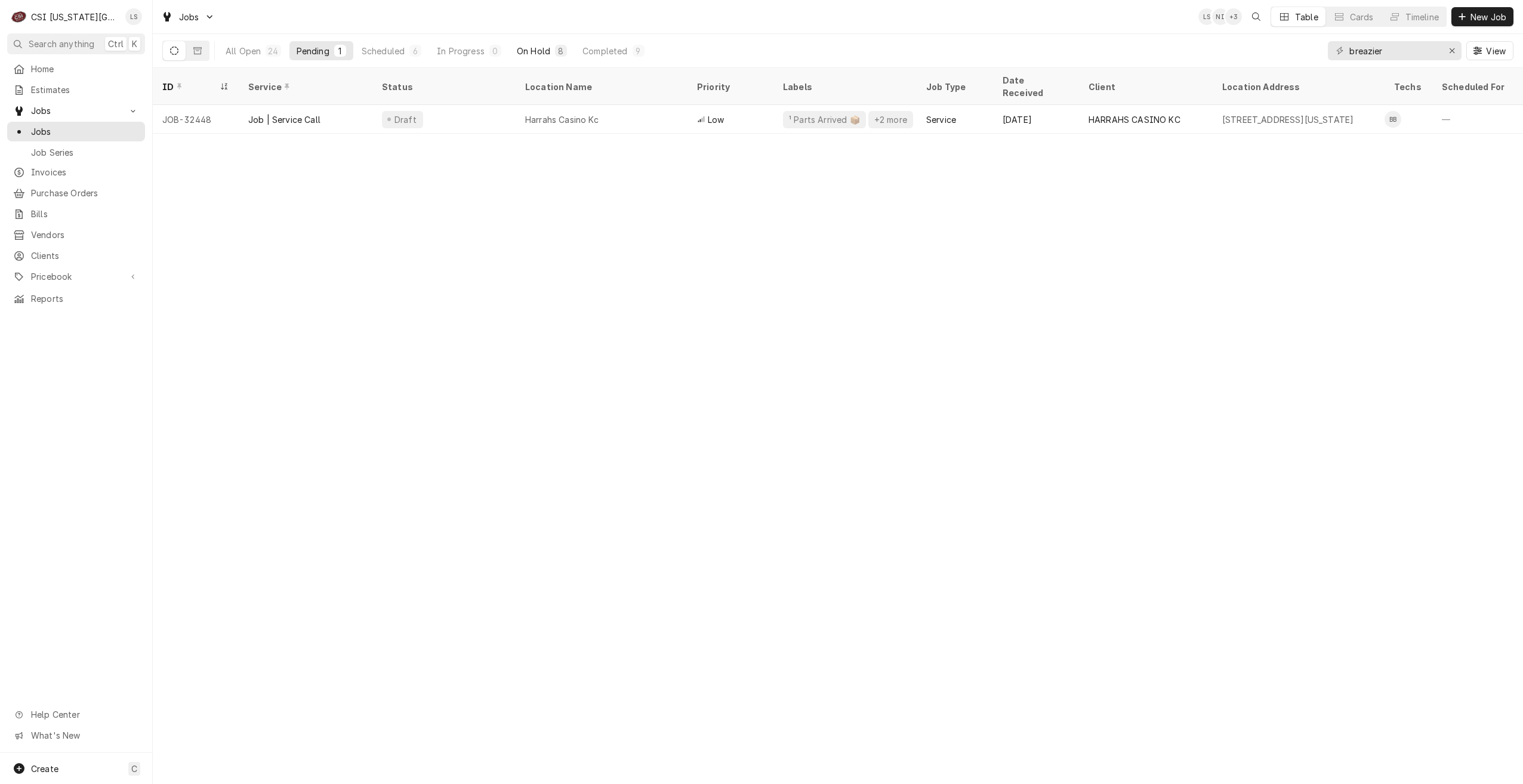
click at [530, 57] on button "On Hold 8" at bounding box center [542, 50] width 65 height 19
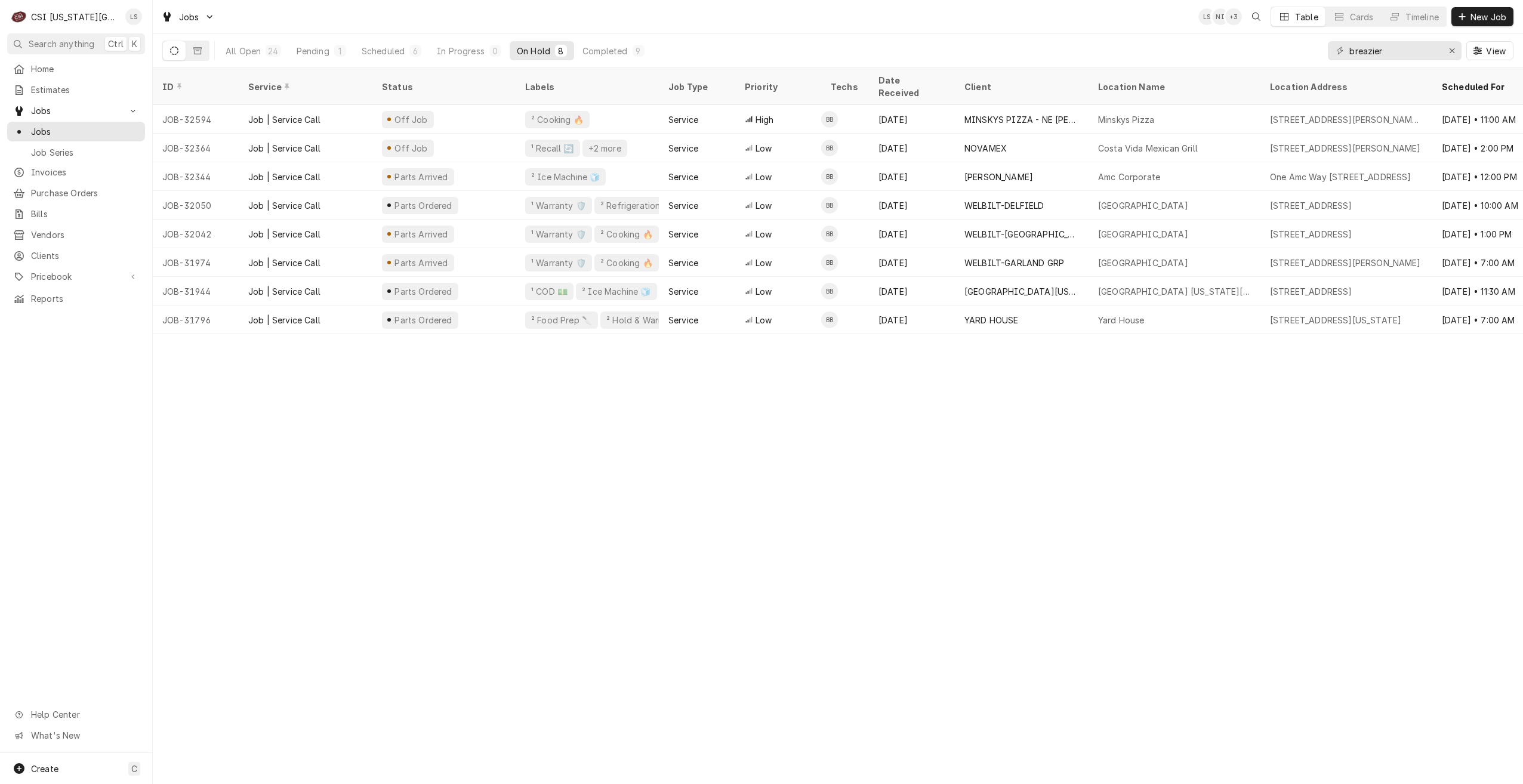
click at [747, 25] on div "Jobs LS NI + 3 Table Cards Timeline New Job" at bounding box center [837, 17] width 1370 height 33
click at [322, 48] on div "Pending" at bounding box center [313, 50] width 33 height 13
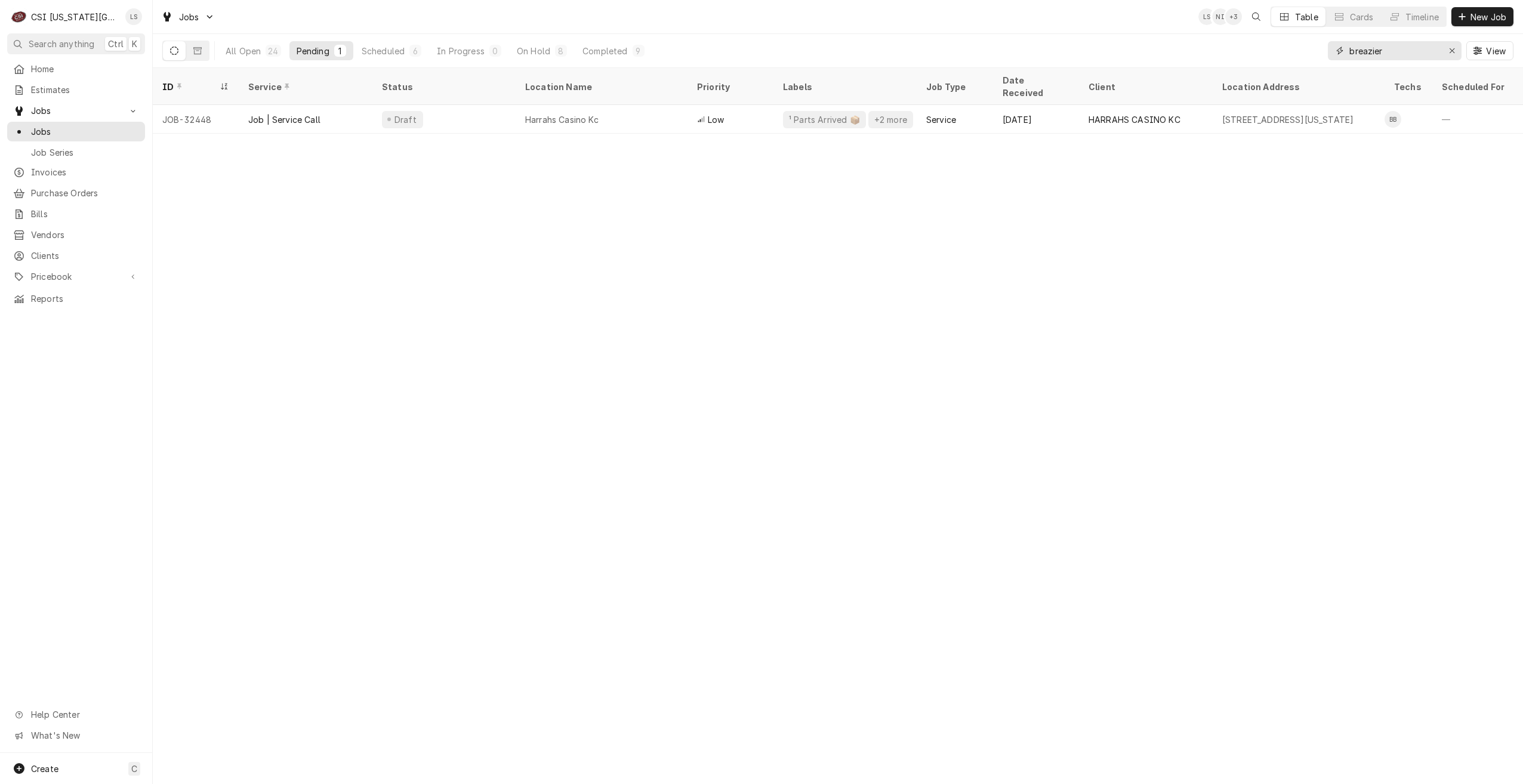
click at [1379, 53] on input "breazier" at bounding box center [1394, 50] width 90 height 19
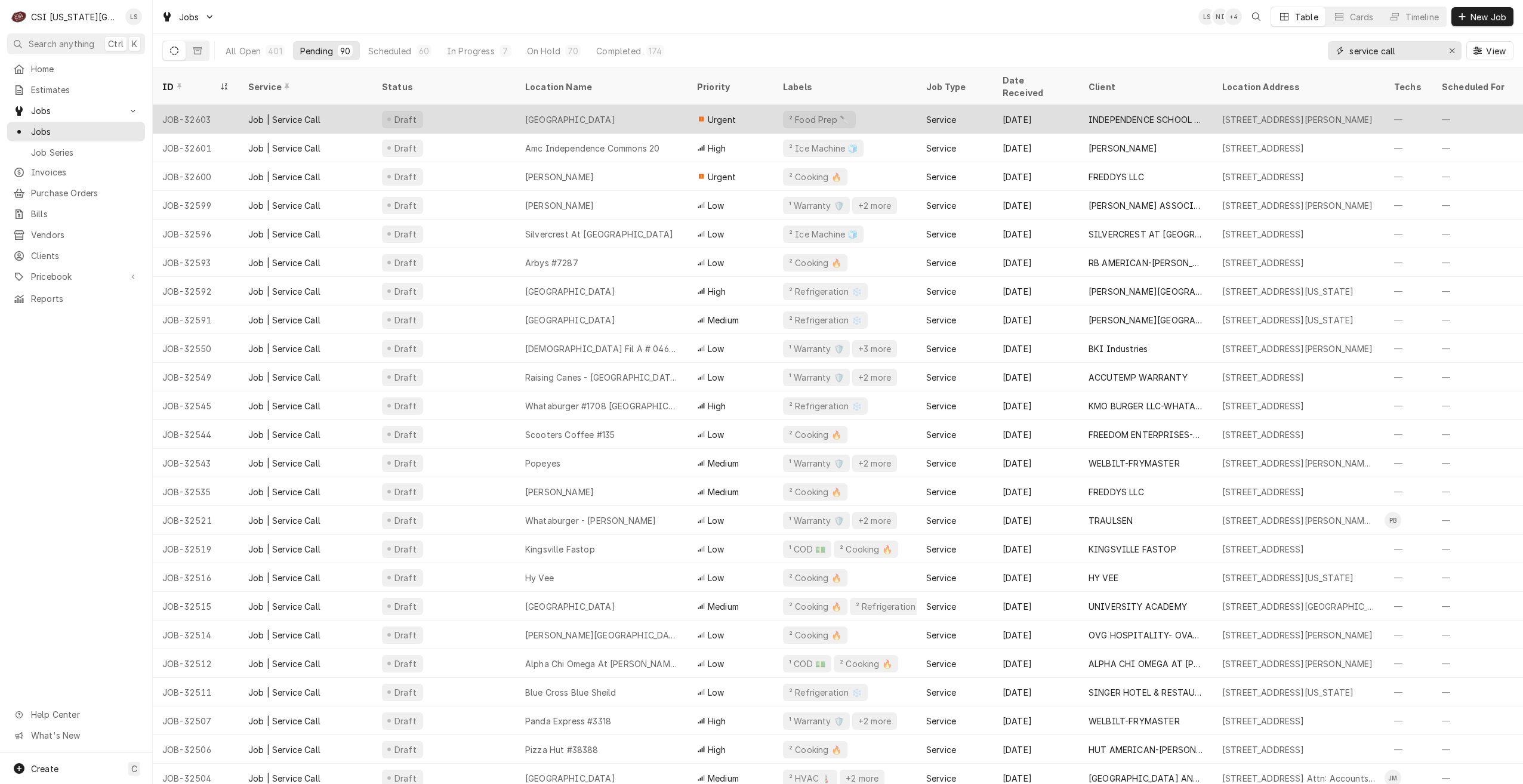
type input "service call"
click at [656, 111] on div "[GEOGRAPHIC_DATA]" at bounding box center [601, 120] width 172 height 29
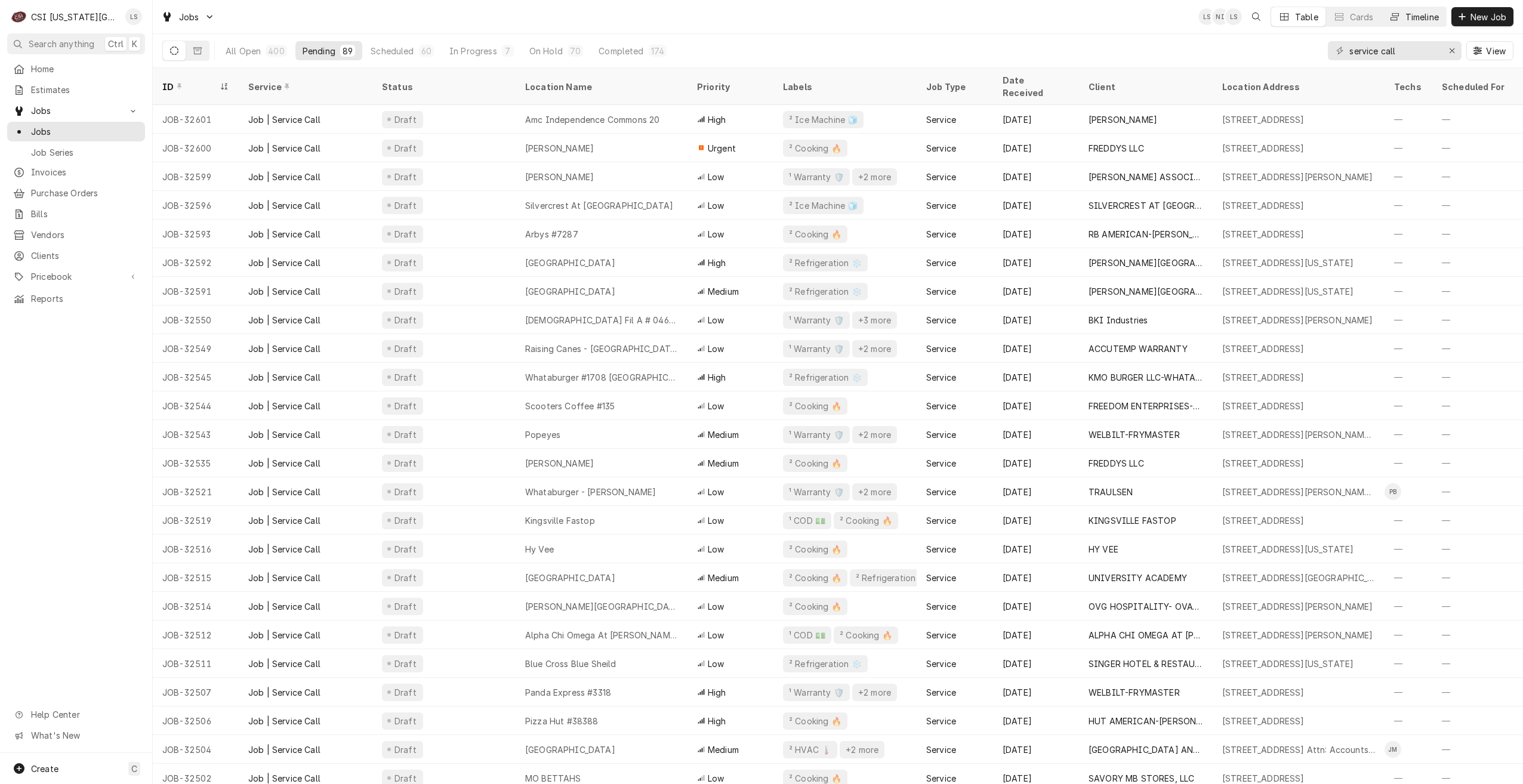
click at [1421, 25] on button "Timeline" at bounding box center [1414, 17] width 65 height 19
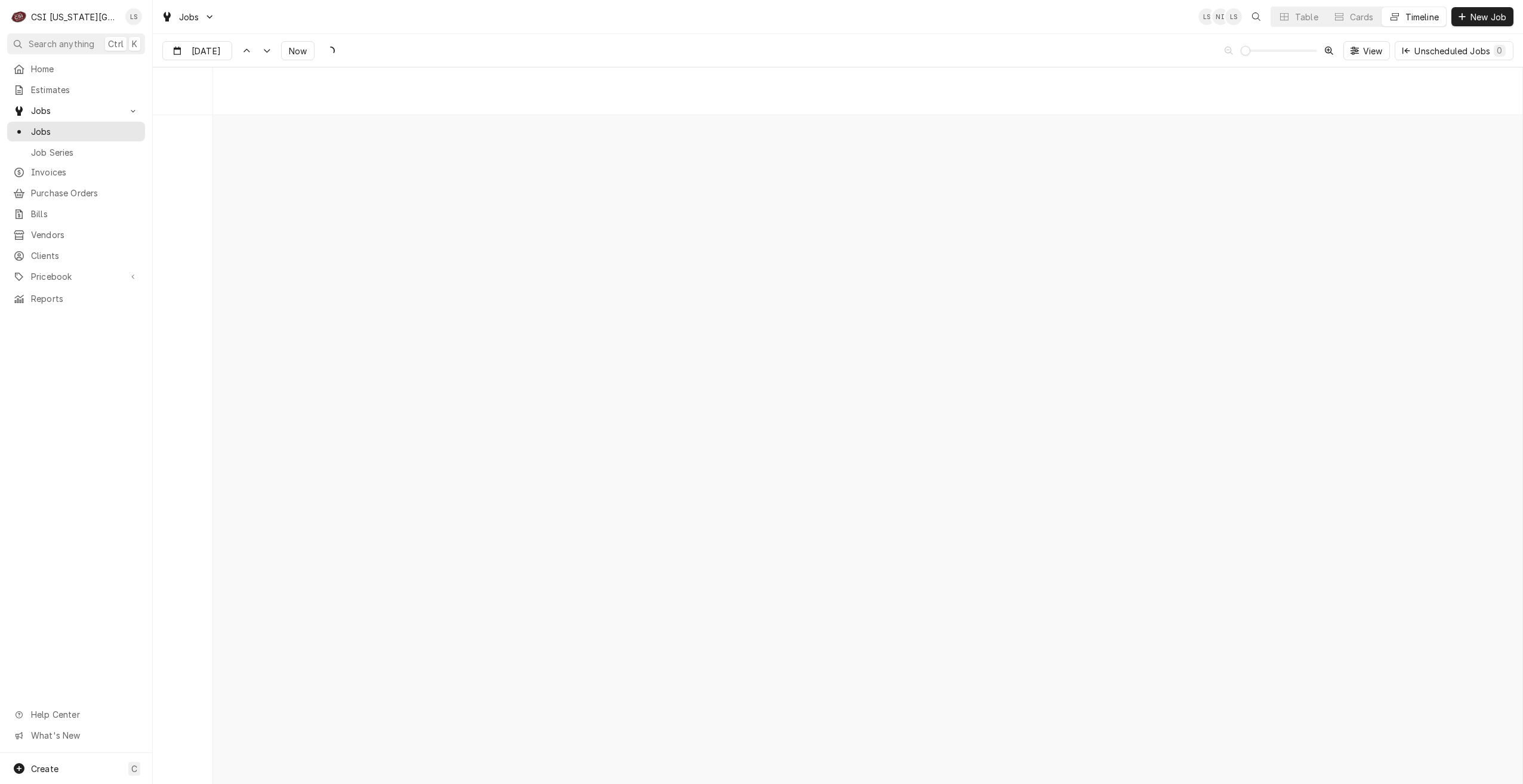
scroll to position [13705, 0]
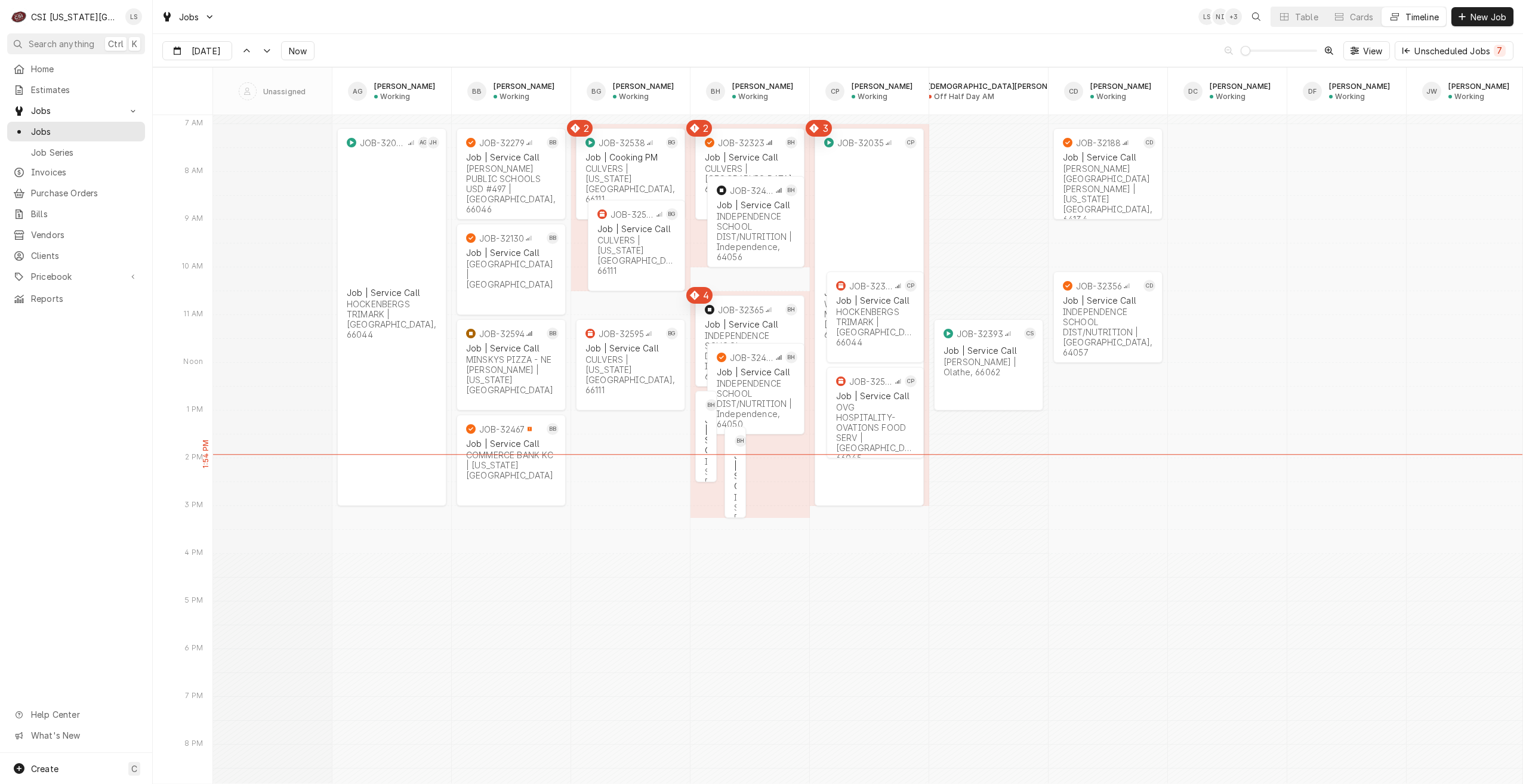
click at [1029, 19] on div "Jobs LS NI + 3 Table Cards Timeline New Job" at bounding box center [837, 17] width 1370 height 33
click at [476, 2] on div "Jobs LS NI + 3 Table Cards Timeline New Job" at bounding box center [837, 17] width 1370 height 33
click at [1301, 25] on button "Table" at bounding box center [1298, 17] width 54 height 19
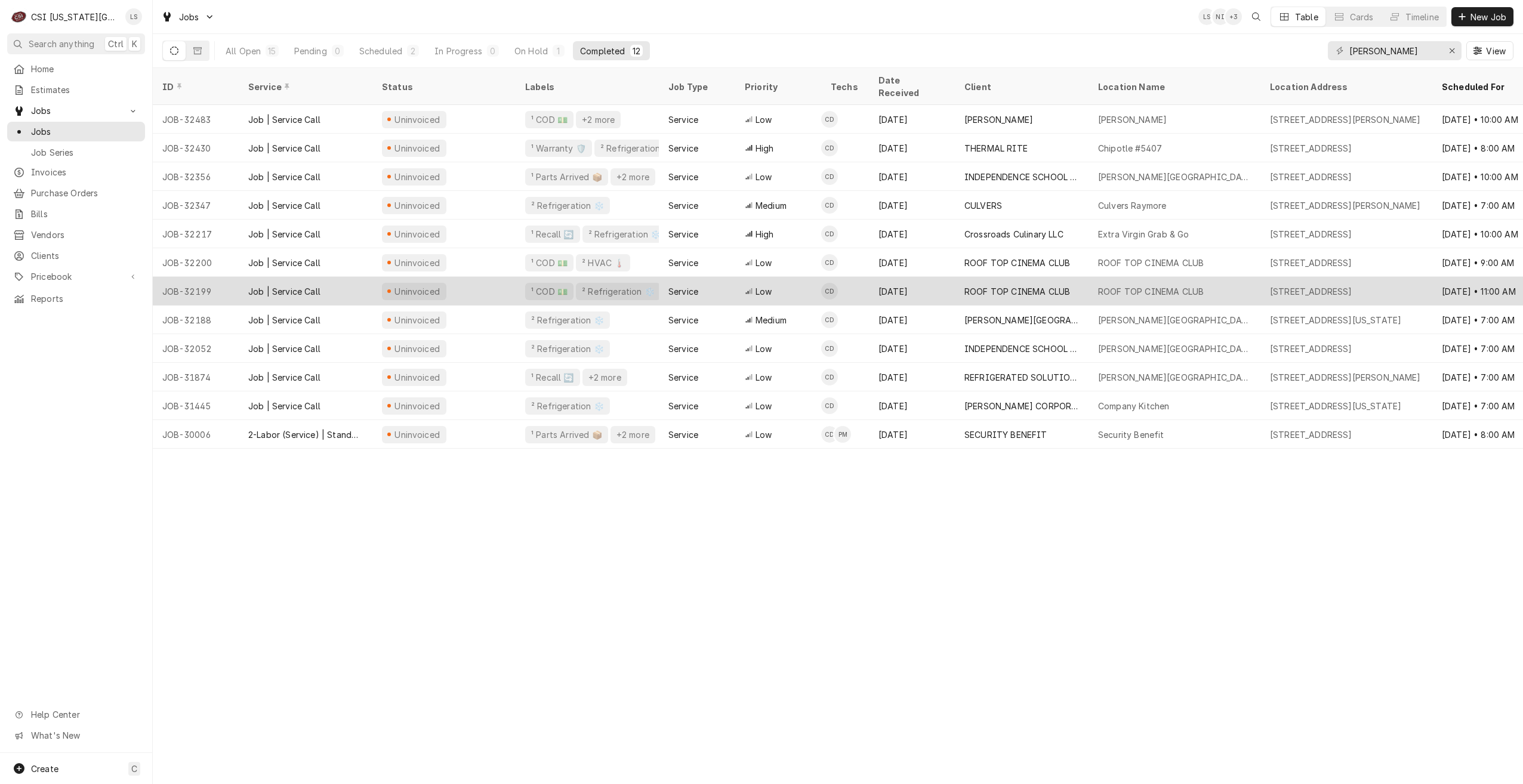
click at [1011, 285] on div "ROOF TOP CINEMA CLUB" at bounding box center [1017, 291] width 105 height 13
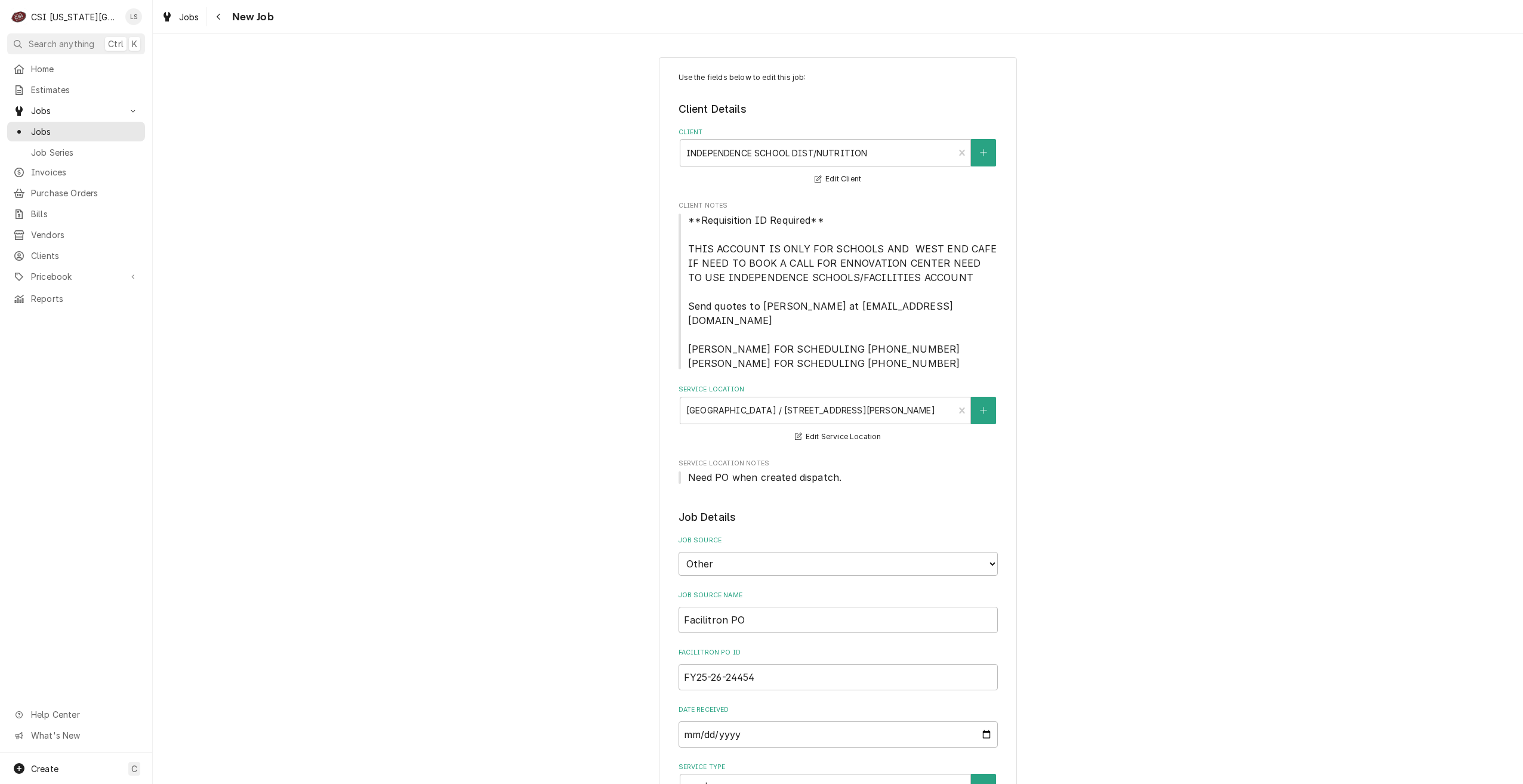
type textarea "x"
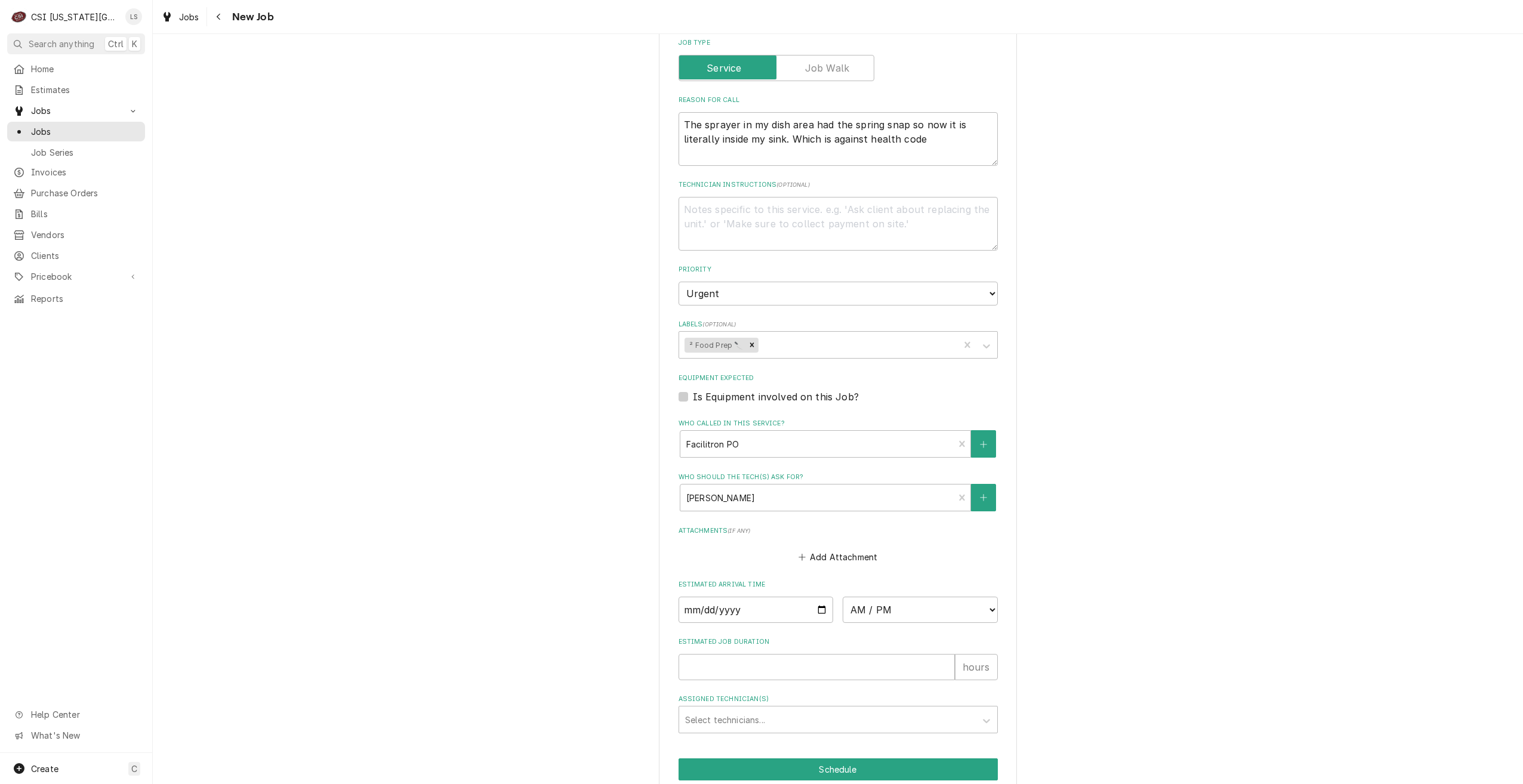
scroll to position [747, 0]
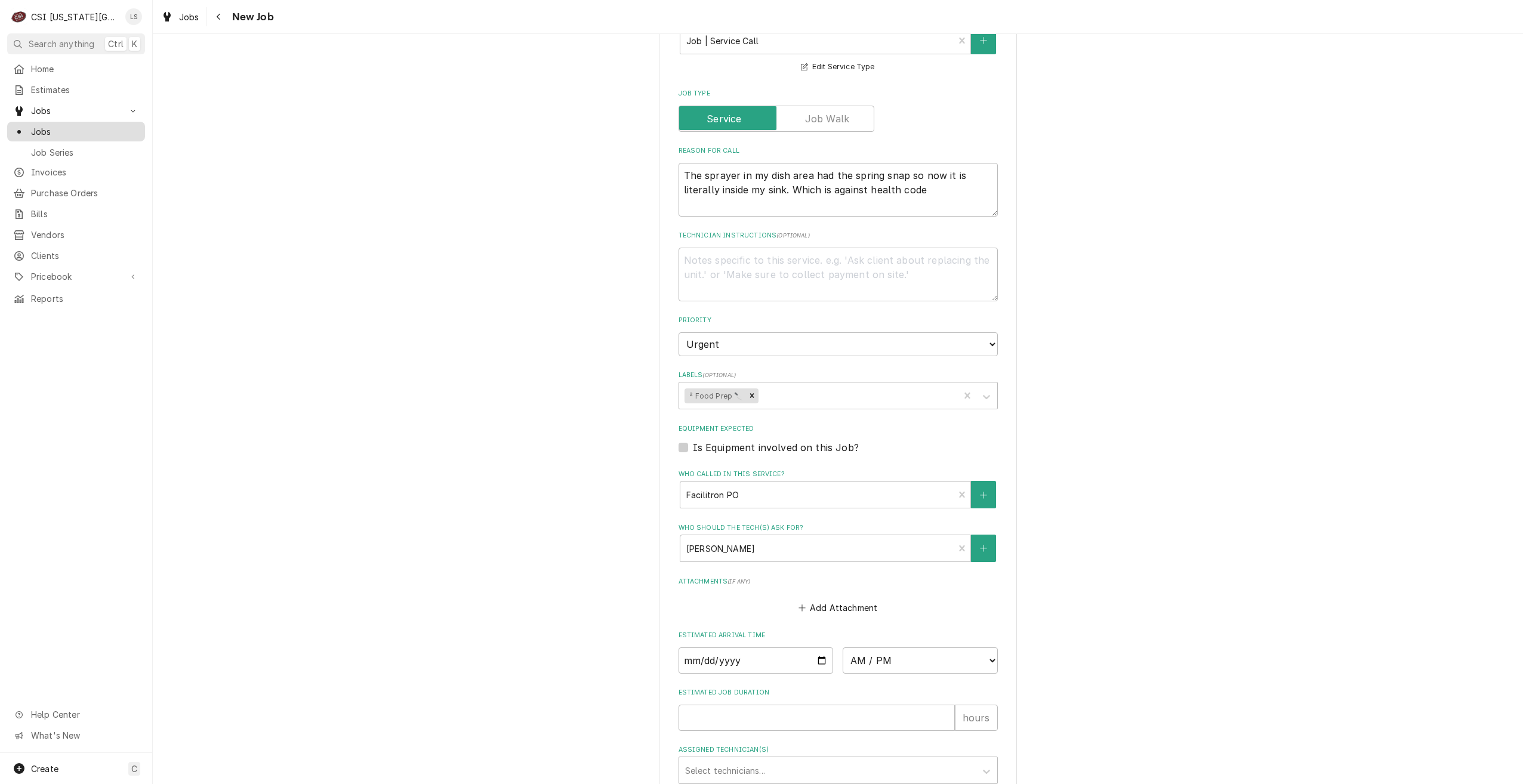
click at [114, 132] on span "Jobs" at bounding box center [85, 132] width 108 height 13
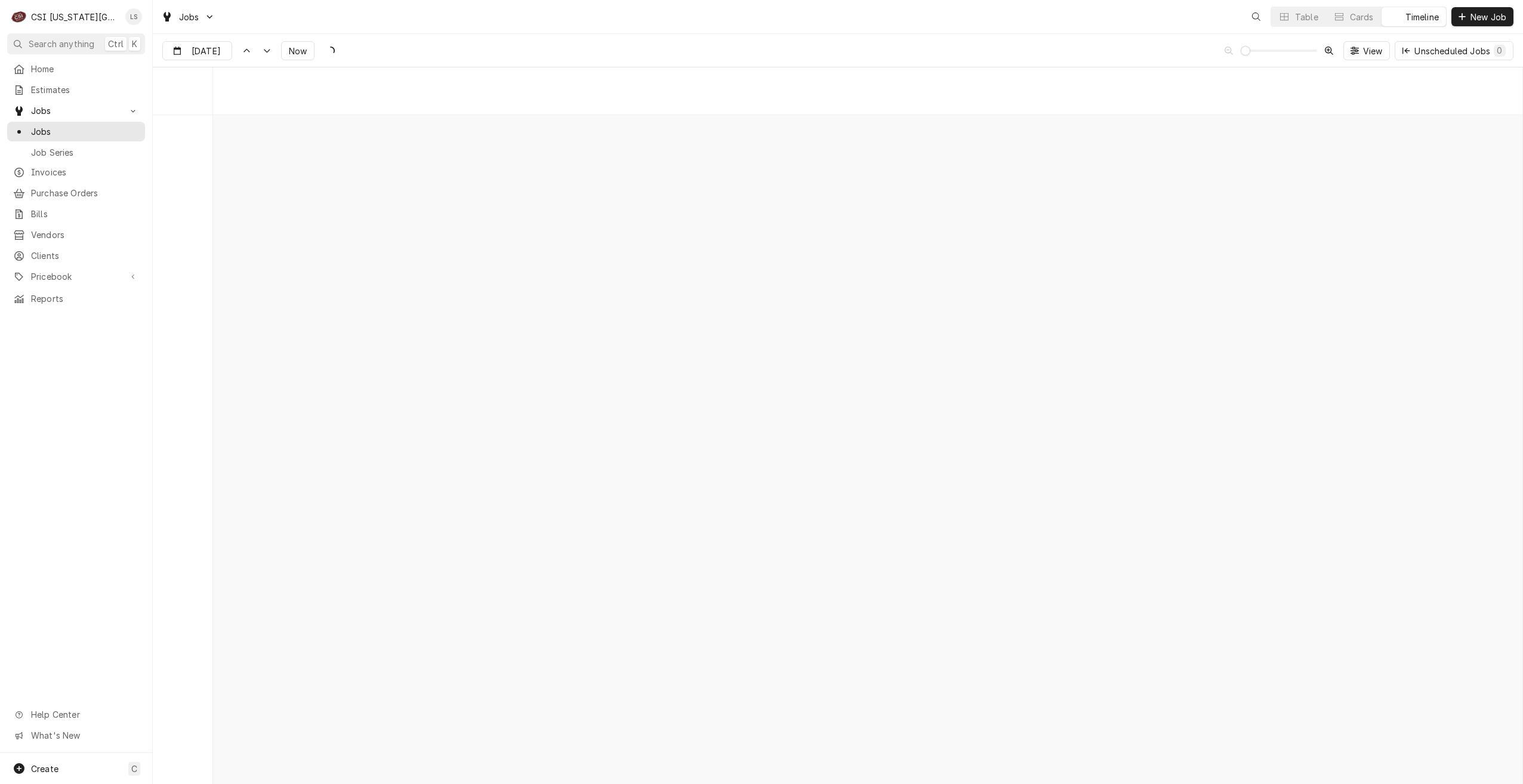
scroll to position [13705, 0]
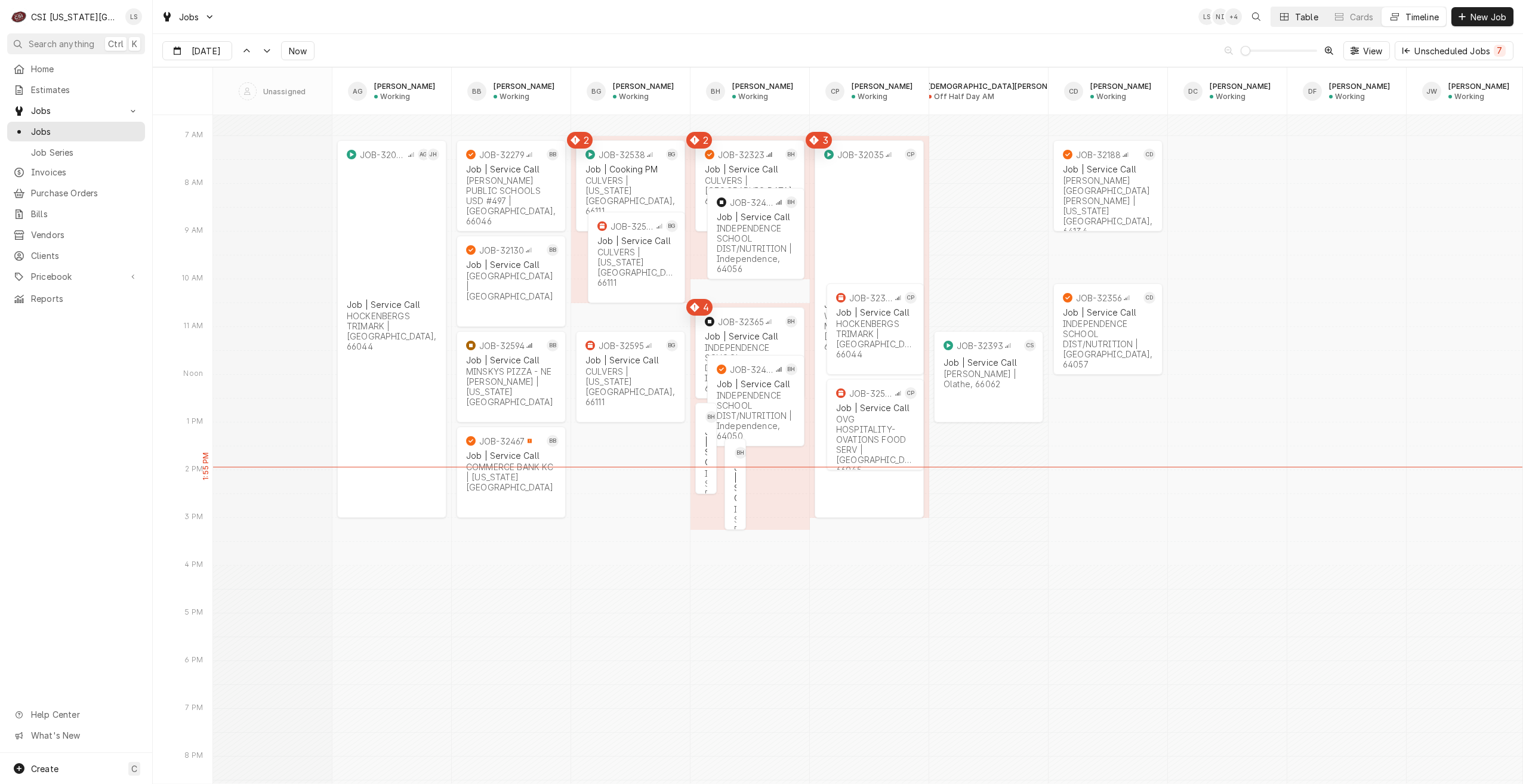
click at [1291, 14] on button "Table" at bounding box center [1298, 17] width 54 height 19
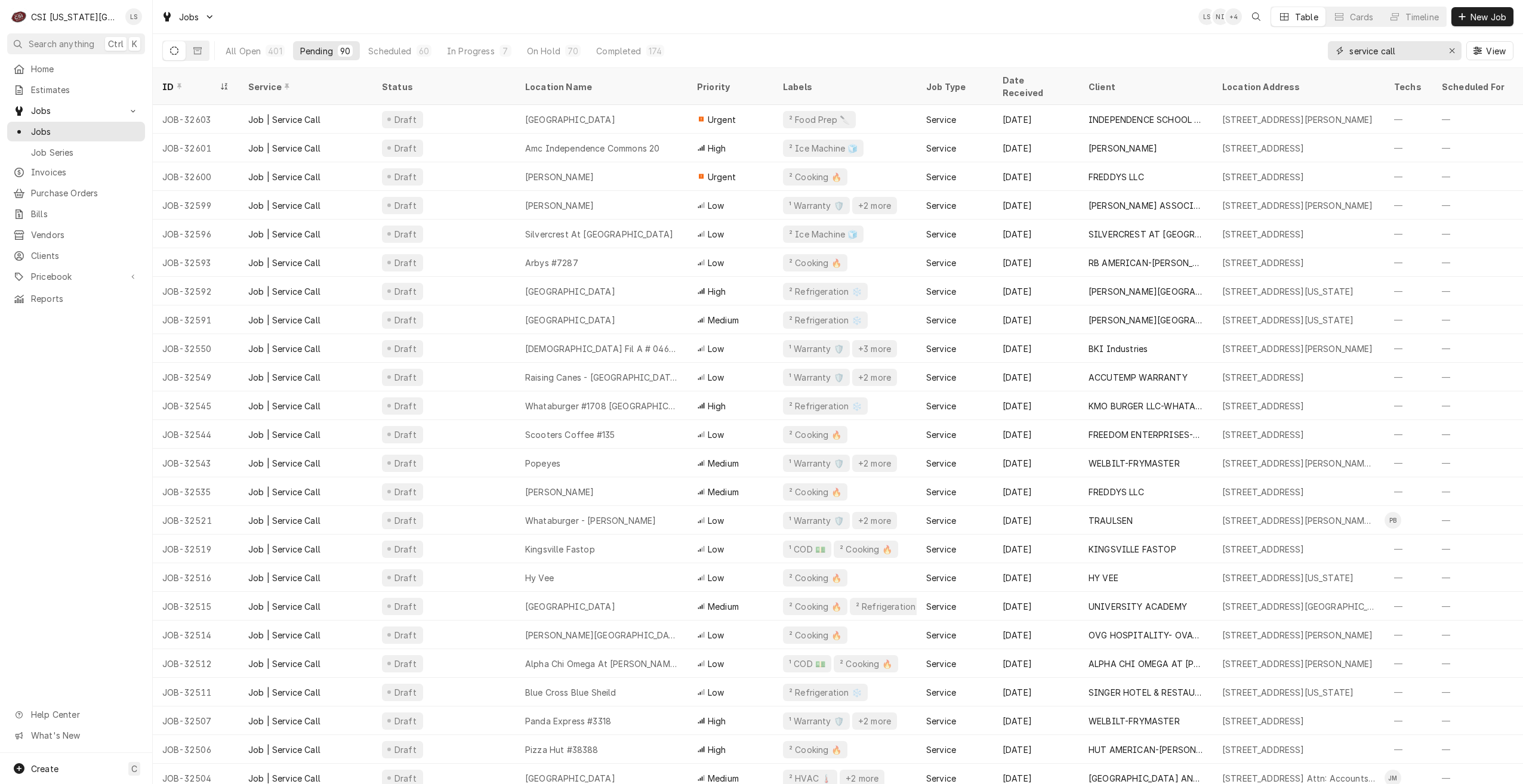
drag, startPoint x: 1412, startPoint y: 49, endPoint x: 1358, endPoint y: 50, distance: 54.0
click at [1358, 50] on input "service call" at bounding box center [1394, 50] width 90 height 19
click at [1196, 42] on div "All Open 401 Pending 90 Scheduled 60 In Progress 7 On Hold 70 Completed 174 ser…" at bounding box center [838, 50] width 1351 height 33
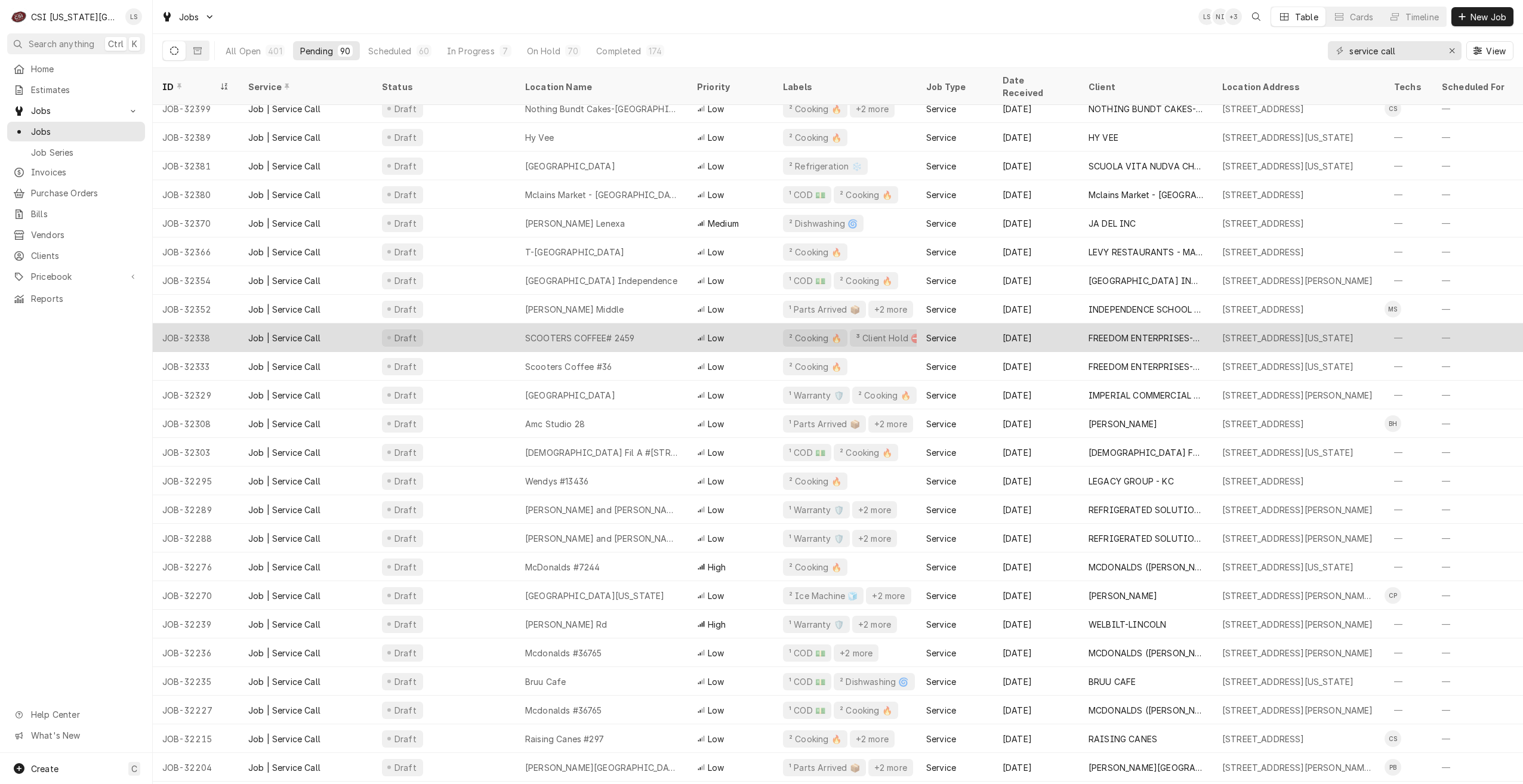
scroll to position [1595, 0]
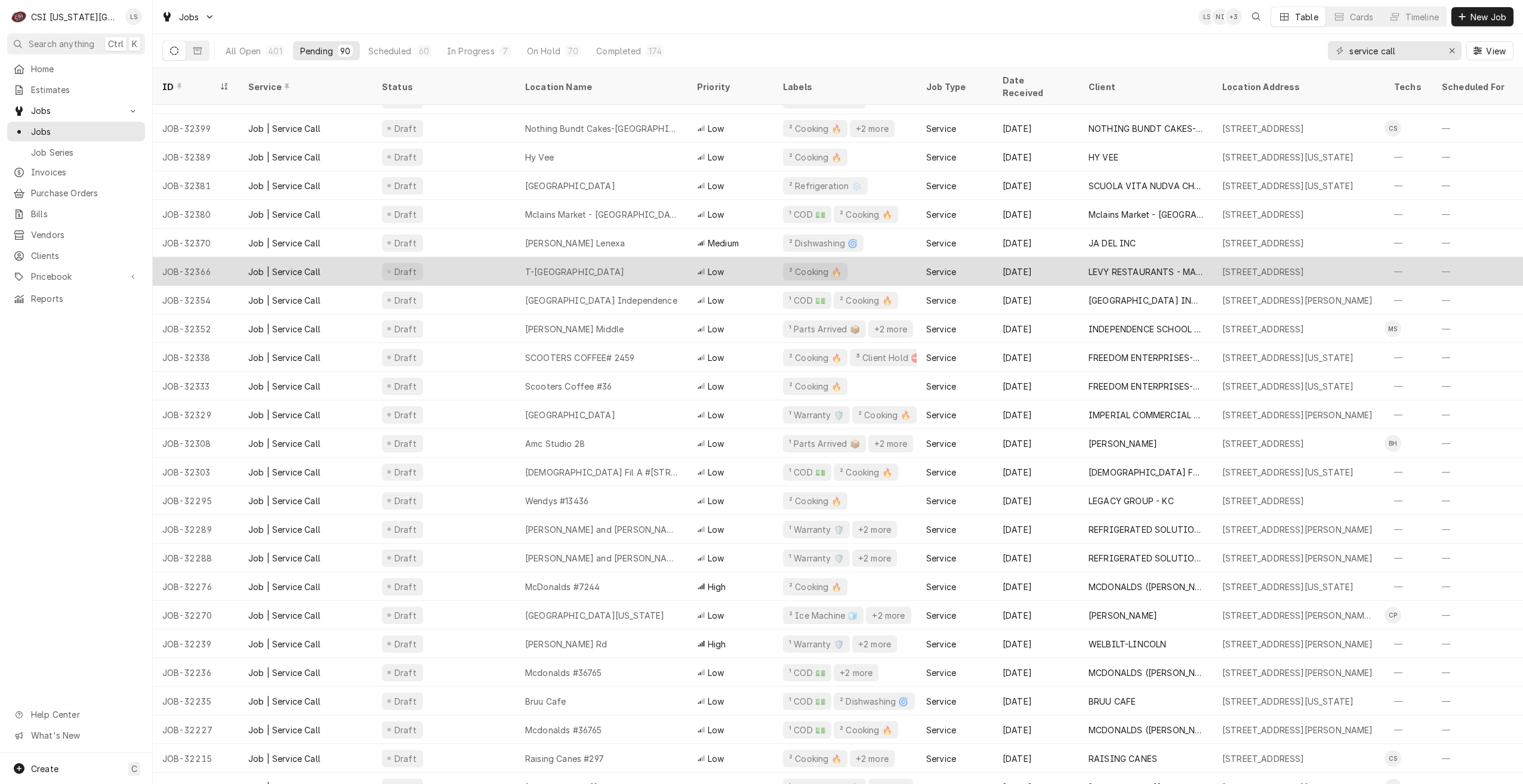
click at [670, 266] on div "T-[GEOGRAPHIC_DATA]" at bounding box center [601, 272] width 172 height 29
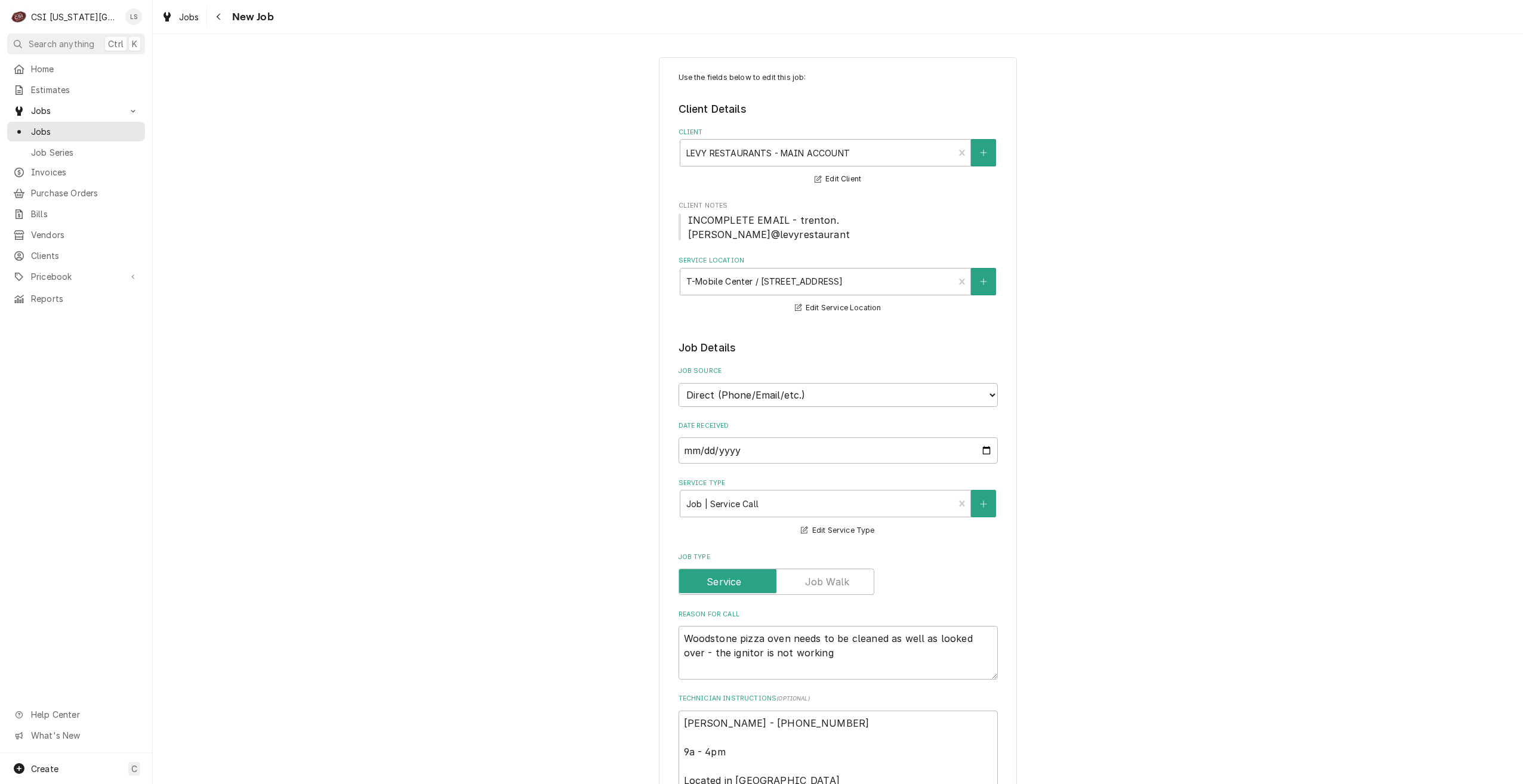
type textarea "x"
click at [89, 132] on span "Jobs" at bounding box center [85, 132] width 108 height 13
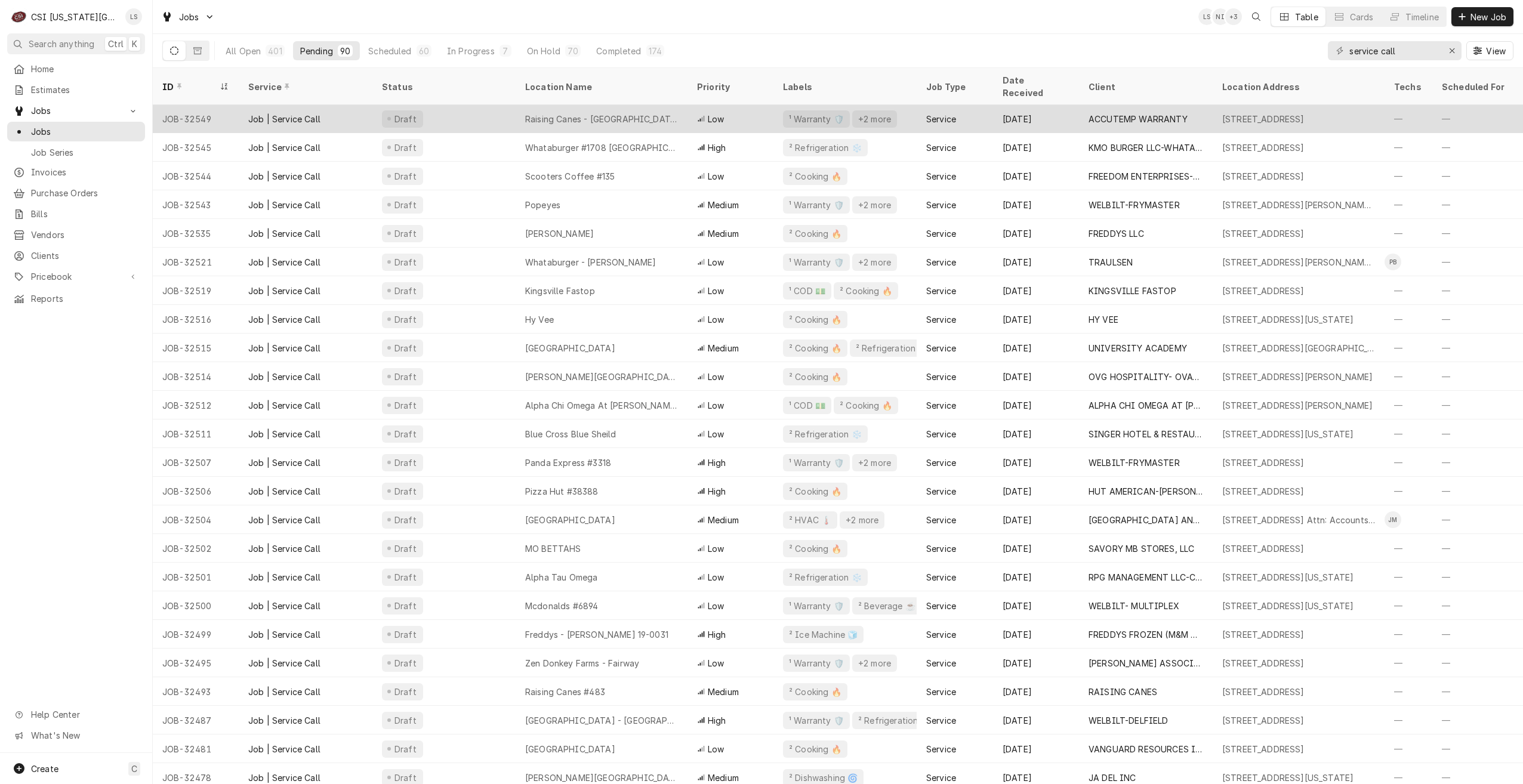
scroll to position [263, 0]
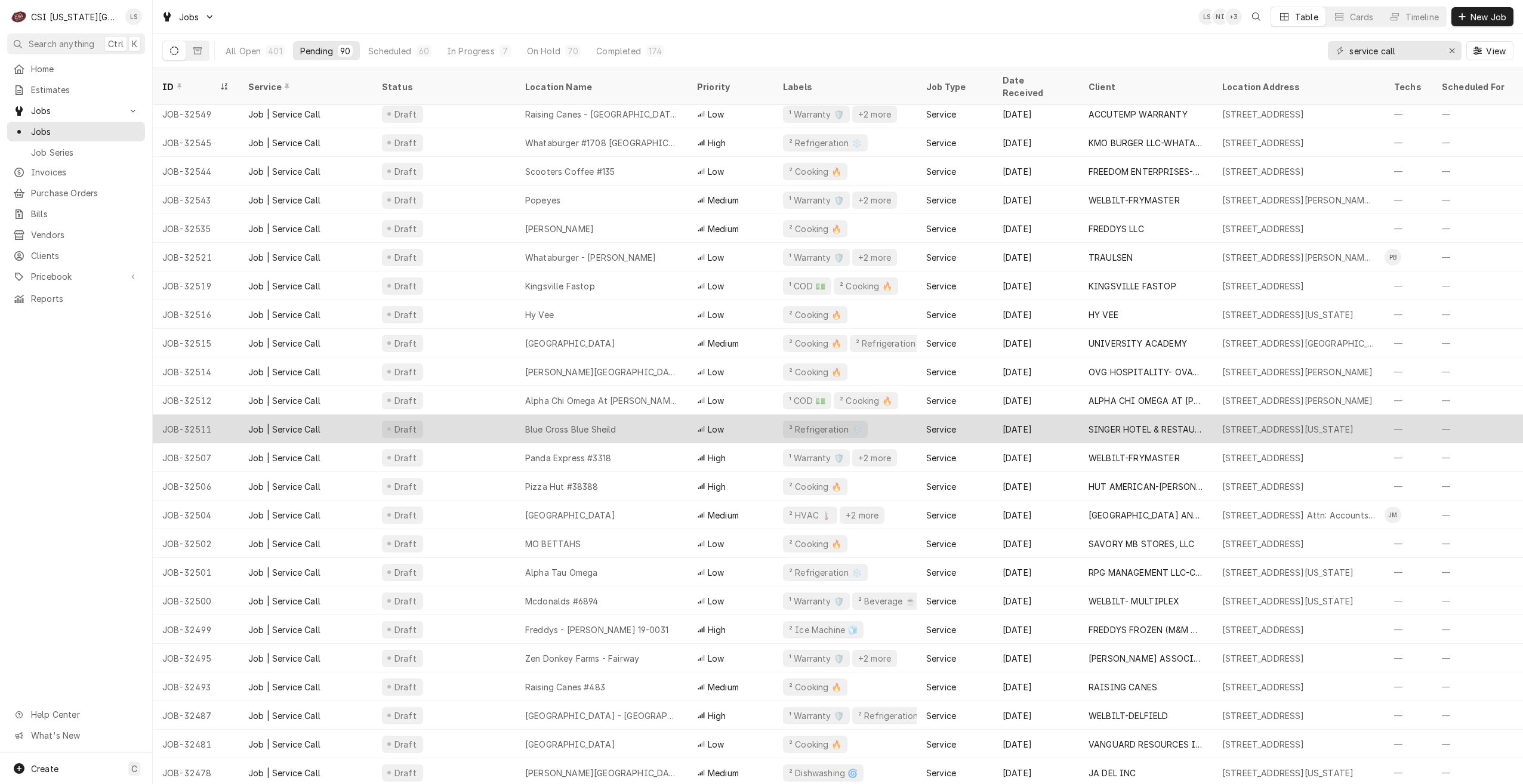
click at [632, 415] on div "Blue Cross Blue Sheild" at bounding box center [601, 429] width 172 height 29
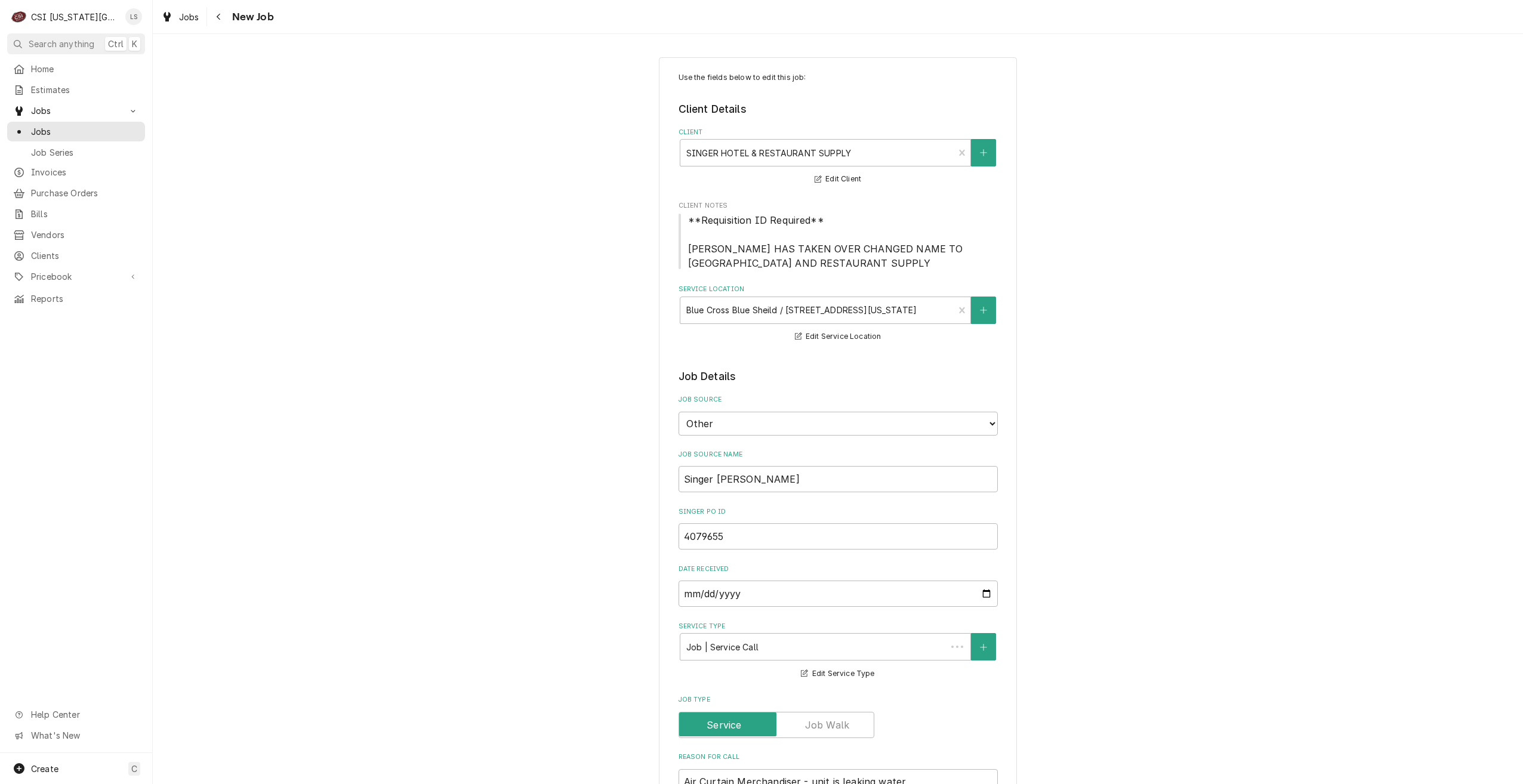
type textarea "x"
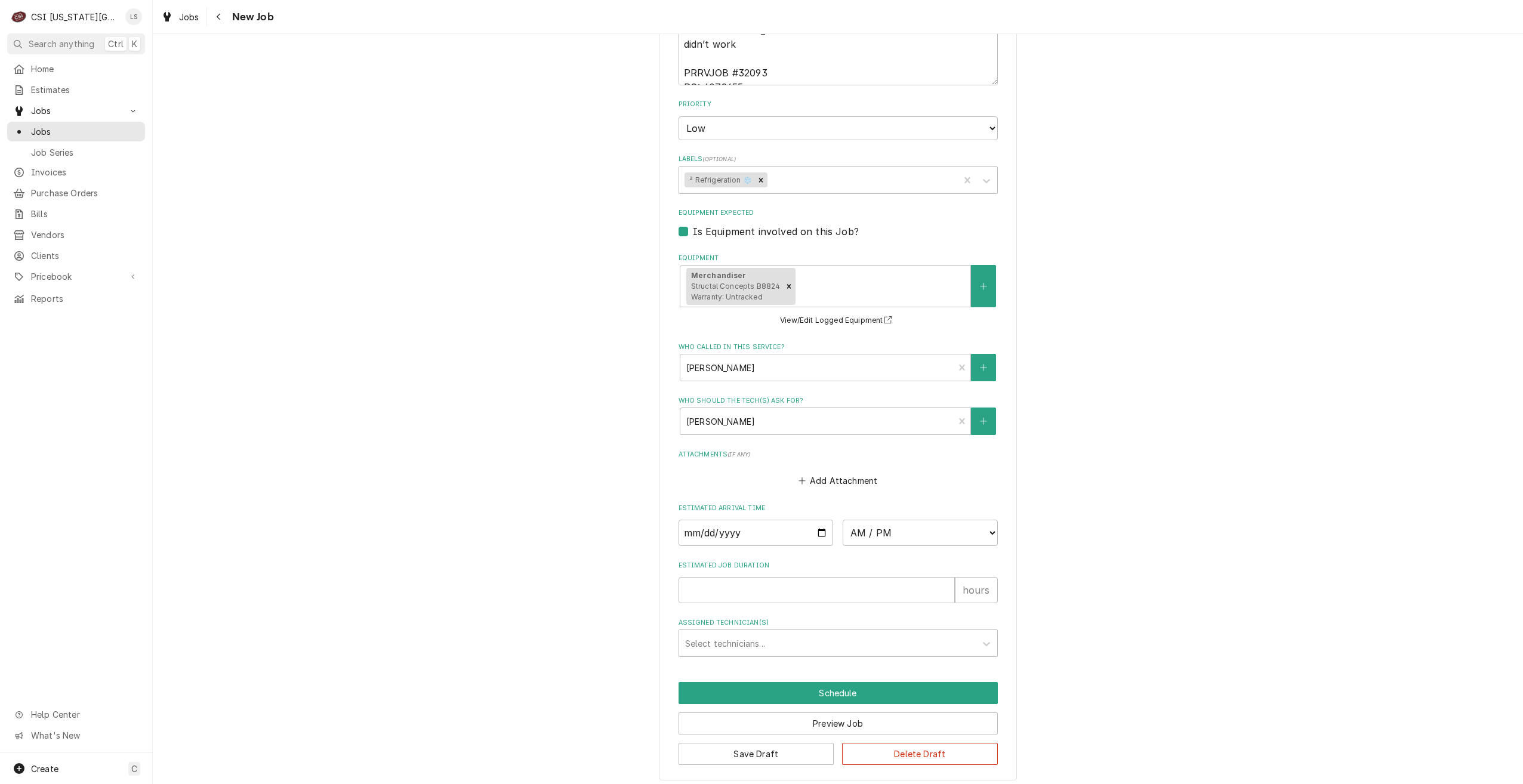
scroll to position [858, 0]
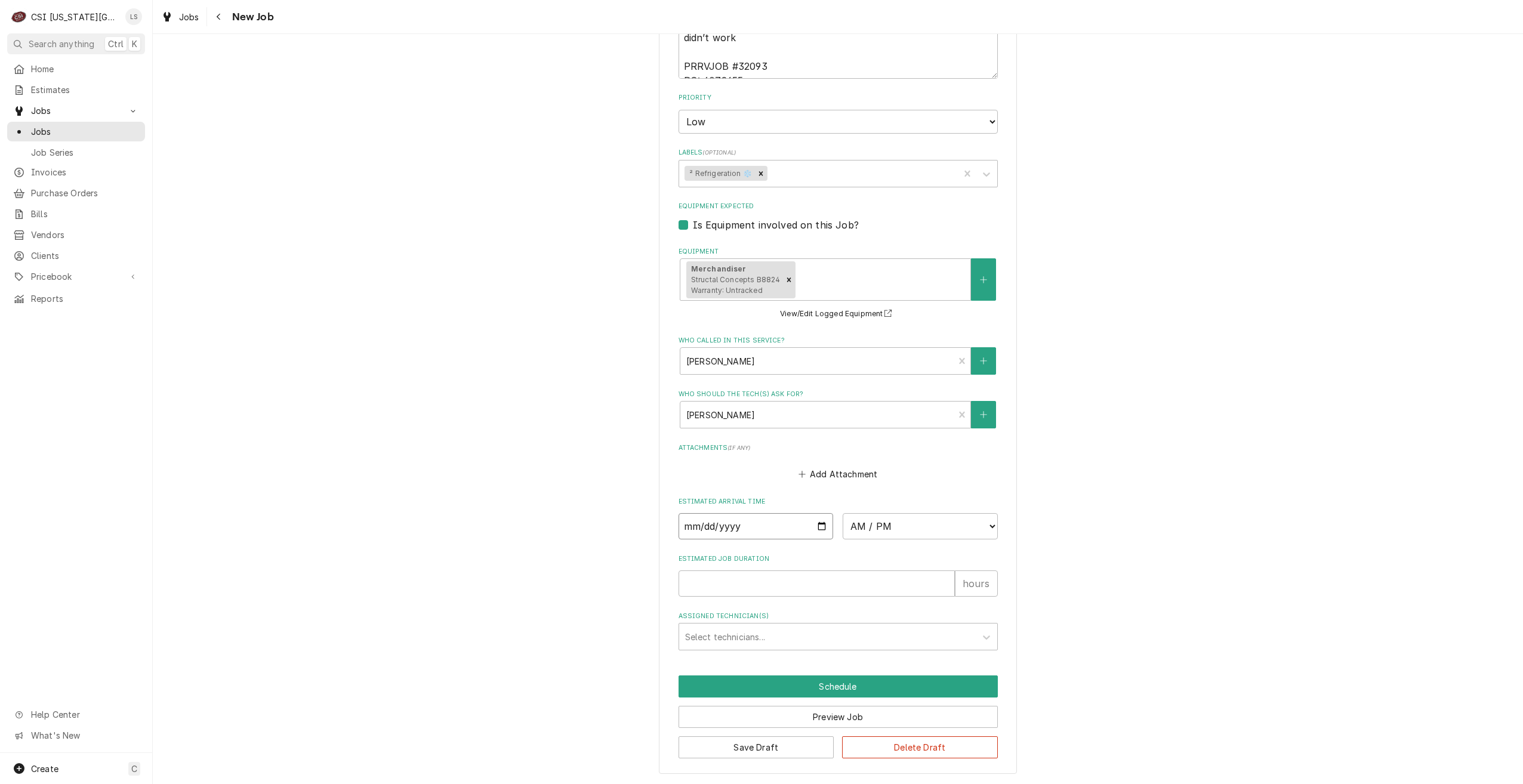
click at [820, 528] on input "Date" at bounding box center [756, 526] width 155 height 26
type input "[DATE]"
type textarea "x"
click at [891, 524] on select "AM / PM 6:00 AM 6:15 AM 6:30 AM 6:45 AM 7:00 AM 7:15 AM 7:30 AM 7:45 AM 8:00 AM…" at bounding box center [920, 526] width 155 height 26
select select "14:00:00"
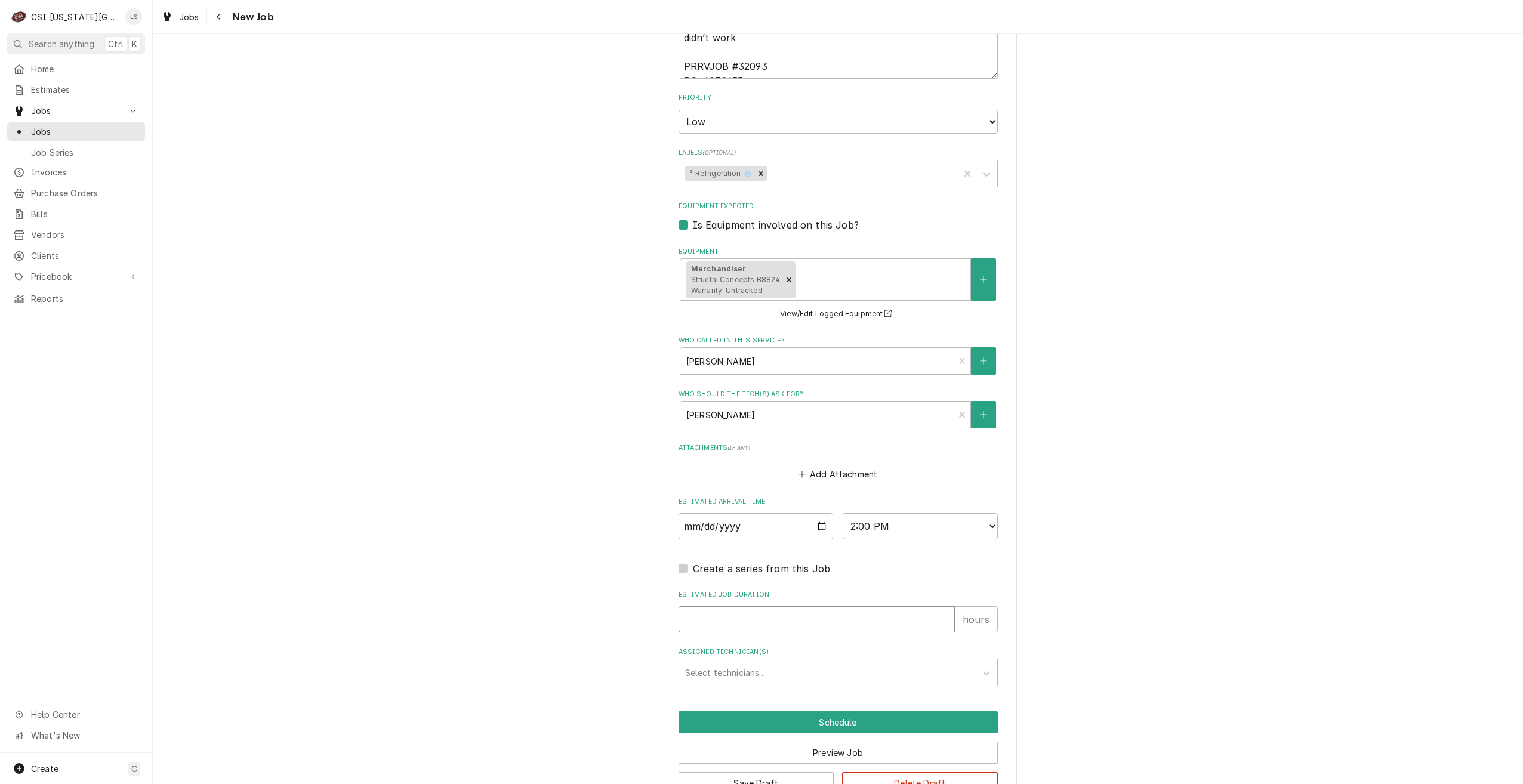
click at [864, 615] on input "Estimated Job Duration" at bounding box center [816, 619] width 276 height 26
type textarea "x"
type input "2"
type textarea "x"
type input "2"
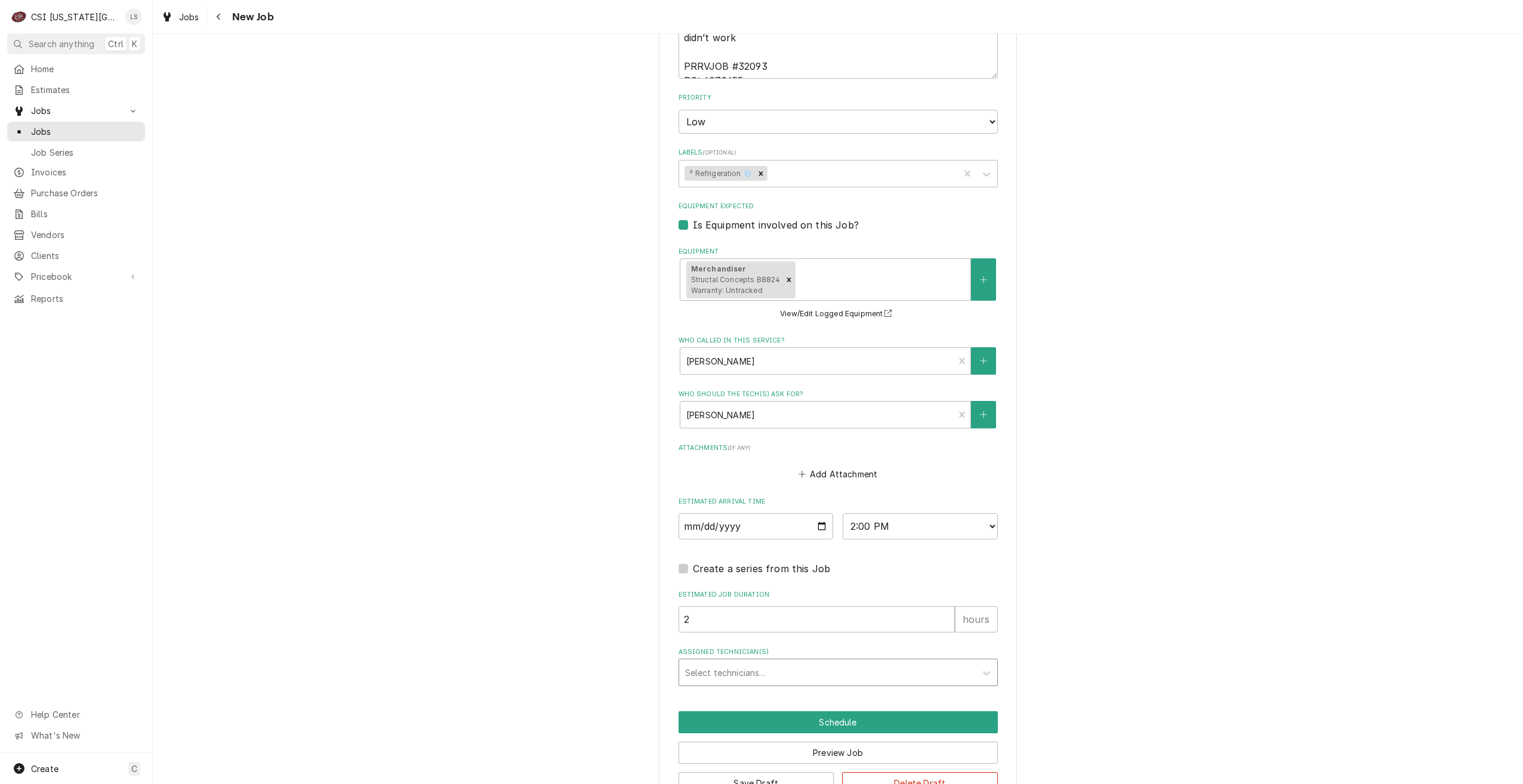
click at [902, 671] on div "Assigned Technician(s)" at bounding box center [828, 673] width 284 height 22
type input "brea"
click at [899, 690] on div "Brian Breazier" at bounding box center [838, 698] width 318 height 19
type textarea "x"
click at [899, 715] on button "Schedule" at bounding box center [838, 722] width 319 height 22
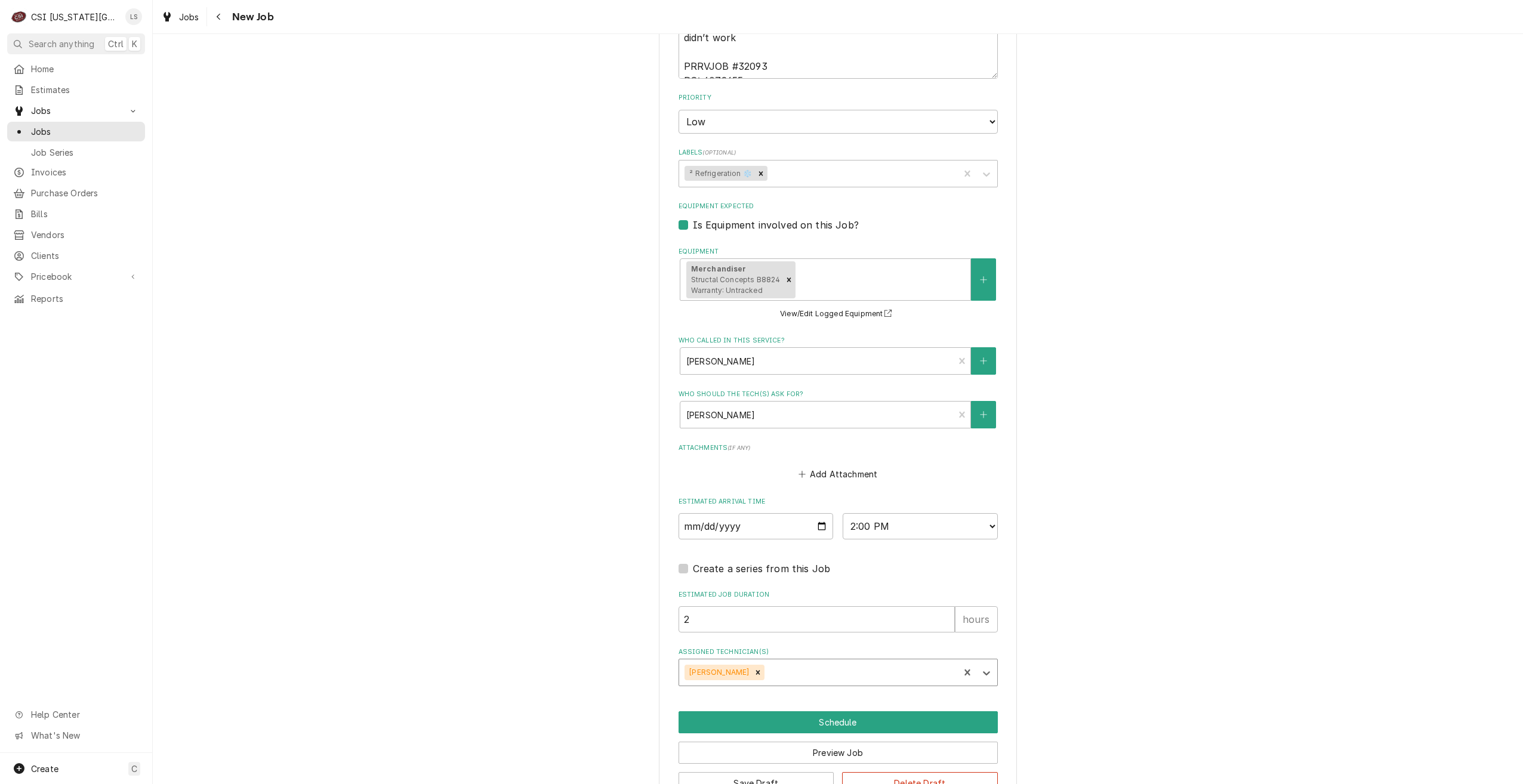
scroll to position [852, 0]
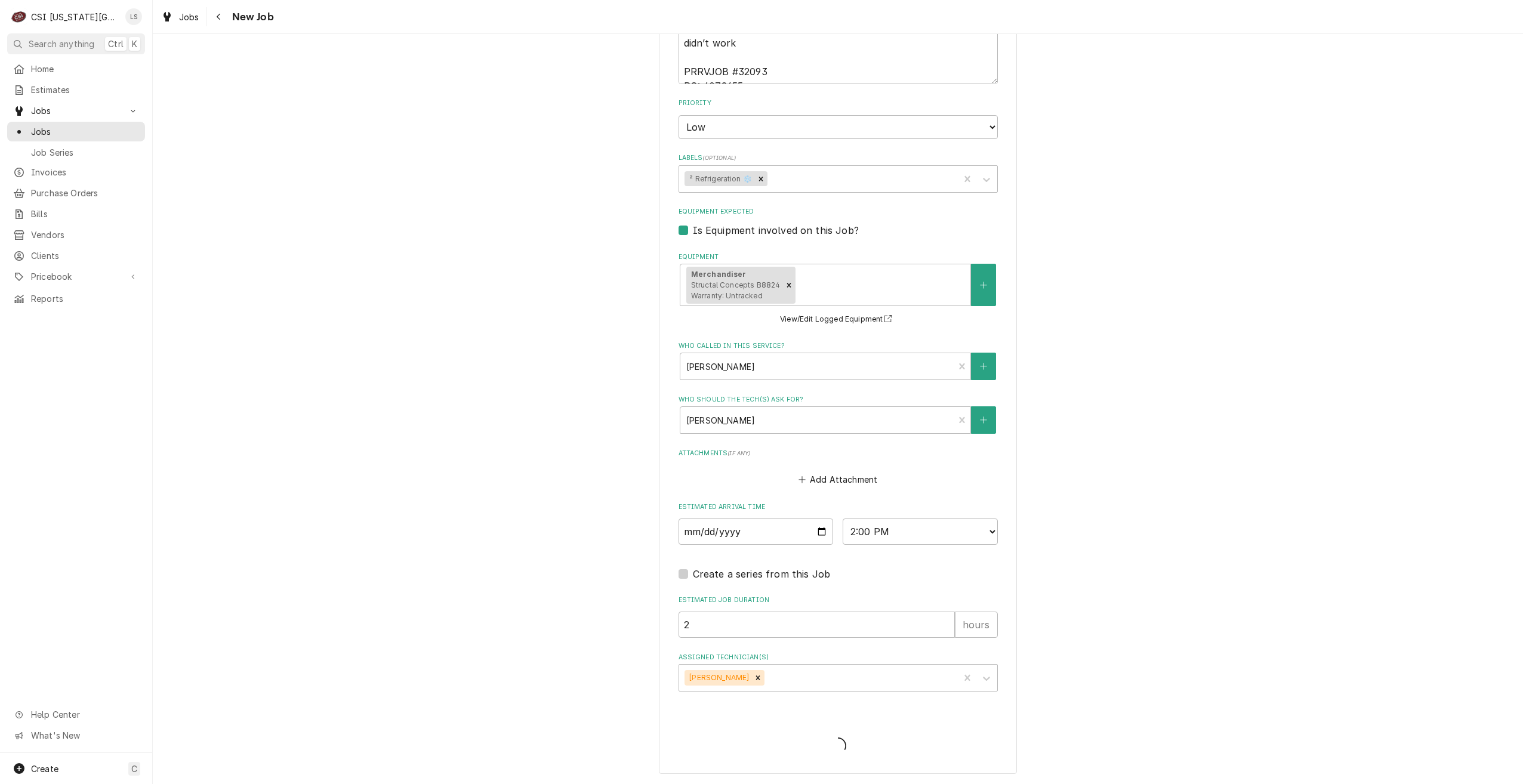
type textarea "x"
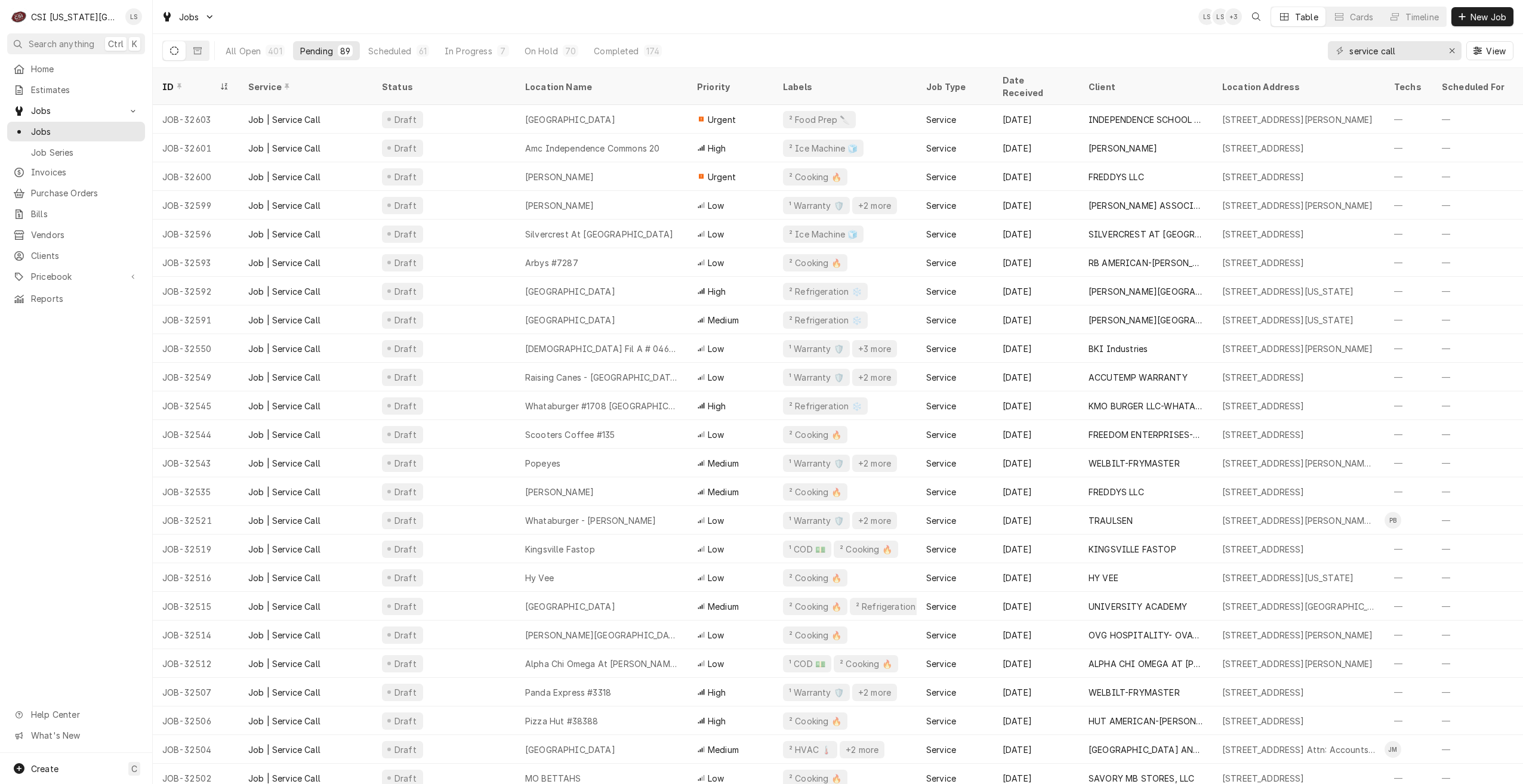
click at [989, 14] on div "Jobs LS LS + 3 Table Cards Timeline New Job" at bounding box center [837, 17] width 1370 height 33
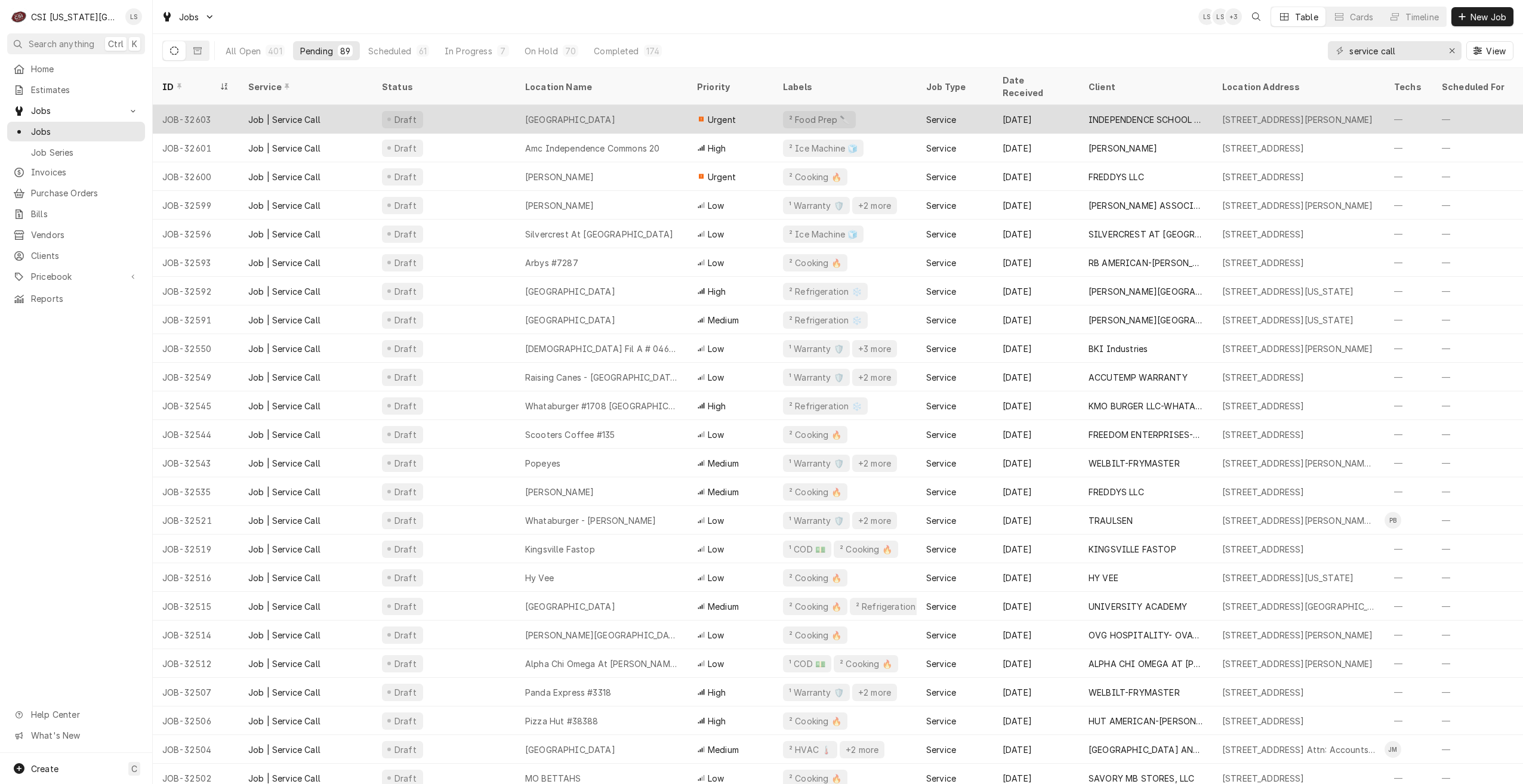
click at [662, 106] on div "[GEOGRAPHIC_DATA]" at bounding box center [601, 120] width 172 height 29
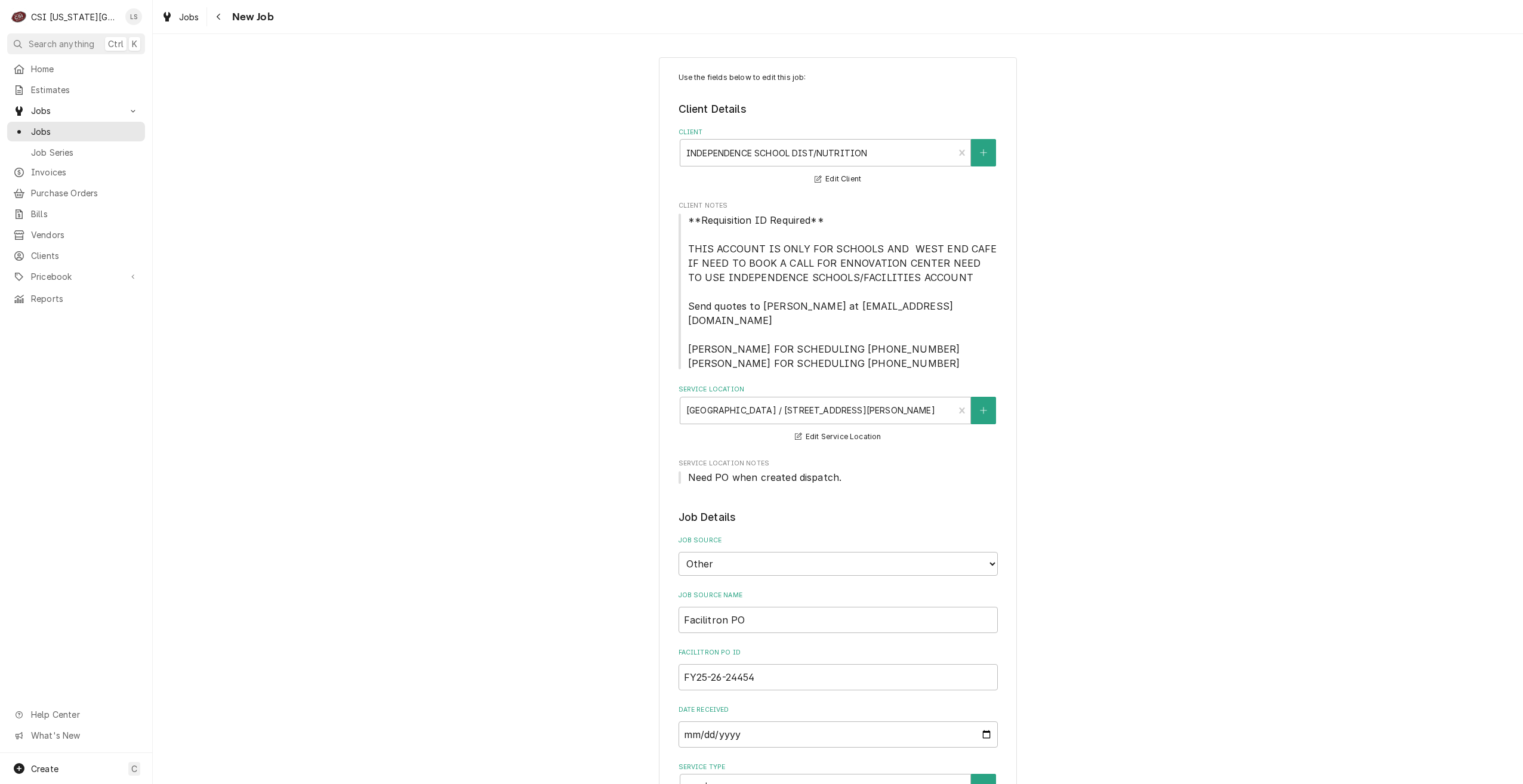
type textarea "x"
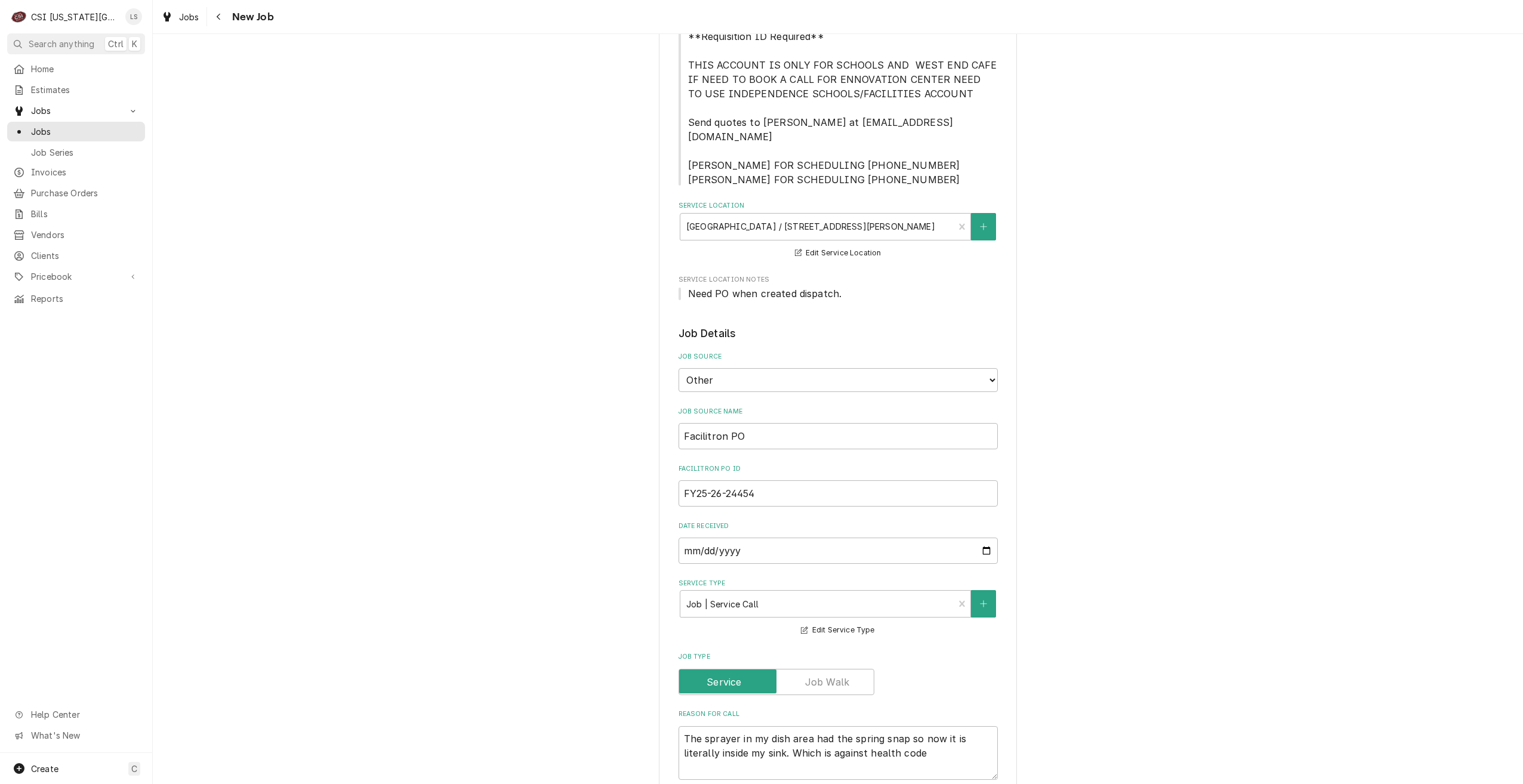
scroll to position [179, 0]
drag, startPoint x: 782, startPoint y: 487, endPoint x: 662, endPoint y: 483, distance: 120.1
click at [662, 483] on div "Use the fields below to edit this job: Client Details Client INDEPENDENCE SCHOO…" at bounding box center [838, 676] width 358 height 1597
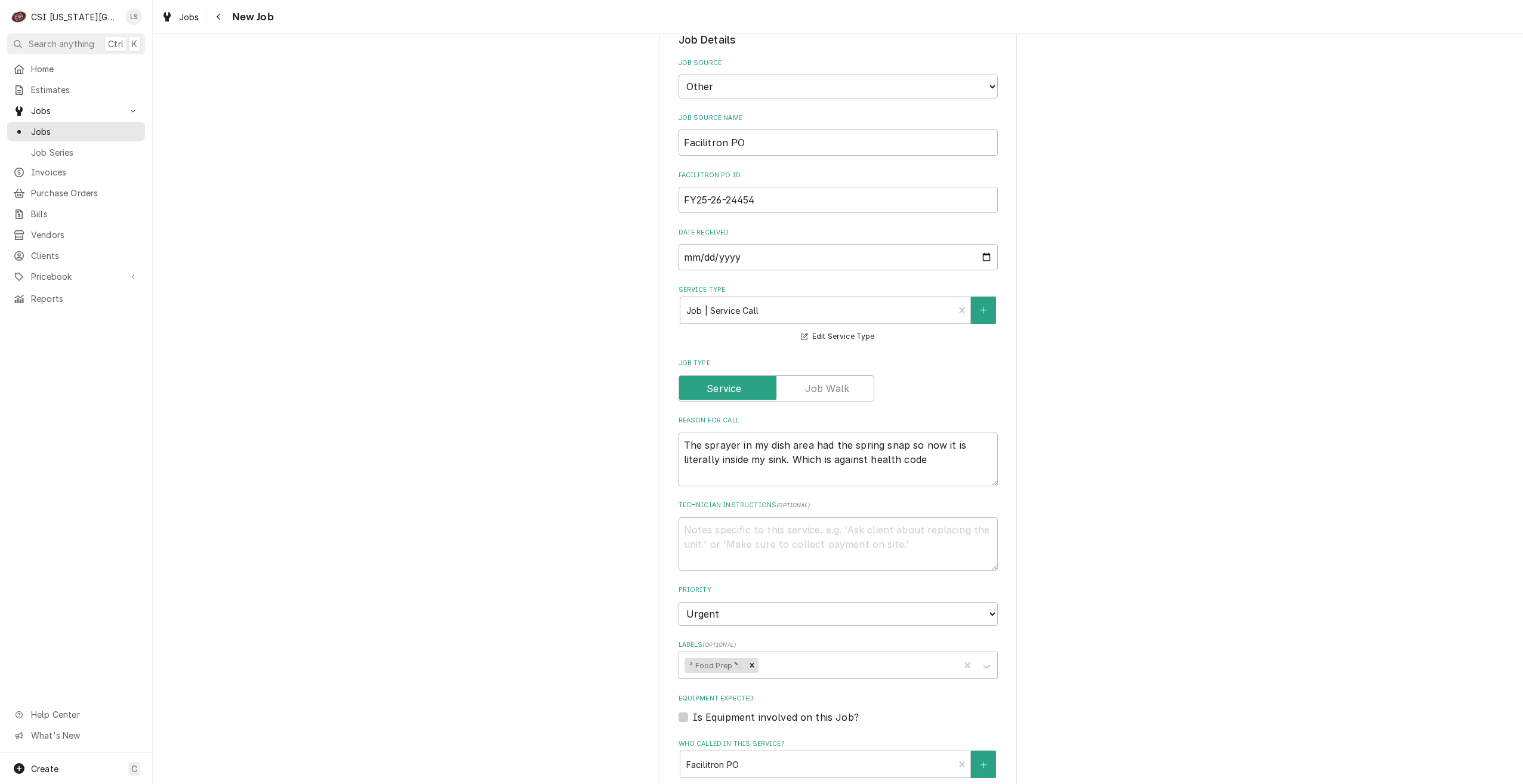
scroll to position [597, 0]
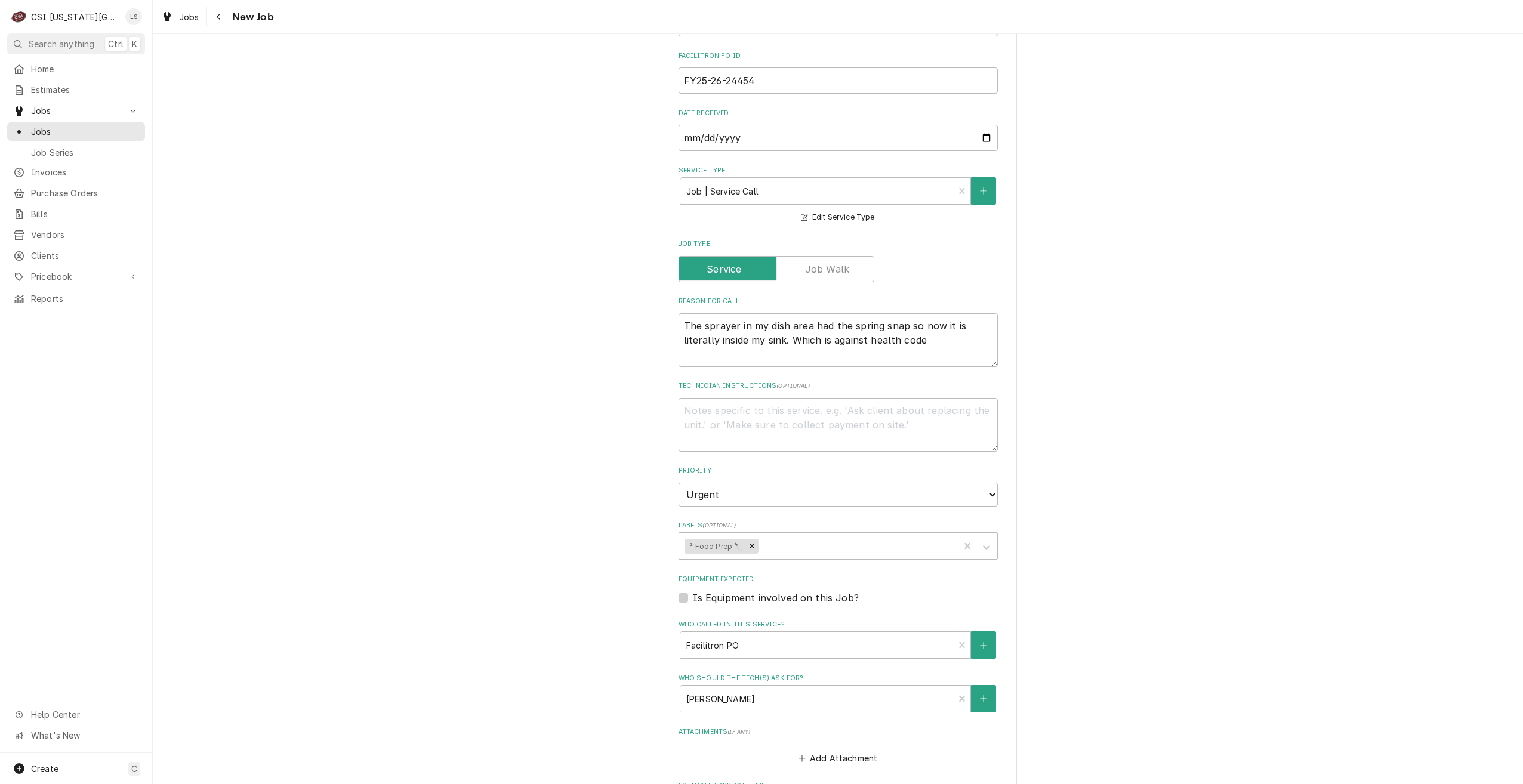
click at [1300, 269] on div "Use the fields below to edit this job: Client Details Client INDEPENDENCE SCHOO…" at bounding box center [837, 259] width 1370 height 1618
click at [305, 212] on div "Use the fields below to edit this job: Client Details Client INDEPENDENCE SCHOO…" at bounding box center [837, 259] width 1370 height 1618
click at [133, 131] on span "Jobs" at bounding box center [85, 132] width 108 height 13
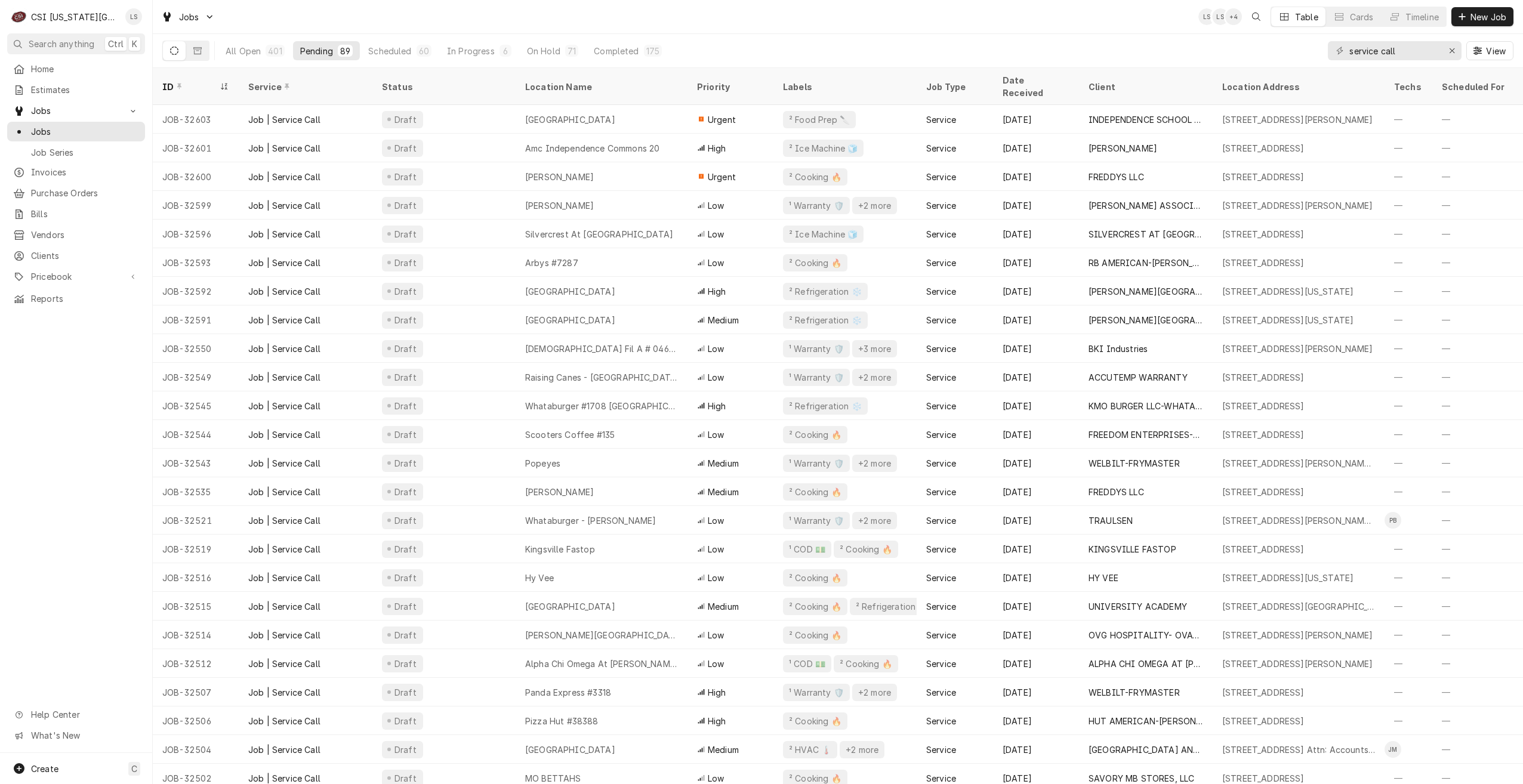
click at [597, 25] on div "Jobs LS LS + 4 Table Cards Timeline New Job" at bounding box center [837, 17] width 1370 height 33
click at [713, 23] on div "Jobs LS LS + 3 Table Cards Timeline New Job" at bounding box center [837, 17] width 1370 height 33
click at [713, 23] on div "Jobs LS LS + 4 Table Cards Timeline New Job" at bounding box center [837, 17] width 1370 height 33
click at [691, 20] on div "Jobs LS LS + 2 Table Cards Timeline New Job" at bounding box center [837, 17] width 1370 height 33
click at [650, 11] on div "Jobs LS LS + 3 Table Cards Timeline New Job" at bounding box center [837, 17] width 1370 height 33
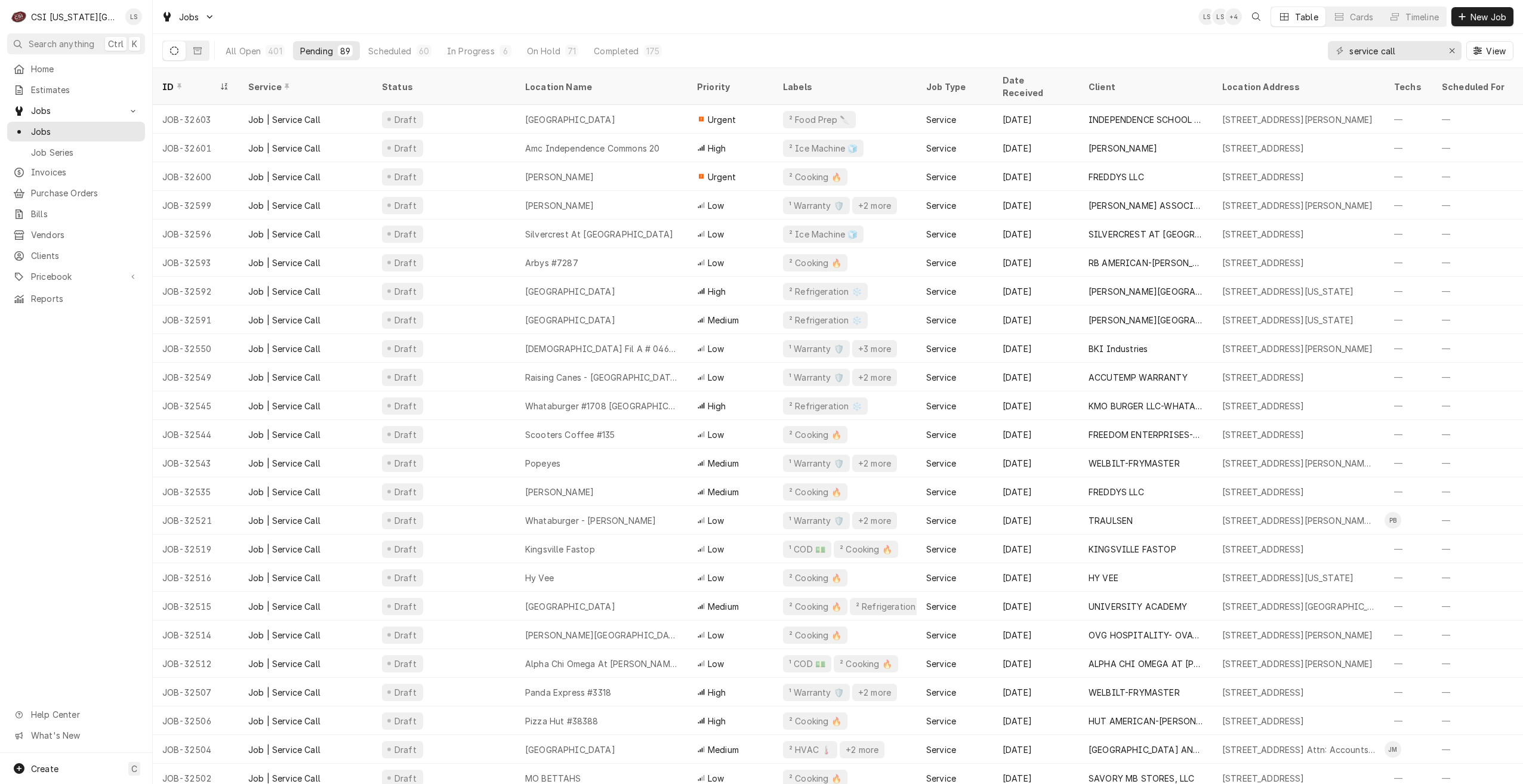
click at [650, 11] on div "Jobs LS LS + 4 Table Cards Timeline New Job" at bounding box center [837, 17] width 1370 height 33
click at [495, 25] on div "Jobs LS LS + 4 Table Cards Timeline New Job" at bounding box center [837, 17] width 1370 height 33
drag, startPoint x: 1415, startPoint y: 53, endPoint x: 1346, endPoint y: 45, distance: 69.5
click at [1346, 45] on div "service call" at bounding box center [1395, 50] width 134 height 19
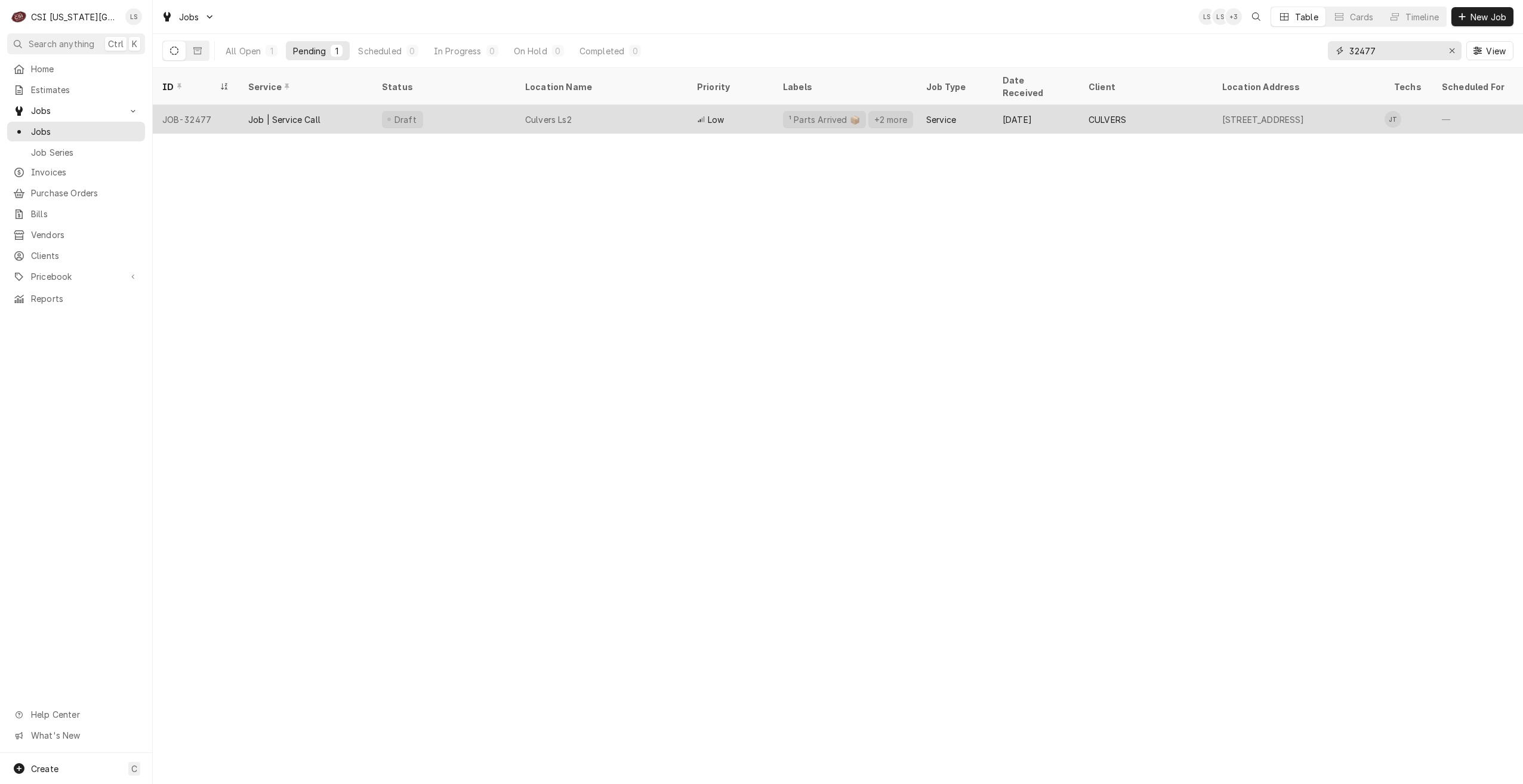
type input "32477"
click at [650, 105] on div "Culvers Ls2" at bounding box center [601, 120] width 172 height 29
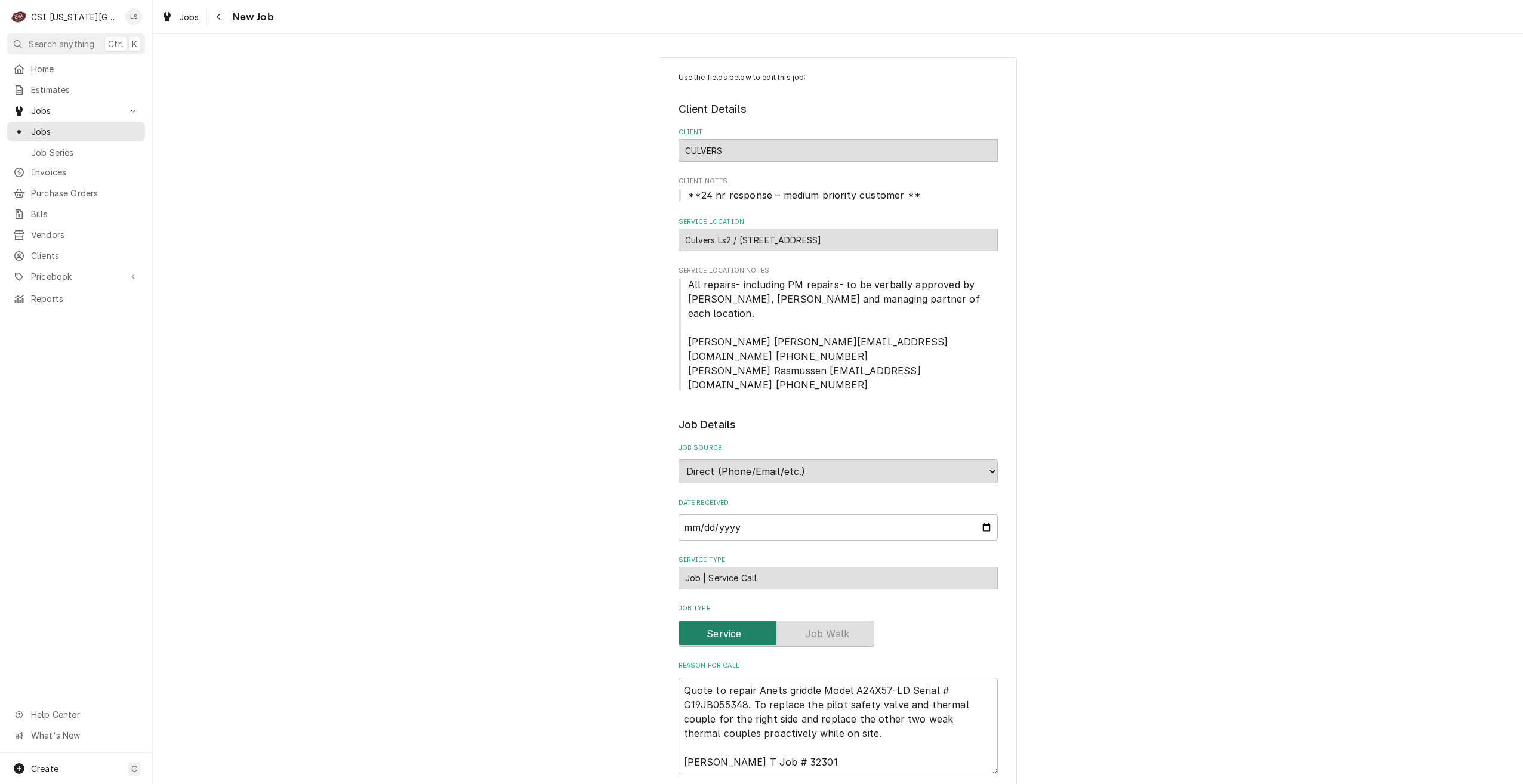
type textarea "x"
click at [1295, 158] on div "Use the fields below to edit this job: Client Details Client CULVERS Client Not…" at bounding box center [837, 798] width 1370 height 1502
click at [1304, 175] on div "Use the fields below to edit this job: Client Details Client CULVERS Client Not…" at bounding box center [837, 798] width 1370 height 1502
click at [1155, 218] on div "Use the fields below to edit this job: Client Details Client CULVERS Client Not…" at bounding box center [837, 798] width 1370 height 1502
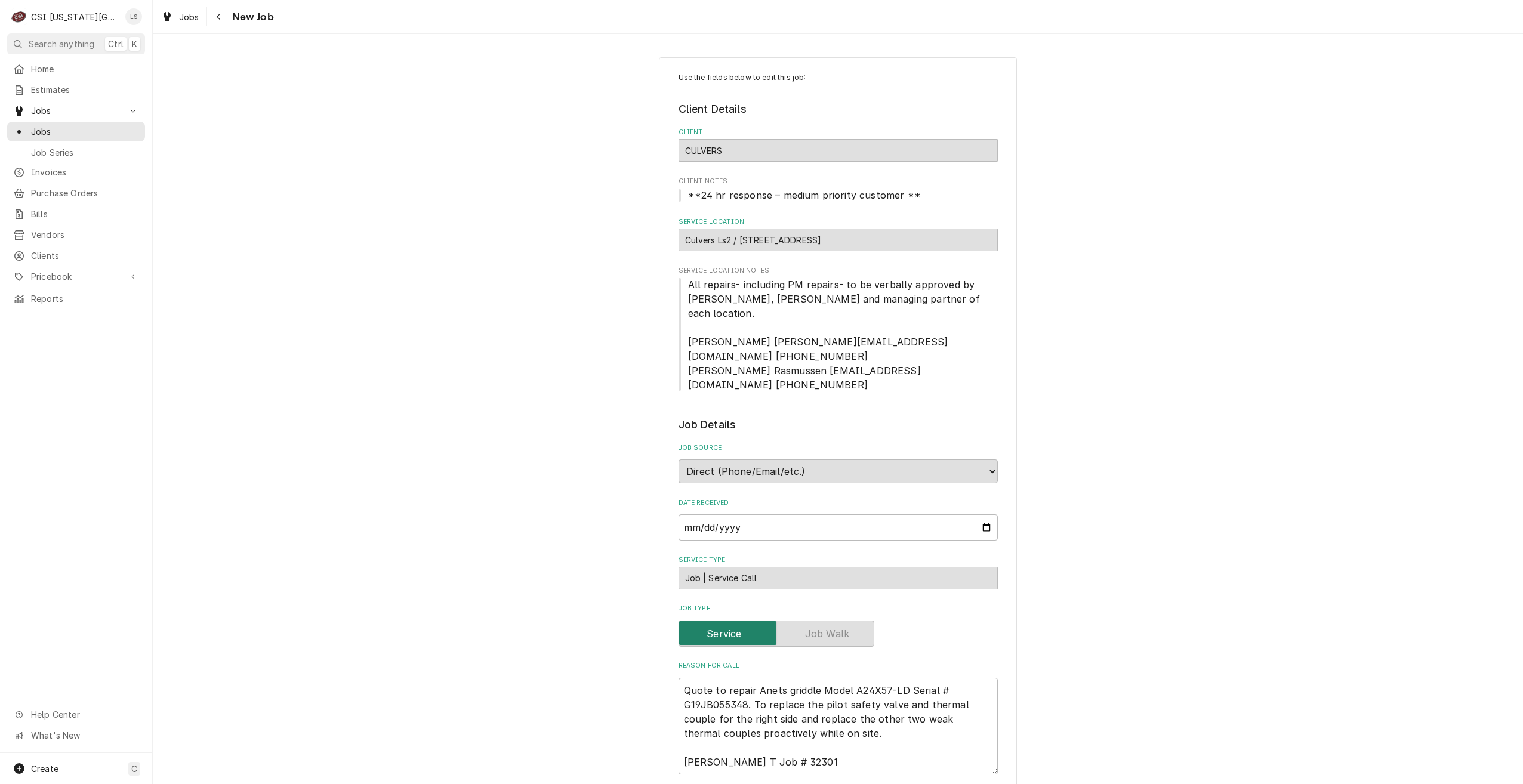
click at [1155, 218] on div "Use the fields below to edit this job: Client Details Client CULVERS Client Not…" at bounding box center [837, 798] width 1370 height 1502
click at [126, 132] on span "Jobs" at bounding box center [85, 132] width 108 height 13
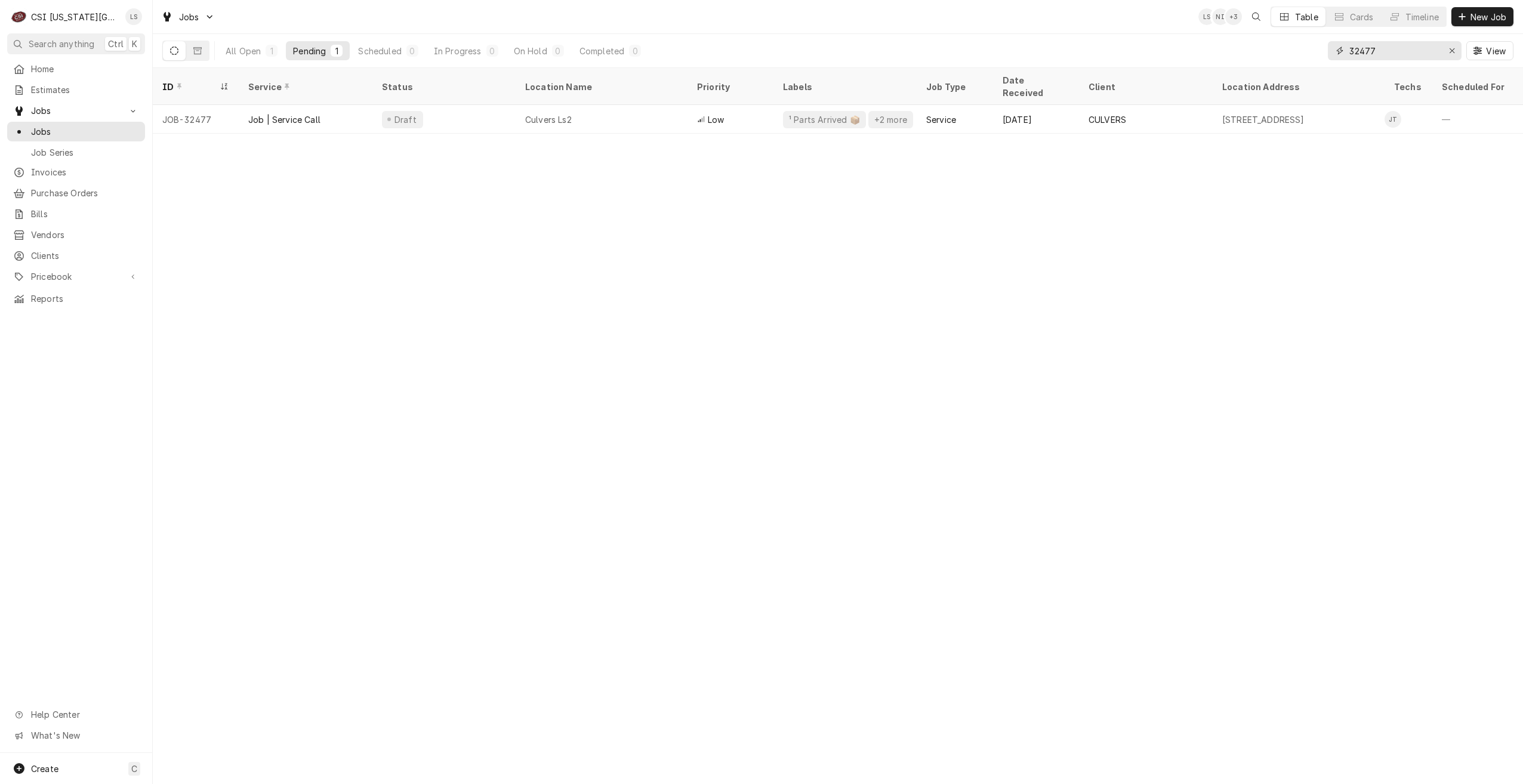
click at [1366, 50] on input "32477" at bounding box center [1394, 50] width 90 height 19
type input "[PERSON_NAME]"
click at [409, 47] on div "5" at bounding box center [415, 50] width 12 height 12
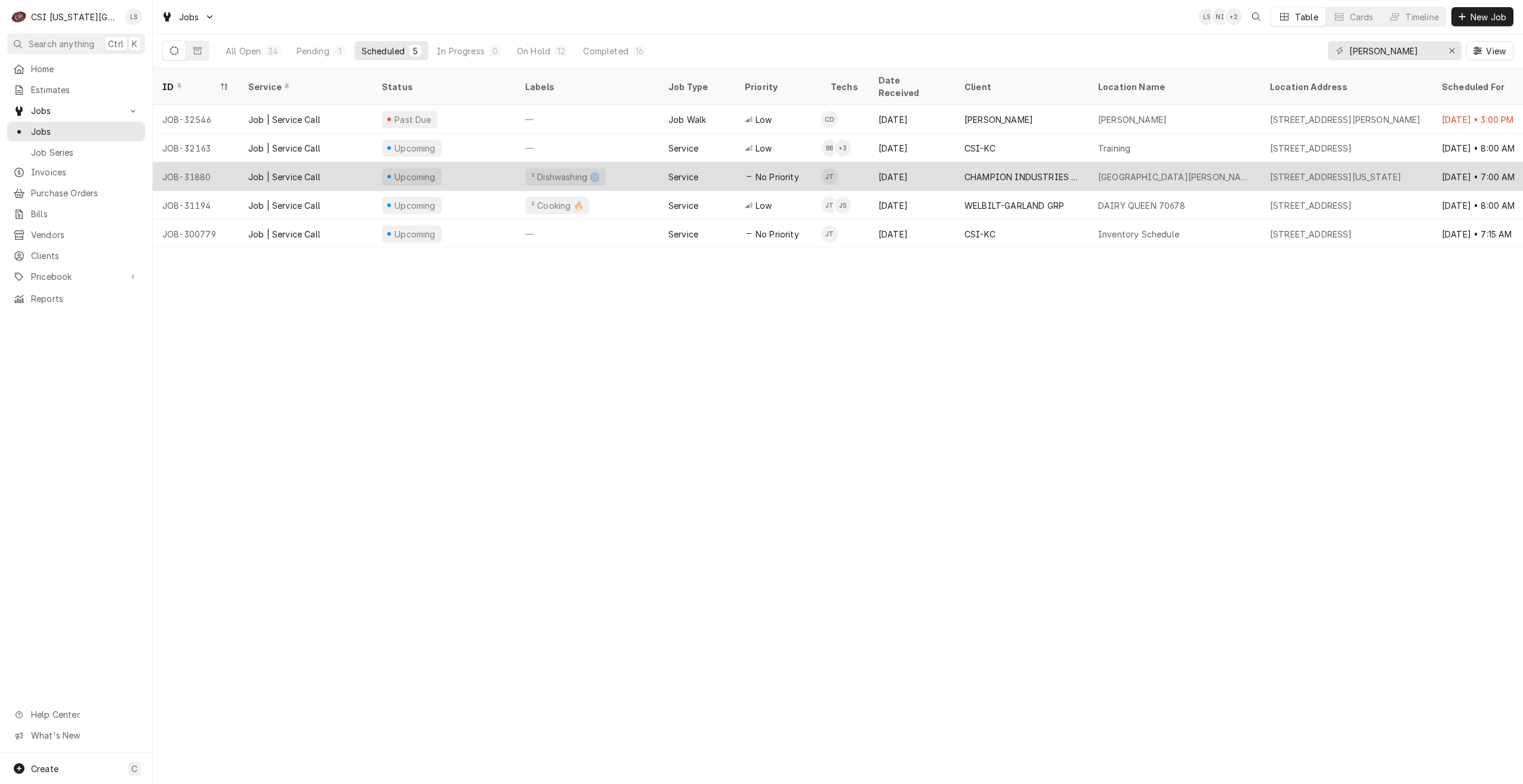
click at [1129, 171] on div "[GEOGRAPHIC_DATA][PERSON_NAME]" at bounding box center [1174, 177] width 153 height 13
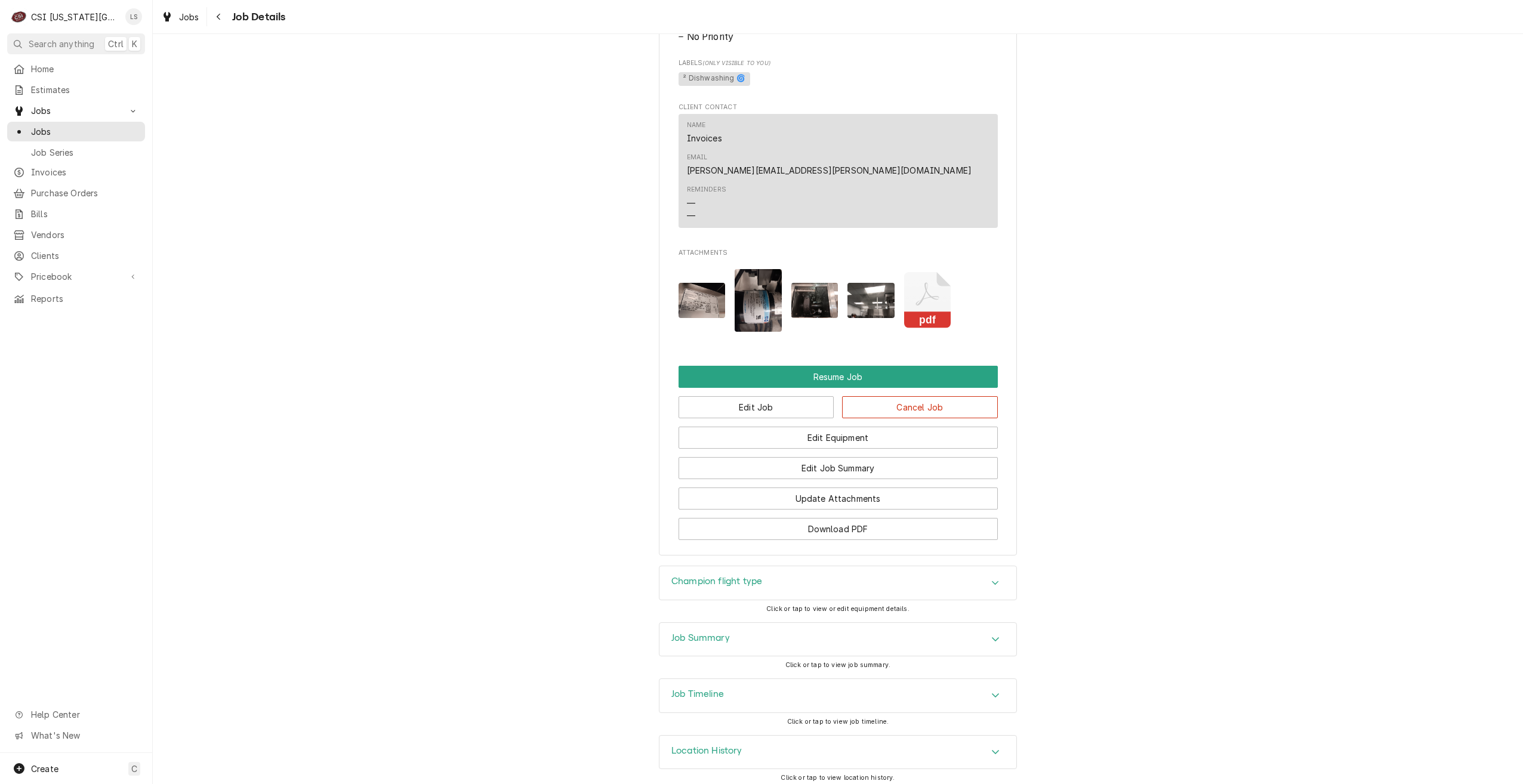
scroll to position [2211, 0]
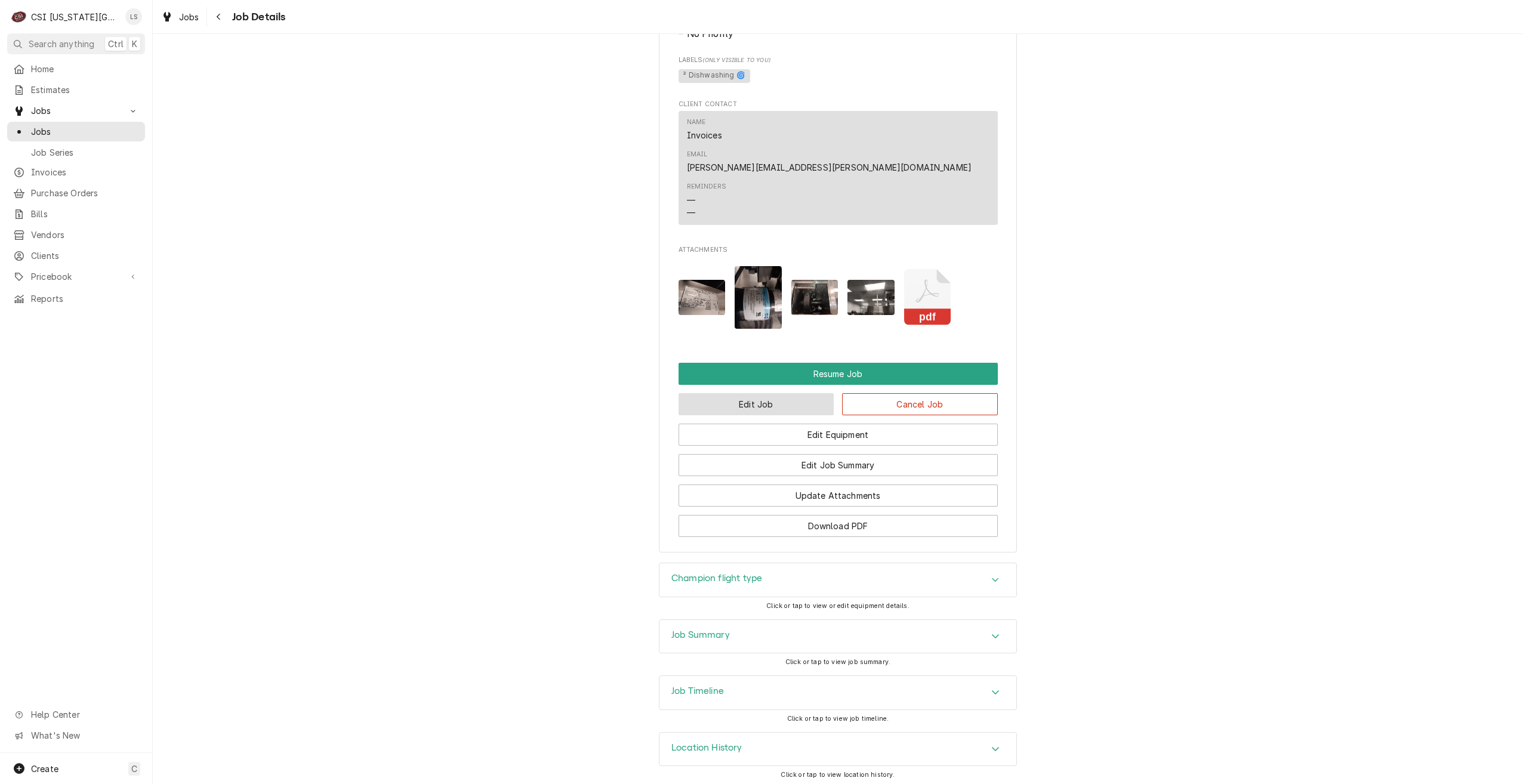
click at [704, 397] on button "Edit Job" at bounding box center [756, 404] width 156 height 22
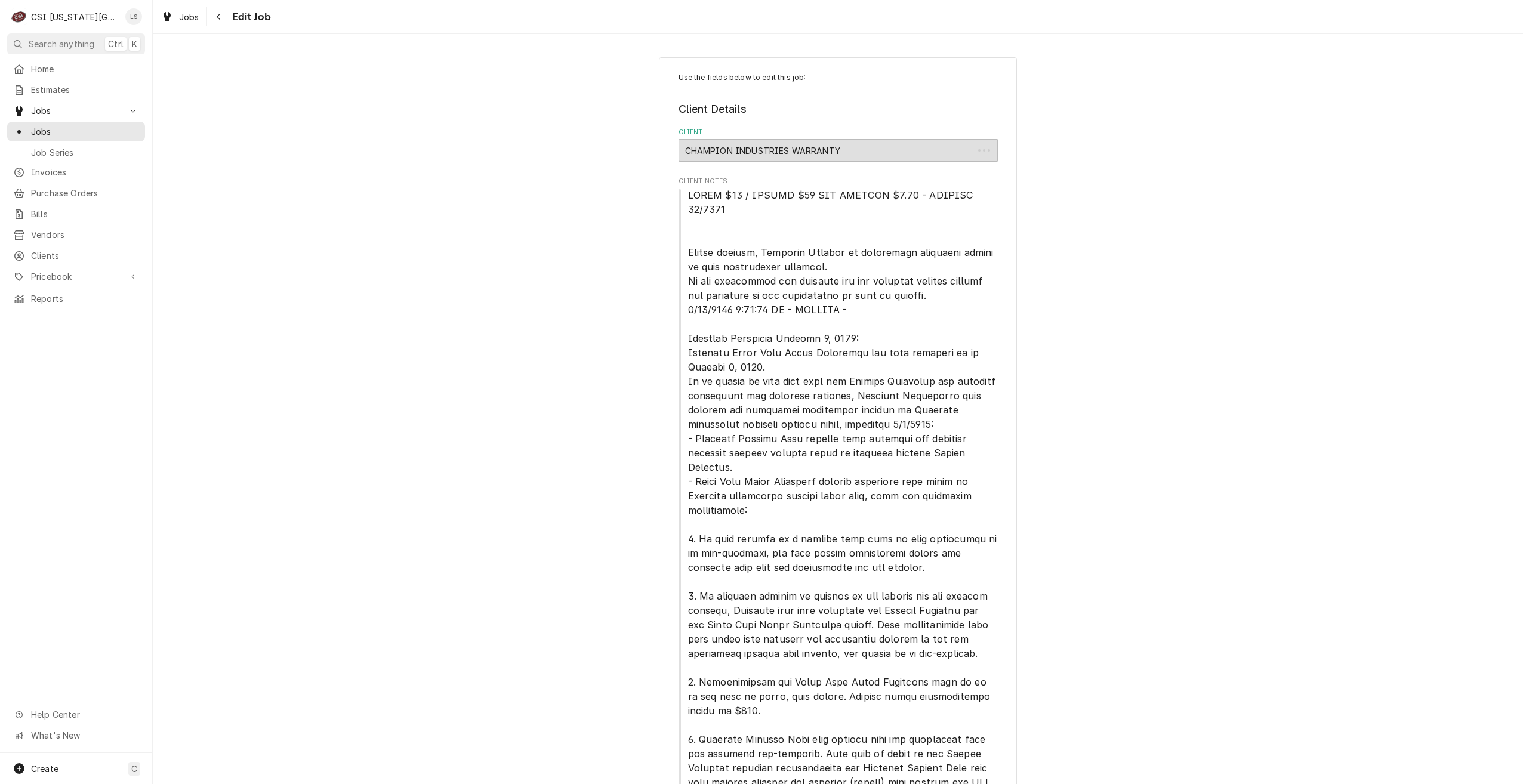
type textarea "x"
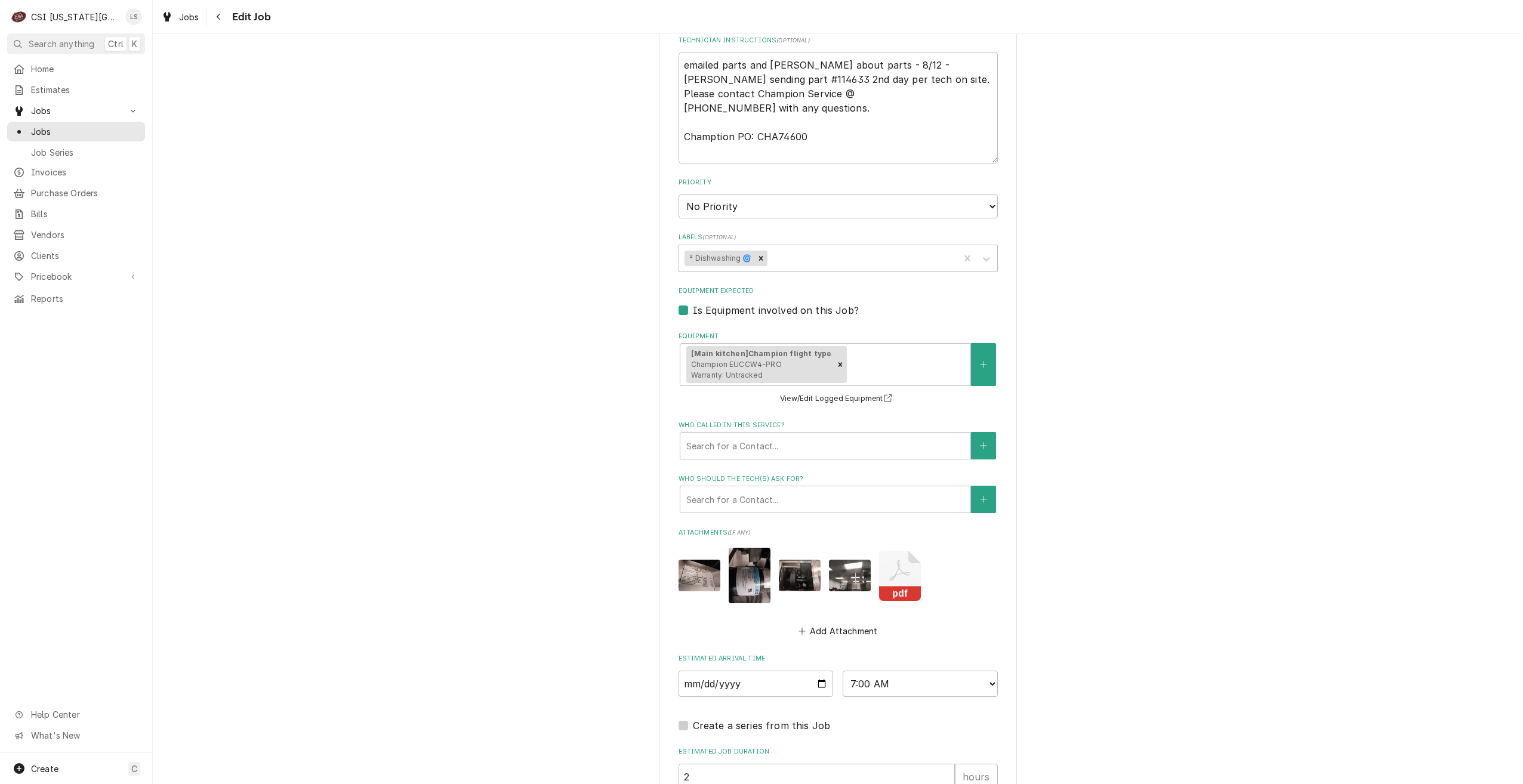
scroll to position [1876, 0]
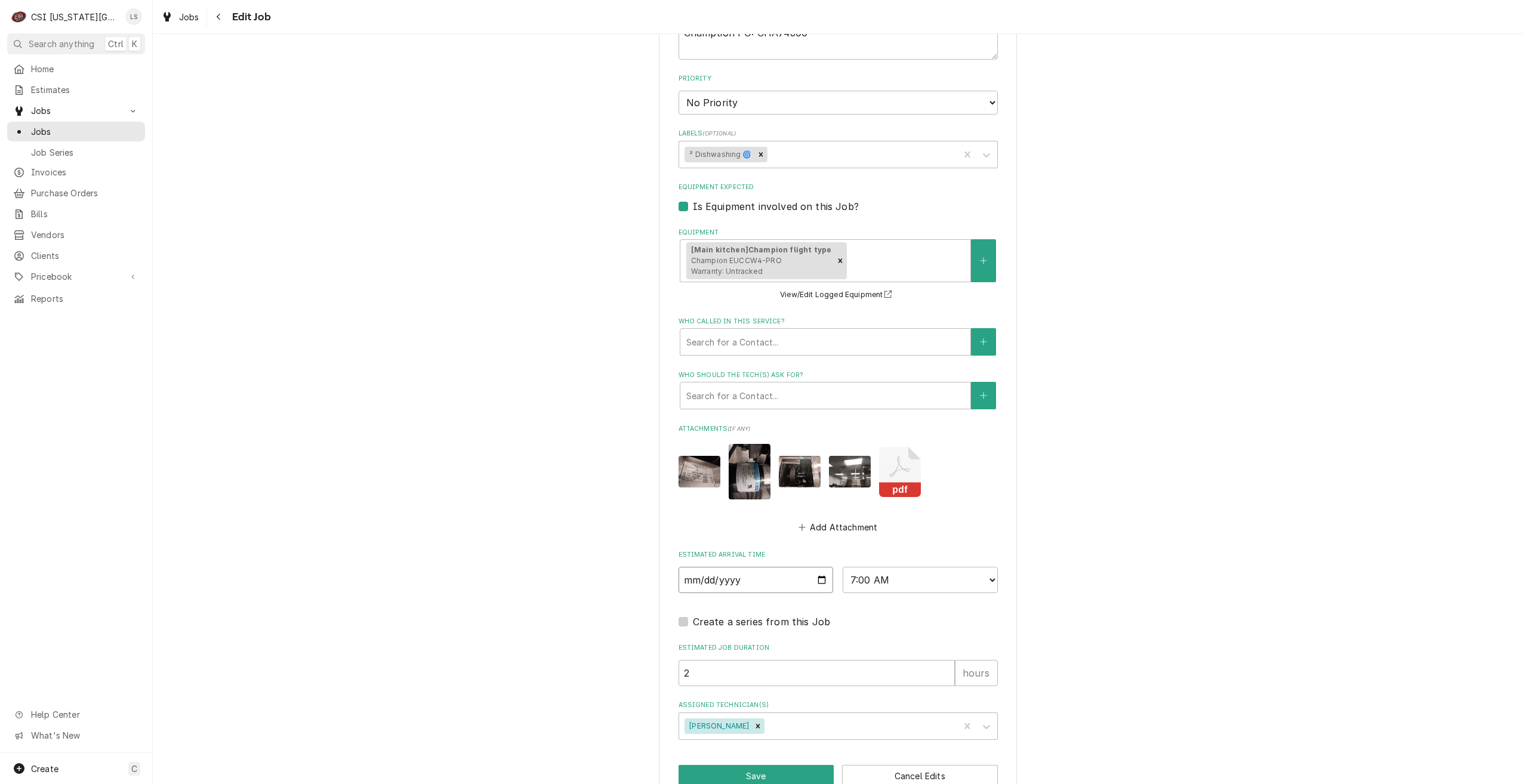
click at [816, 567] on input "[DATE]" at bounding box center [756, 580] width 155 height 26
type input "[DATE]"
click at [736, 765] on button "Save" at bounding box center [756, 776] width 156 height 22
type textarea "x"
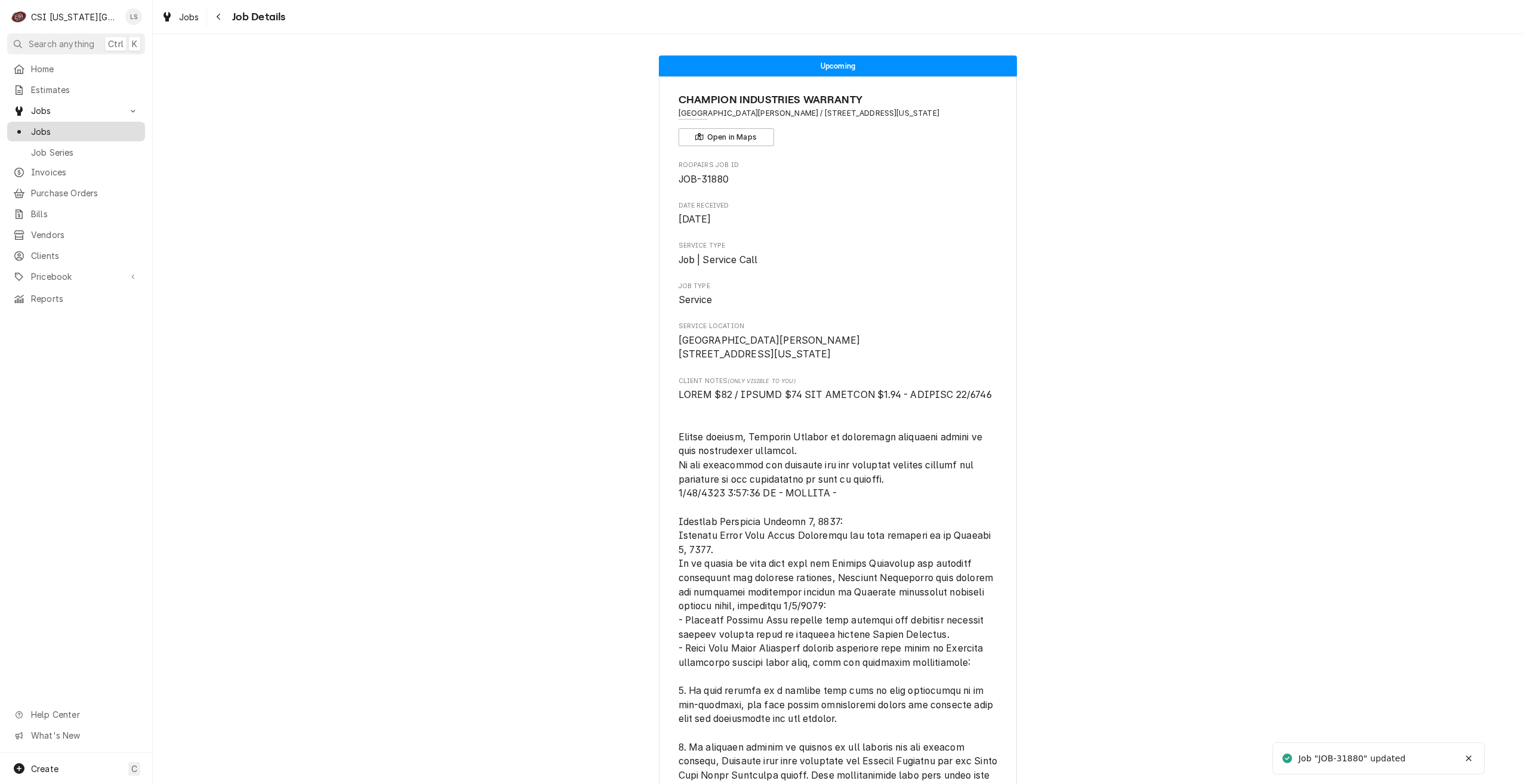
click at [102, 129] on span "Jobs" at bounding box center [85, 132] width 108 height 13
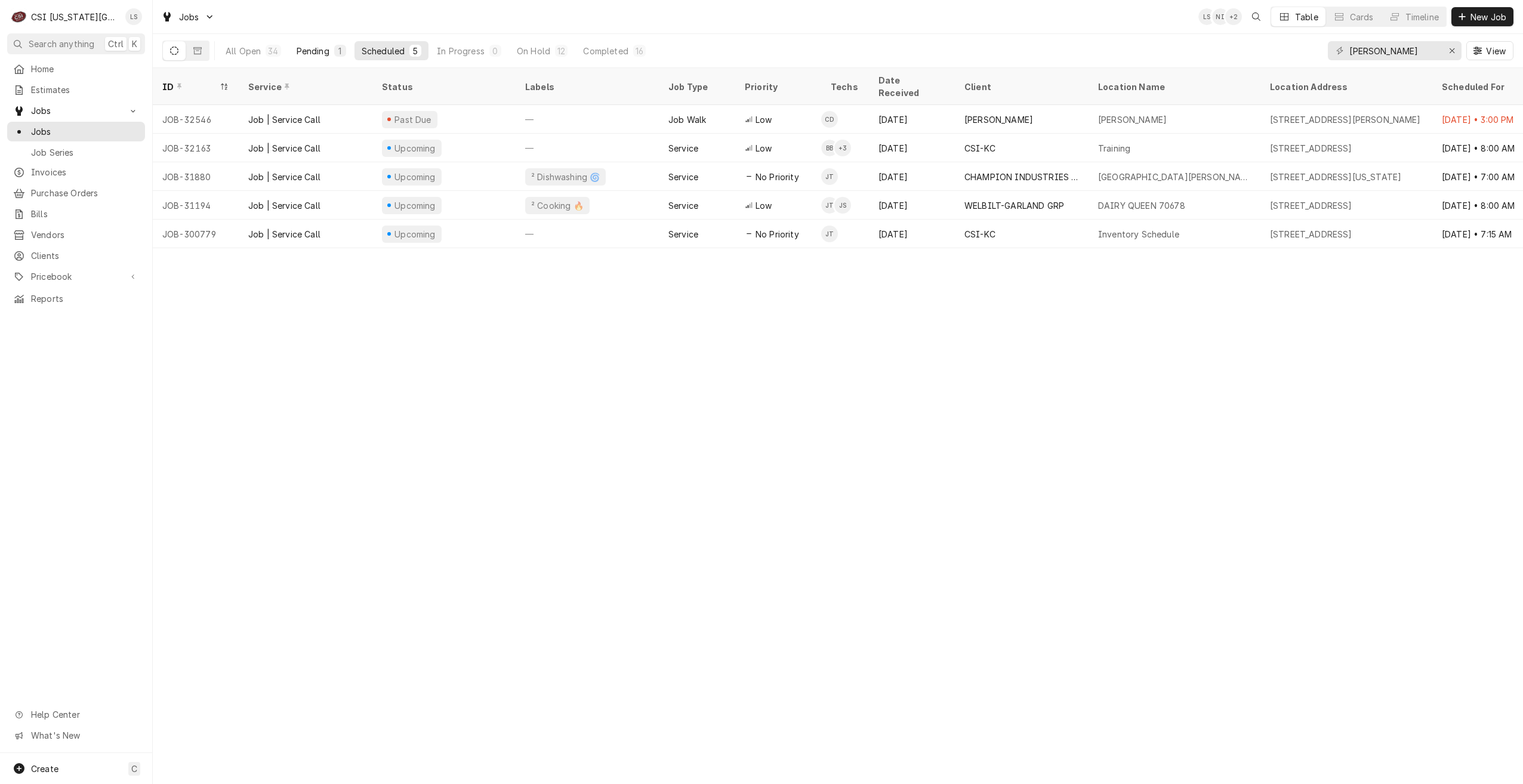
click at [320, 47] on div "Pending" at bounding box center [313, 50] width 33 height 13
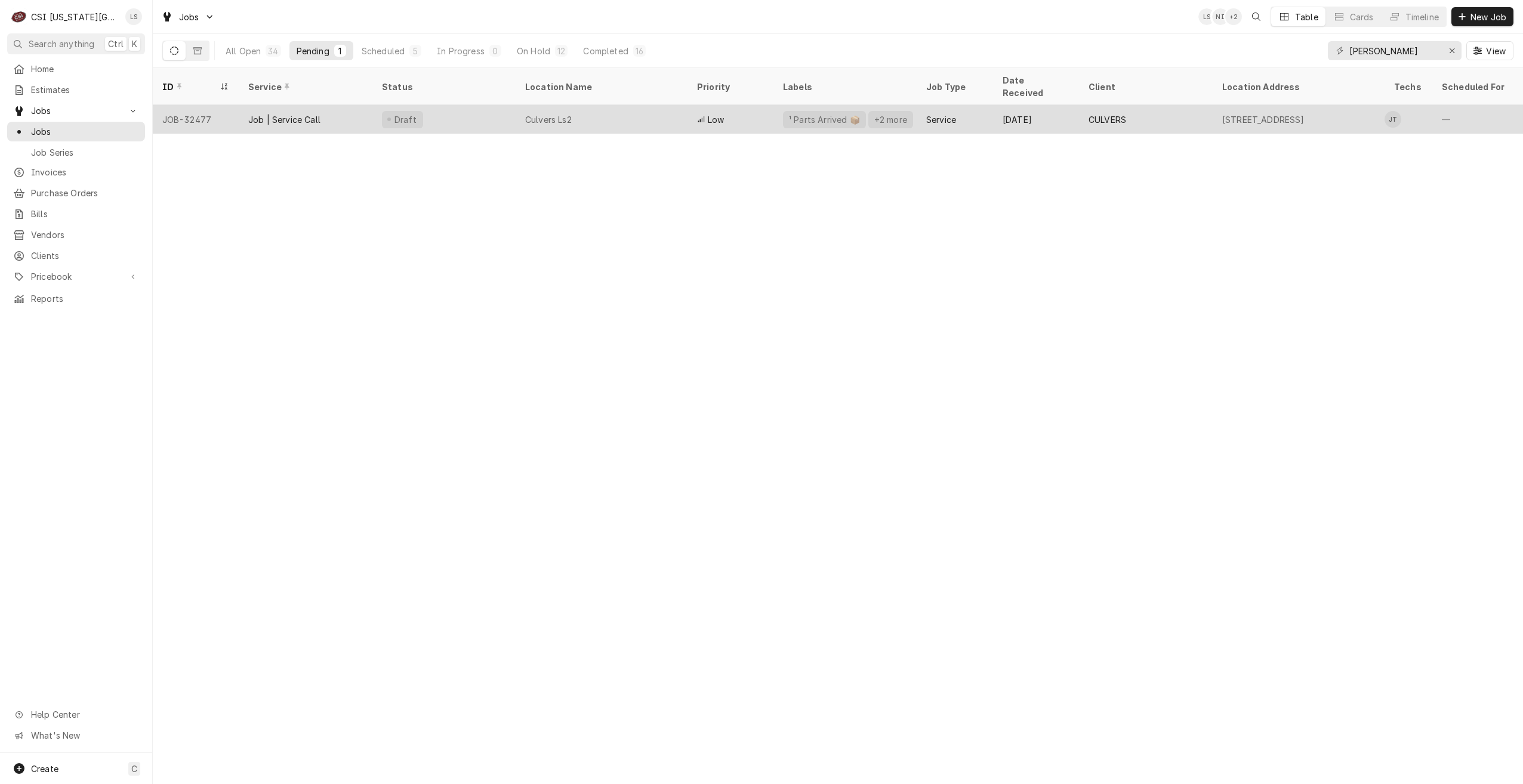
click at [610, 105] on div "Culvers Ls2" at bounding box center [601, 120] width 172 height 29
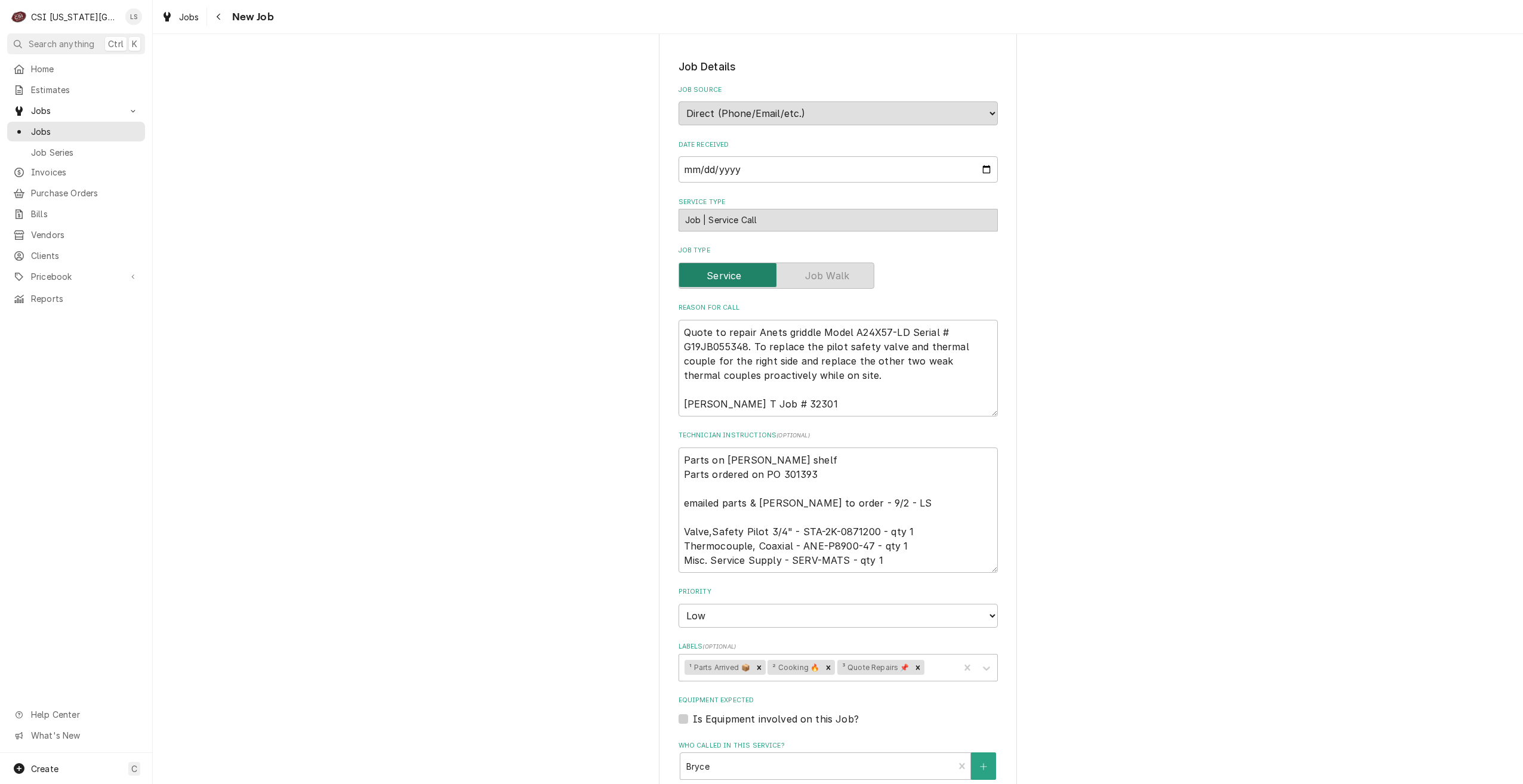
scroll to position [735, 0]
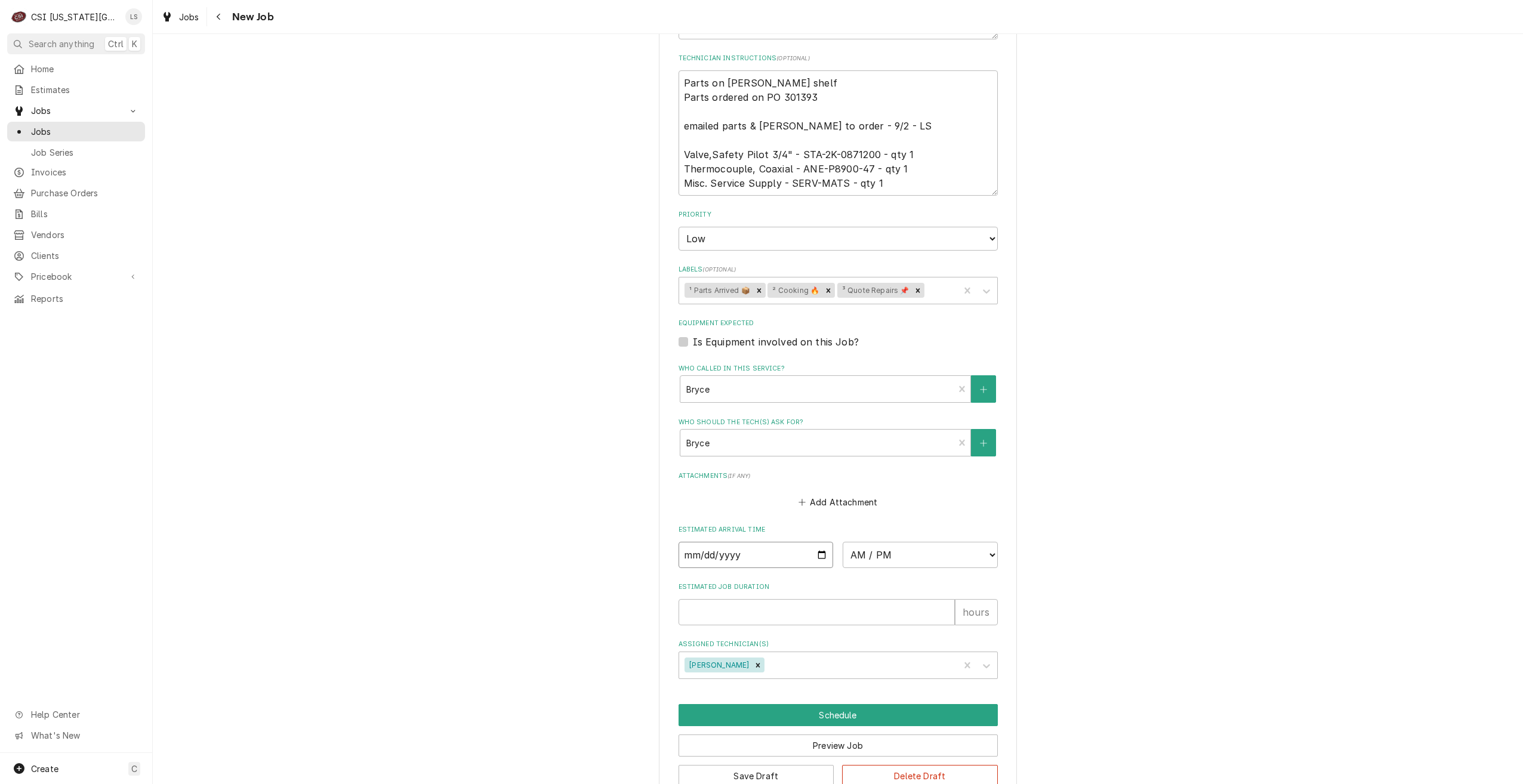
click at [821, 542] on input "Date" at bounding box center [756, 555] width 155 height 26
type textarea "x"
type input "[DATE]"
type textarea "x"
click at [907, 542] on select "AM / PM 6:00 AM 6:15 AM 6:30 AM 6:45 AM 7:00 AM 7:15 AM 7:30 AM 7:45 AM 8:00 AM…" at bounding box center [920, 555] width 155 height 26
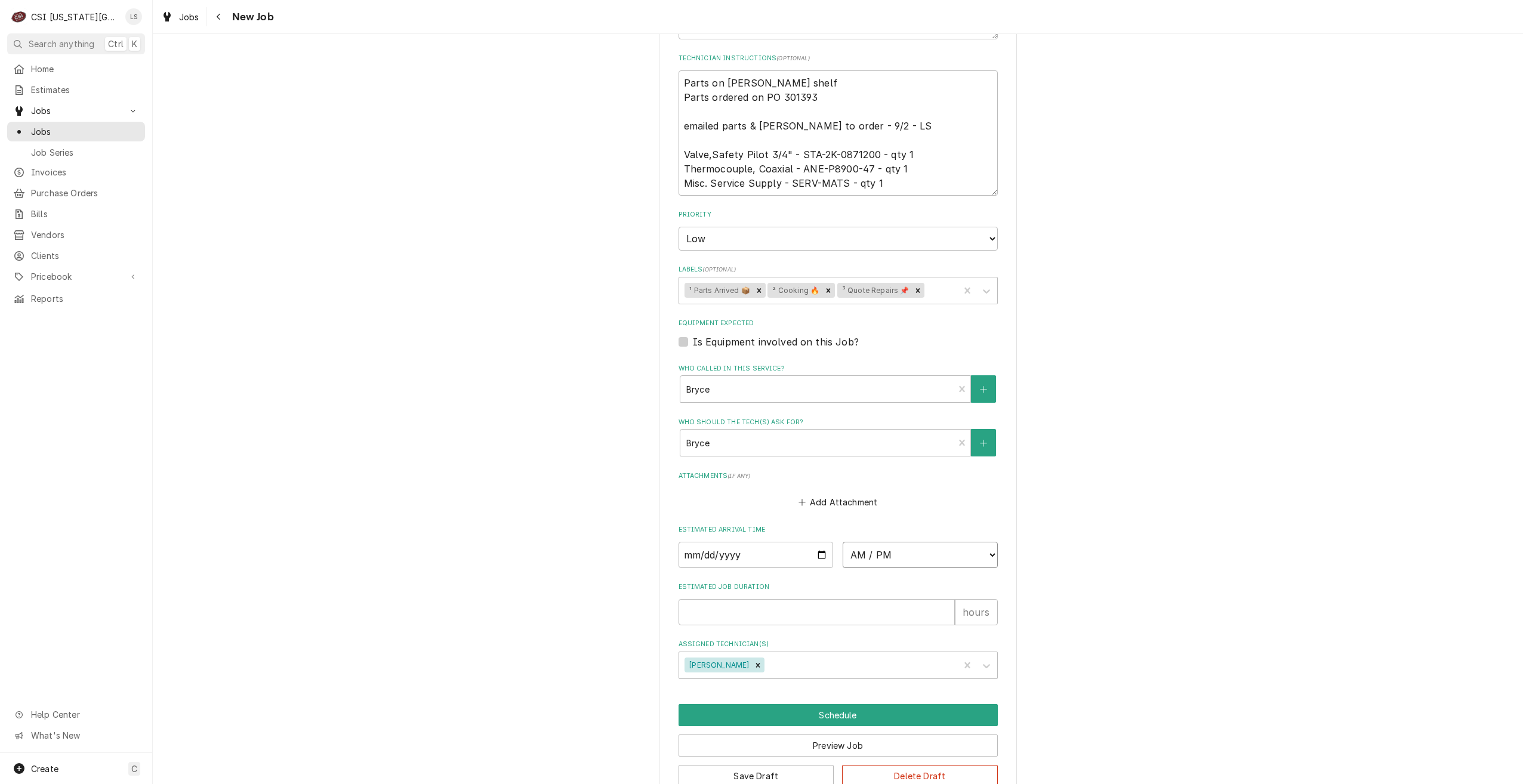
select select "07:00:00"
click at [843, 542] on select "AM / PM 6:00 AM 6:15 AM 6:30 AM 6:45 AM 7:00 AM 7:15 AM 7:30 AM 7:45 AM 8:00 AM…" at bounding box center [920, 555] width 155 height 26
click at [850, 599] on input "Estimated Job Duration" at bounding box center [816, 612] width 276 height 26
type textarea "x"
type input "2"
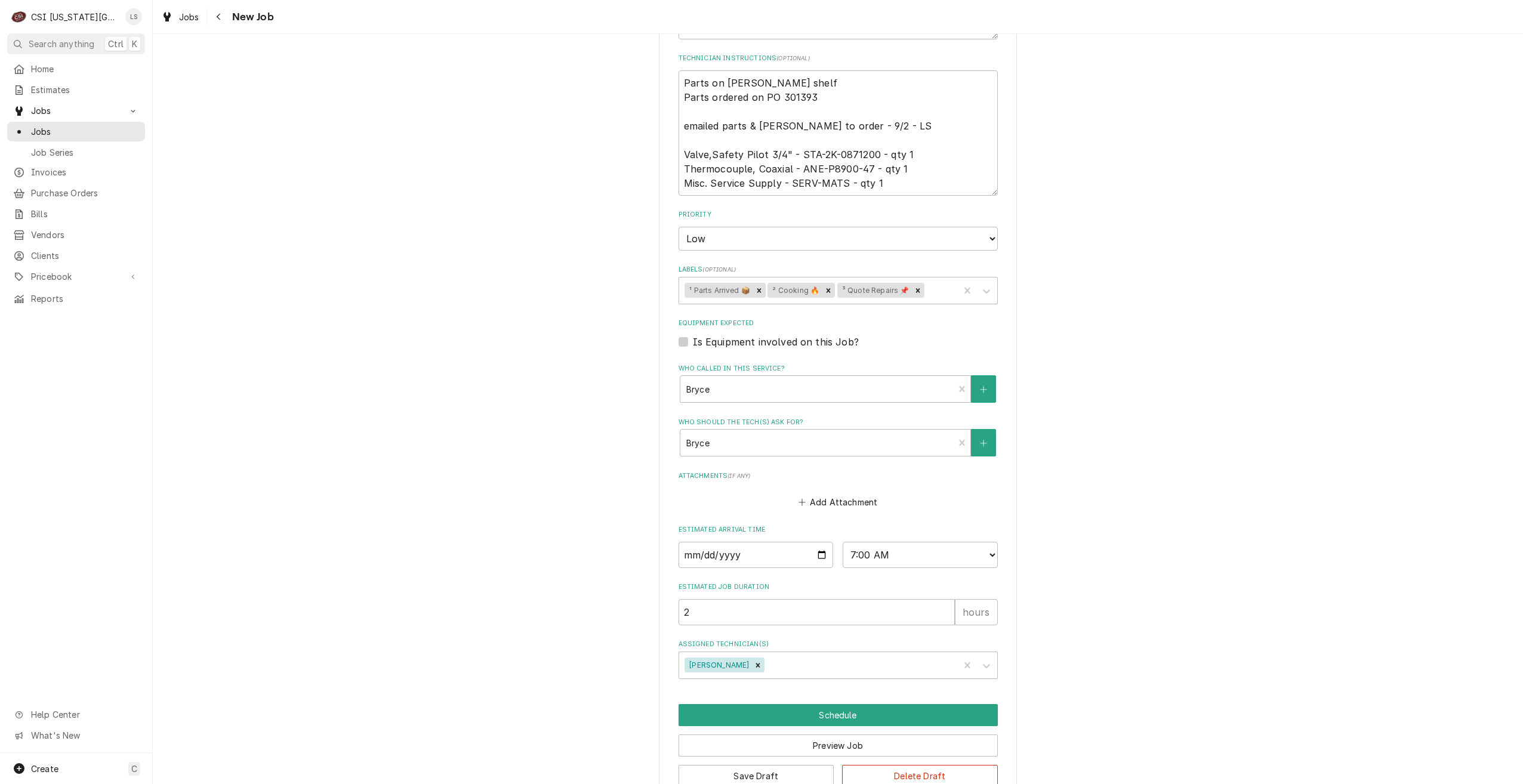
click at [1242, 527] on div "Use the fields below to edit this job: Client Details Client CULVERS Client Not…" at bounding box center [837, 62] width 1370 height 1502
click at [797, 704] on button "Schedule" at bounding box center [838, 715] width 319 height 22
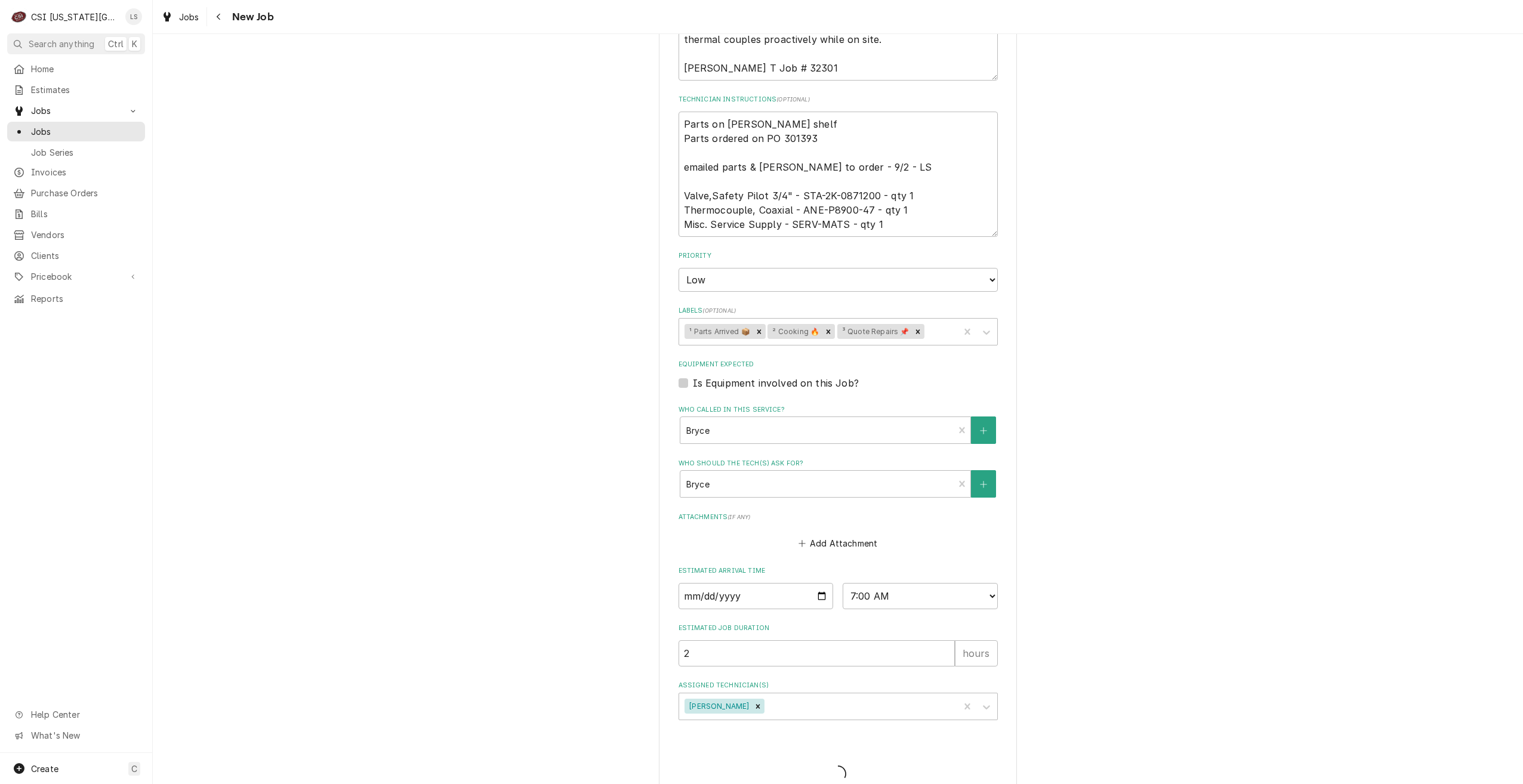
type textarea "x"
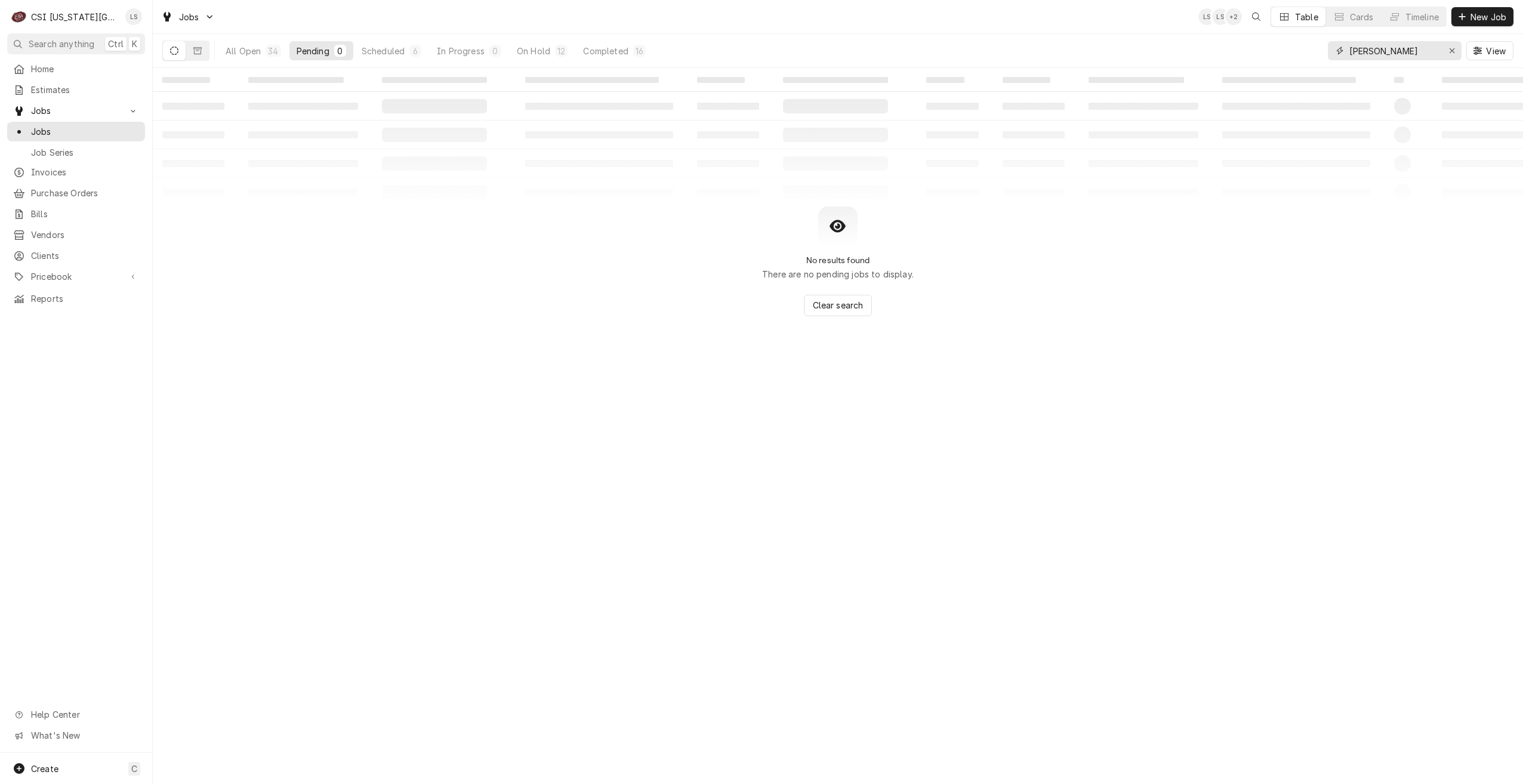
click at [1351, 56] on input "jimmy" at bounding box center [1394, 50] width 90 height 19
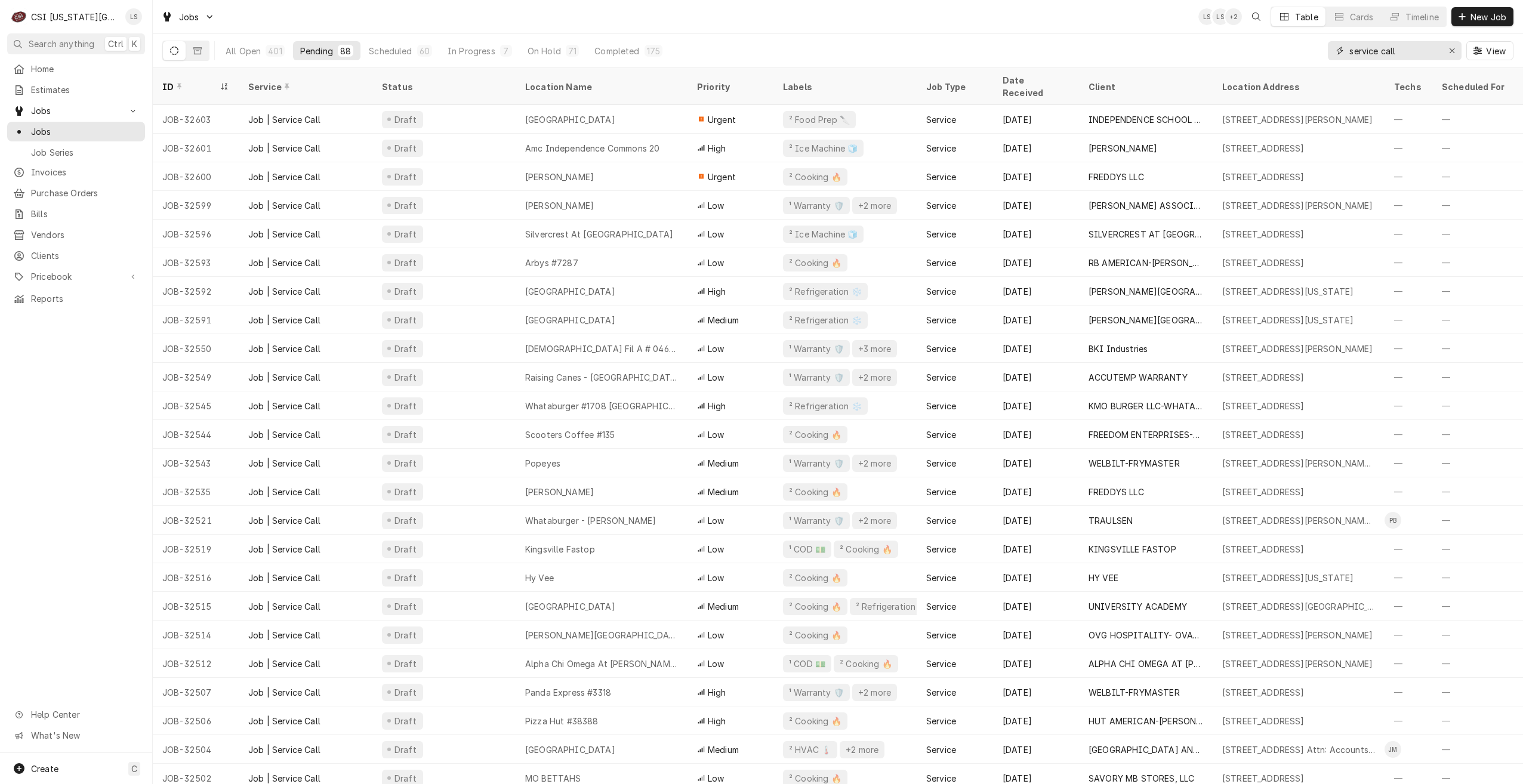
drag, startPoint x: 1397, startPoint y: 53, endPoint x: 1238, endPoint y: 47, distance: 159.1
click at [1238, 47] on div "All Open 401 Pending 88 Scheduled 60 In Progress 7 On Hold 71 Completed 175 ser…" at bounding box center [838, 50] width 1351 height 33
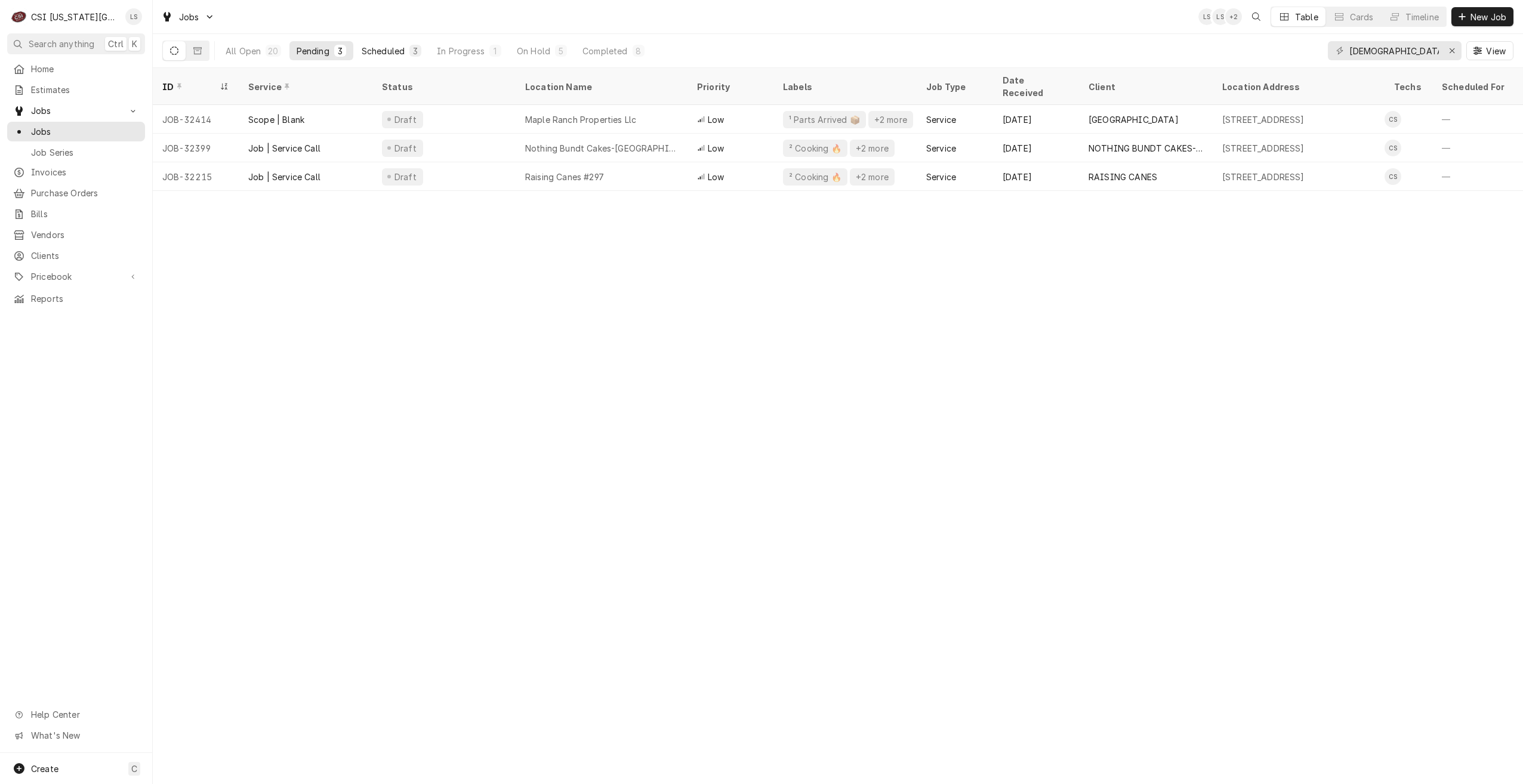
click at [403, 53] on div "Scheduled" at bounding box center [383, 50] width 43 height 13
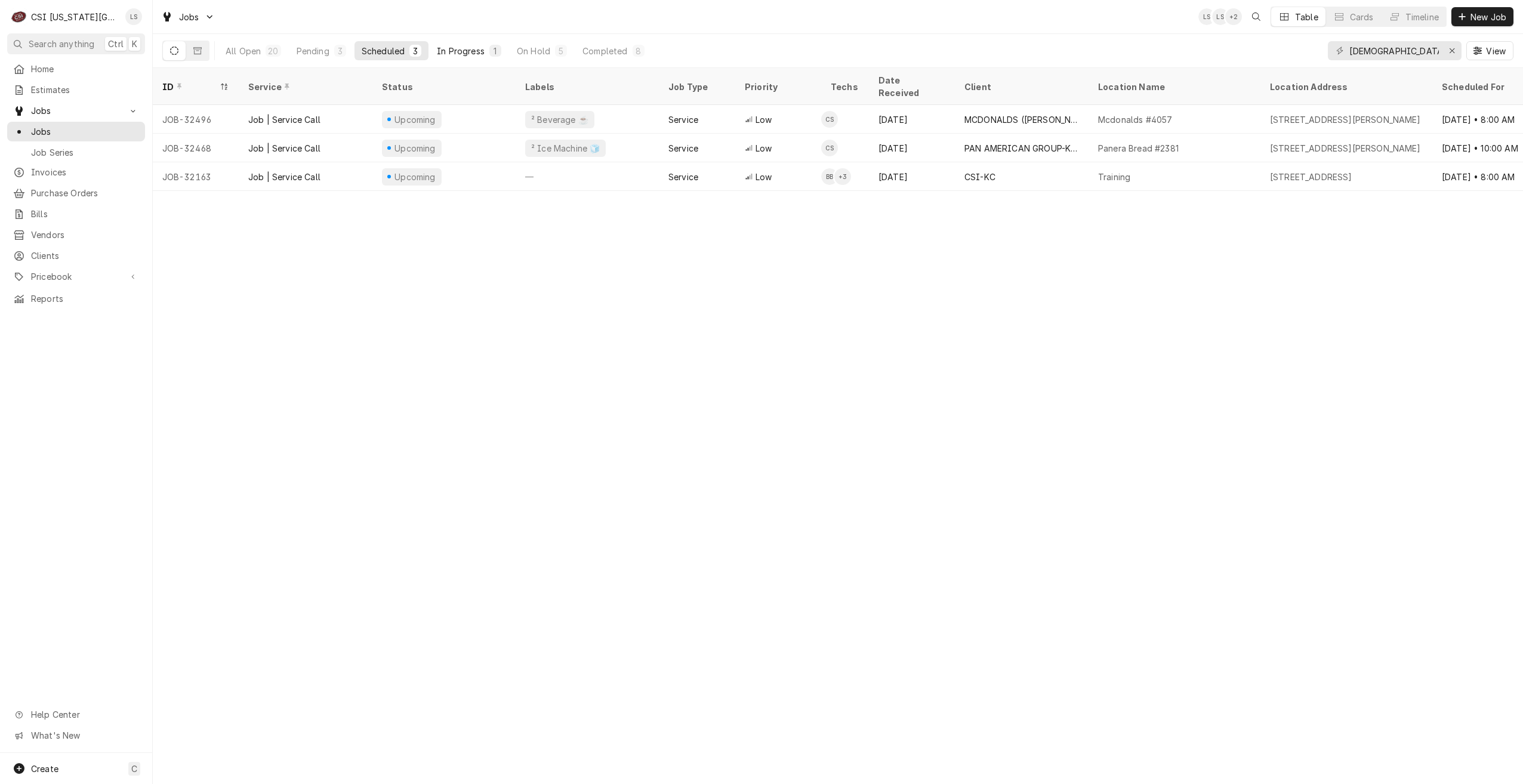
click at [464, 44] on button "In Progress 1" at bounding box center [469, 50] width 79 height 19
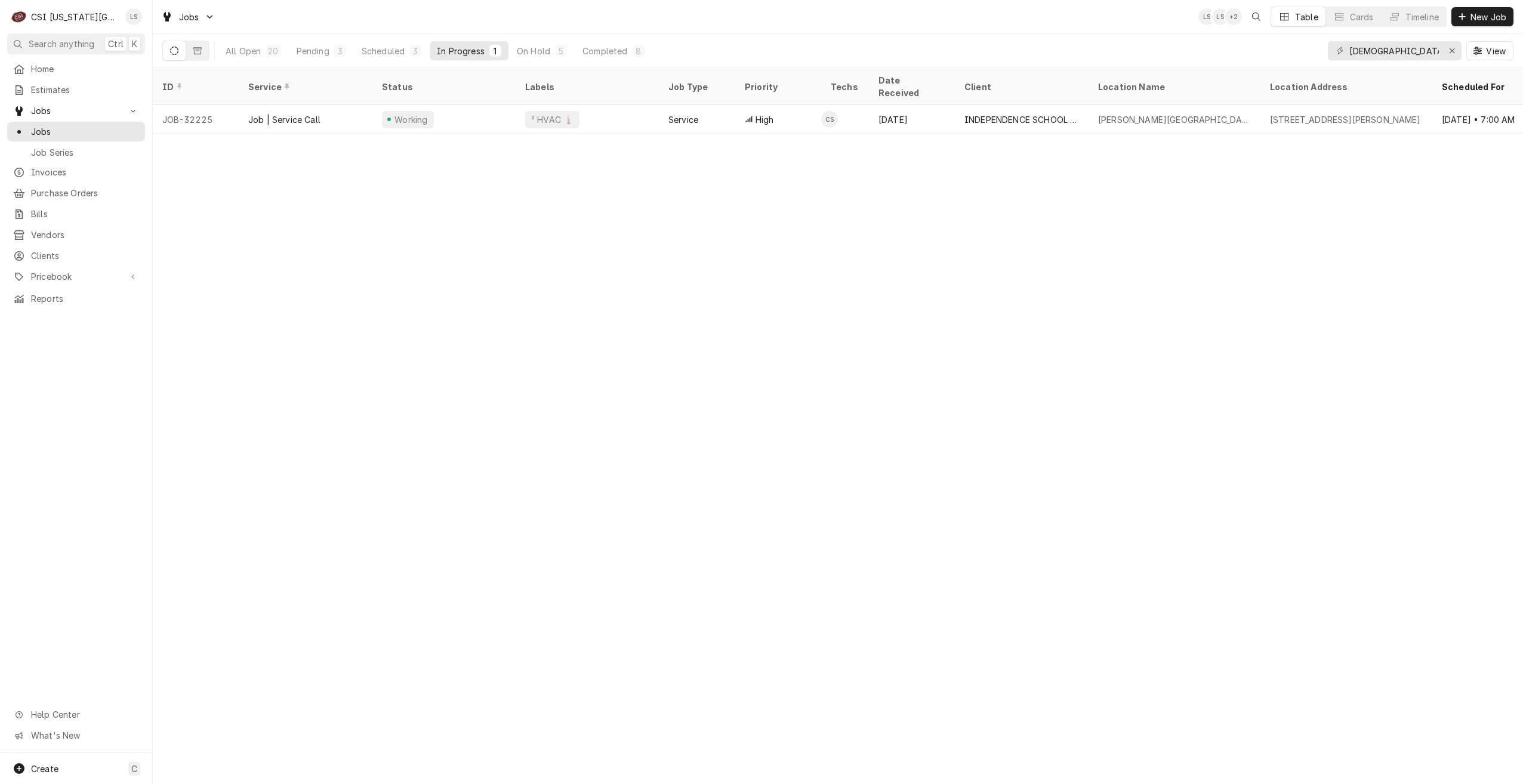
click at [878, 35] on div "All Open 20 Pending 3 Scheduled 3 In Progress 1 On Hold 5 Completed 8 christian…" at bounding box center [838, 50] width 1351 height 33
click at [302, 59] on button "Pending 3" at bounding box center [321, 50] width 64 height 19
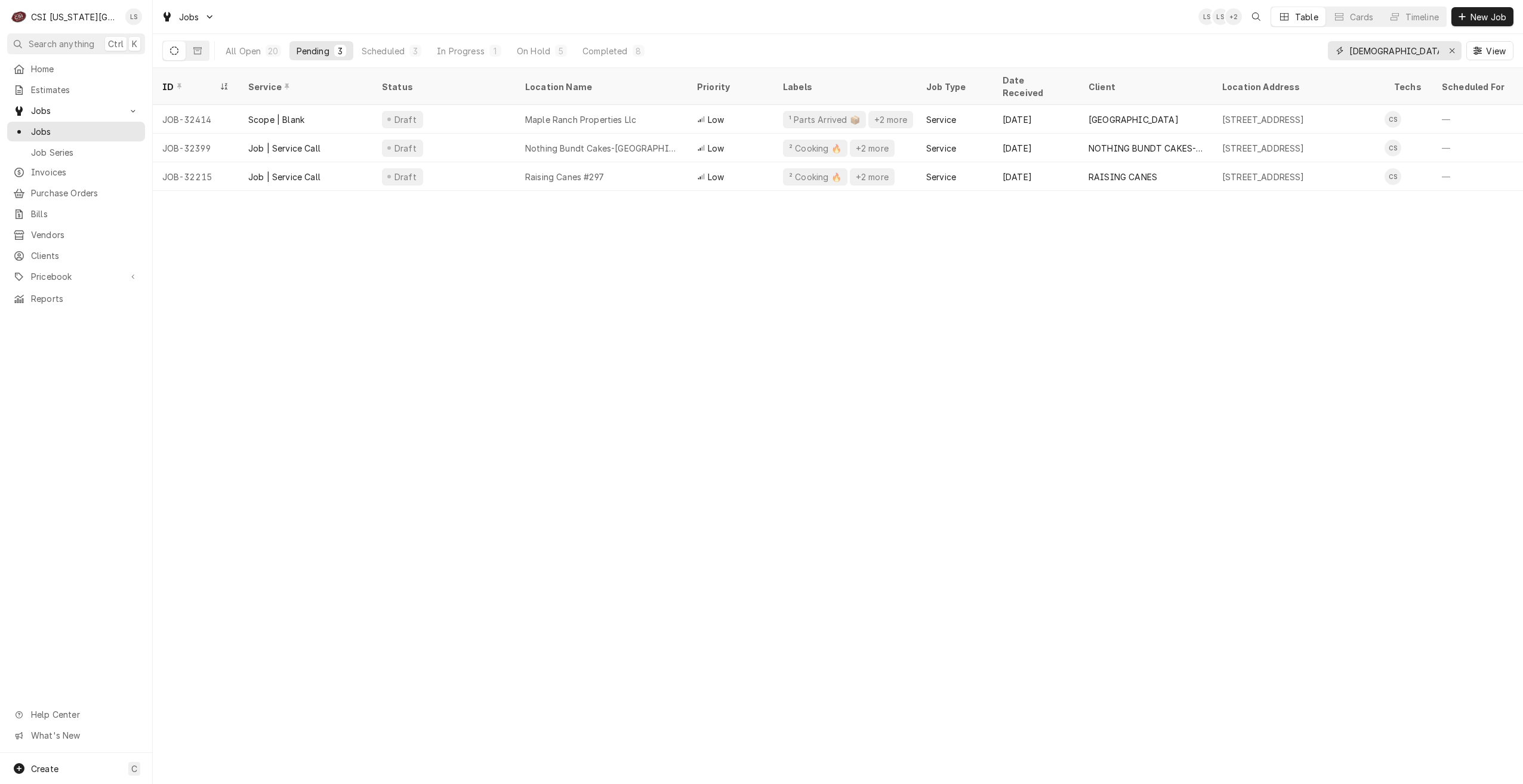
click at [1367, 57] on input "christian" at bounding box center [1394, 50] width 90 height 19
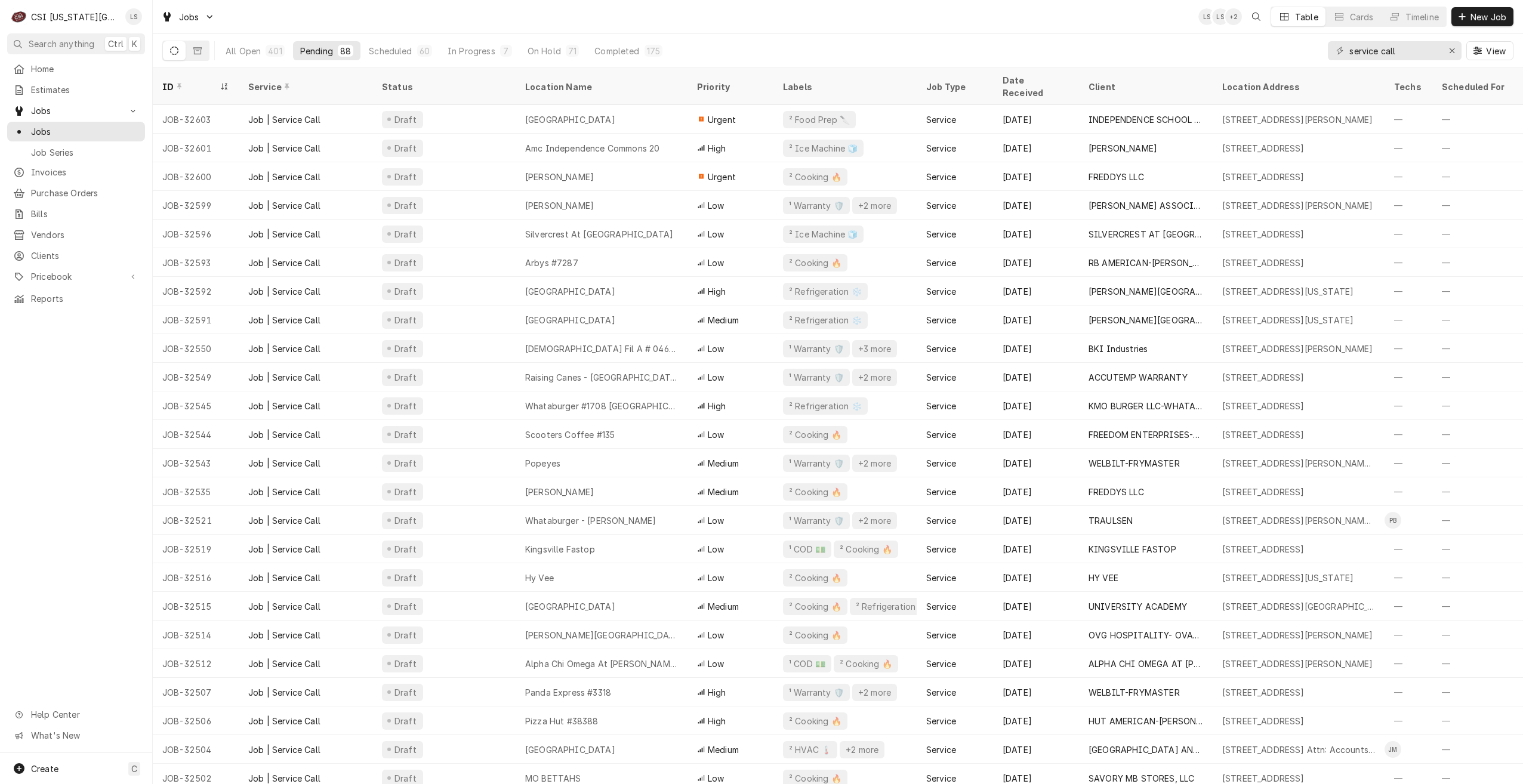
click at [943, 29] on div "Jobs LS LS + 2 Table Cards Timeline New Job" at bounding box center [837, 17] width 1370 height 33
click at [673, 13] on div "Jobs LS LS + 3 Table Cards Timeline New Job" at bounding box center [837, 17] width 1370 height 33
click at [712, 23] on div "Jobs LS LS + 3 Table Cards Timeline New Job" at bounding box center [837, 17] width 1370 height 33
drag, startPoint x: 1412, startPoint y: 52, endPoint x: 1237, endPoint y: 57, distance: 175.1
click at [1237, 57] on div "All Open 401 Pending 88 Scheduled 60 In Progress 7 On Hold 71 Completed 175 ser…" at bounding box center [838, 50] width 1351 height 33
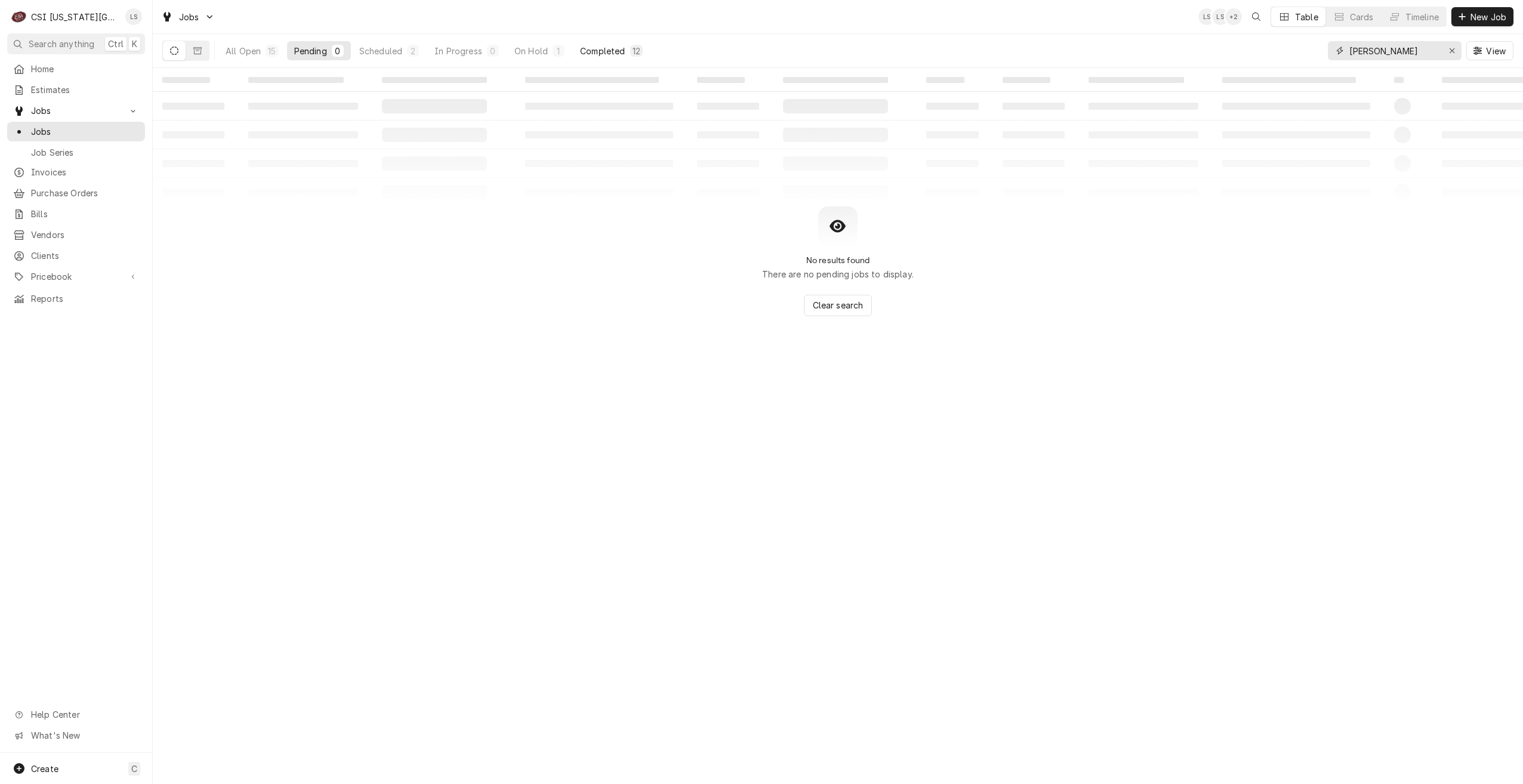
type input "cody"
click at [610, 53] on div "Completed" at bounding box center [602, 50] width 44 height 13
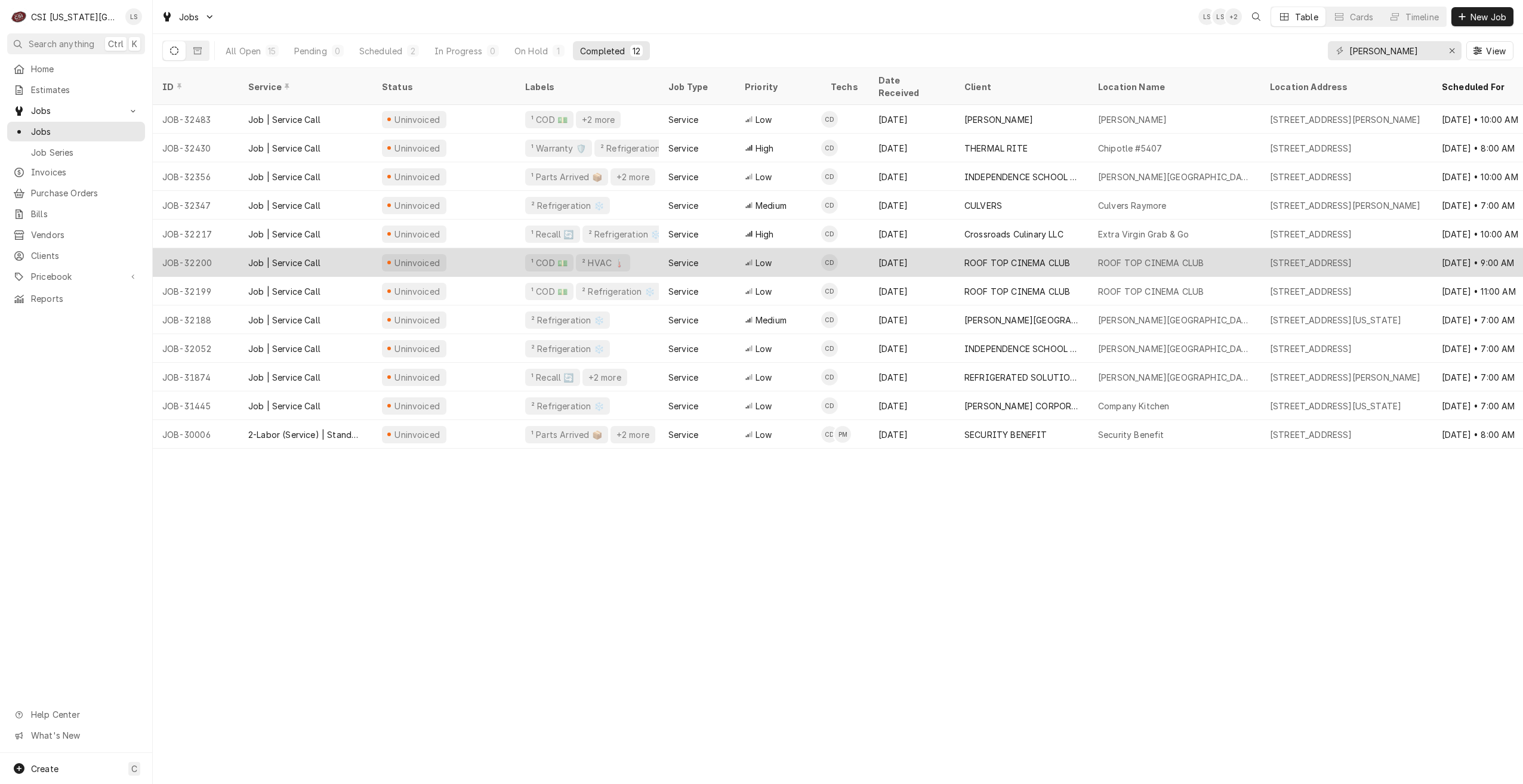
click at [1047, 257] on div "ROOF TOP CINEMA CLUB" at bounding box center [1017, 263] width 105 height 13
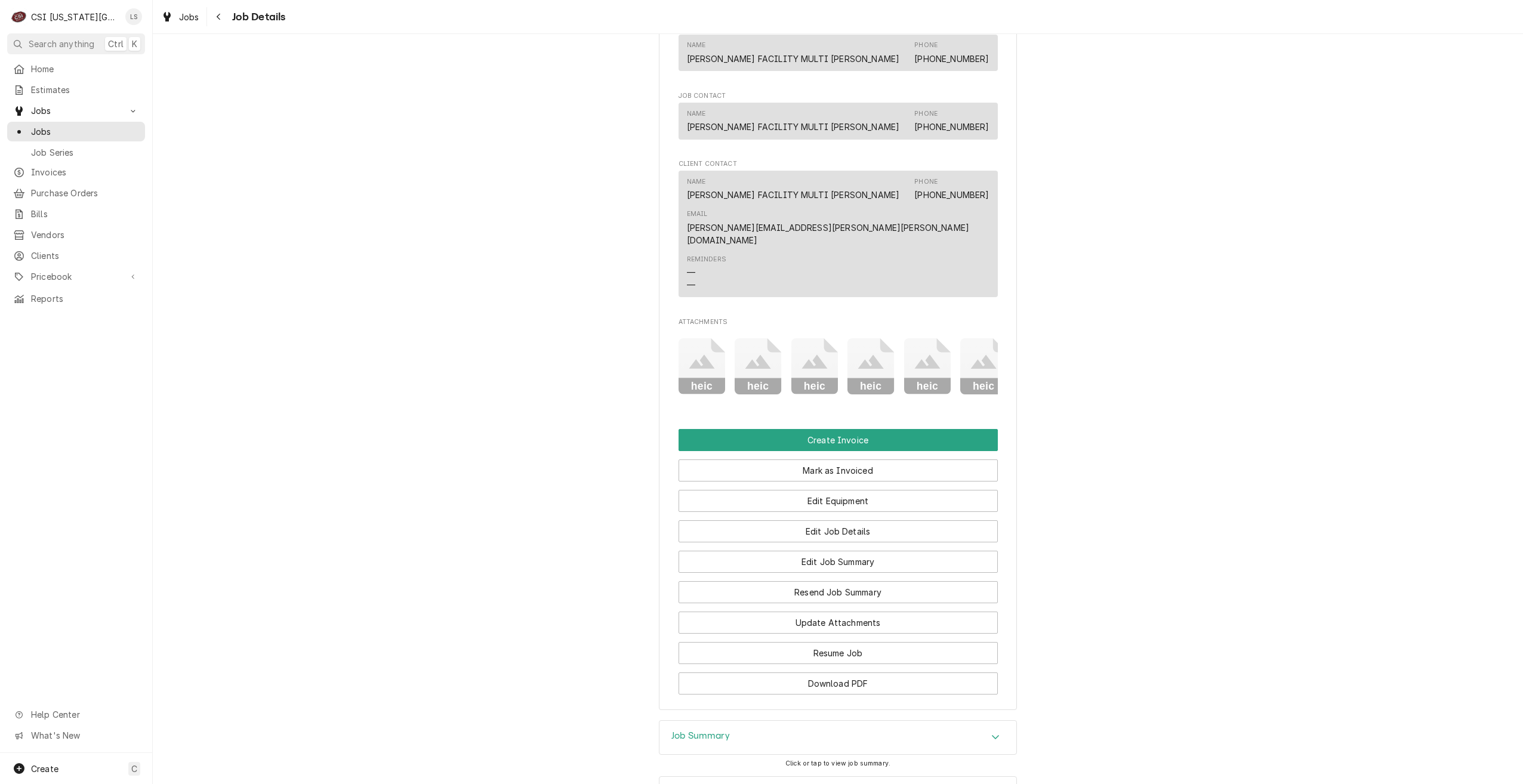
scroll to position [972, 0]
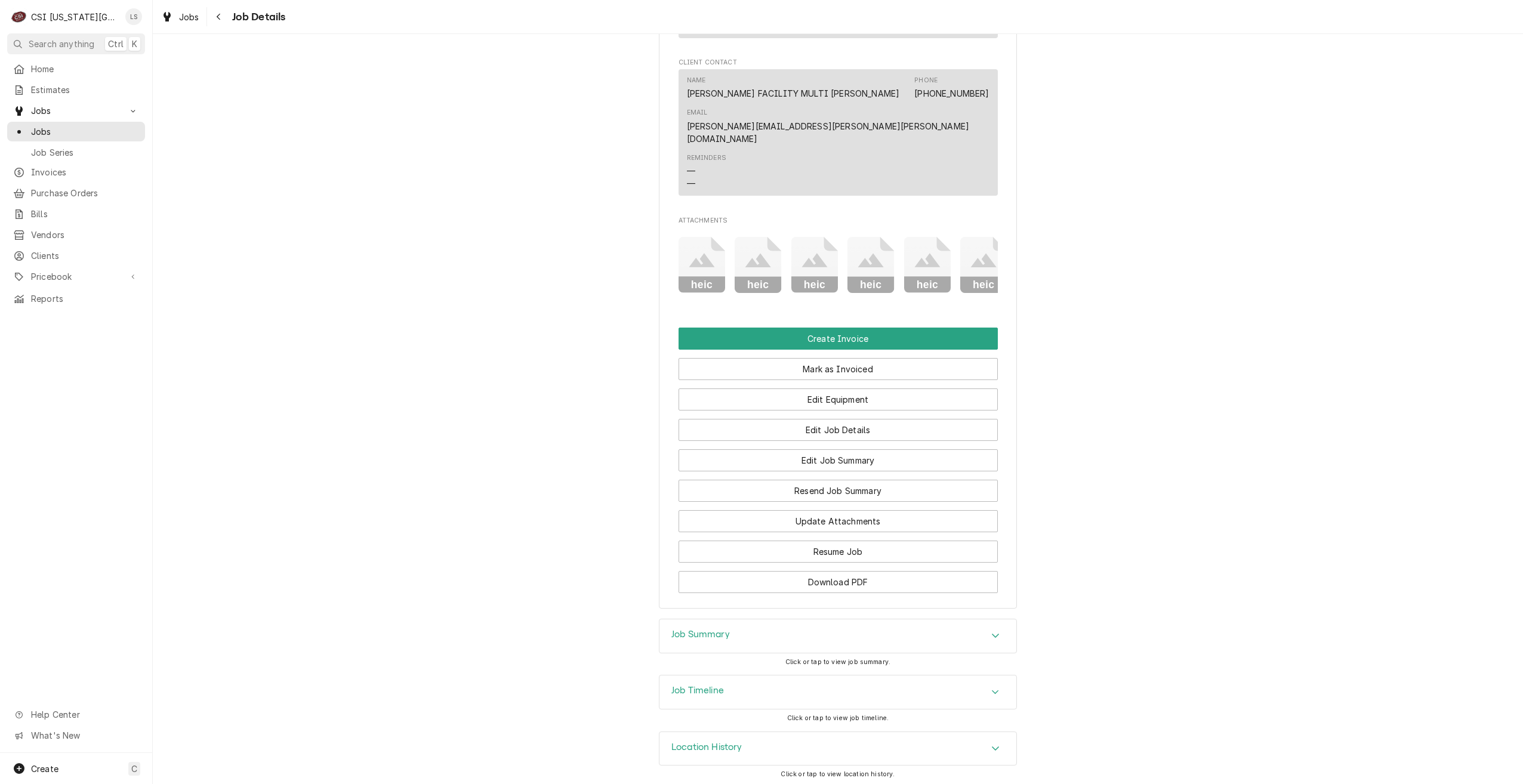
click at [957, 629] on div "Job Summary" at bounding box center [837, 636] width 357 height 33
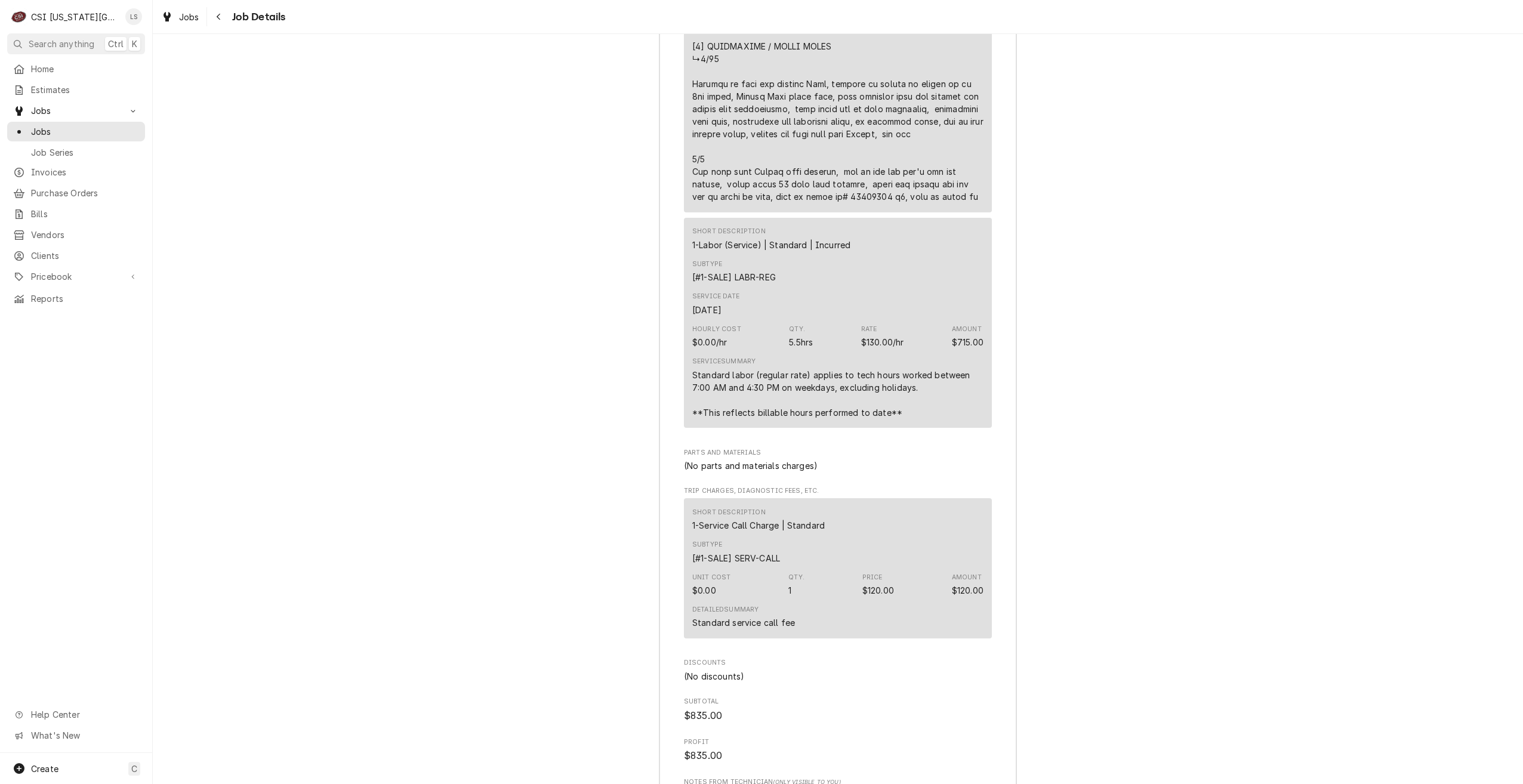
scroll to position [2643, 0]
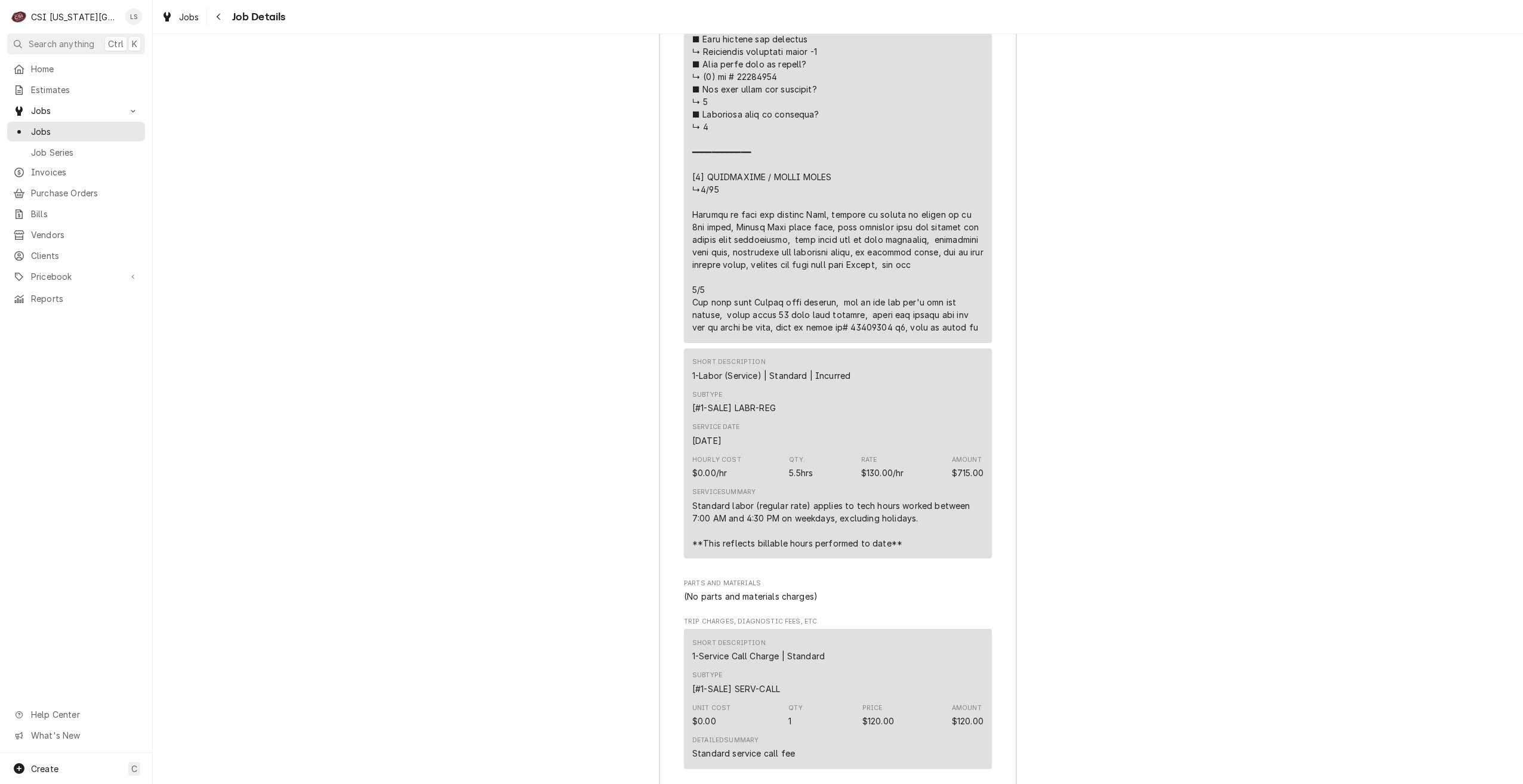
click at [1115, 514] on div "Job Summary Roopairs Job ID JOB-32200 Service Type Job | Service Call Job Type …" at bounding box center [837, 16] width 1370 height 2136
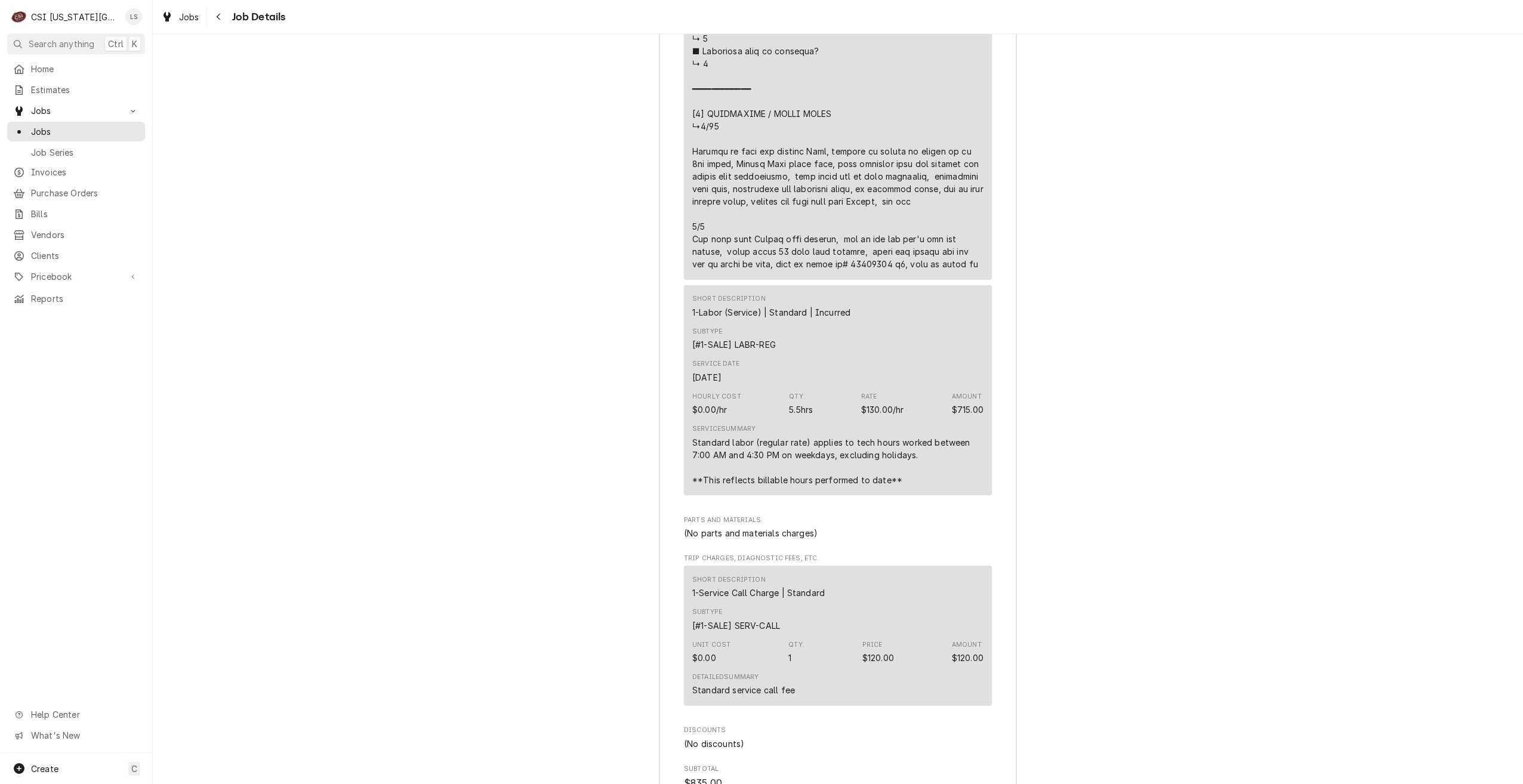
scroll to position [2408, 0]
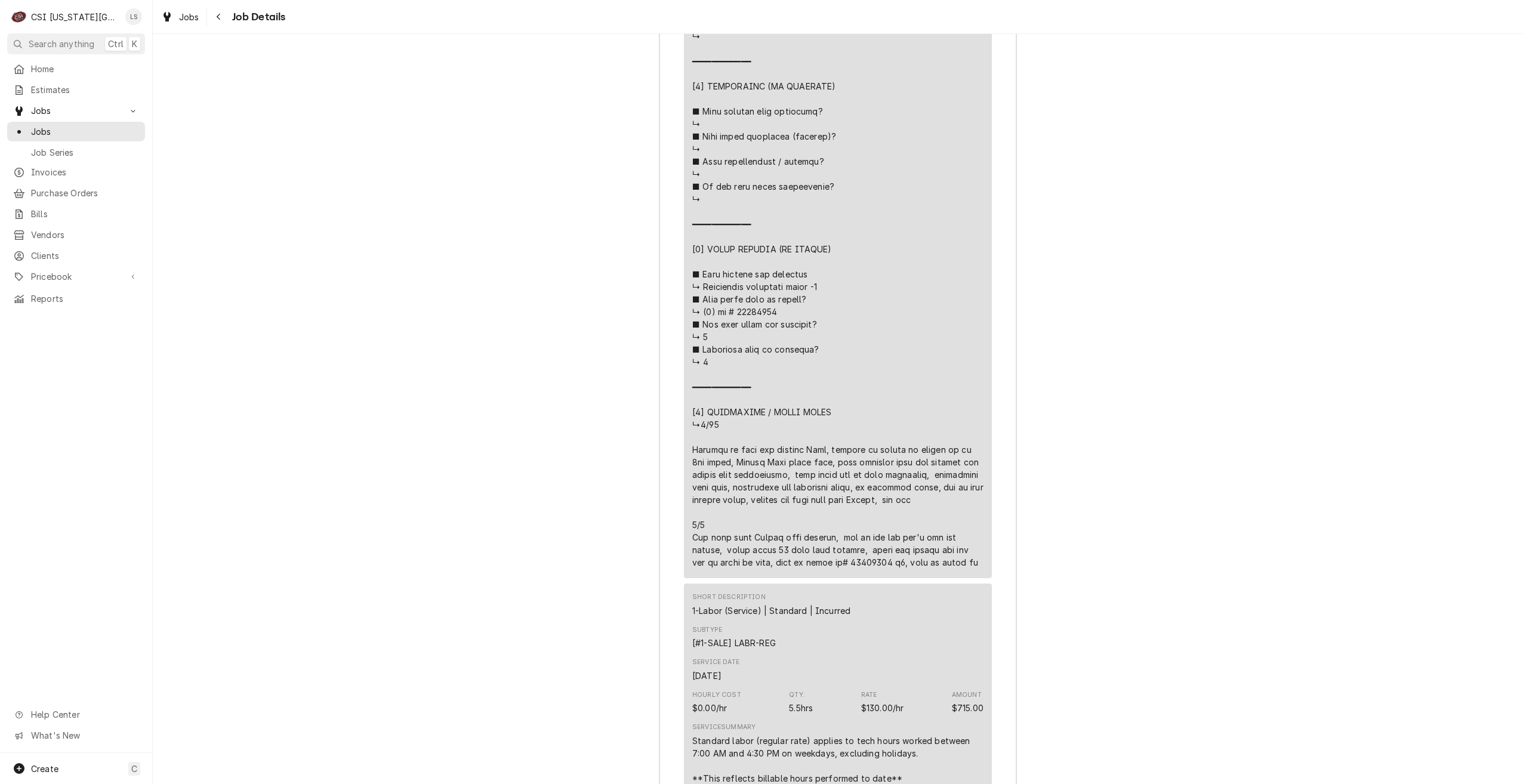
click at [1159, 242] on div "Job Summary Roopairs Job ID JOB-32200 Service Type Job | Service Call Job Type …" at bounding box center [837, 251] width 1370 height 2136
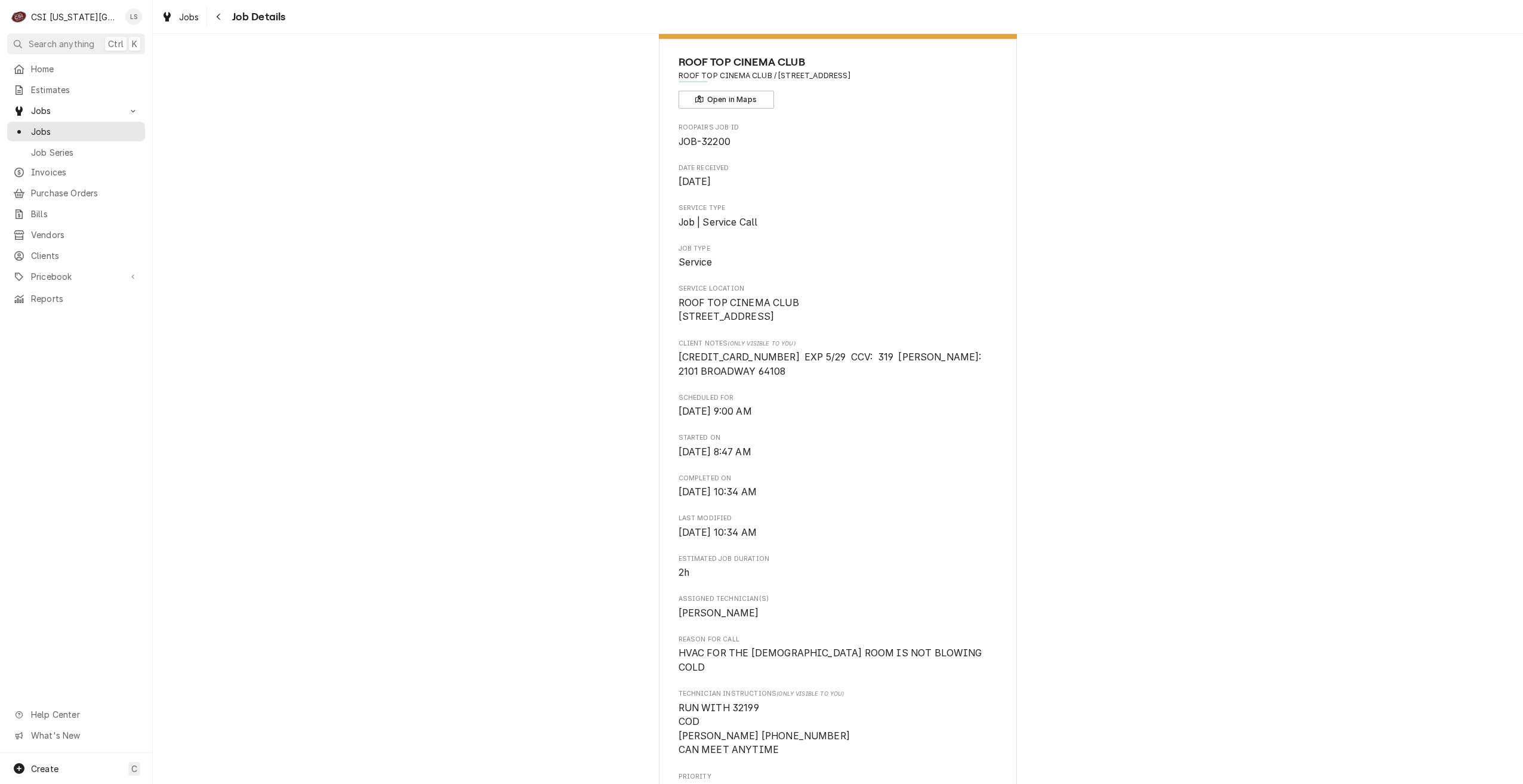
scroll to position [0, 0]
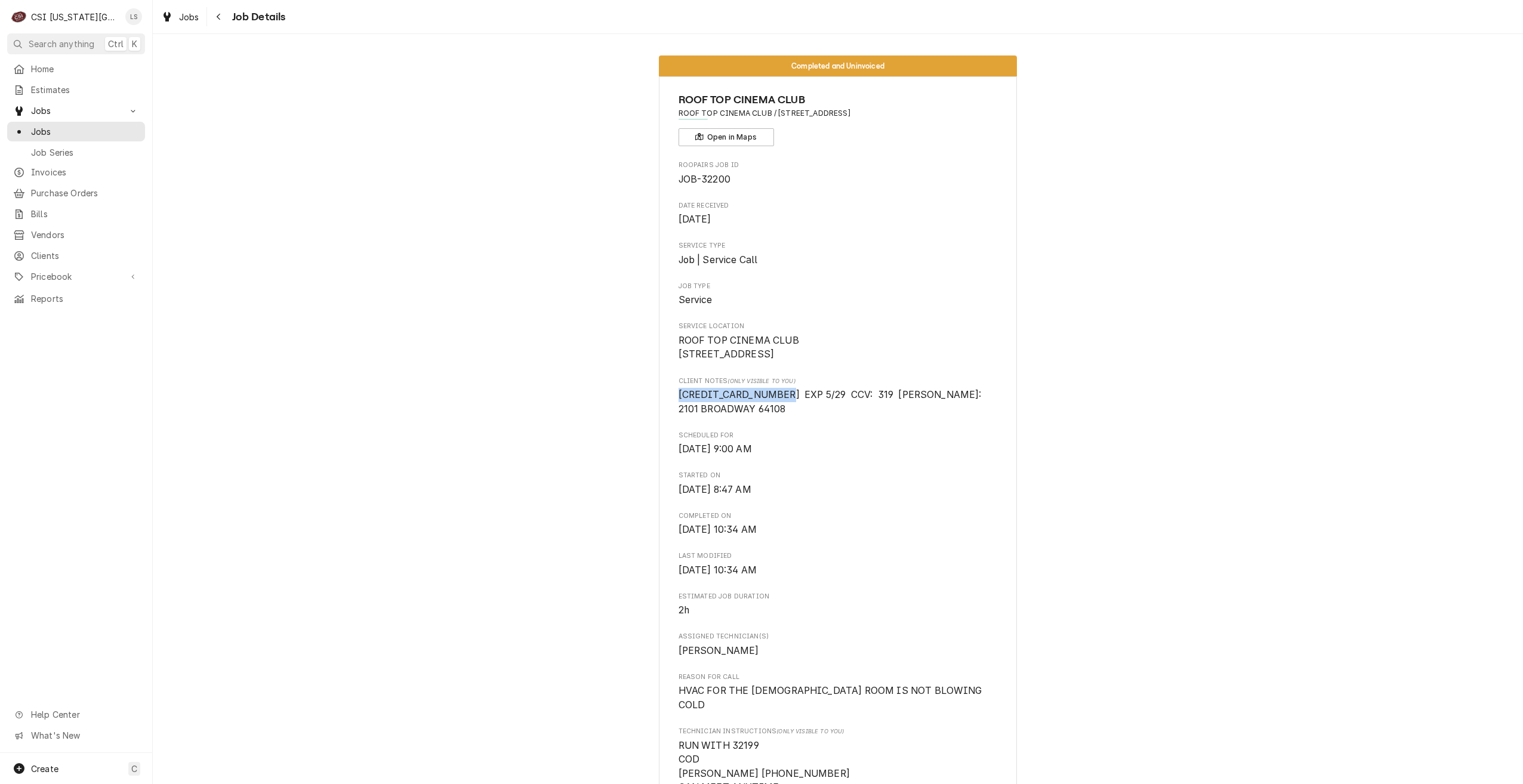
drag, startPoint x: 774, startPoint y: 408, endPoint x: 673, endPoint y: 408, distance: 101.0
copy span "[CREDIT_CARD_NUMBER]"
drag, startPoint x: 935, startPoint y: 408, endPoint x: 879, endPoint y: 412, distance: 56.1
click at [879, 412] on span "[CREDIT_CARD_NUMBER] EXP 5/29 CCV: 319 [PERSON_NAME]: 2101 BROADWAY 64108" at bounding box center [838, 402] width 319 height 28
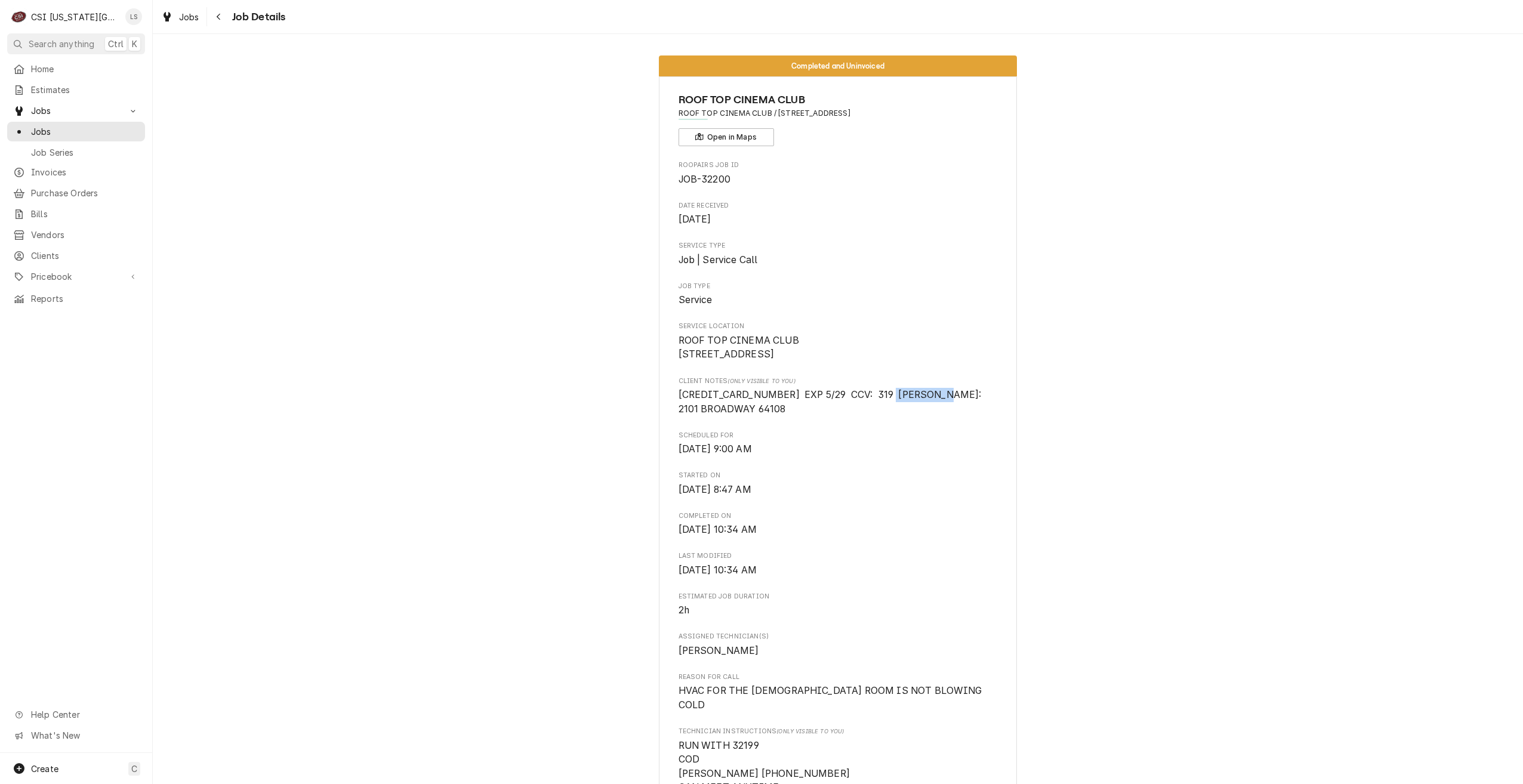
copy span "[PERSON_NAME]"
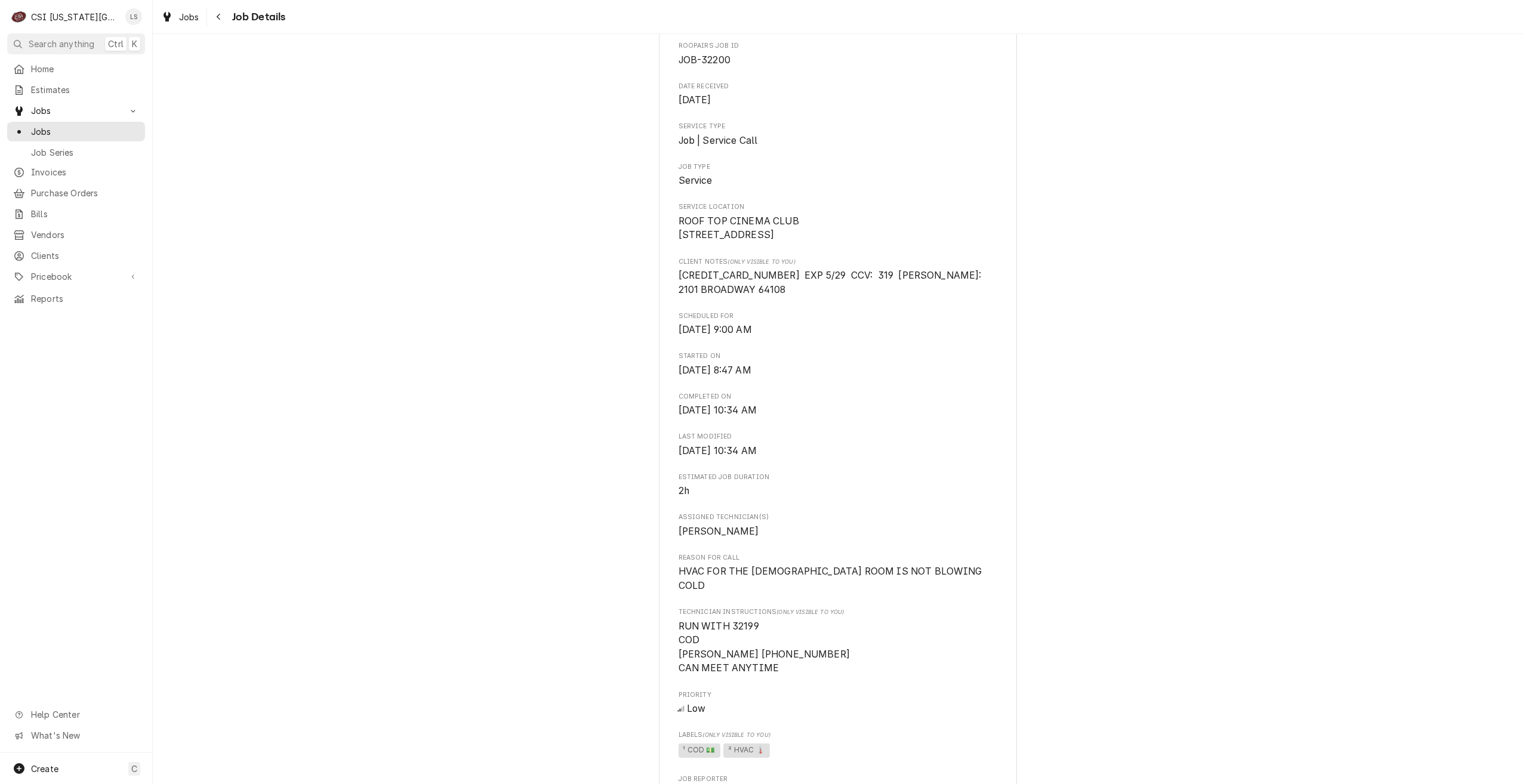
click at [1146, 448] on div "Completed and Uninvoiced ROOF TOP CINEMA CLUB ROOF TOP CINEMA CLUB / [STREET_AD…" at bounding box center [837, 699] width 1370 height 1545
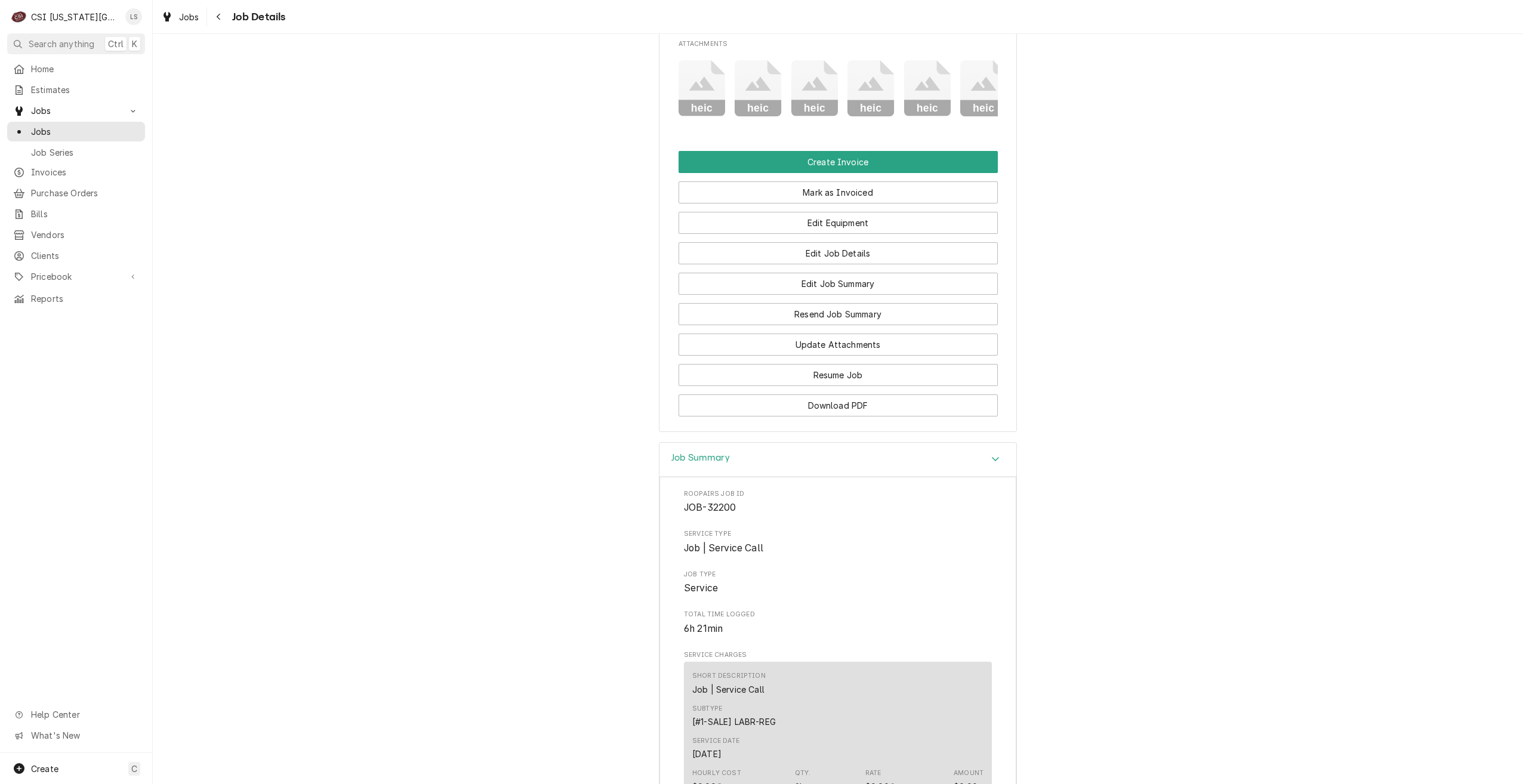
scroll to position [1014, 0]
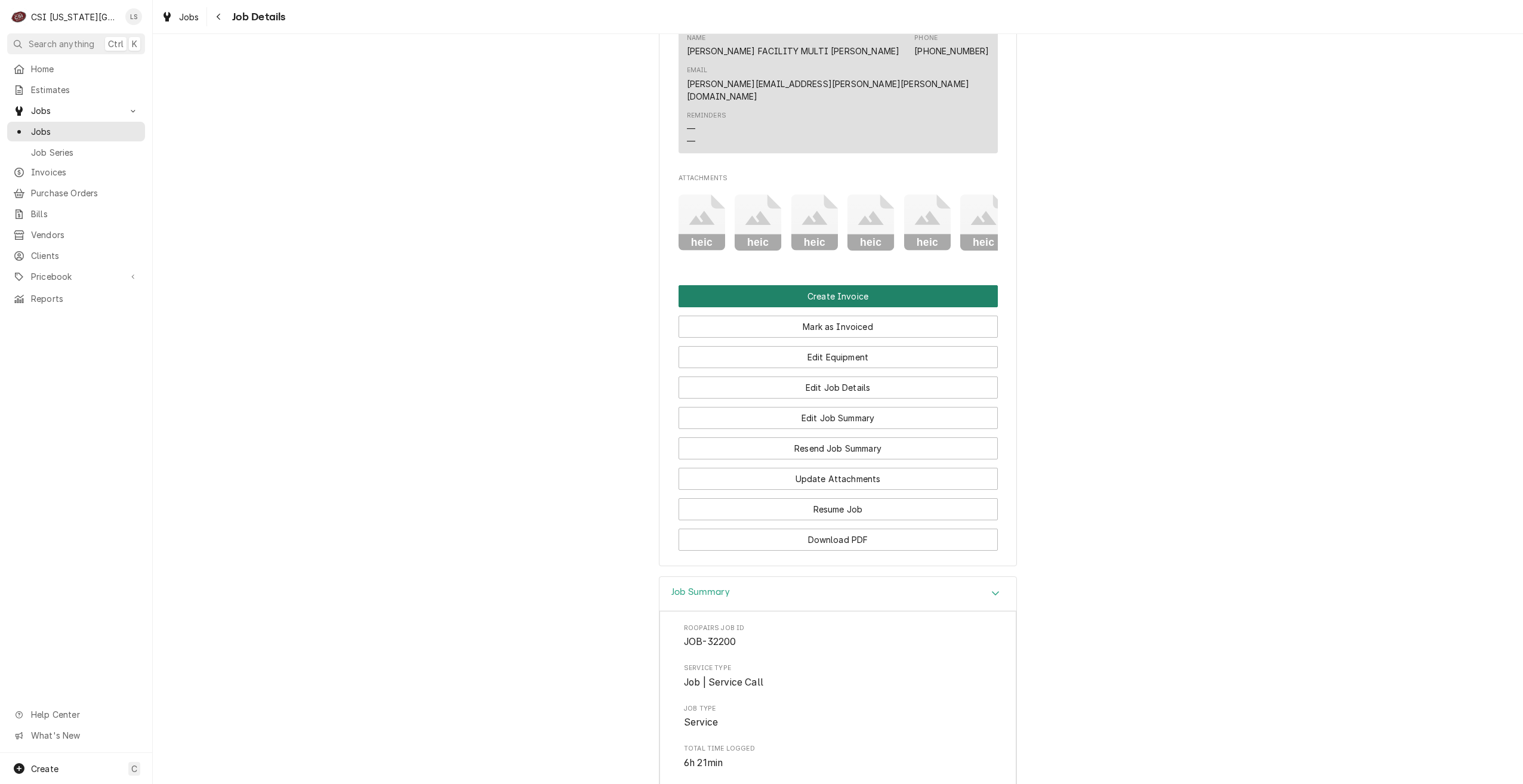
click at [801, 303] on button "Create Invoice" at bounding box center [838, 296] width 319 height 22
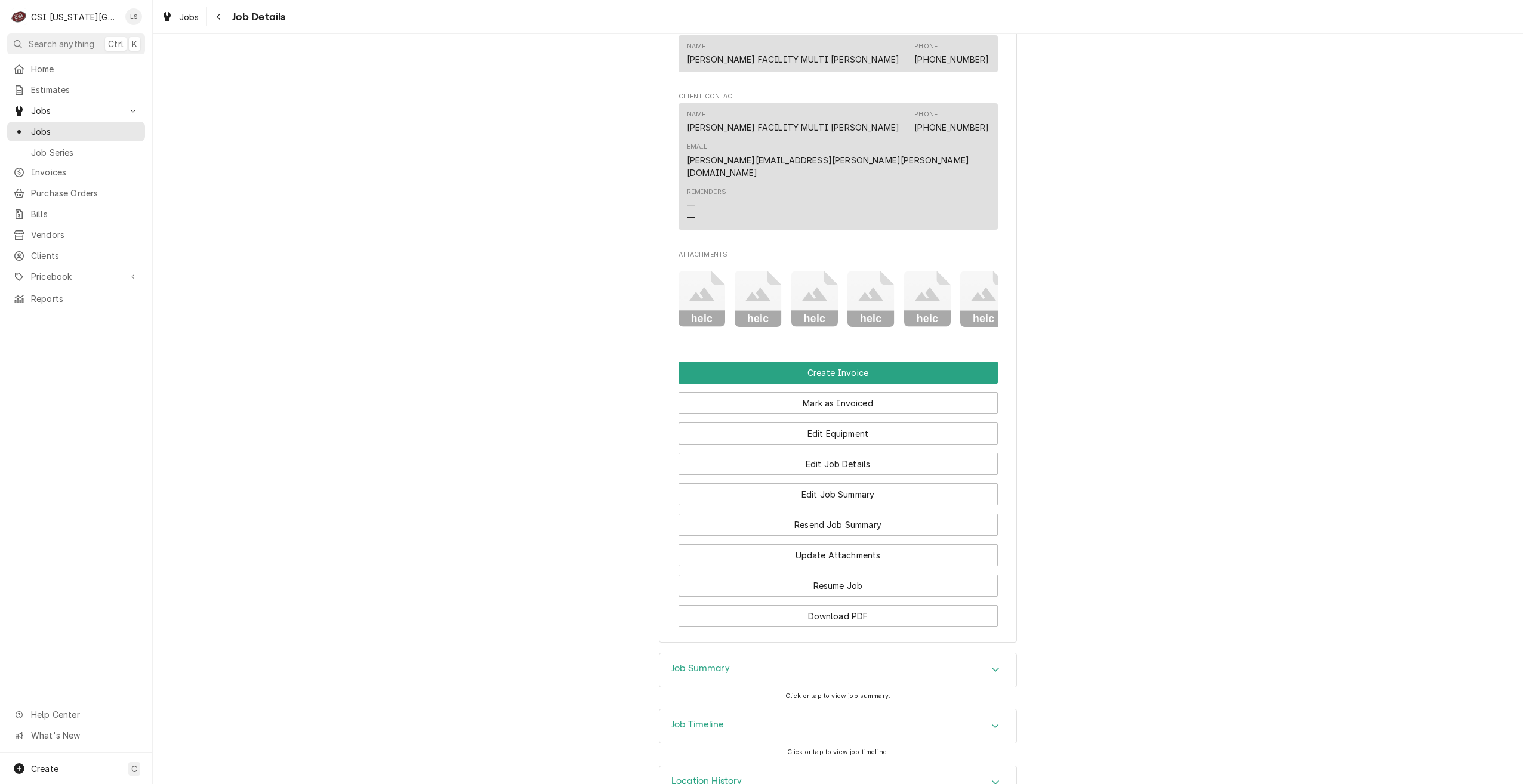
scroll to position [1000, 0]
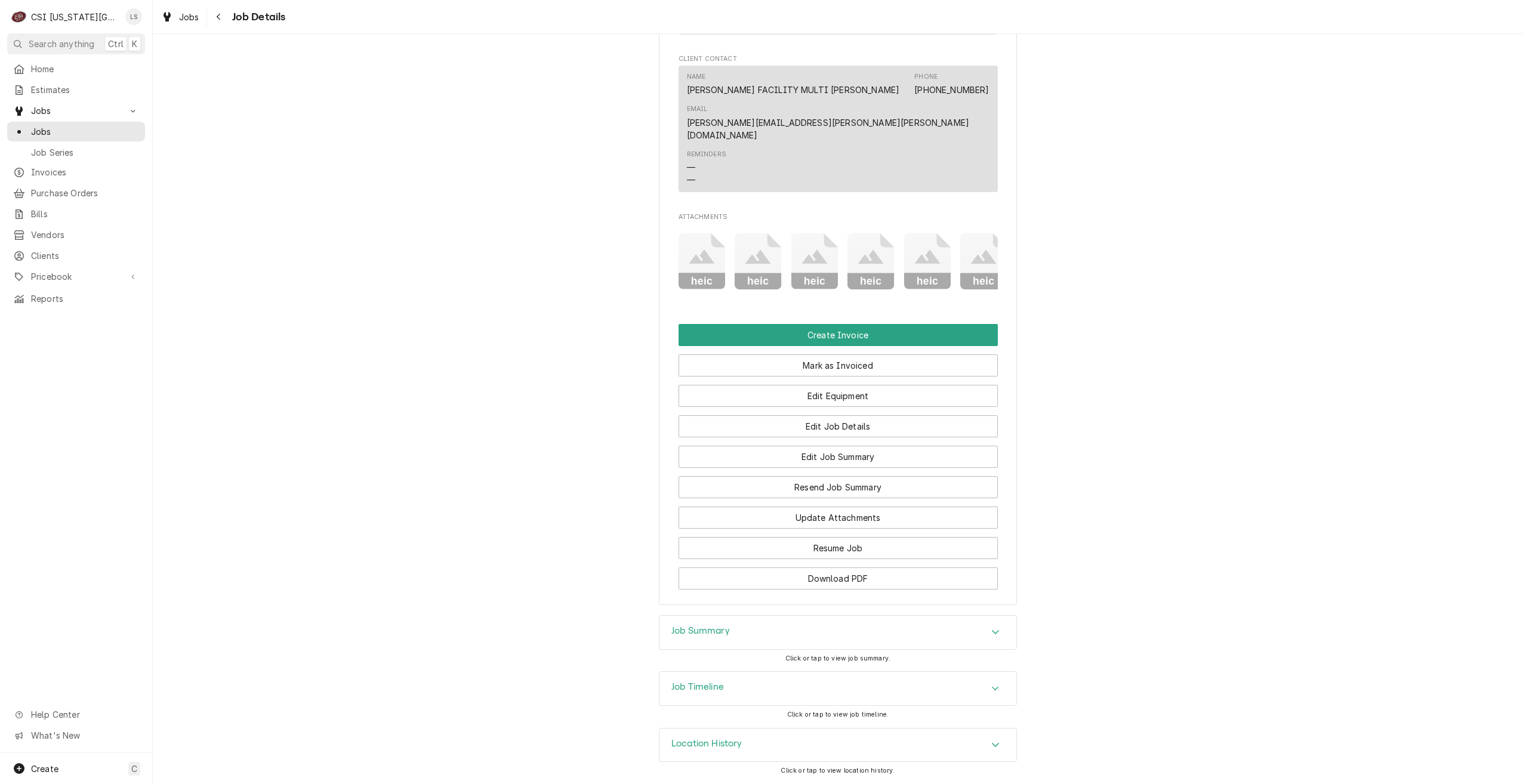
click at [947, 627] on div "Job Summary" at bounding box center [837, 633] width 357 height 33
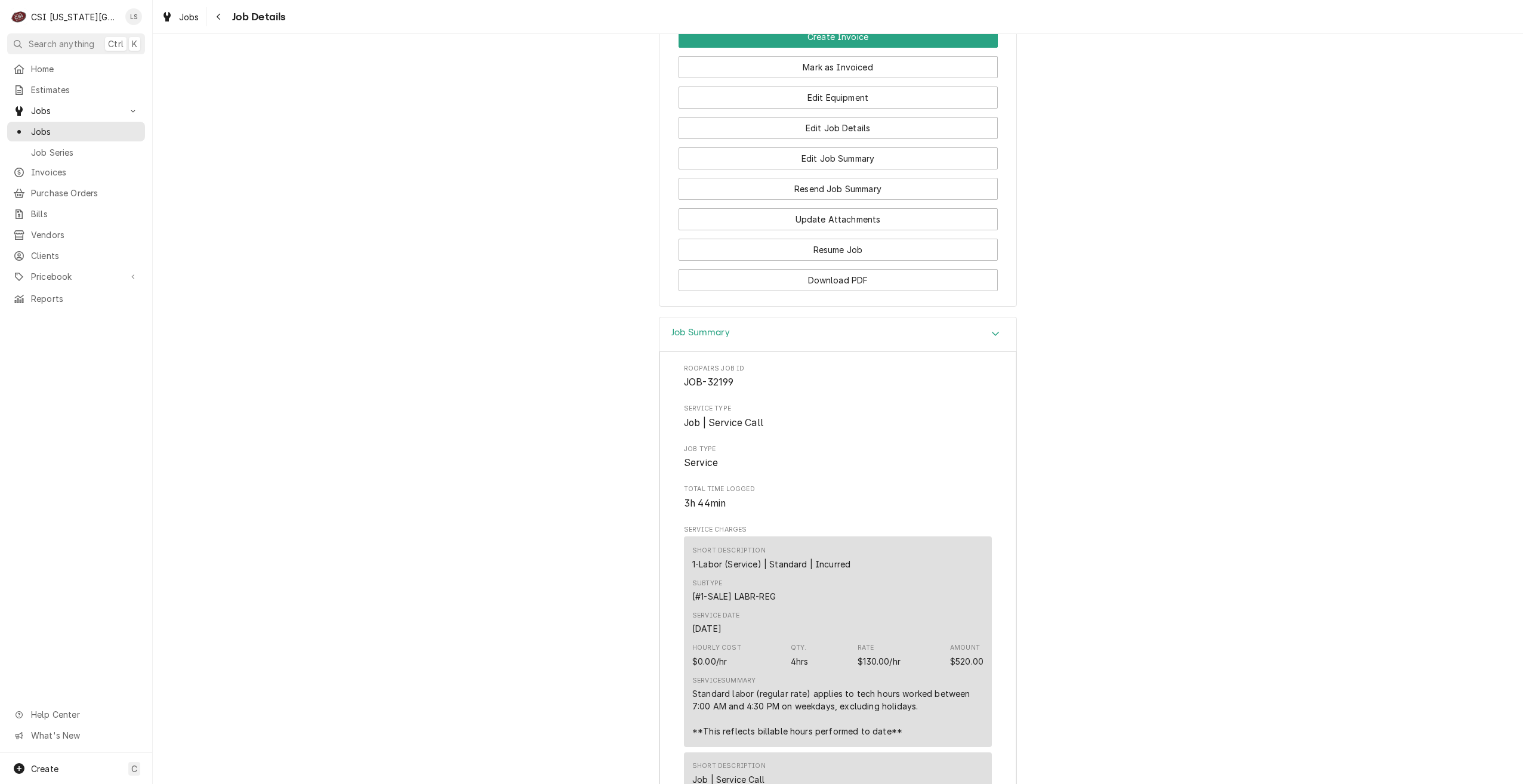
scroll to position [1167, 0]
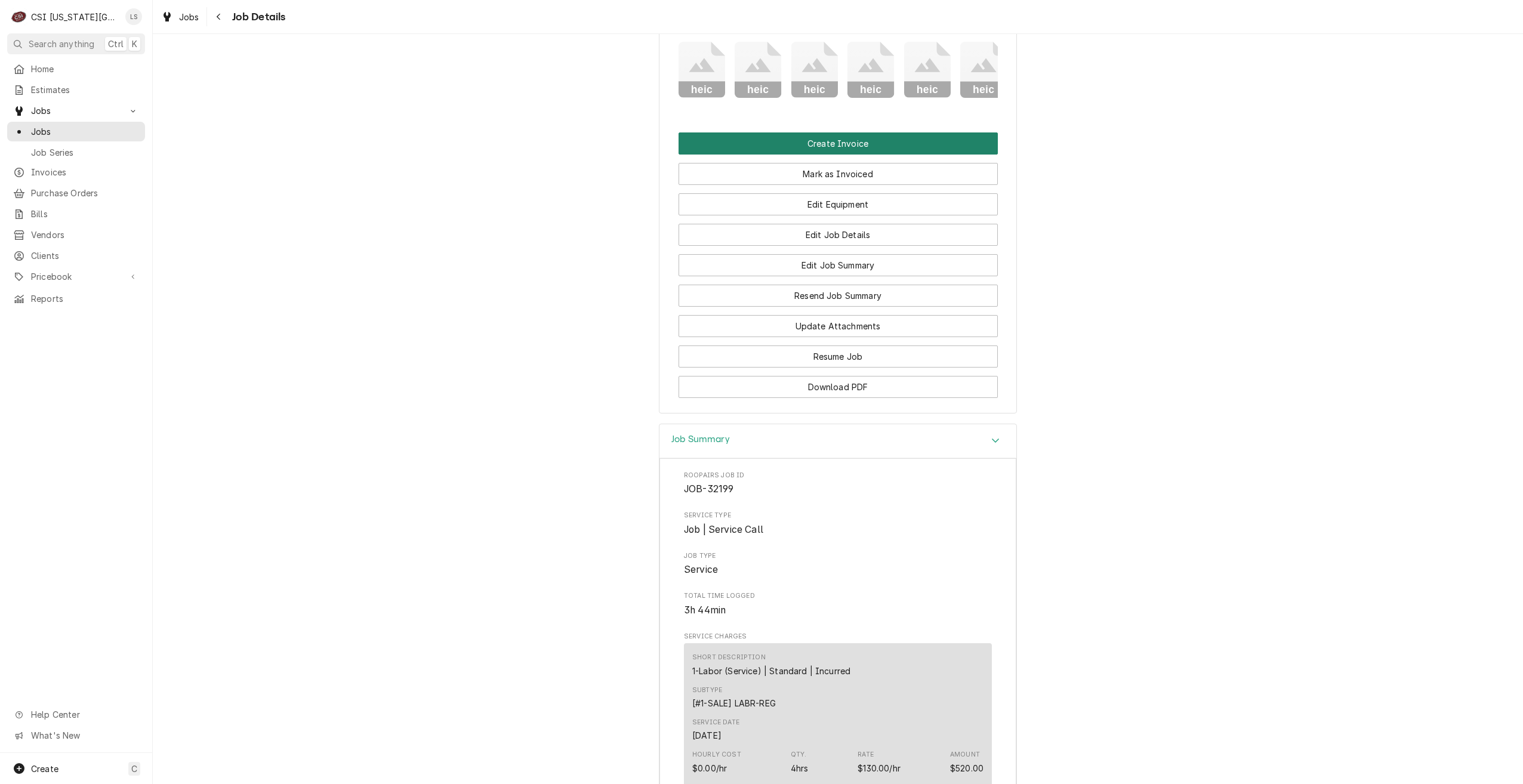
click at [872, 154] on button "Create Invoice" at bounding box center [838, 143] width 319 height 22
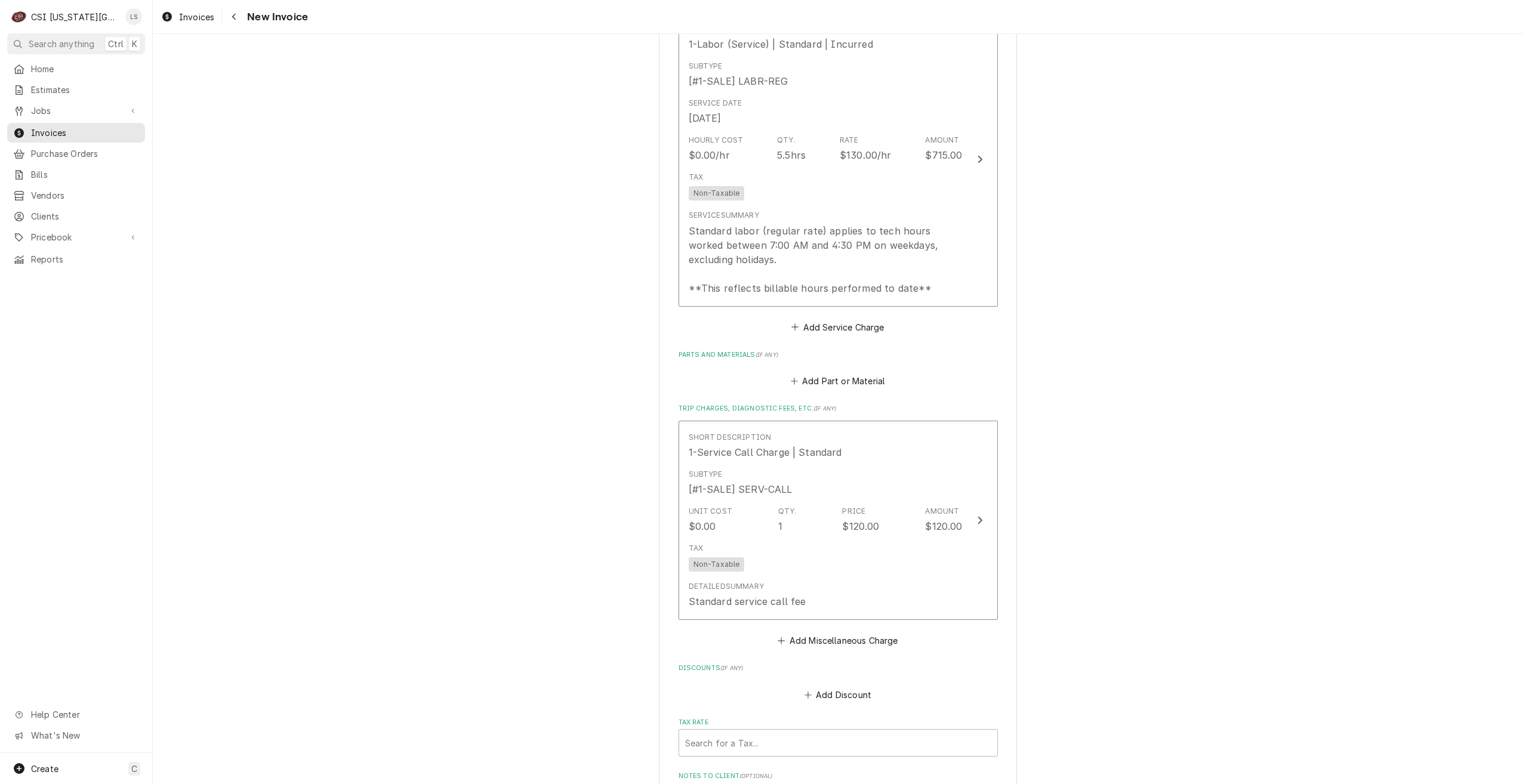
scroll to position [2156, 0]
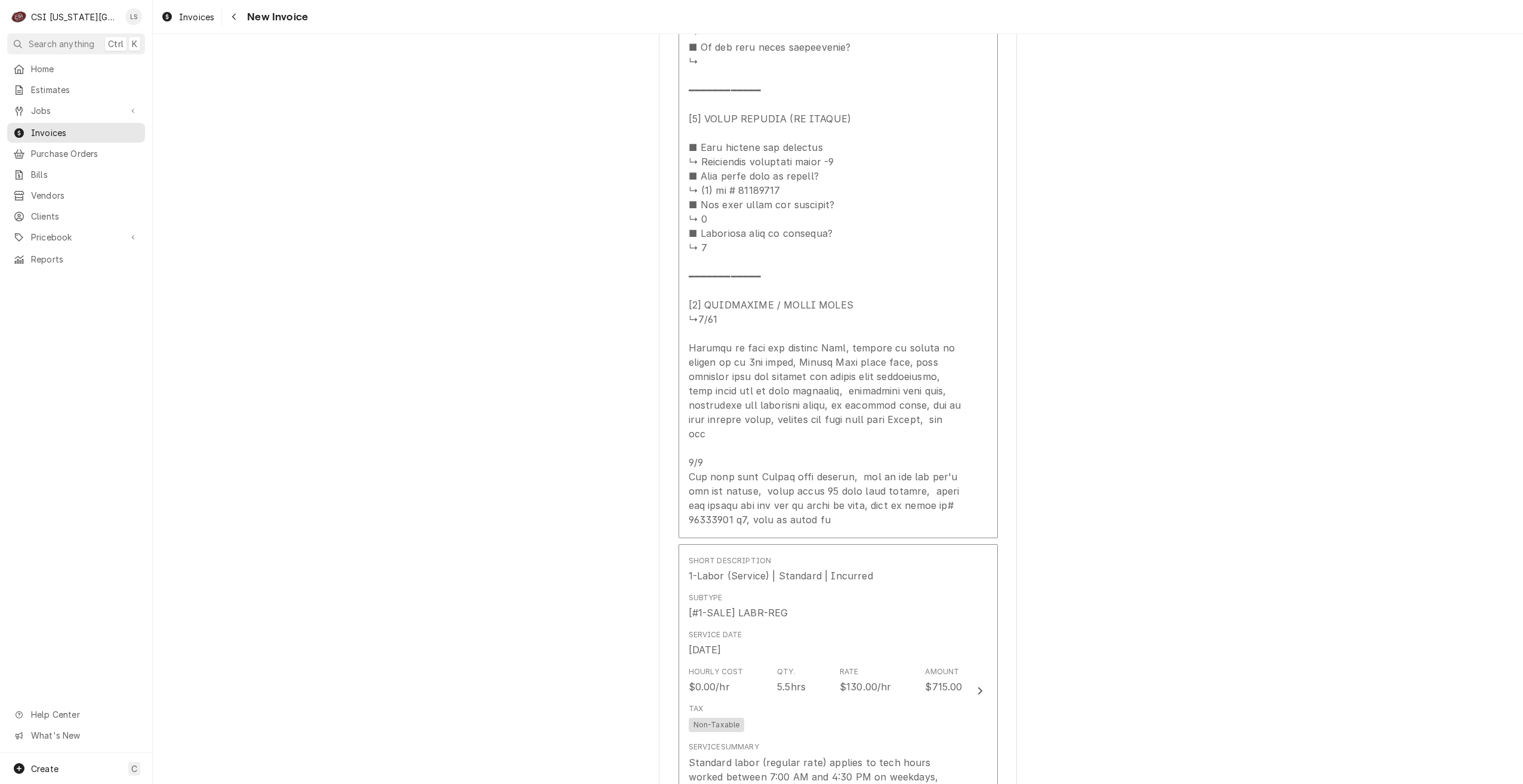
scroll to position [1619, 0]
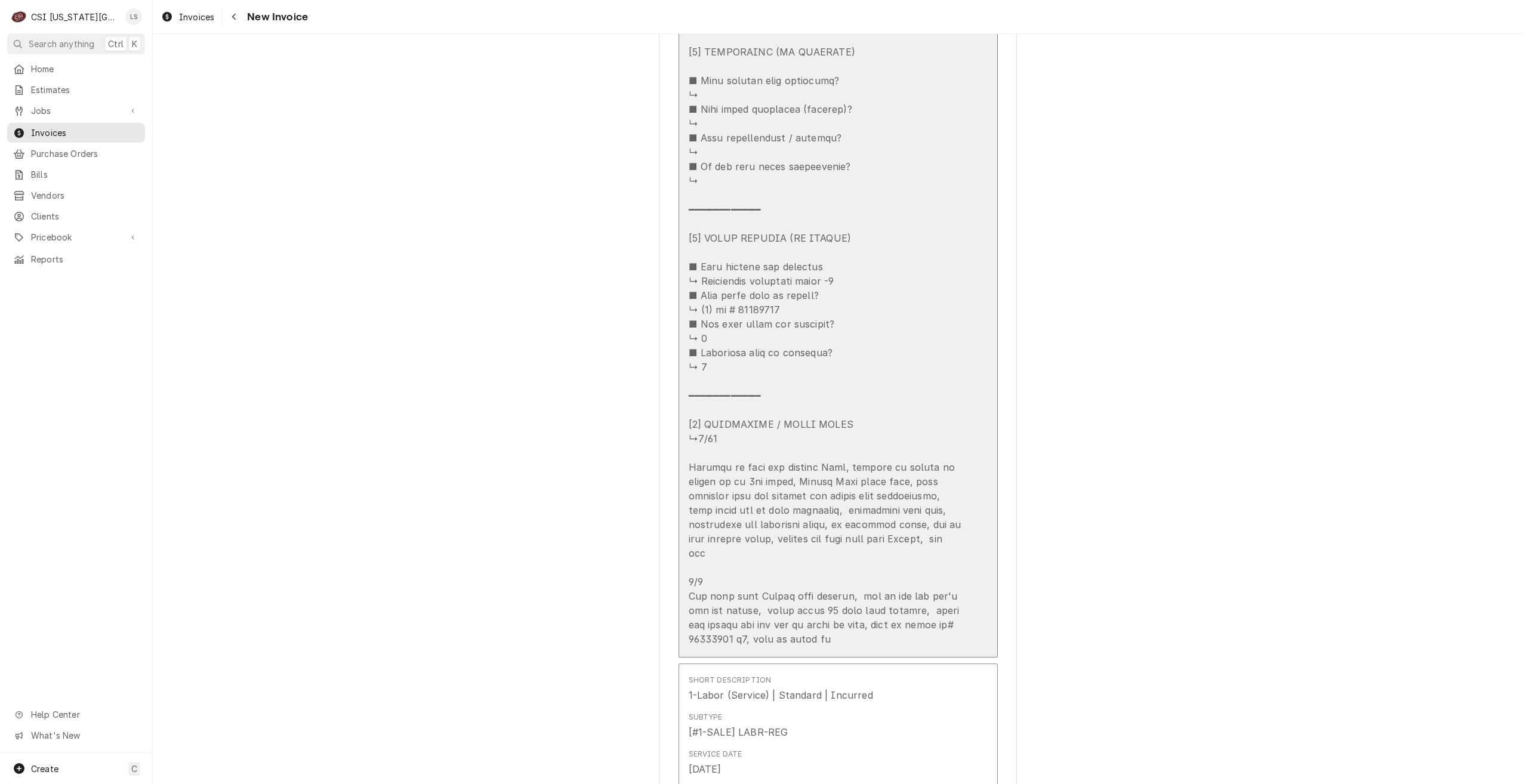
click at [843, 230] on div "Update Line Item" at bounding box center [825, 44] width 274 height 1203
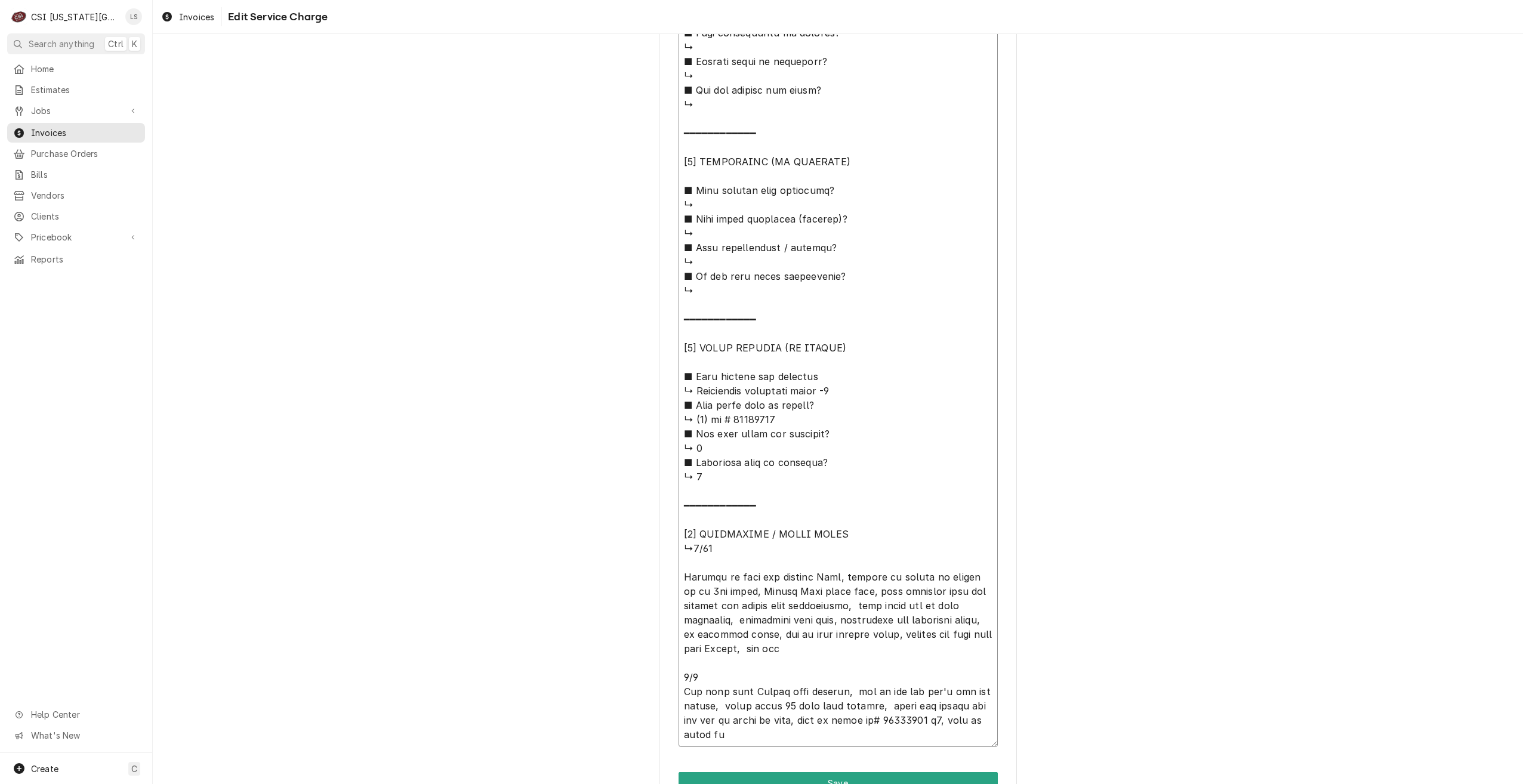
scroll to position [1092, 0]
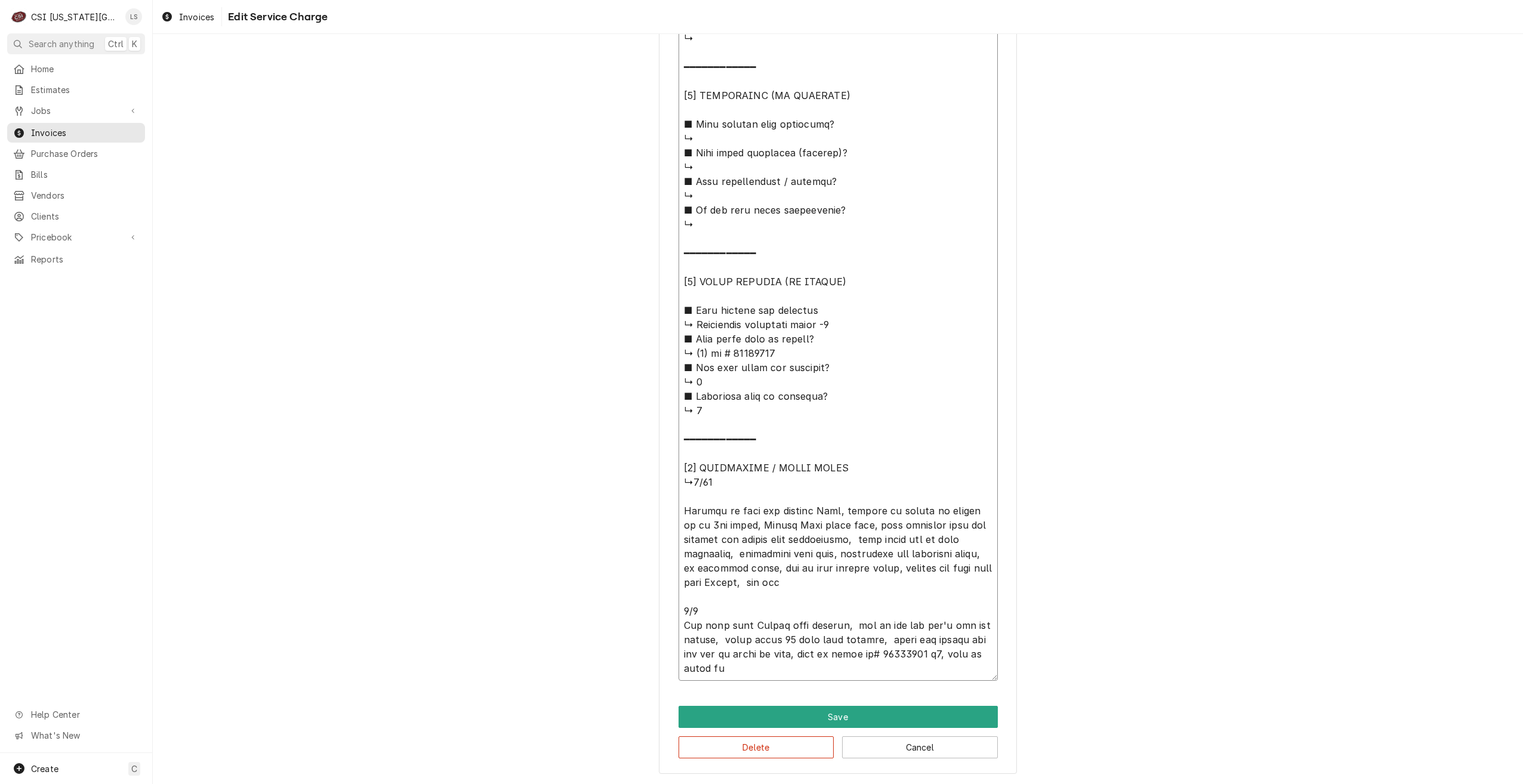
drag, startPoint x: 733, startPoint y: 673, endPoint x: 668, endPoint y: 512, distance: 173.6
click at [750, 746] on button "Delete" at bounding box center [756, 747] width 156 height 22
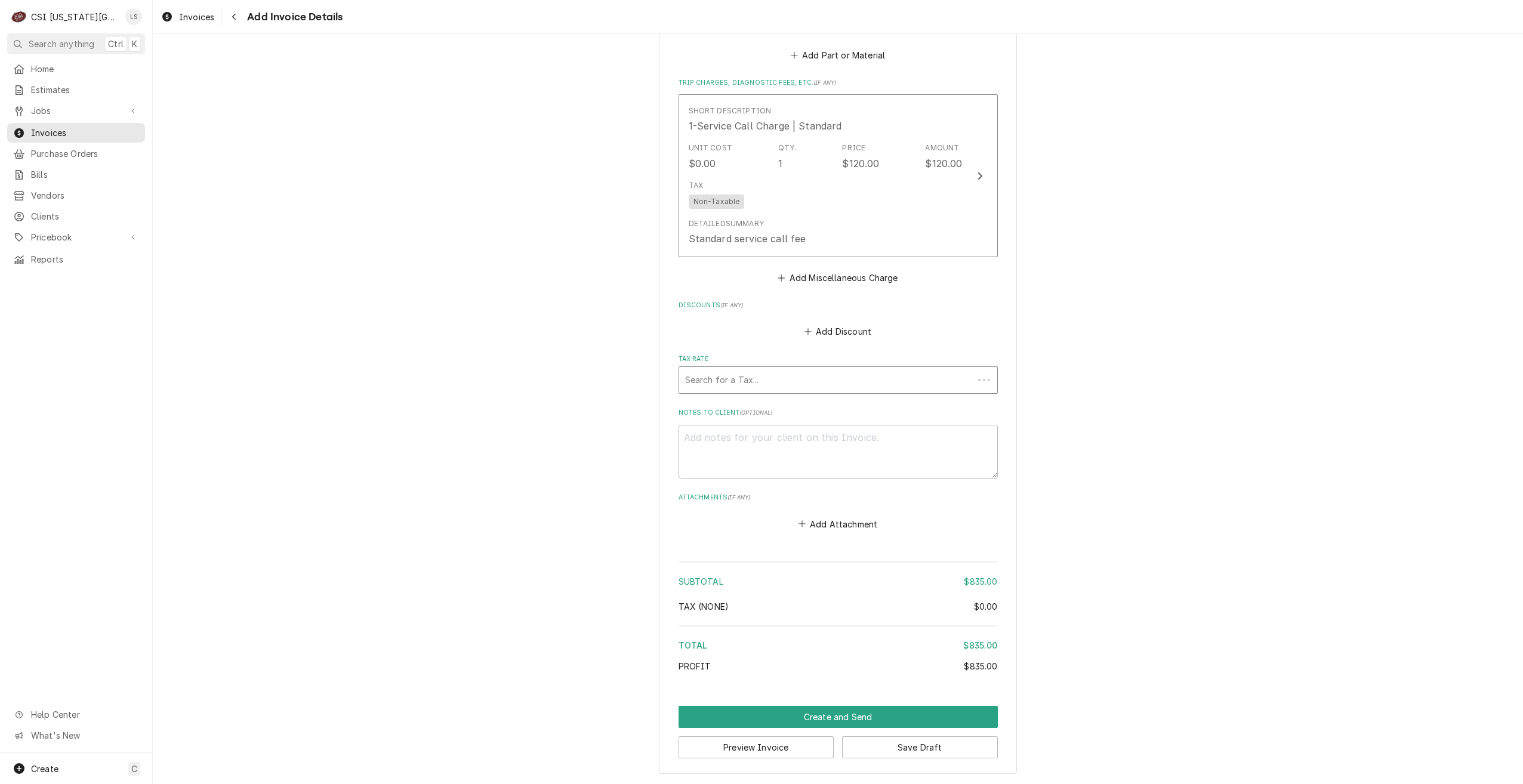
scroll to position [1164, 0]
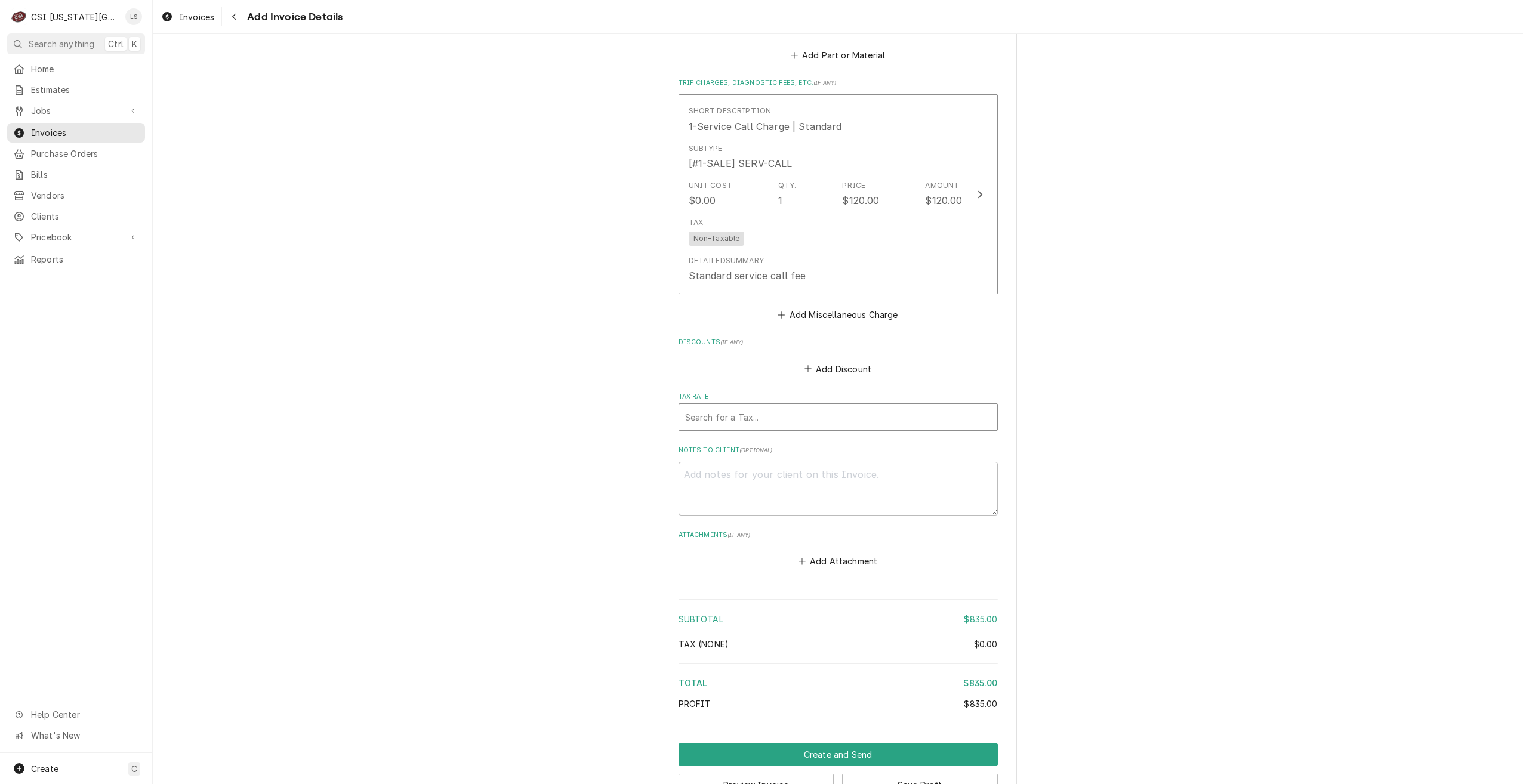
click at [883, 417] on div "Tax Rate" at bounding box center [838, 417] width 306 height 22
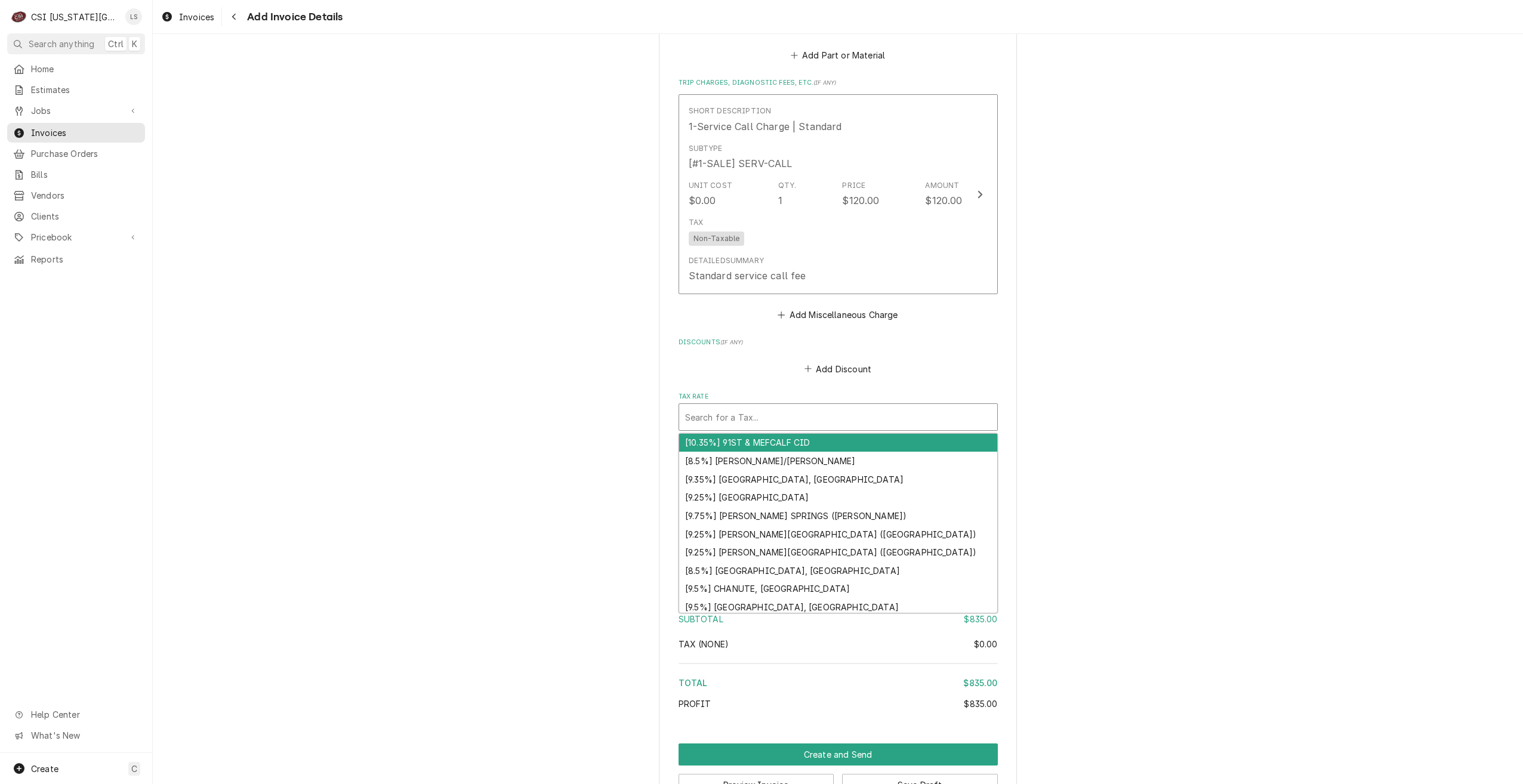
type textarea "x"
type input "m"
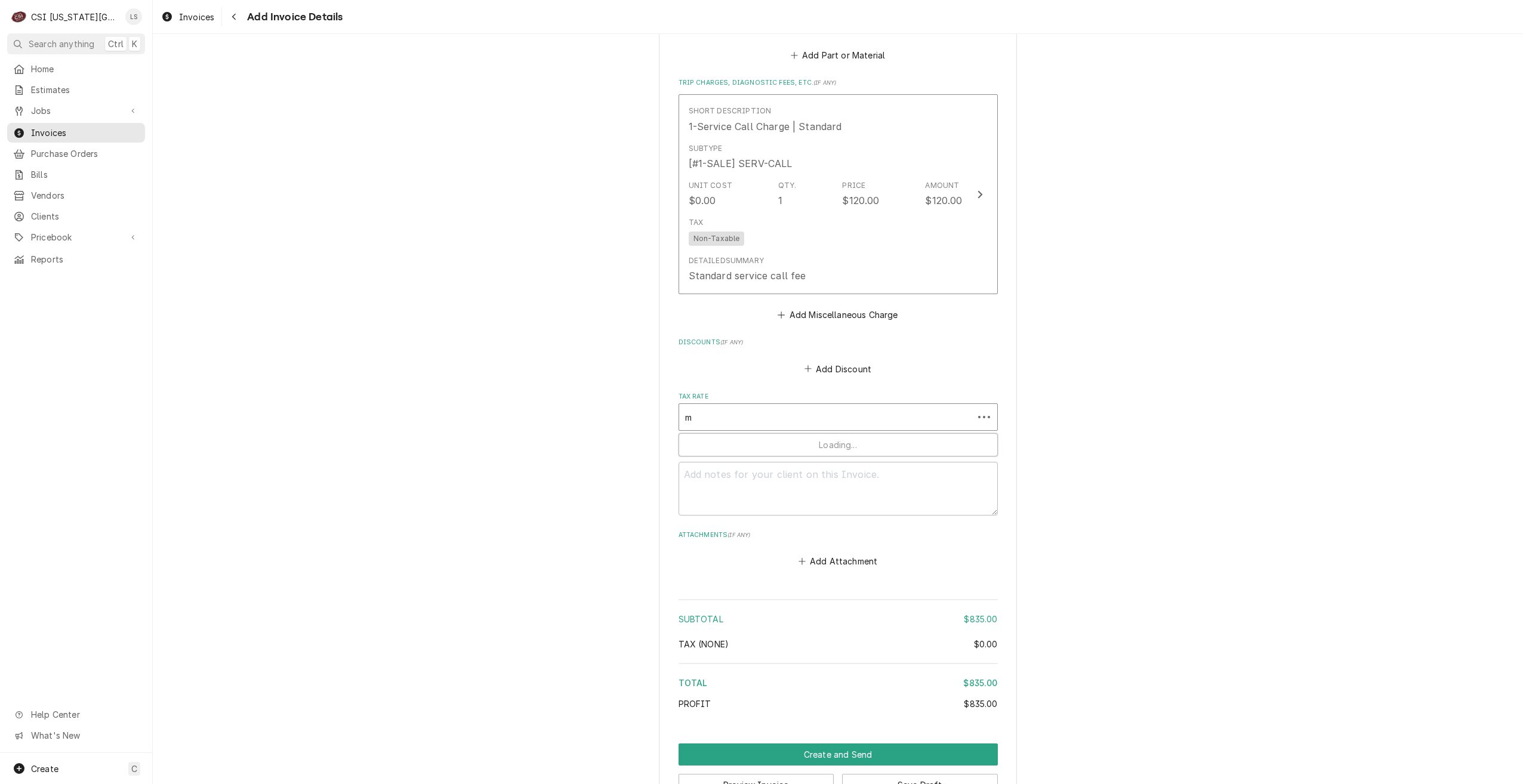
type textarea "x"
type input "mo"
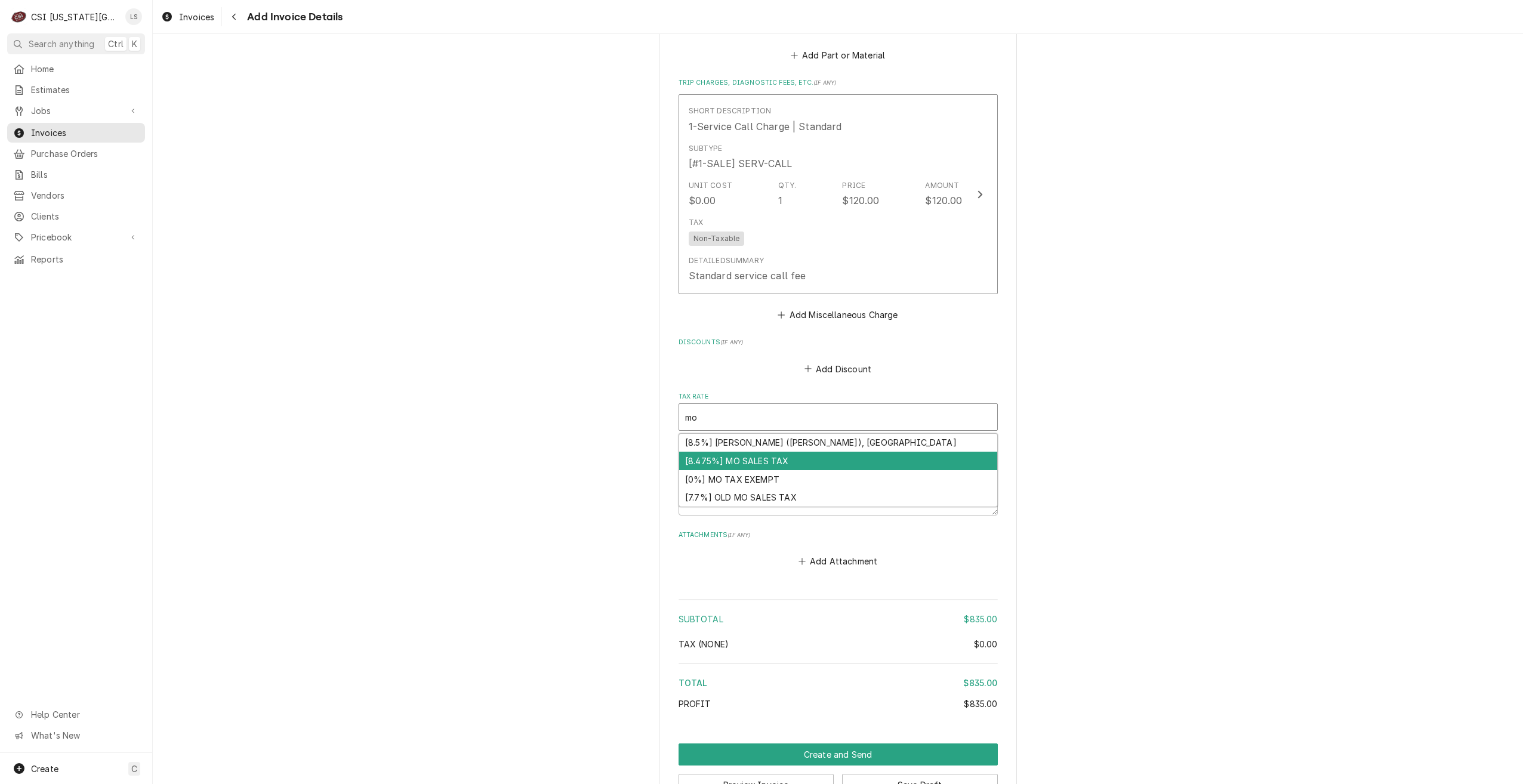
click at [777, 466] on div "[8.475%] MO SALES TAX" at bounding box center [838, 460] width 318 height 19
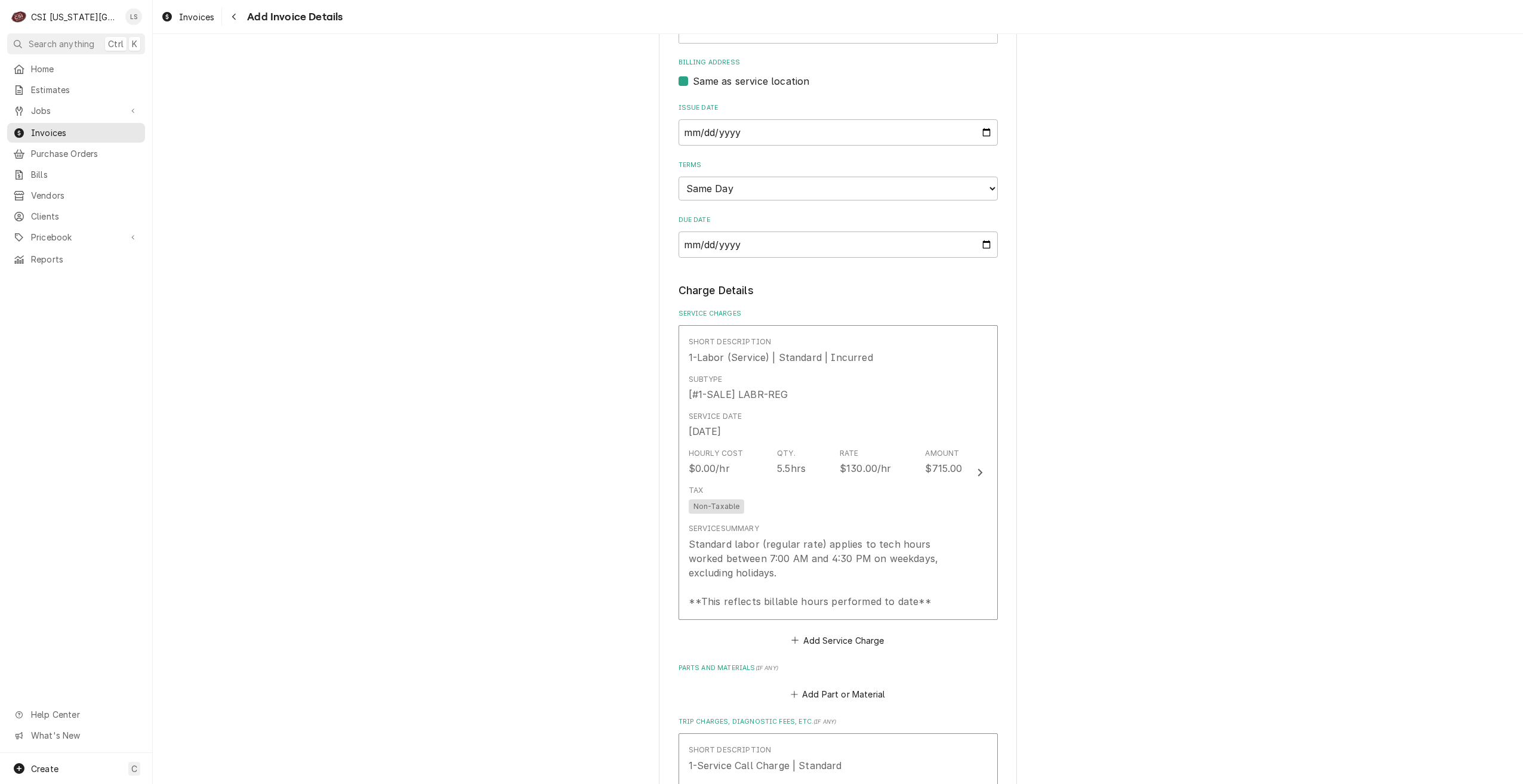
scroll to position [656, 0]
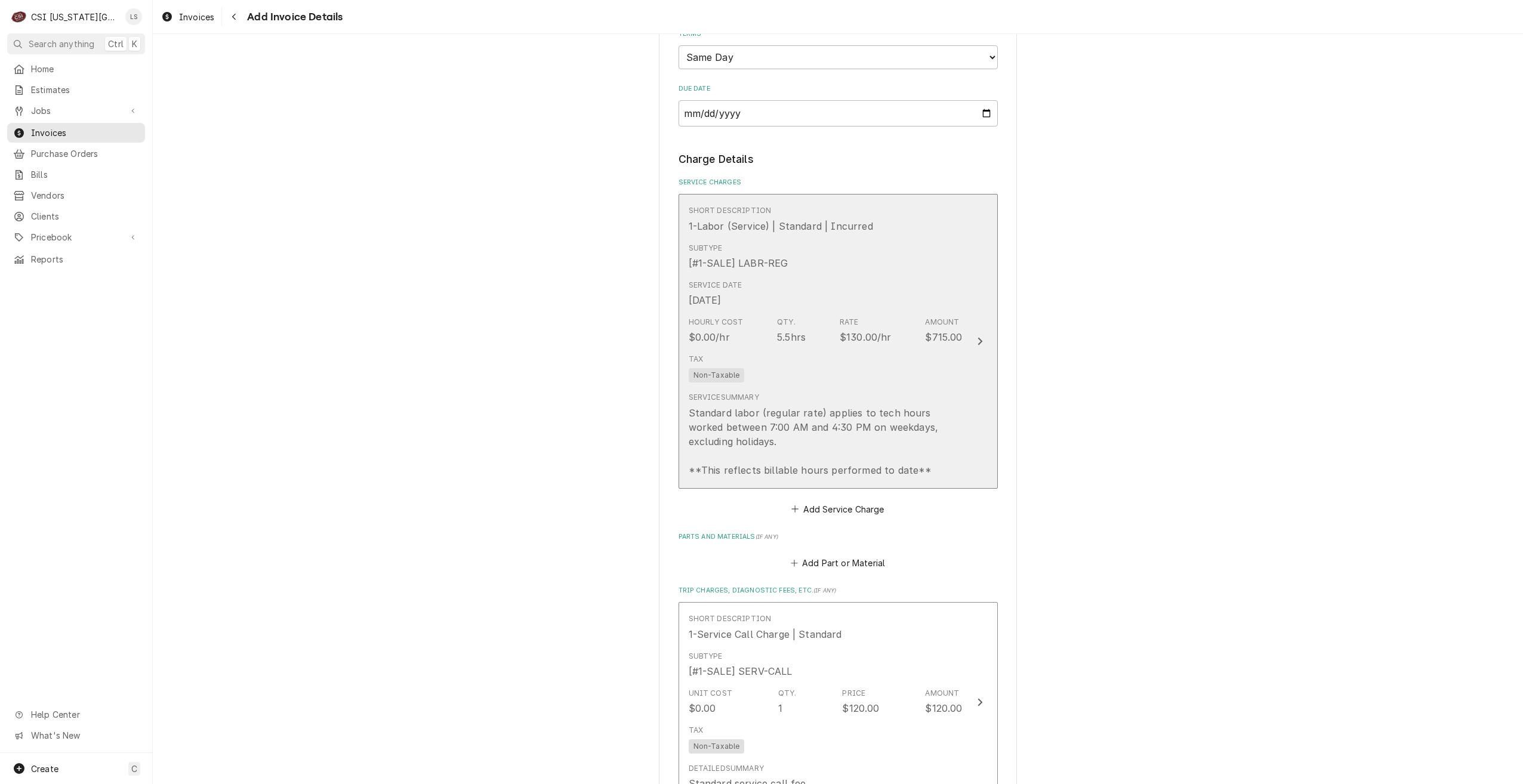
click at [935, 417] on div "Standard labor (regular rate) applies to tech hours worked between 7:00 AM and …" at bounding box center [825, 441] width 274 height 71
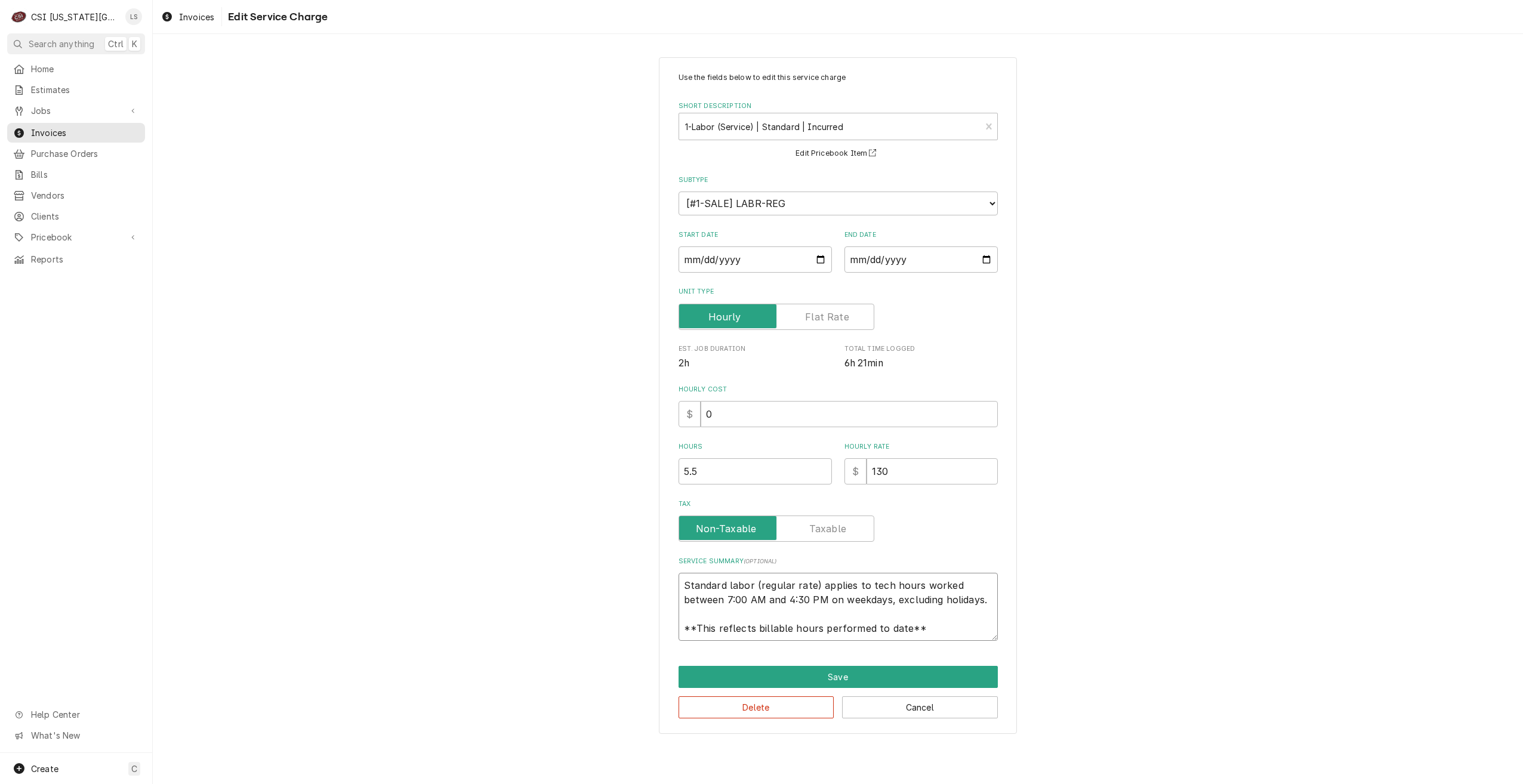
drag, startPoint x: 940, startPoint y: 632, endPoint x: 668, endPoint y: 560, distance: 281.4
click at [668, 560] on div "Use the fields below to edit this service charge Short Description 1-Labor (Ser…" at bounding box center [838, 395] width 358 height 676
type textarea "x"
type textarea "H"
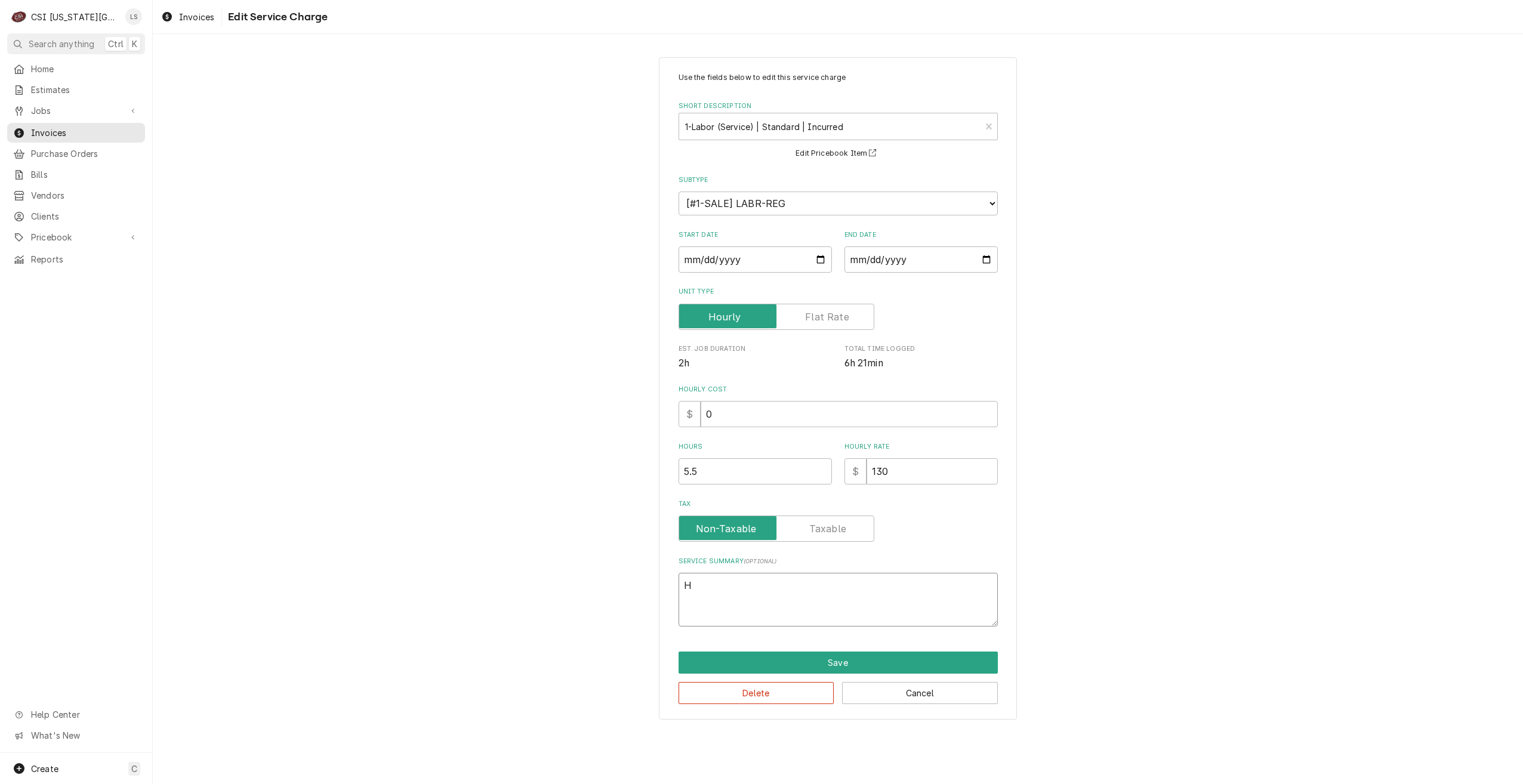
type textarea "x"
type textarea "HV"
type textarea "x"
type textarea "HVC"
type textarea "x"
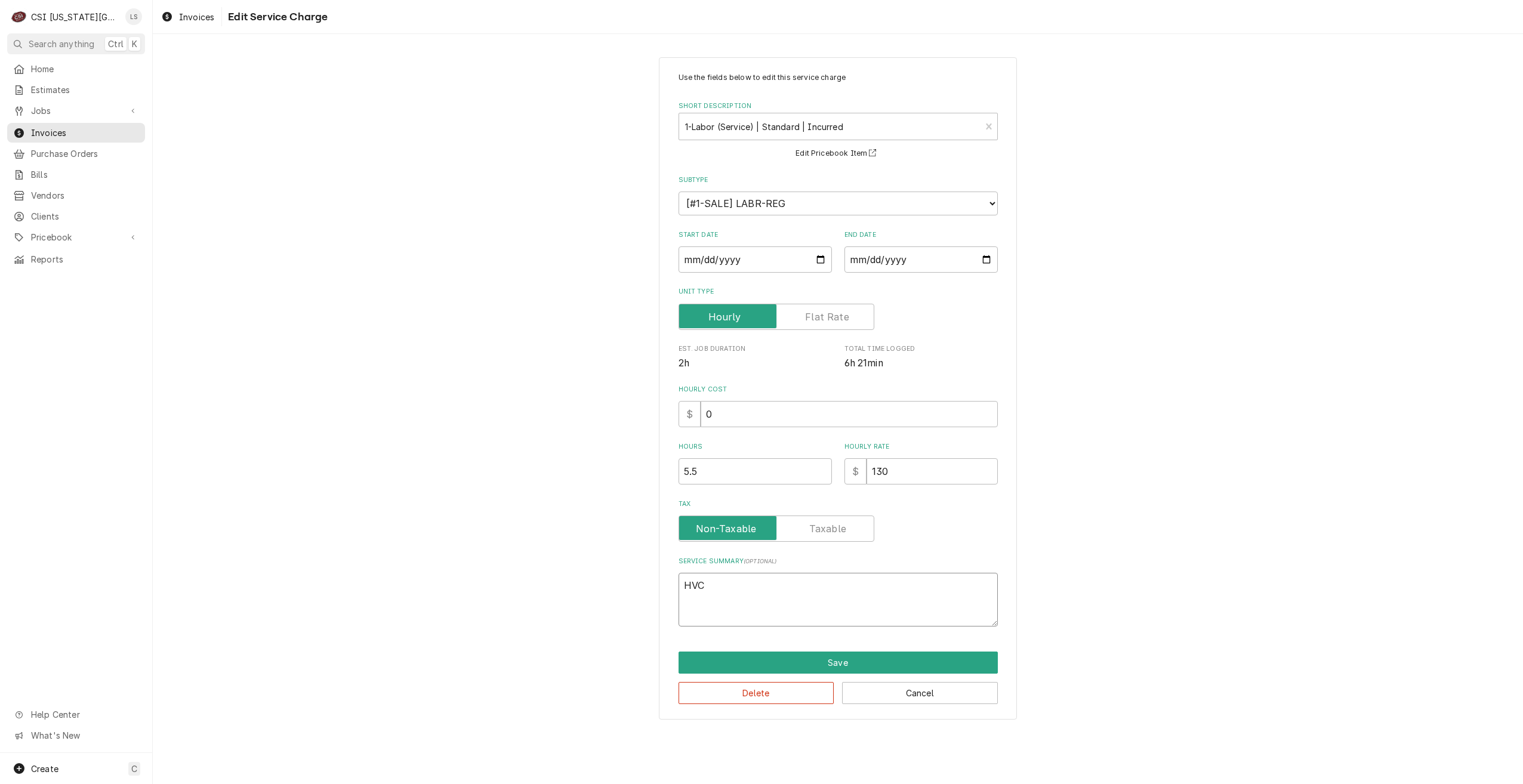
type textarea "HV"
type textarea "x"
type textarea "HVA"
type textarea "x"
type textarea "HVAC"
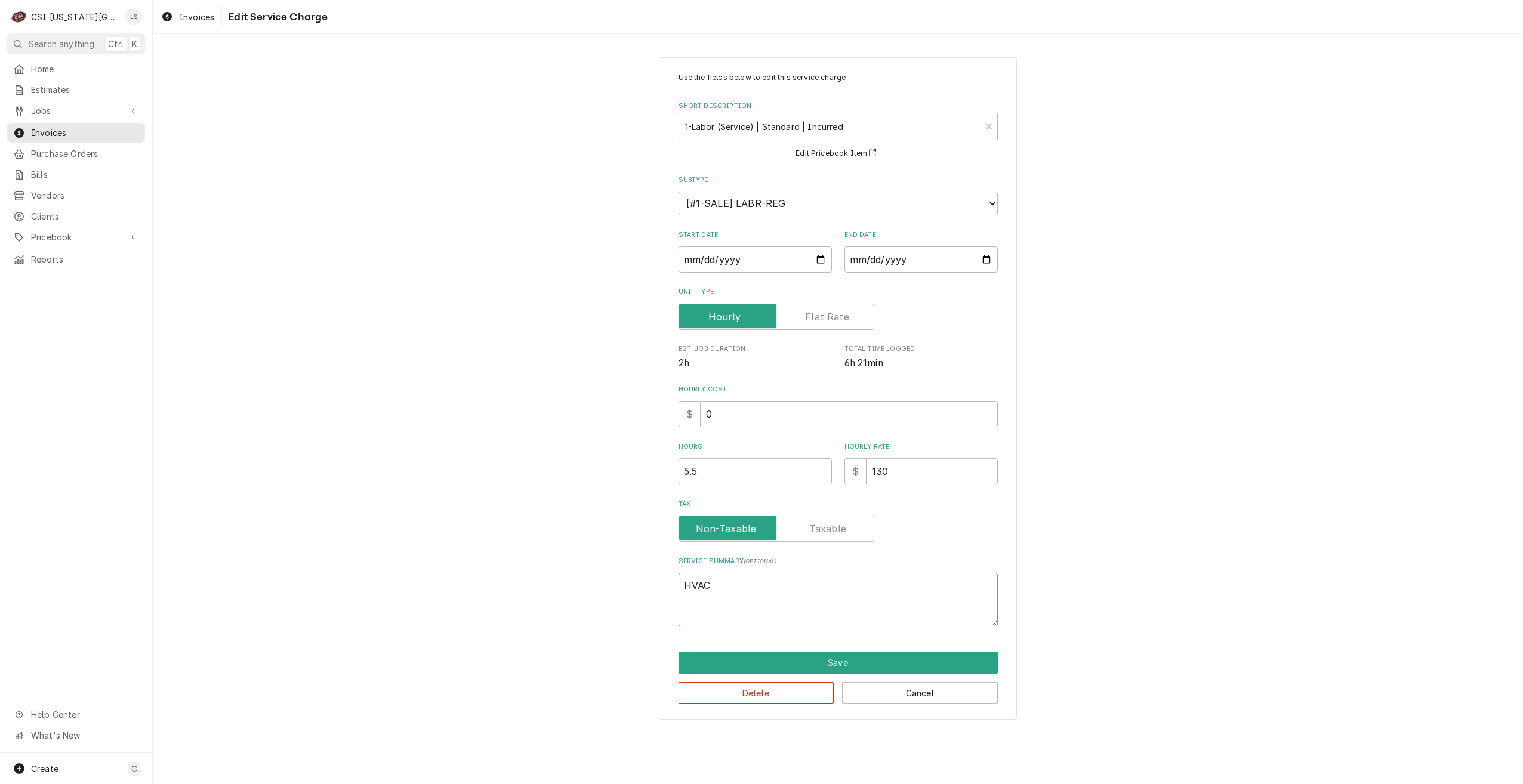
type textarea "x"
type textarea "HVAC"
type textarea "x"
type textarea "HVAC f"
type textarea "x"
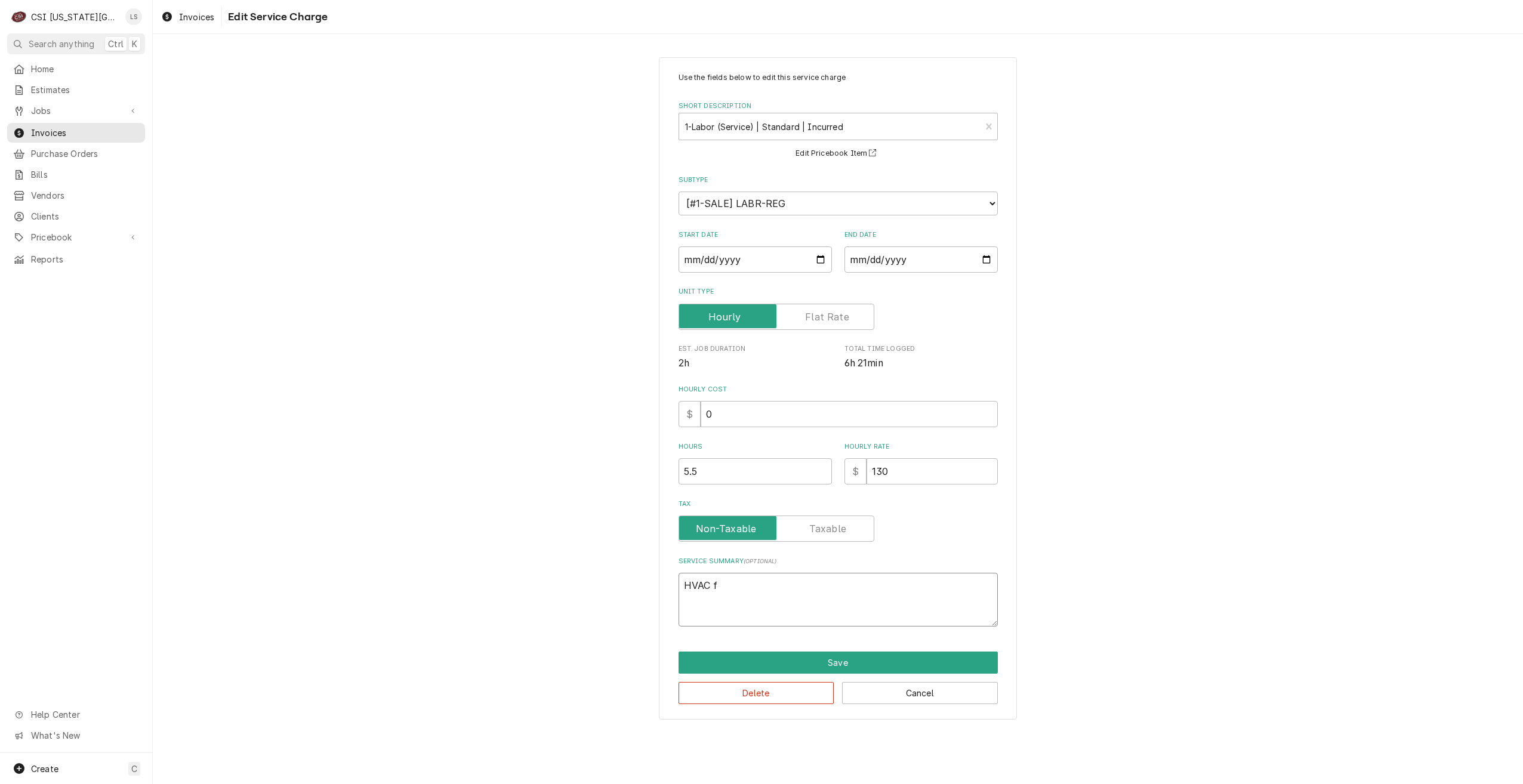
type textarea "HVAC fo"
type textarea "x"
type textarea "HVAC for"
type textarea "x"
type textarea "HVAC for"
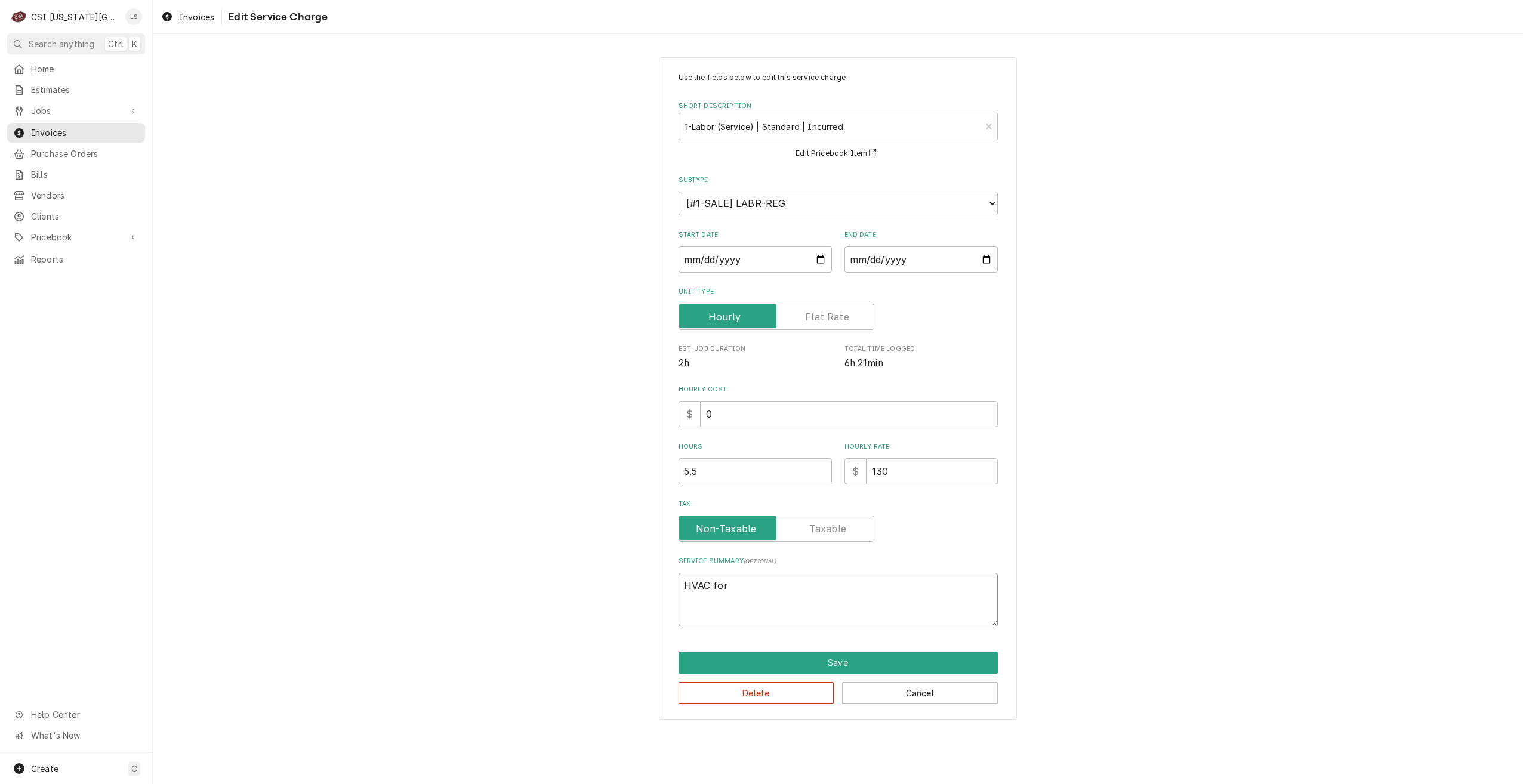
type textarea "x"
type textarea "HVAC for l"
type textarea "x"
type textarea "HVAC for la"
type textarea "x"
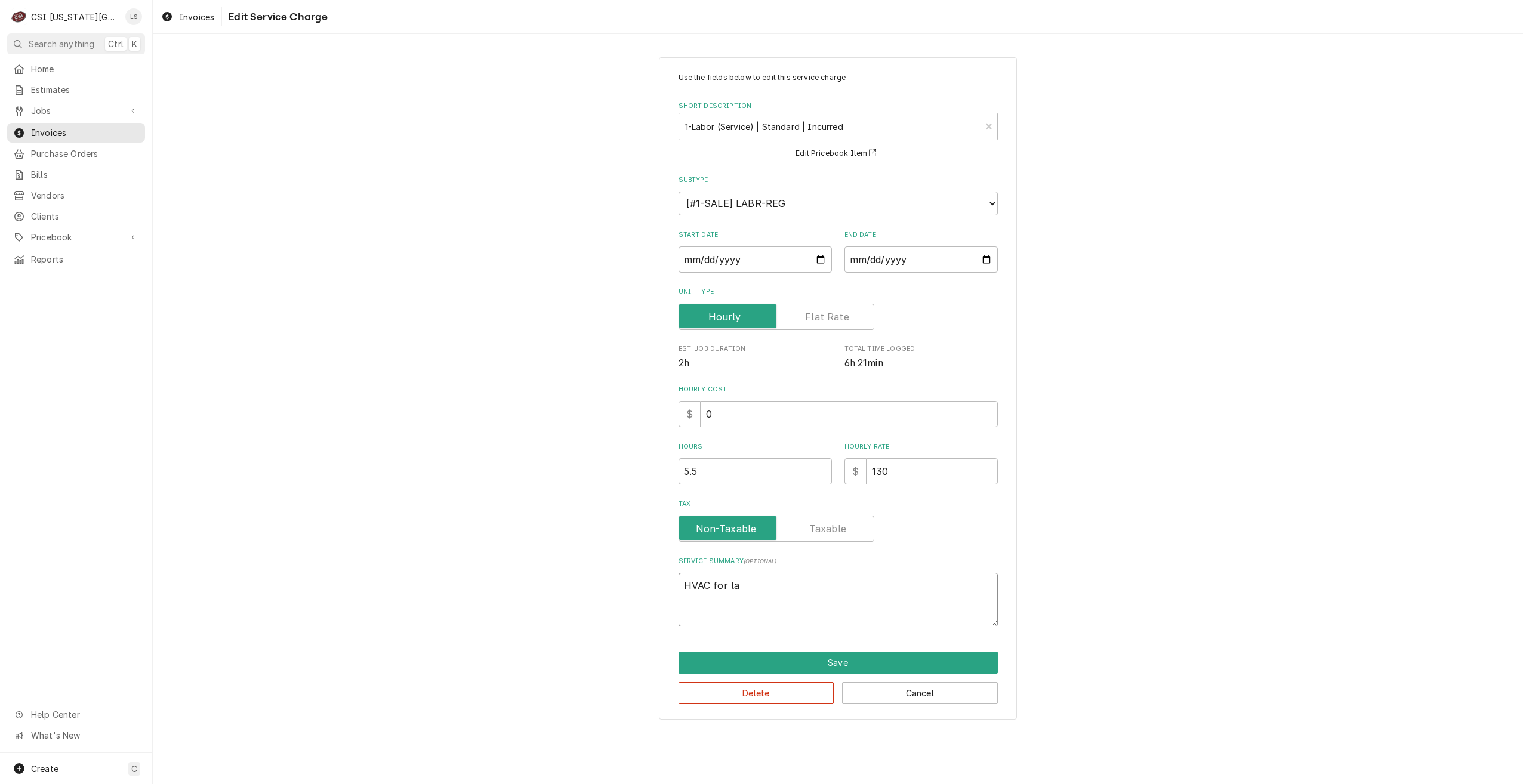
type textarea "HVAC for lad"
type textarea "x"
type textarea "HVAC for ladi"
type textarea "x"
type textarea "HVAC for ladie"
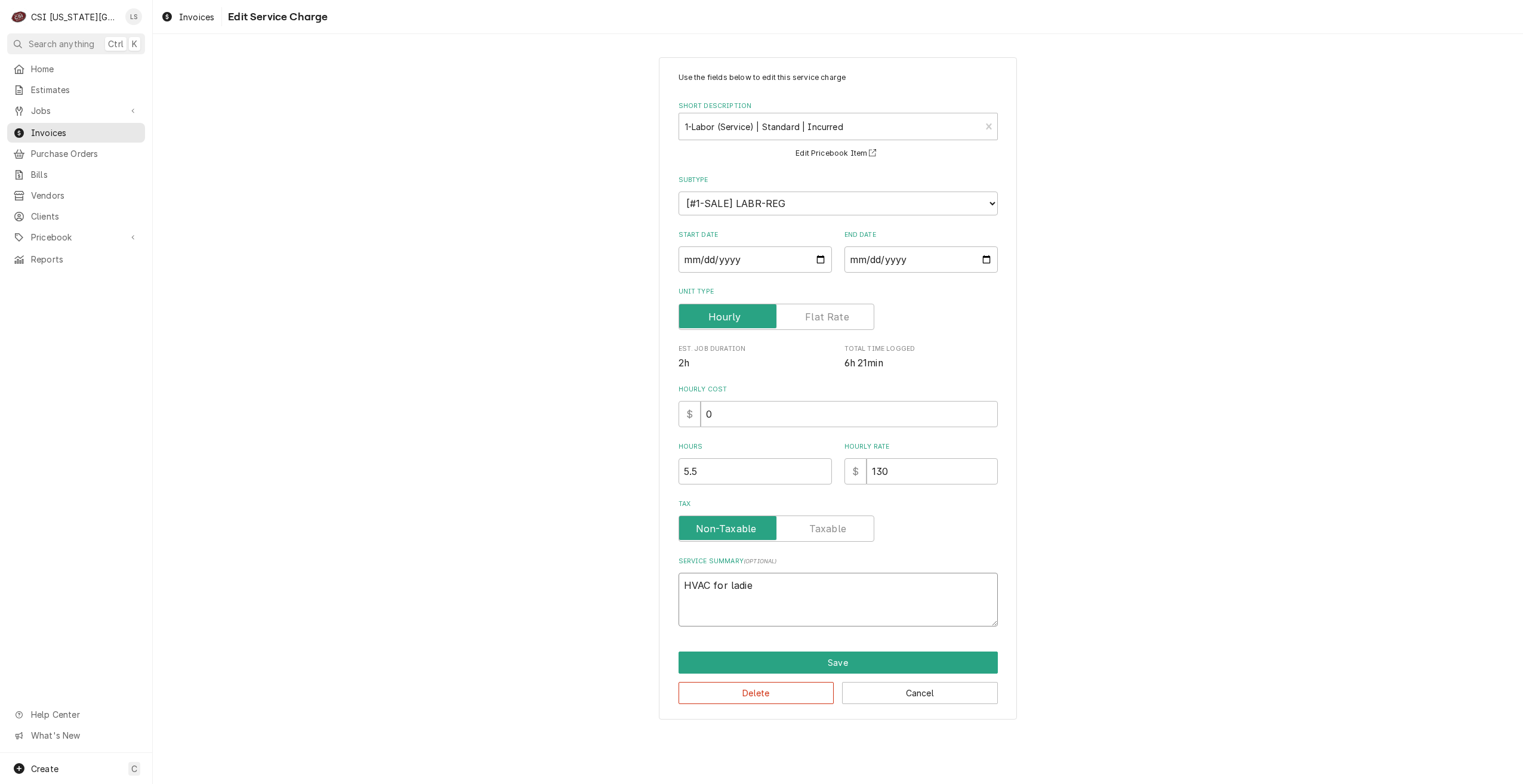
type textarea "x"
type textarea "HVAC for ladies"
type textarea "x"
type textarea "HVAC for ladies"
type textarea "x"
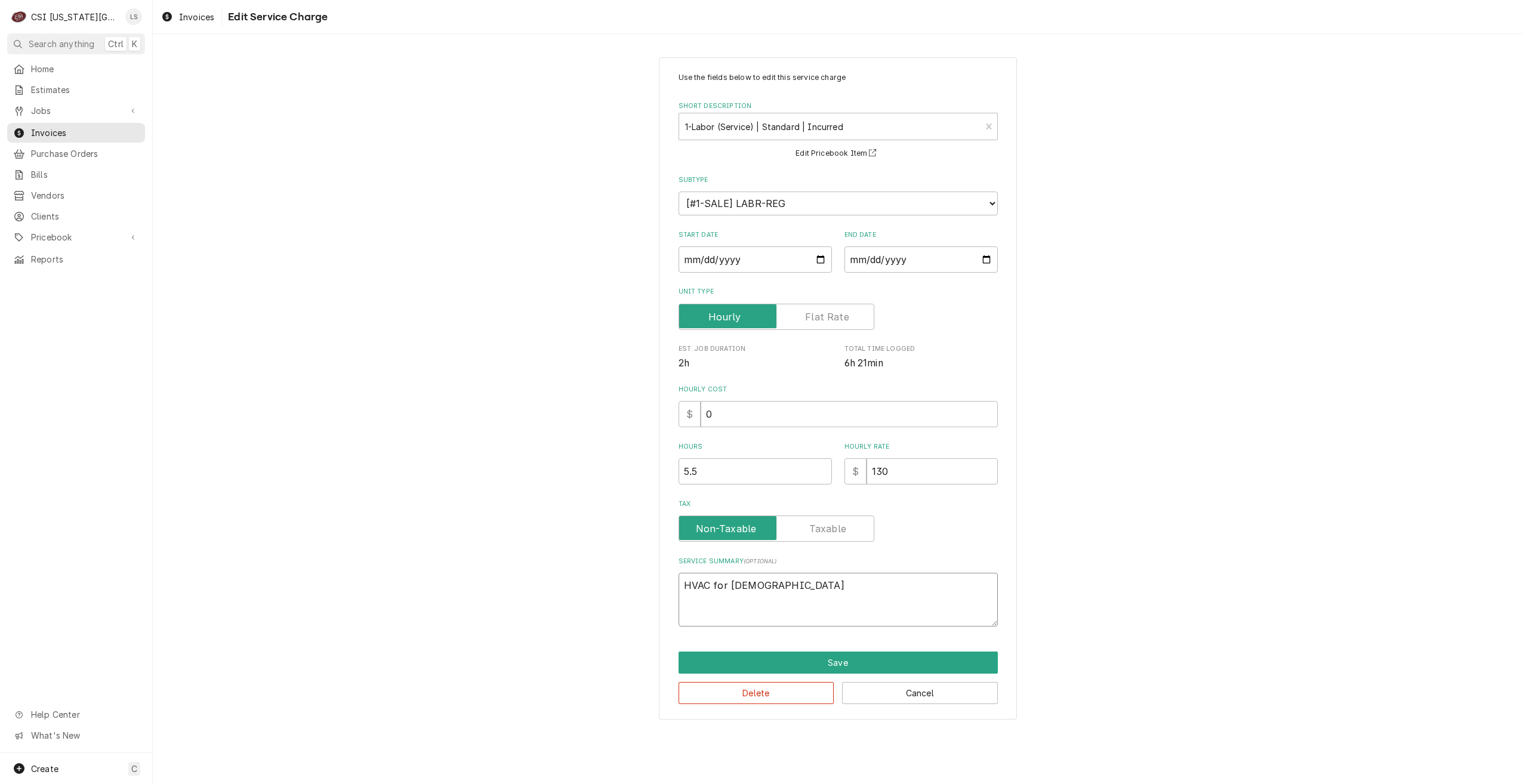
type textarea "HVAC for ladies r"
type textarea "x"
type textarea "HVAC for ladies ro"
type textarea "x"
type textarea "HVAC for ladies roo"
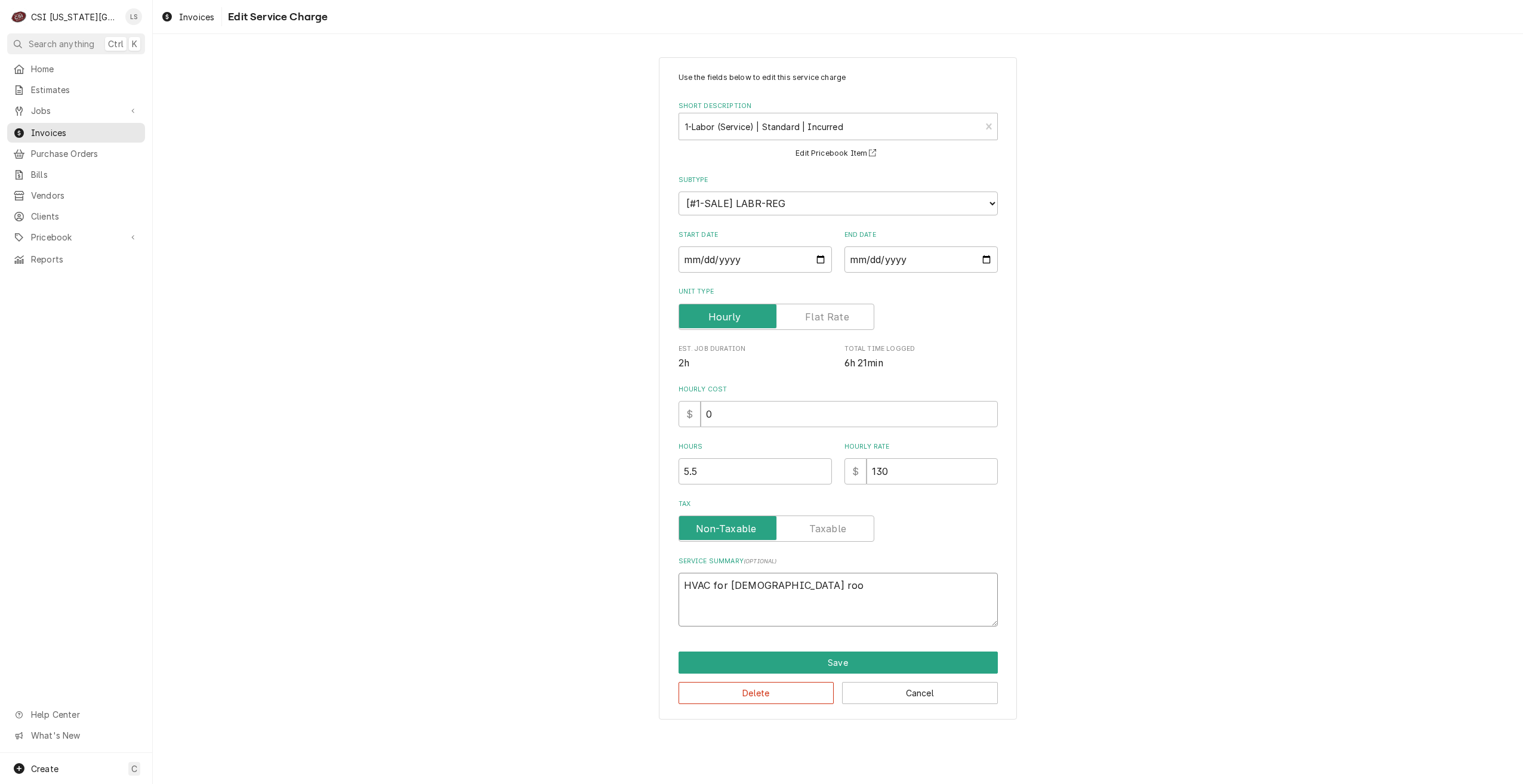
type textarea "x"
type textarea "HVAC for ladies room"
type textarea "x"
type textarea "HVAC for ladies room i"
type textarea "x"
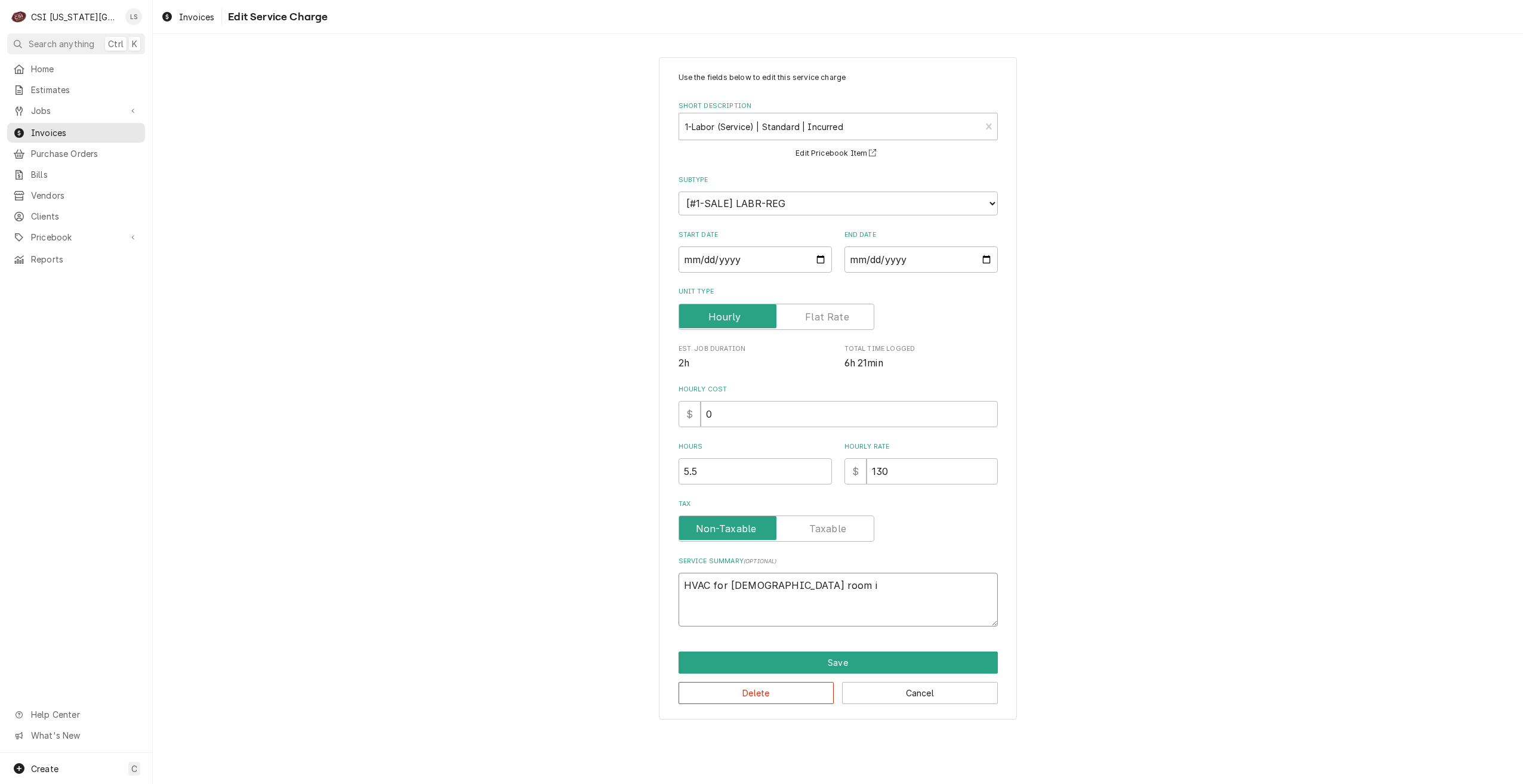
type textarea "HVAC for ladies room is"
type textarea "x"
type textarea "HVAC for ladies room is"
type textarea "x"
type textarea "HVAC for ladies room is n"
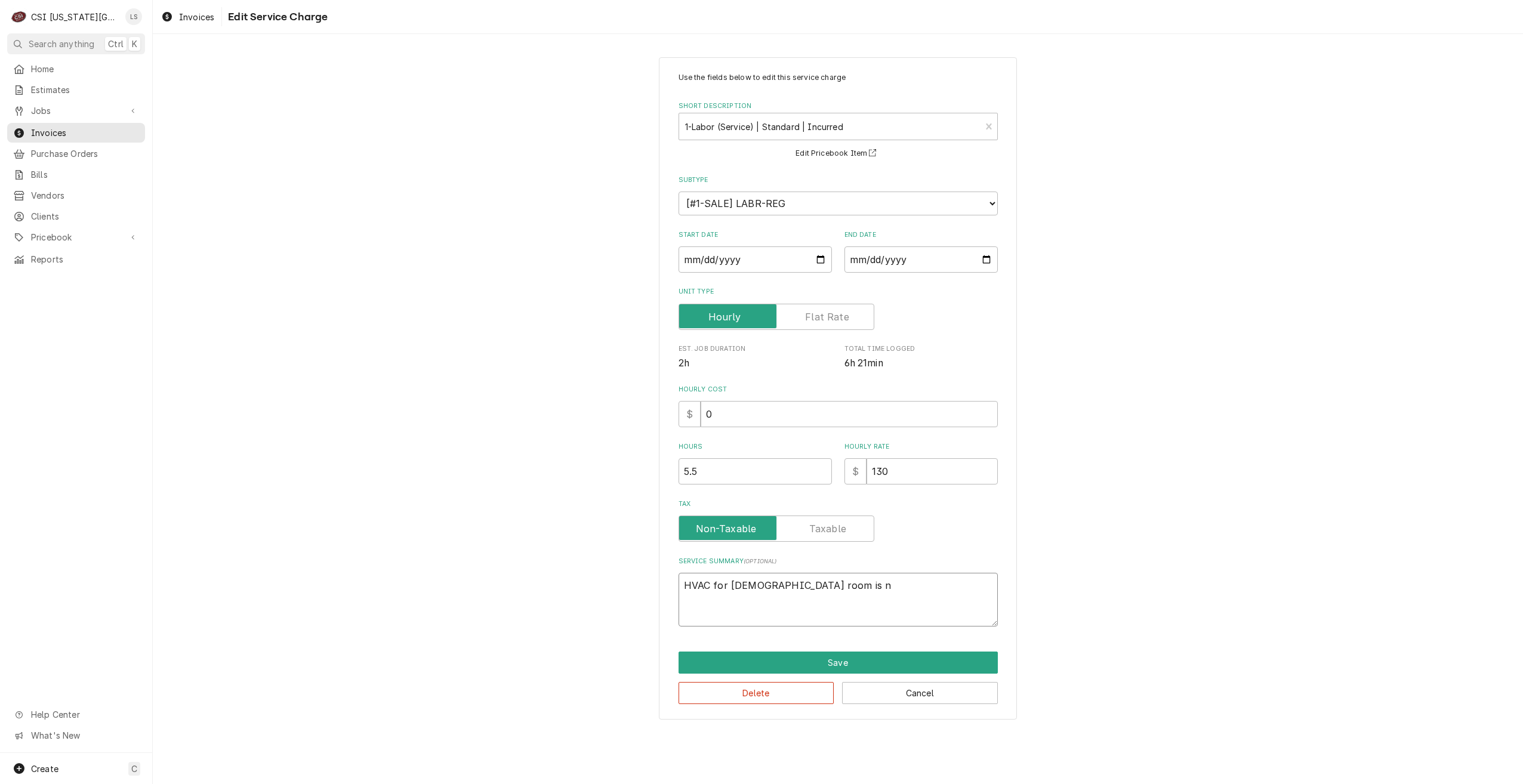
type textarea "x"
type textarea "HVAC for ladies room is no"
type textarea "x"
type textarea "HVAC for ladies room is not"
type textarea "x"
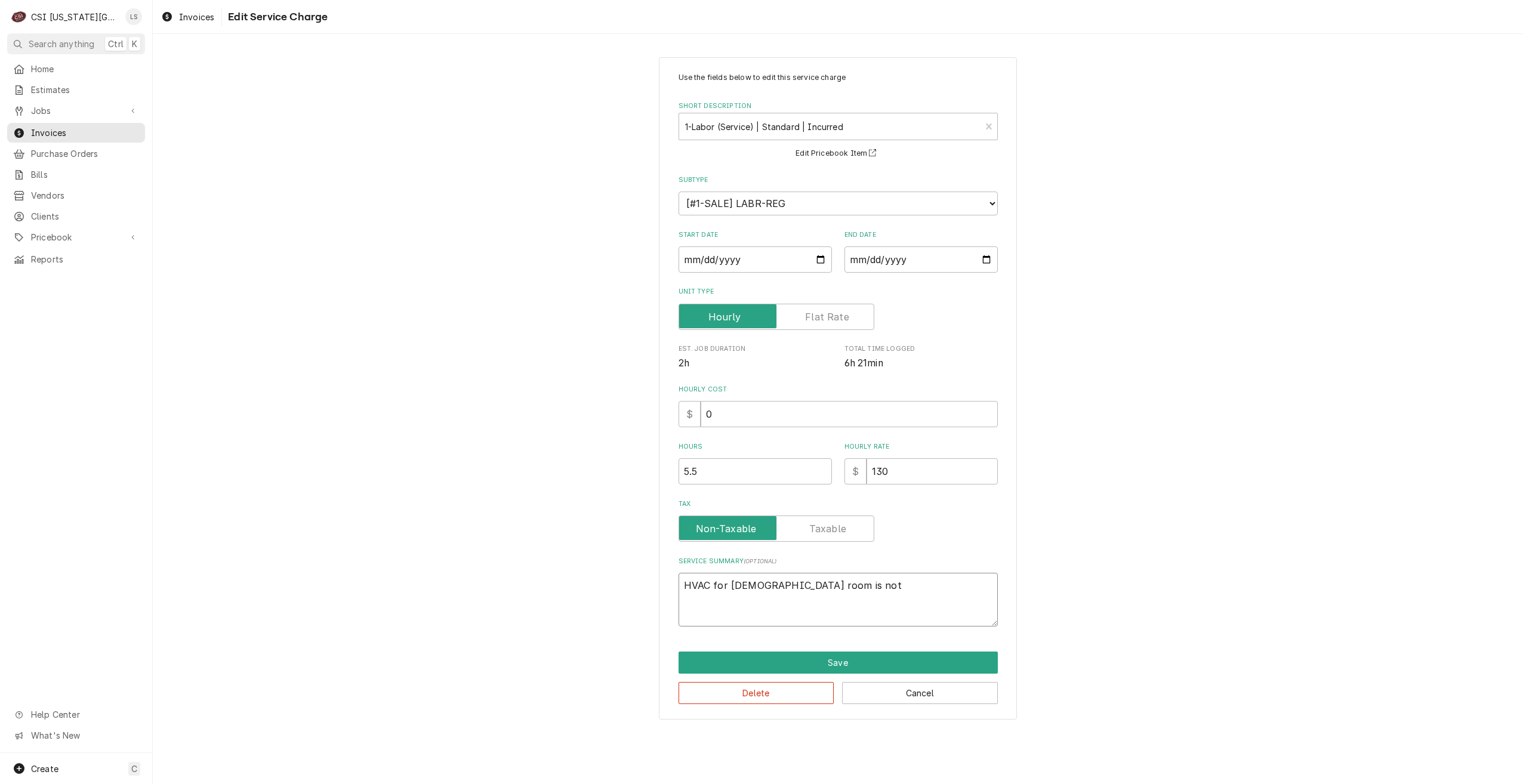
type textarea "HVAC for ladies room is not"
type textarea "x"
type textarea "HVAC for ladies room is not b"
type textarea "x"
type textarea "HVAC for ladies room is not bl"
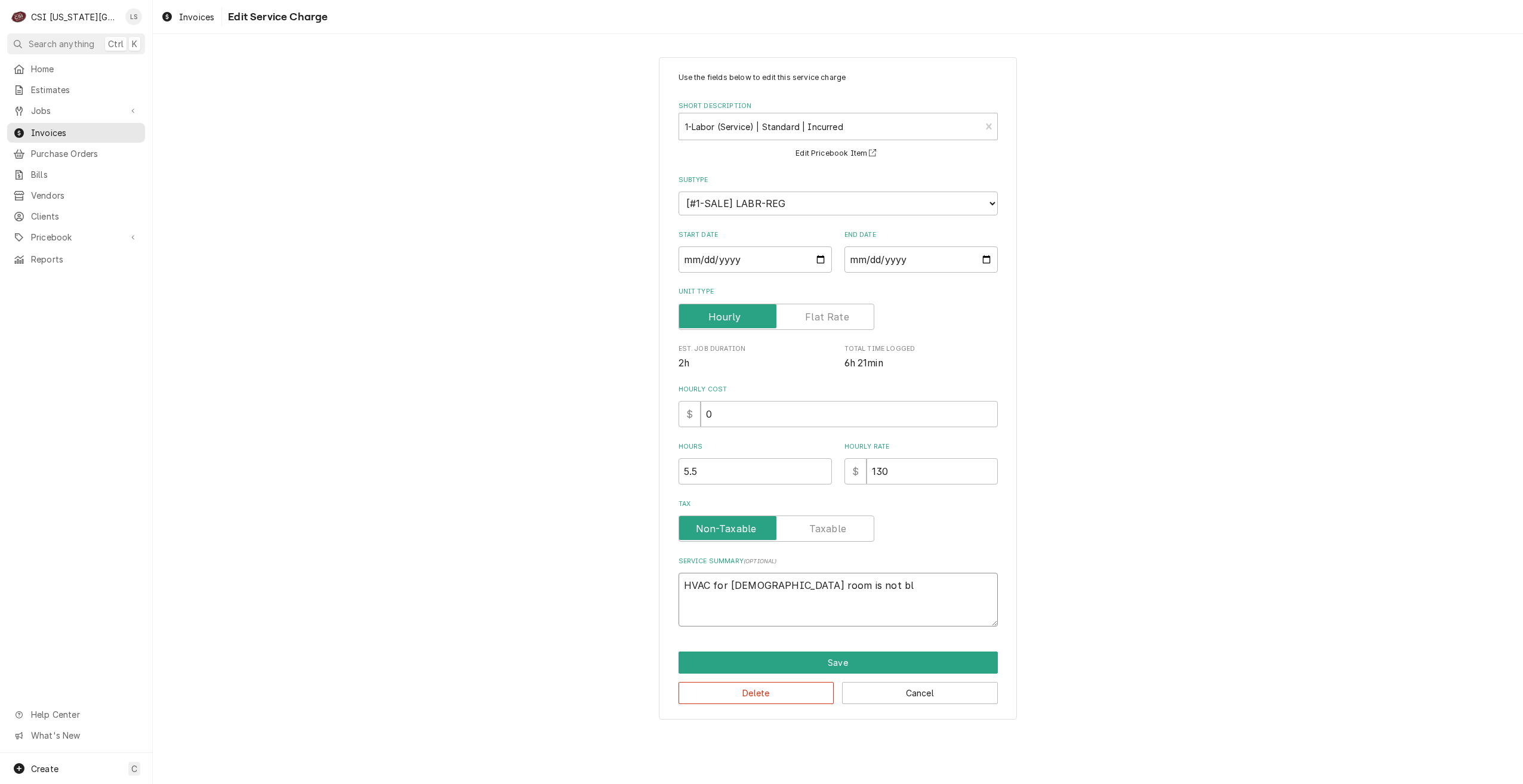
type textarea "x"
type textarea "HVAC for ladies room is not blo"
type textarea "x"
type textarea "HVAC for ladies room is not blow"
type textarea "x"
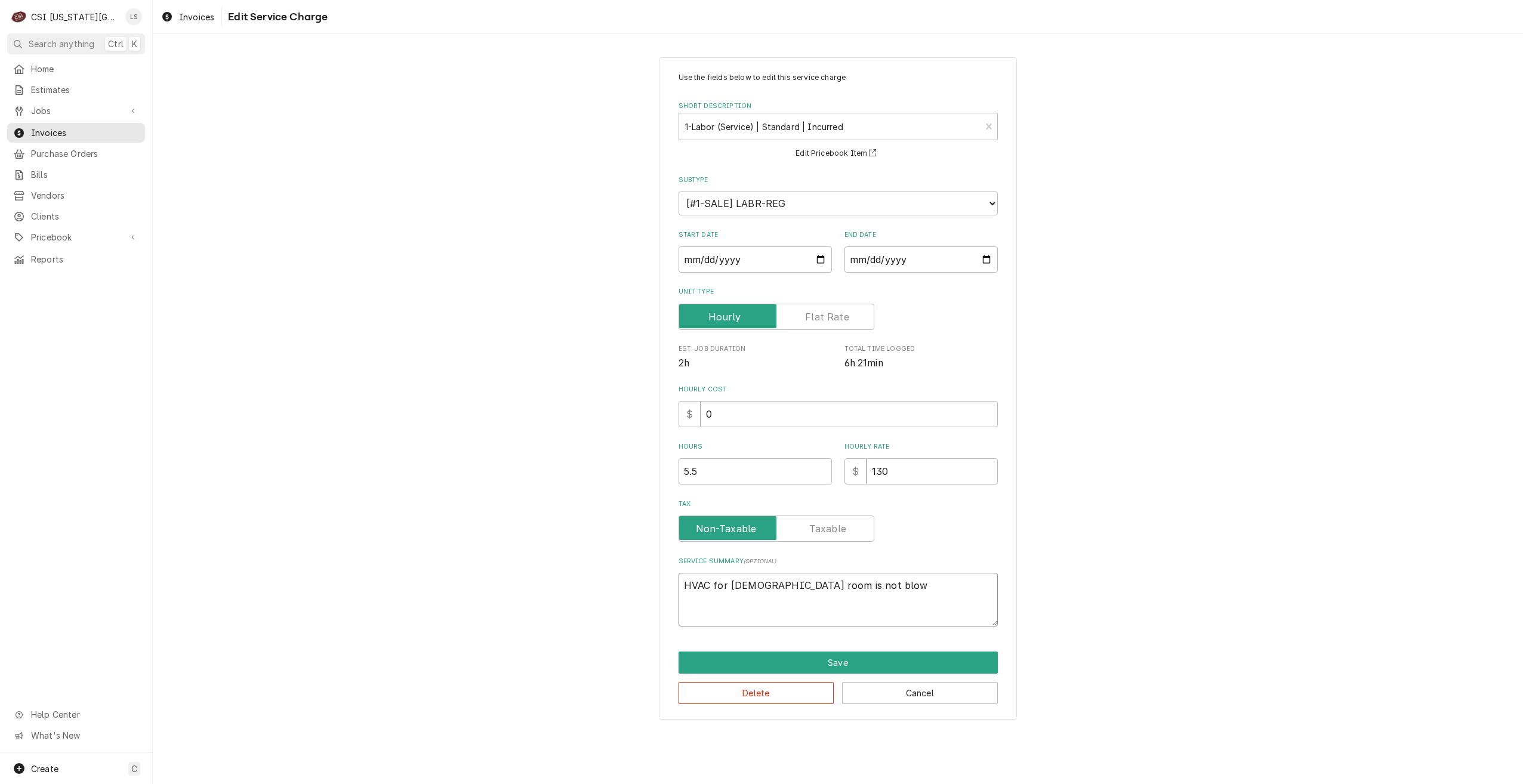
type textarea "HVAC for ladies room is not blowi"
type textarea "x"
type textarea "HVAC for ladies room is not blowin"
type textarea "x"
type textarea "HVAC for ladies room is not blowing"
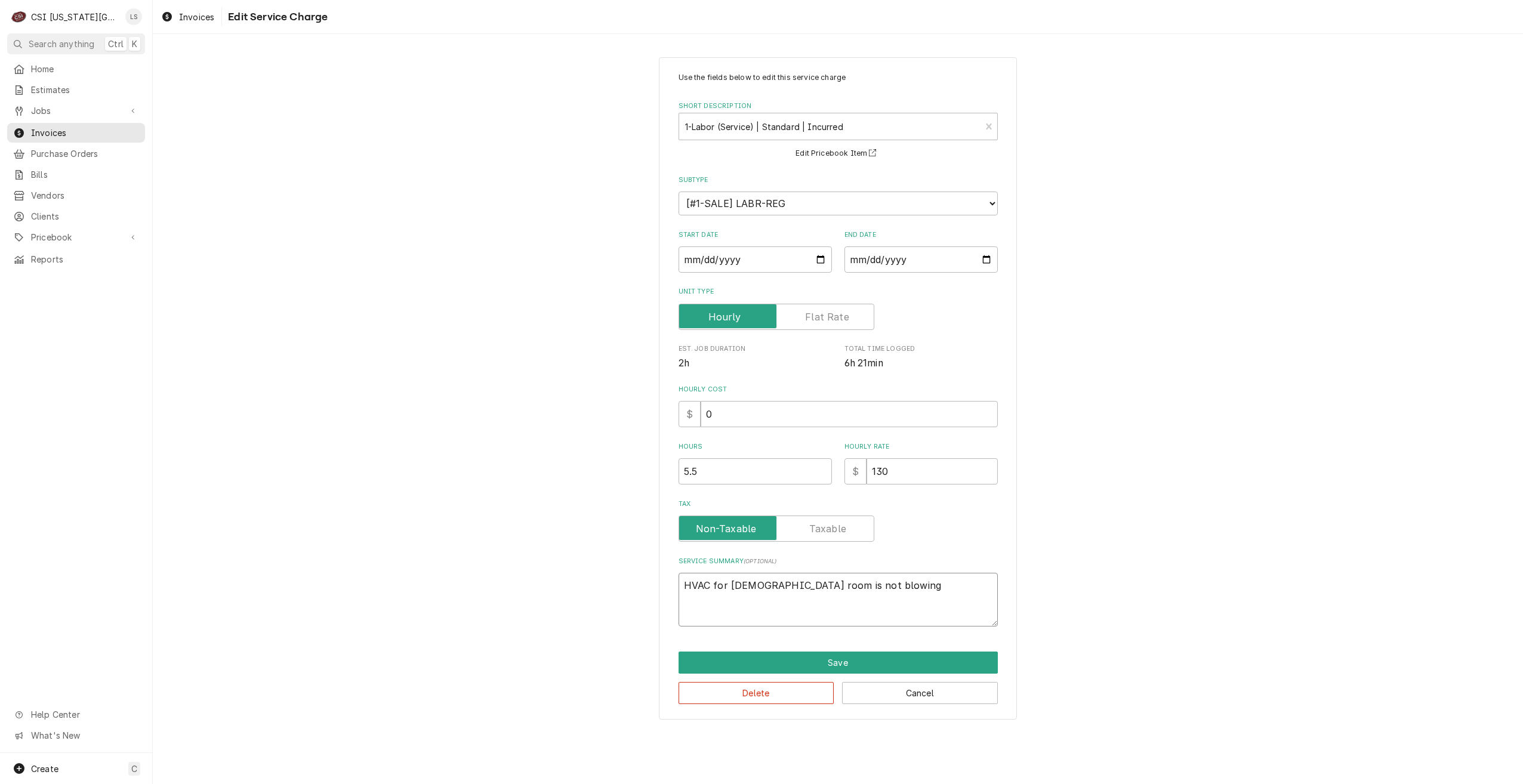
type textarea "x"
type textarea "HVAC for ladies room is not blowing"
type textarea "x"
type textarea "HVAC for ladies room is not blowing c"
type textarea "x"
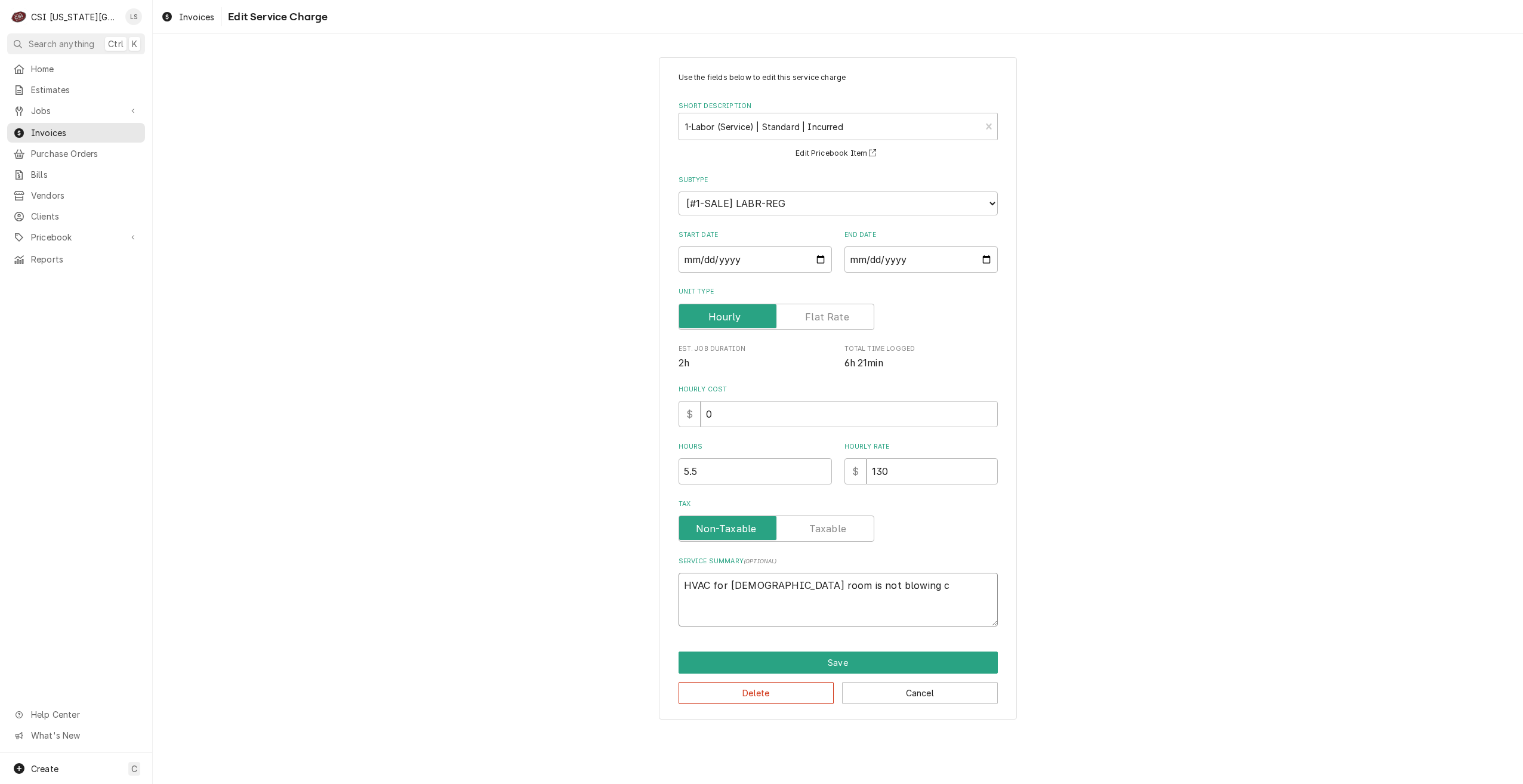
type textarea "HVAC for ladies room is not blowing co"
type textarea "x"
type textarea "HVAC for ladies room is not blowing col"
type textarea "x"
type textarea "HVAC for ladies room is not blowing cold"
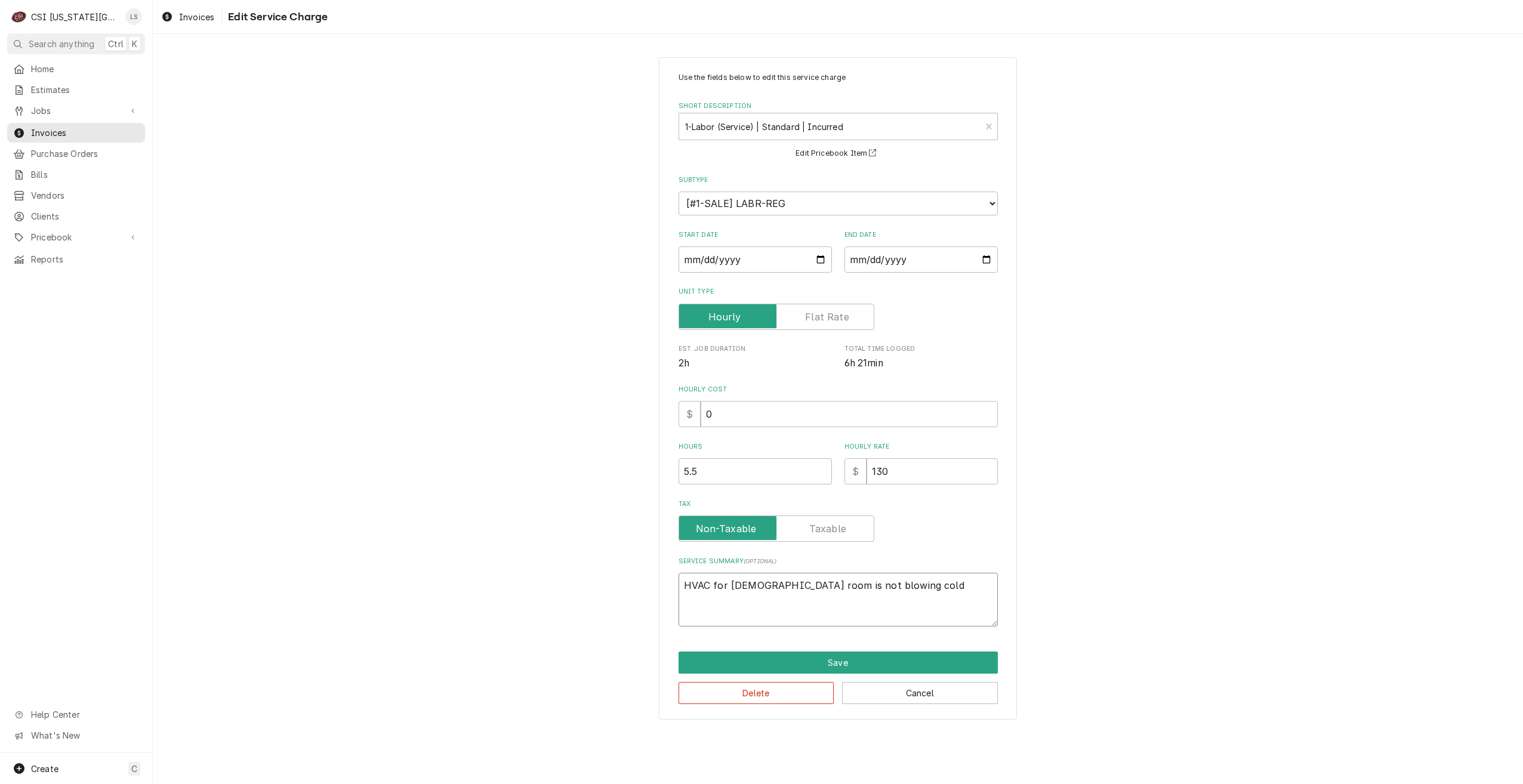
type textarea "x"
type textarea "HVAC for ladies room is not blowing cold:"
type textarea "x"
type textarea "HVAC for ladies room is not blowing cold: C"
type textarea "x"
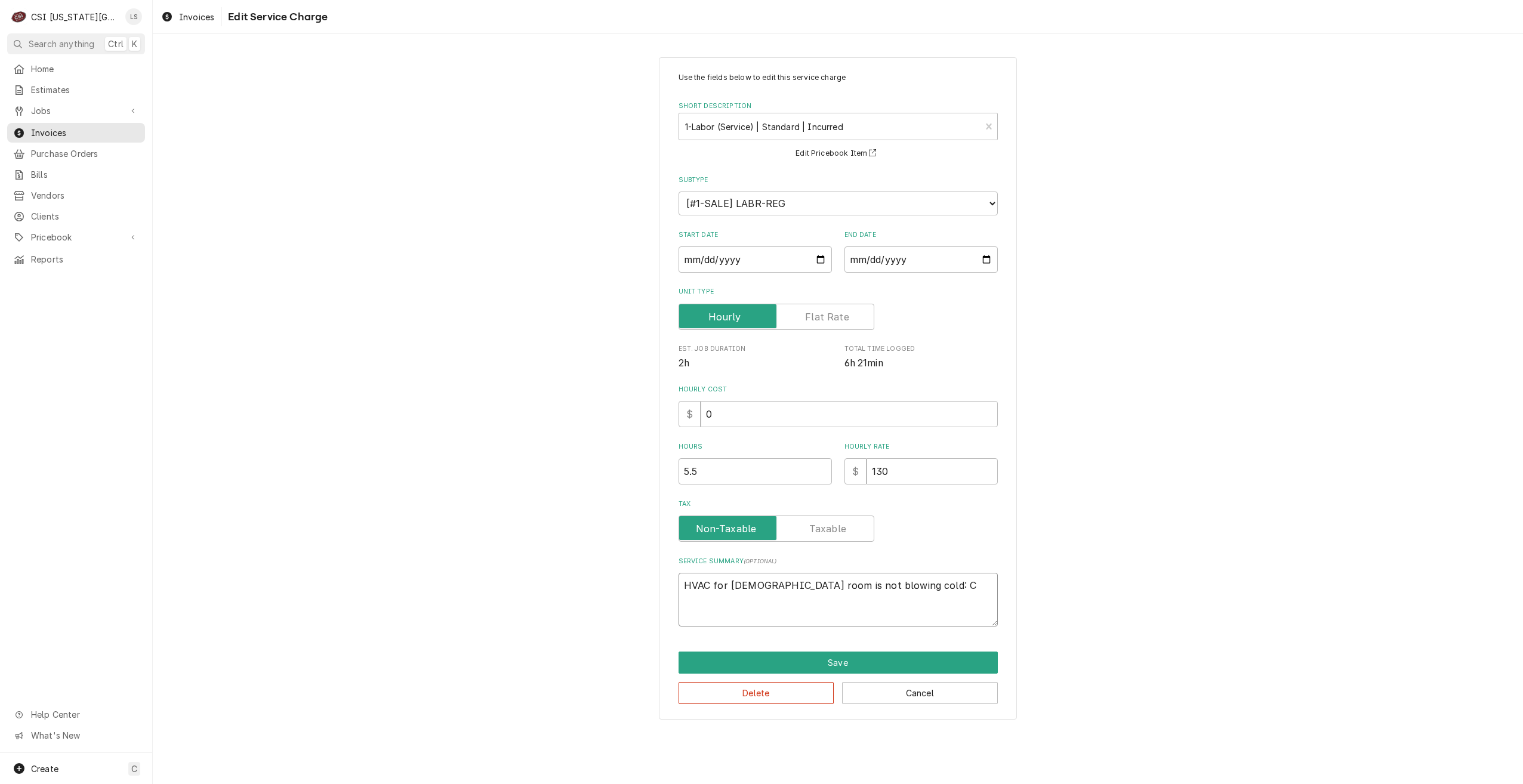
type textarea "HVAC for ladies room is not blowing cold: Ch"
type textarea "x"
type textarea "HVAC for ladies room is not blowing cold: Che"
type textarea "x"
type textarea "HVAC for ladies room is not blowing cold: Chec"
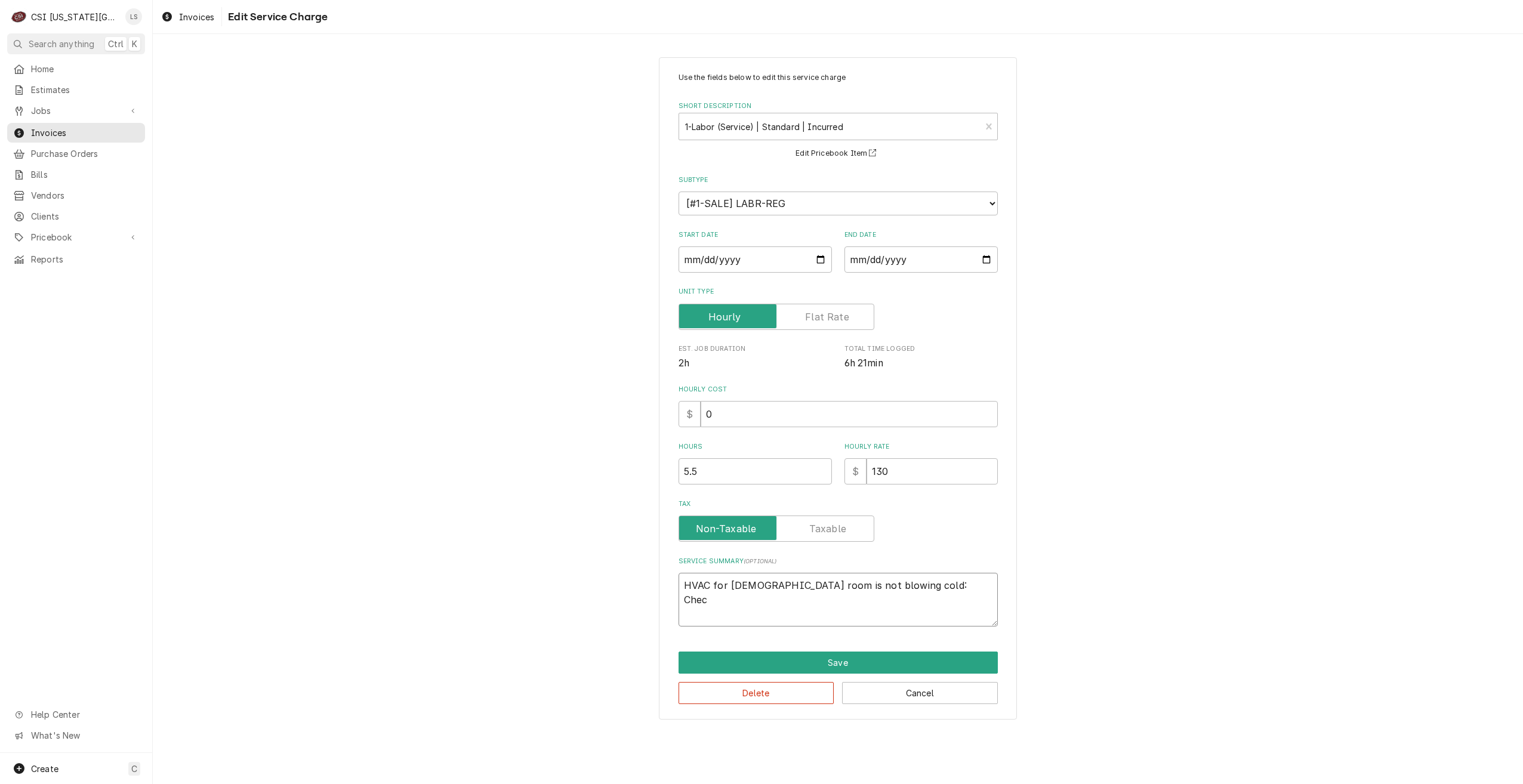
type textarea "x"
type textarea "HVAC for ladies room is not blowing cold: Check"
type textarea "x"
type textarea "HVAC for ladies room is not blowing cold: Checke"
type textarea "x"
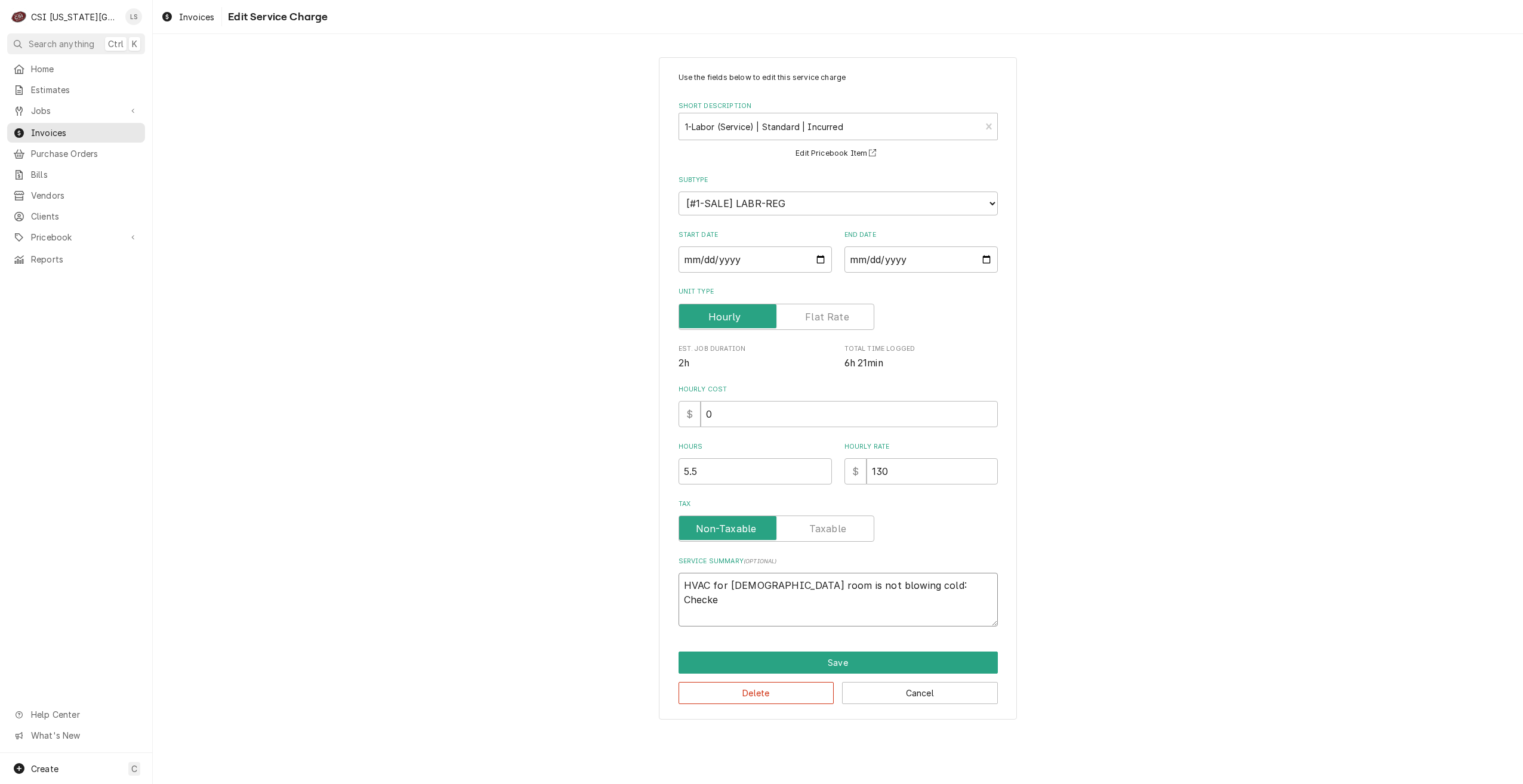
type textarea "HVAC for ladies room is not blowing cold: Checked"
type textarea "x"
type textarea "HVAC for ladies room is not blowing cold: Checked"
type textarea "x"
type textarea "HVAC for ladies room is not blowing cold: Checked o"
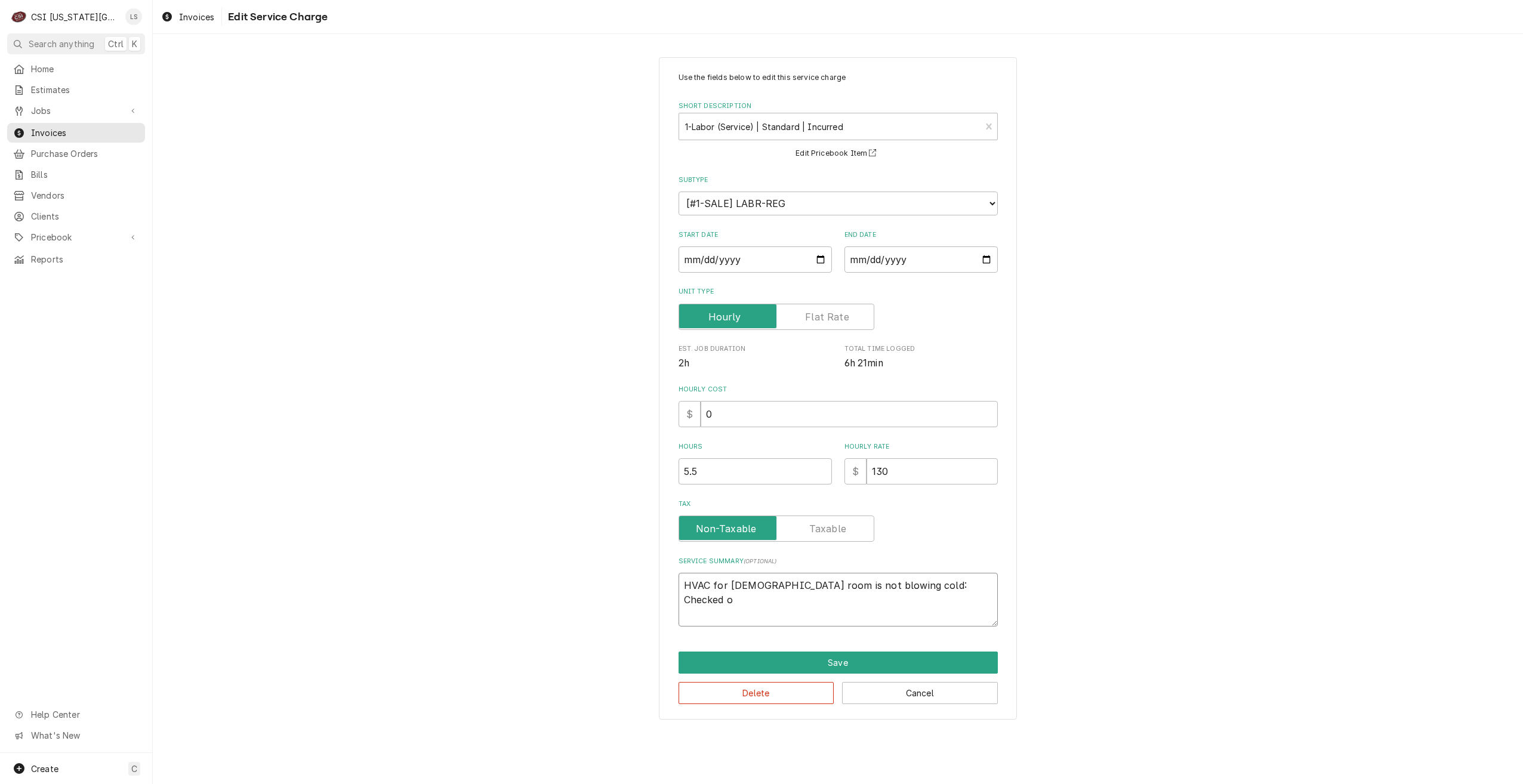
type textarea "x"
type textarea "HVAC for ladies room is not blowing cold: Checked ov"
type textarea "x"
type textarea "HVAC for ladies room is not blowing cold: Checked ove"
type textarea "x"
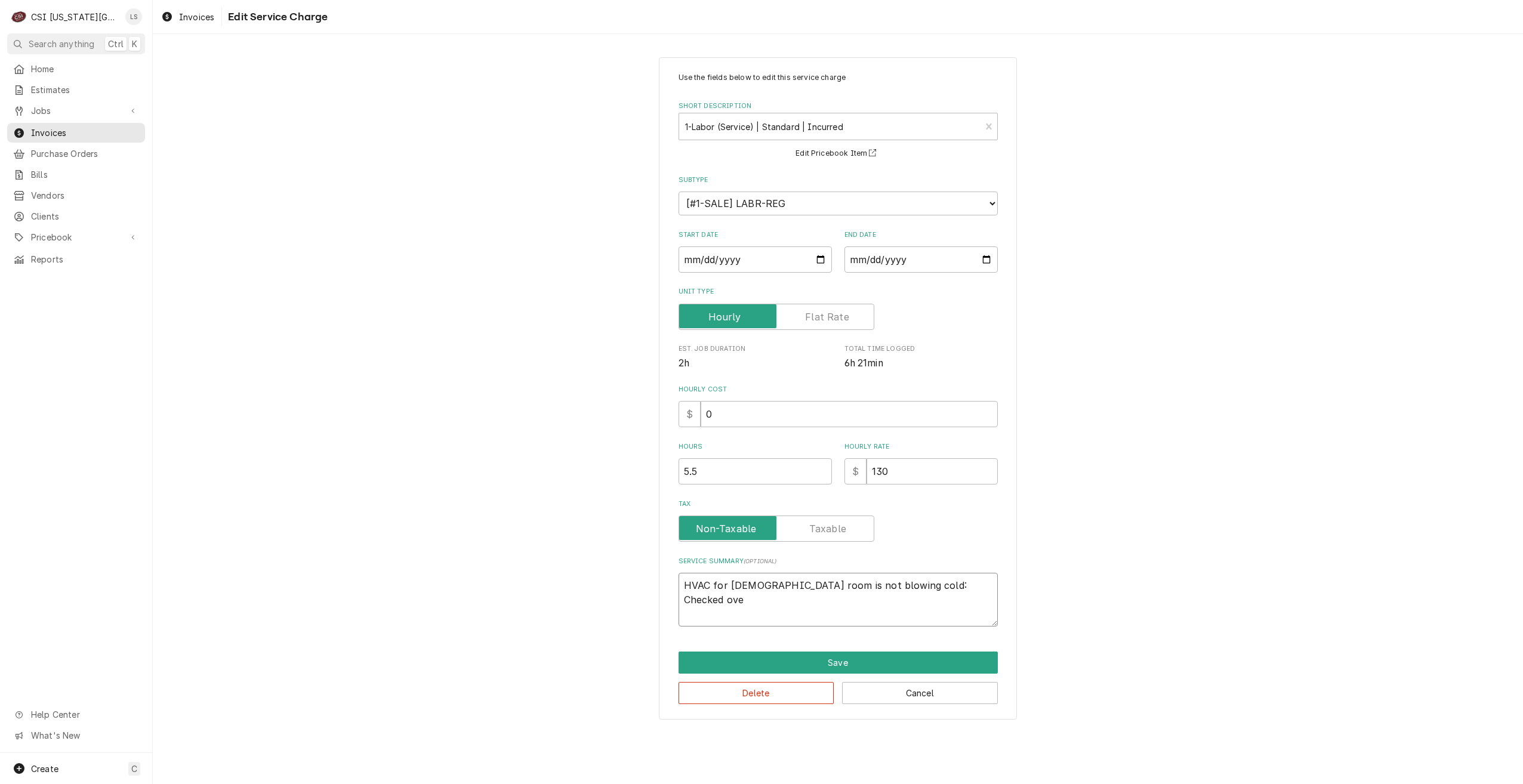
type textarea "HVAC for ladies room is not blowing cold: Checked over"
type textarea "x"
type textarea "HVAC for ladies room is not blowing cold: Checked over"
type textarea "x"
type textarea "HVAC for ladies room is not blowing cold: Checked over r"
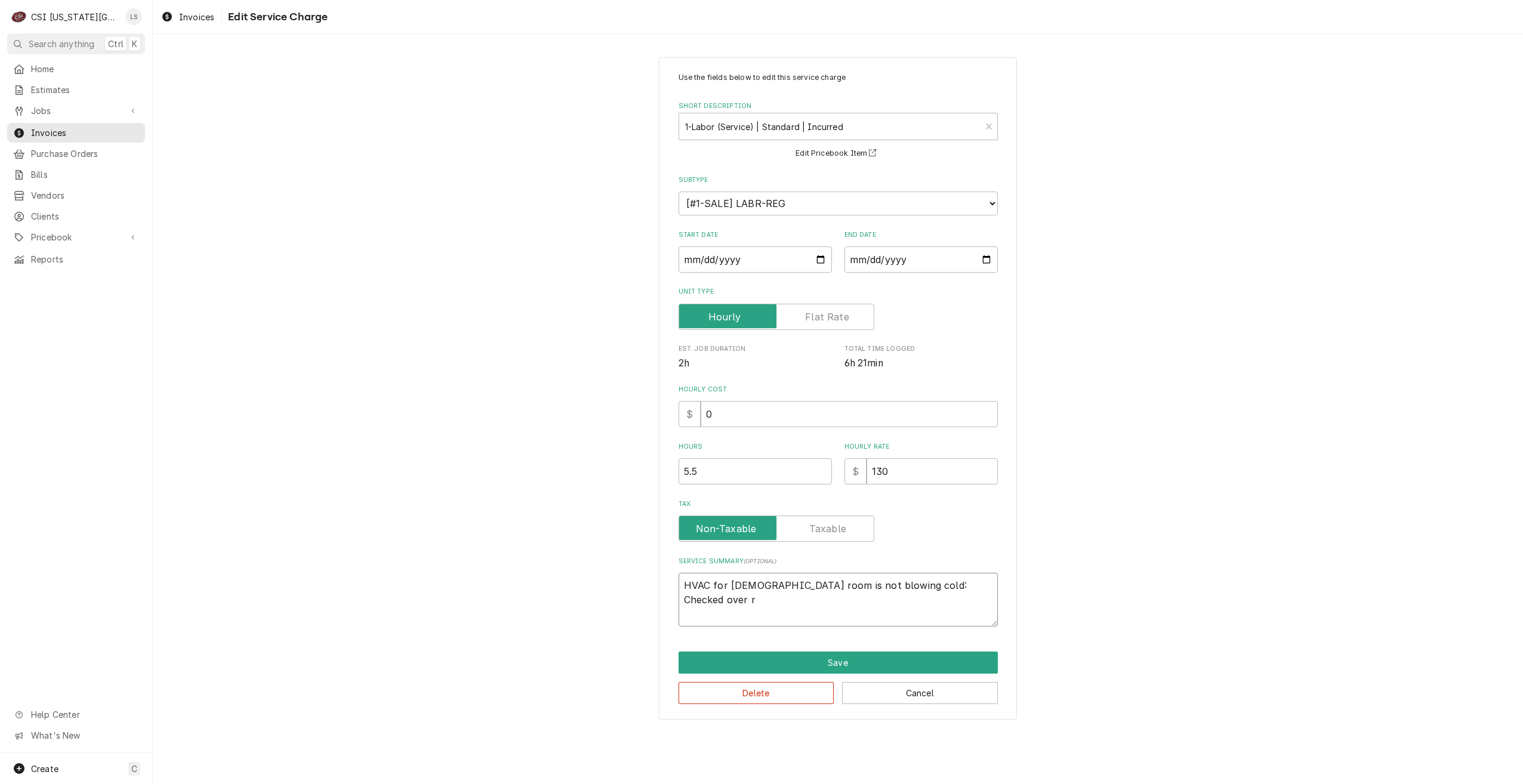
type textarea "x"
type textarea "HVAC for ladies room is not blowing cold: Checked over ru"
type textarea "x"
type textarea "HVAC for ladies room is not blowing cold: Checked over run"
type textarea "x"
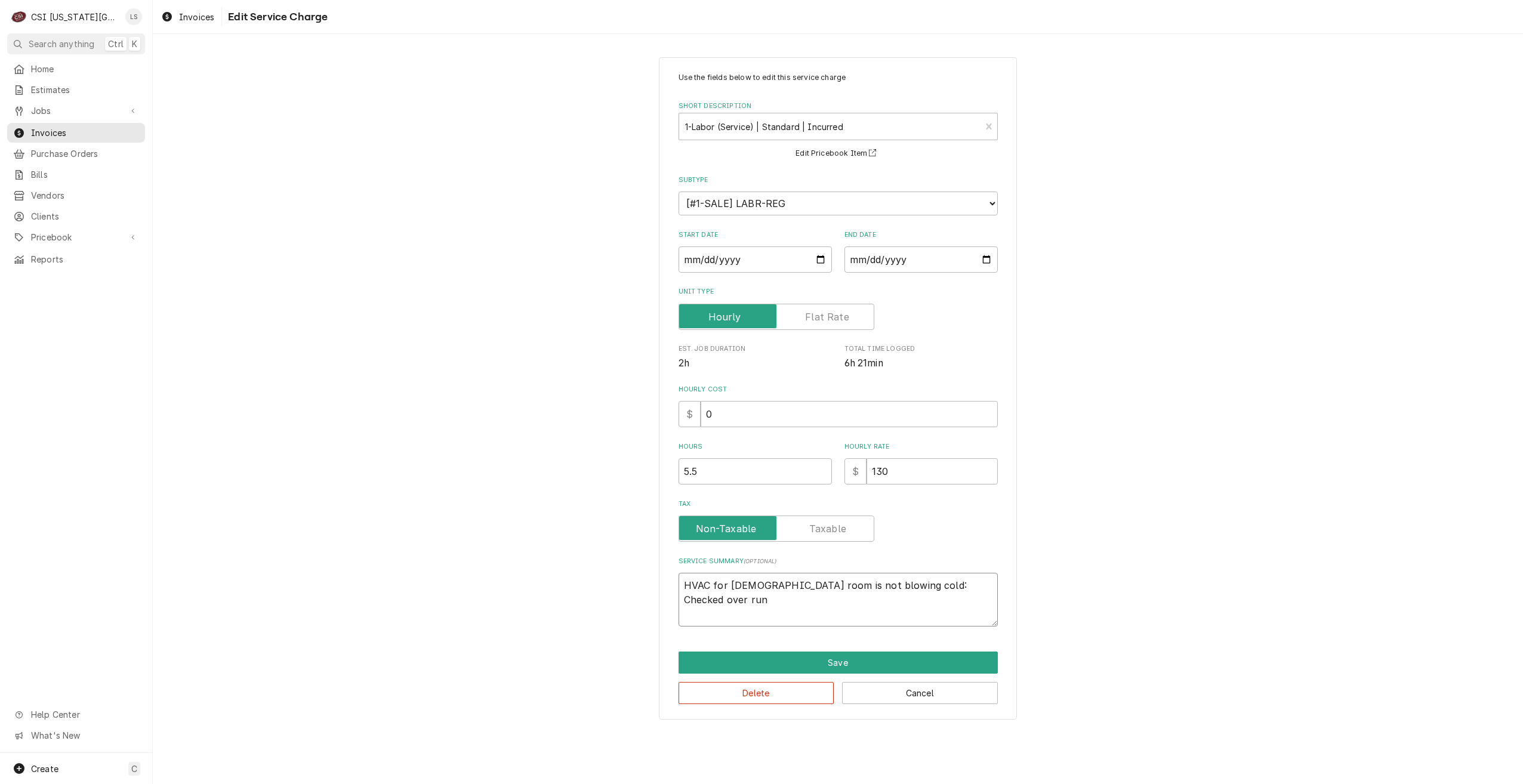
type textarea "HVAC for ladies room is not blowing cold: Checked over runc"
type textarea "x"
type textarea "HVAC for ladies room is not blowing cold: Checked over runct"
type textarea "x"
type textarea "HVAC for ladies room is not blowing cold: Checked over runc"
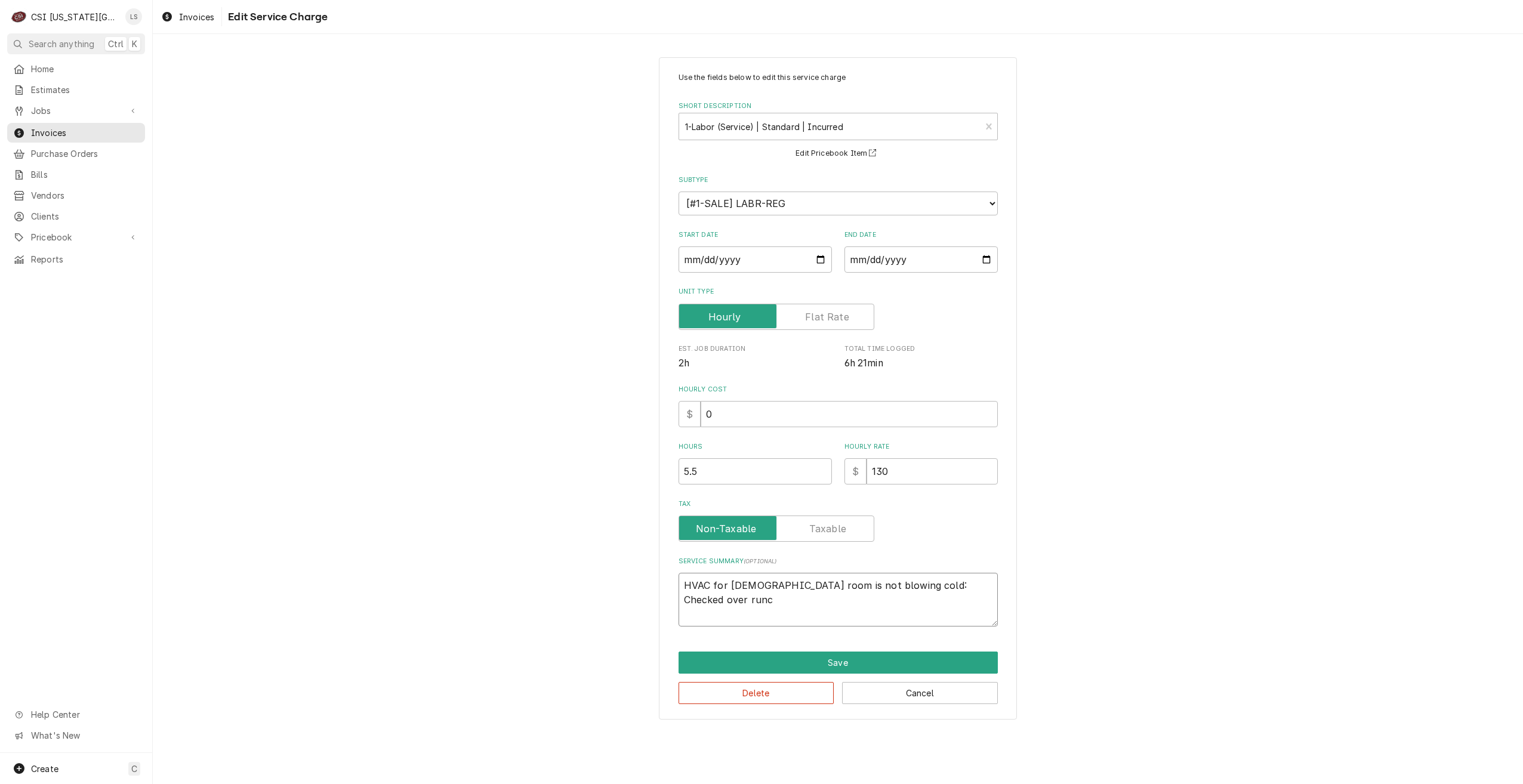
type textarea "x"
type textarea "HVAC for ladies room is not blowing cold: Checked over run"
type textarea "x"
type textarea "HVAC for ladies room is not blowing cold: Checked over ru"
type textarea "x"
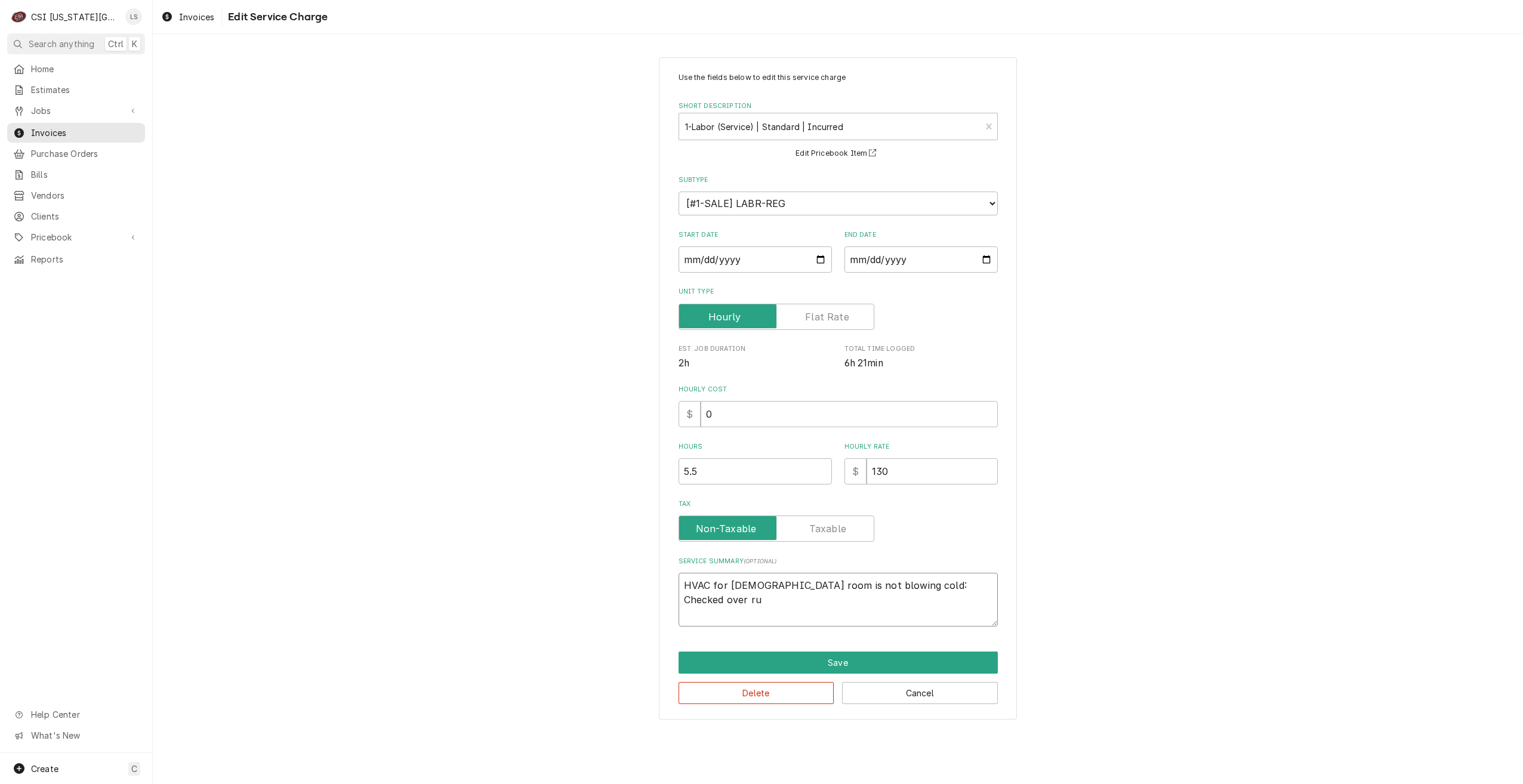
type textarea "HVAC for ladies room is not blowing cold: Checked over r"
type textarea "x"
type textarea "HVAC for ladies room is not blowing cold: Checked over"
type textarea "x"
type textarea "HVAC for ladies room is not blowing cold: Checked over f"
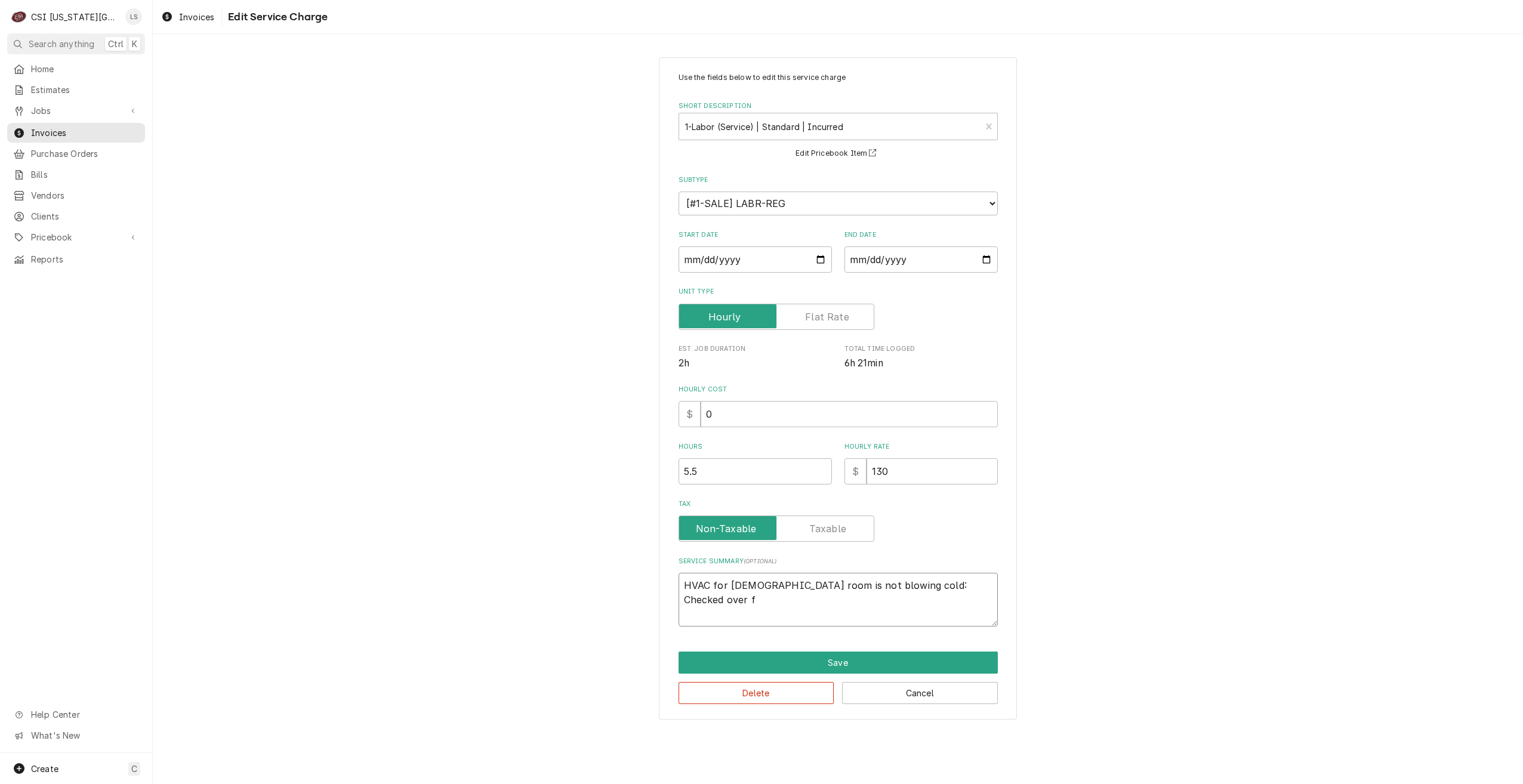
type textarea "x"
type textarea "HVAC for ladies room is not blowing cold: Checked over fu"
type textarea "x"
type textarea "HVAC for ladies room is not blowing cold: Checked over fun"
type textarea "x"
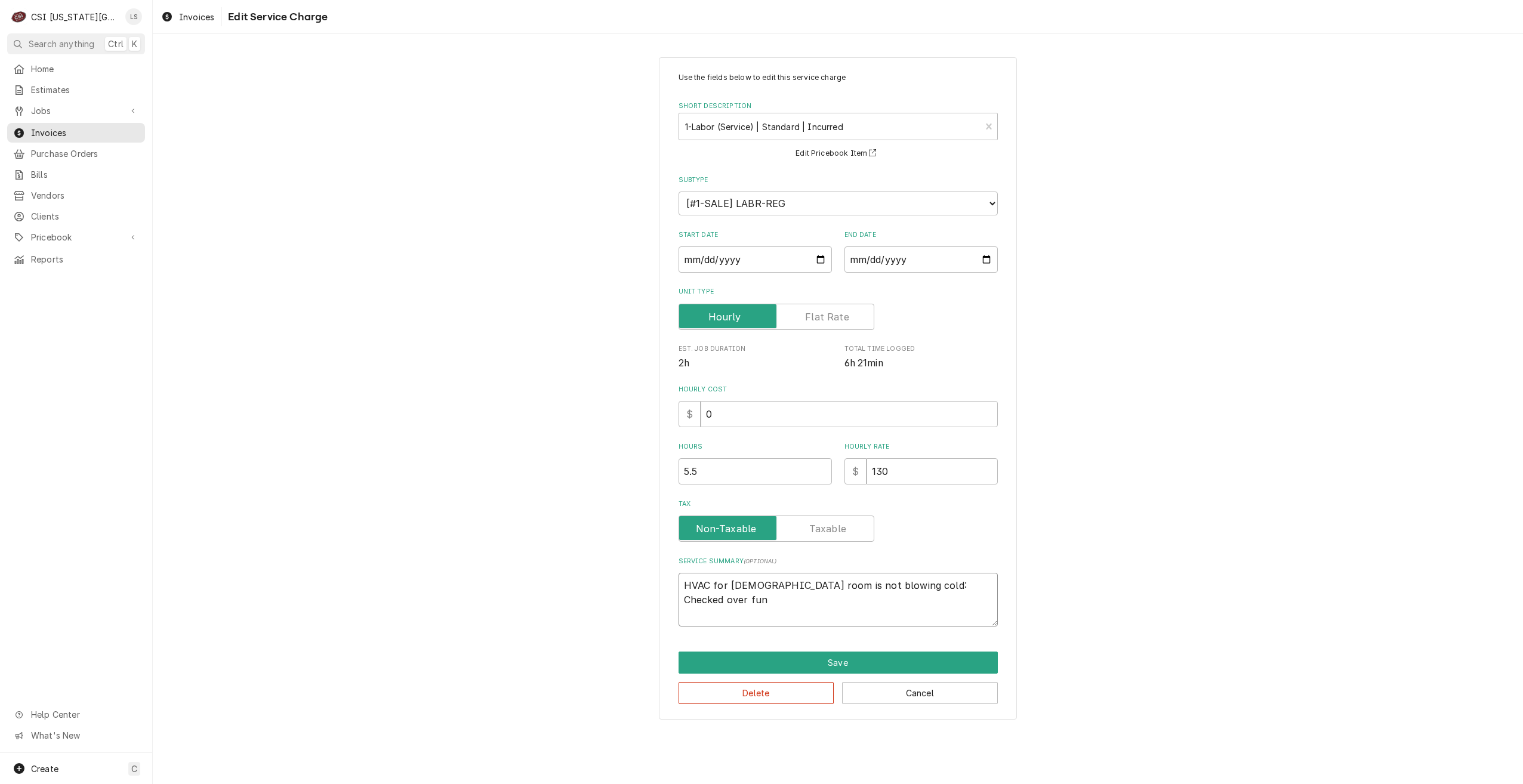
type textarea "HVAC for ladies room is not blowing cold: Checked over func"
type textarea "x"
type textarea "HVAC for ladies room is not blowing cold: Checked over funct"
type textarea "x"
type textarea "HVAC for ladies room is not blowing cold: Checked over functi"
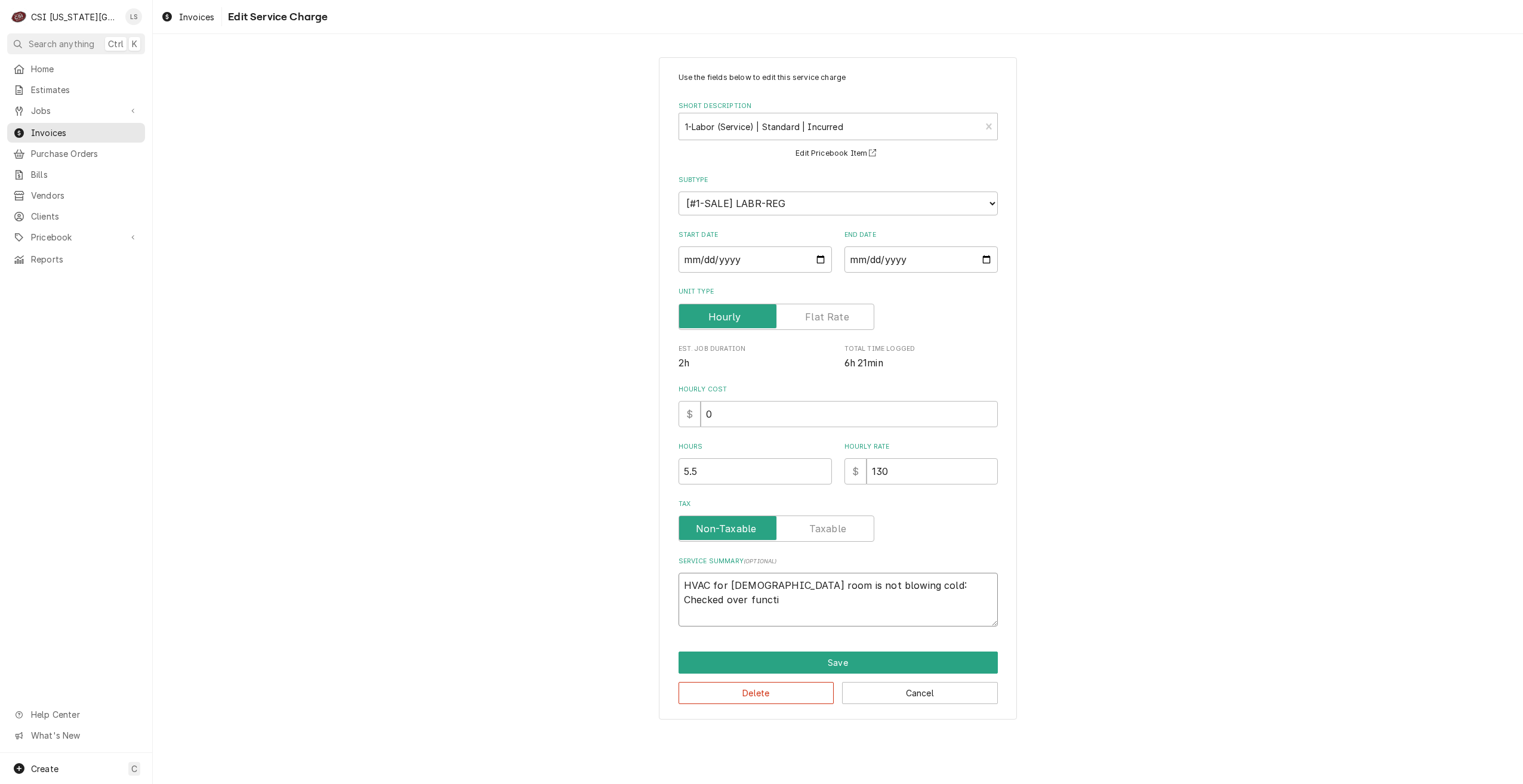
type textarea "x"
type textarea "HVAC for ladies room is not blowing cold: Checked over functio"
type textarea "x"
type textarea "HVAC for ladies room is not blowing cold: Checked over function"
type textarea "x"
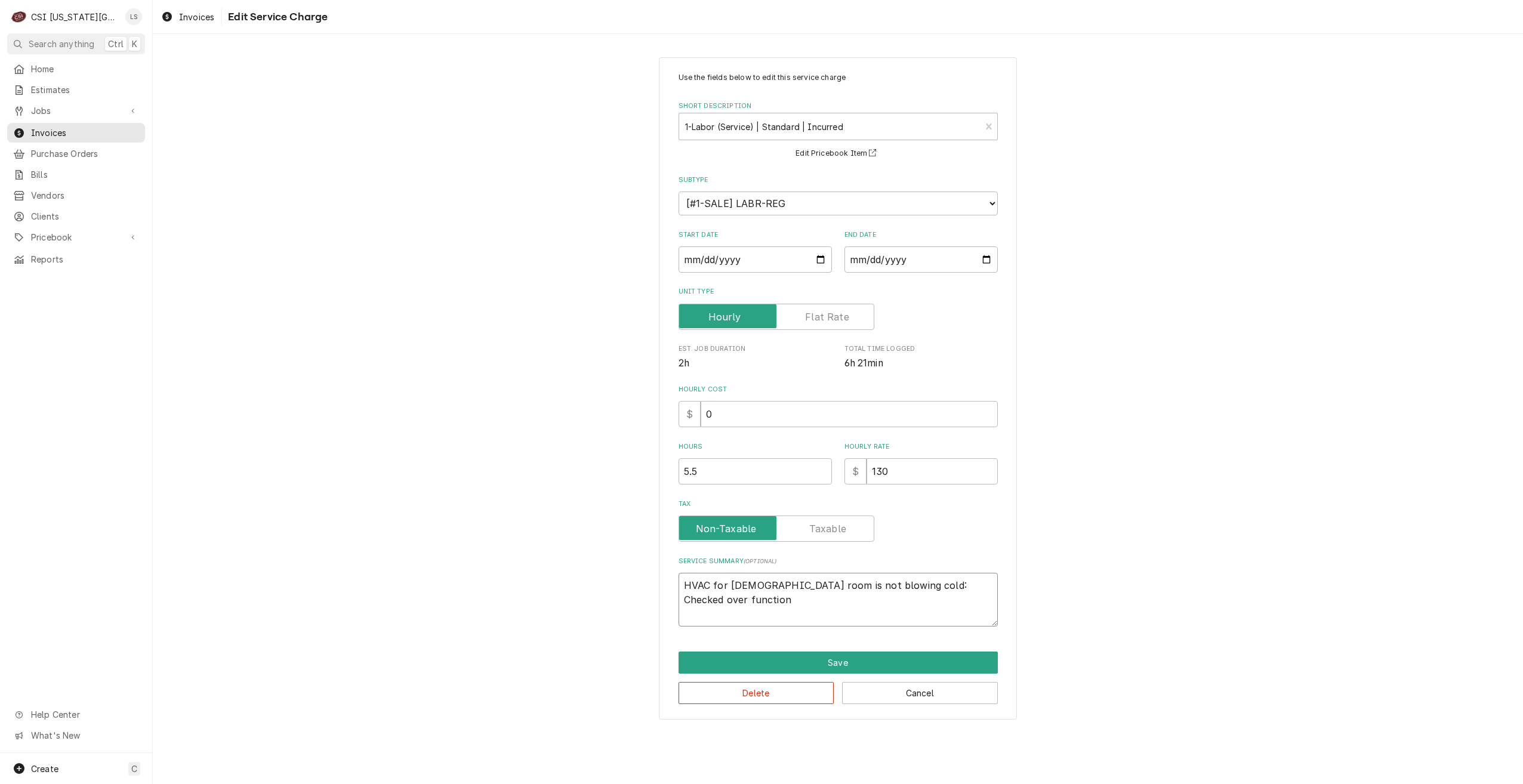
type textarea "HVAC for ladies room is not blowing cold: Checked over functions"
type textarea "x"
type textarea "HVAC for ladies room is not blowing cold: Checked over functions"
type textarea "x"
type textarea "HVAC for ladies room is not blowing cold: Checked over functions a"
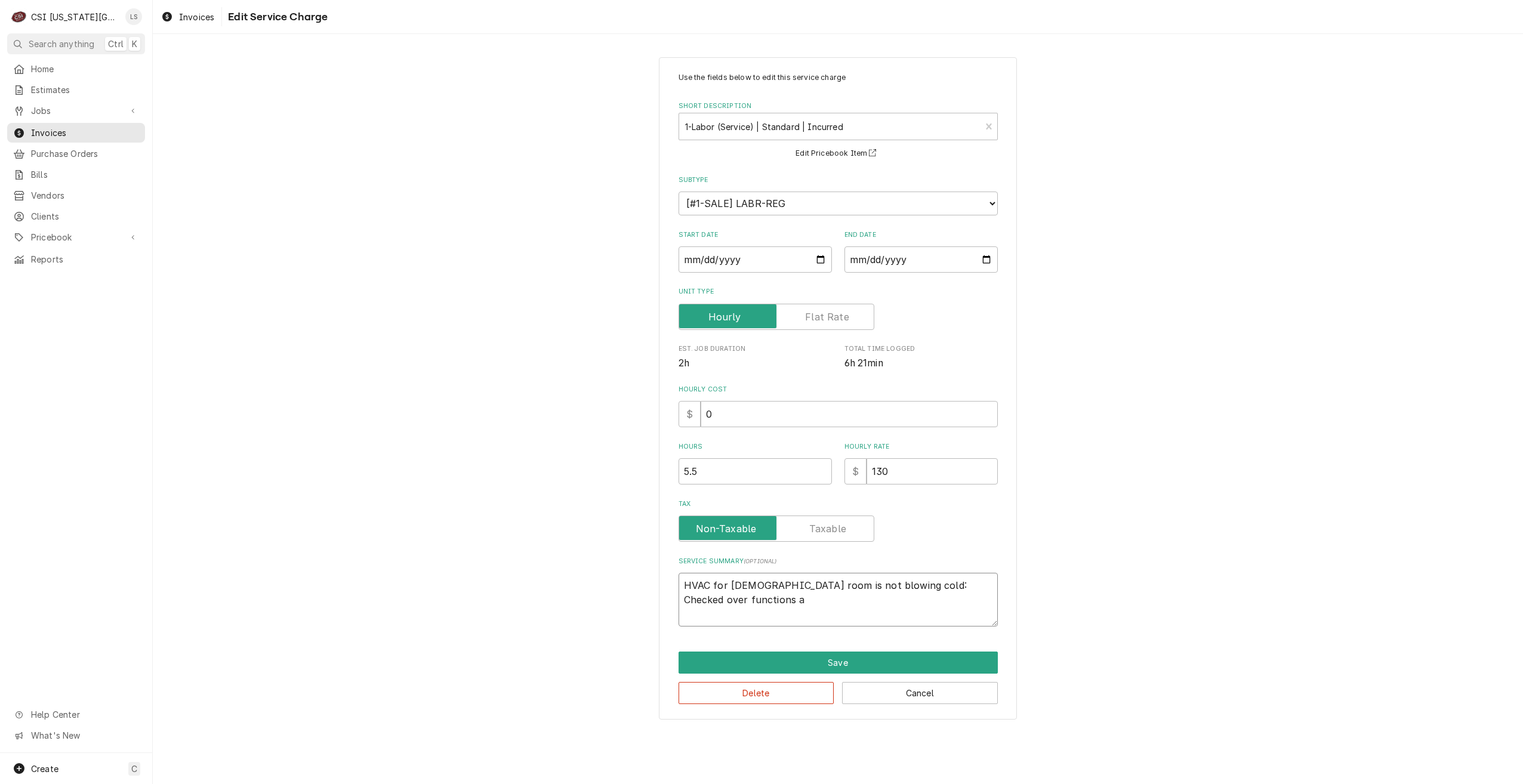
type textarea "x"
type textarea "HVAC for ladies room is not blowing cold: Checked over functions and"
type textarea "x"
type textarea "HVAC for ladies room is not blowing cold: Checked over functions and"
type textarea "x"
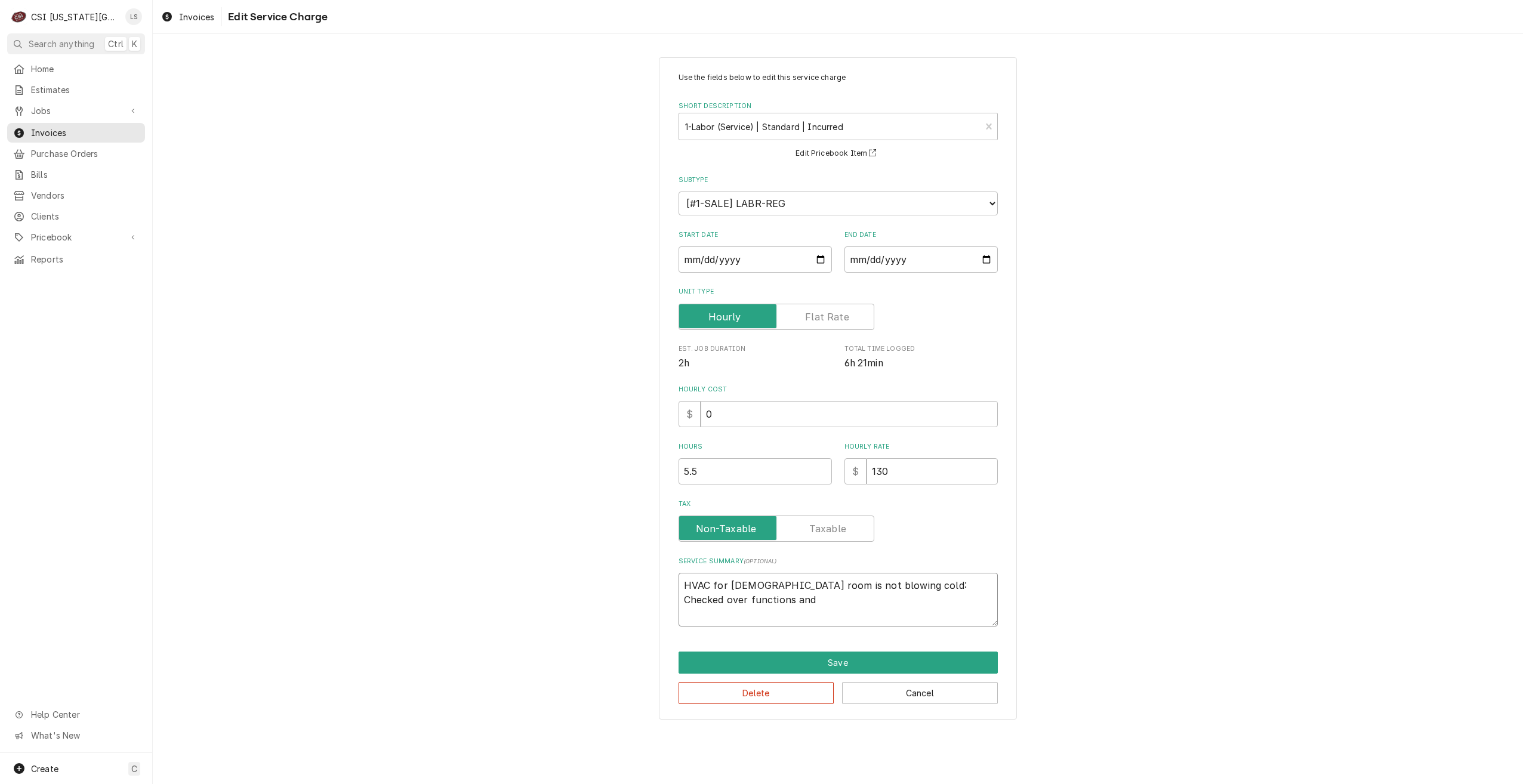
type textarea "HVAC for ladies room is not blowing cold: Checked over functions and f"
type textarea "x"
type textarea "HVAC for ladies room is not blowing cold: Checked over functions and fo"
type textarea "x"
type textarea "HVAC for ladies room is not blowing cold: Checked over functions and fou"
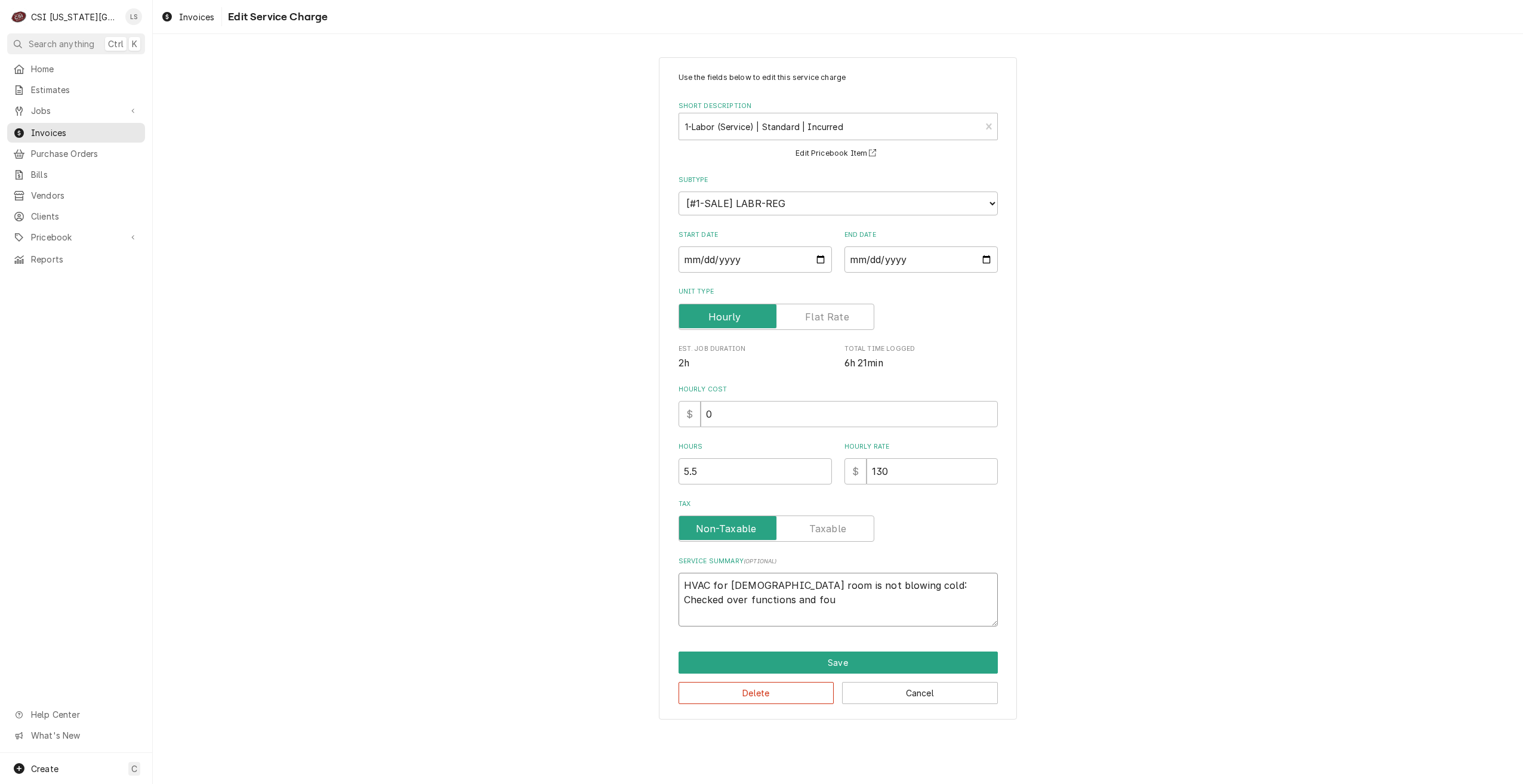
type textarea "x"
type textarea "HVAC for ladies room is not blowing cold: Checked over functions and foun"
type textarea "x"
type textarea "HVAC for ladies room is not blowing cold: Checked over functions and found"
type textarea "x"
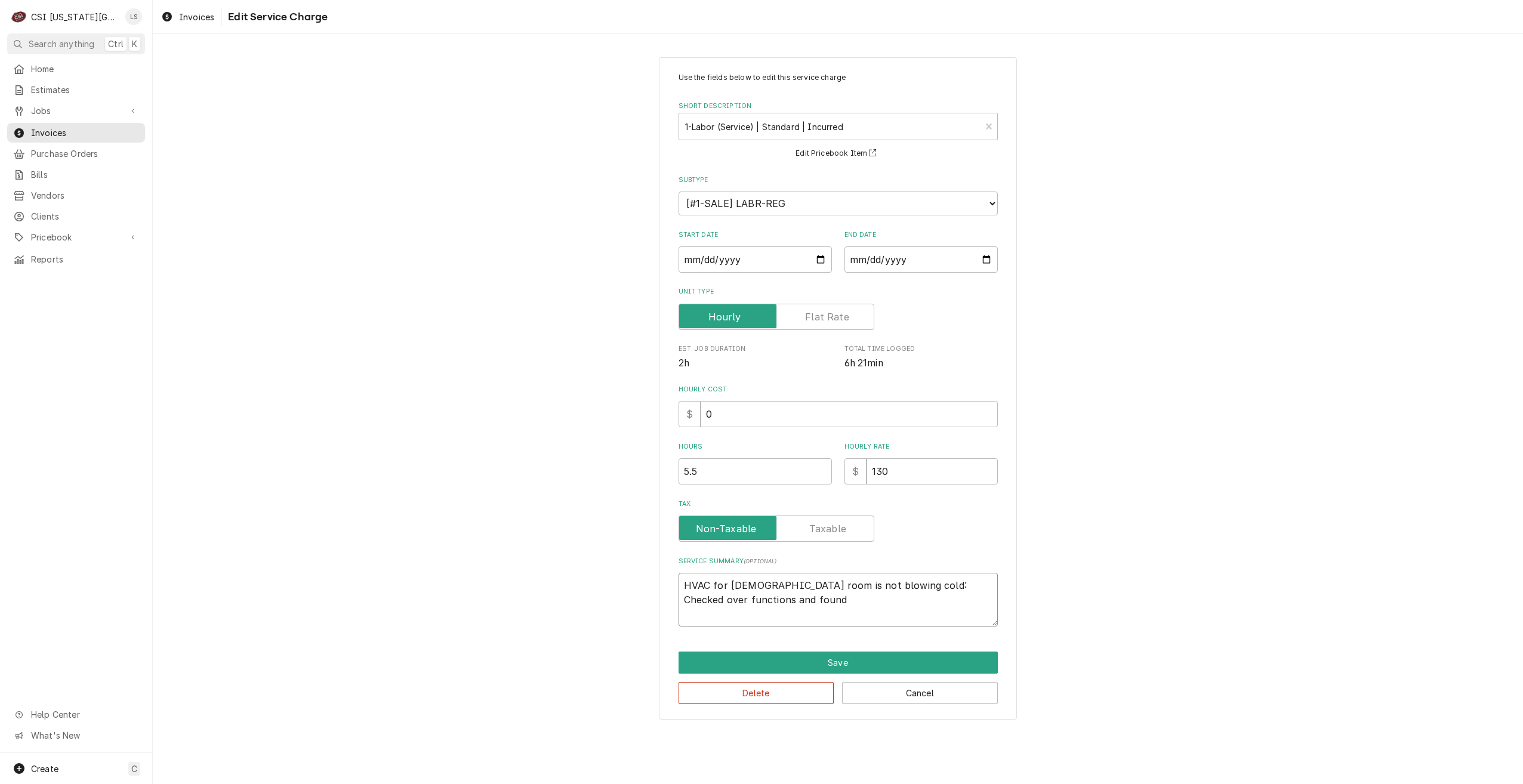
type textarea "HVAC for ladies room is not blowing cold: Checked over functions and found"
type textarea "x"
type textarea "HVAC for ladies room is not blowing cold: Checked over functions and found f"
type textarea "x"
type textarea "HVAC for ladies room is not blowing cold: Checked over functions and found fa"
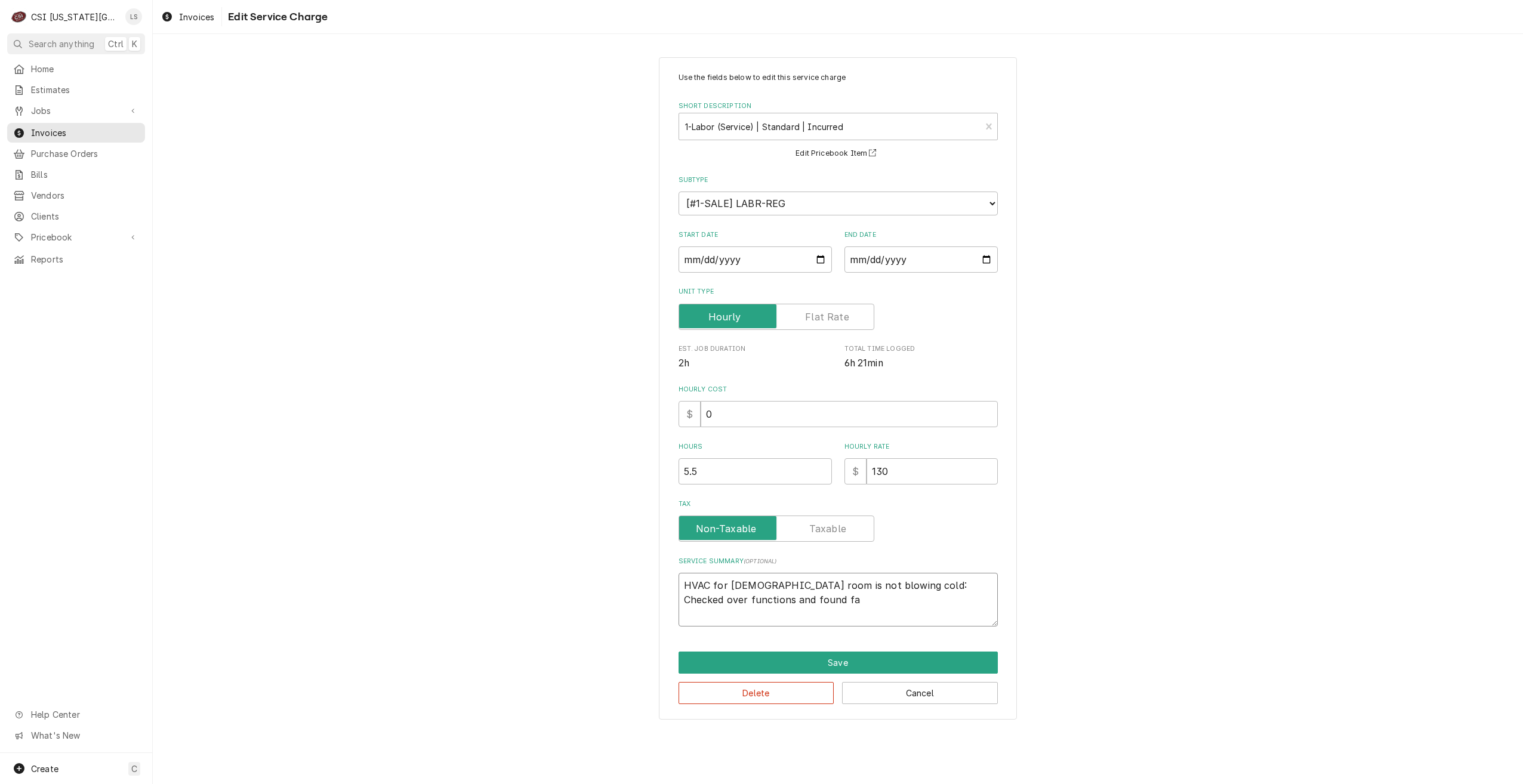
type textarea "x"
type textarea "HVAC for ladies room is not blowing cold: Checked over functions and found fau"
type textarea "x"
type textarea "HVAC for ladies room is not blowing cold: Checked over functions and found faul"
type textarea "x"
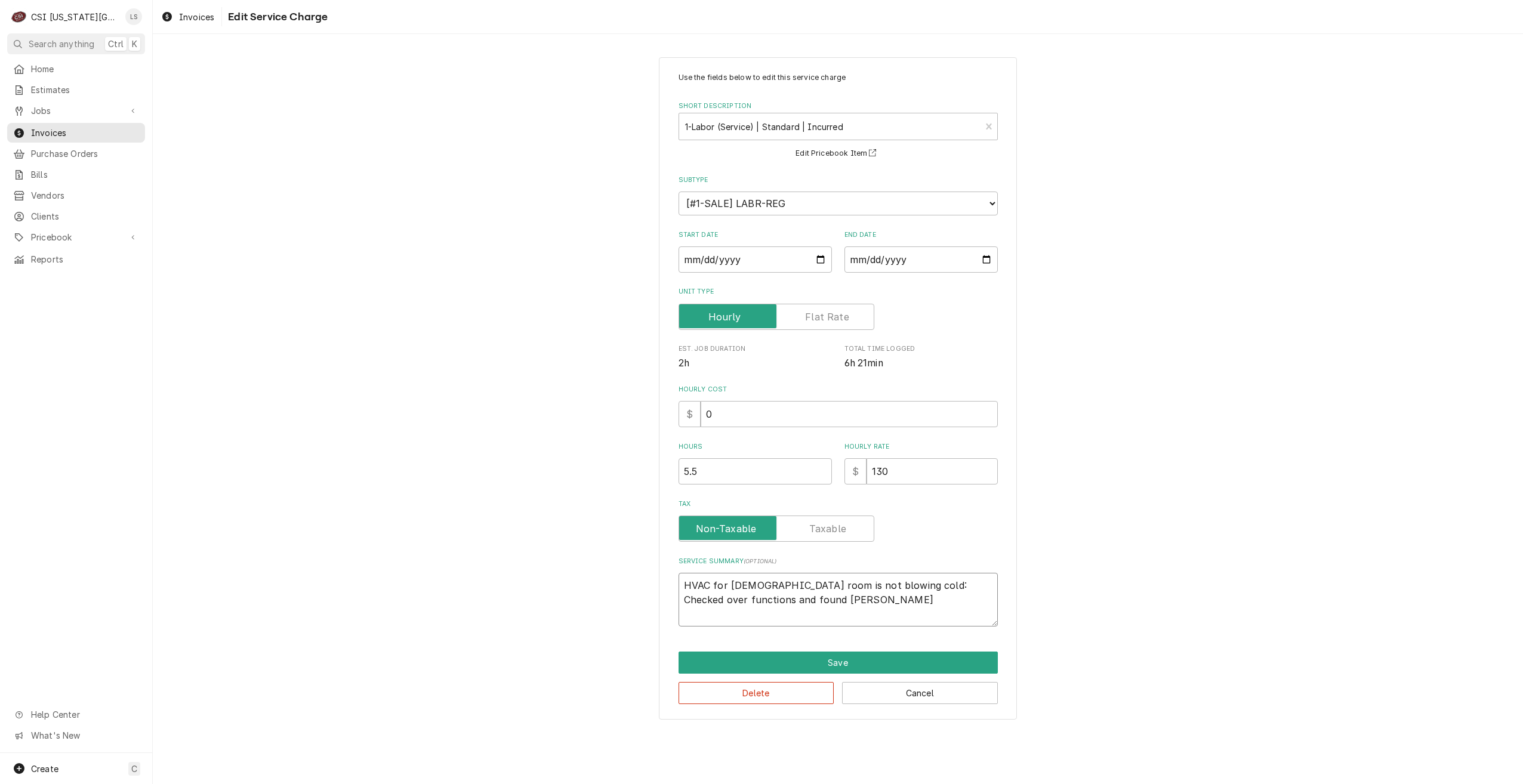
type textarea "HVAC for ladies room is not blowing cold: Checked over functions and found fault"
type textarea "x"
type textarea "HVAC for ladies room is not blowing cold: Checked over functions and found faul…"
type textarea "x"
type textarea "HVAC for ladies room is not blowing cold: Checked over functions and found faul…"
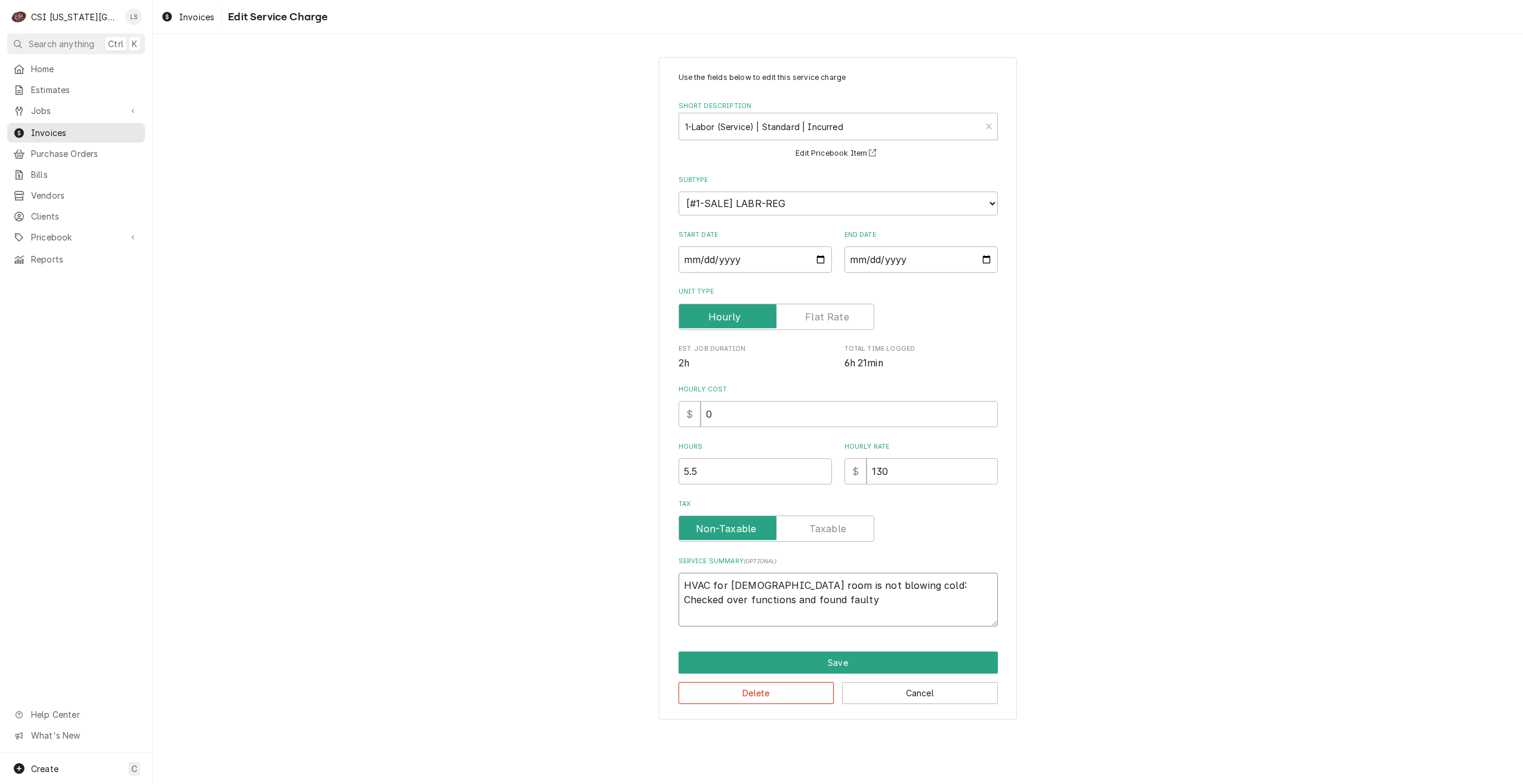
type textarea "x"
type textarea "HVAC for ladies room is not blowing cold: Checked over functions and found faul…"
type textarea "x"
type textarea "HVAC for ladies room is not blowing cold: Checked over functions and found faul…"
type textarea "x"
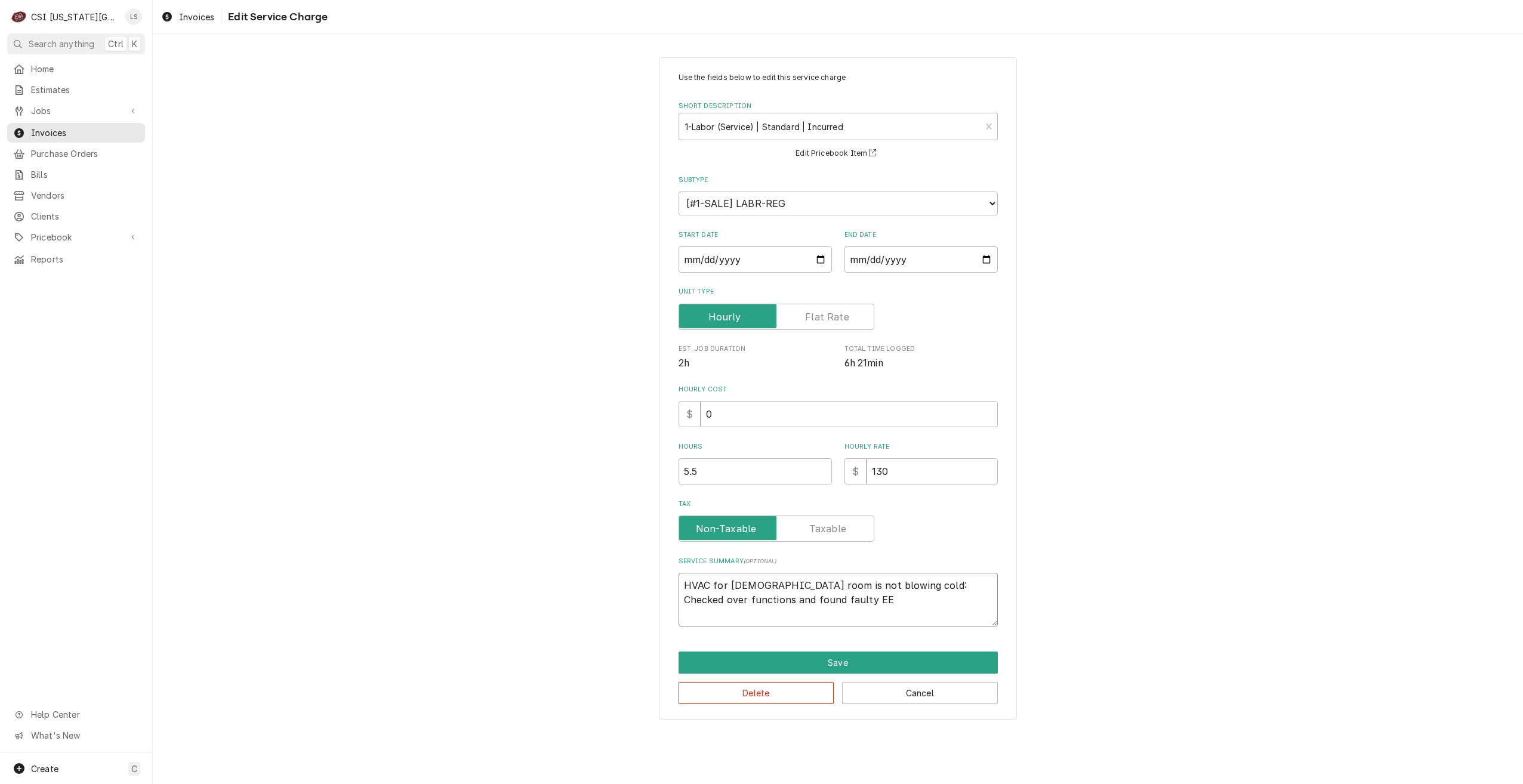
type textarea "HVAC for ladies room is not blowing cold: Checked over functions and found faul…"
type textarea "x"
type textarea "HVAC for ladies room is not blowing cold: Checked over functions and found faul…"
type textarea "x"
type textarea "HVAC for ladies room is not blowing cold: Checked over functions and found faul…"
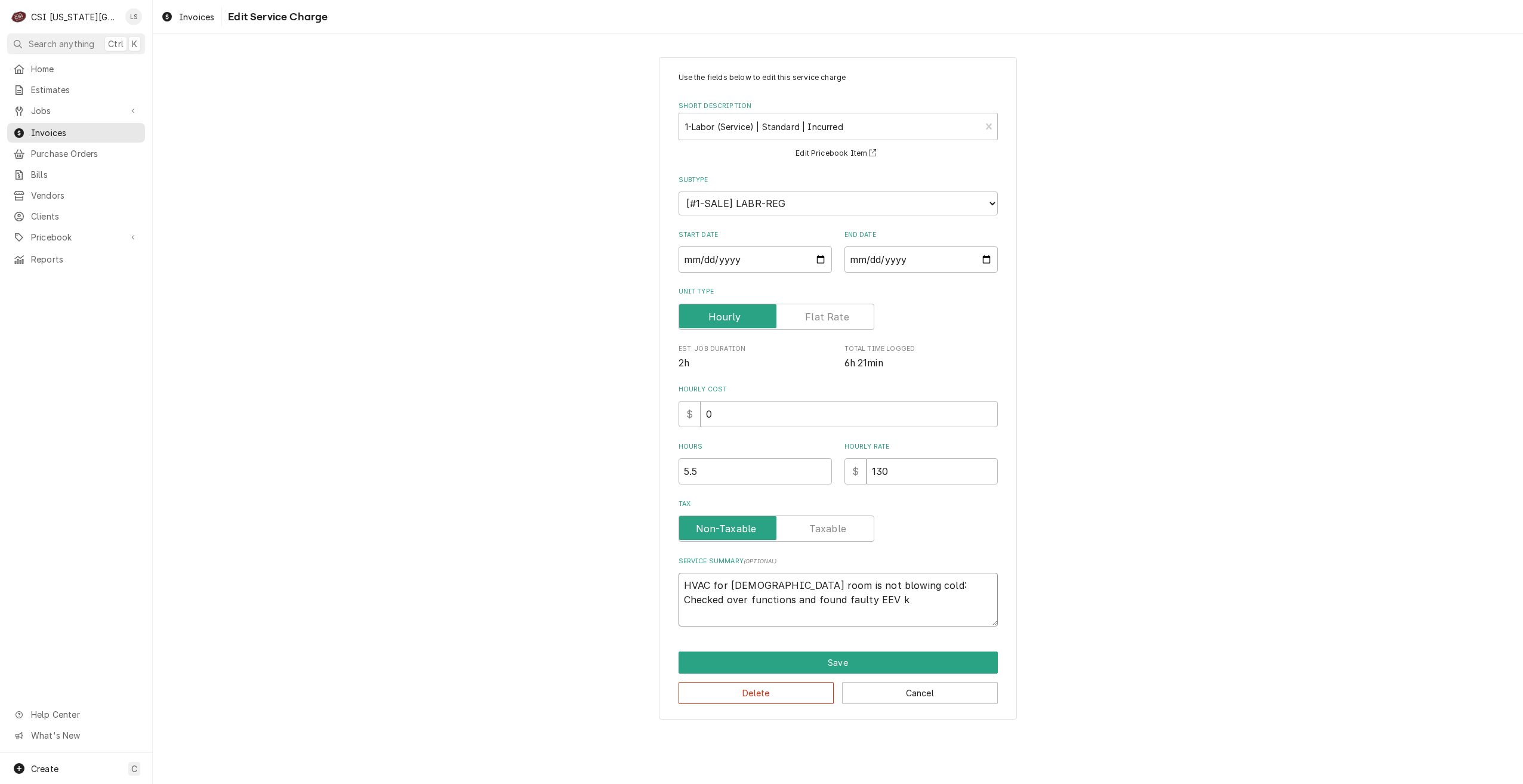
type textarea "x"
type textarea "HVAC for ladies room is not blowing cold: Checked over functions and found faul…"
type textarea "x"
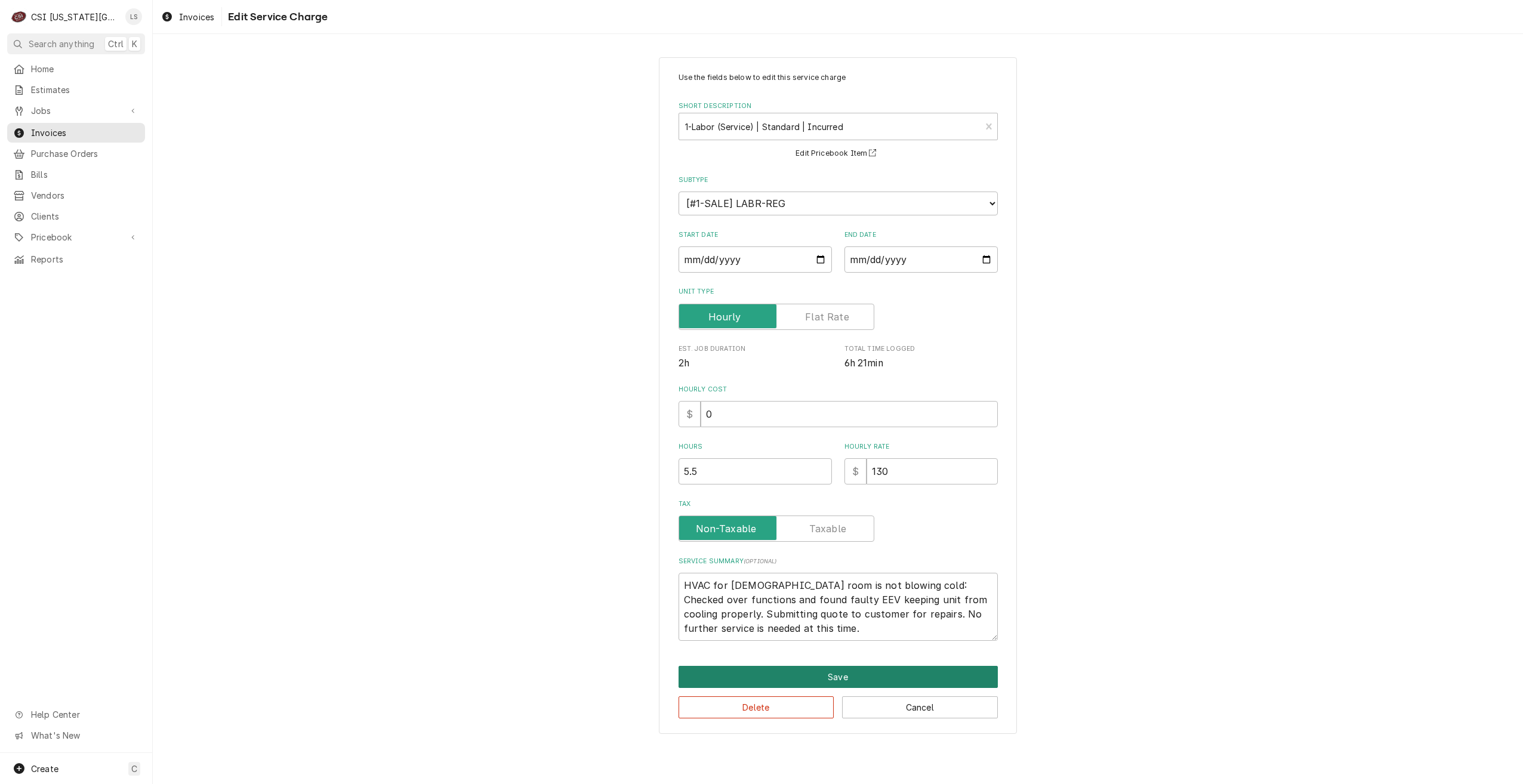
click at [850, 676] on button "Save" at bounding box center [838, 676] width 319 height 22
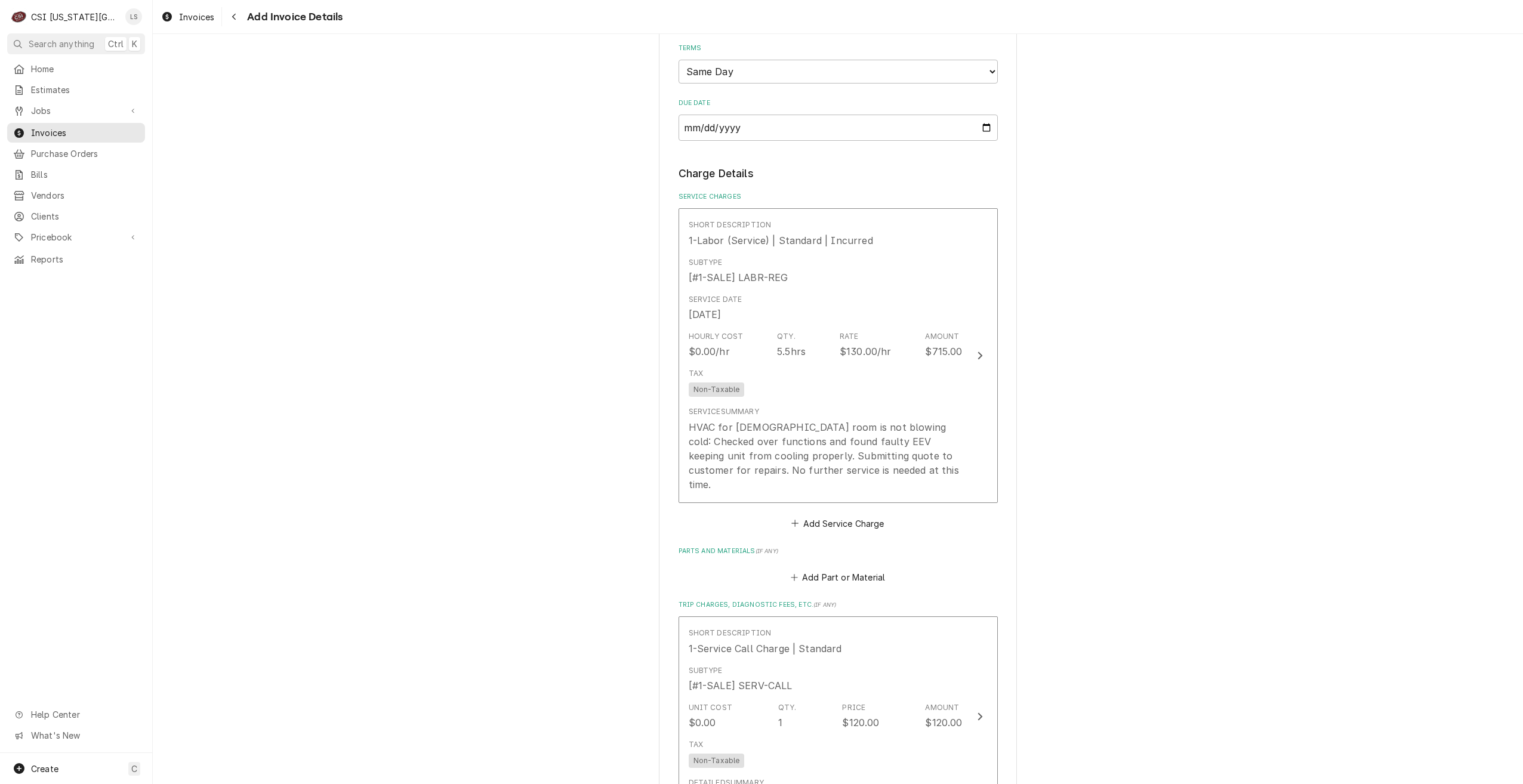
click at [1132, 558] on div "Please provide the following information to create your invoice: Client Details…" at bounding box center [837, 384] width 1370 height 1959
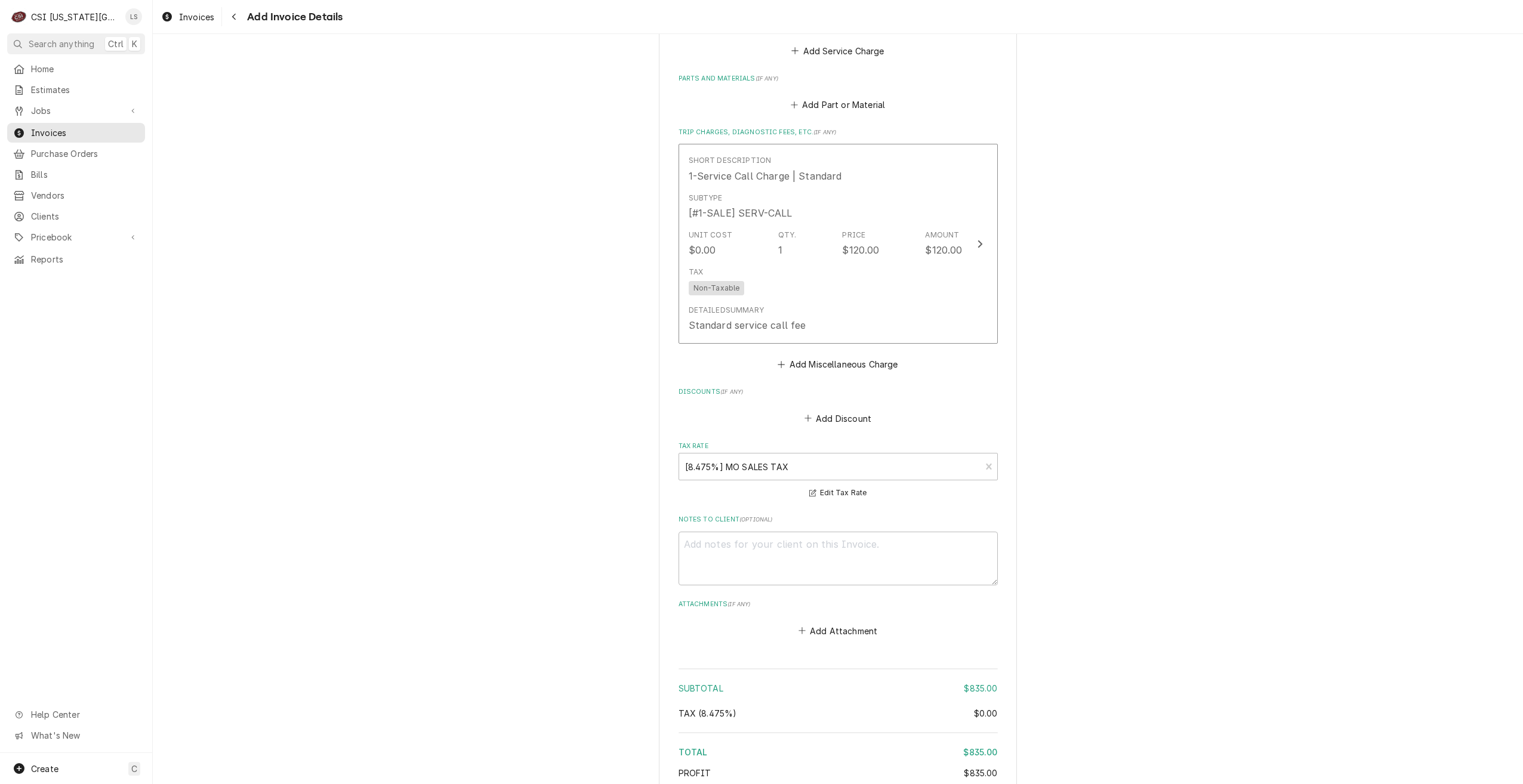
scroll to position [1208, 0]
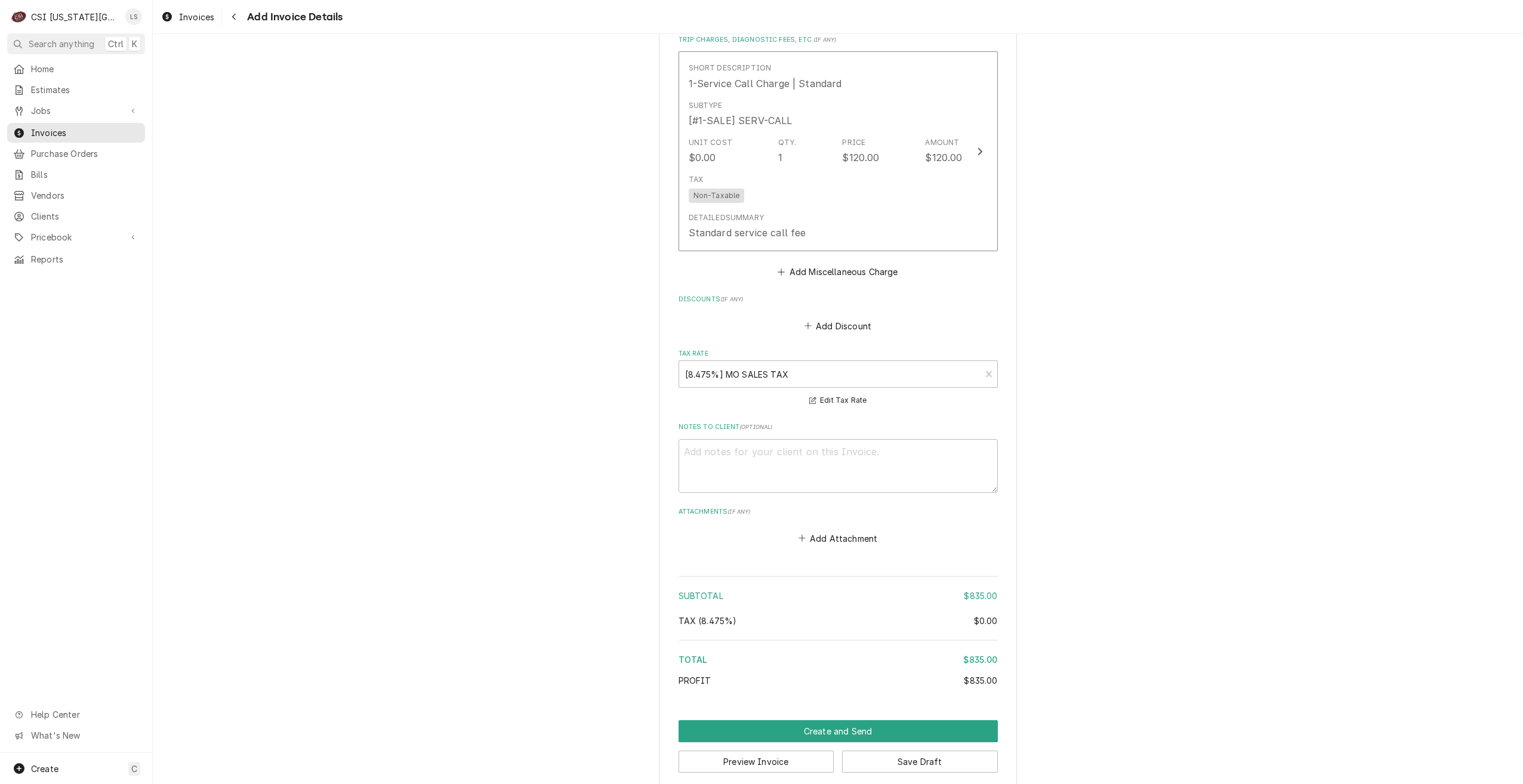
click at [804, 720] on button "Create and Send" at bounding box center [838, 731] width 319 height 22
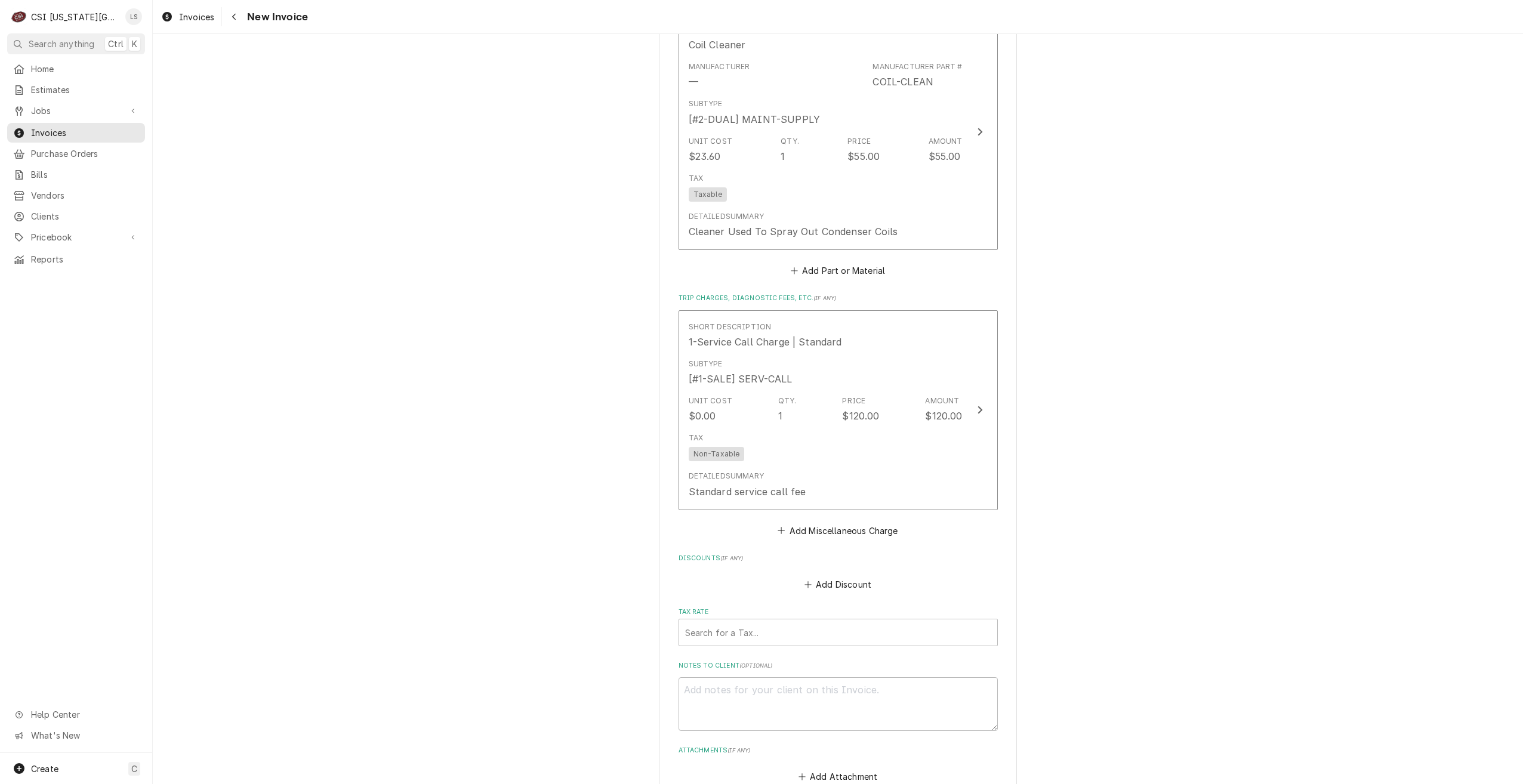
scroll to position [3177, 0]
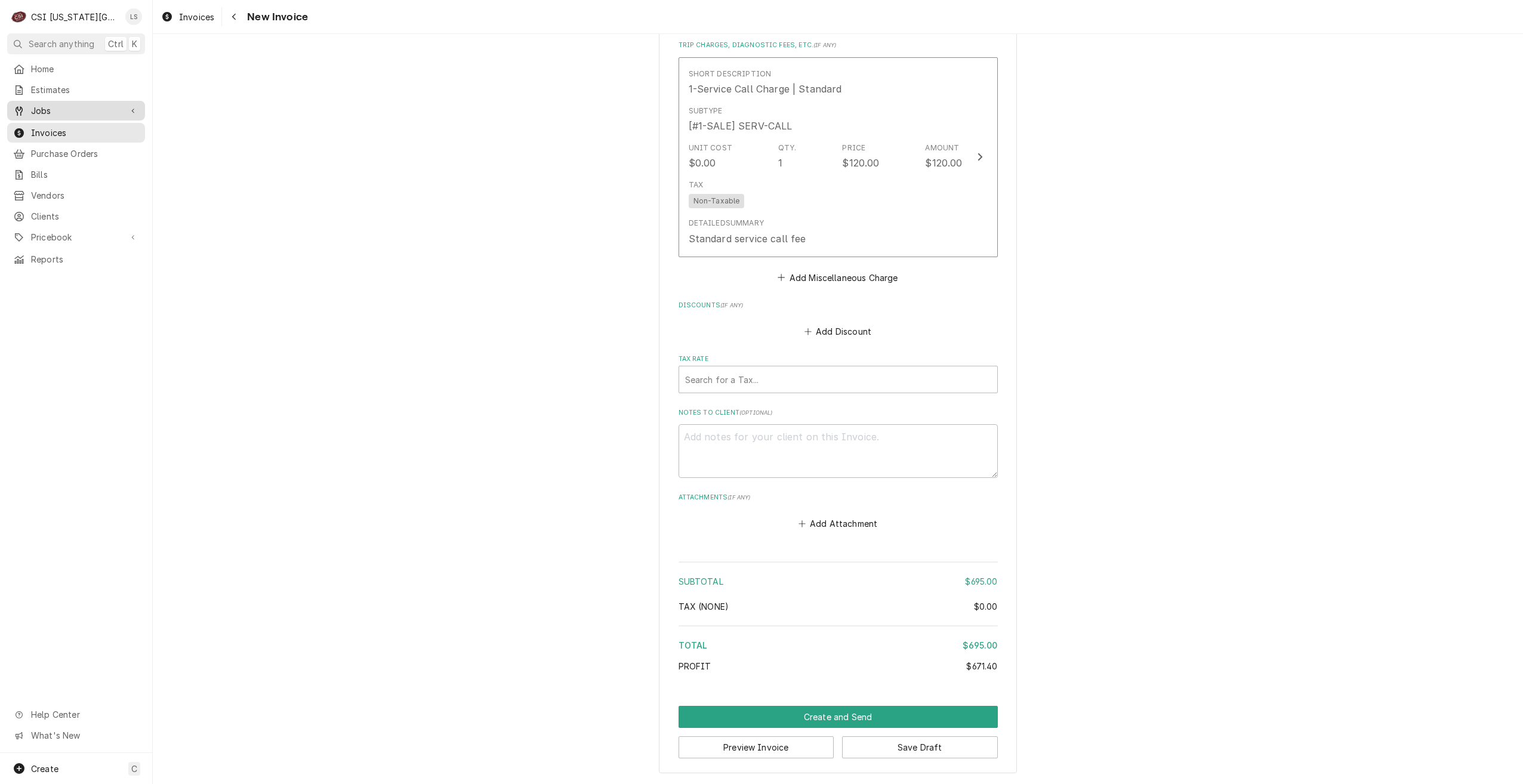
click at [102, 109] on span "Jobs" at bounding box center [76, 111] width 90 height 13
click at [96, 124] on div "Jobs" at bounding box center [76, 132] width 133 height 15
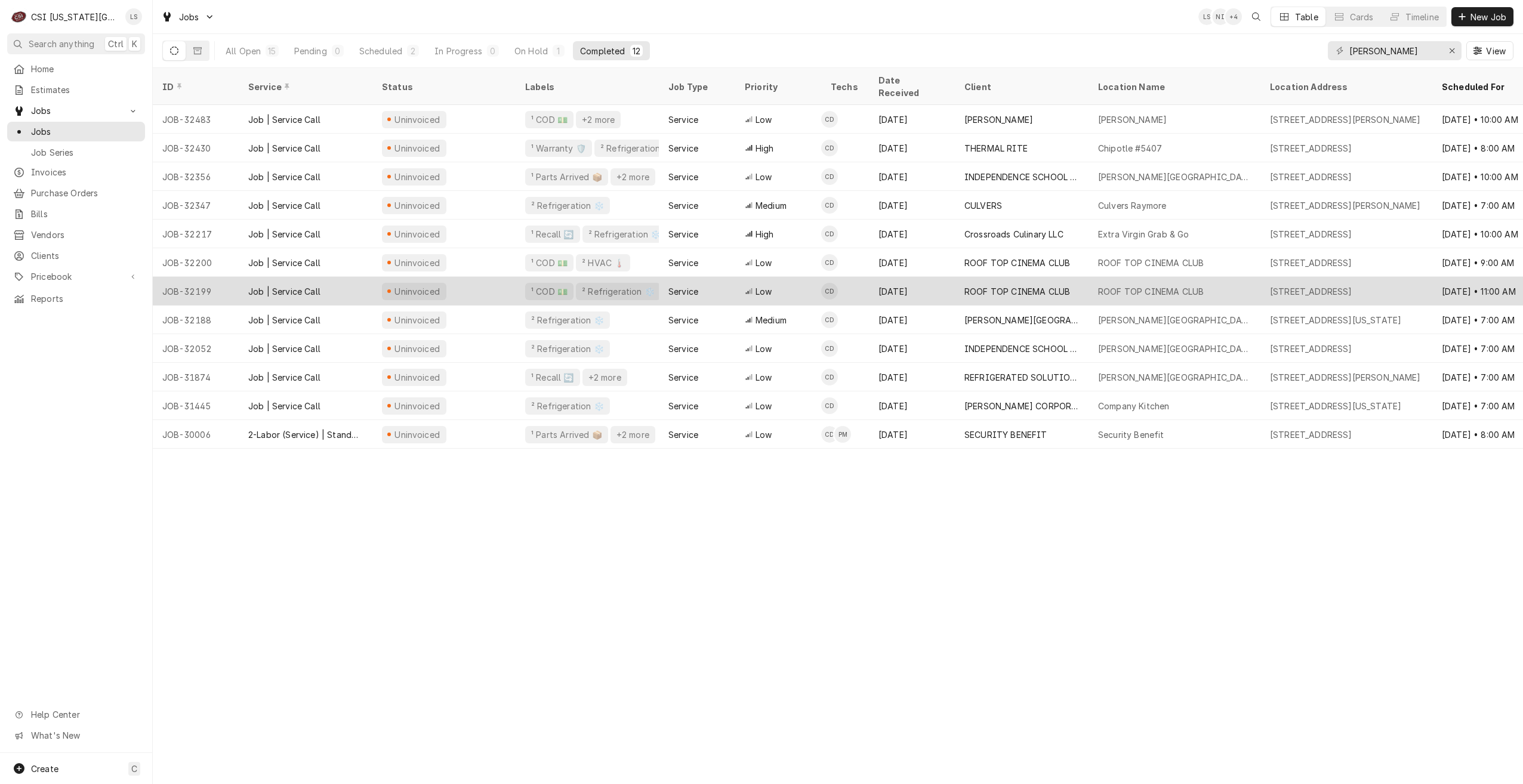
click at [718, 277] on div "Service" at bounding box center [698, 291] width 77 height 29
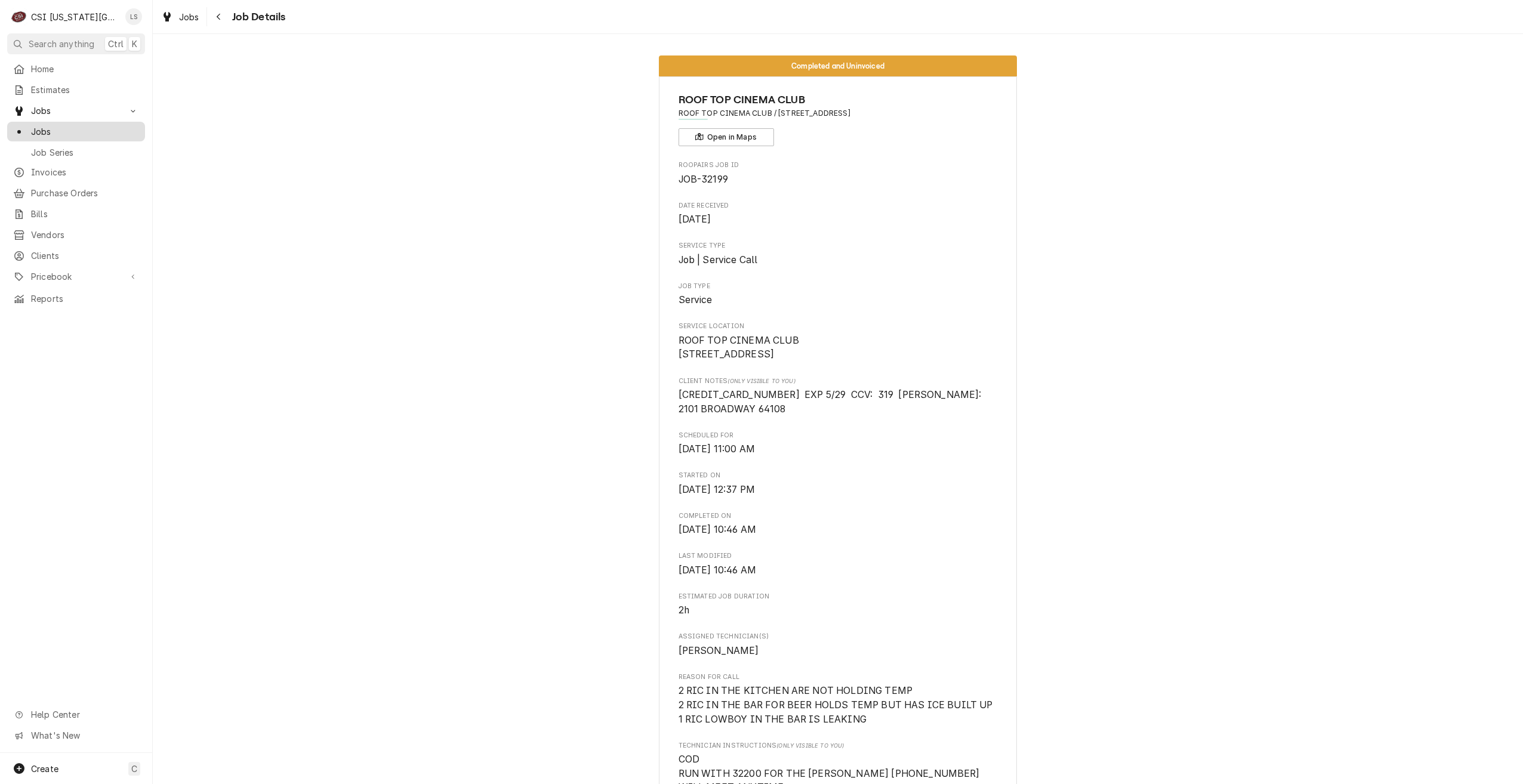
click at [86, 131] on span "Jobs" at bounding box center [85, 132] width 108 height 13
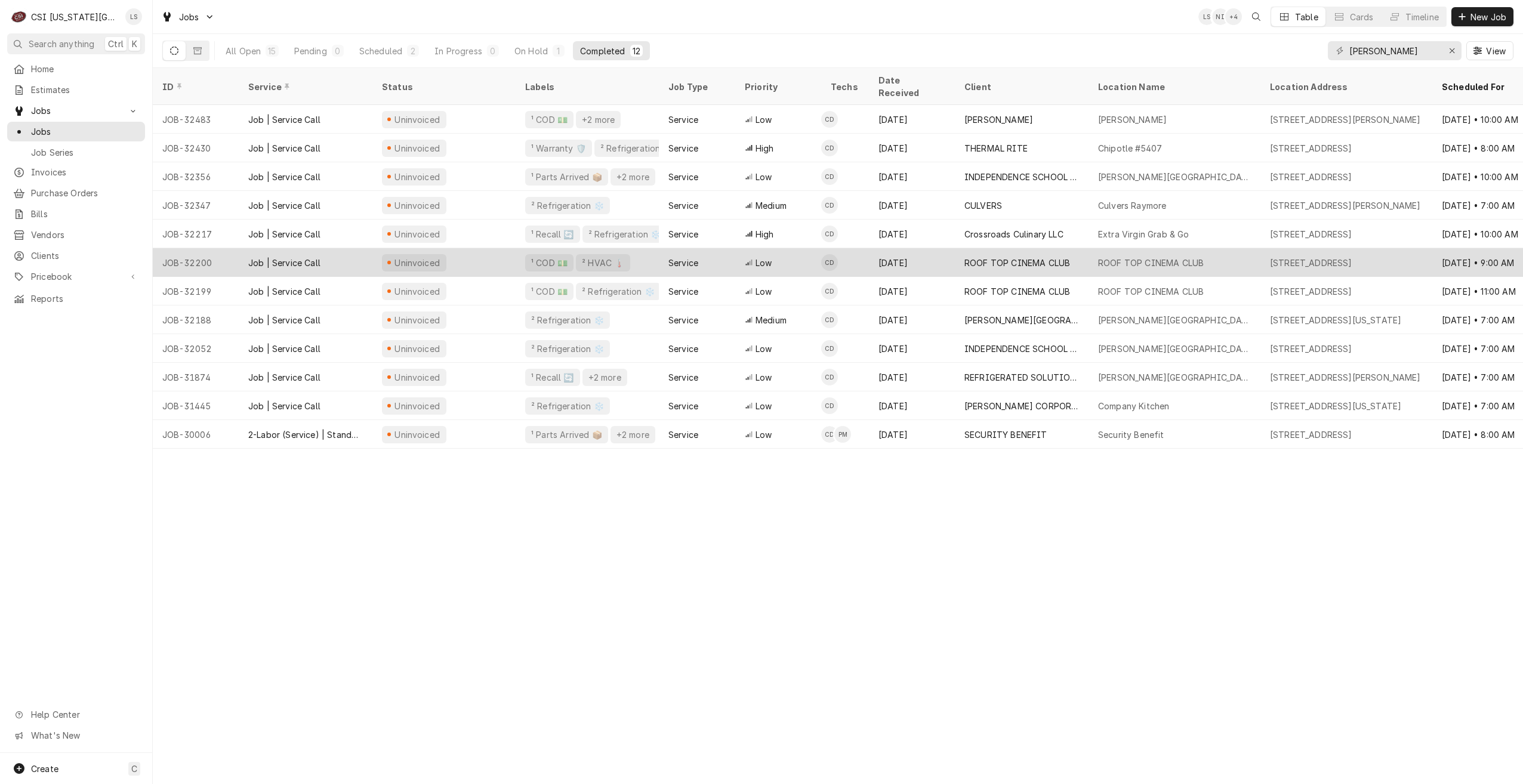
click at [986, 248] on div "ROOF TOP CINEMA CLUB" at bounding box center [1022, 263] width 134 height 29
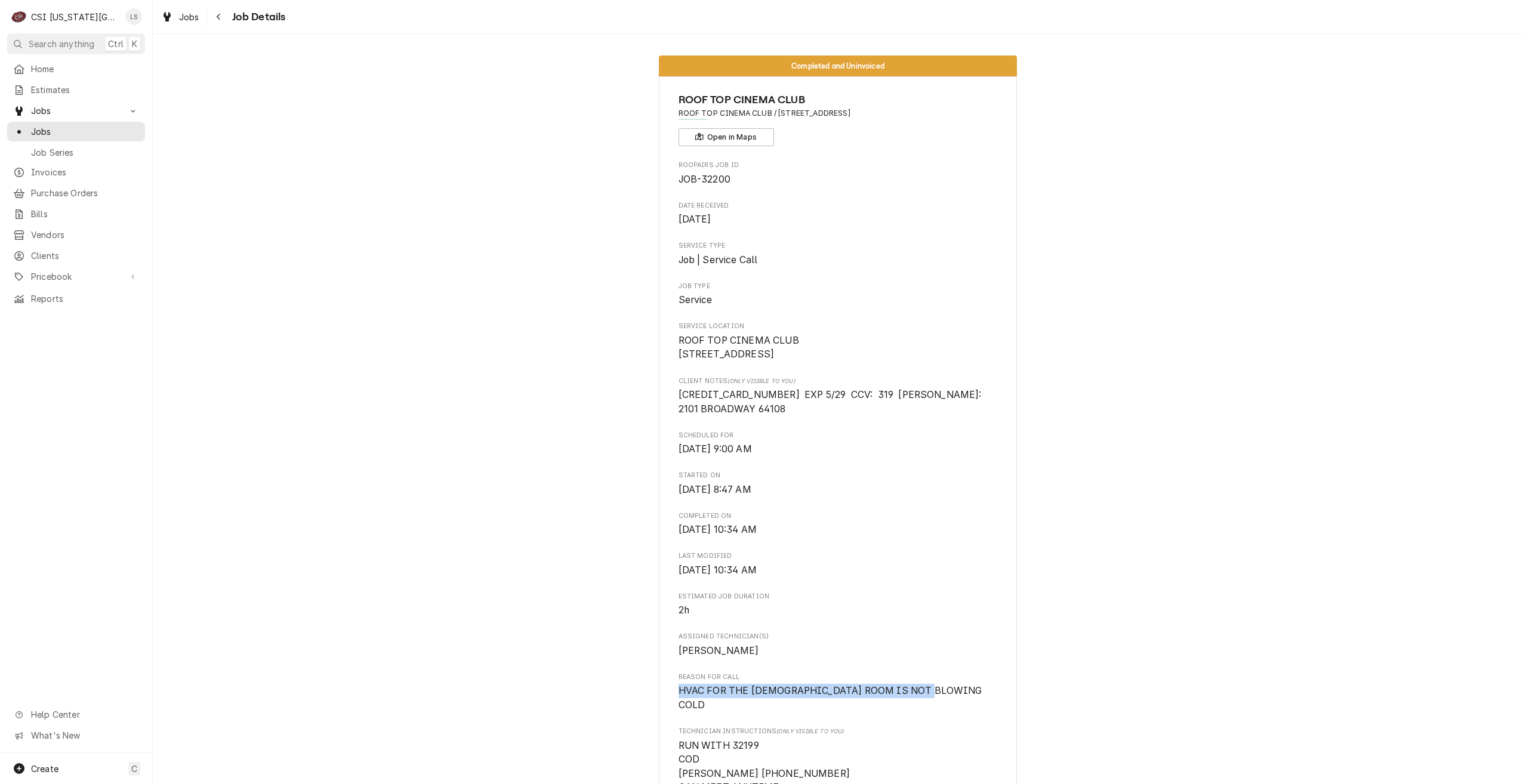
drag, startPoint x: 935, startPoint y: 700, endPoint x: 676, endPoint y: 706, distance: 259.1
click at [679, 706] on span "HVAC FOR THE LADIES ROOM IS NOT BLOWING COLD" at bounding box center [838, 697] width 319 height 28
copy span "HVAC FOR THE LADIES ROOM IS NOT BLOWING COLD"
click at [123, 127] on span "Jobs" at bounding box center [85, 132] width 108 height 13
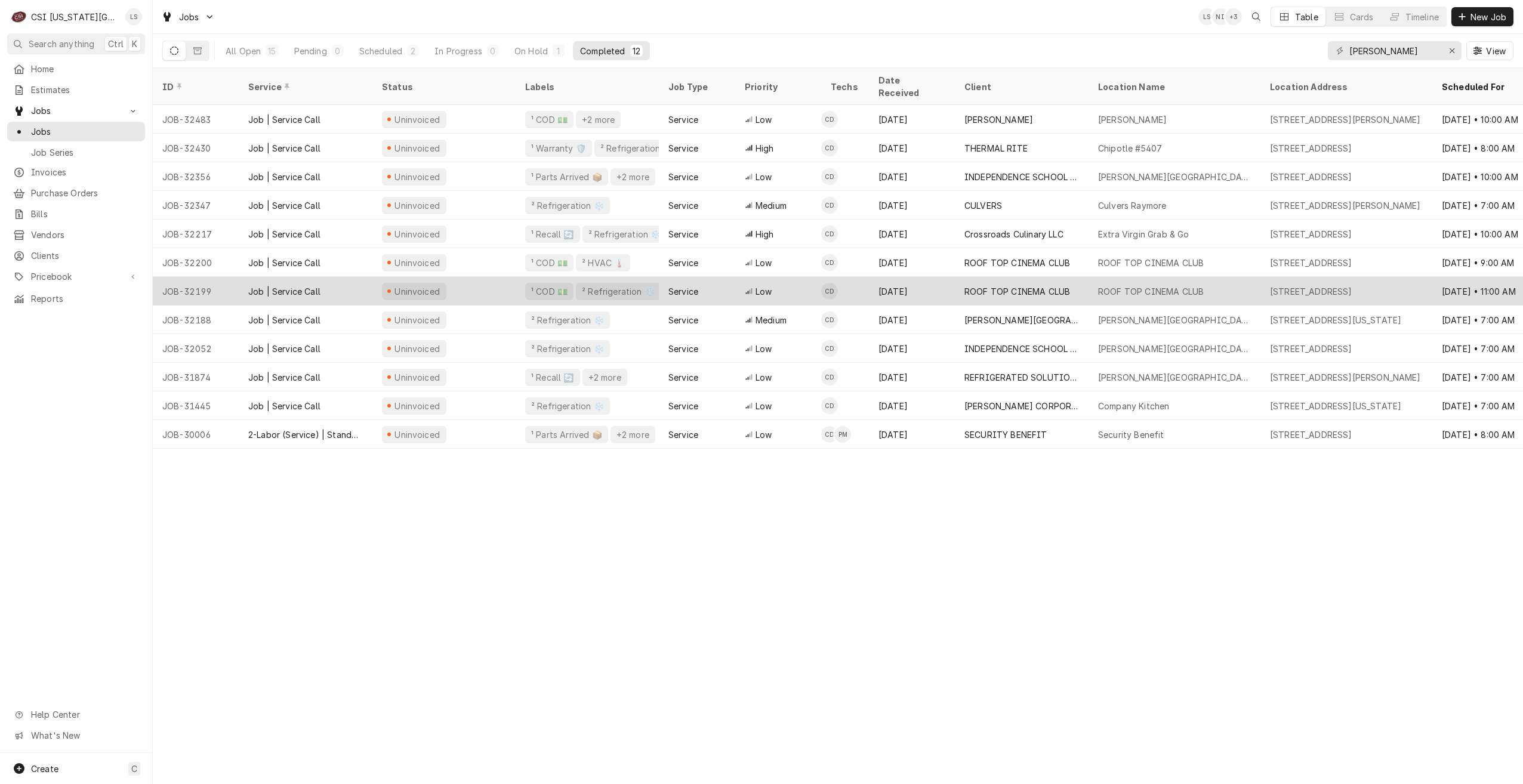
click at [953, 277] on div "Aug 20" at bounding box center [912, 291] width 86 height 29
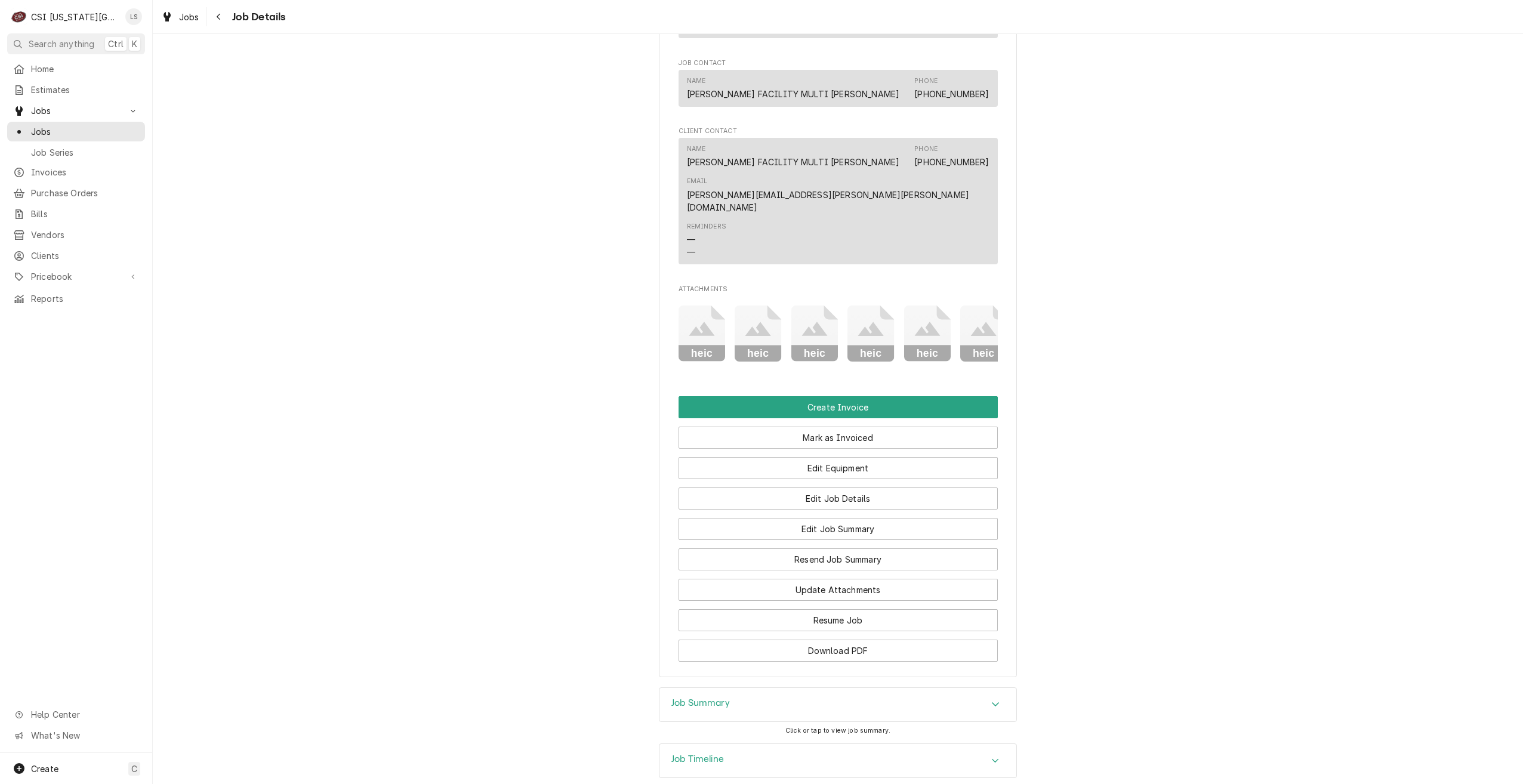
scroll to position [1000, 0]
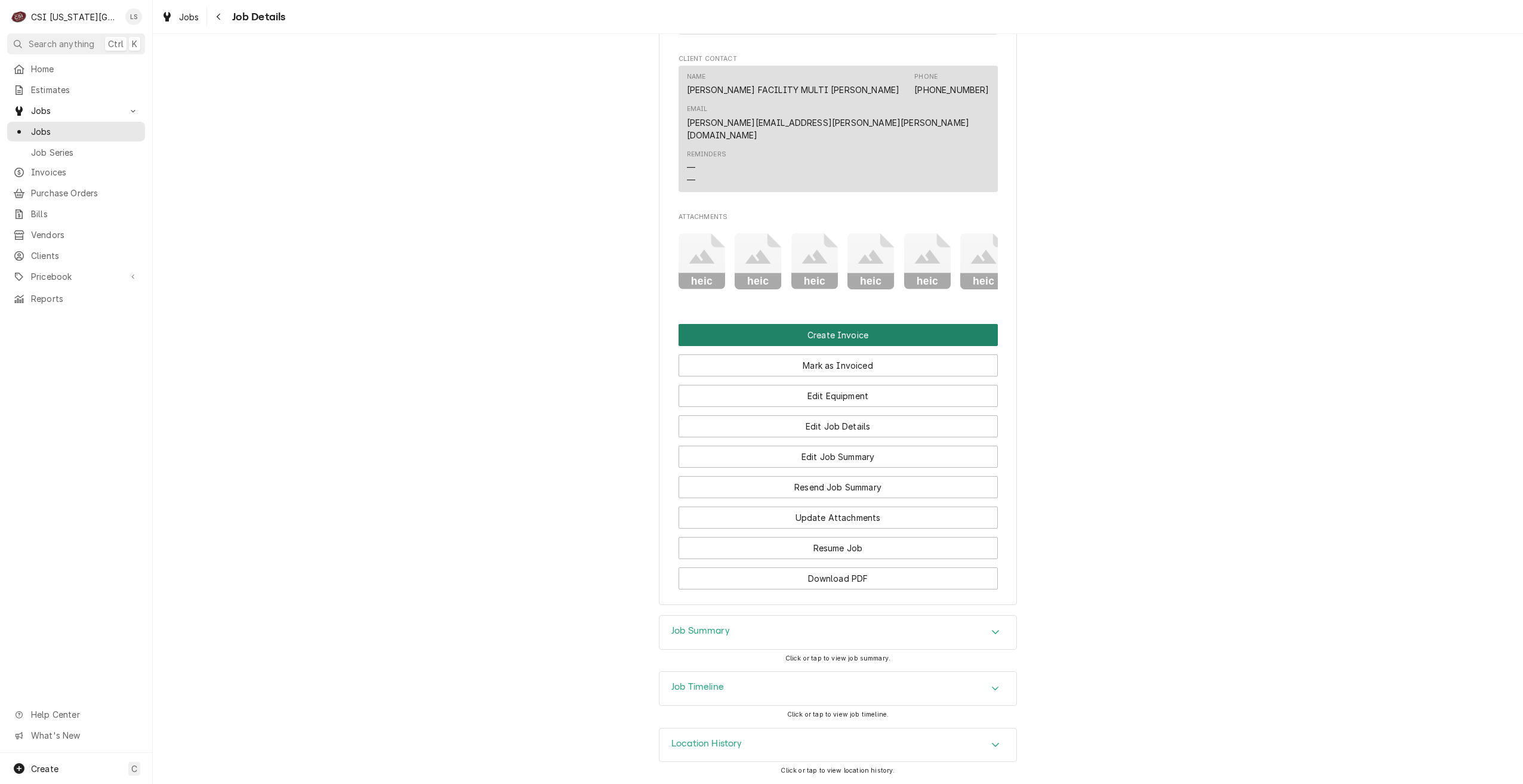
click at [825, 338] on button "Create Invoice" at bounding box center [838, 335] width 319 height 22
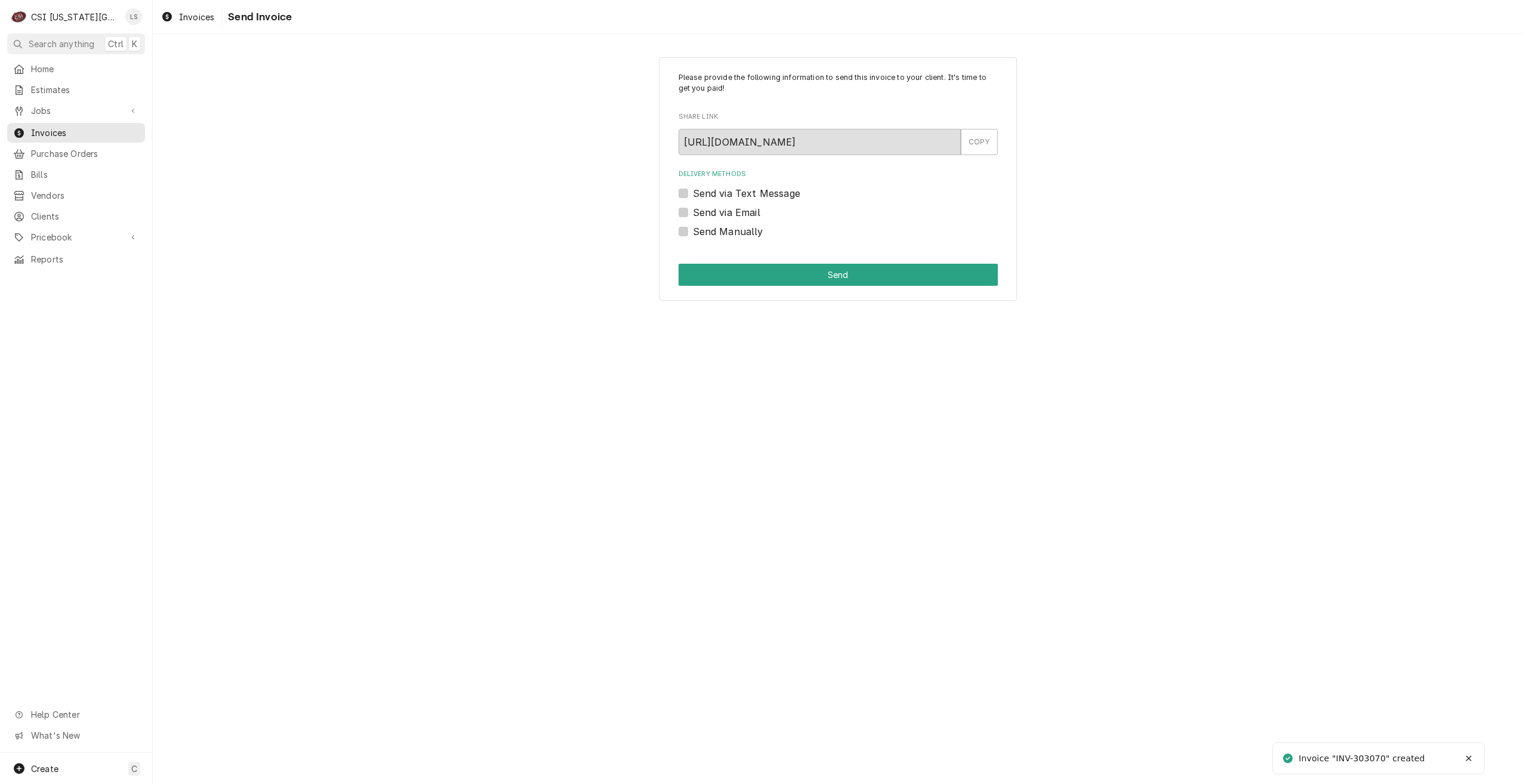
click at [689, 230] on div "Send Manually" at bounding box center [838, 231] width 319 height 14
click at [724, 231] on label "Send Manually" at bounding box center [728, 231] width 71 height 14
click at [724, 231] on input "Send Manually" at bounding box center [853, 237] width 319 height 26
checkbox input "true"
click at [841, 275] on button "Send" at bounding box center [838, 275] width 319 height 22
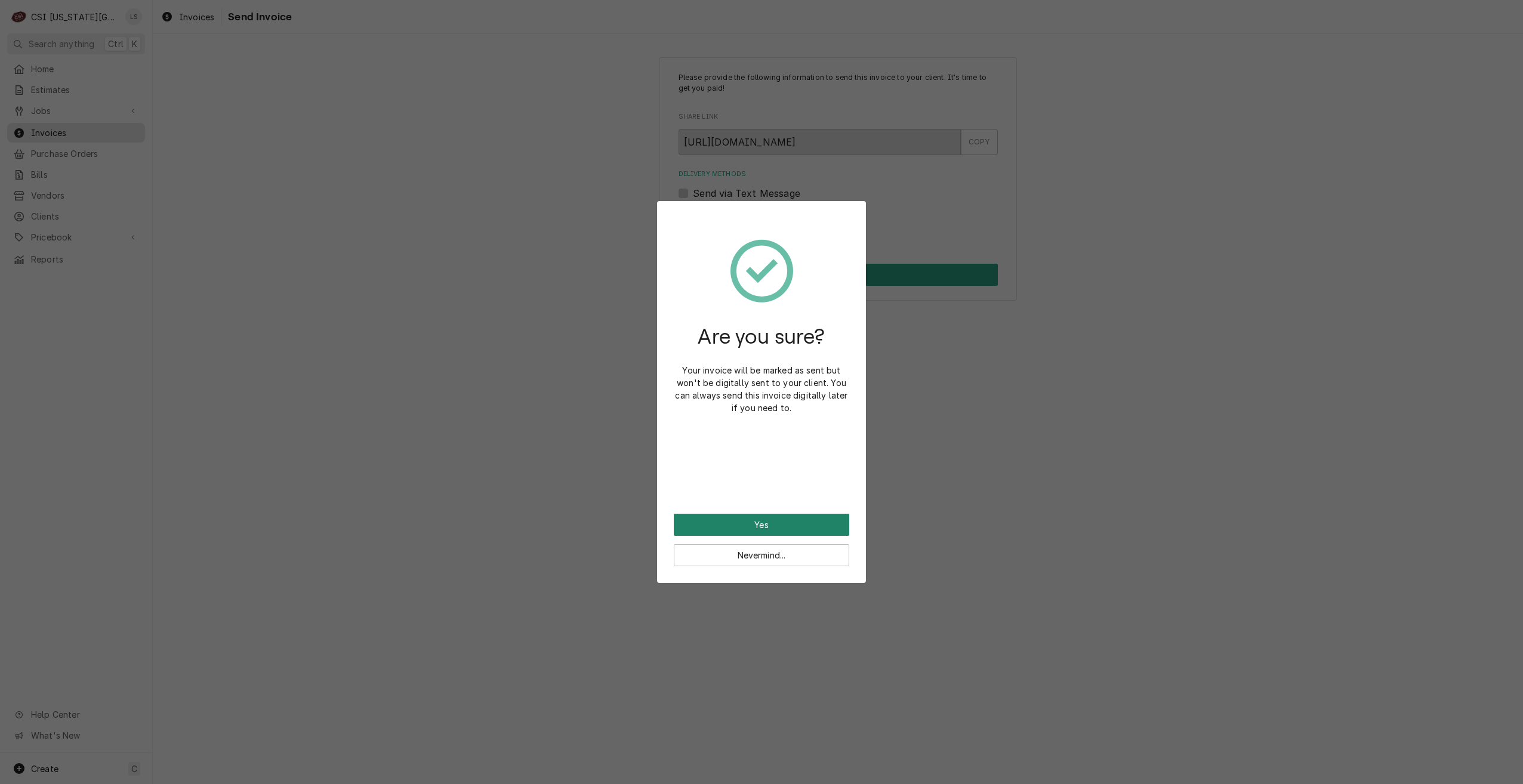
click at [780, 526] on button "Yes" at bounding box center [761, 524] width 175 height 22
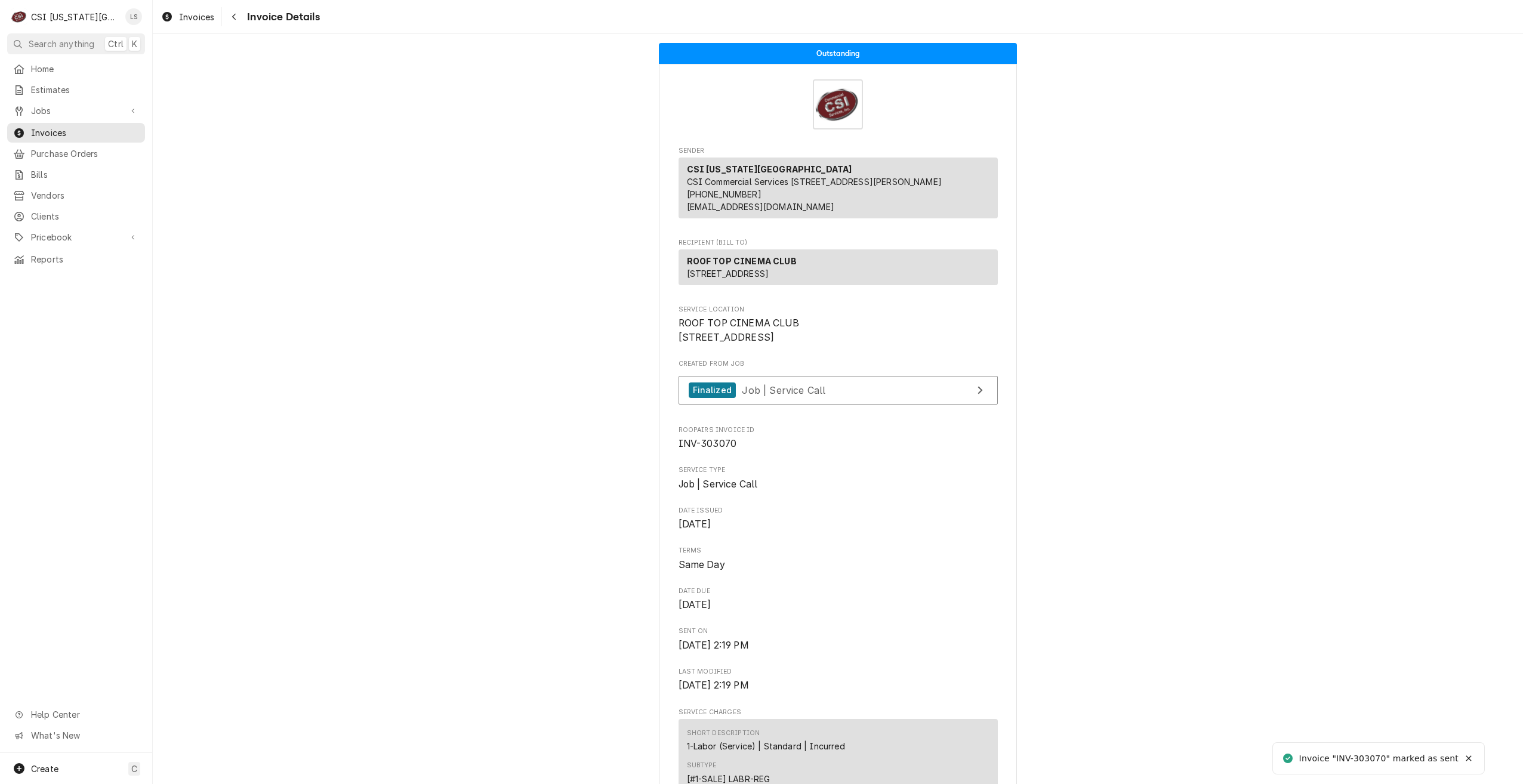
scroll to position [299, 0]
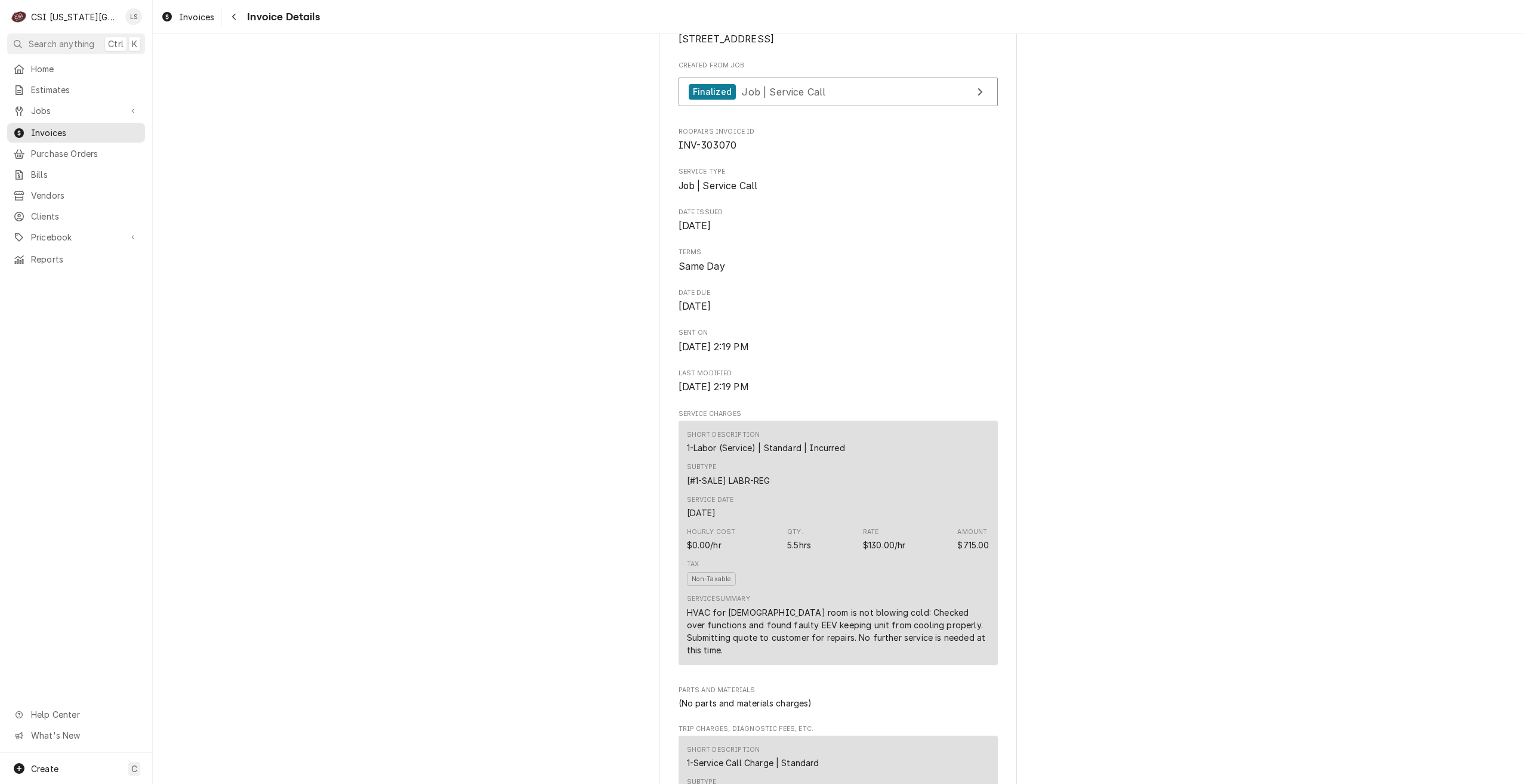
click at [725, 151] on span "INV-303070" at bounding box center [708, 145] width 59 height 11
copy span "303070"
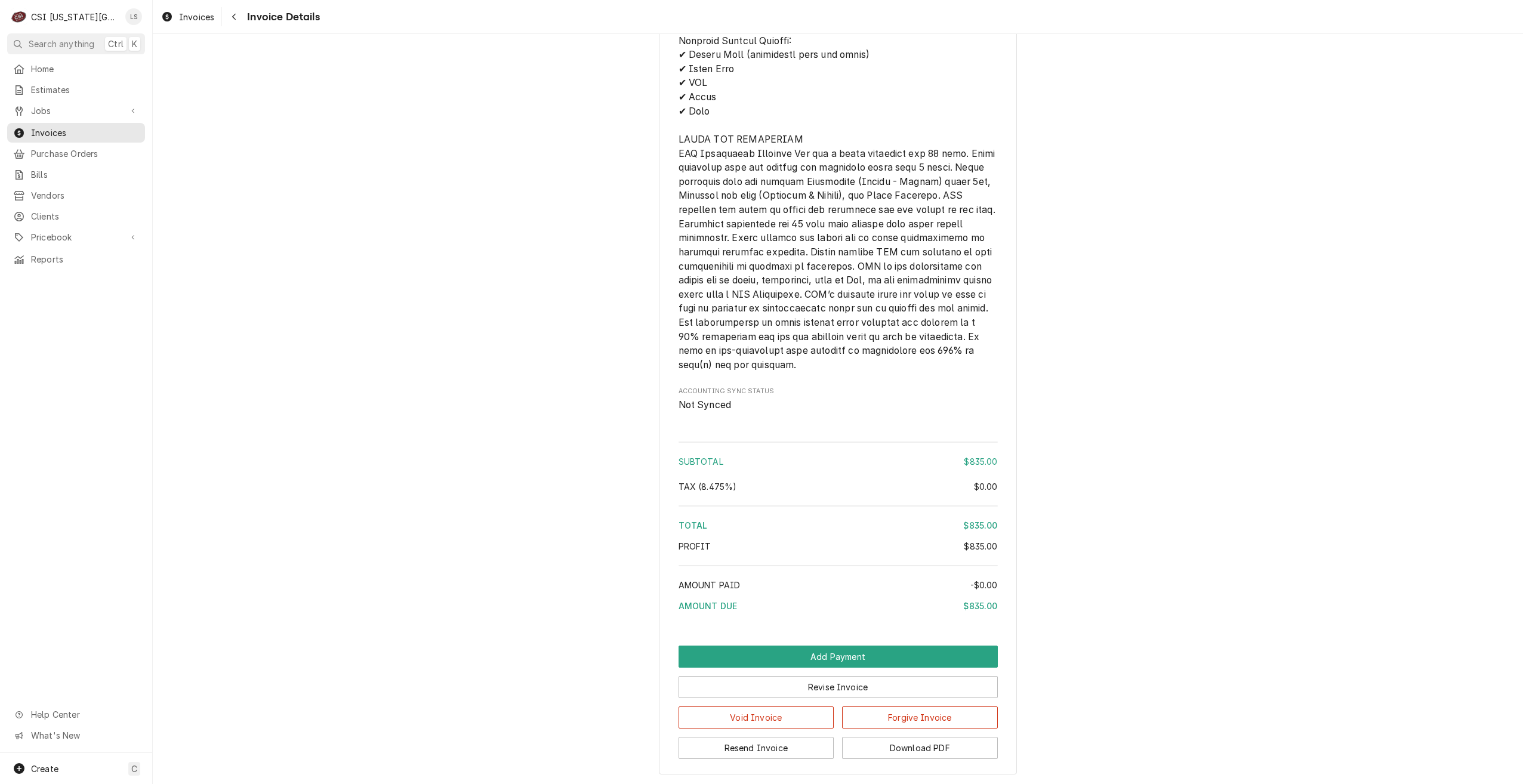
scroll to position [1577, 0]
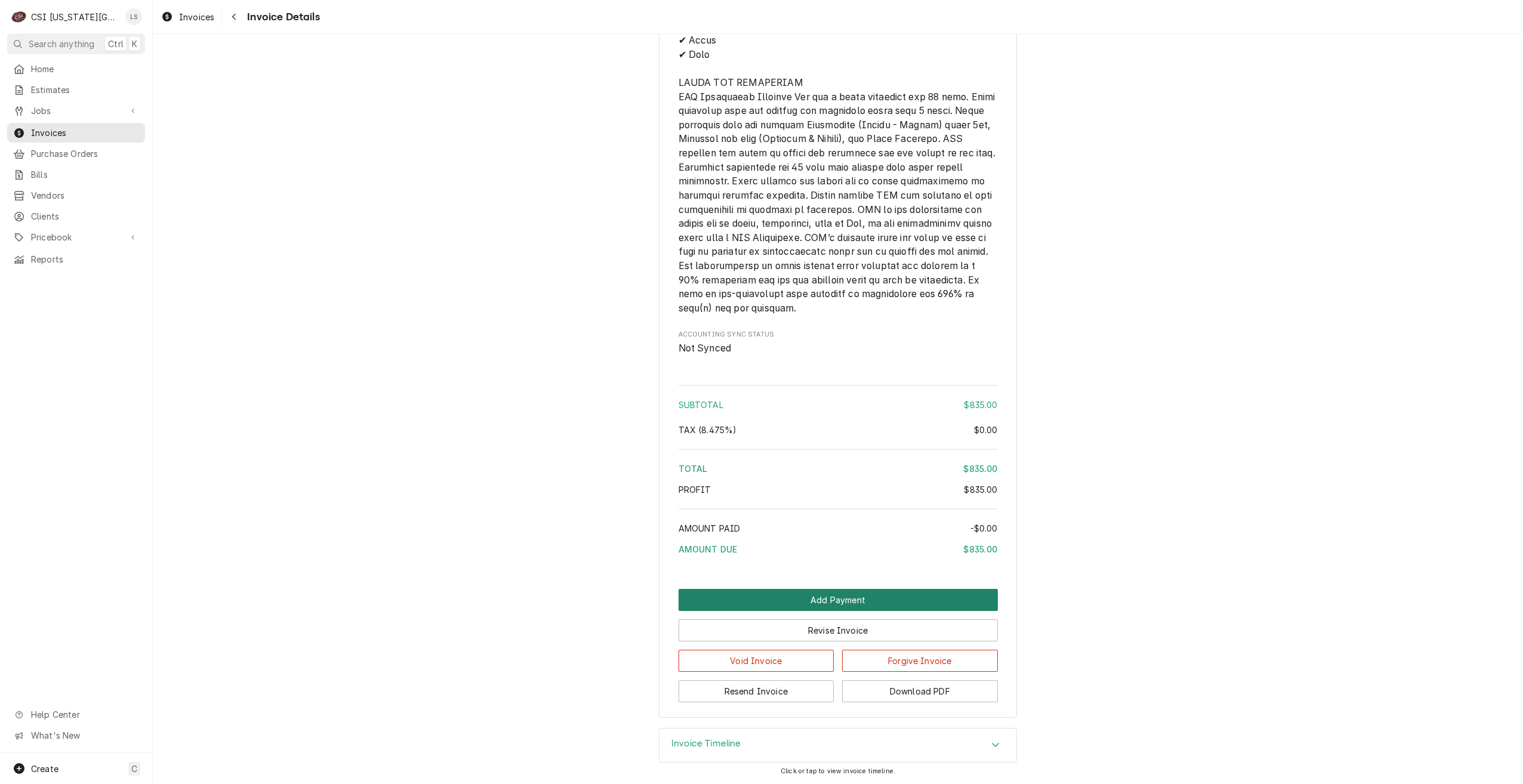
click at [791, 596] on button "Add Payment" at bounding box center [838, 600] width 319 height 22
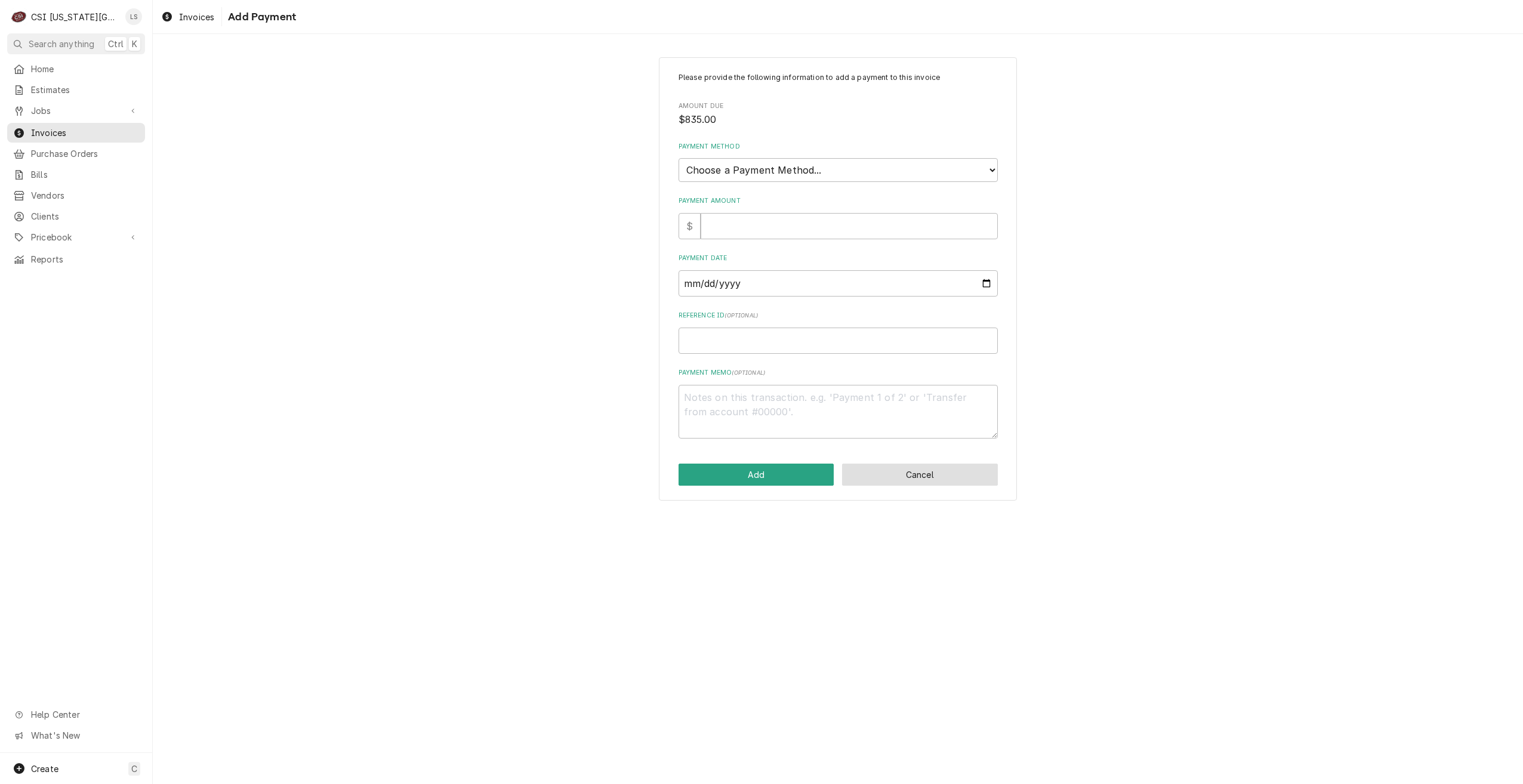
click at [918, 473] on button "Cancel" at bounding box center [920, 474] width 156 height 22
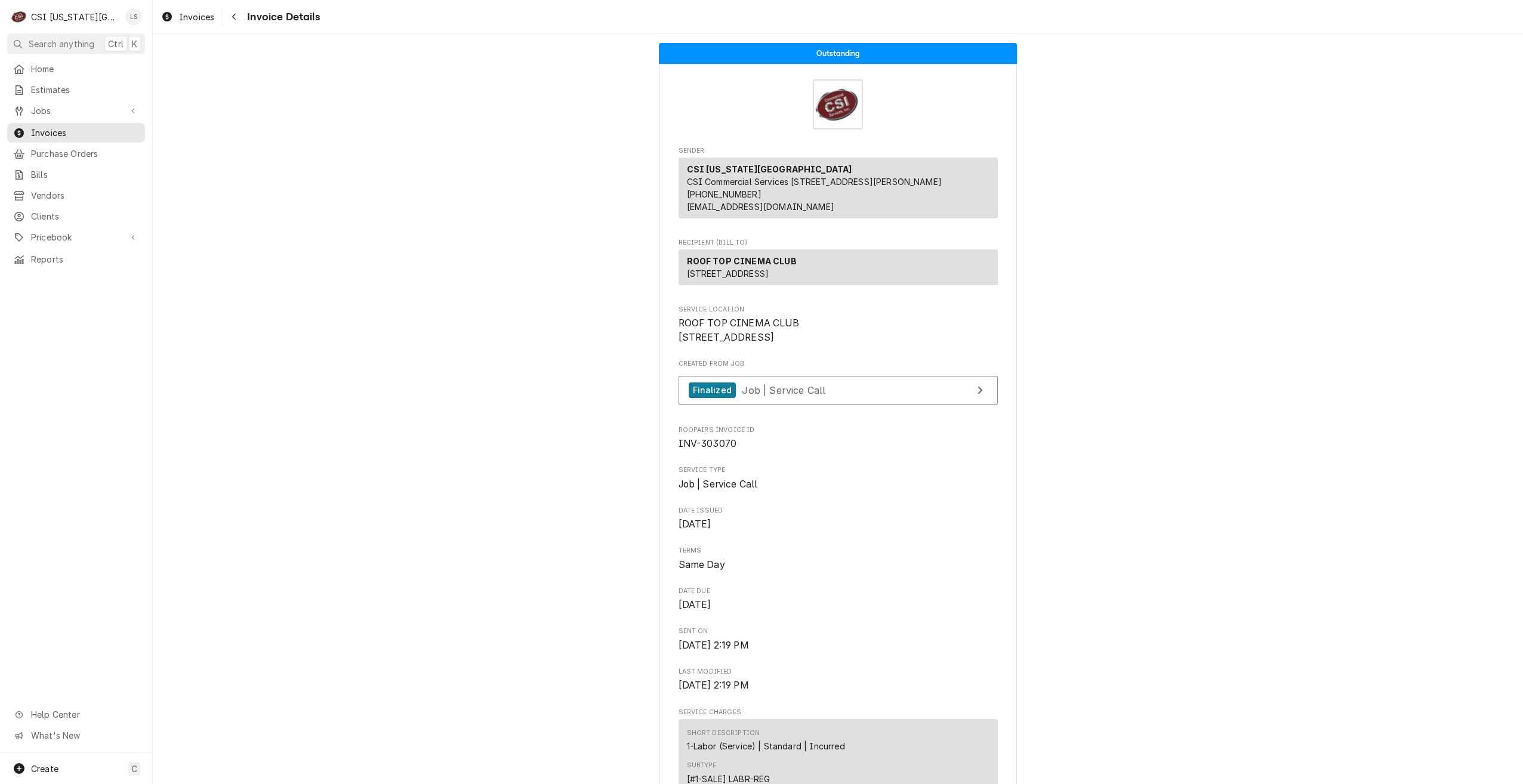
click at [716, 449] on span "INV-303070" at bounding box center [708, 443] width 59 height 11
copy span "303070"
click at [45, 101] on link "Jobs" at bounding box center [76, 111] width 138 height 20
click at [56, 126] on span "Jobs" at bounding box center [85, 132] width 108 height 13
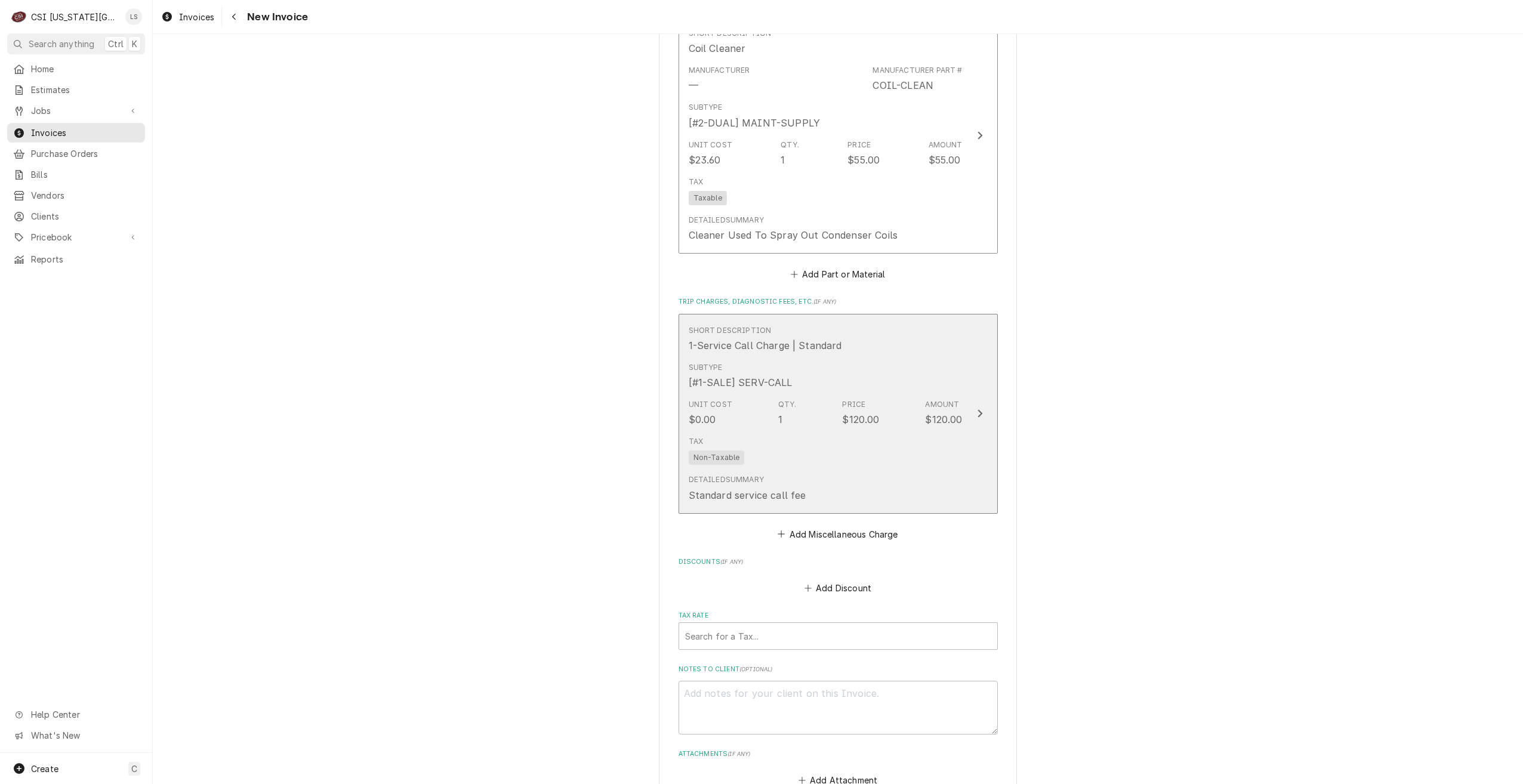
scroll to position [2924, 0]
click at [892, 439] on div "Tax Non-Taxable" at bounding box center [825, 447] width 274 height 38
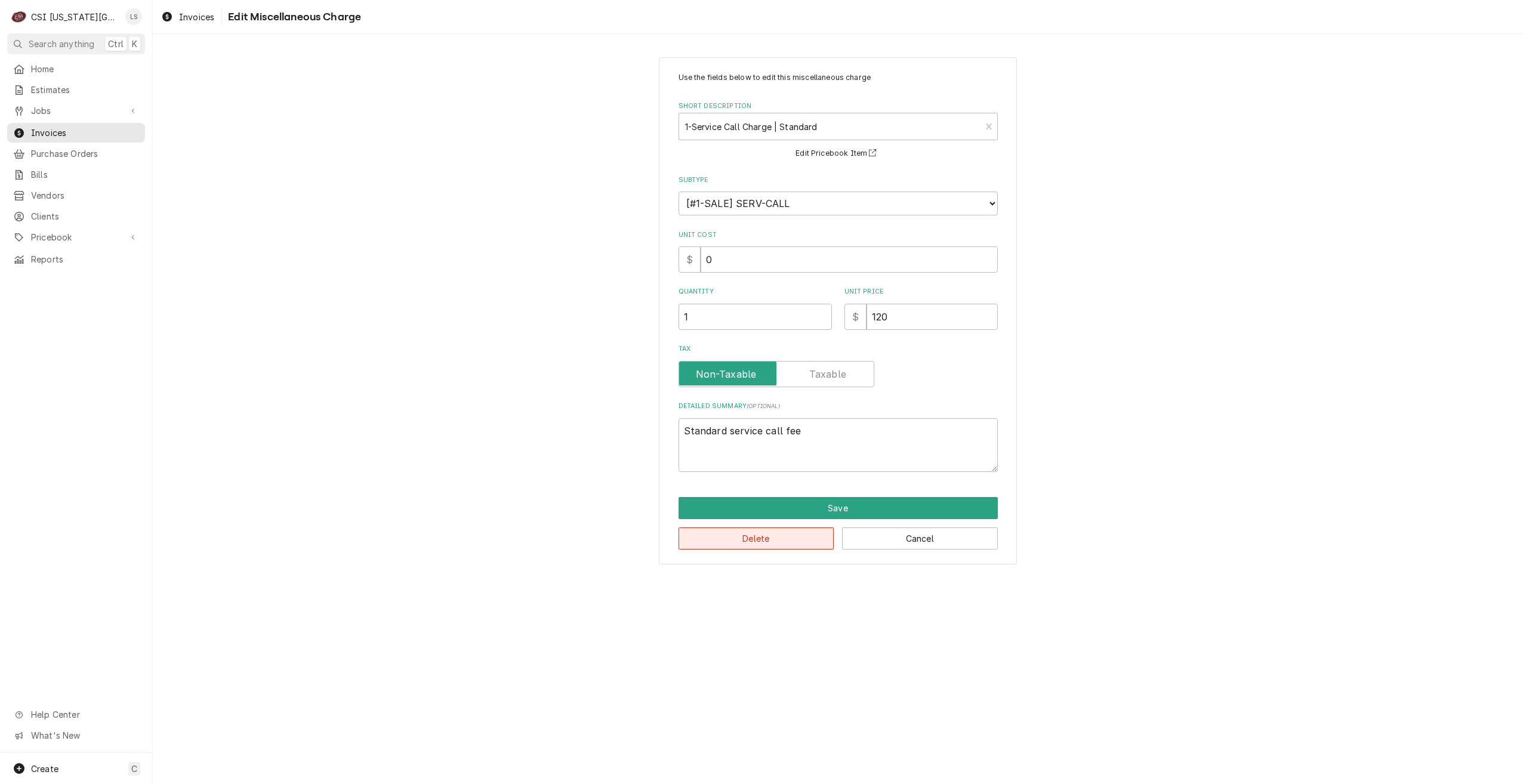
click at [744, 538] on button "Delete" at bounding box center [756, 538] width 156 height 22
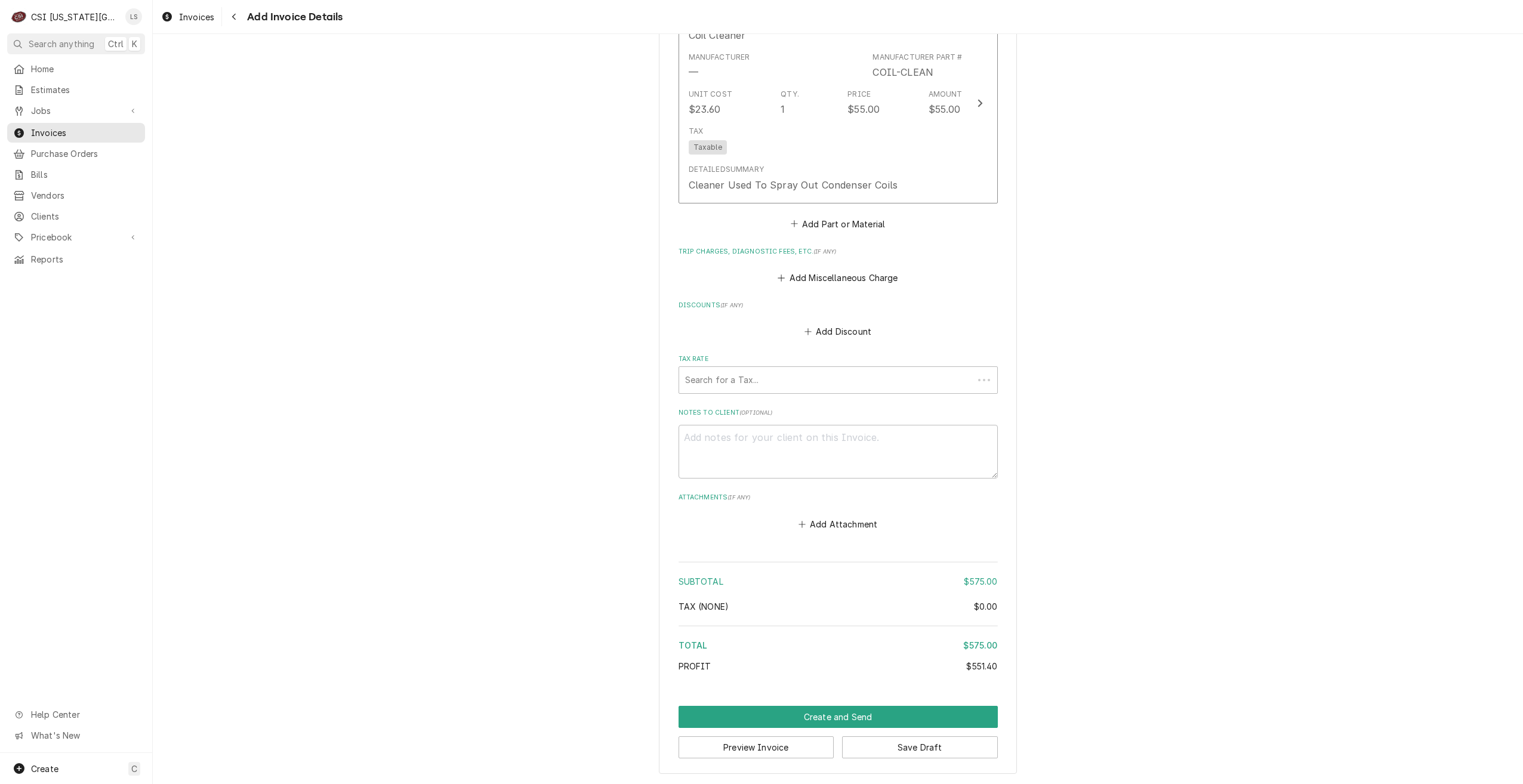
scroll to position [2934, 0]
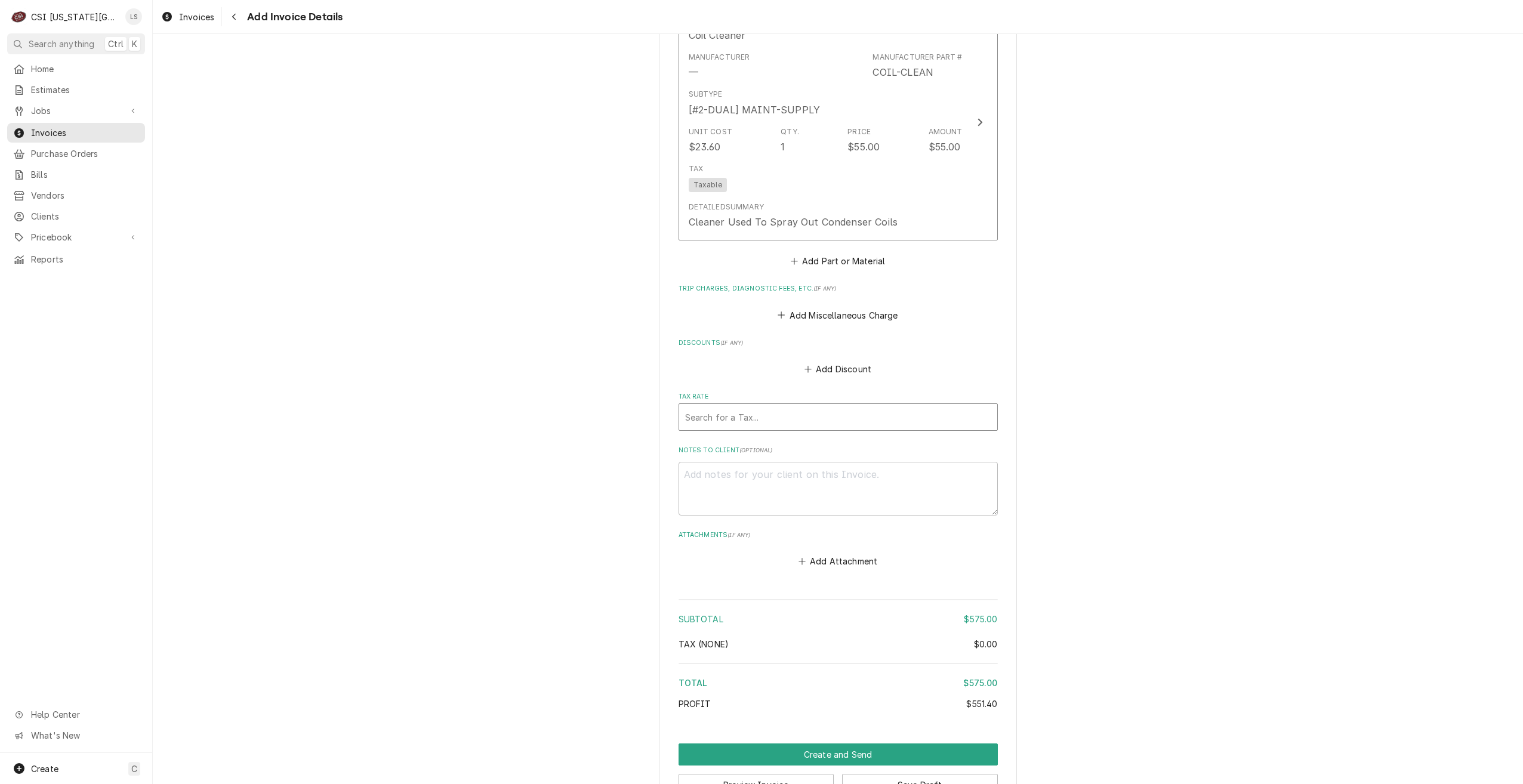
click at [883, 423] on div "Tax Rate" at bounding box center [838, 417] width 306 height 22
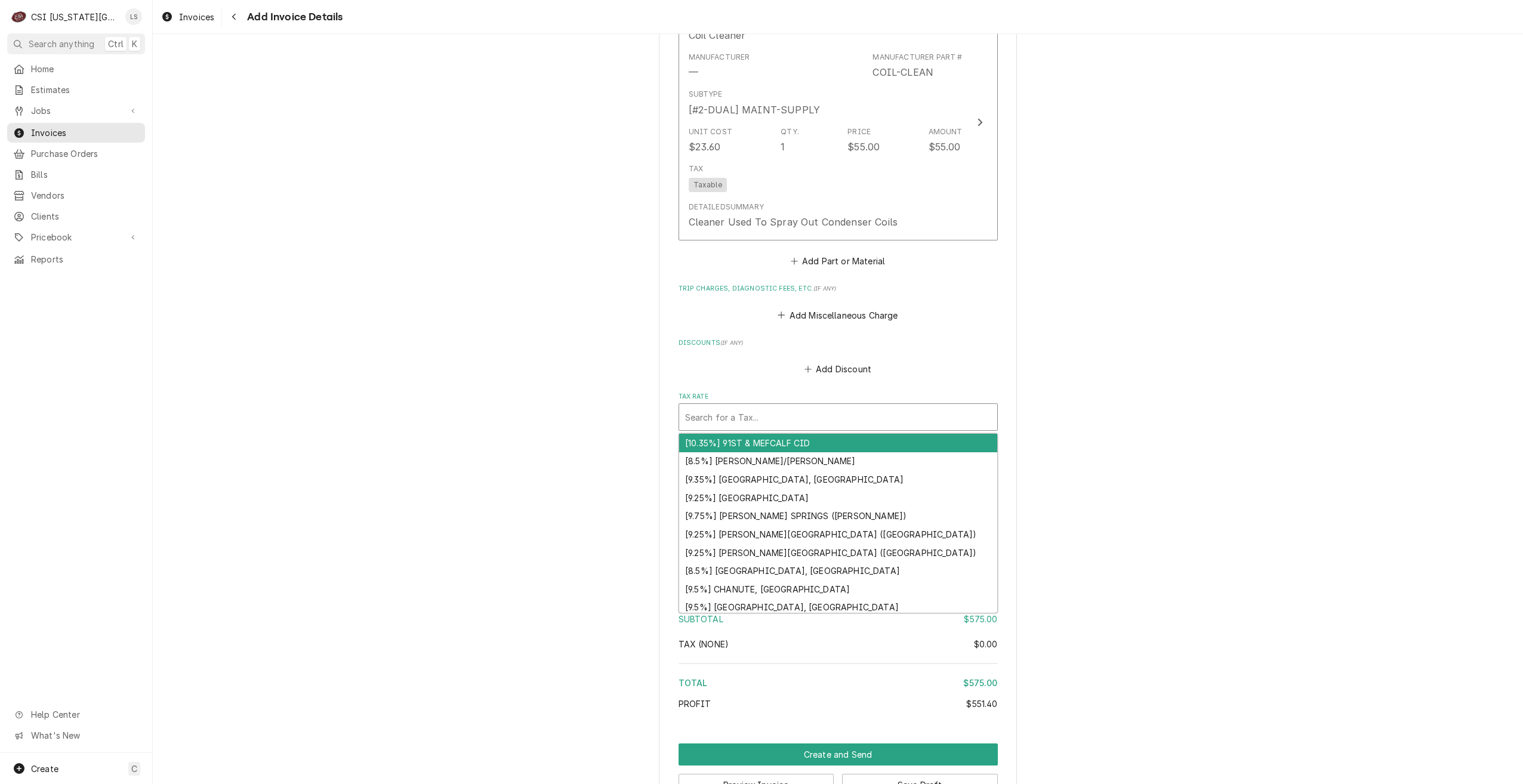
type textarea "x"
type input "m"
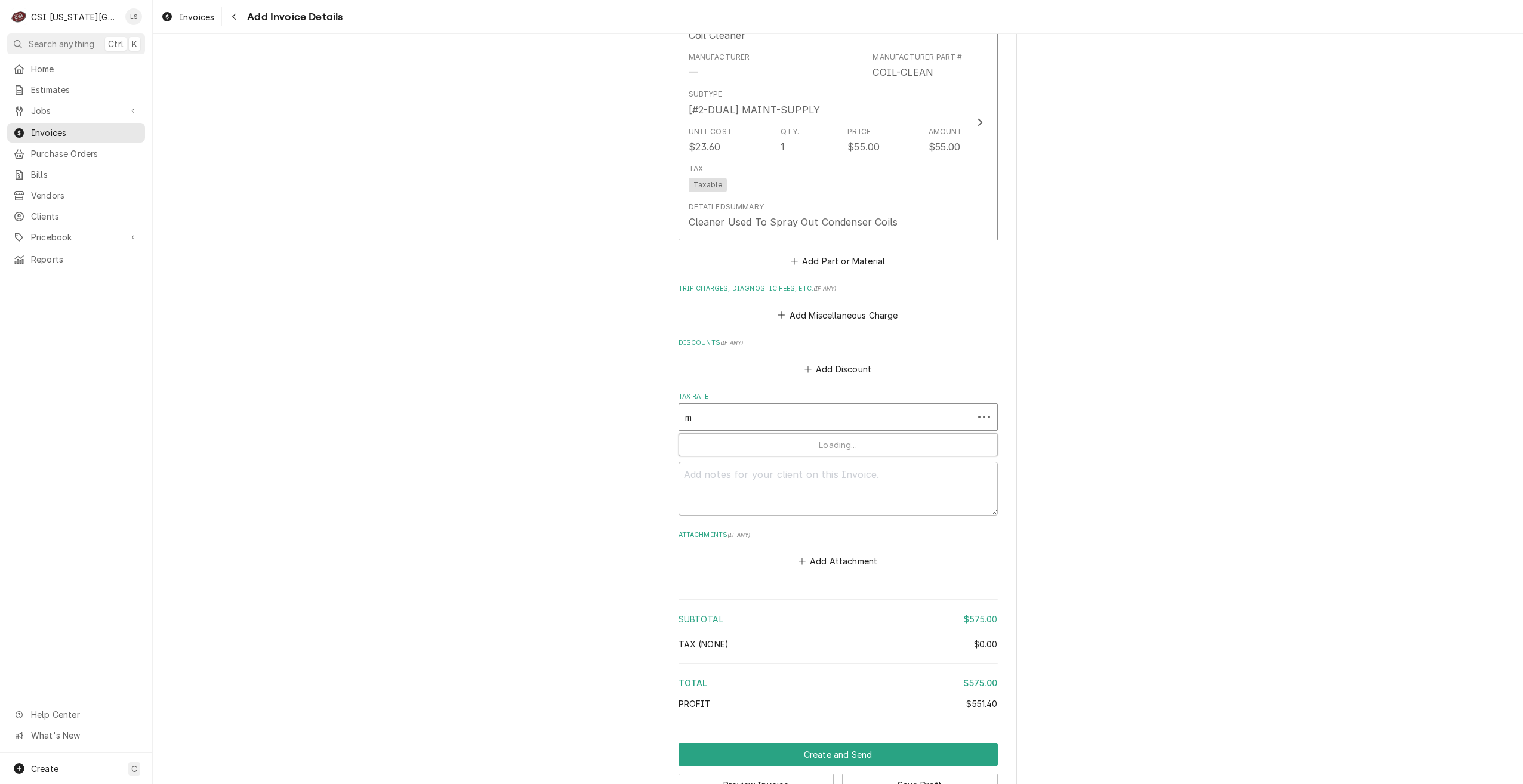
type textarea "x"
type input "mo"
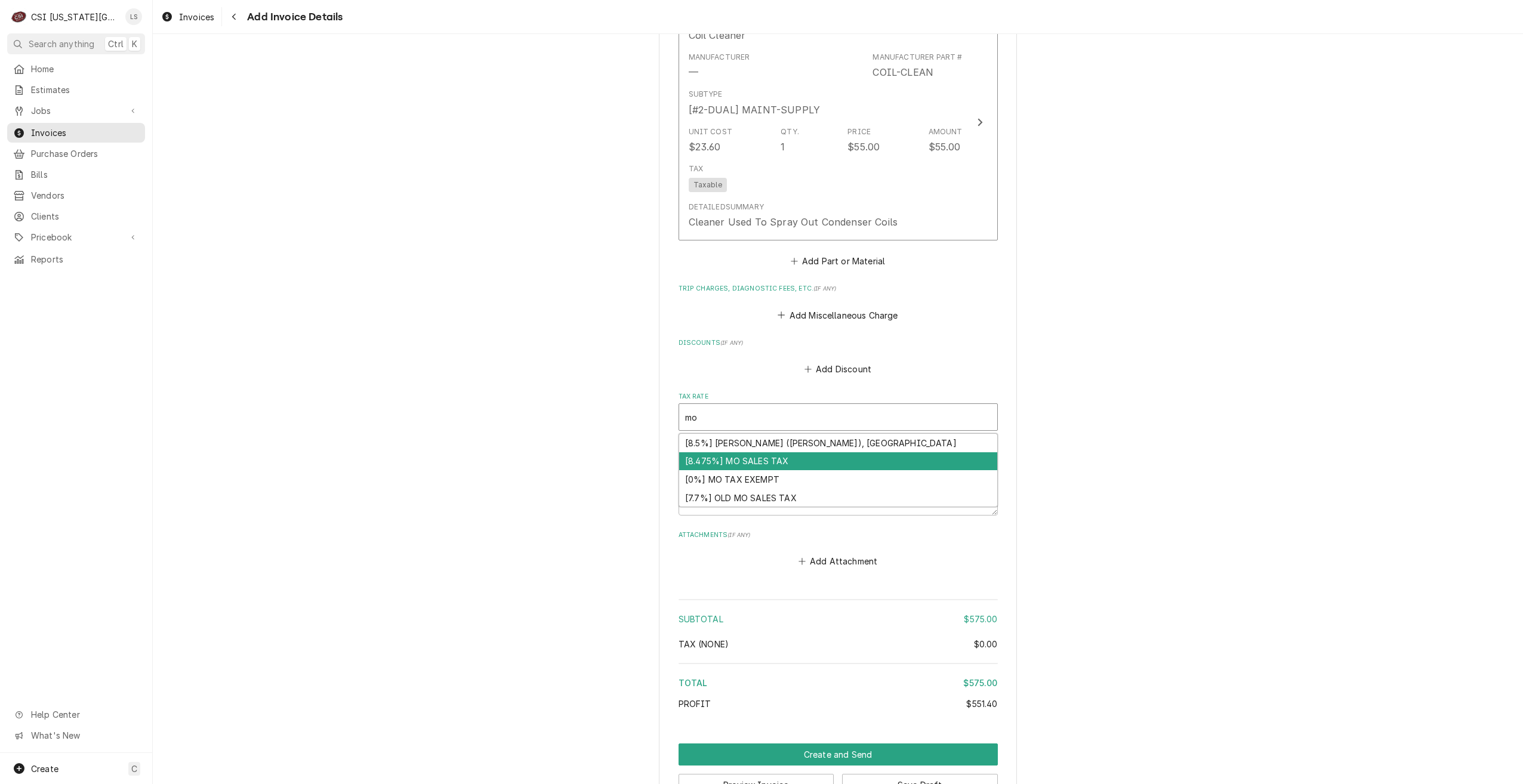
click at [867, 457] on div "[8.475%] MO SALES TAX" at bounding box center [838, 461] width 318 height 19
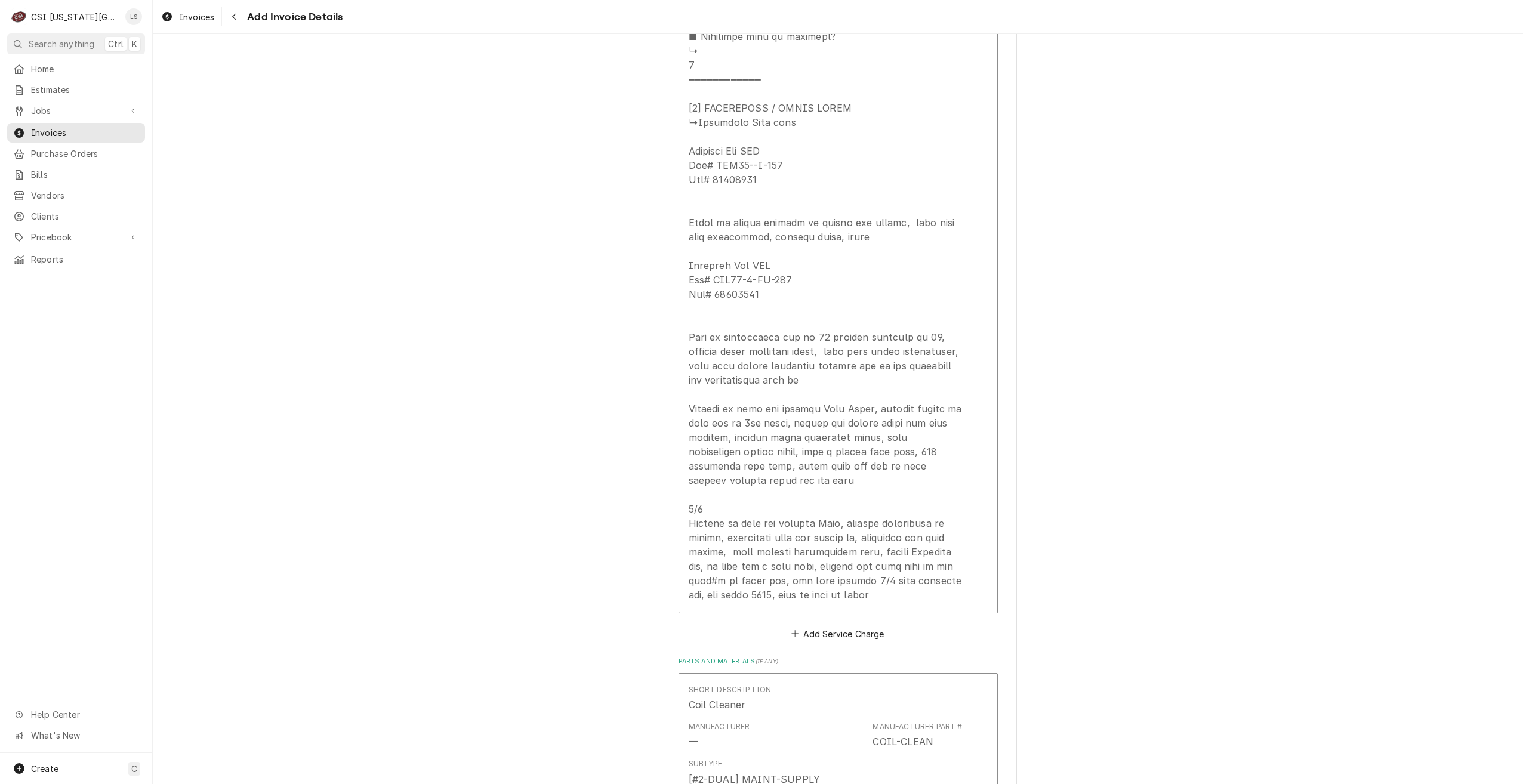
scroll to position [2158, 0]
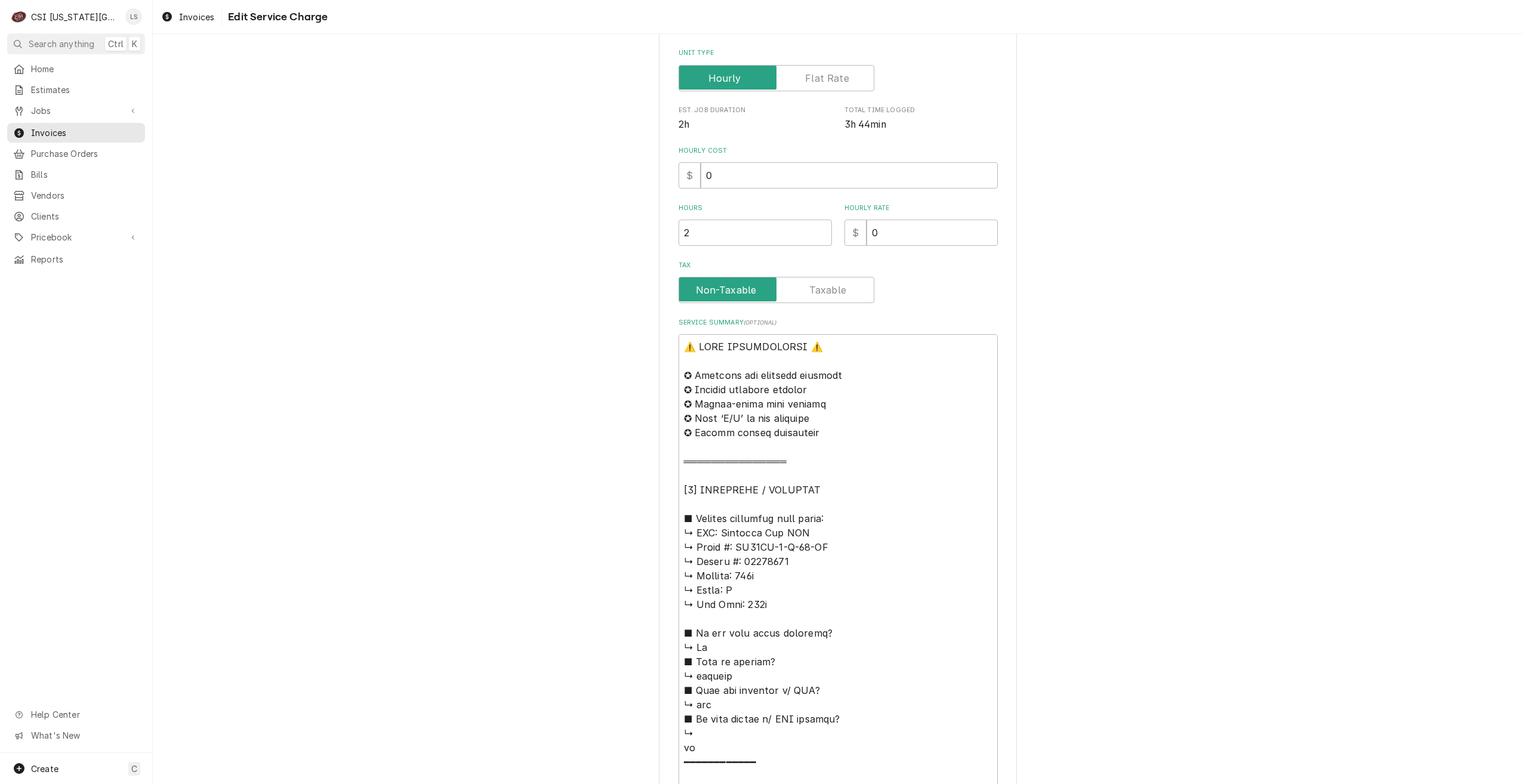
scroll to position [537, 0]
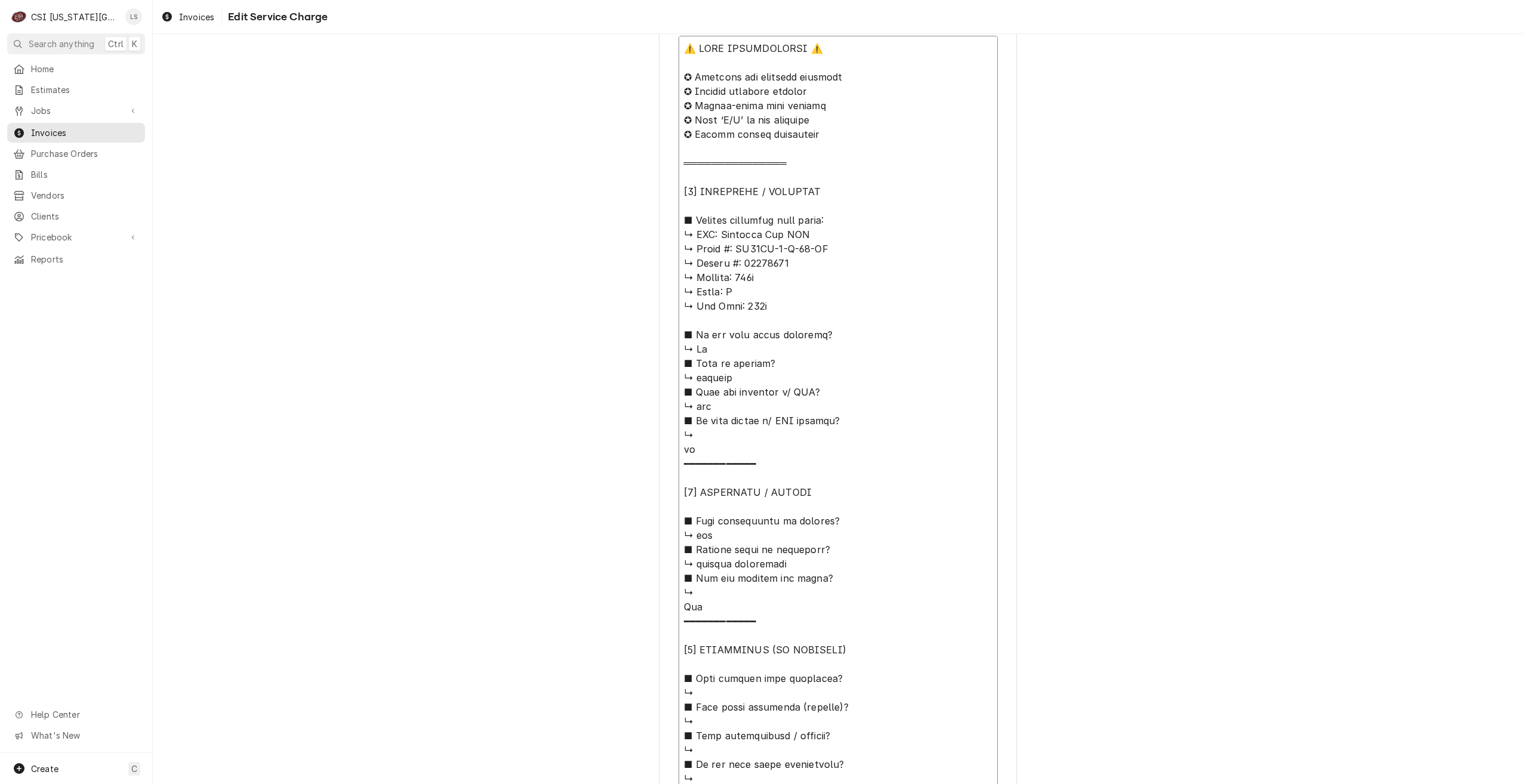
click at [820, 331] on textarea "Service Summary ( optional )" at bounding box center [838, 772] width 319 height 1472
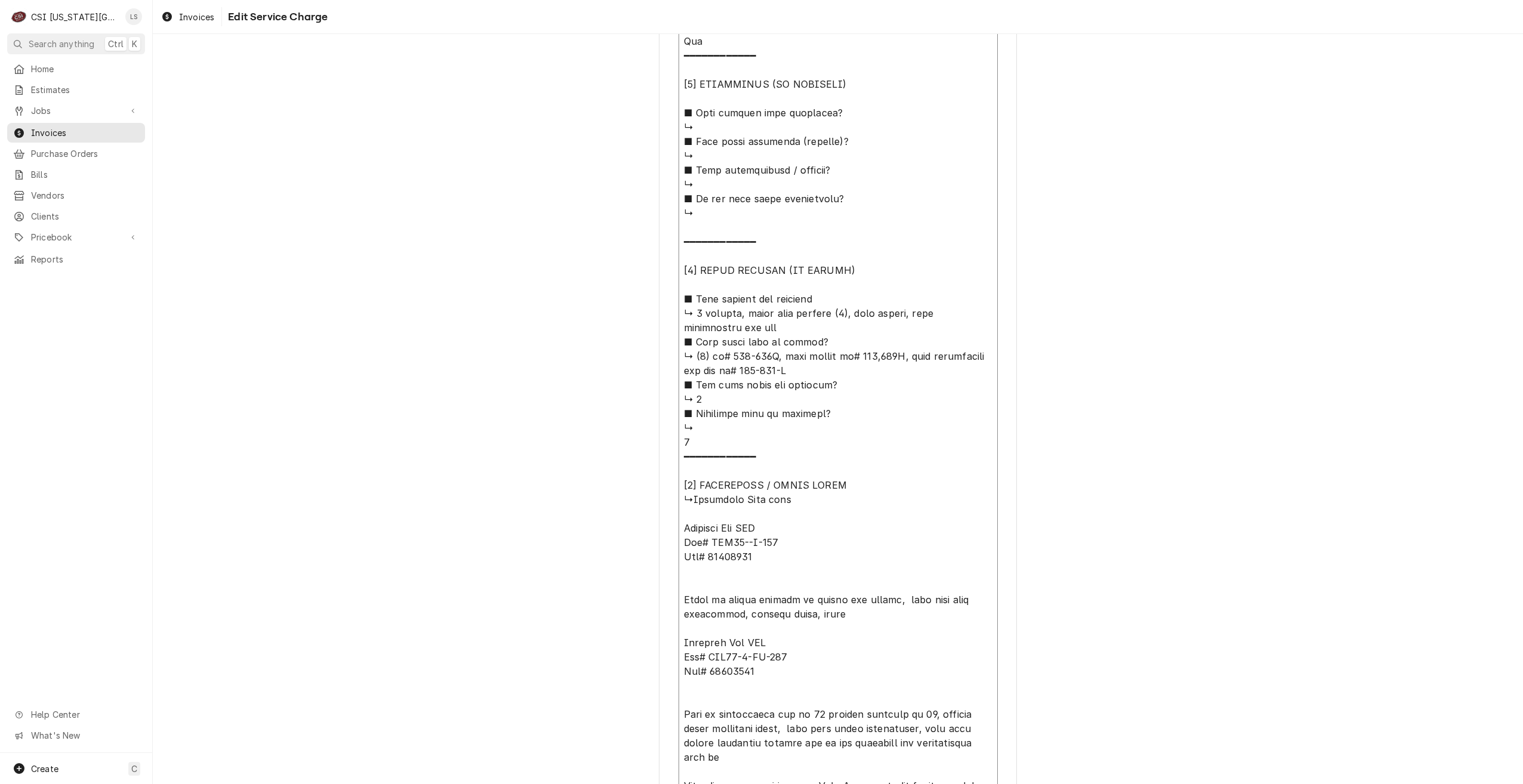
scroll to position [1134, 0]
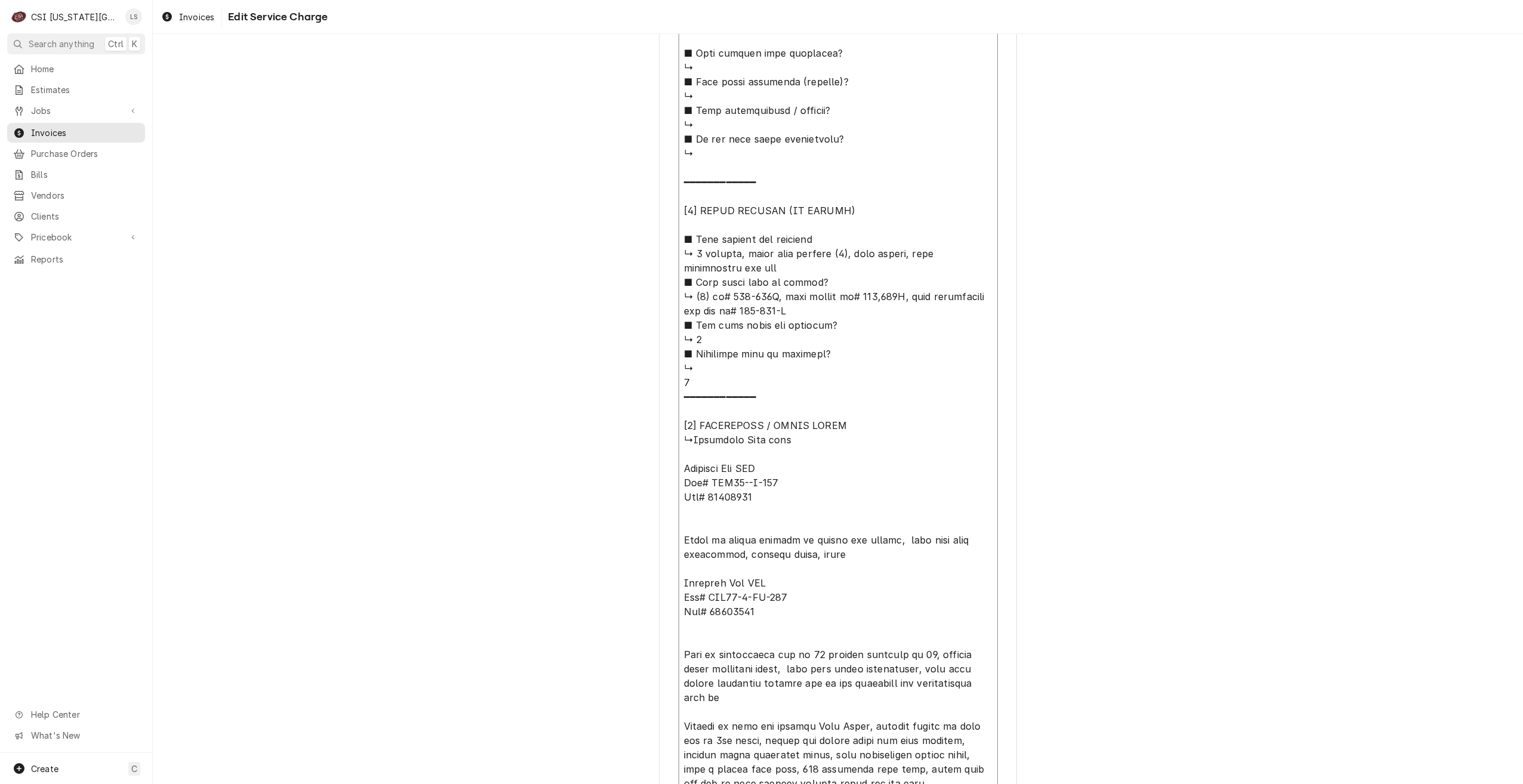
drag, startPoint x: 773, startPoint y: 270, endPoint x: 692, endPoint y: 255, distance: 82.4
click at [692, 255] on textarea "Service Summary ( optional )" at bounding box center [838, 175] width 319 height 1472
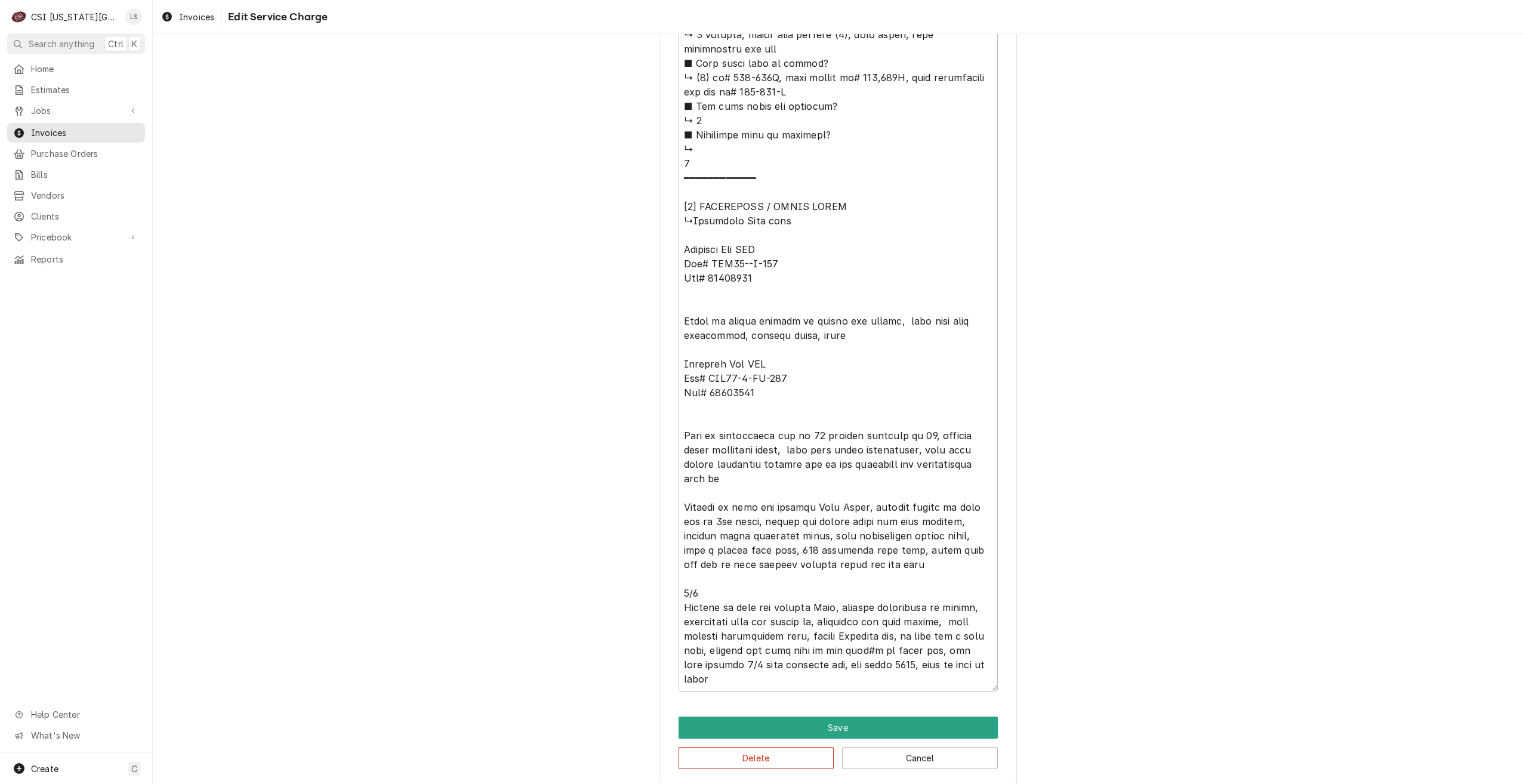
scroll to position [1363, 0]
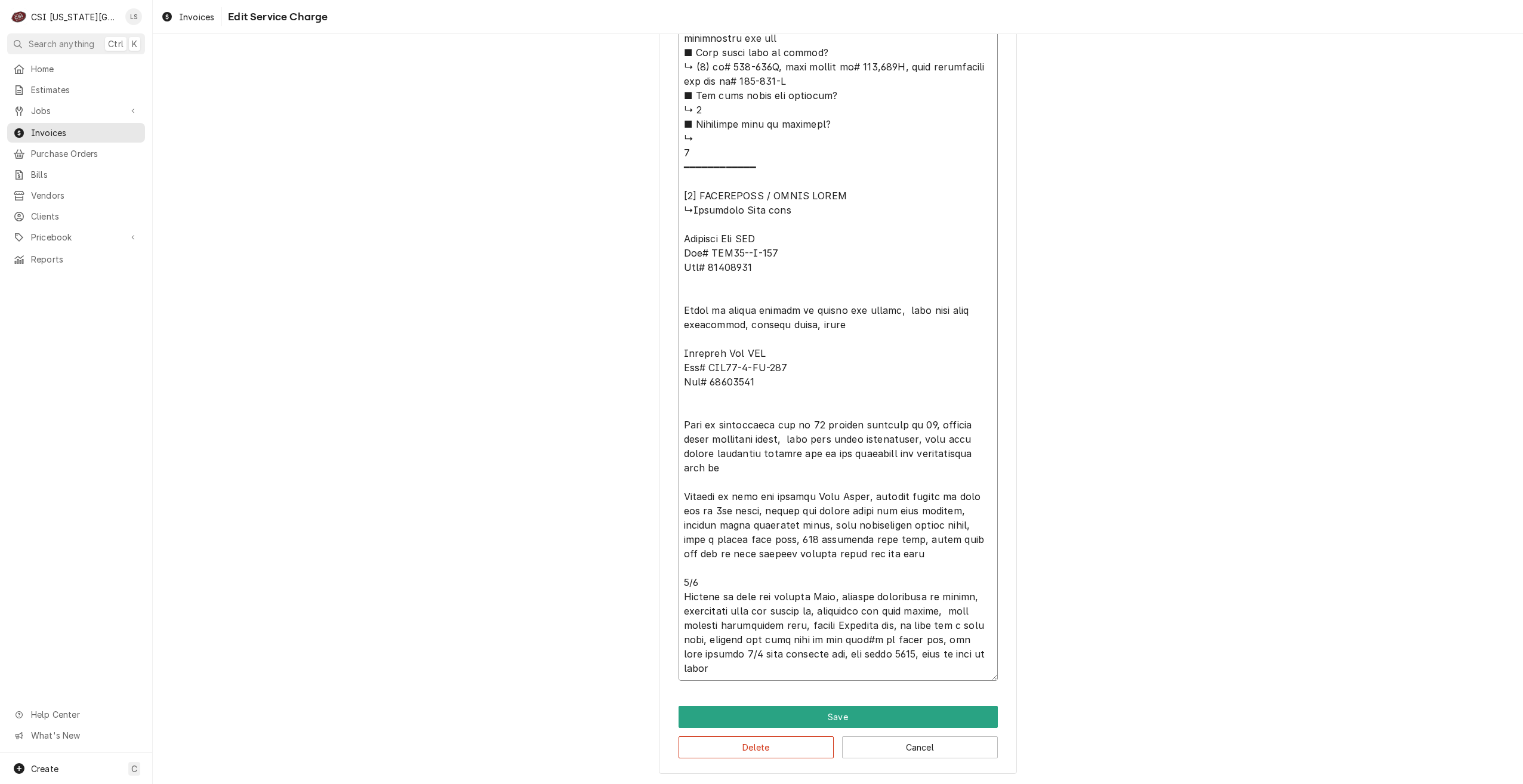
drag, startPoint x: 720, startPoint y: 665, endPoint x: 666, endPoint y: 239, distance: 429.4
click at [716, 740] on button "Delete" at bounding box center [756, 747] width 156 height 22
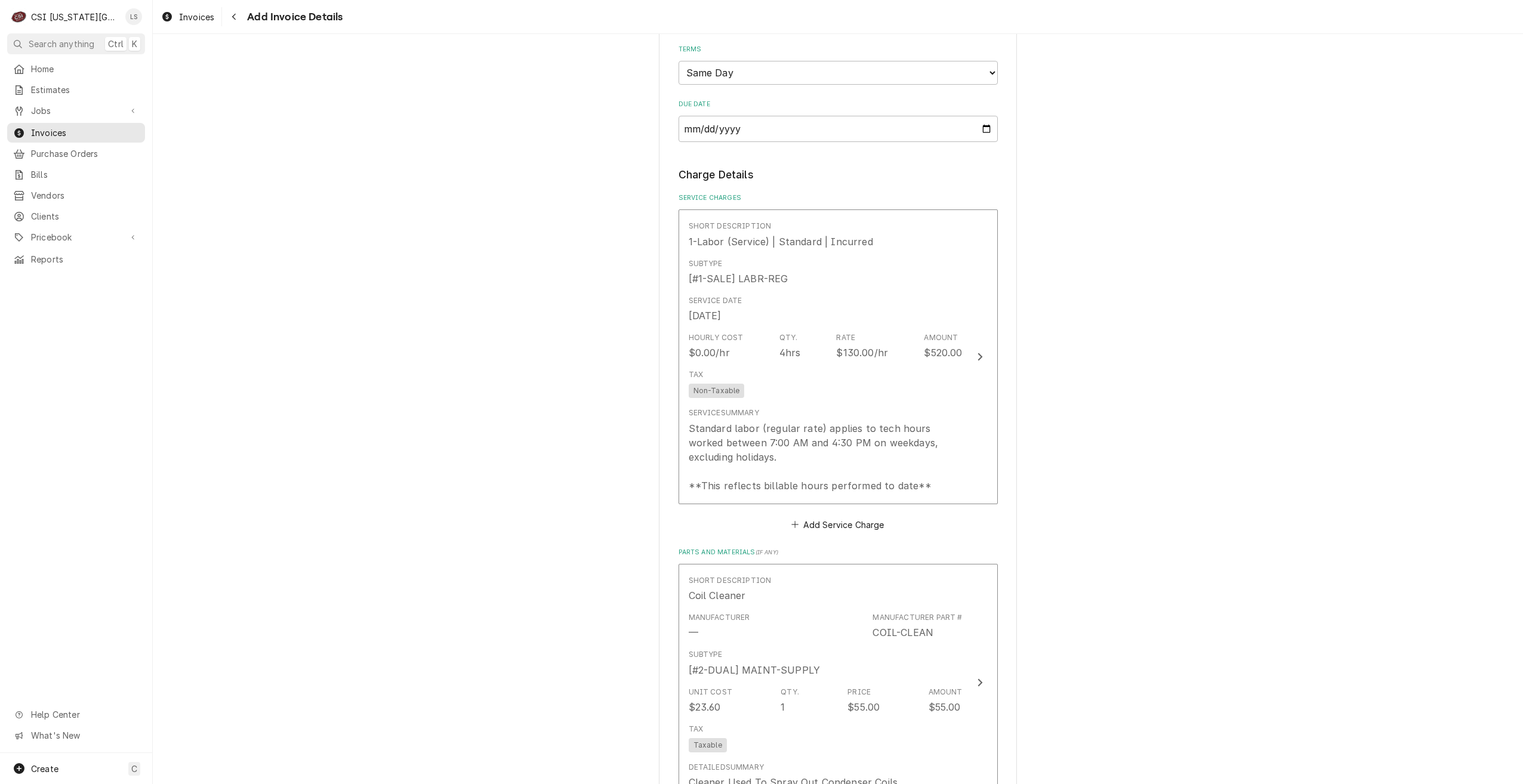
scroll to position [542, 0]
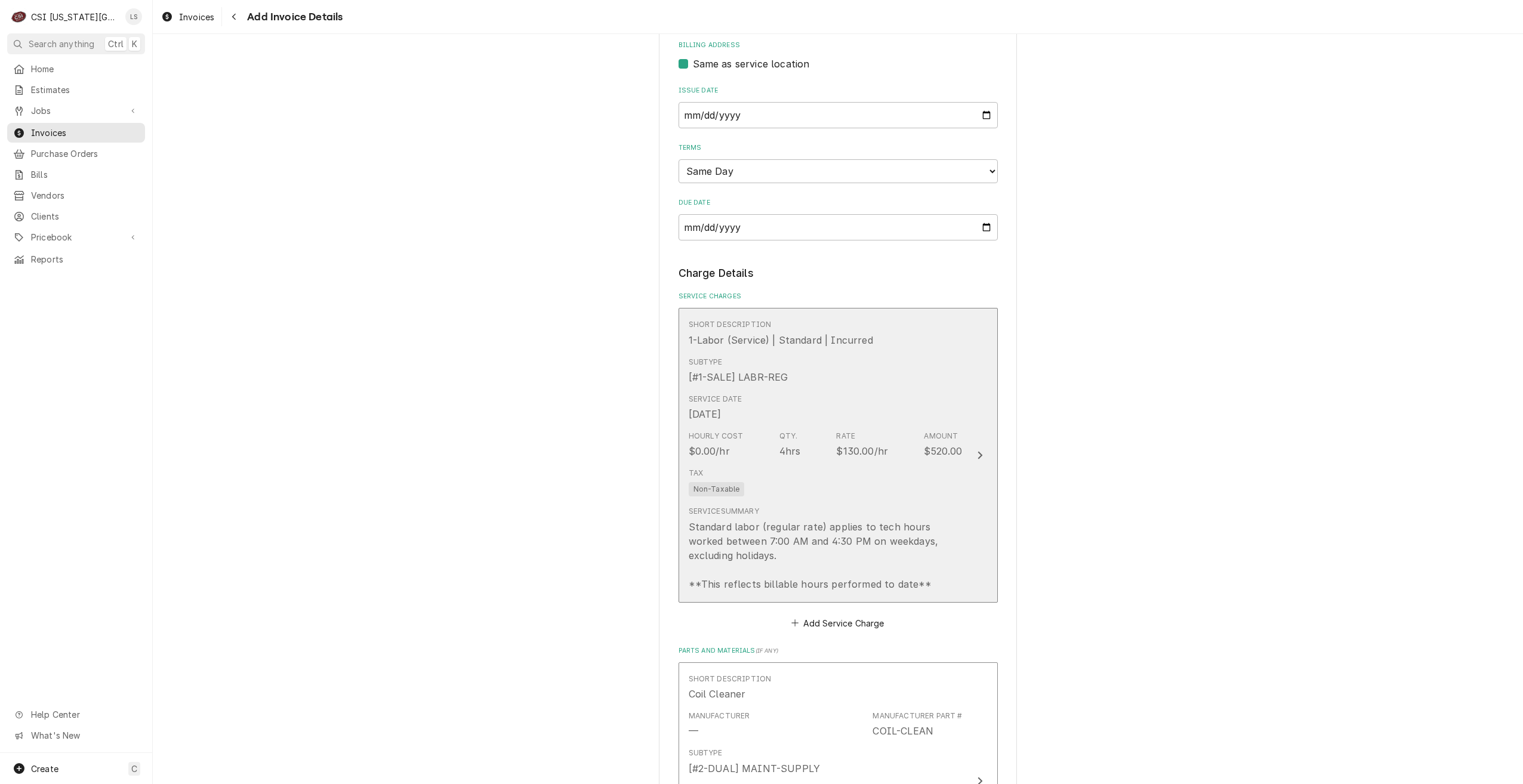
click at [965, 503] on button "Short Description 1-Labor (Service) | Standard | Incurred Subtype [#1-SALE] LAB…" at bounding box center [838, 454] width 319 height 294
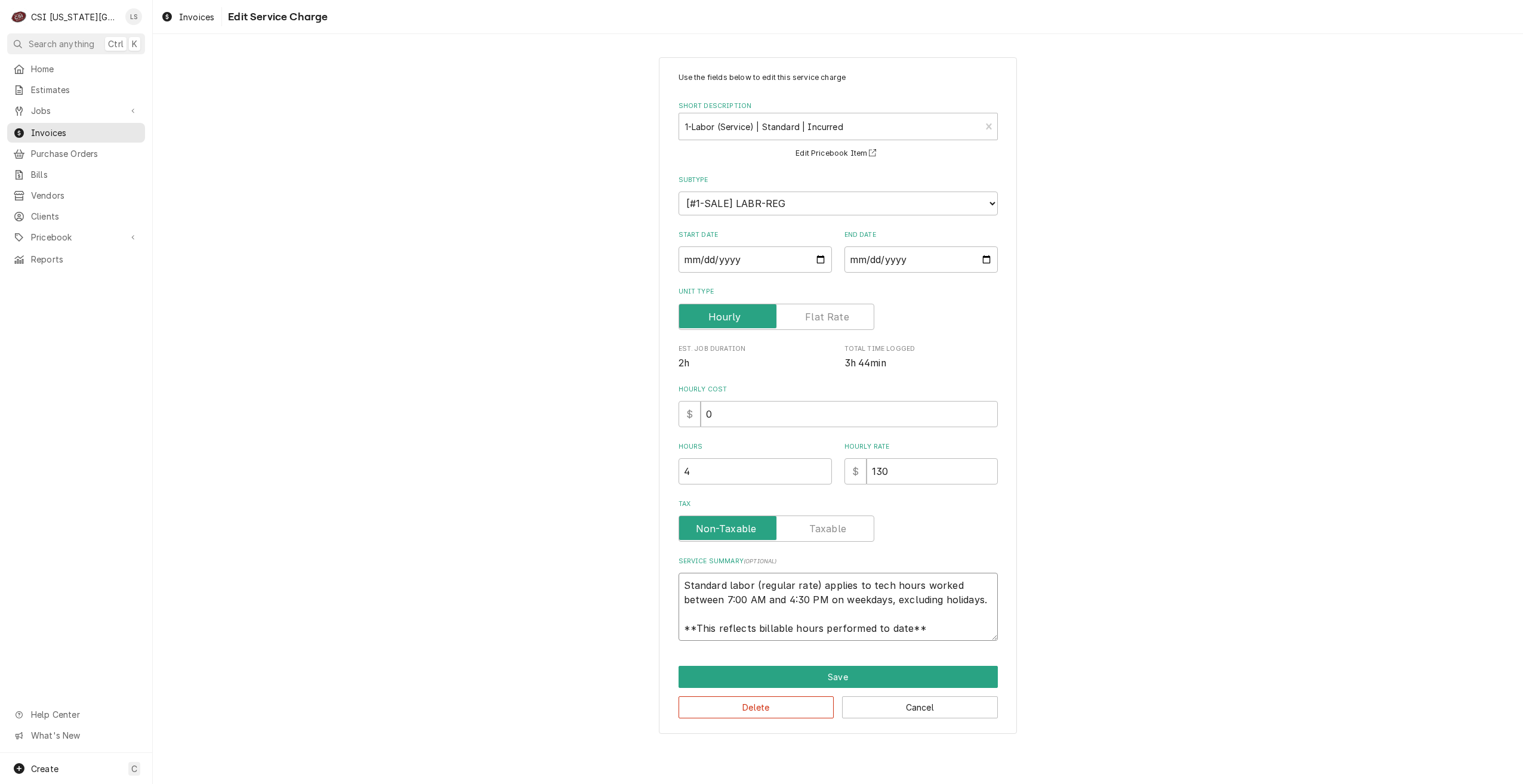
drag, startPoint x: 944, startPoint y: 635, endPoint x: 663, endPoint y: 573, distance: 287.8
click at [663, 573] on div "Use the fields below to edit this service charge Short Description 1-Labor (Ser…" at bounding box center [838, 395] width 358 height 676
type textarea "x"
type textarea "M"
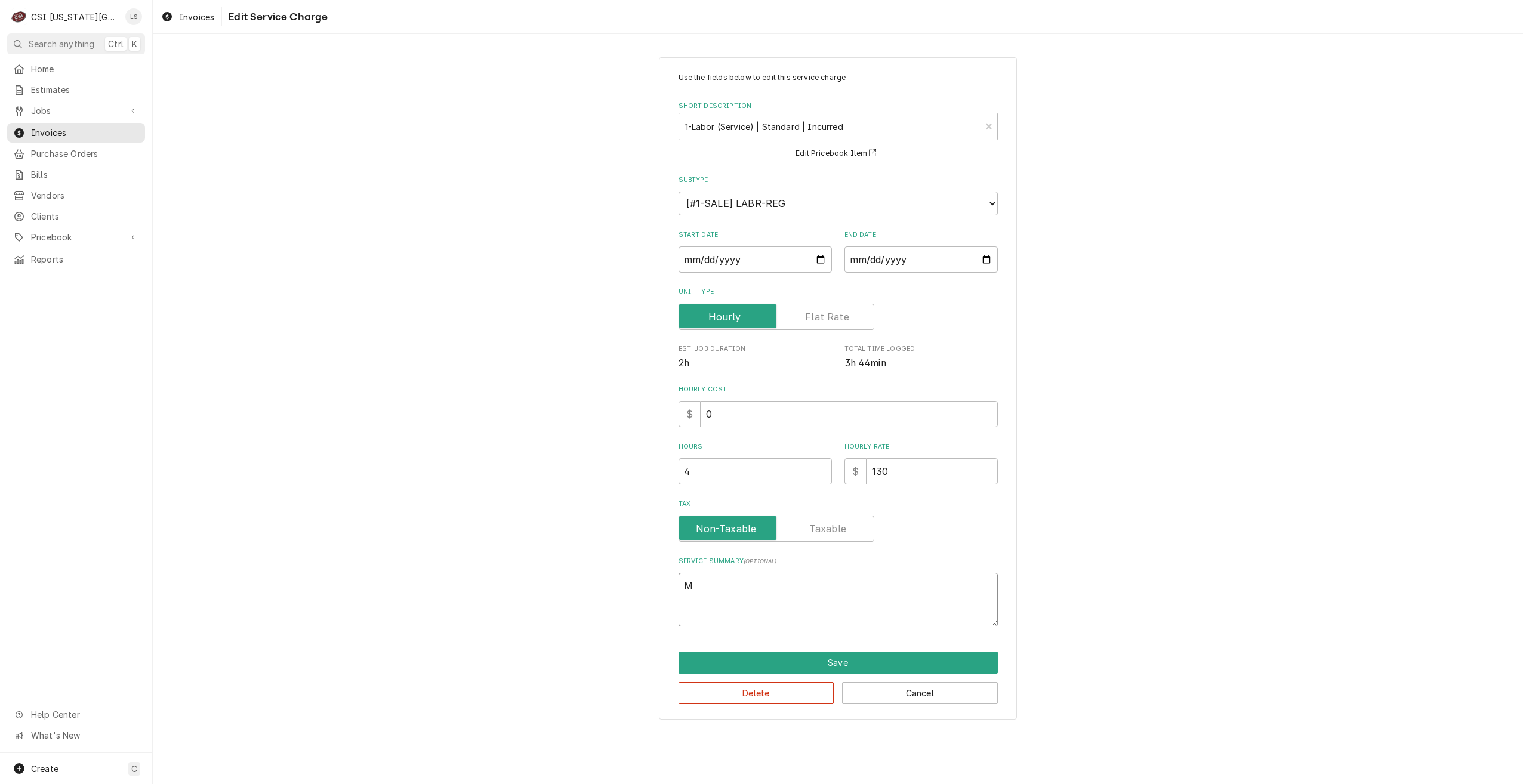
type textarea "x"
type textarea "Mu"
type textarea "x"
type textarea "Mul"
type textarea "x"
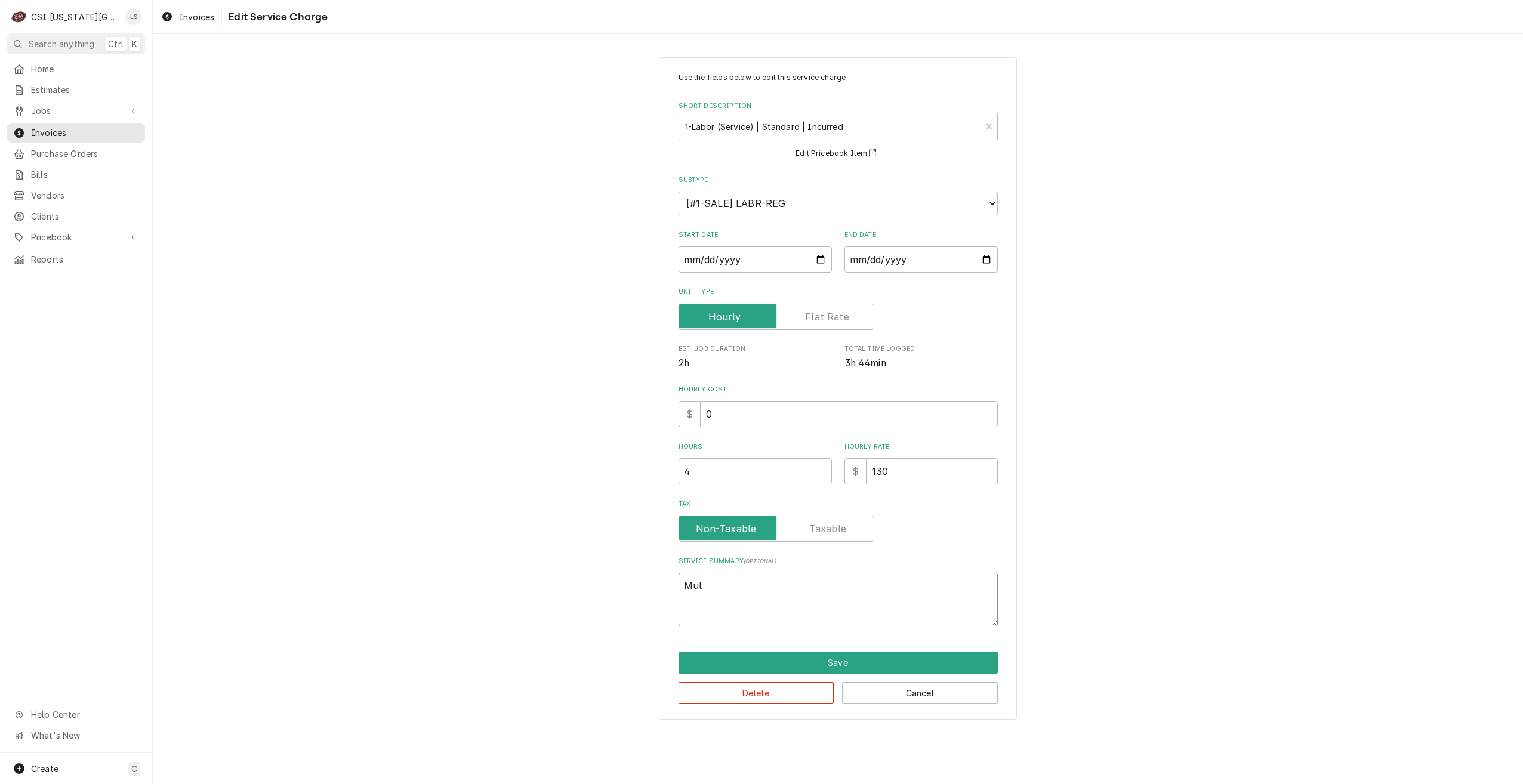
type textarea "Mult"
type textarea "x"
type textarea "Multi"
type textarea "x"
type textarea "Multip"
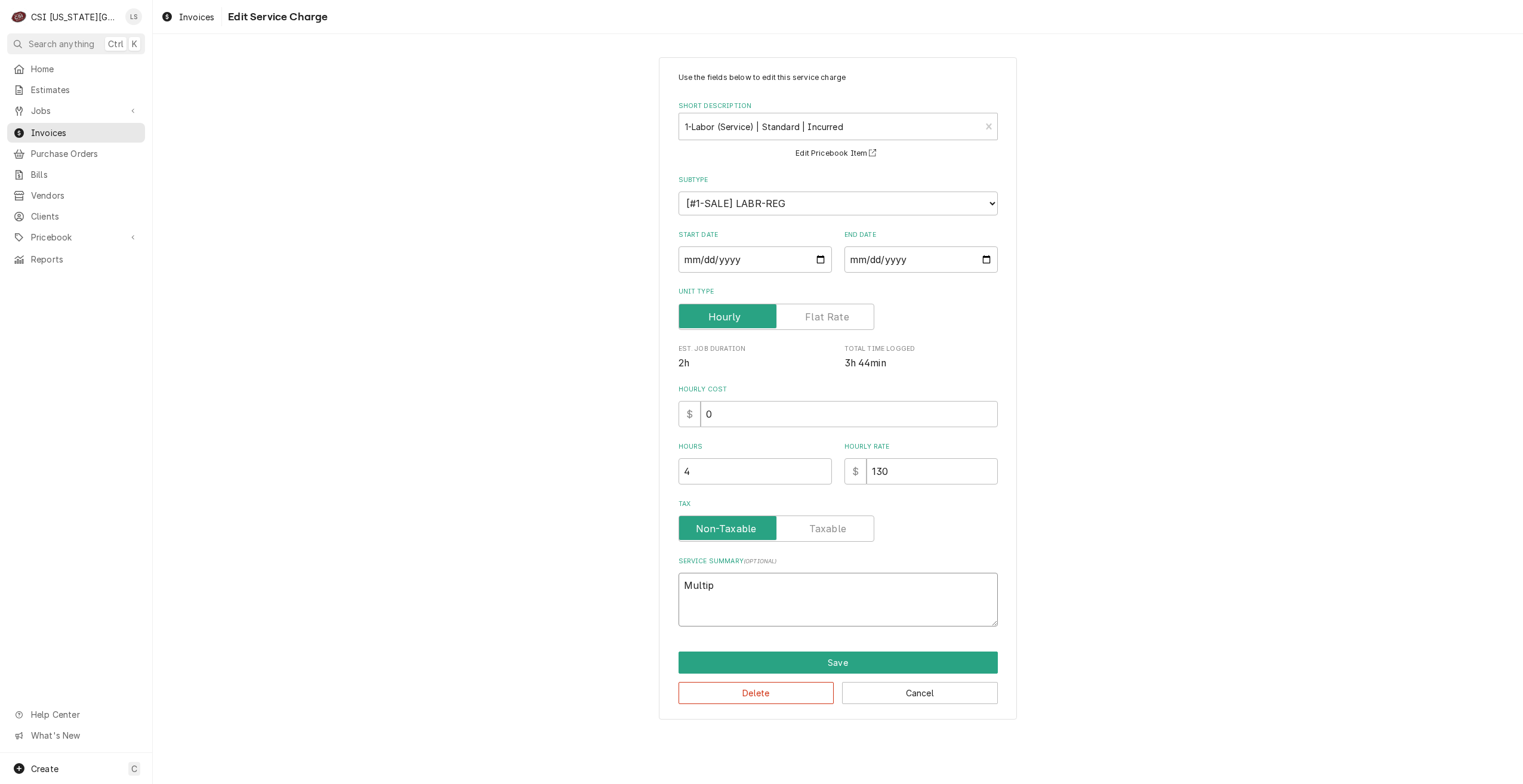
type textarea "x"
type textarea "Multipl"
type textarea "x"
type textarea "Multiple"
type textarea "x"
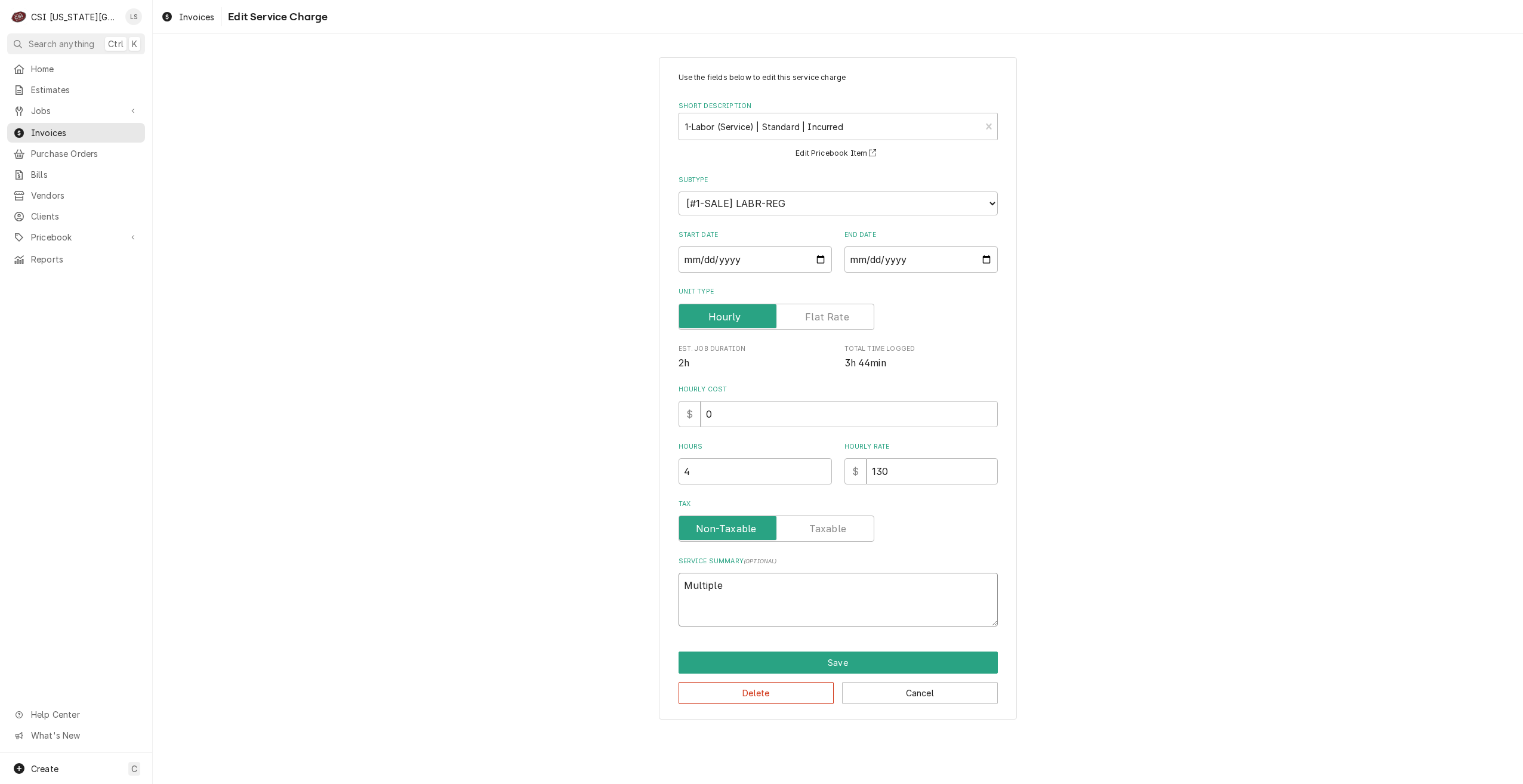
type textarea "Multiple"
type textarea "x"
type textarea "Multiple c"
type textarea "x"
type textarea "Multiple co"
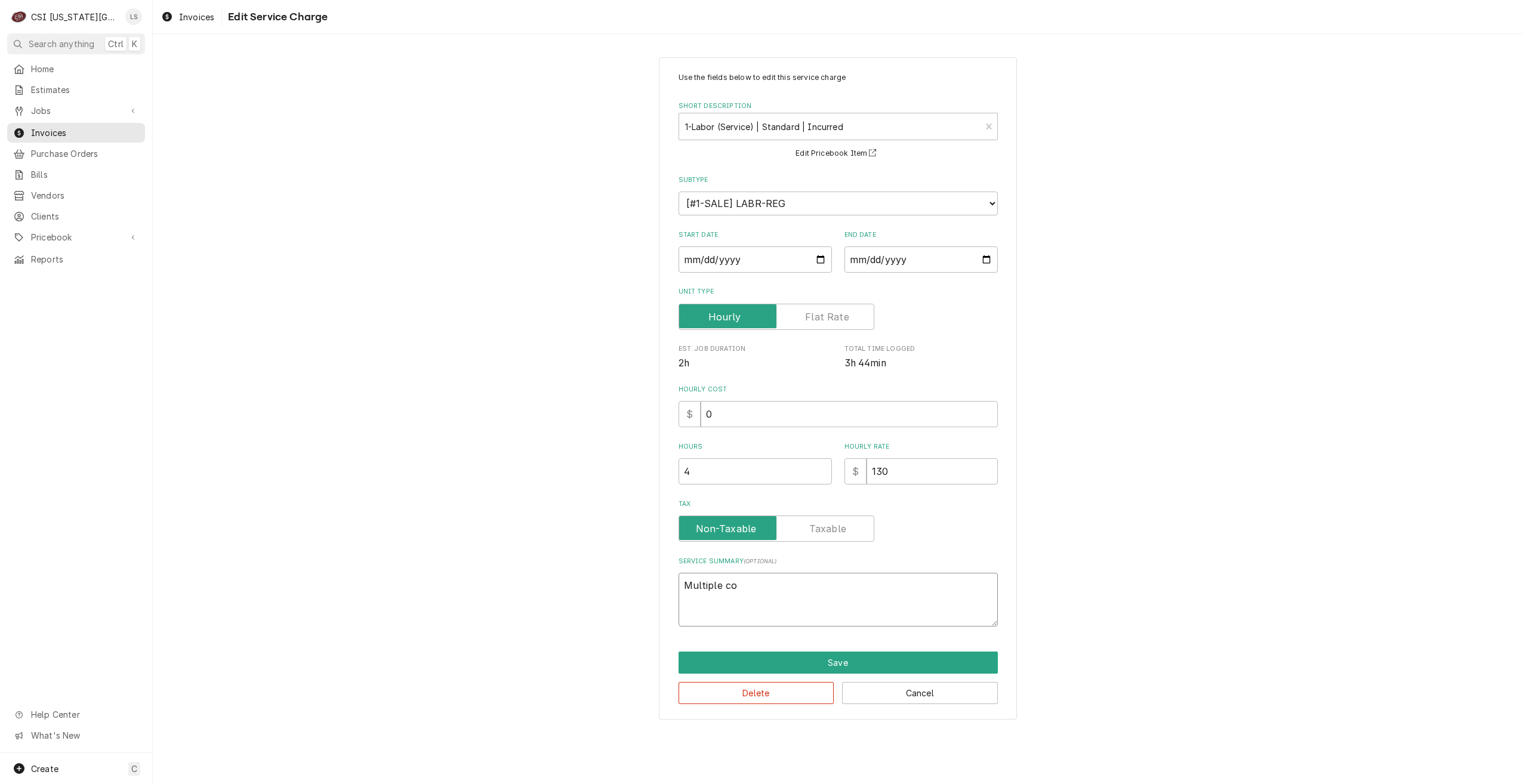
type textarea "x"
type textarea "Multiple coo"
type textarea "x"
type textarea "Multiple cool"
type textarea "x"
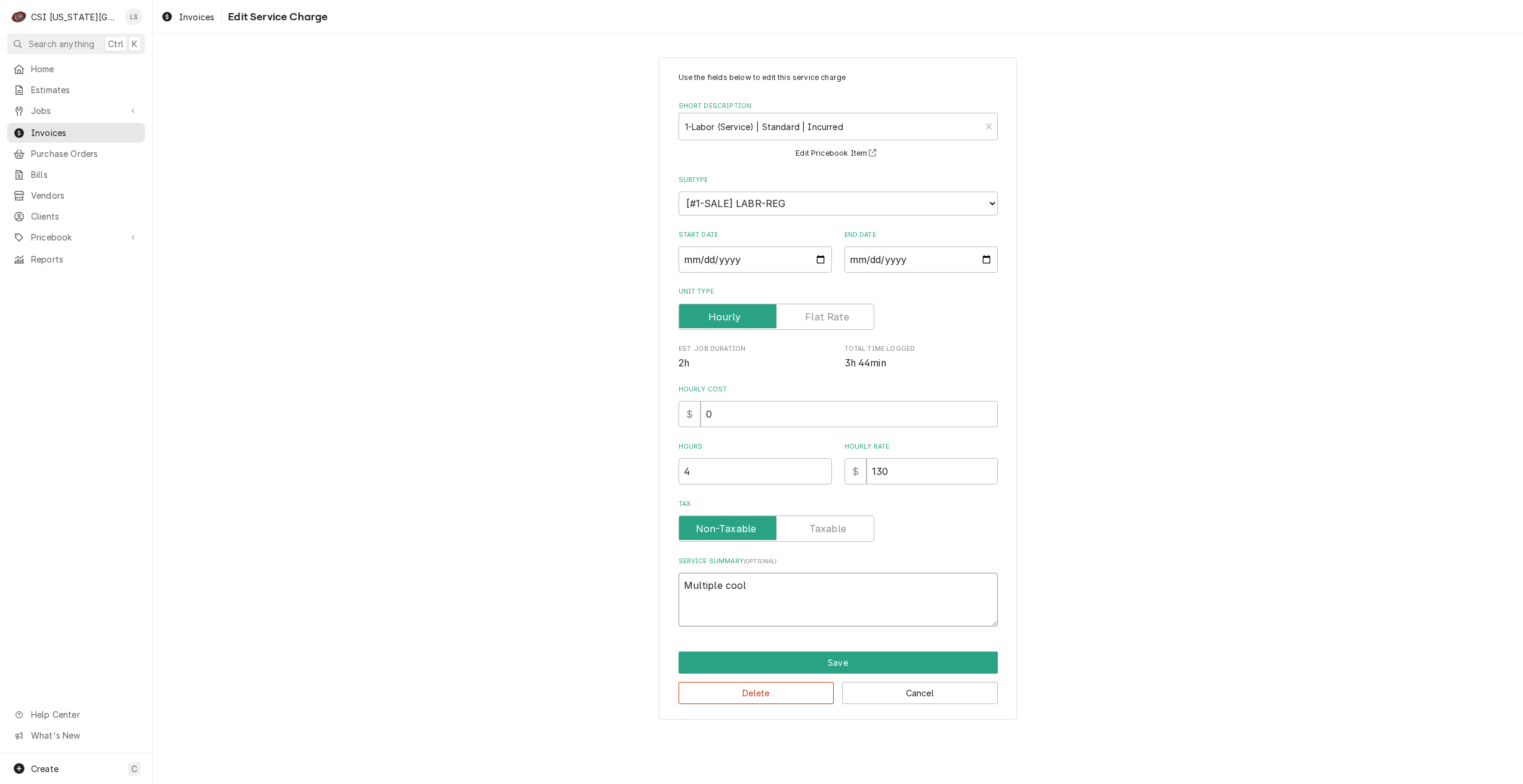
type textarea "Multiple coole"
type textarea "x"
type textarea "Multiple cooler"
type textarea "x"
type textarea "Multiple coolers"
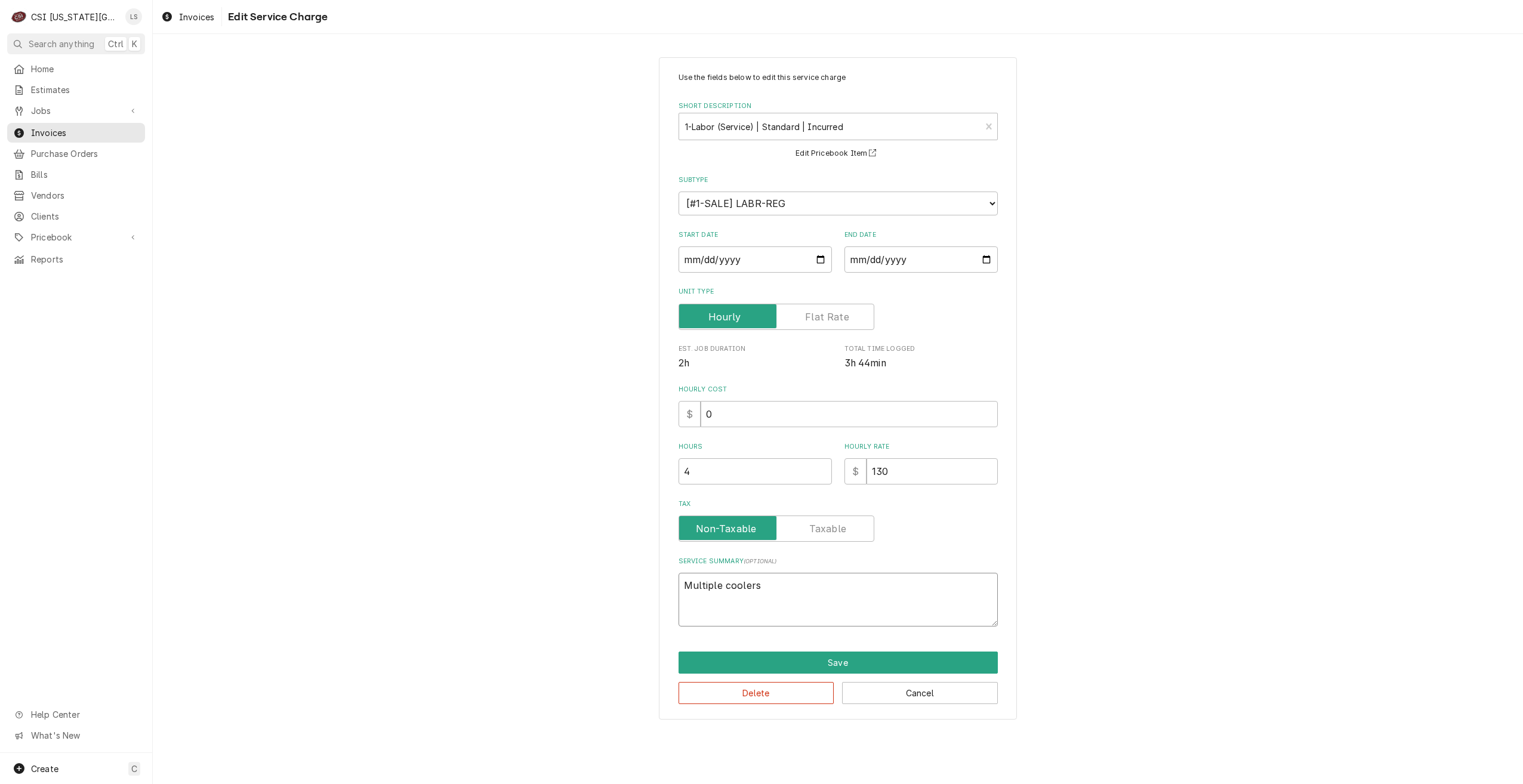
type textarea "x"
type textarea "Multiple coolers"
type textarea "x"
type textarea "Multiple coolers n"
type textarea "x"
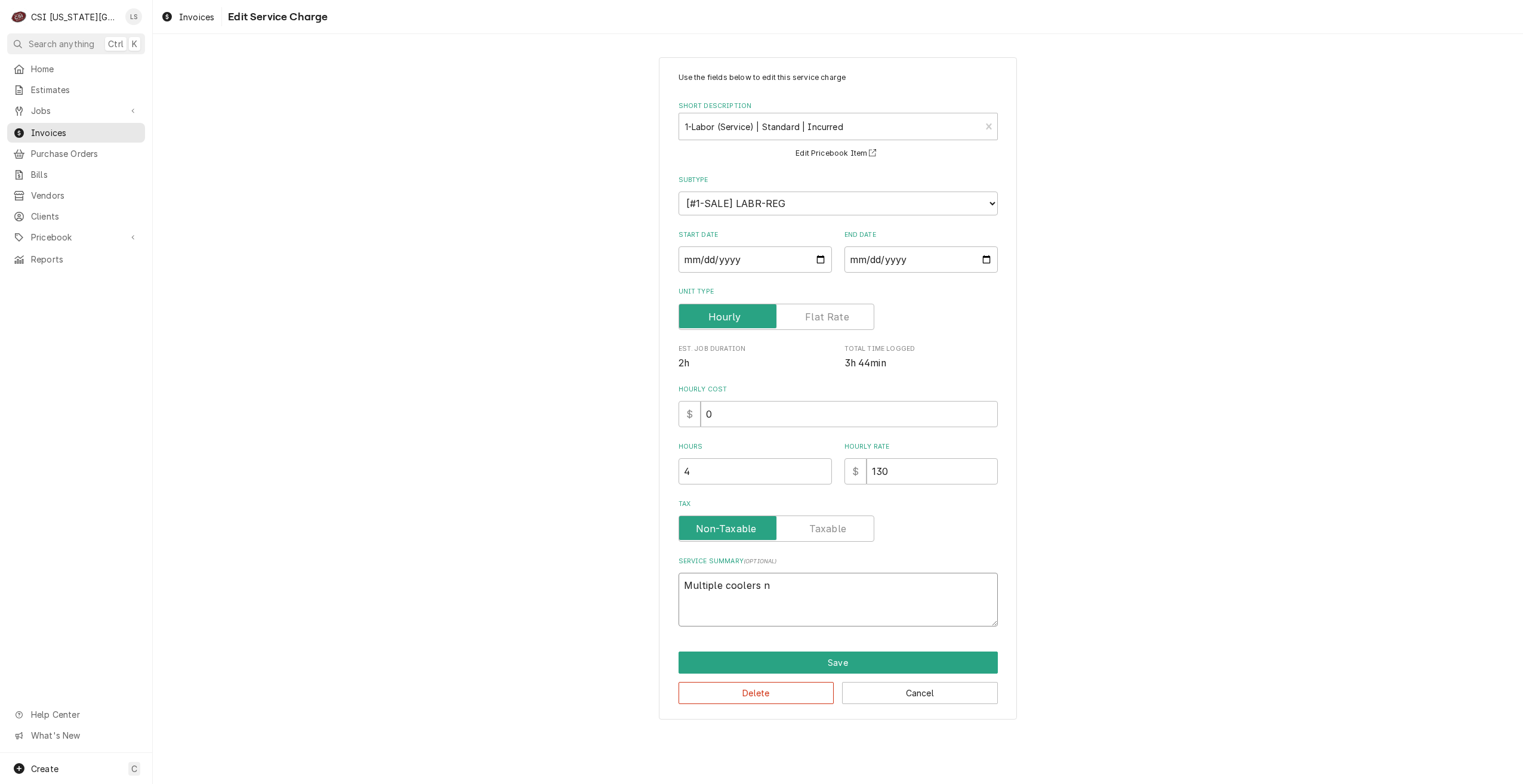
type textarea "Multiple coolers ne"
type textarea "x"
type textarea "Multiple coolers nee"
type textarea "x"
type textarea "Multiple coolers need"
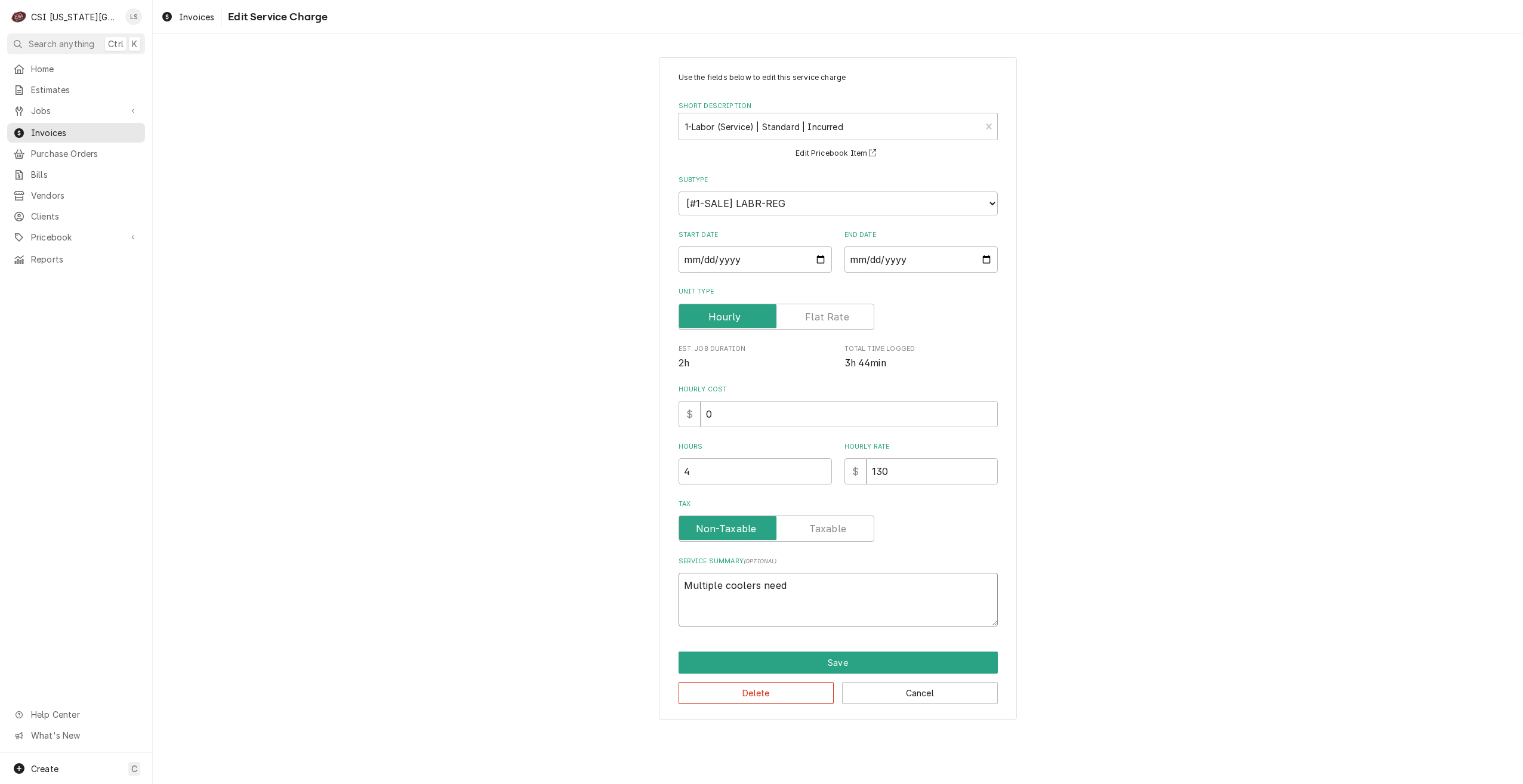
type textarea "x"
type textarea "Multiple coolers needi"
type textarea "x"
type textarea "Multiple coolers needin"
type textarea "x"
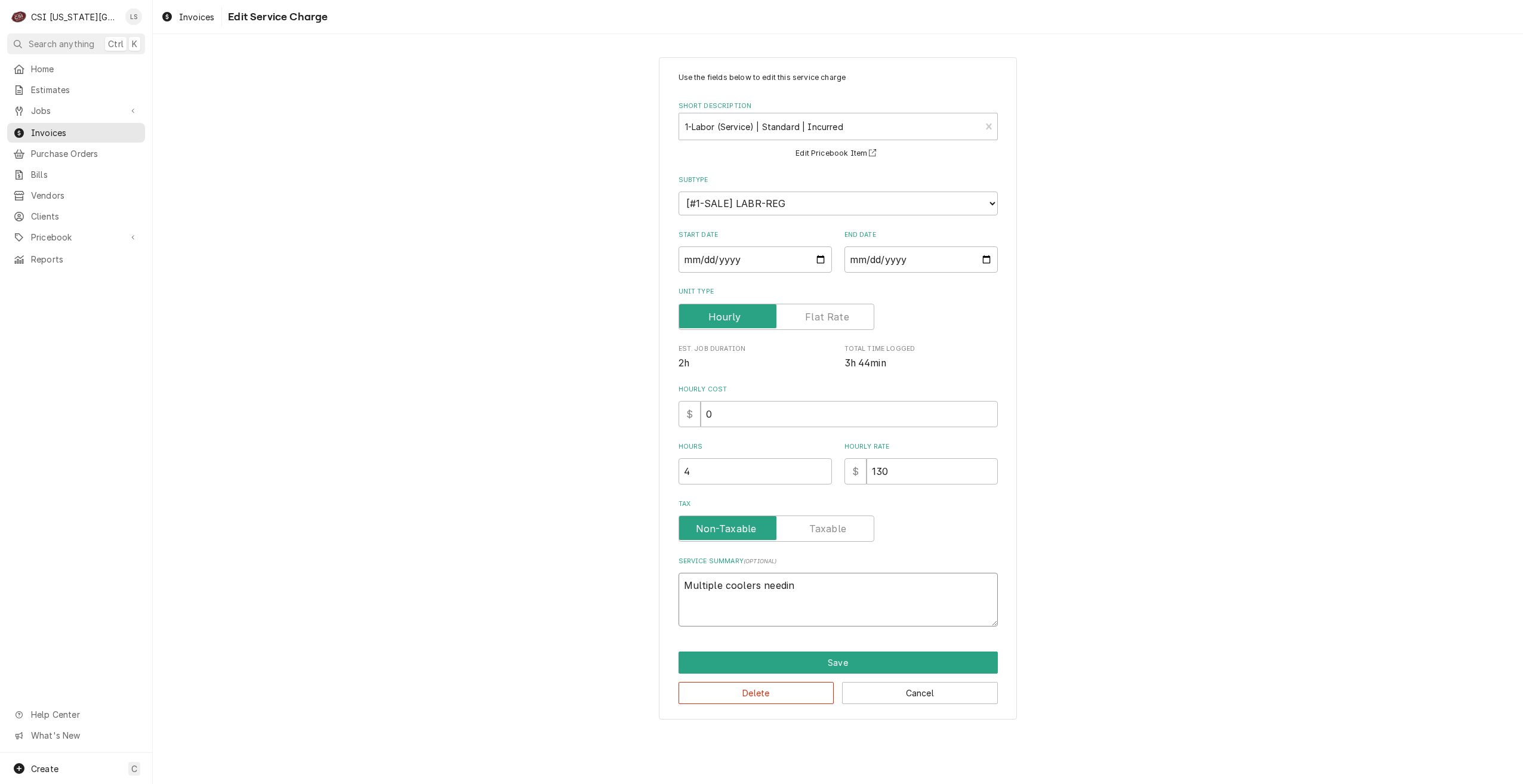
type textarea "Multiple coolers needing"
type textarea "x"
type textarea "Multiple coolers needing"
type textarea "x"
type textarea "Multiple coolers needing s"
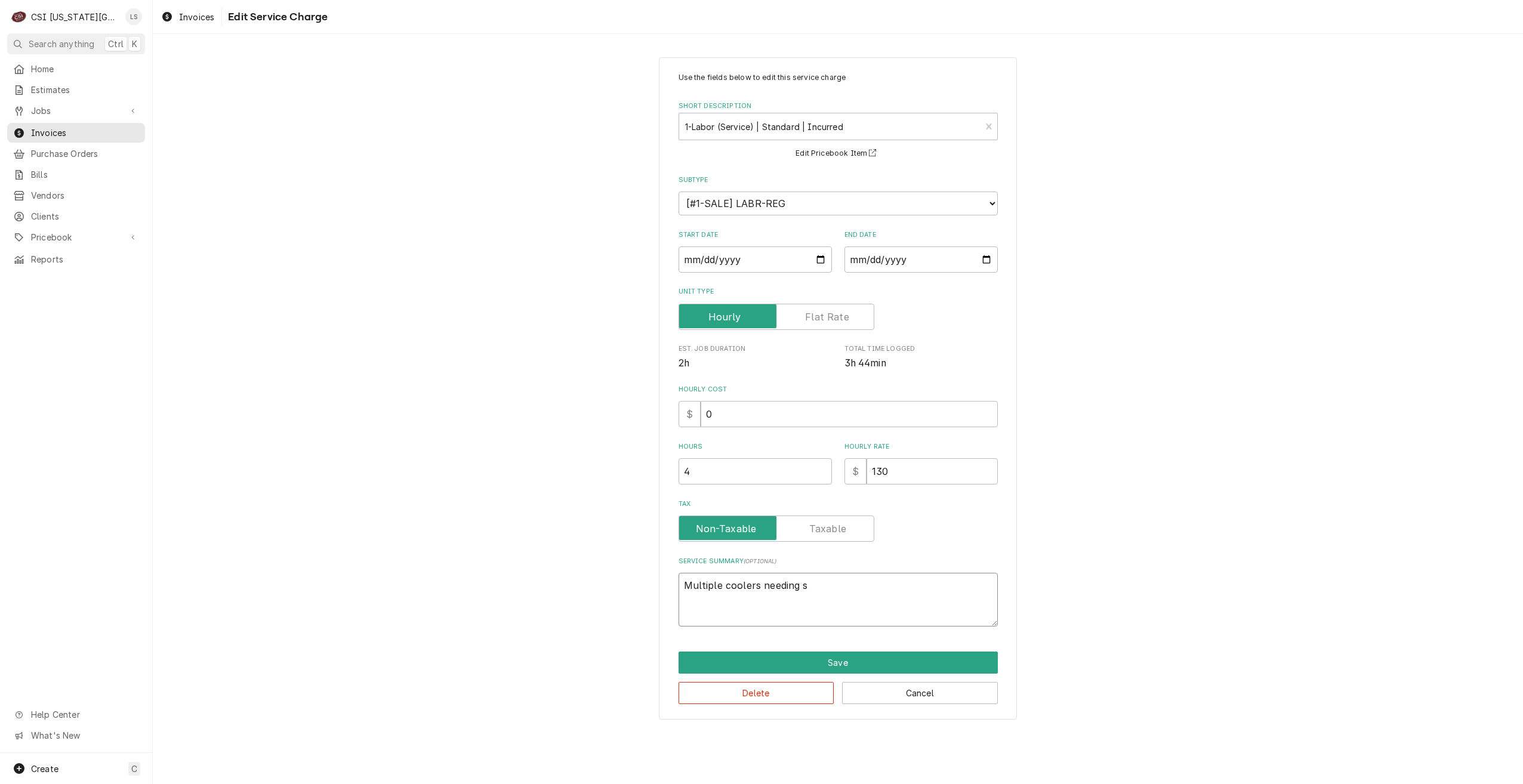
type textarea "x"
type textarea "Multiple coolers needing se"
type textarea "x"
type textarea "Multiple coolers needing ser"
type textarea "x"
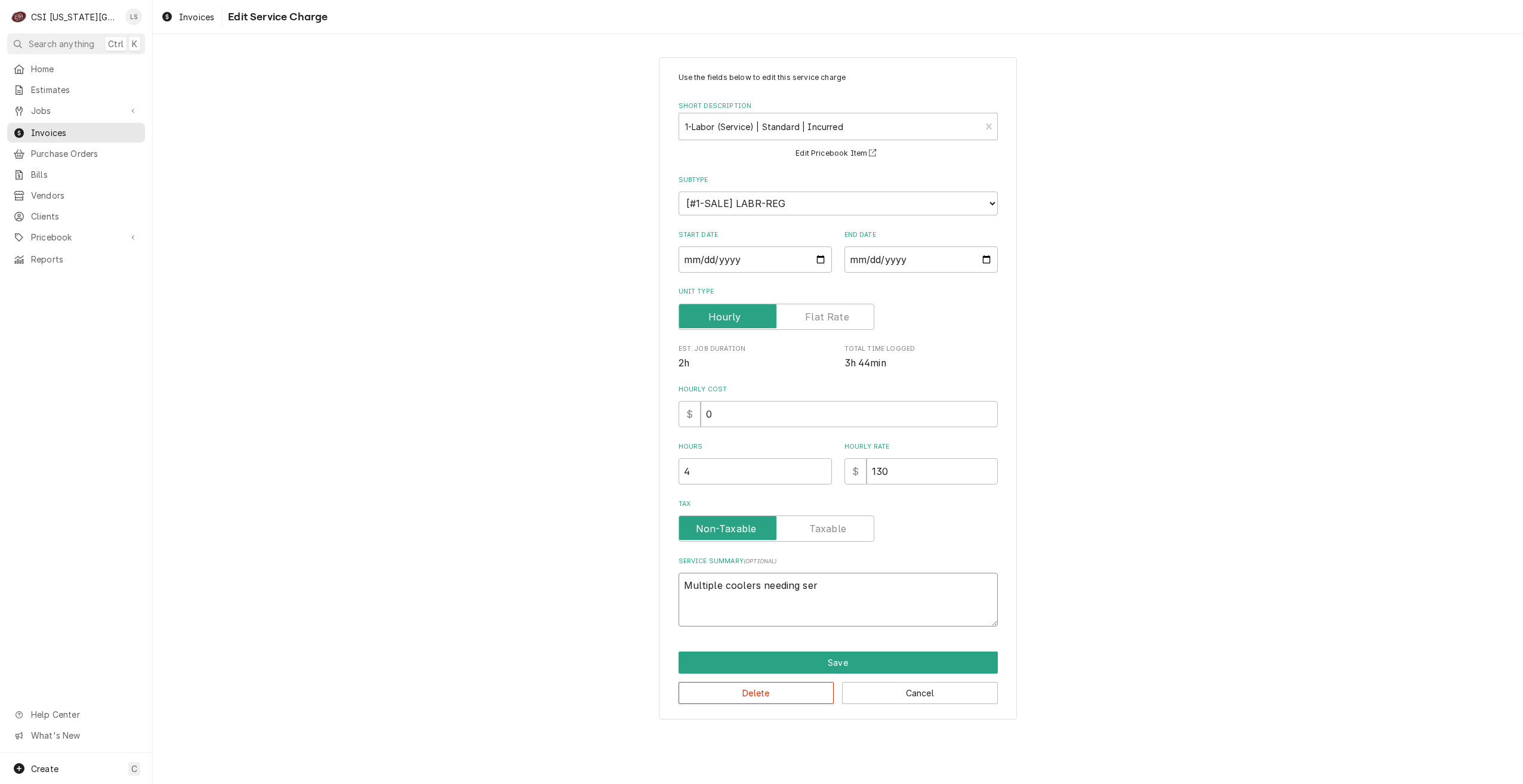
type textarea "Multiple coolers needing serv"
type textarea "x"
type textarea "Multiple coolers needing servi"
type textarea "x"
type textarea "Multiple coolers needing servic"
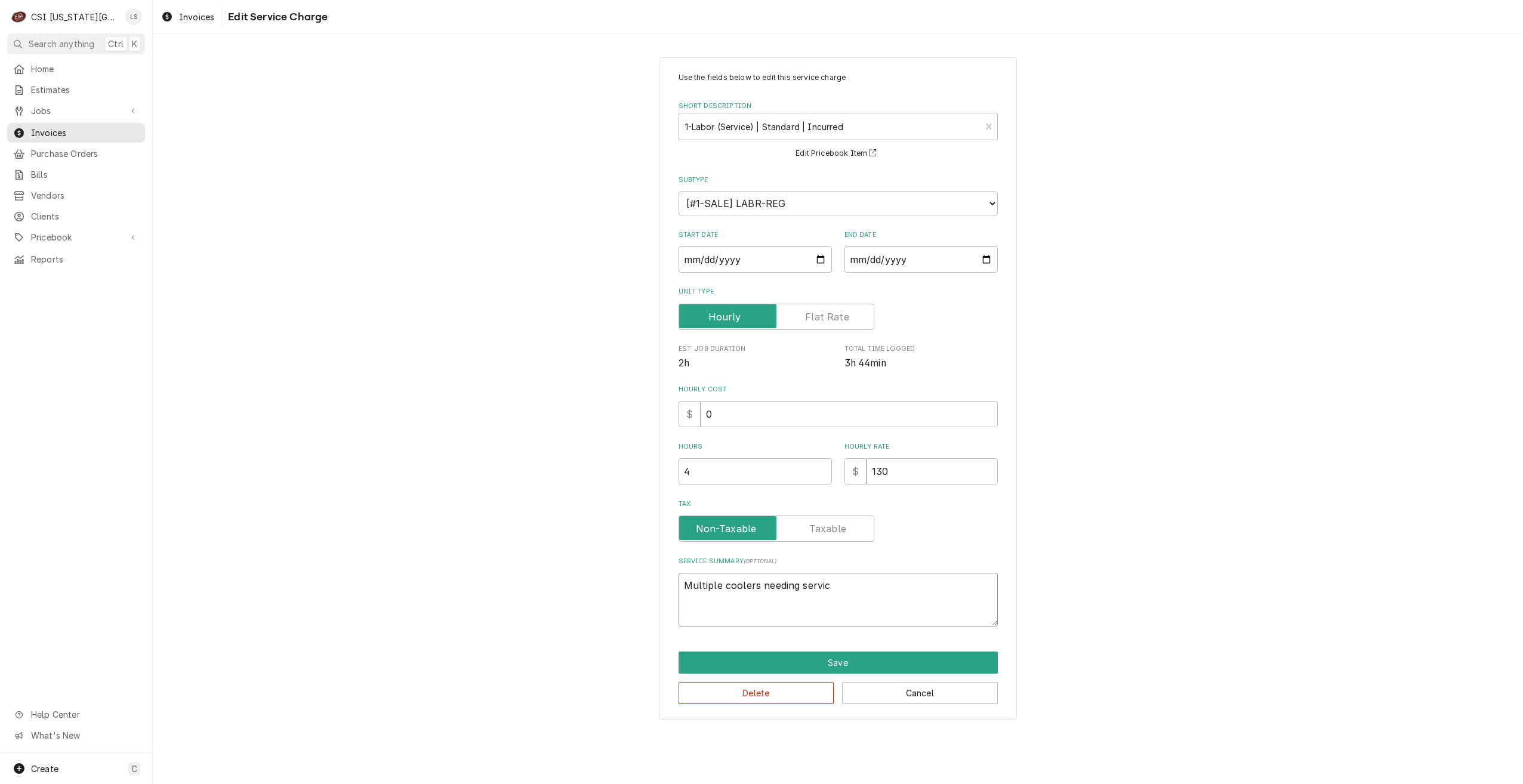
type textarea "x"
type textarea "Multiple coolers needing service"
type textarea "x"
type textarea "Multiple coolers needing service-"
type textarea "x"
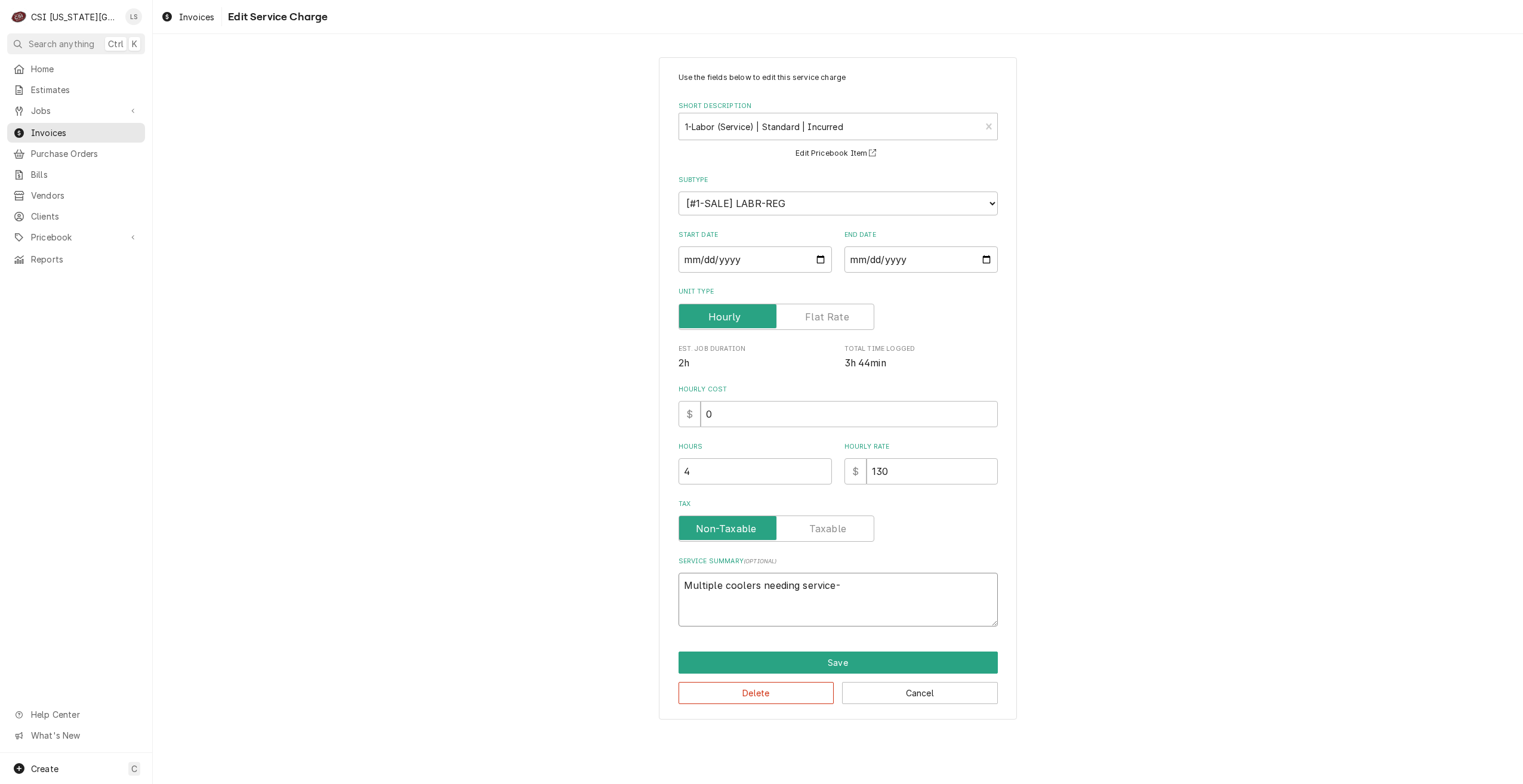
type textarea "Multiple coolers needing service-"
type textarea "x"
type textarea "Multiple coolers needing service- C"
type textarea "x"
type textarea "Multiple coolers needing service- Ch"
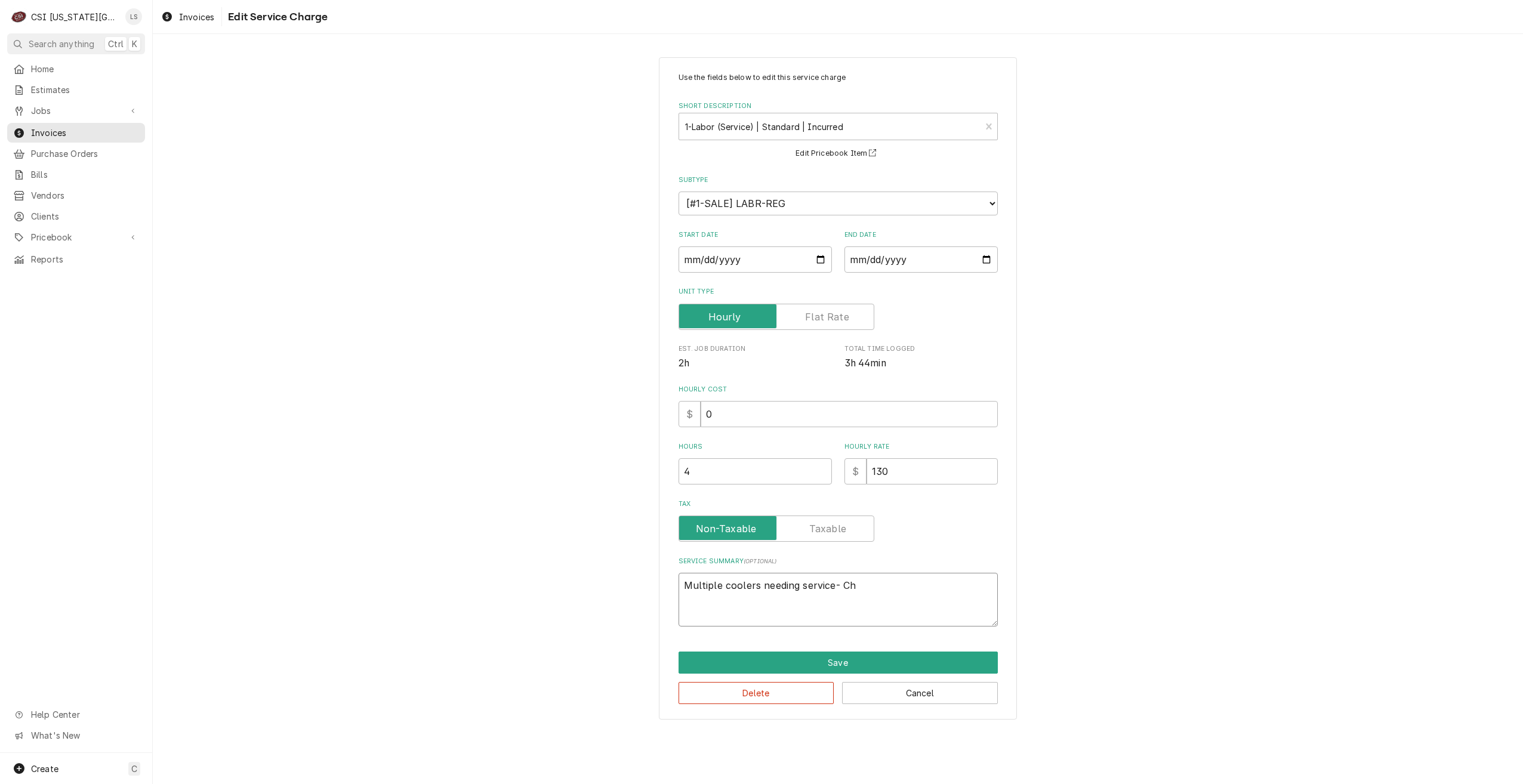
type textarea "x"
type textarea "Multiple coolers needing service- Che"
type textarea "x"
type textarea "Multiple coolers needing service- Chec"
type textarea "x"
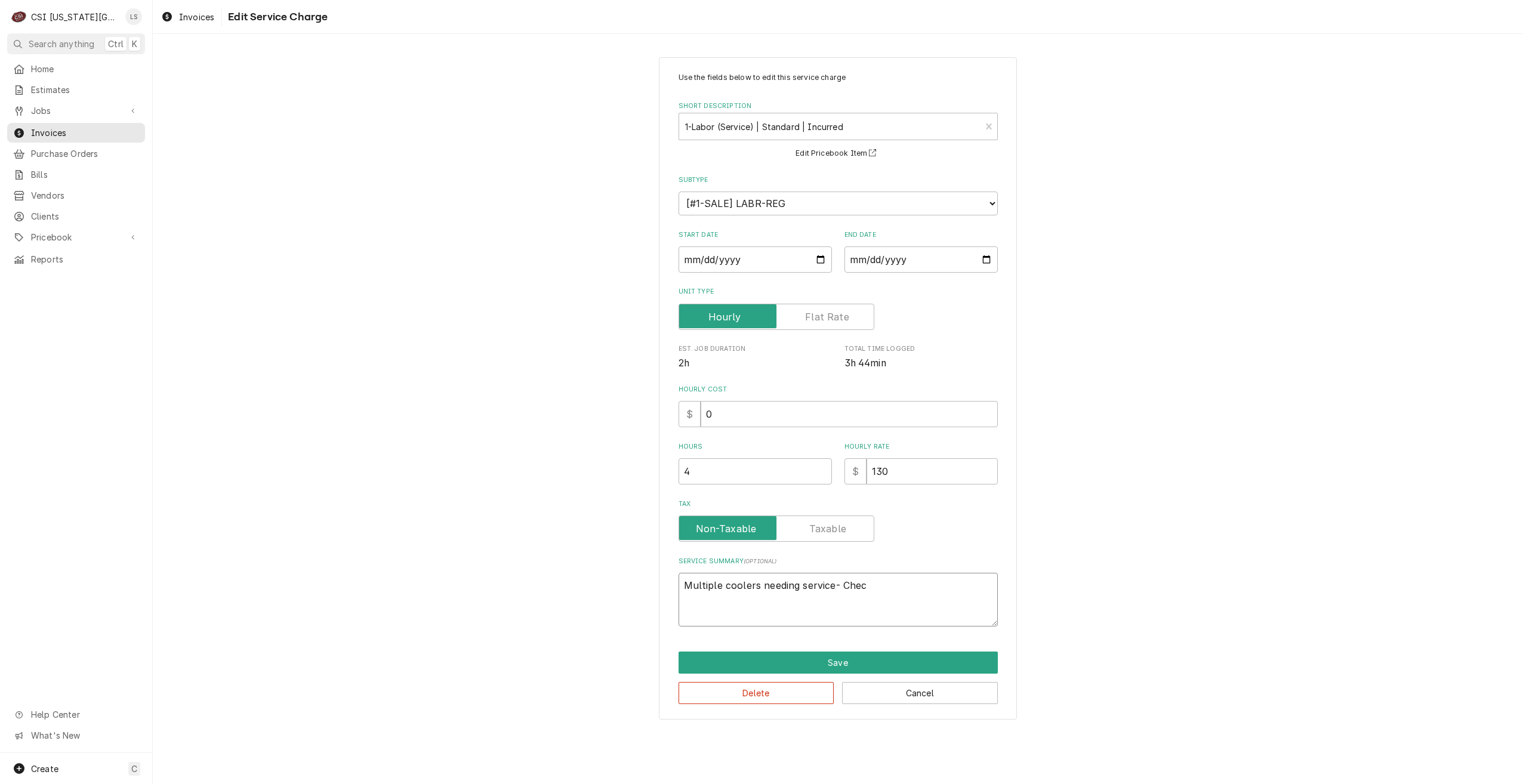
type textarea "Multiple coolers needing service- Check"
type textarea "x"
type textarea "Multiple coolers needing service- Checke"
type textarea "x"
type textarea "Multiple coolers needing service- Checked"
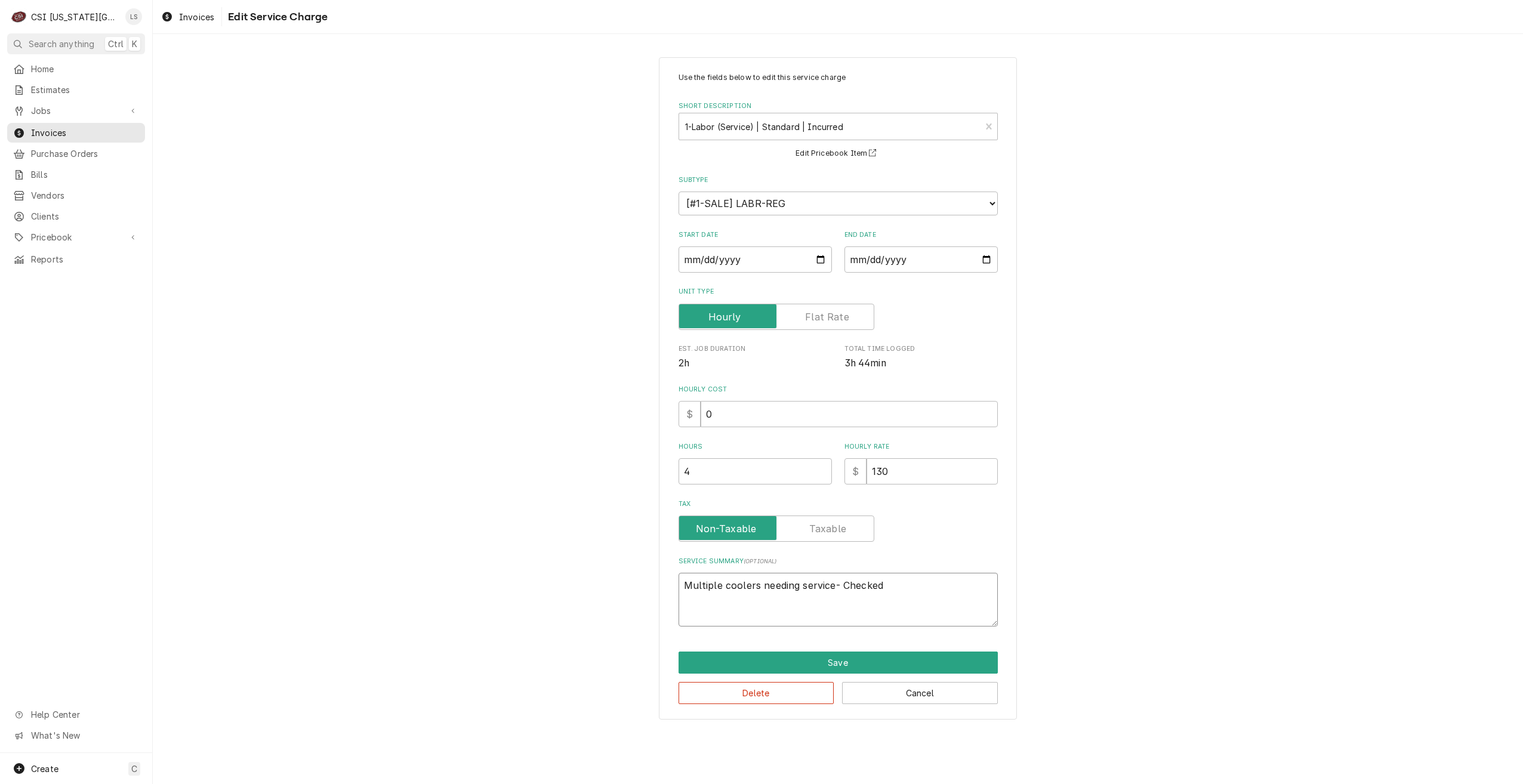
type textarea "x"
type textarea "Multiple coolers needing service- Checked"
type textarea "x"
type textarea "Multiple coolers needing service- Checked o"
type textarea "x"
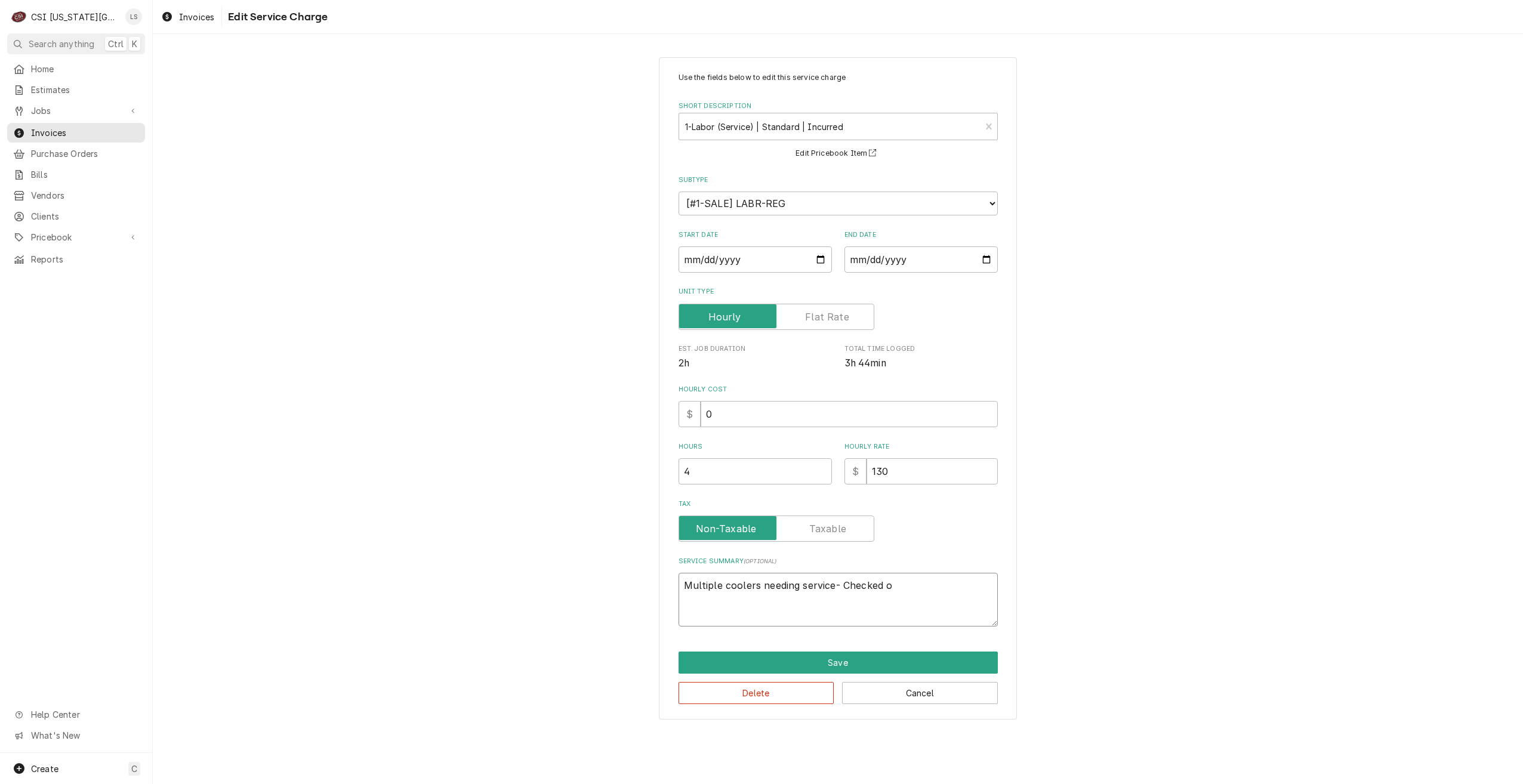
type textarea "Multiple coolers needing service- Checked ov"
type textarea "x"
type textarea "Multiple coolers needing service- Checked ovr"
type textarea "x"
type textarea "Multiple coolers needing service- Checked ov"
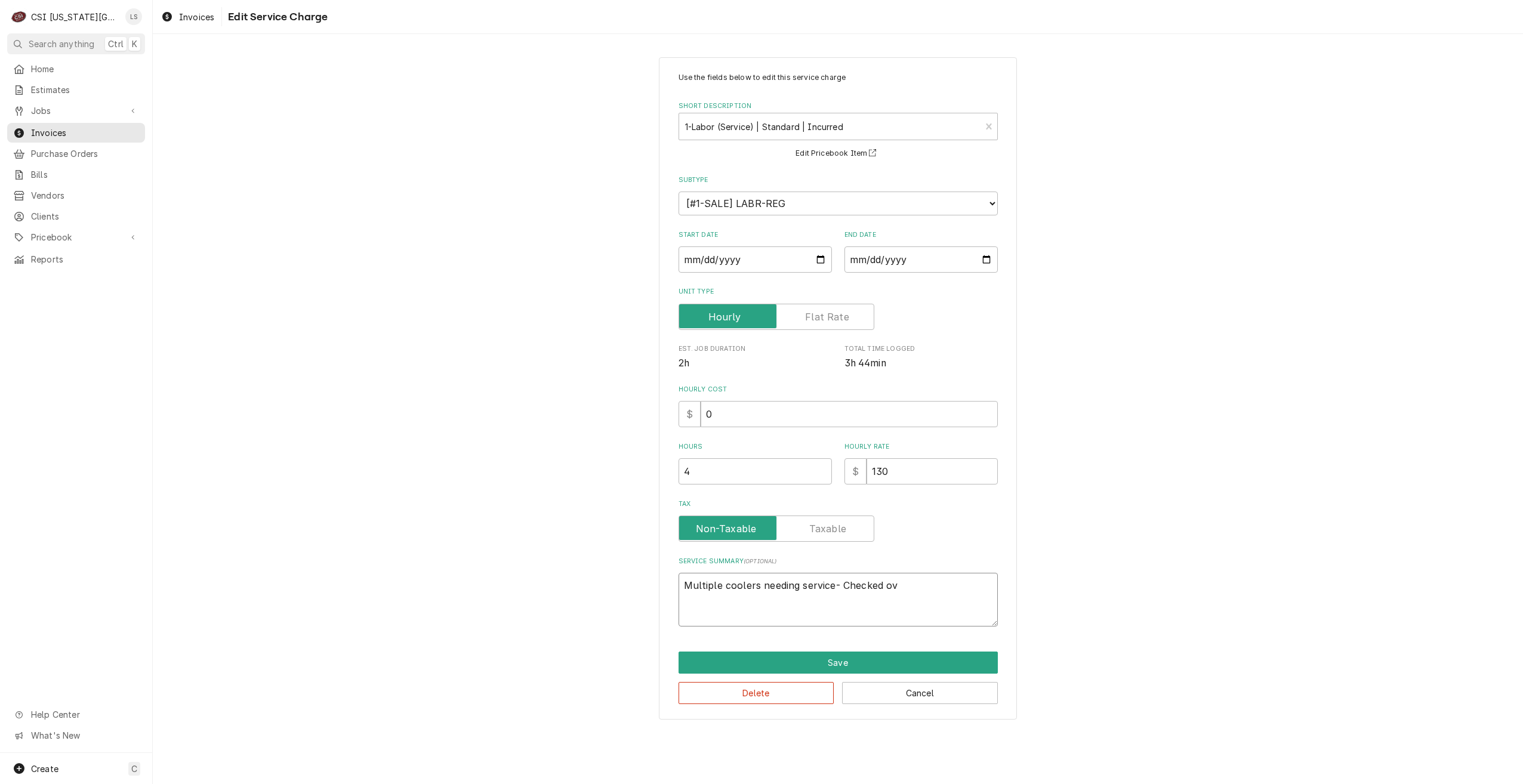
type textarea "x"
type textarea "Multiple coolers needing service- Checked ove"
type textarea "x"
type textarea "Multiple coolers needing service- Checked over"
type textarea "x"
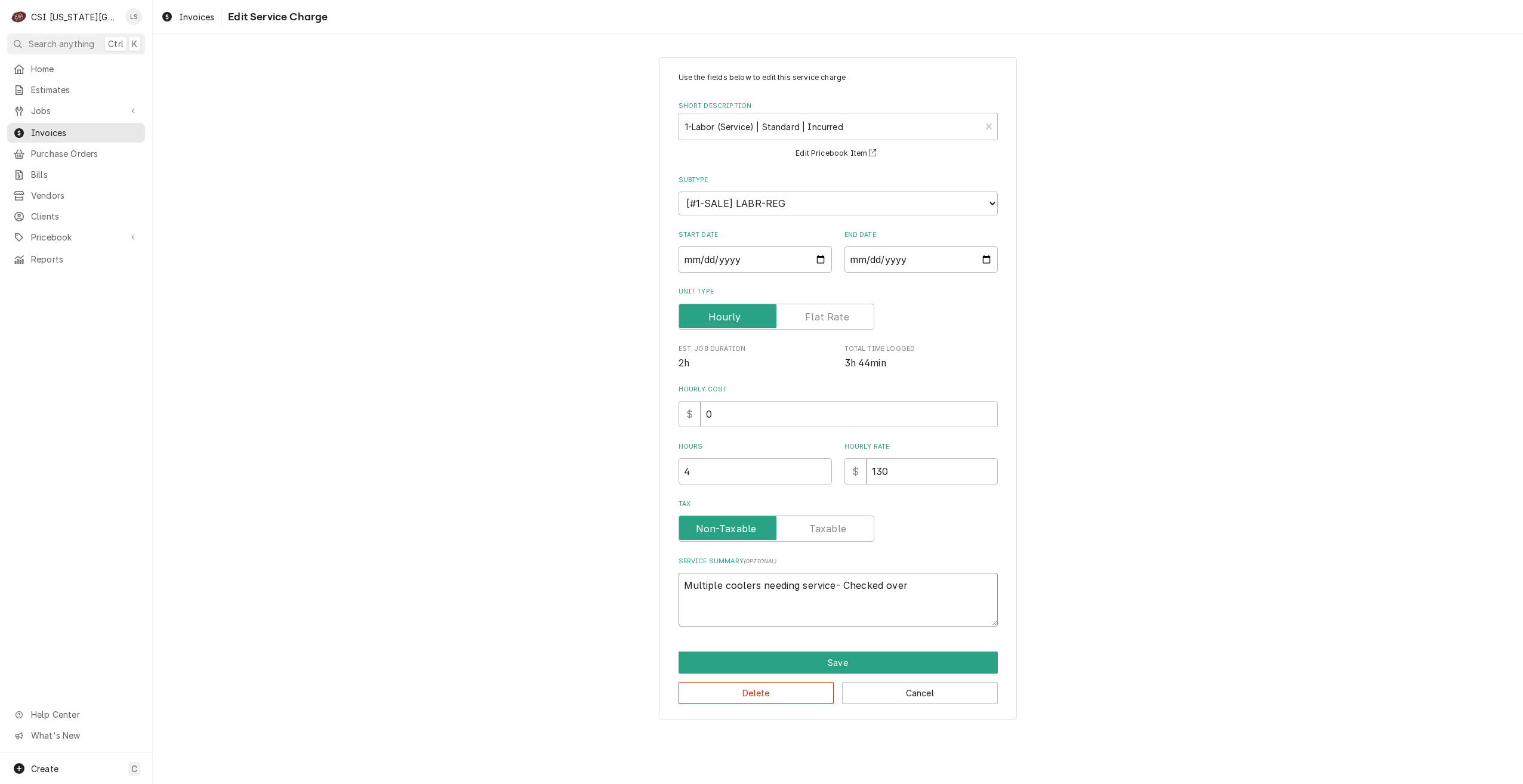
type textarea "Multiple coolers needing service- Checked over"
type textarea "x"
type textarea "Multiple coolers needing service- Checked over f"
type textarea "x"
type textarea "Multiple coolers needing service- Checked over fu"
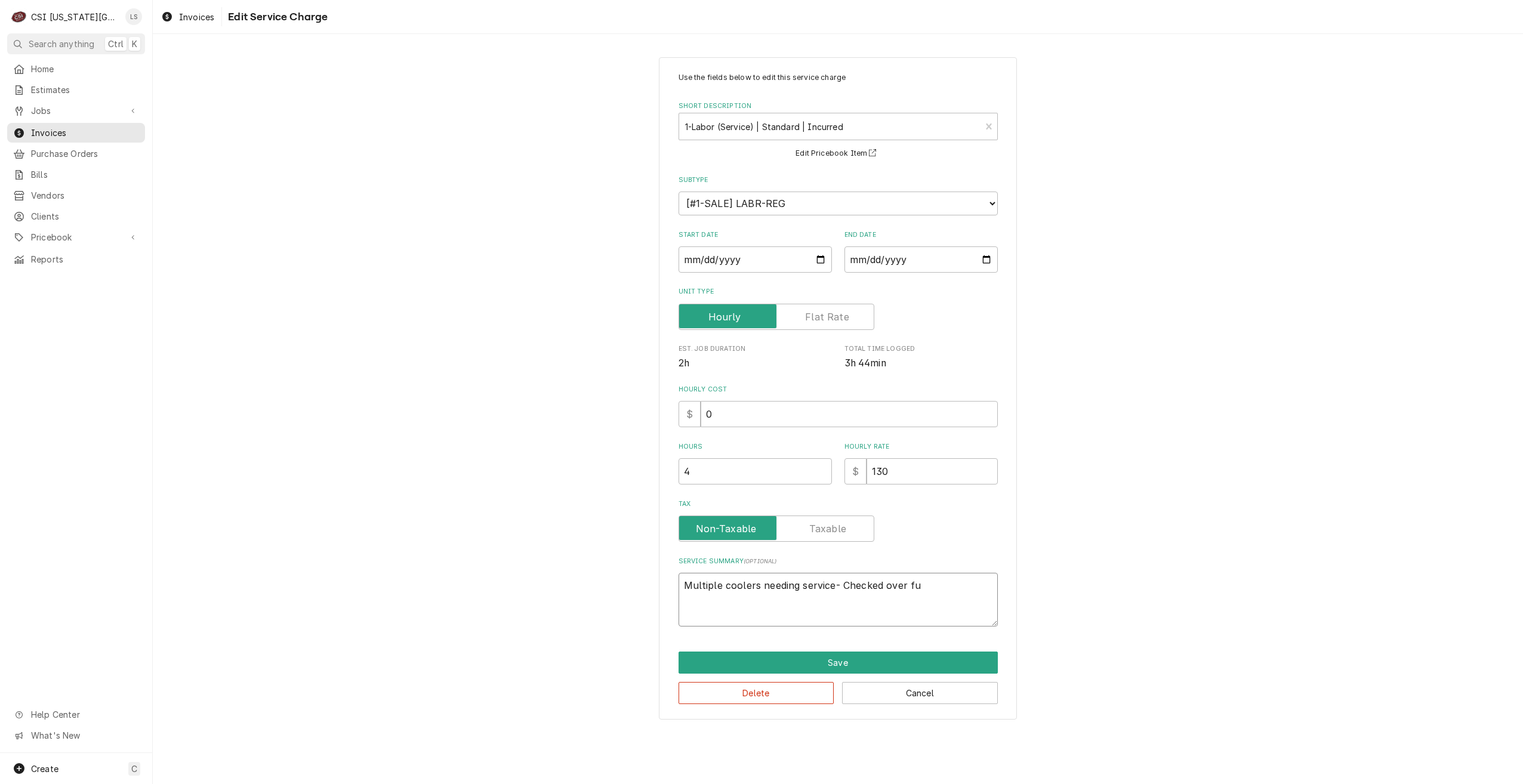
type textarea "x"
type textarea "Multiple coolers needing service- Checked over fun"
type textarea "x"
type textarea "Multiple coolers needing service- Checked over func"
type textarea "x"
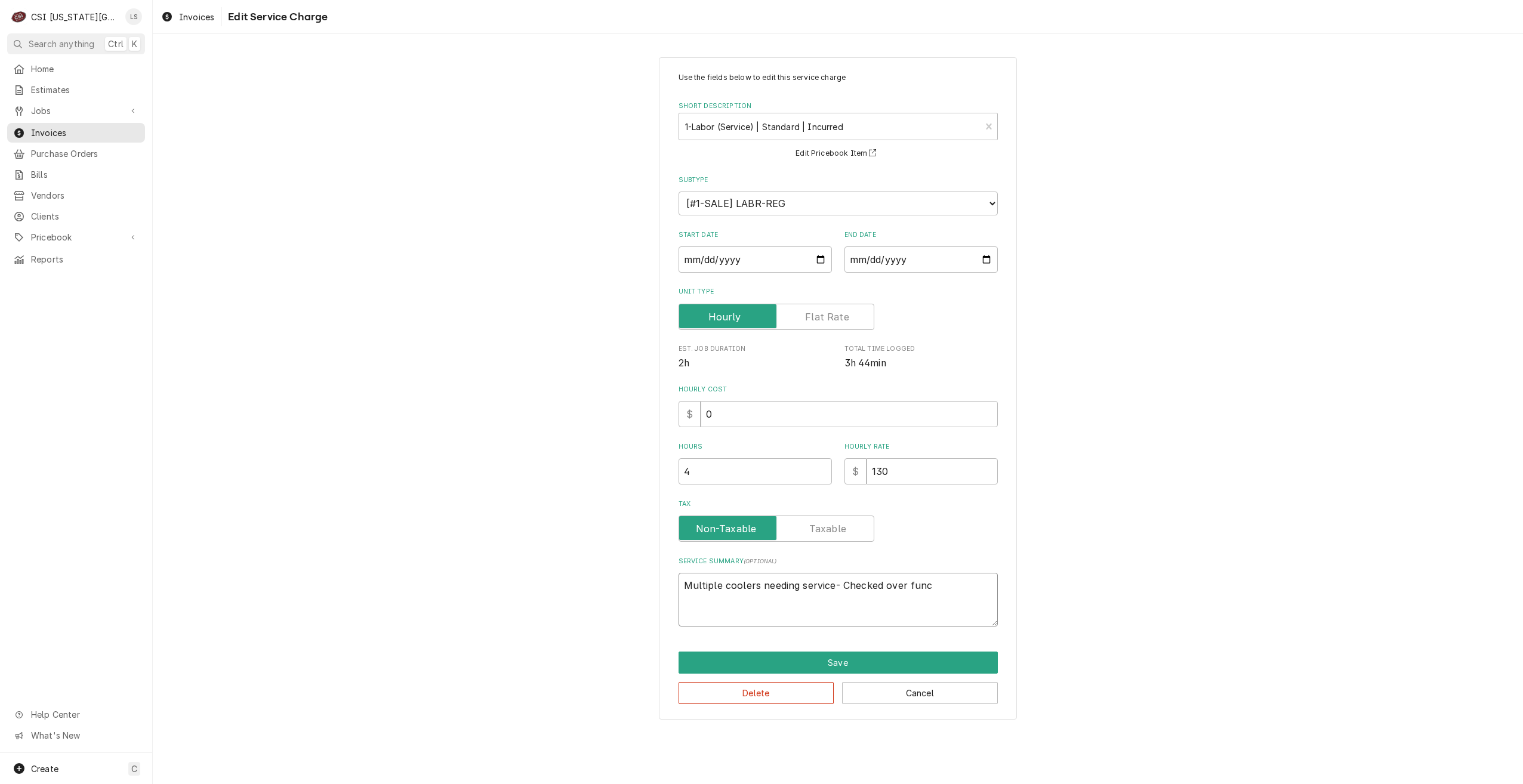
type textarea "Multiple coolers needing service- Checked over funct"
type textarea "x"
type textarea "Multiple coolers needing service- Checked over functi"
type textarea "x"
type textarea "Multiple coolers needing service- Checked over functio"
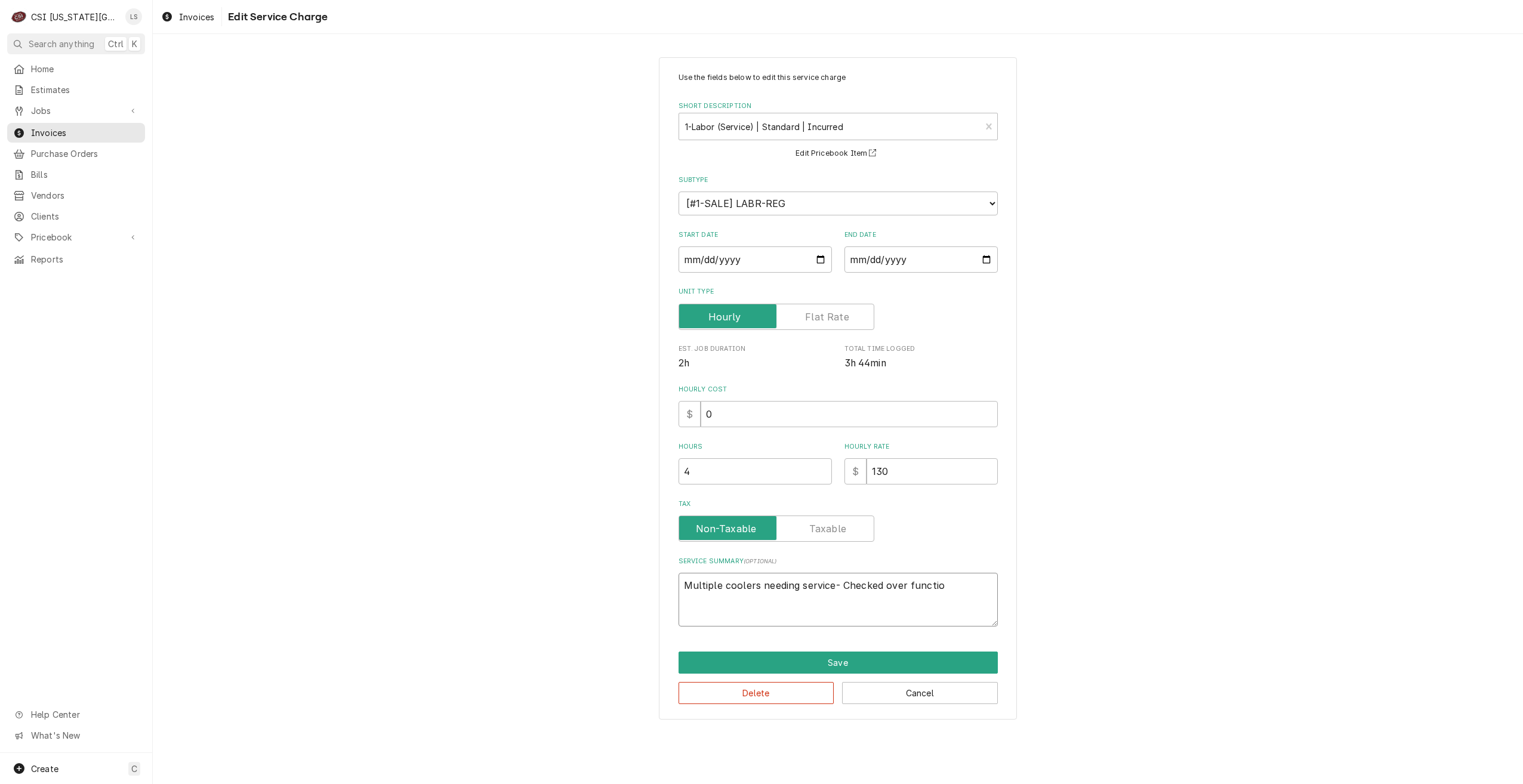
type textarea "x"
type textarea "Multiple coolers needing service- Checked over function"
type textarea "x"
type textarea "Multiple coolers needing service- Checked over functions"
type textarea "x"
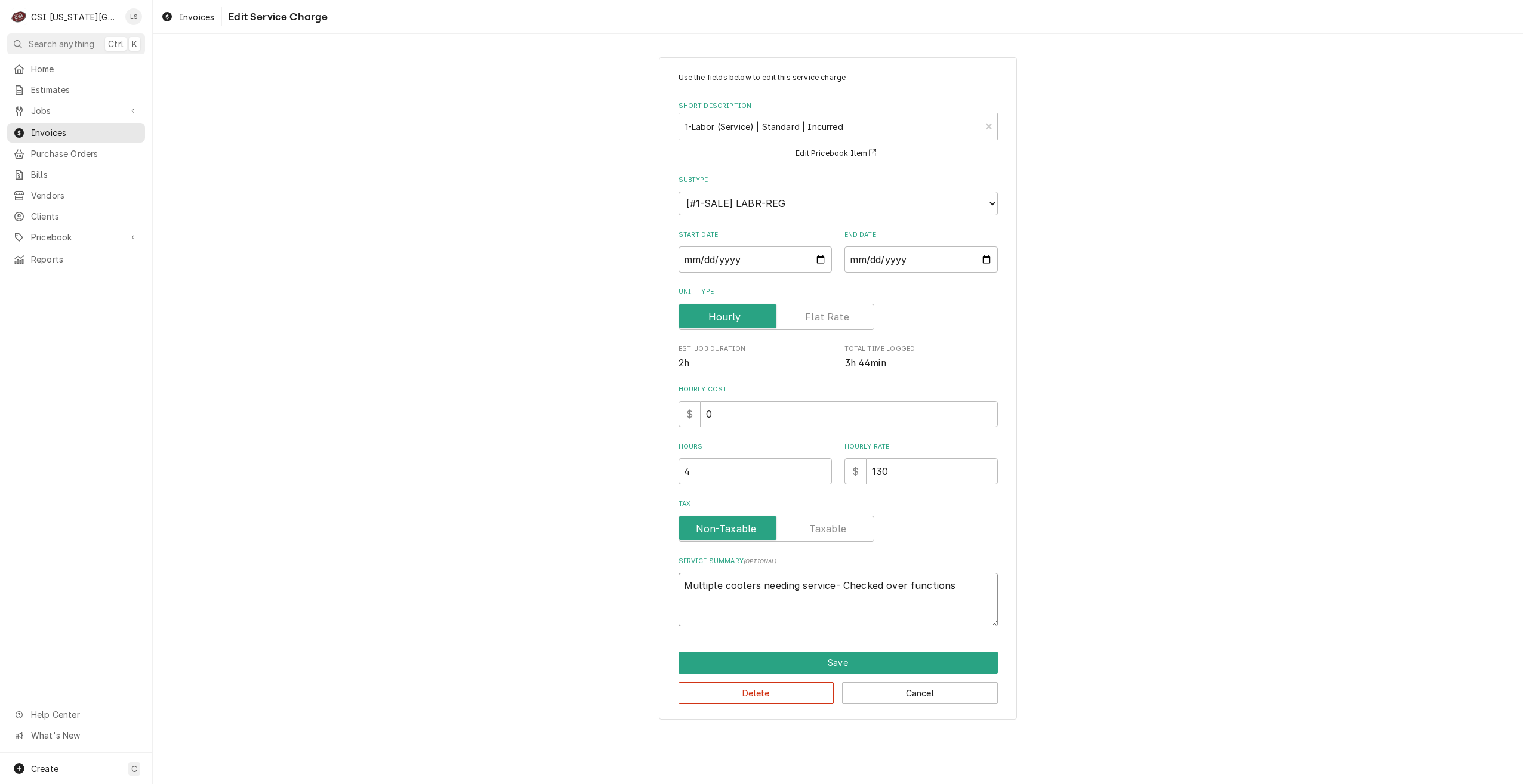
type textarea "Multiple coolers needing service- Checked over functions"
type textarea "x"
type textarea "Multiple coolers needing service- Checked over functions o"
type textarea "x"
type textarea "Multiple coolers needing service- Checked over functions of"
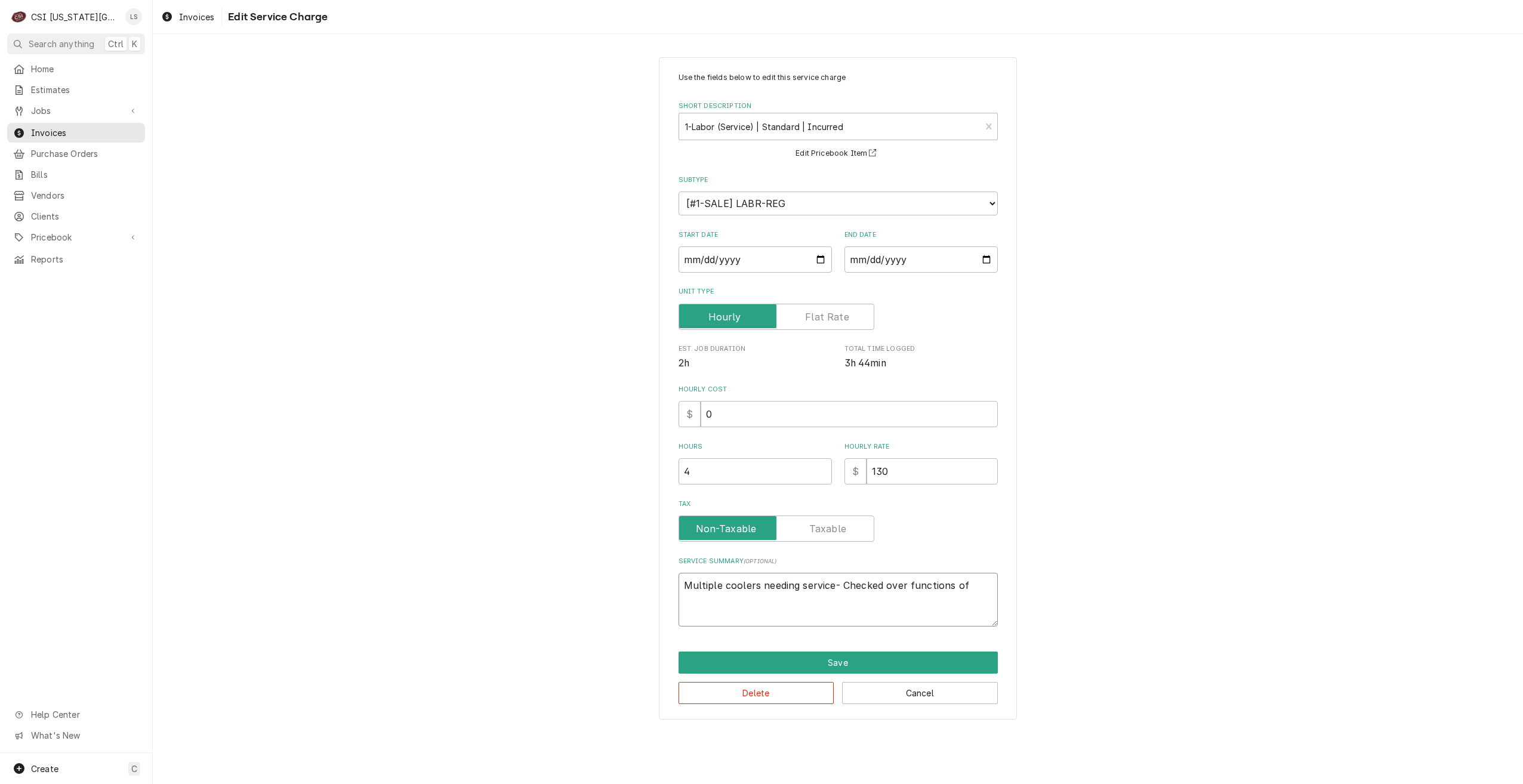
type textarea "x"
type textarea "Multiple coolers needing service- Checked over functions of"
type textarea "x"
type textarea "Multiple coolers needing service- Checked over functions of a"
type textarea "x"
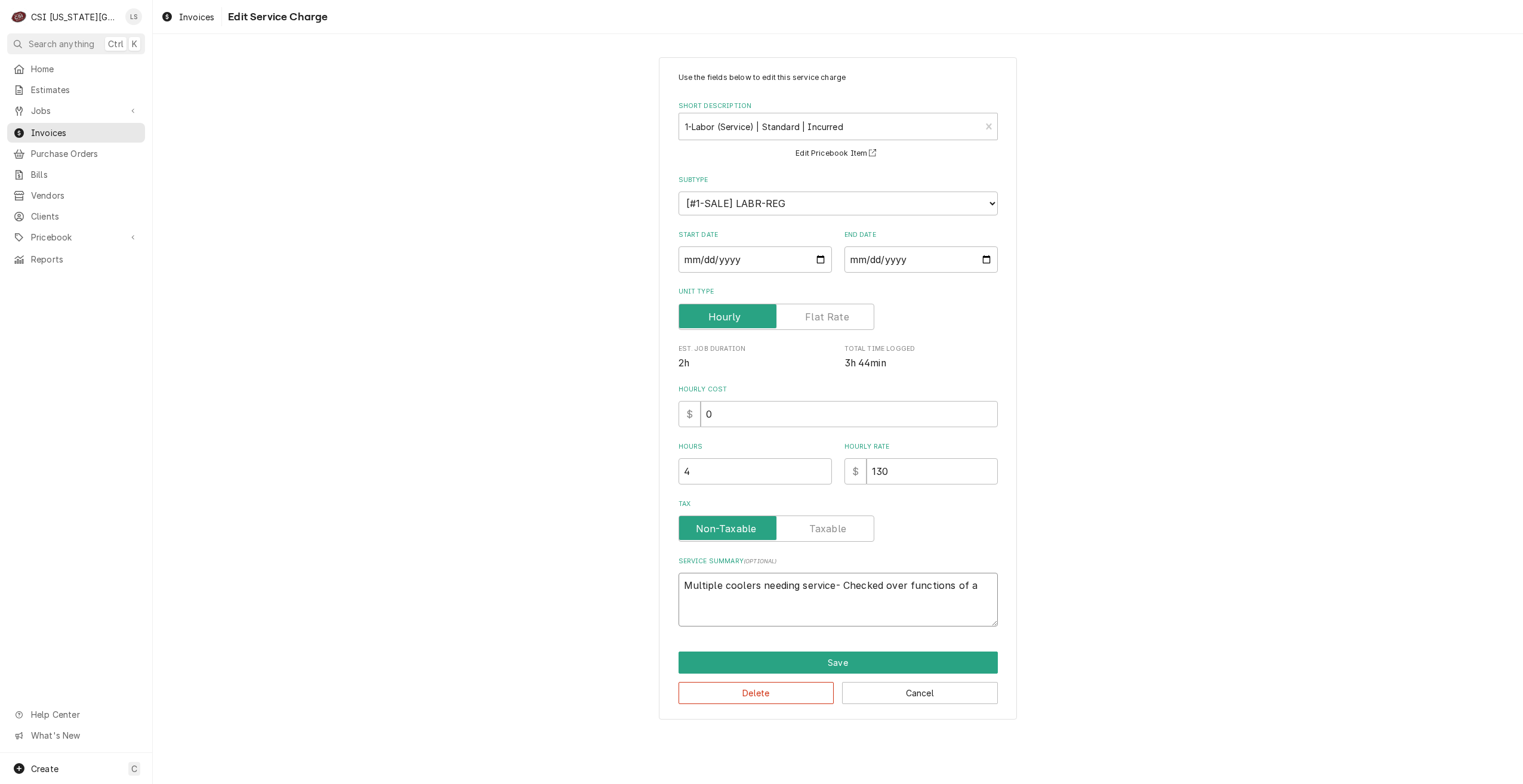
type textarea "Multiple coolers needing service- Checked over functions of al"
type textarea "x"
type textarea "Multiple coolers needing service- Checked over functions of all"
type textarea "x"
type textarea "Multiple coolers needing service- Checked over functions of all"
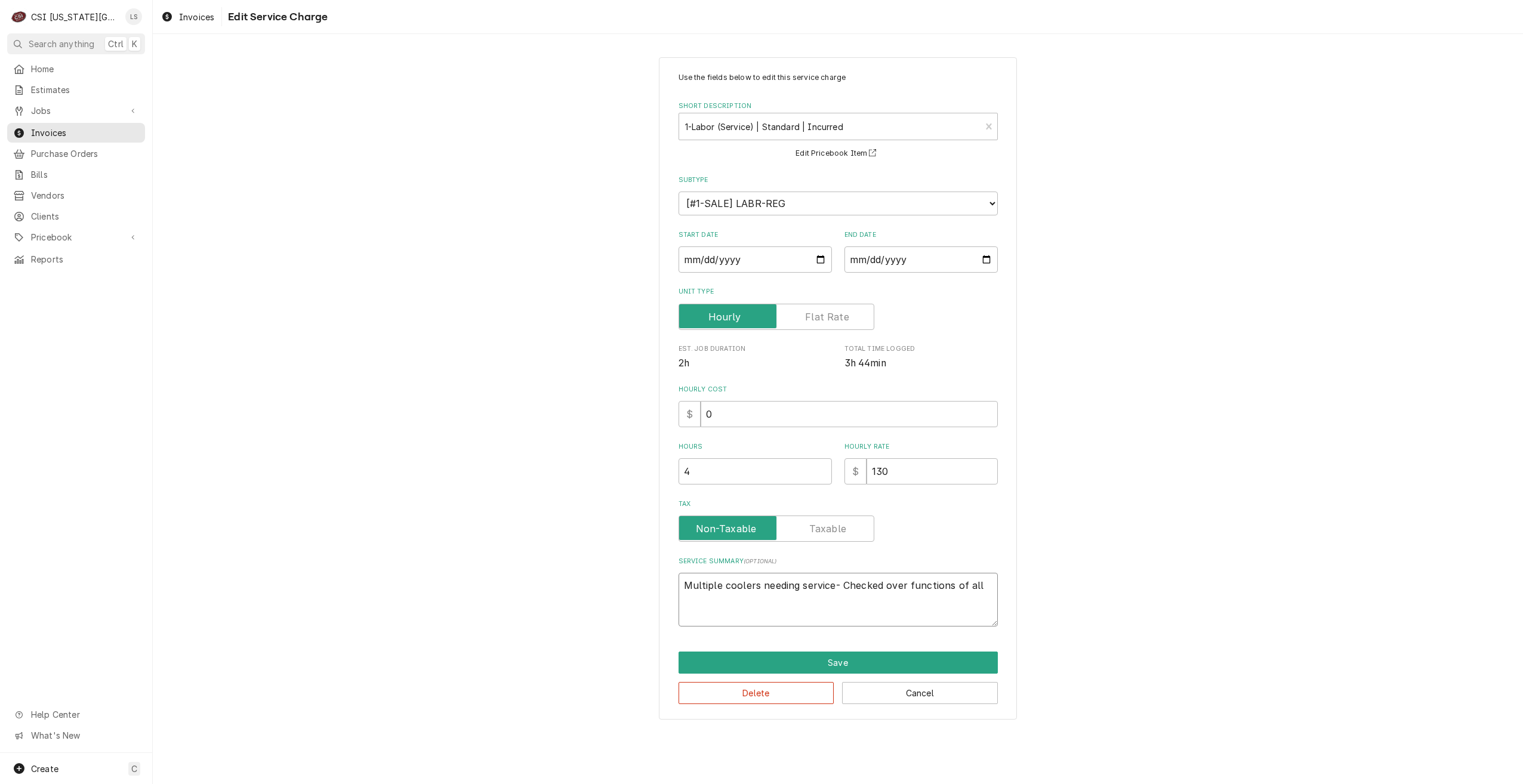
type textarea "x"
type textarea "Multiple coolers needing service- Checked over functions of all u"
type textarea "x"
type textarea "Multiple coolers needing service- Checked over functions of all un"
type textarea "x"
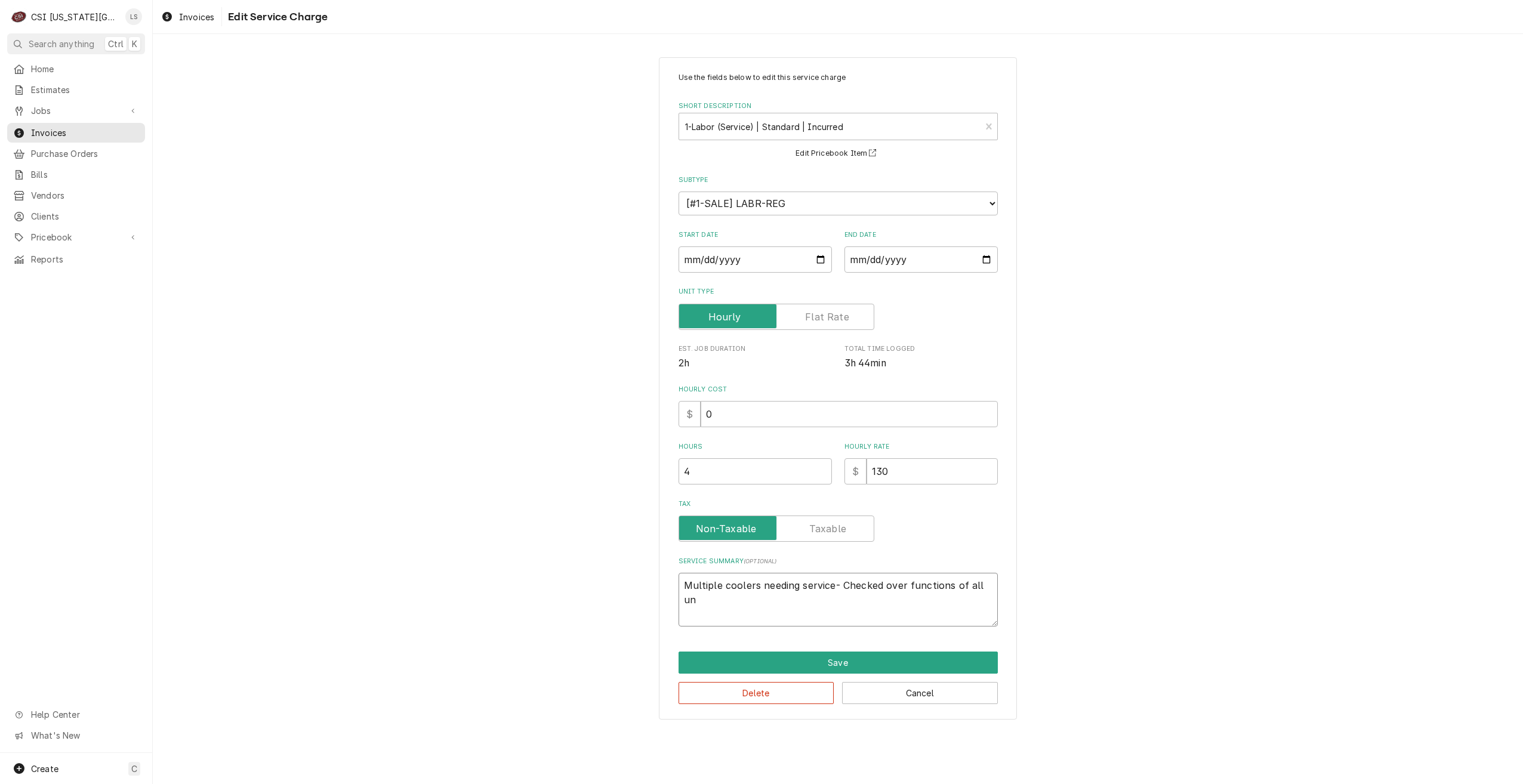
type textarea "Multiple coolers needing service- Checked over functions of all uni"
type textarea "x"
type textarea "Multiple coolers needing service- Checked over functions of all unit"
type textarea "x"
type textarea "Multiple coolers needing service- Checked over functions of all units"
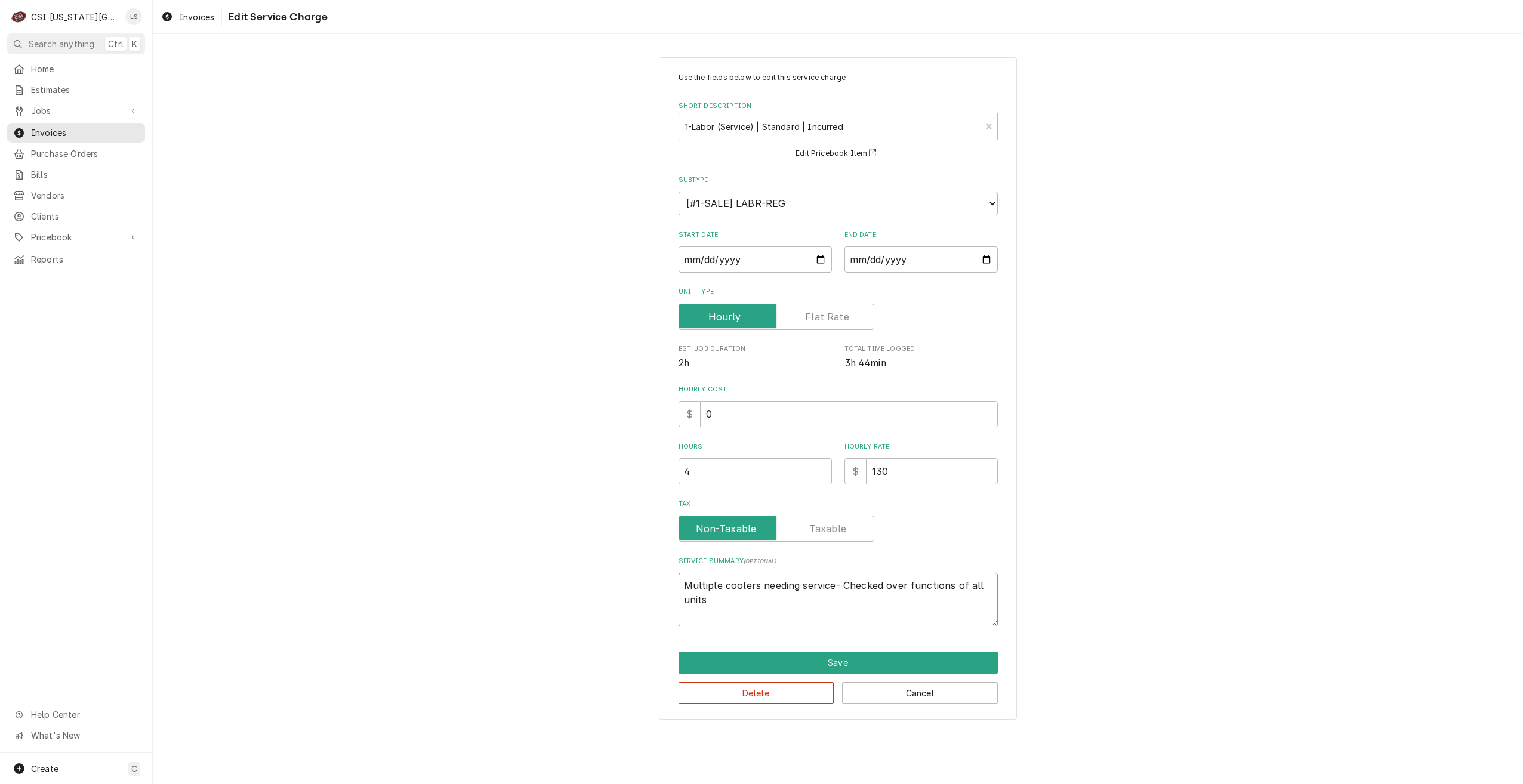
type textarea "x"
type textarea "Multiple coolers needing service- Checked over functions of all units"
type textarea "x"
type textarea "Multiple coolers needing service- Checked over functions of all units a"
type textarea "x"
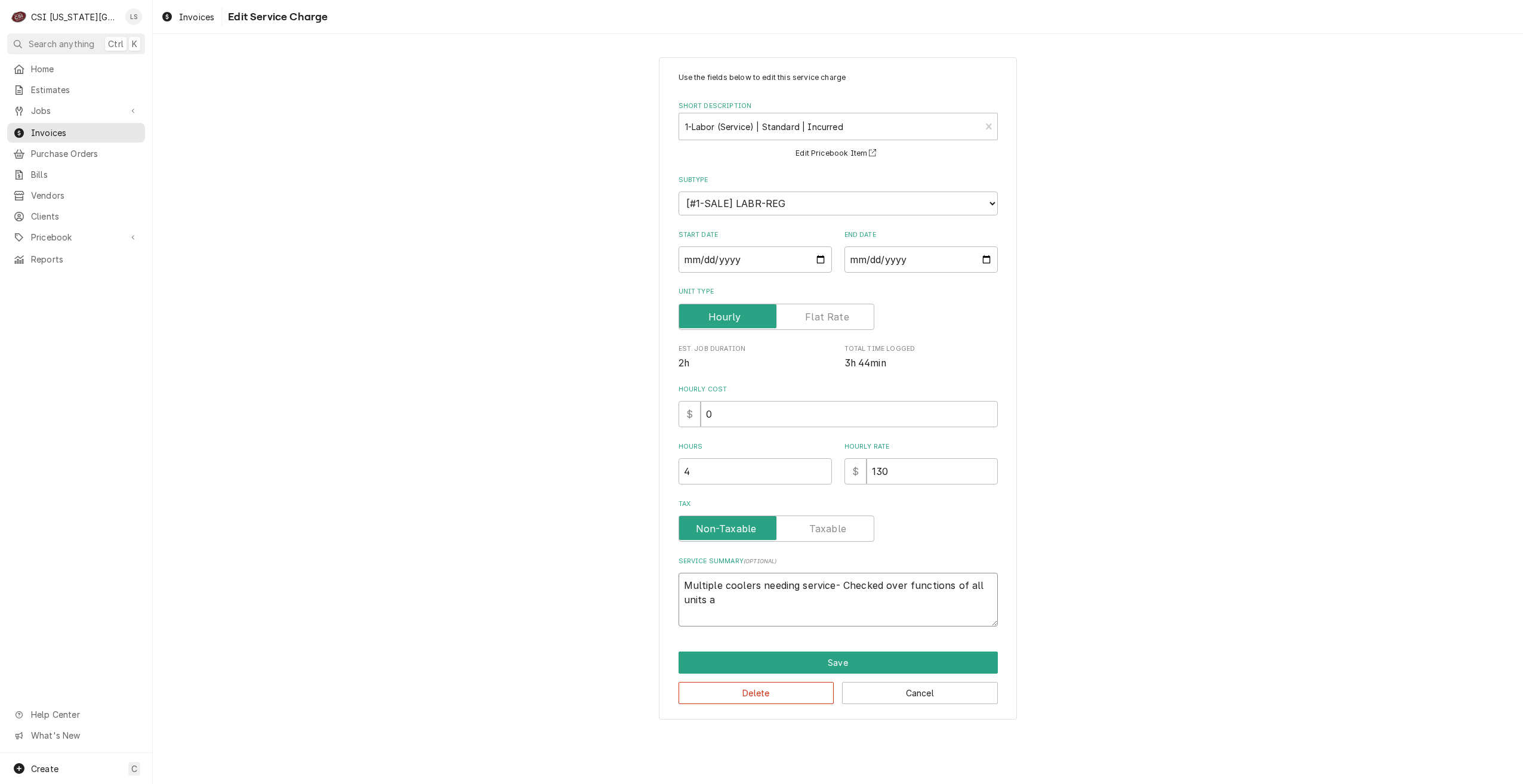
type textarea "Multiple coolers needing service- Checked over functions of all units an"
type textarea "x"
type textarea "Multiple coolers needing service- Checked over functions of all units and"
type textarea "x"
type textarea "Multiple coolers needing service- Checked over functions of all units and"
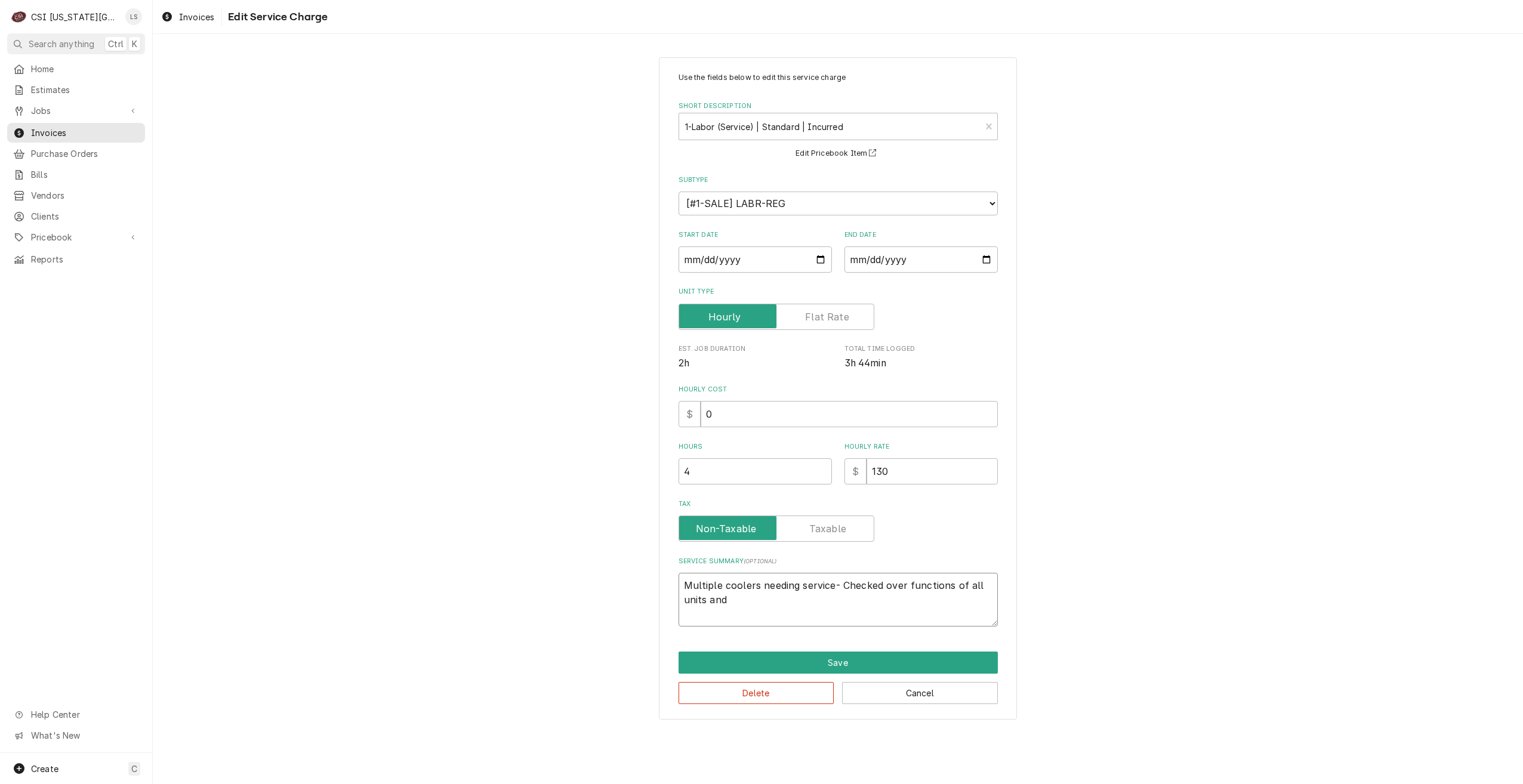
type textarea "x"
type textarea "Multiple coolers needing service- Checked over functions of all units and f"
type textarea "x"
type textarea "Multiple coolers needing service- Checked over functions of all units and fo"
type textarea "x"
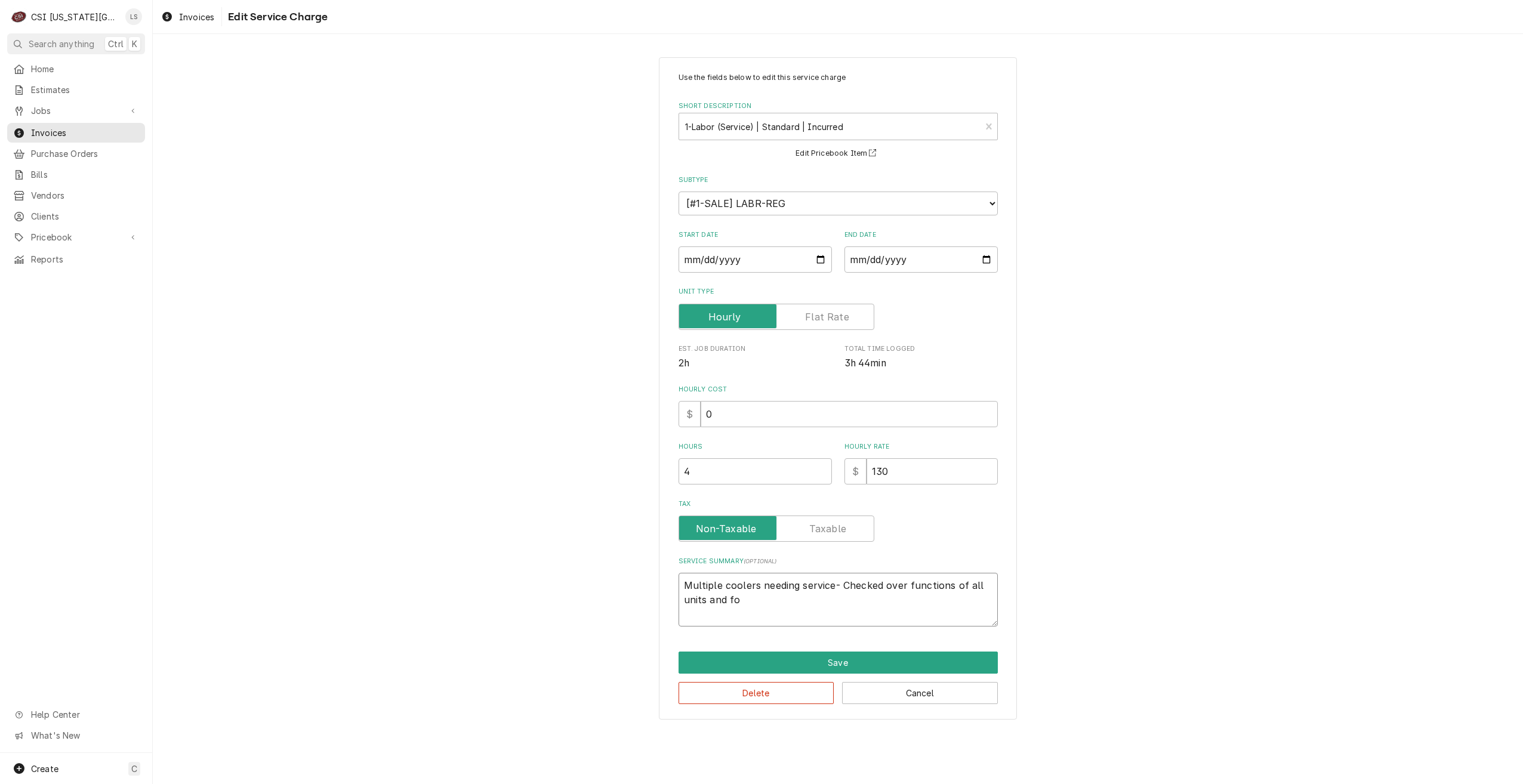
type textarea "Multiple coolers needing service- Checked over functions of all units and fou"
type textarea "x"
type textarea "Multiple coolers needing service- Checked over functions of all units and foun"
type textarea "x"
type textarea "Multiple coolers needing service- Checked over functions of all units and found"
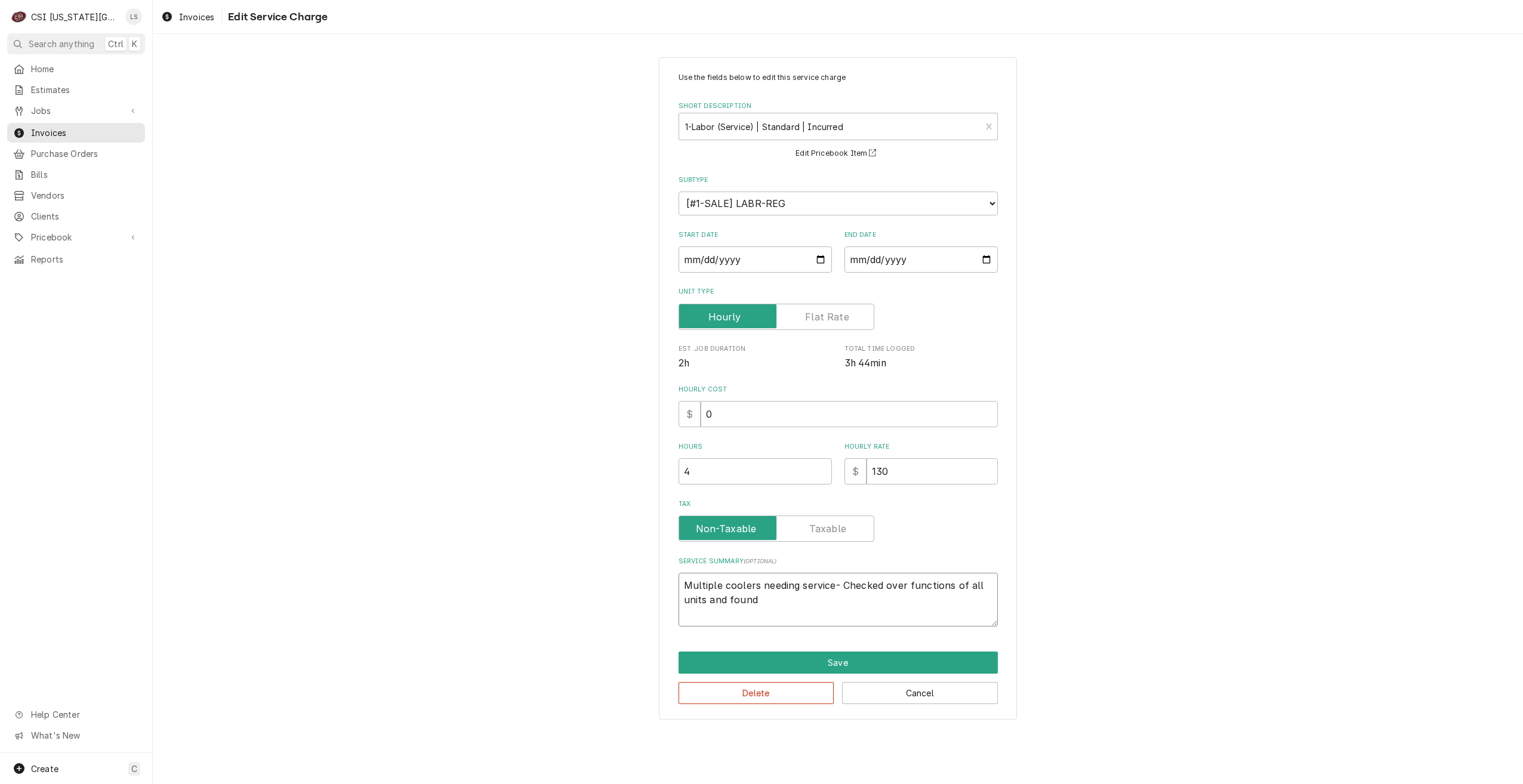
type textarea "x"
type textarea "Multiple coolers needing service- Checked over functions of all units and found"
type textarea "x"
type textarea "Multiple coolers needing service- Checked over functions of all units and found…"
type textarea "x"
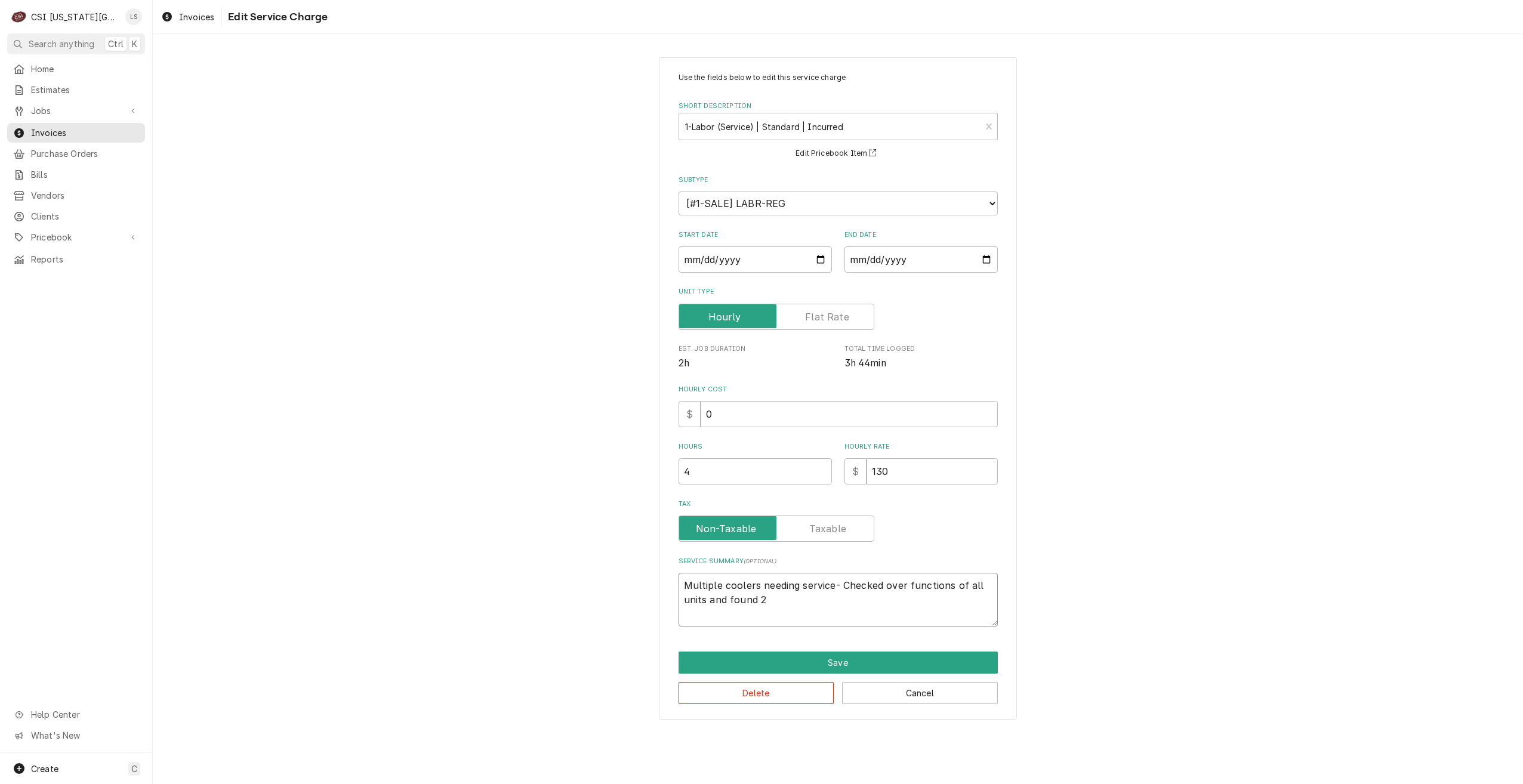
type textarea "Multiple coolers needing service- Checked over functions of all units and found…"
type textarea "x"
type textarea "Multiple coolers needing service- Checked over functions of all units and found…"
type textarea "x"
type textarea "Multiple coolers needing service- Checked over functions of all units and found…"
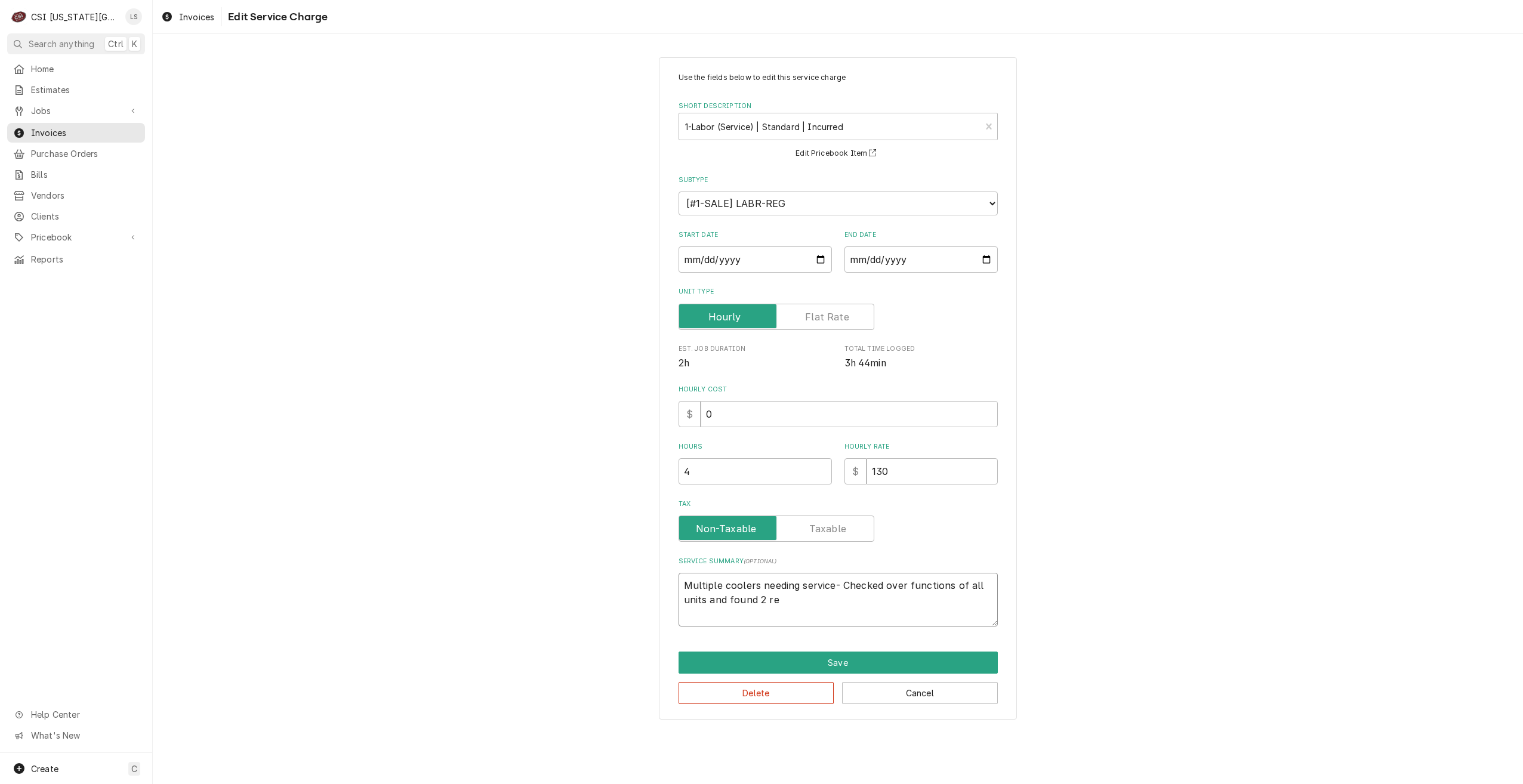
type textarea "x"
type textarea "Multiple coolers needing service- Checked over functions of all units and found…"
type textarea "x"
type textarea "Multiple coolers needing service- Checked over functions of all units and found…"
type textarea "x"
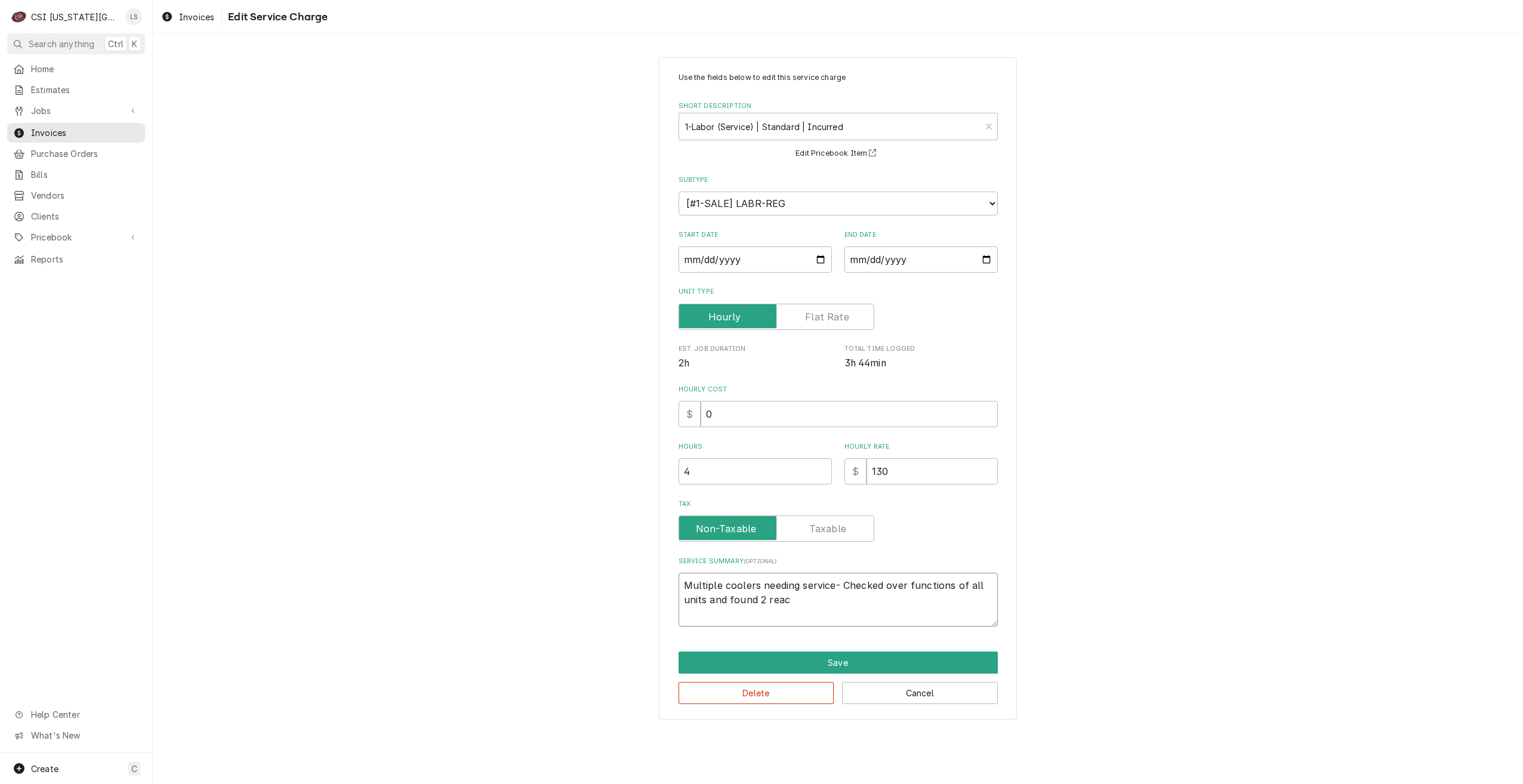
type textarea "Multiple coolers needing service- Checked over functions of all units and found…"
type textarea "x"
type textarea "Multiple coolers needing service- Checked over functions of all units and found…"
type textarea "x"
type textarea "Multiple coolers needing service- Checked over functions of all units and found…"
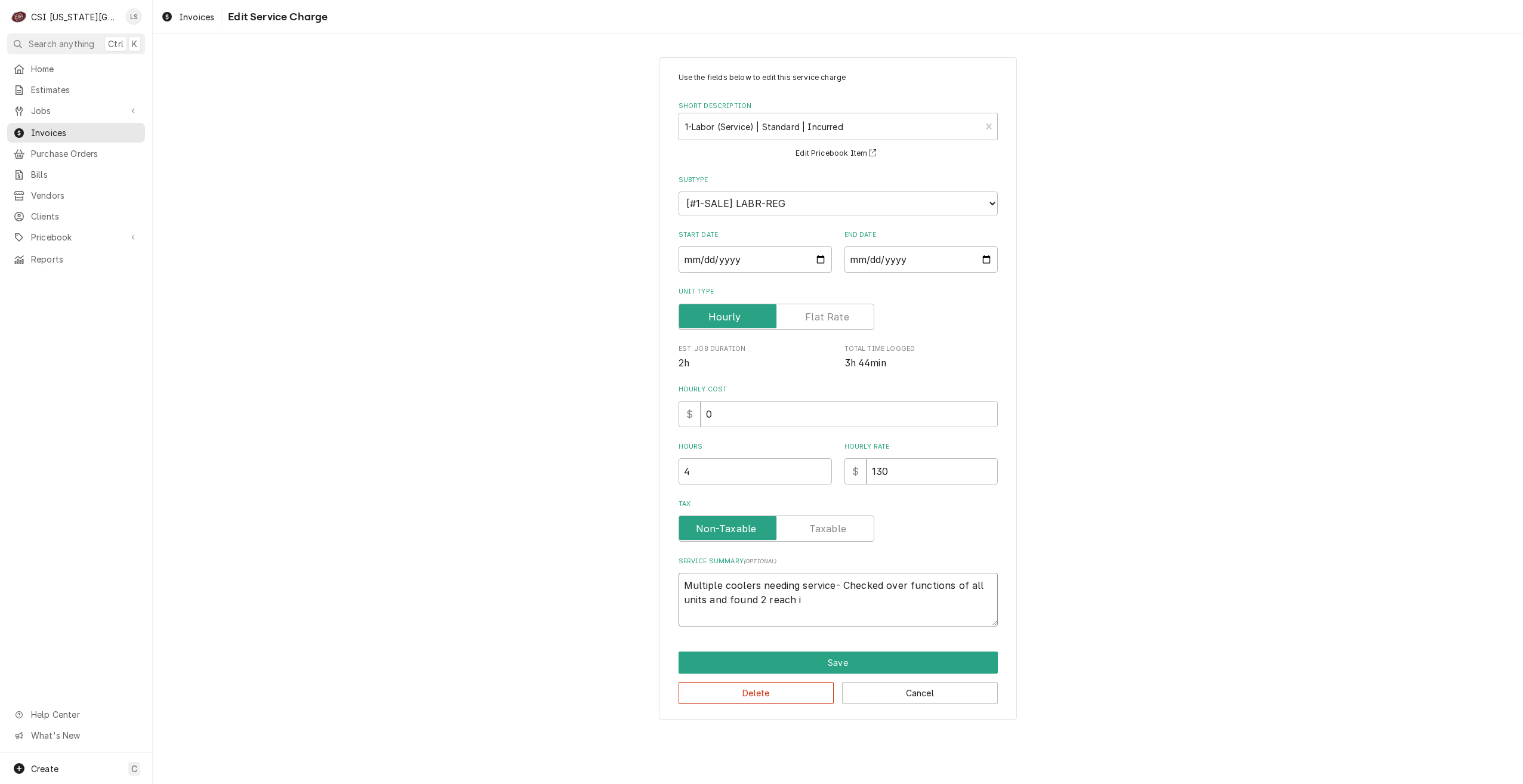
type textarea "x"
type textarea "Multiple coolers needing service- Checked over functions of all units and found…"
type textarea "x"
type textarea "Multiple coolers needing service- Checked over functions of all units and found…"
type textarea "x"
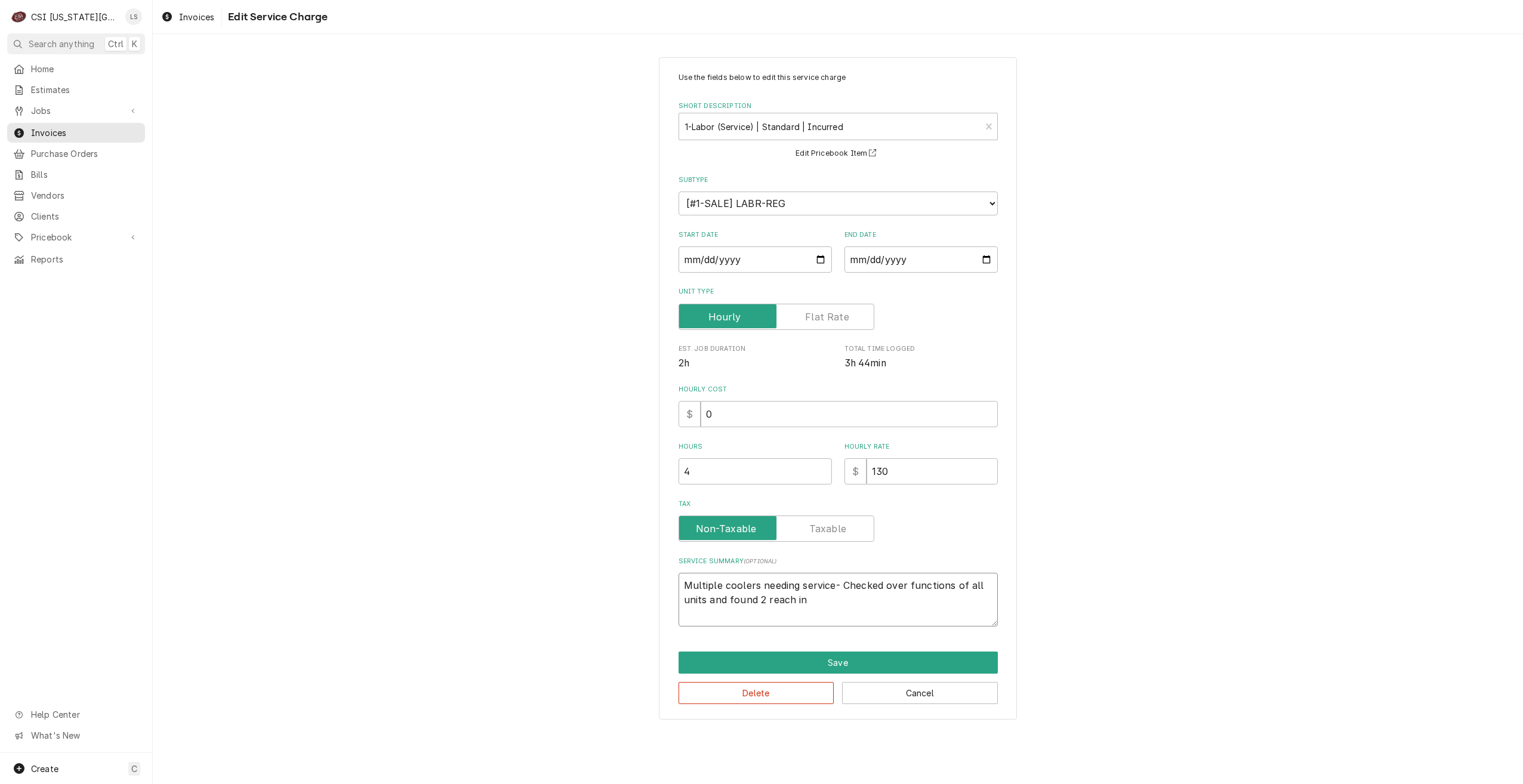
type textarea "Multiple coolers needing service- Checked over functions of all units and found…"
type textarea "x"
type textarea "Multiple coolers needing service- Checked over functions of all units and found…"
type textarea "x"
type textarea "Multiple coolers needing service- Checked over functions of all units and found…"
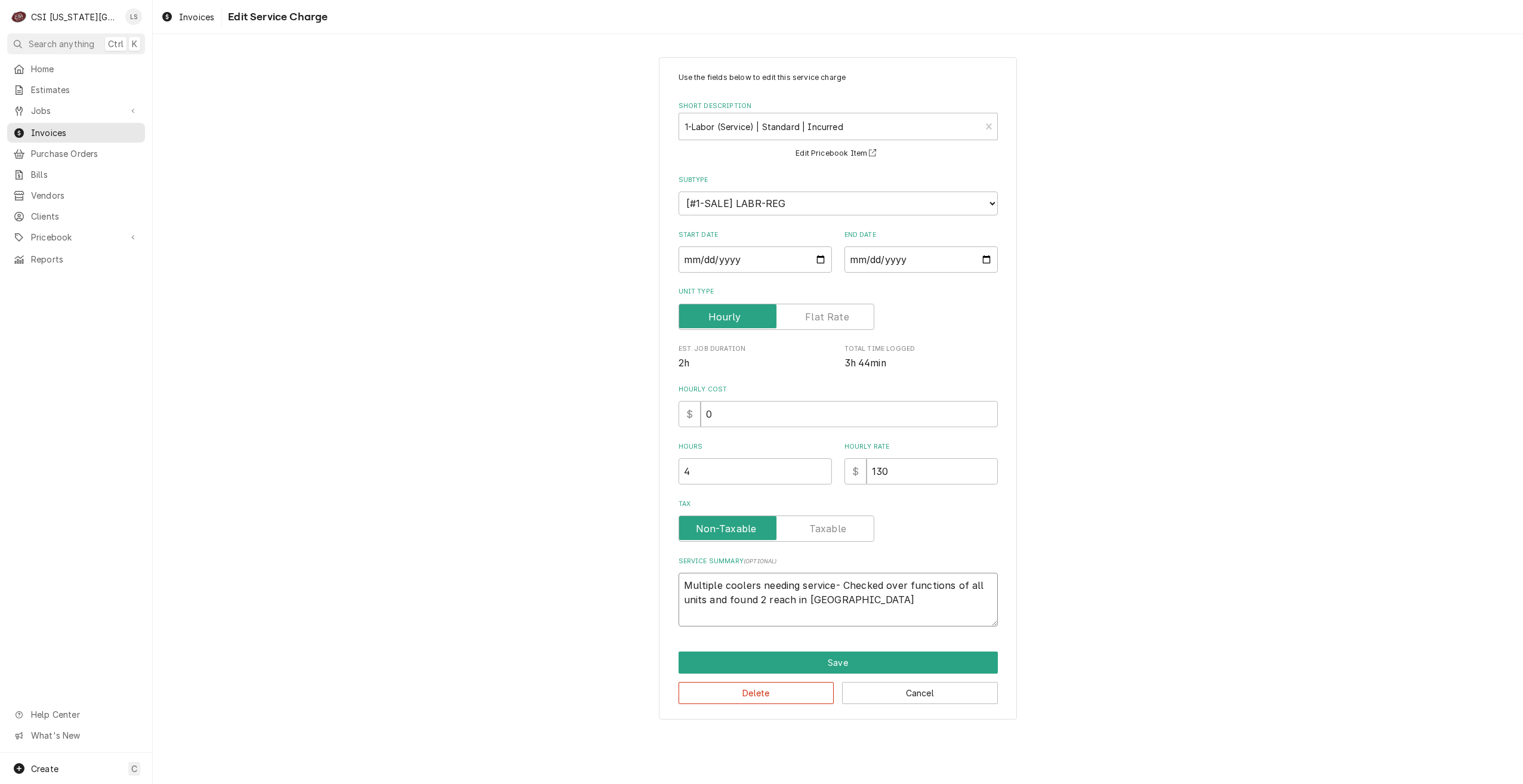
type textarea "x"
type textarea "Multiple coolers needing service- Checked over functions of all units and found…"
type textarea "x"
drag, startPoint x: 892, startPoint y: 618, endPoint x: 844, endPoint y: 587, distance: 57.1
click at [844, 587] on textarea "Multiple coolers needing service- Checked over functions of all units and found…" at bounding box center [838, 599] width 319 height 53
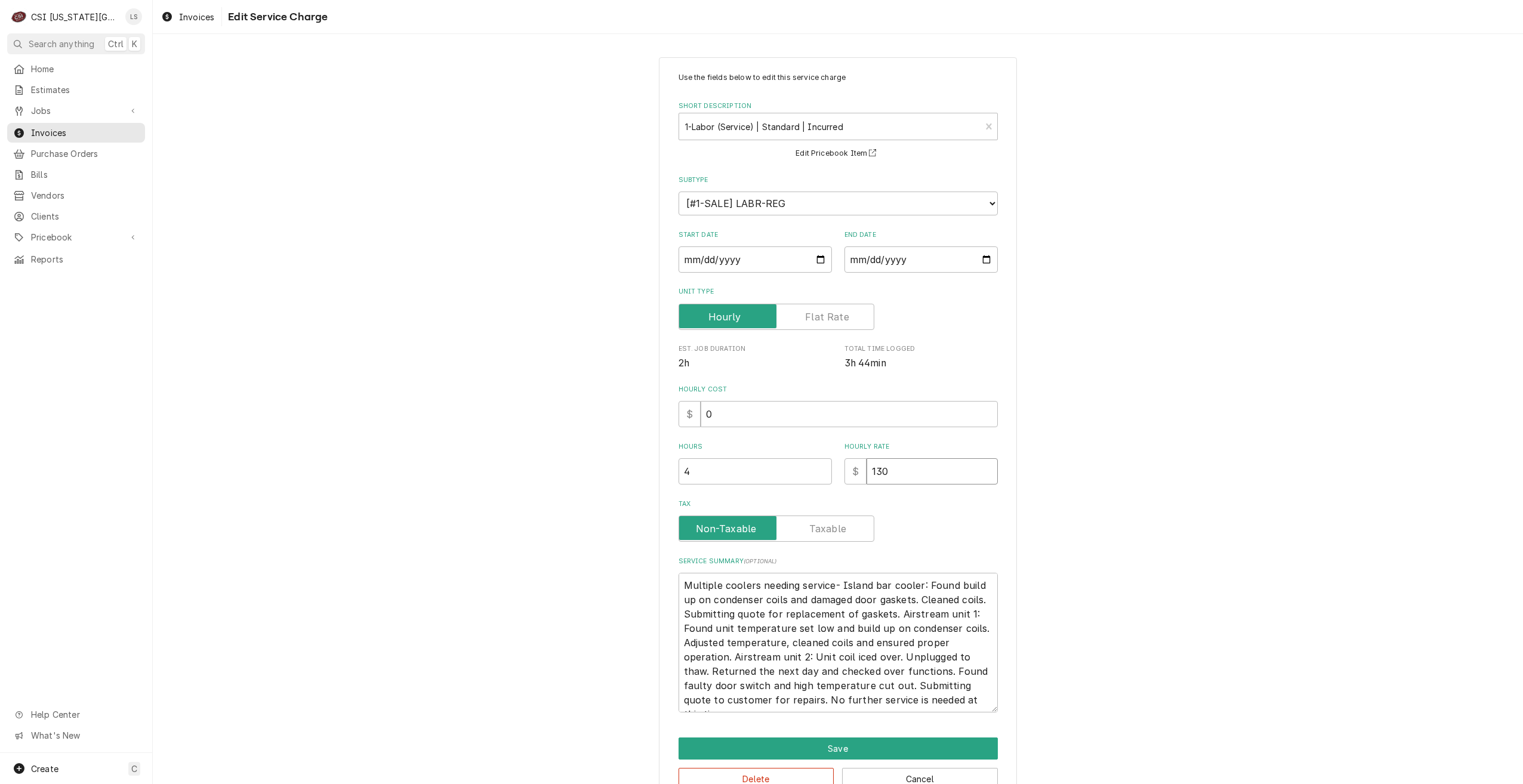
drag, startPoint x: 1121, startPoint y: 485, endPoint x: 1128, endPoint y: 486, distance: 7.1
click at [1122, 485] on div "Use the fields below to edit this service charge Short Description 1-Labor (Ser…" at bounding box center [837, 431] width 1370 height 769
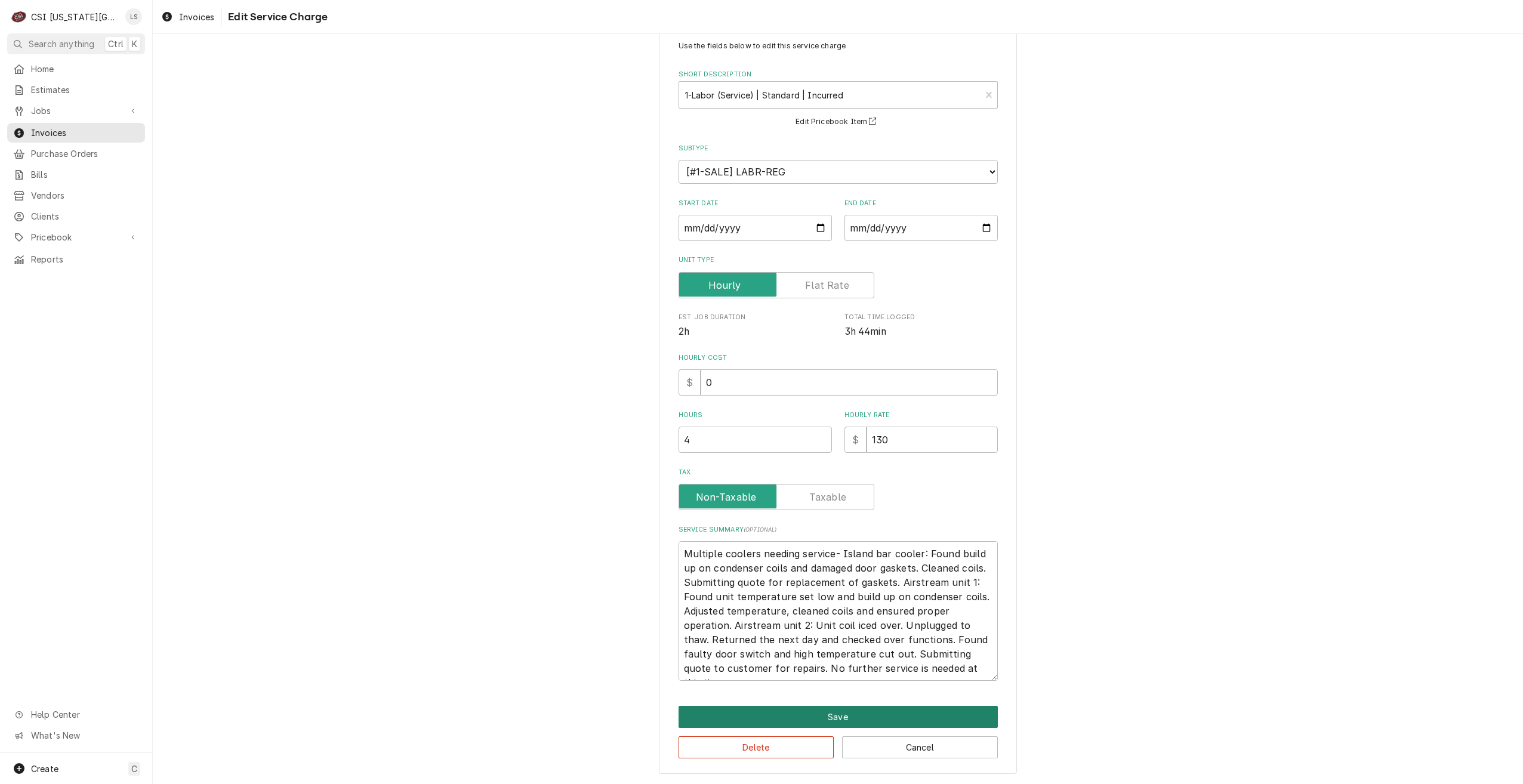
click at [841, 711] on button "Save" at bounding box center [838, 716] width 319 height 22
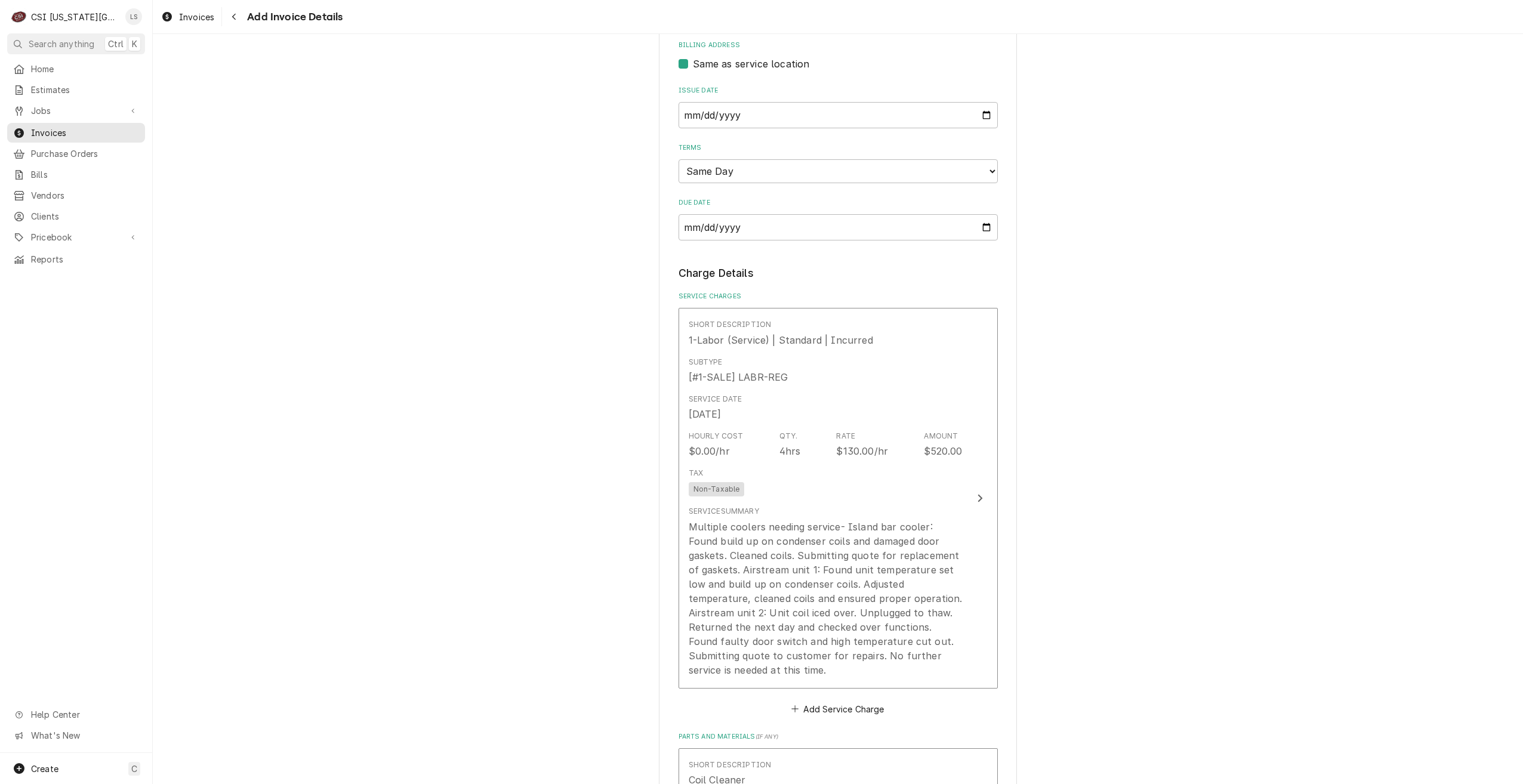
click at [1067, 497] on div "Please provide the following information to create your invoice: Client Details…" at bounding box center [837, 545] width 1370 height 2082
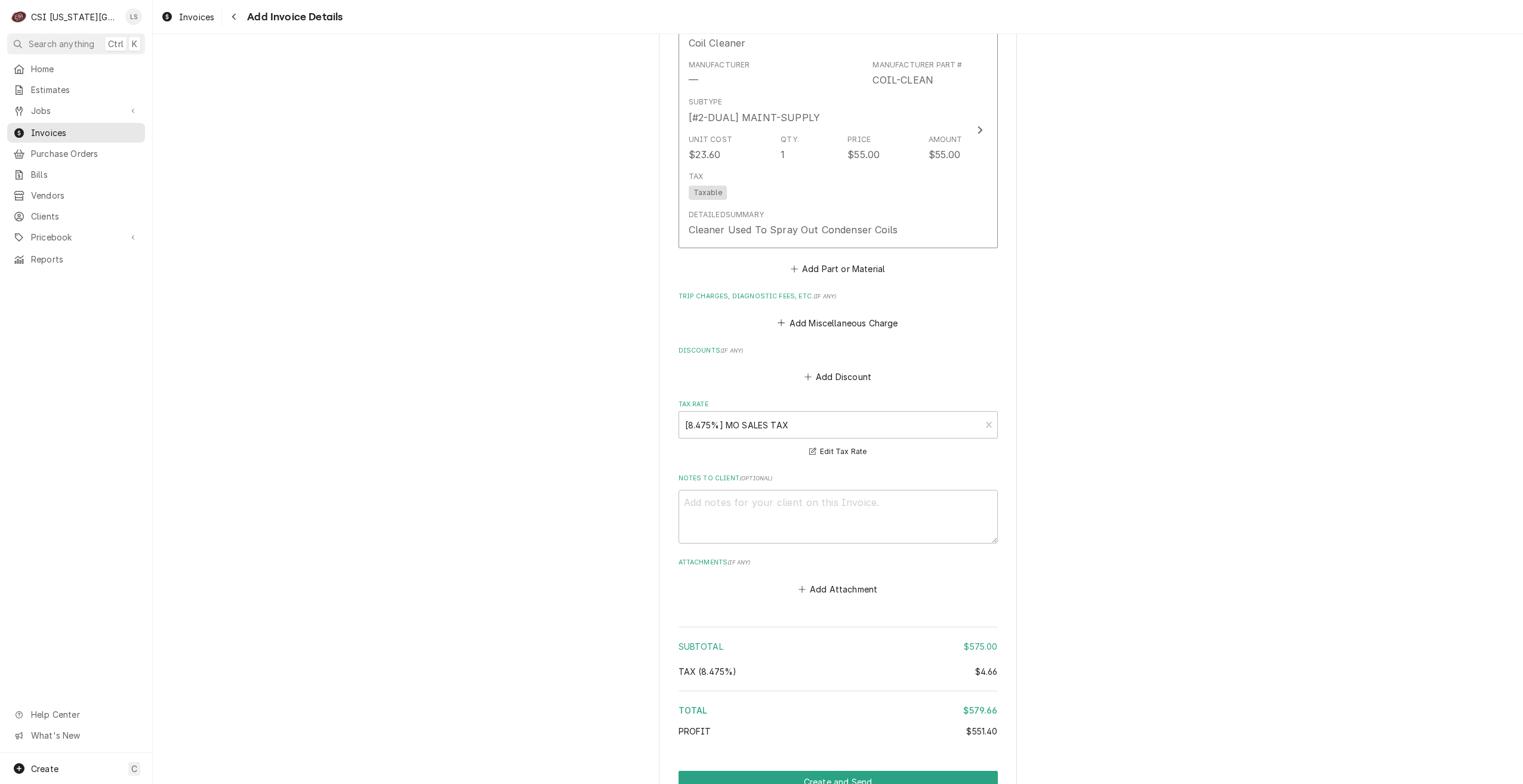
scroll to position [1345, 0]
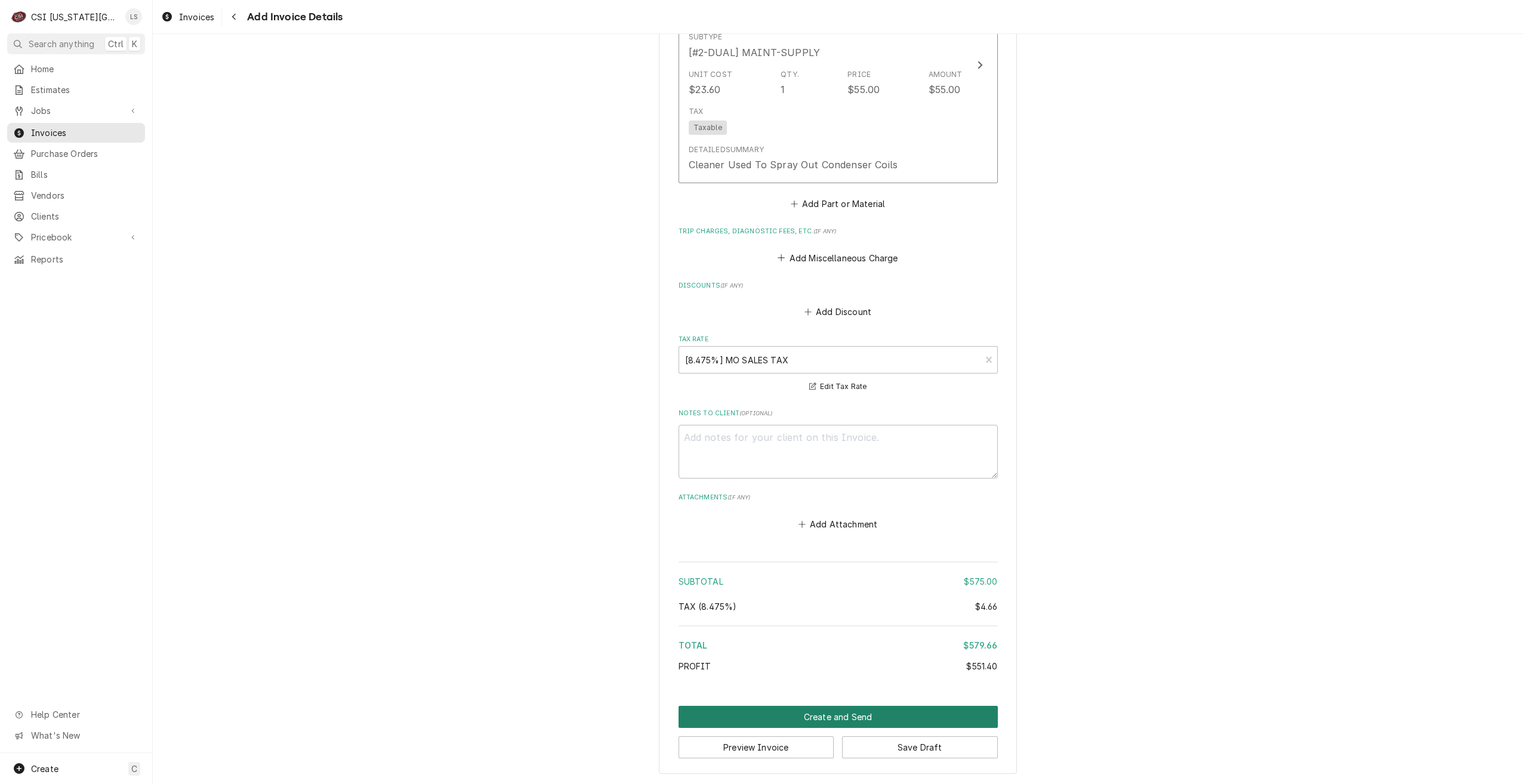
click at [825, 721] on button "Create and Send" at bounding box center [838, 716] width 319 height 22
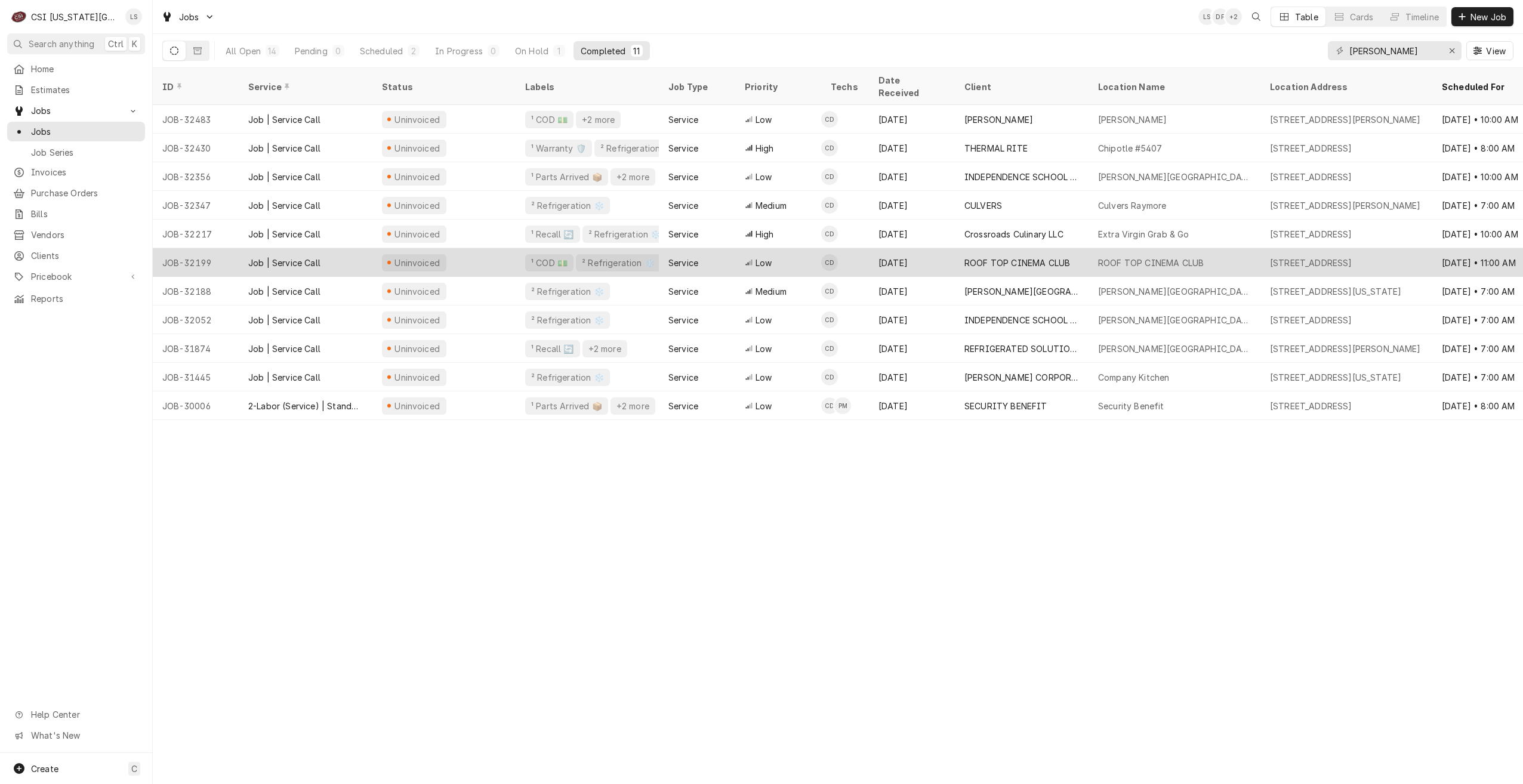
click at [1043, 248] on div "ROOF TOP CINEMA CLUB" at bounding box center [1022, 263] width 134 height 29
